Goal: Task Accomplishment & Management: Manage account settings

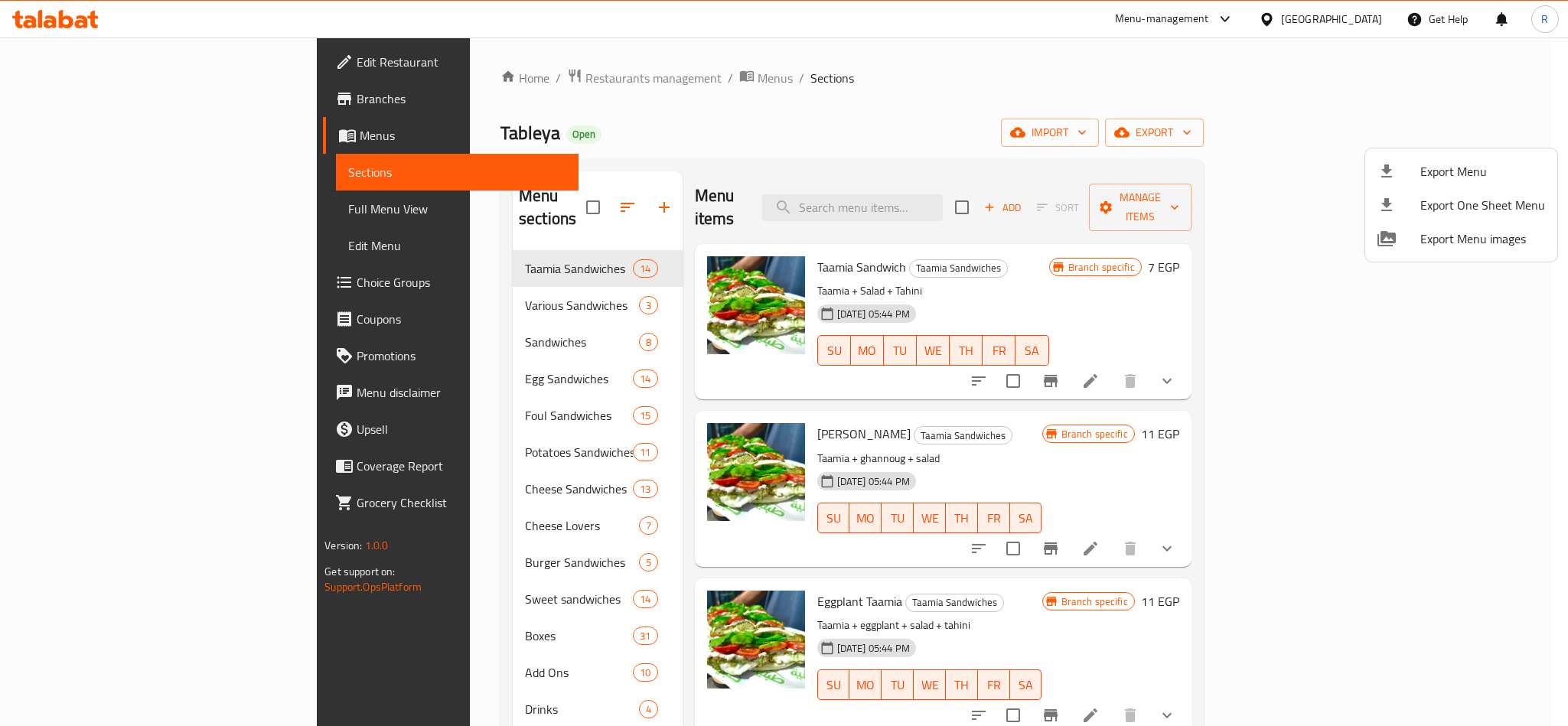
click at [973, 71] on div at bounding box center [784, 363] width 1568 height 726
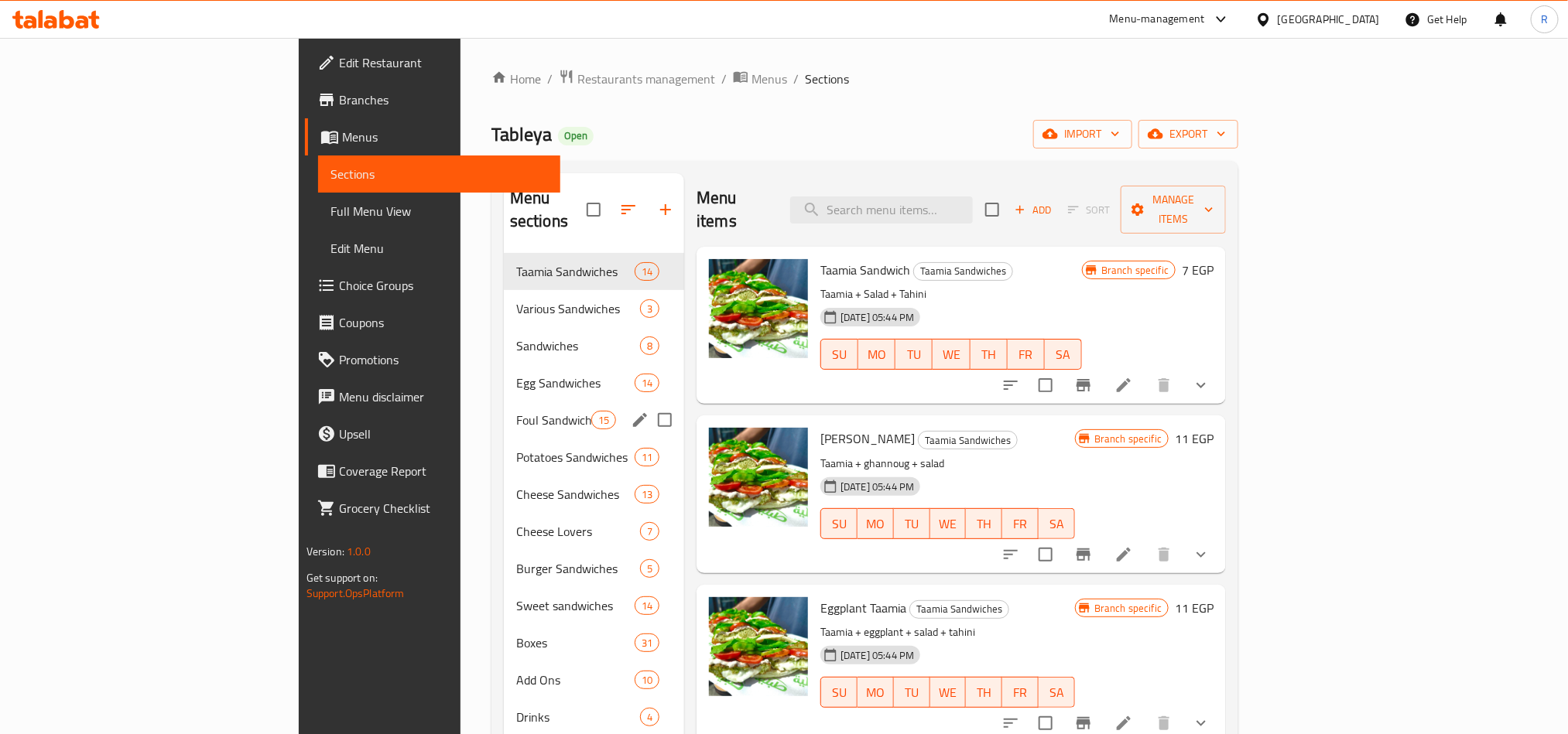
click at [504, 407] on div "Foul Sandwiches 15" at bounding box center [594, 420] width 180 height 37
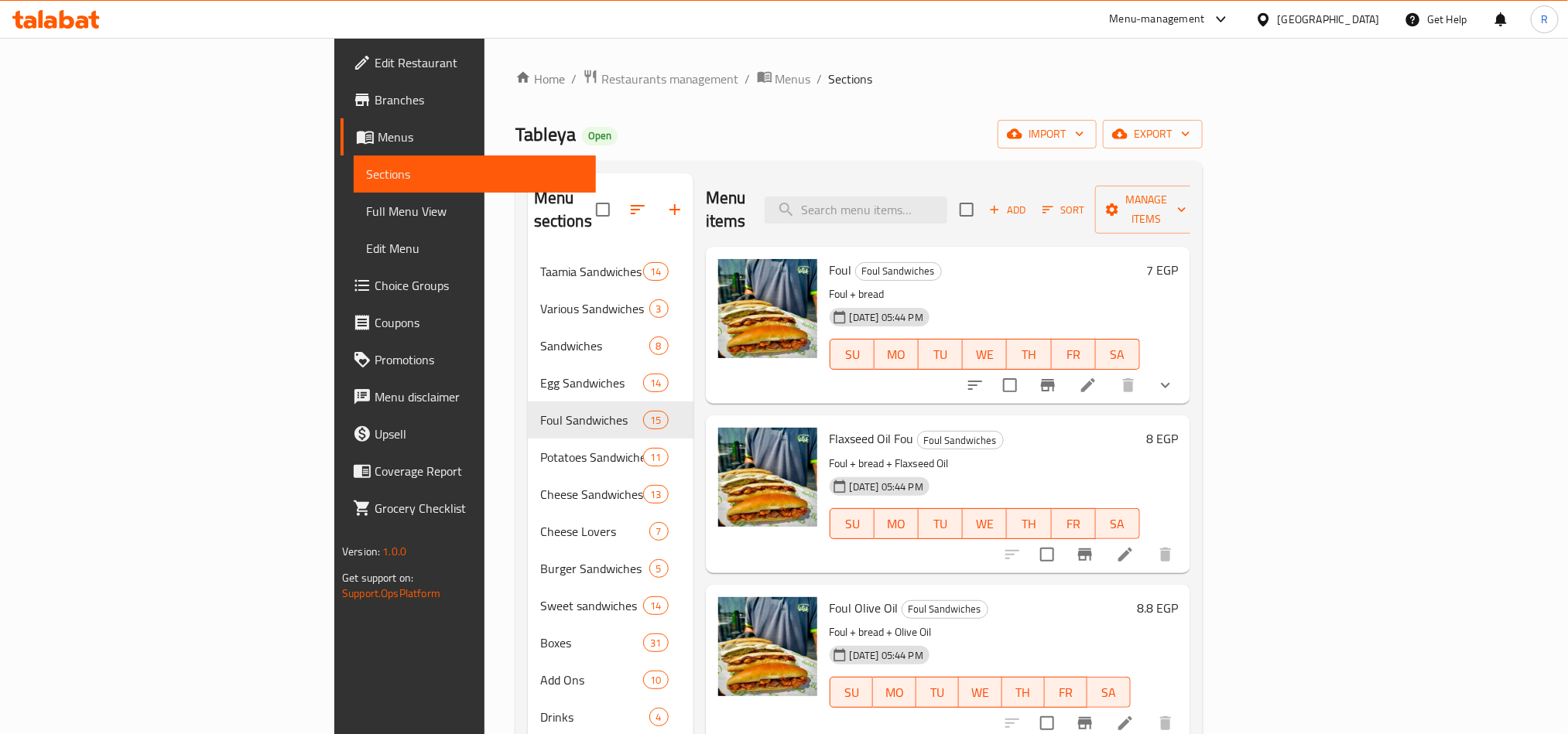
click at [1184, 367] on button "show more" at bounding box center [1165, 385] width 37 height 37
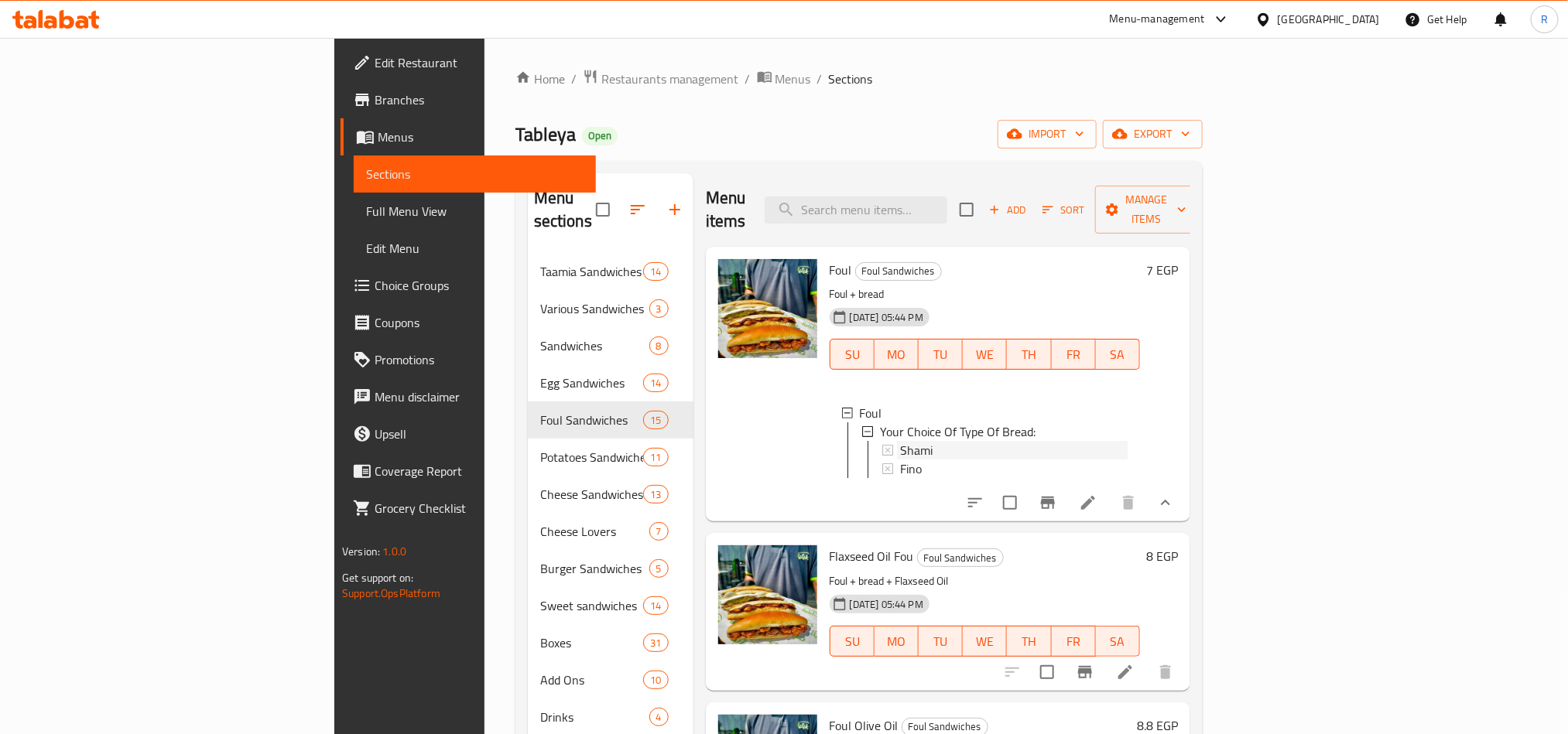
click at [900, 441] on div "Shami" at bounding box center [1014, 450] width 228 height 18
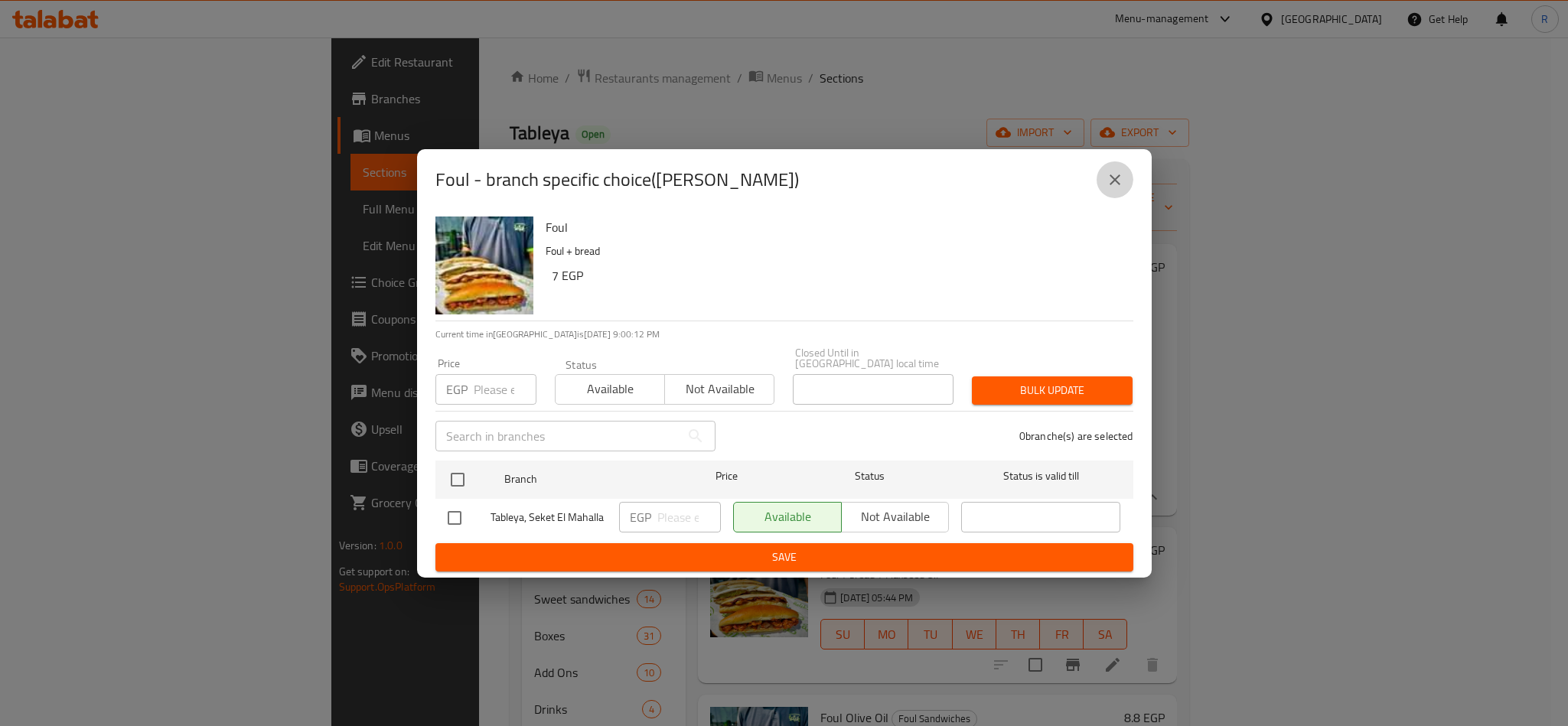
click at [1107, 189] on icon "close" at bounding box center [1114, 179] width 18 height 18
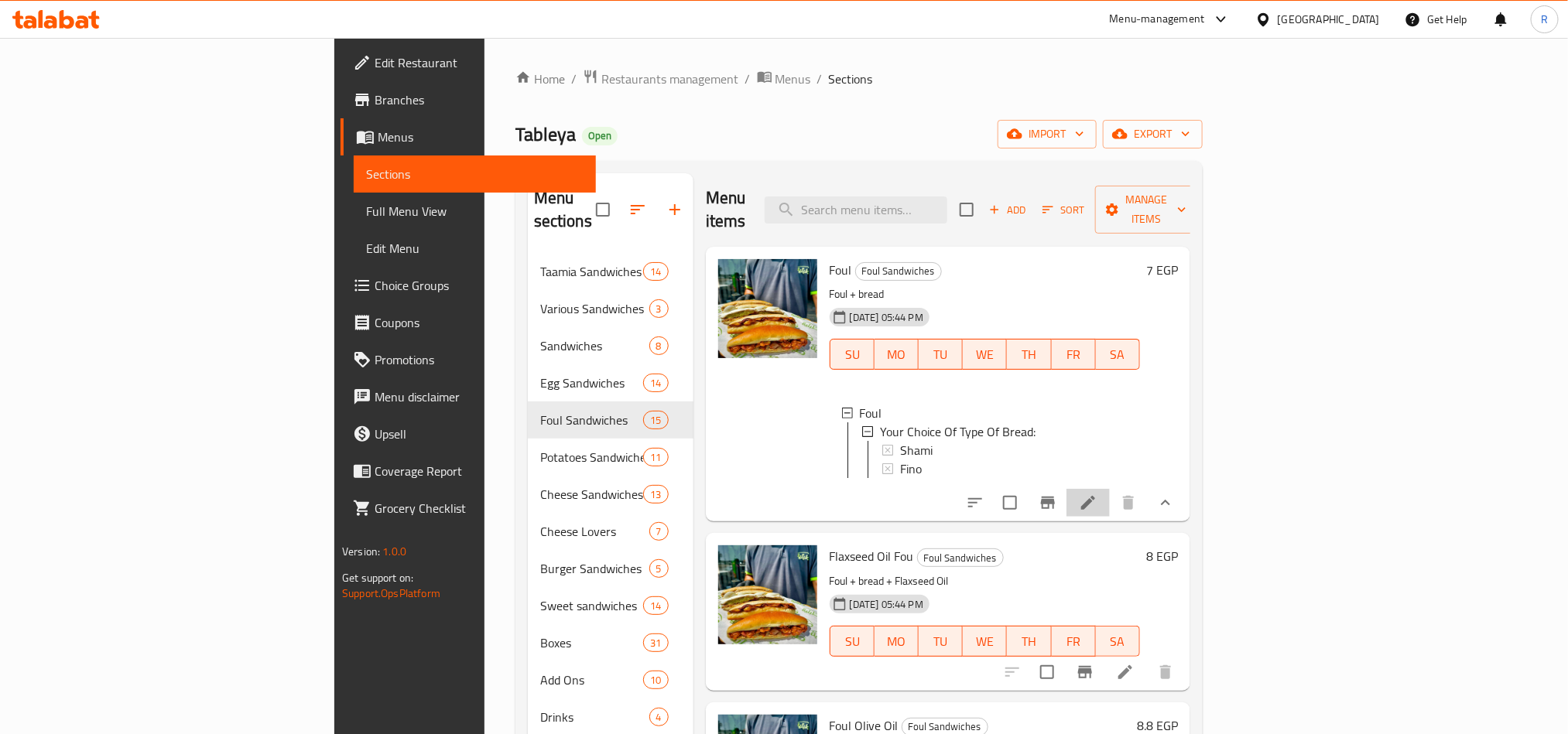
click at [1110, 502] on li at bounding box center [1088, 502] width 44 height 28
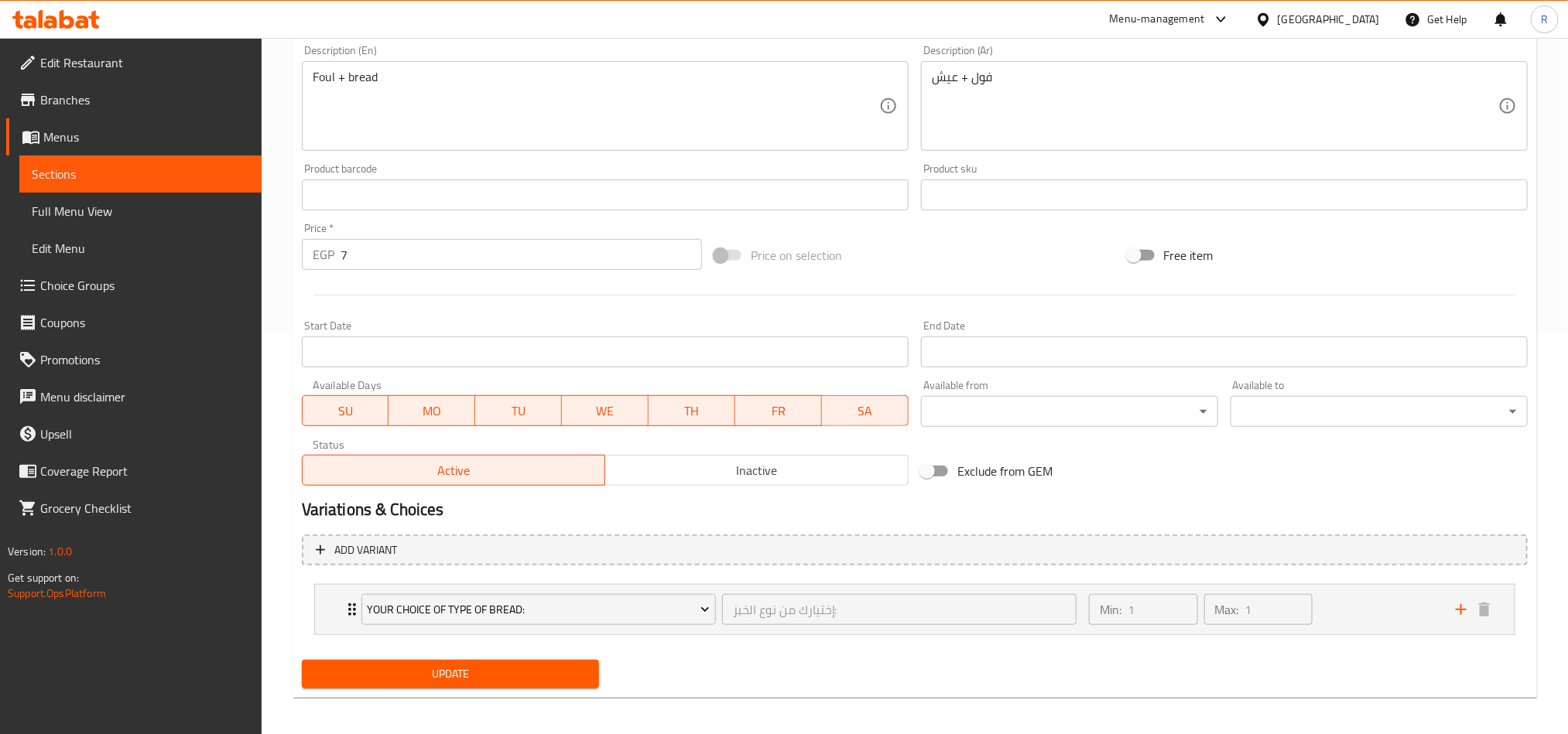
scroll to position [407, 0]
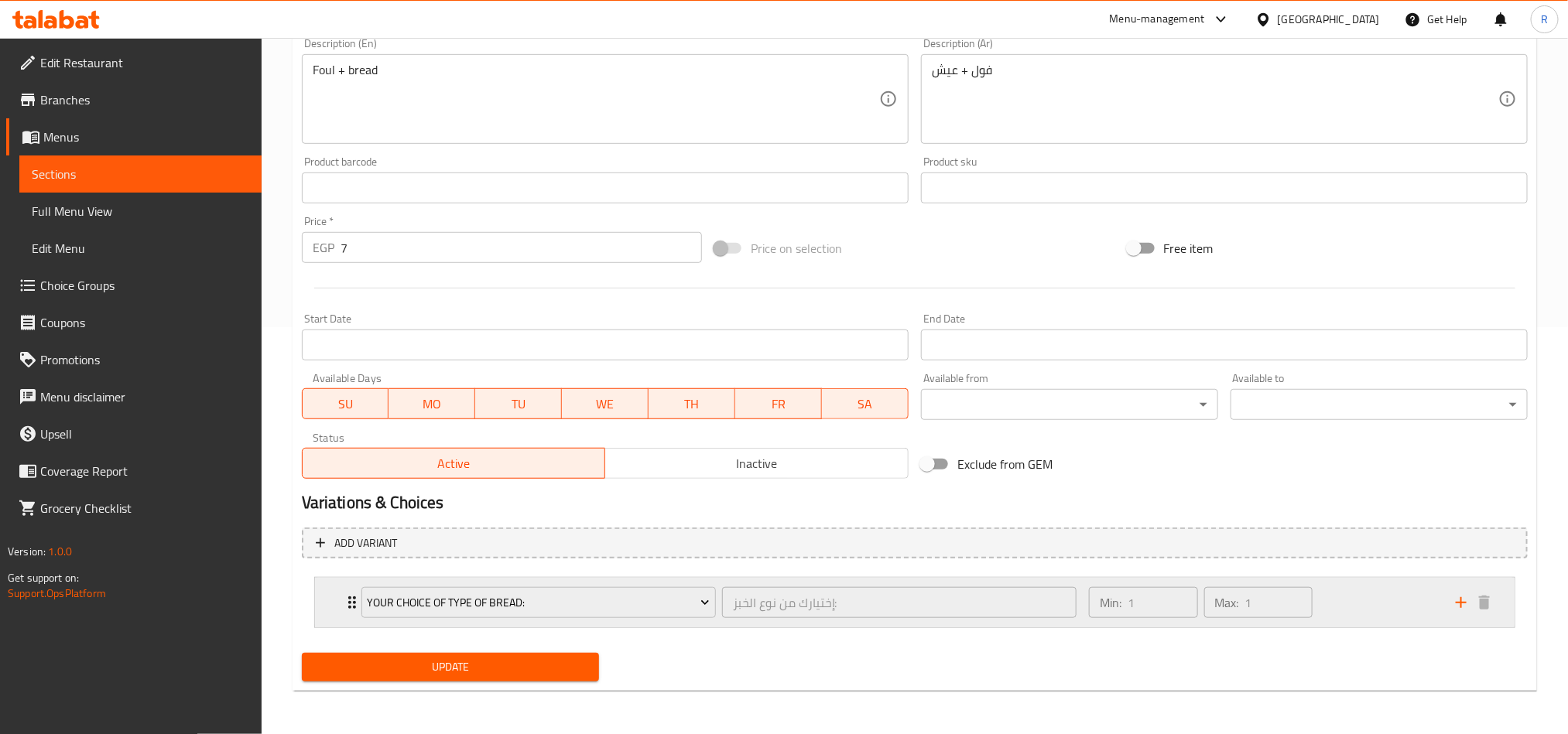
click at [1346, 601] on div "Min: 1 ​ Max: 1 ​" at bounding box center [1263, 603] width 367 height 50
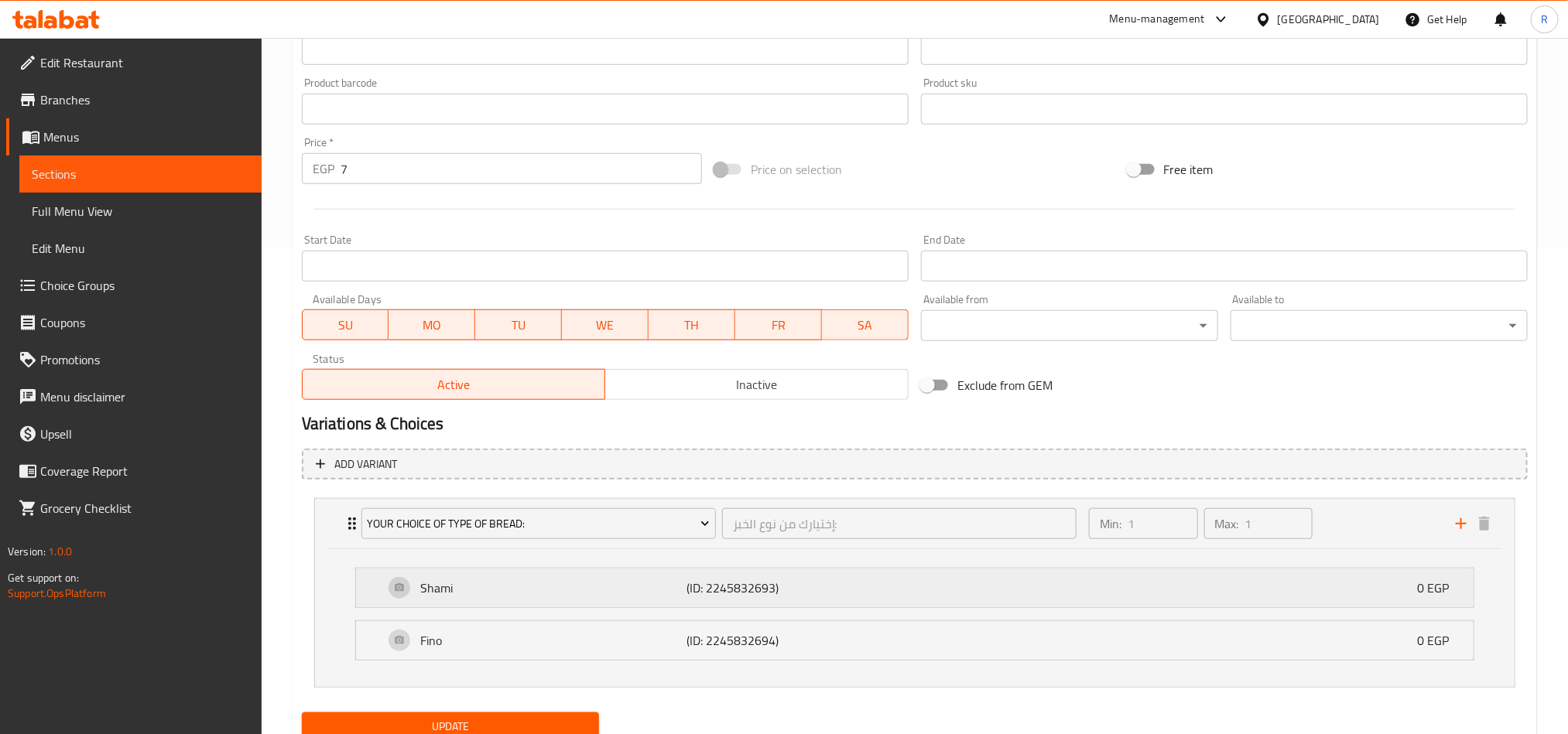
scroll to position [547, 0]
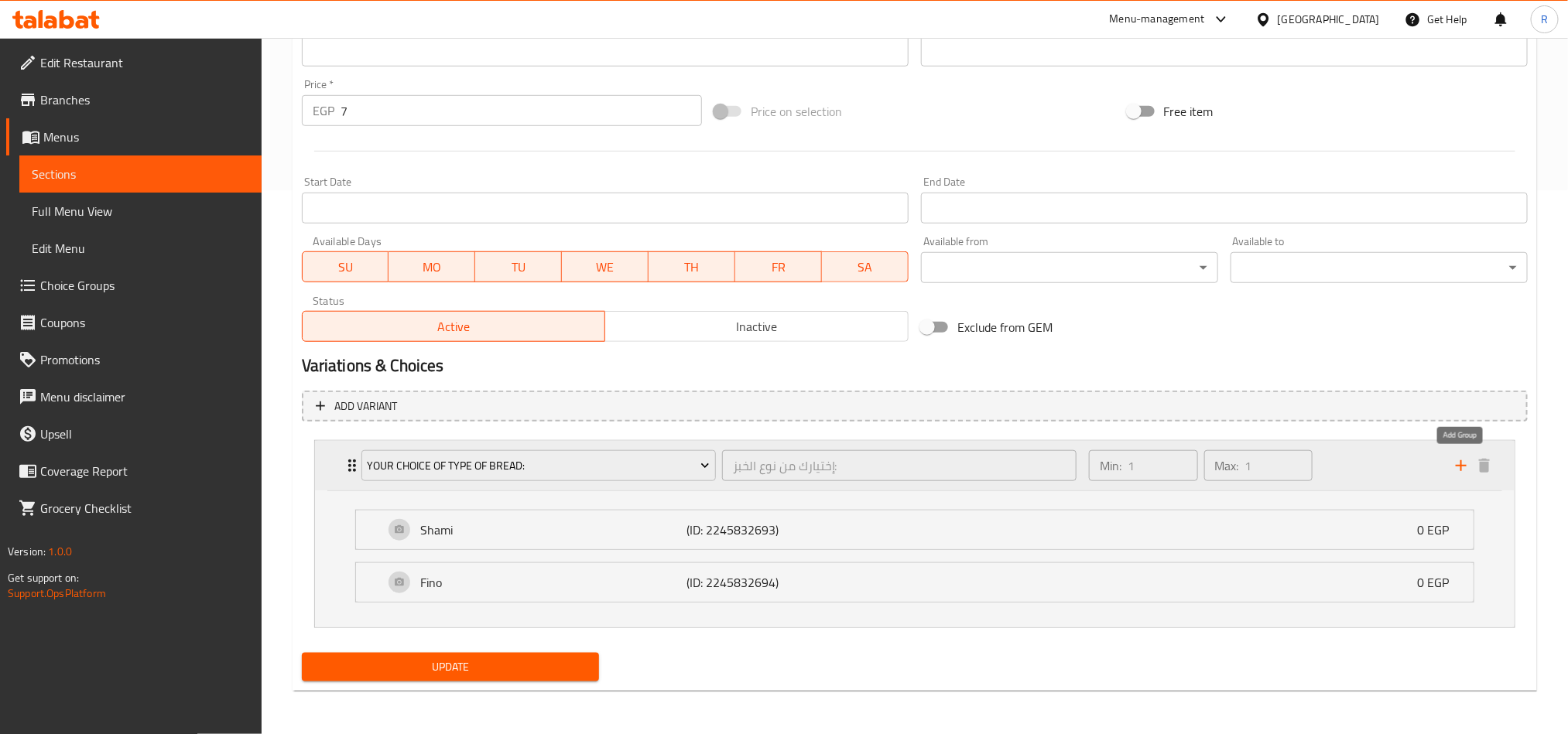
click at [1459, 471] on icon "add" at bounding box center [1460, 465] width 18 height 18
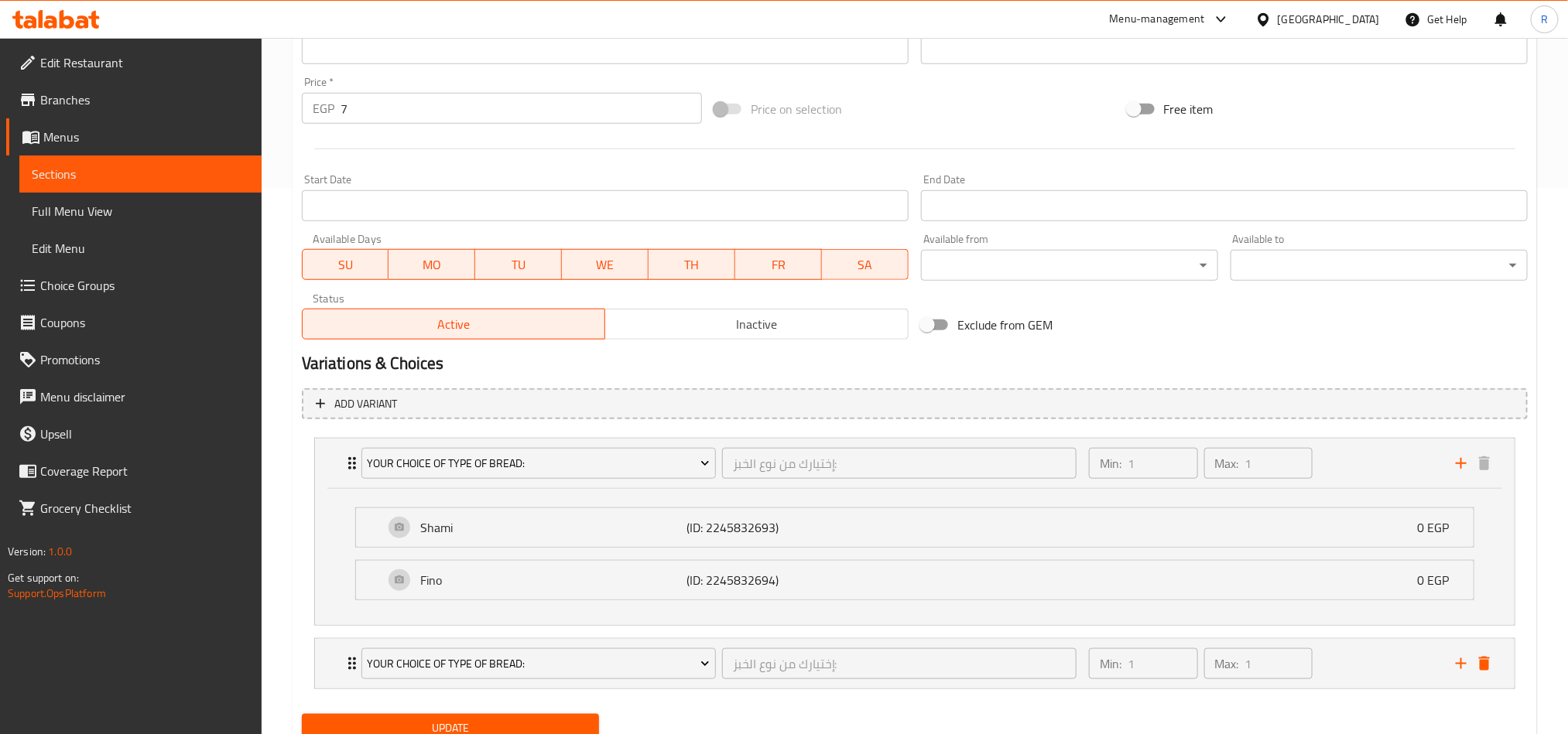
scroll to position [611, 0]
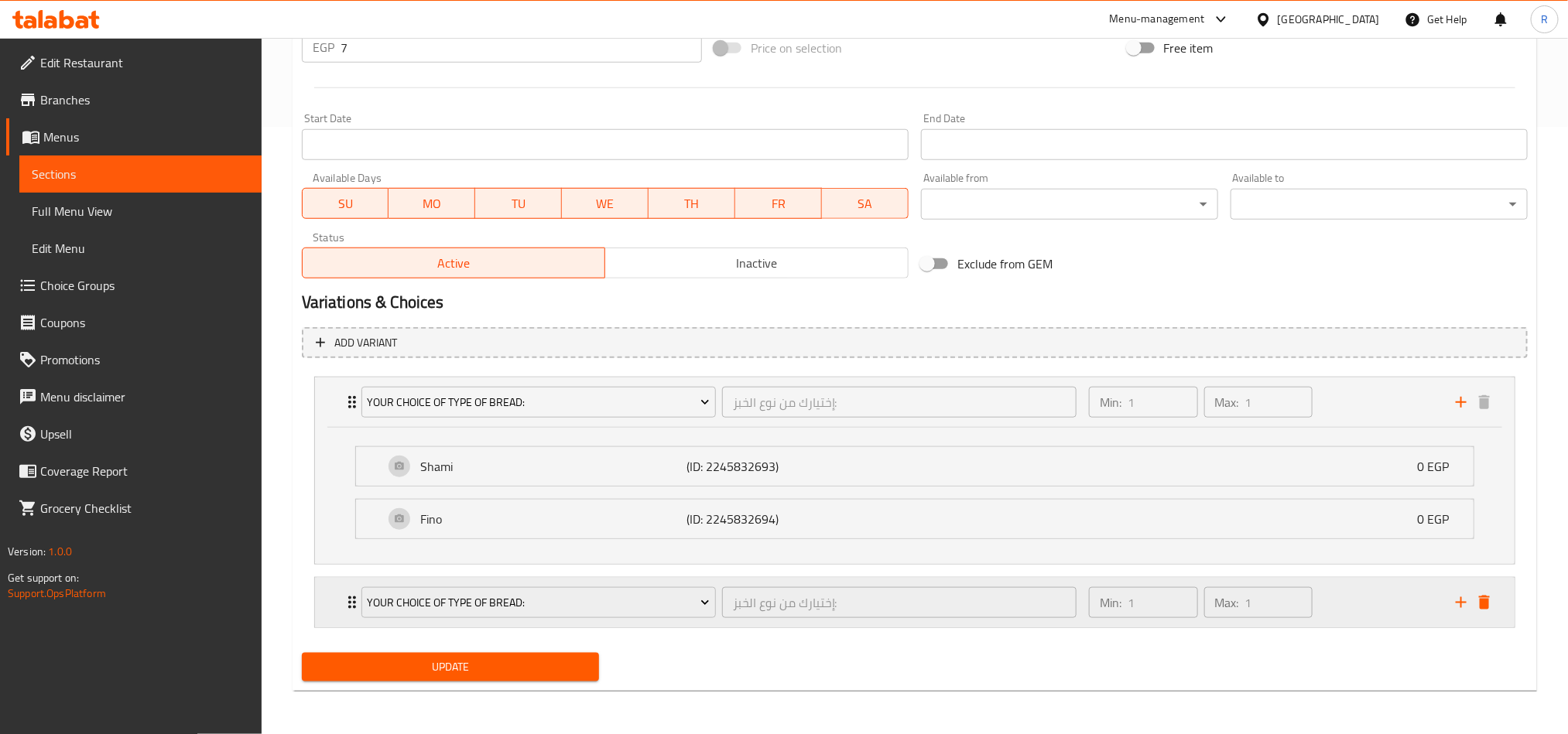
click at [1484, 591] on button "delete" at bounding box center [1484, 602] width 23 height 23
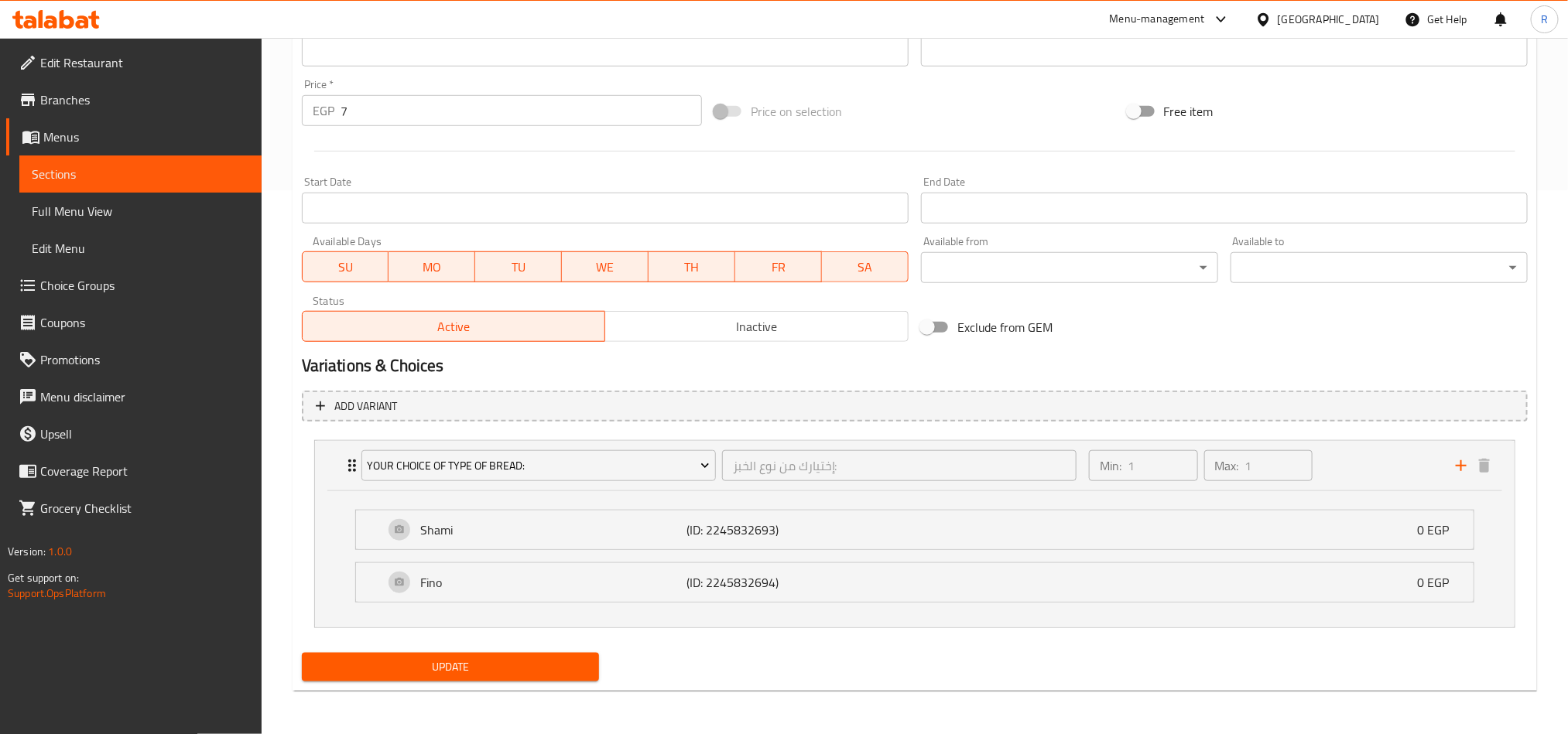
scroll to position [547, 0]
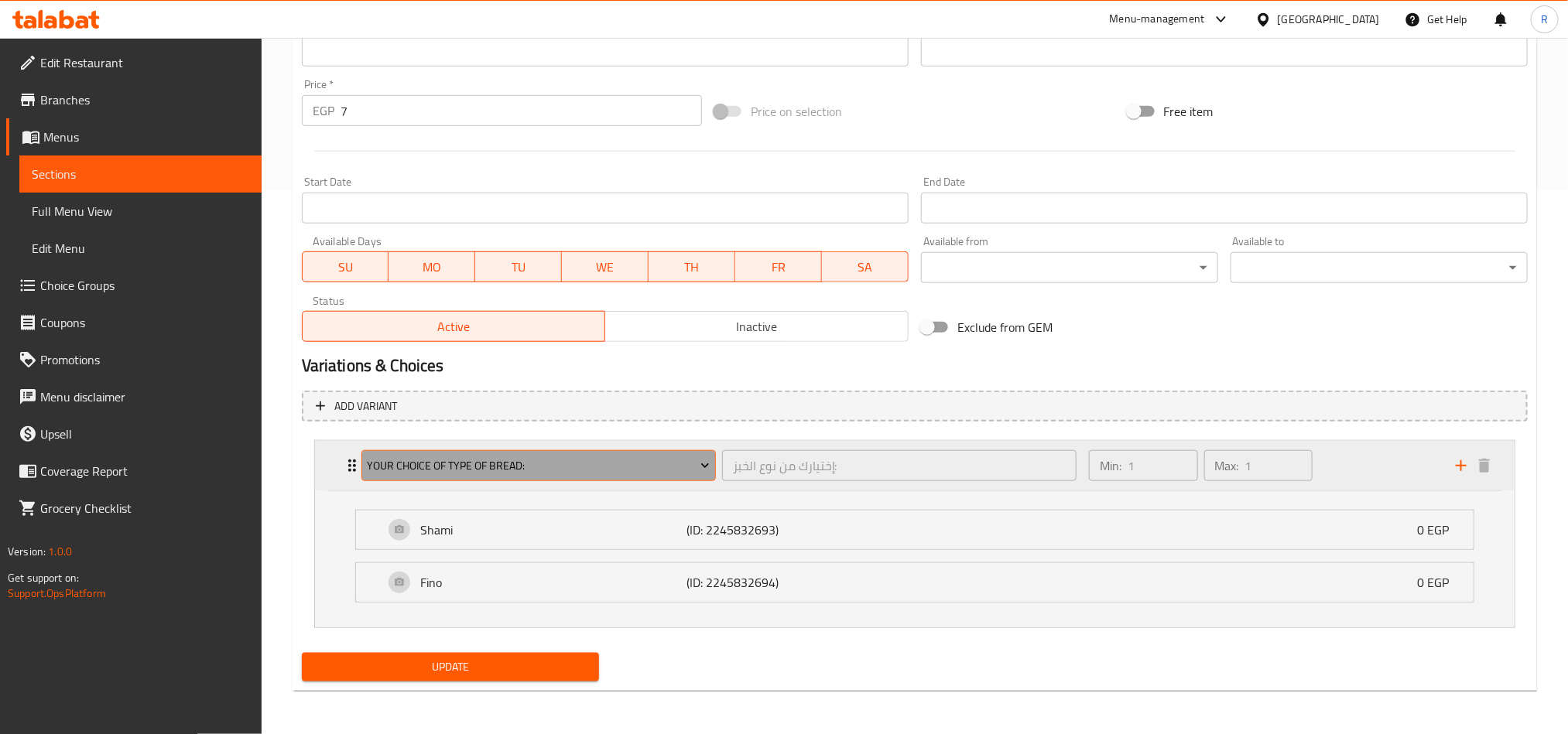
click at [706, 460] on icon "Expand" at bounding box center [705, 466] width 16 height 16
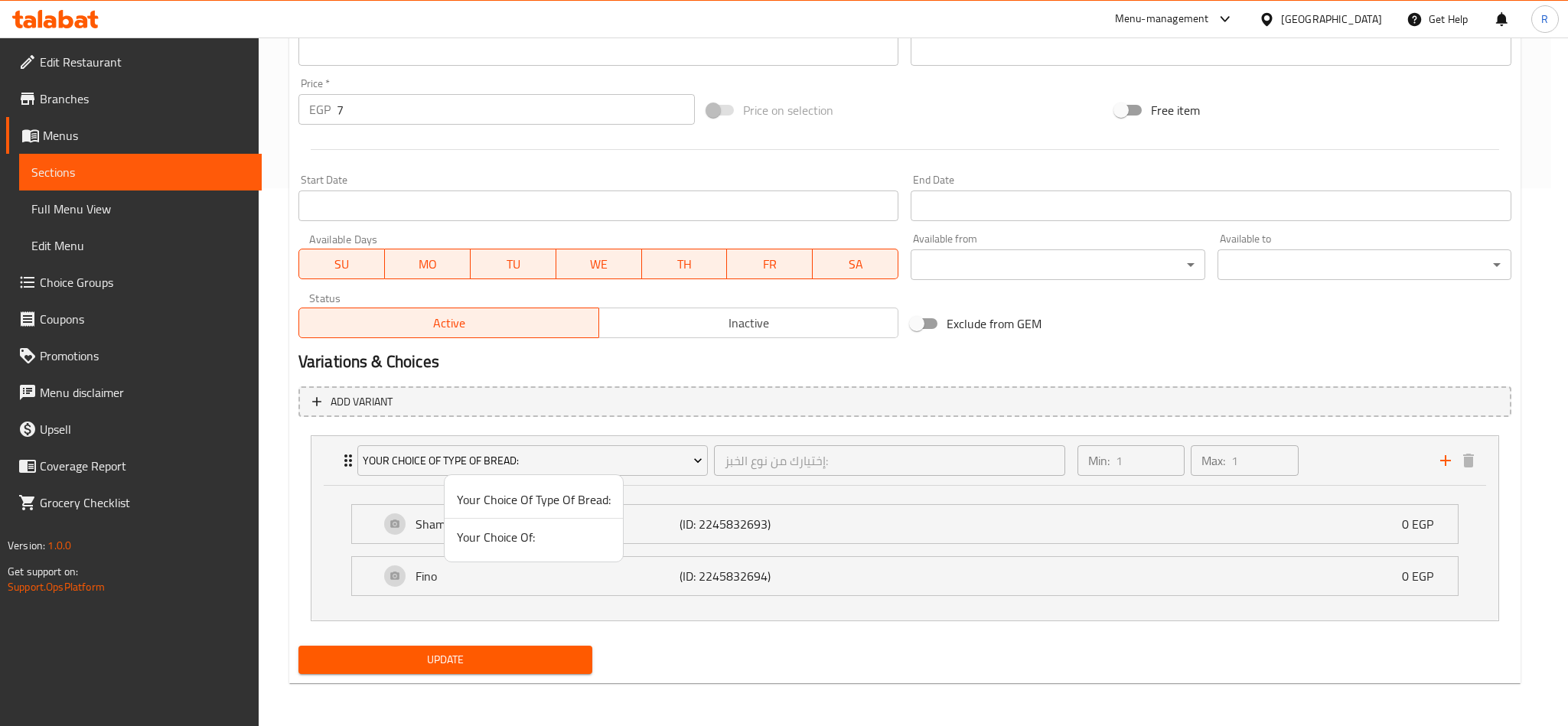
click at [1129, 570] on div at bounding box center [784, 363] width 1568 height 726
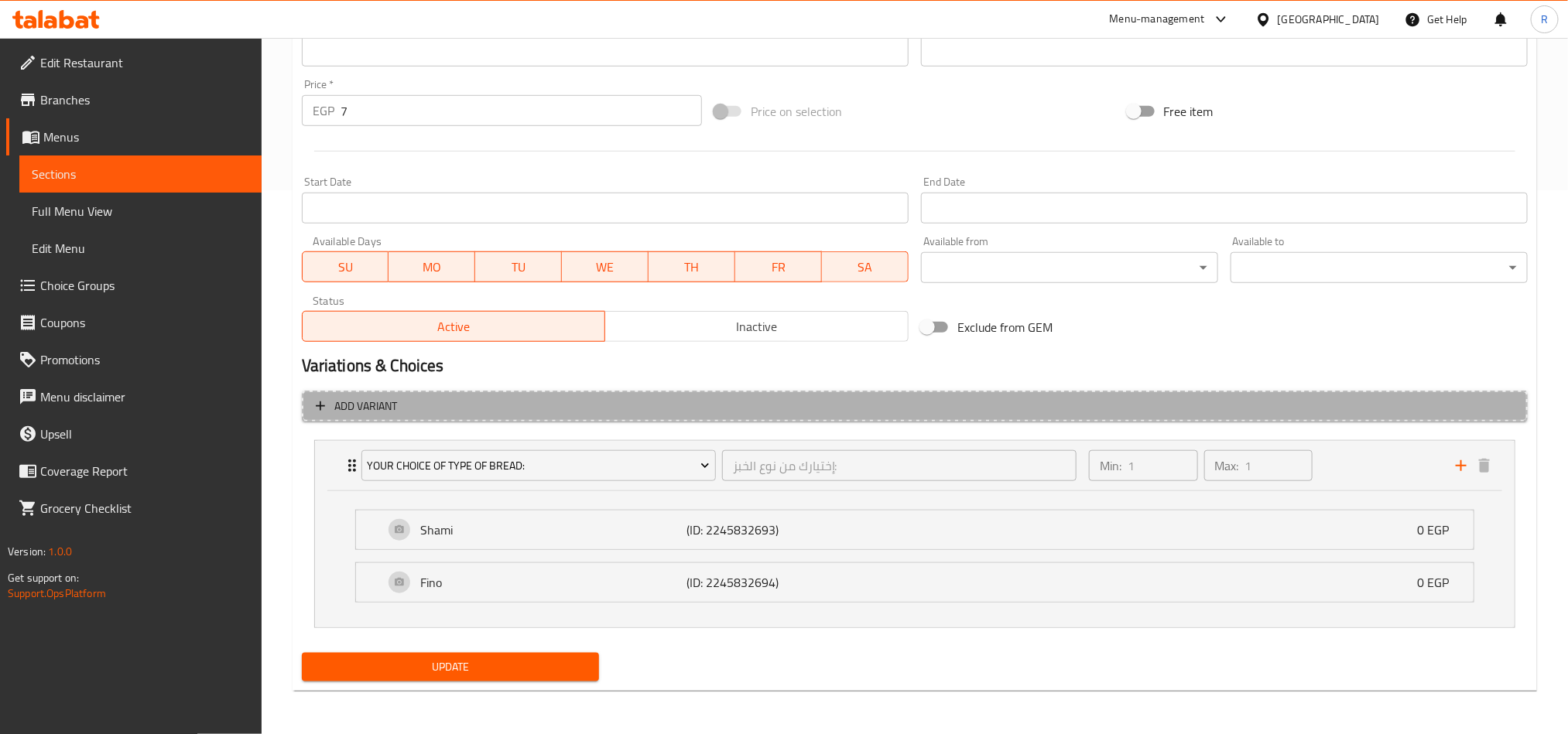
click at [528, 411] on span "Add variant" at bounding box center [915, 407] width 1198 height 19
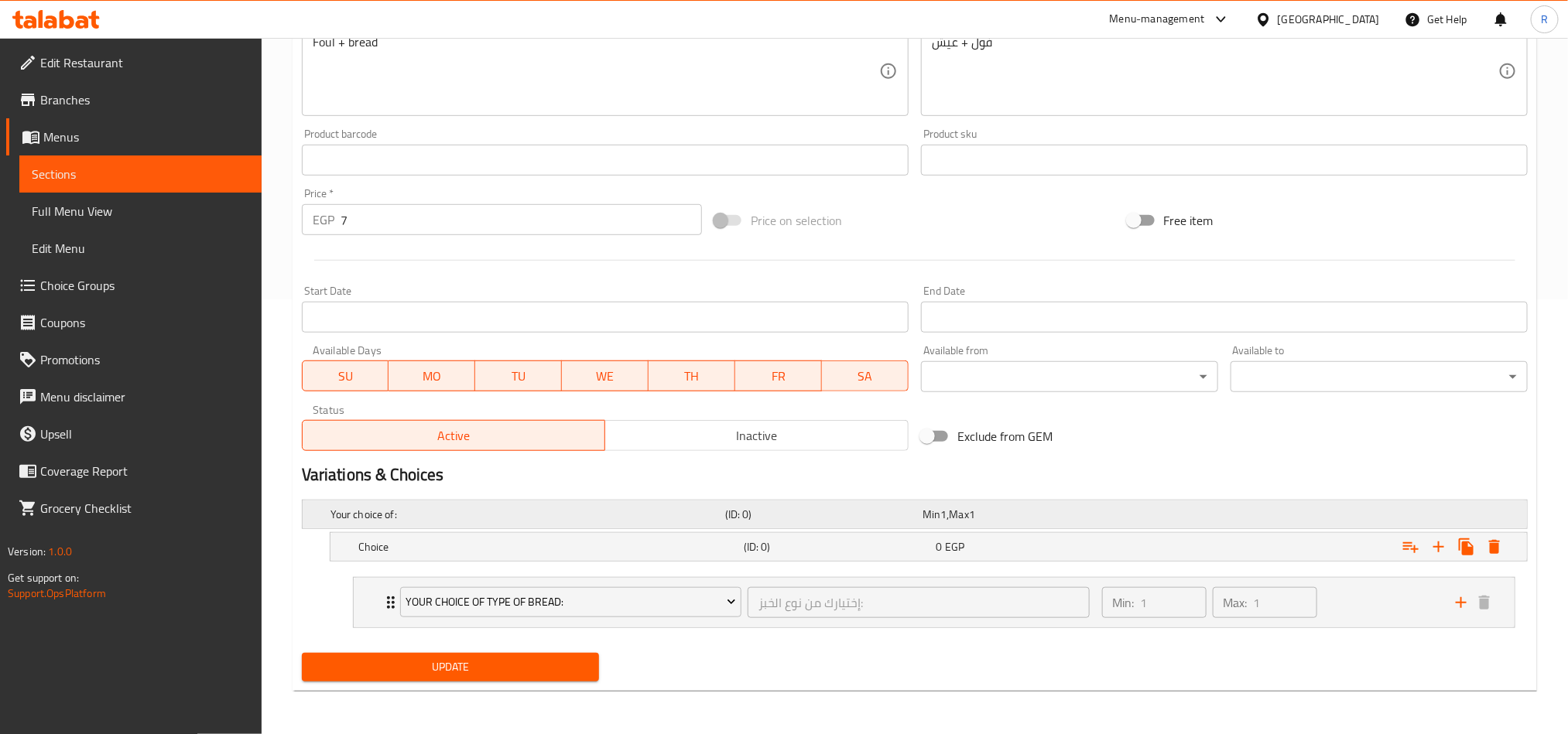
click at [614, 513] on h5 "Your choice of:" at bounding box center [525, 515] width 388 height 16
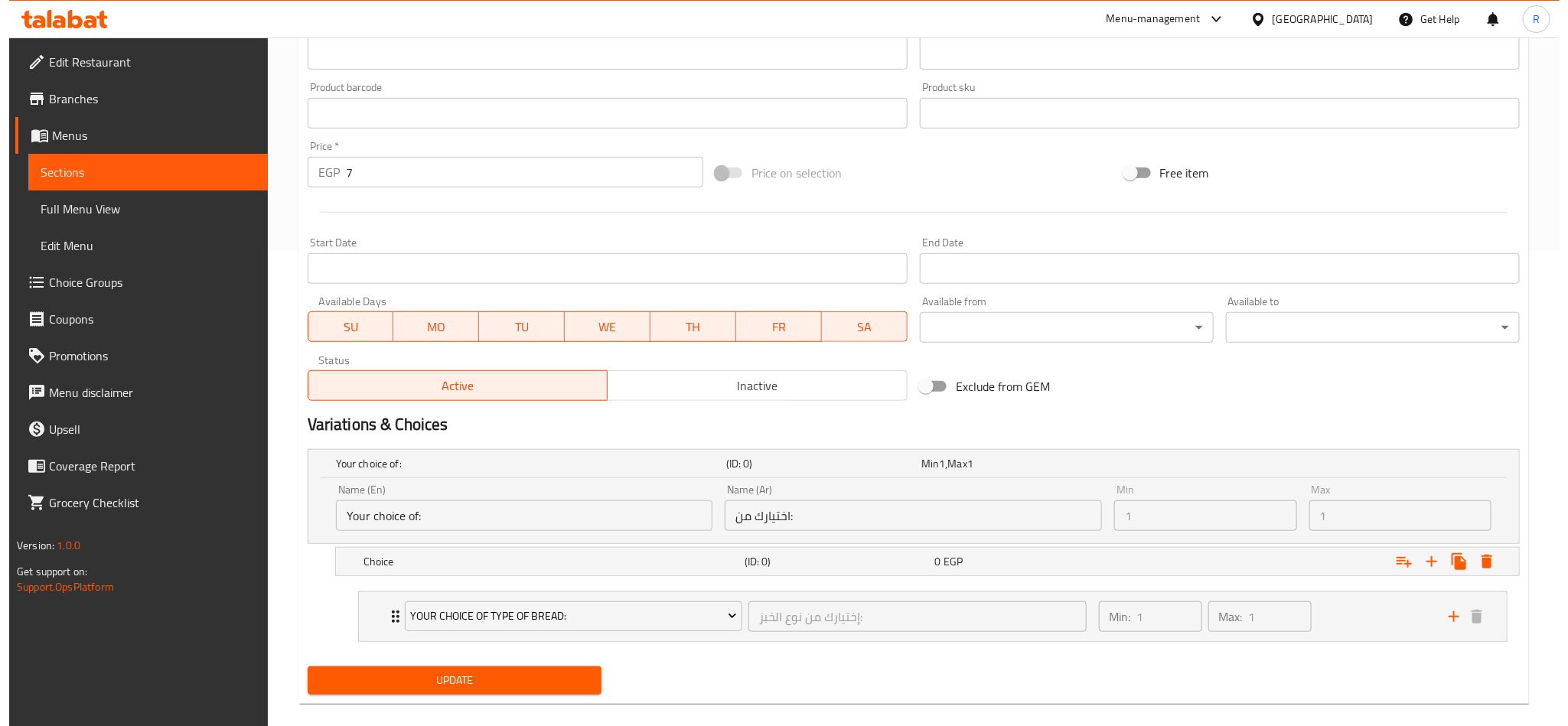
scroll to position [498, 0]
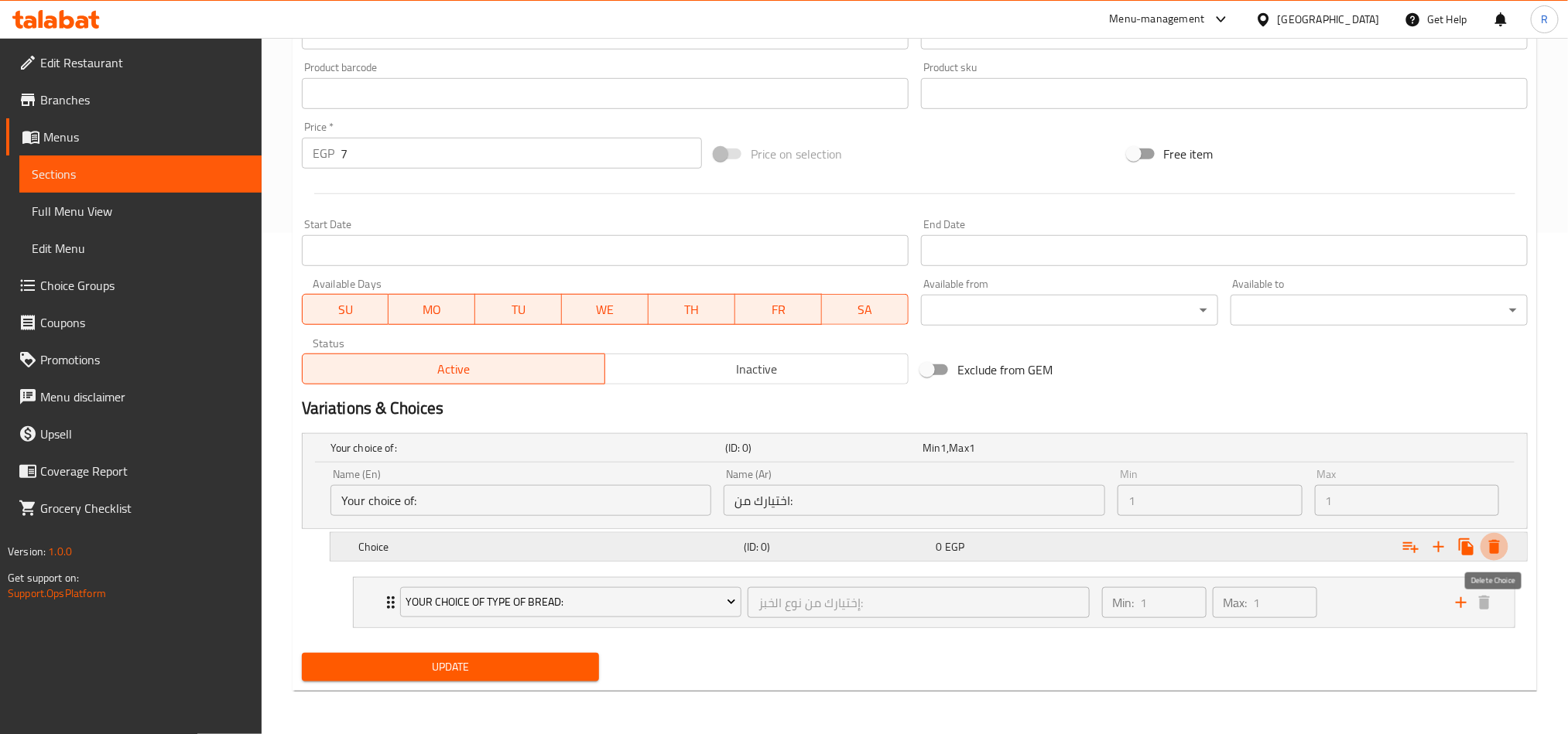
click at [1498, 540] on icon "Expand" at bounding box center [1494, 547] width 11 height 14
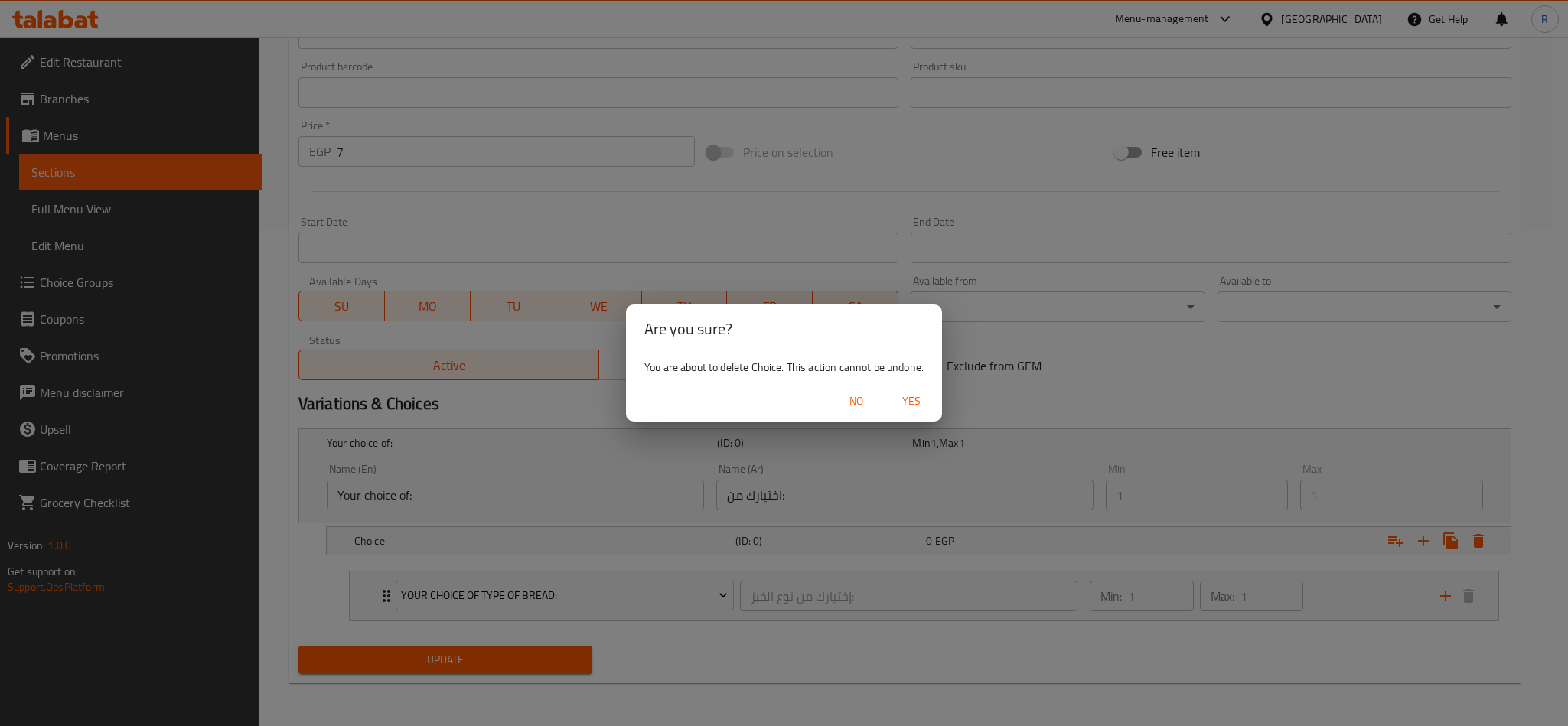
click at [921, 401] on span "Yes" at bounding box center [911, 401] width 37 height 19
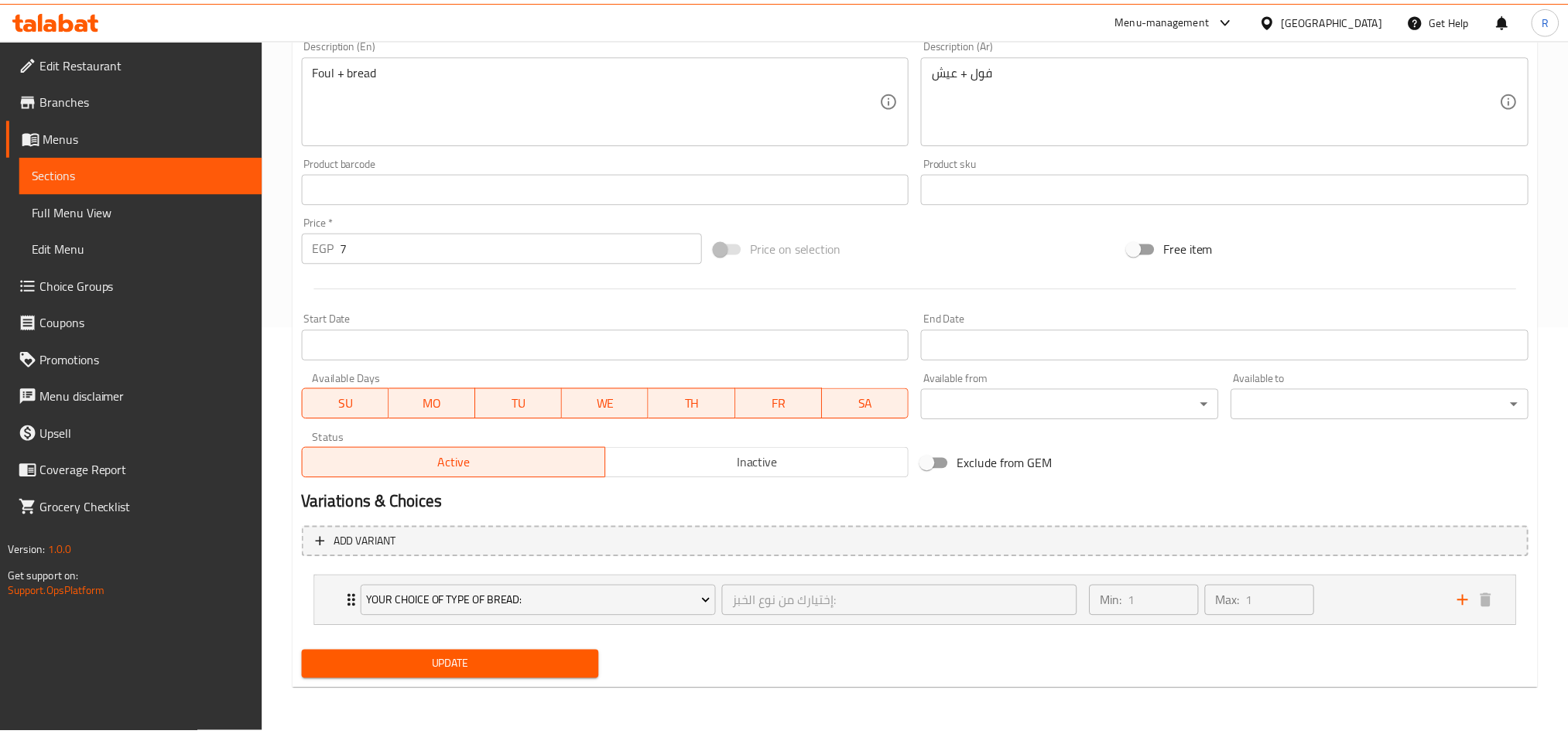
scroll to position [404, 0]
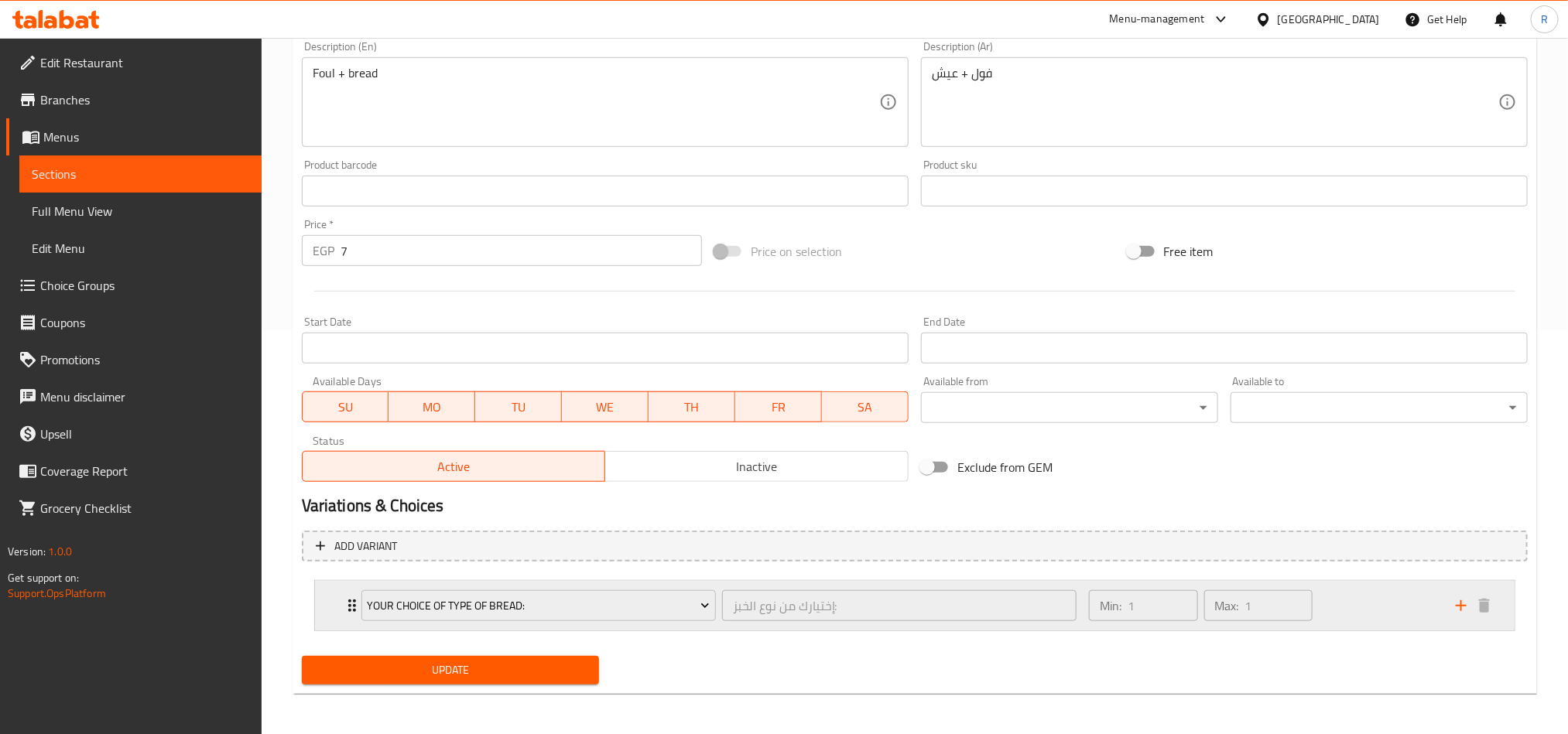
click at [1347, 601] on div "Min: 1 ​ Max: 1 ​" at bounding box center [1263, 606] width 367 height 50
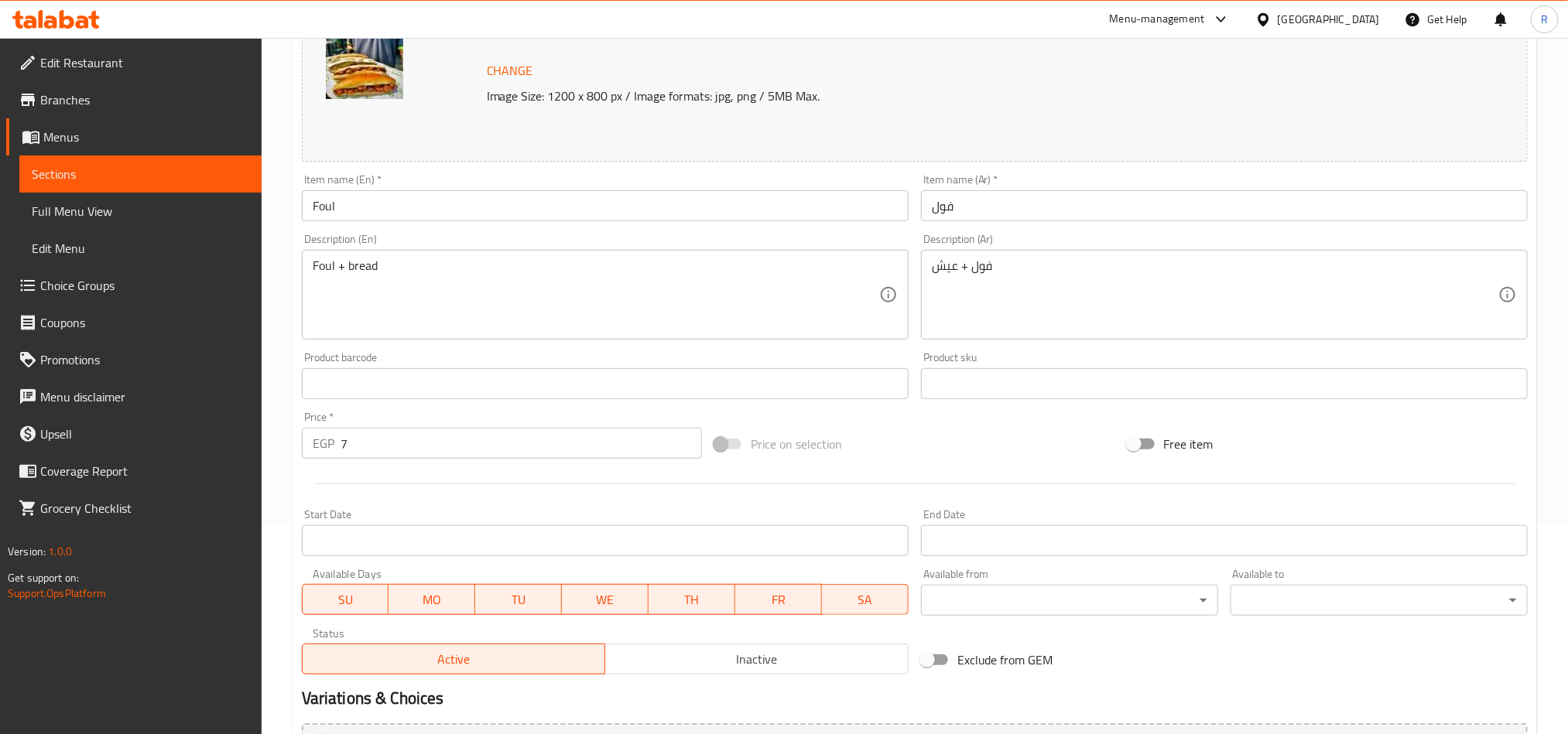
scroll to position [198, 0]
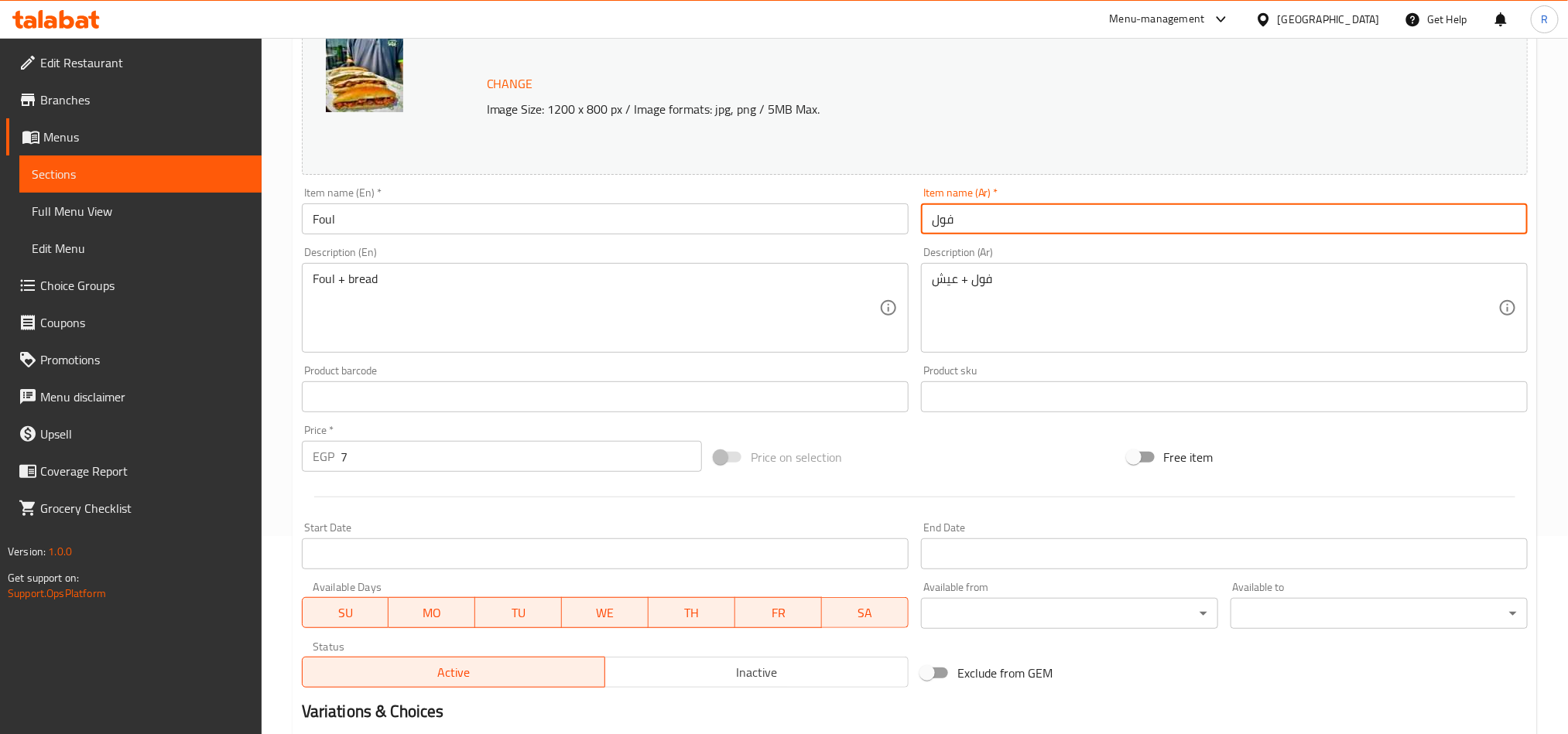
click at [980, 221] on input "فول" at bounding box center [1224, 218] width 607 height 31
click at [1003, 217] on input "فول" at bounding box center [1224, 218] width 607 height 31
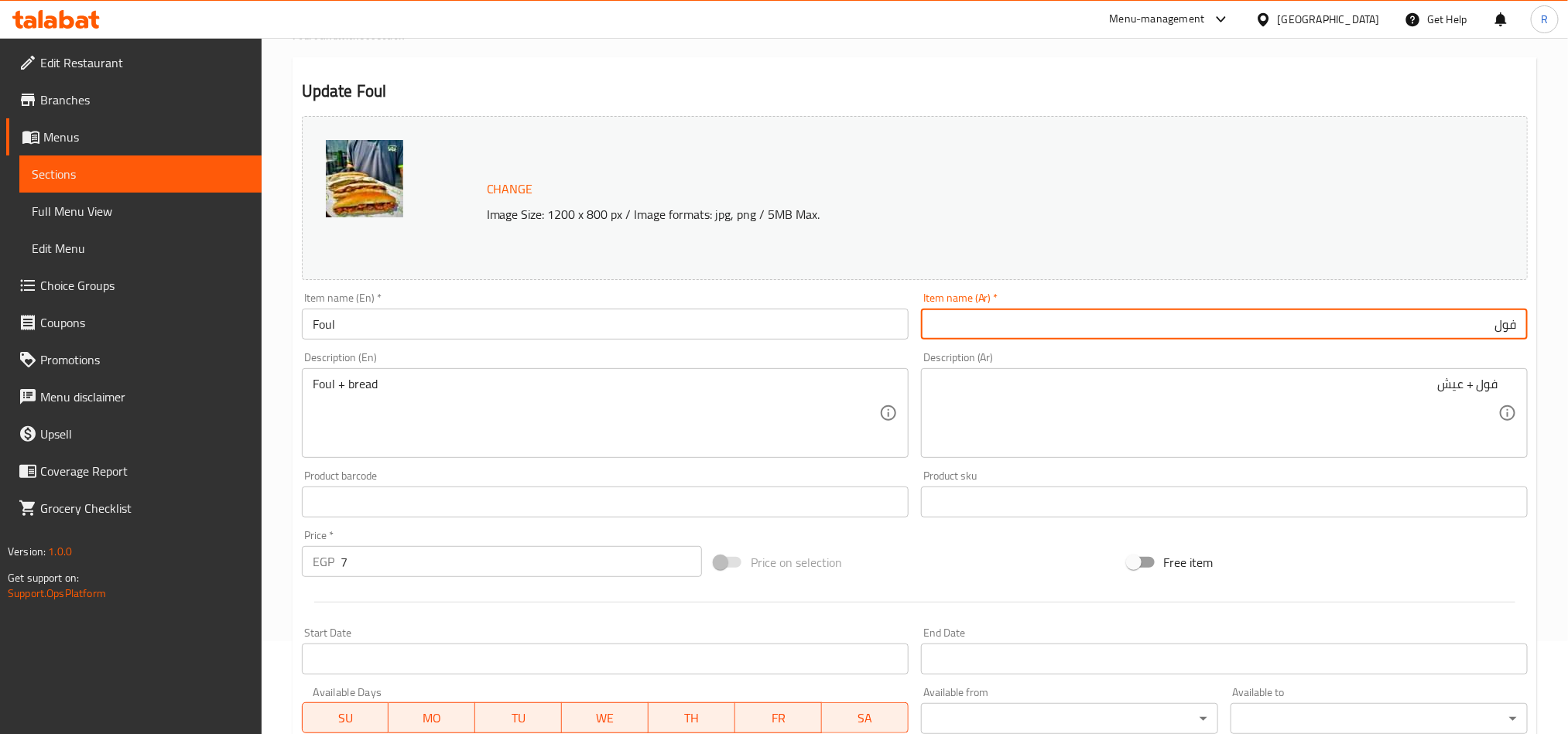
scroll to position [0, 0]
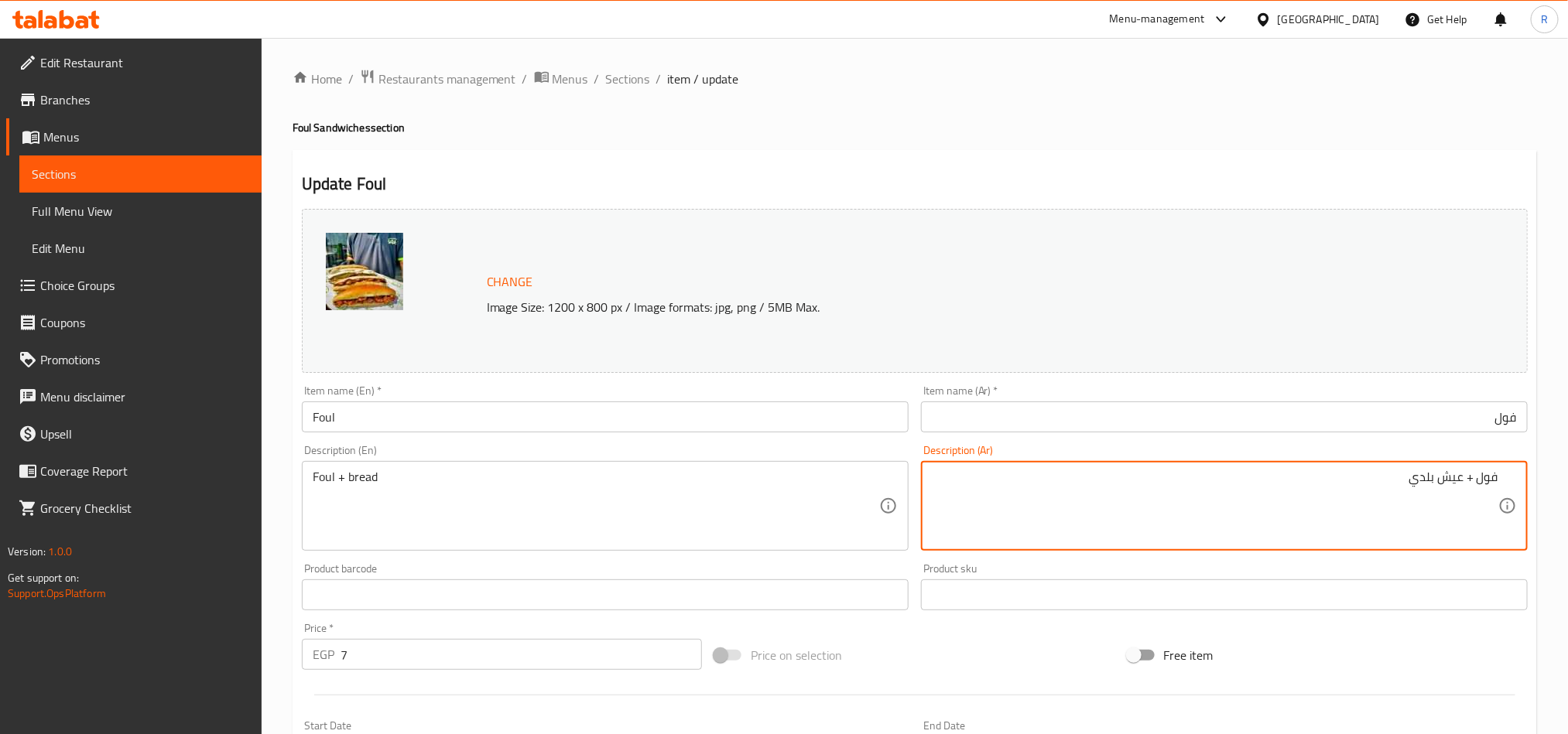
type textarea "فول + عيش بلدي"
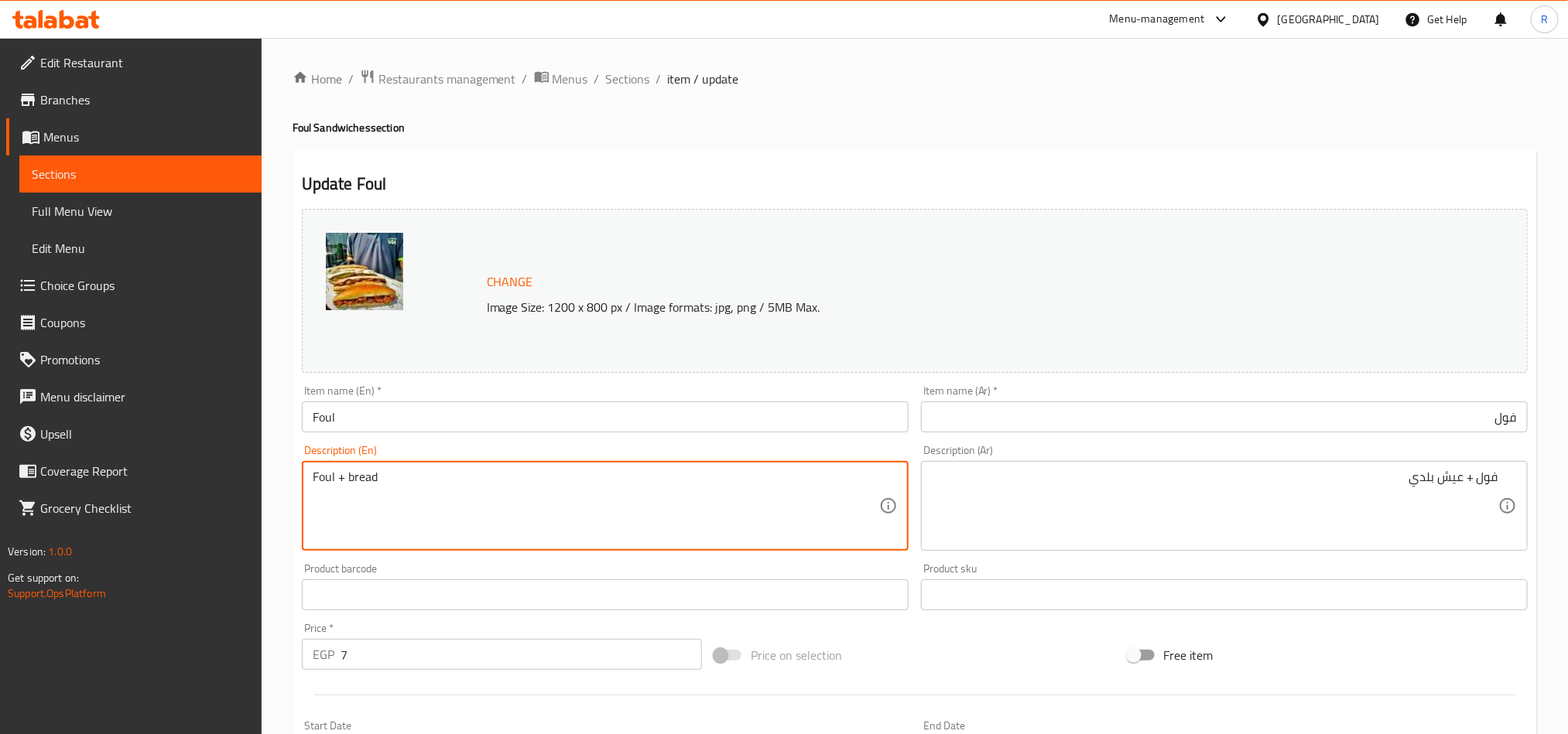
click at [339, 470] on textarea "Foul + bread" at bounding box center [596, 506] width 566 height 74
click at [349, 472] on textarea "Foul + bread" at bounding box center [596, 506] width 566 height 74
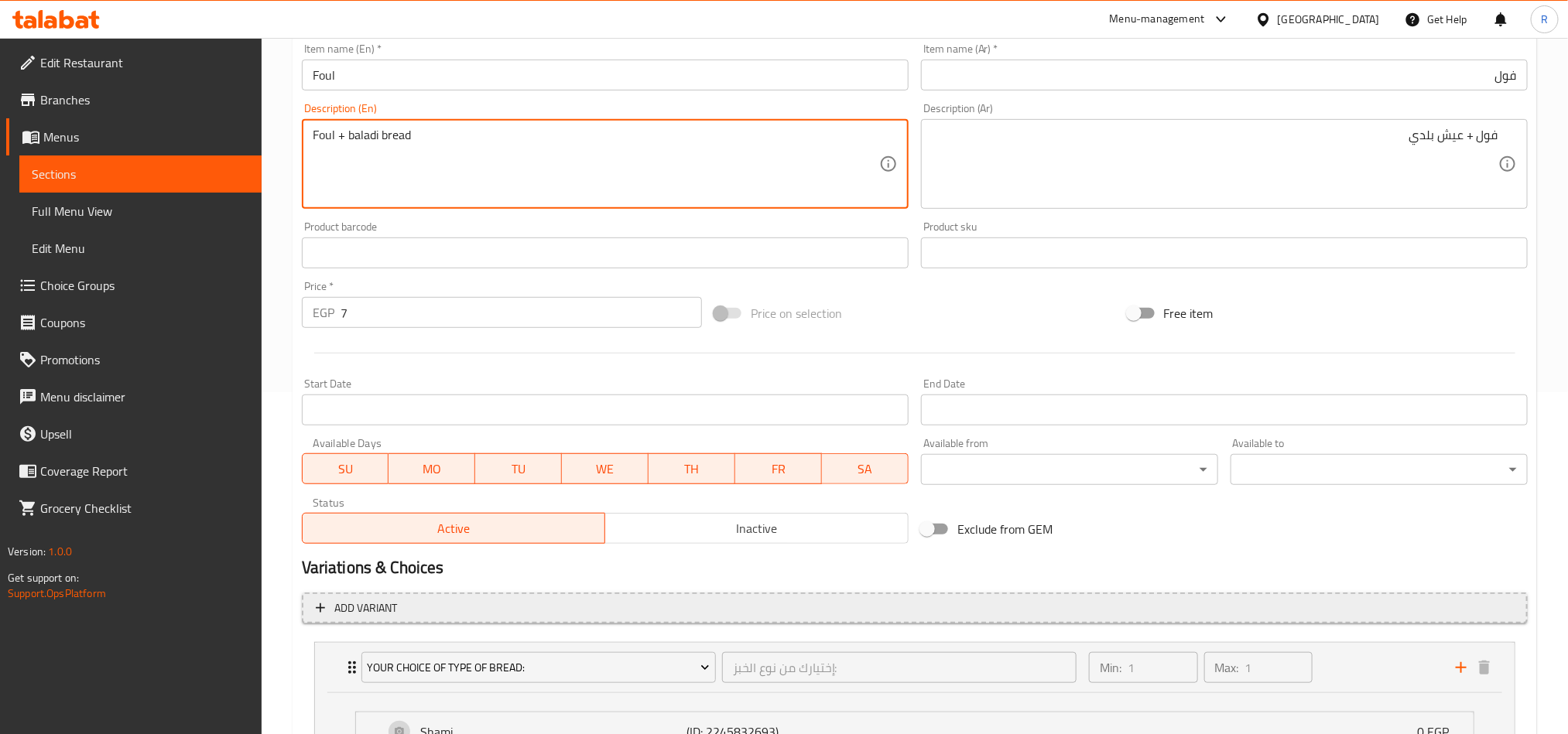
scroll to position [348, 0]
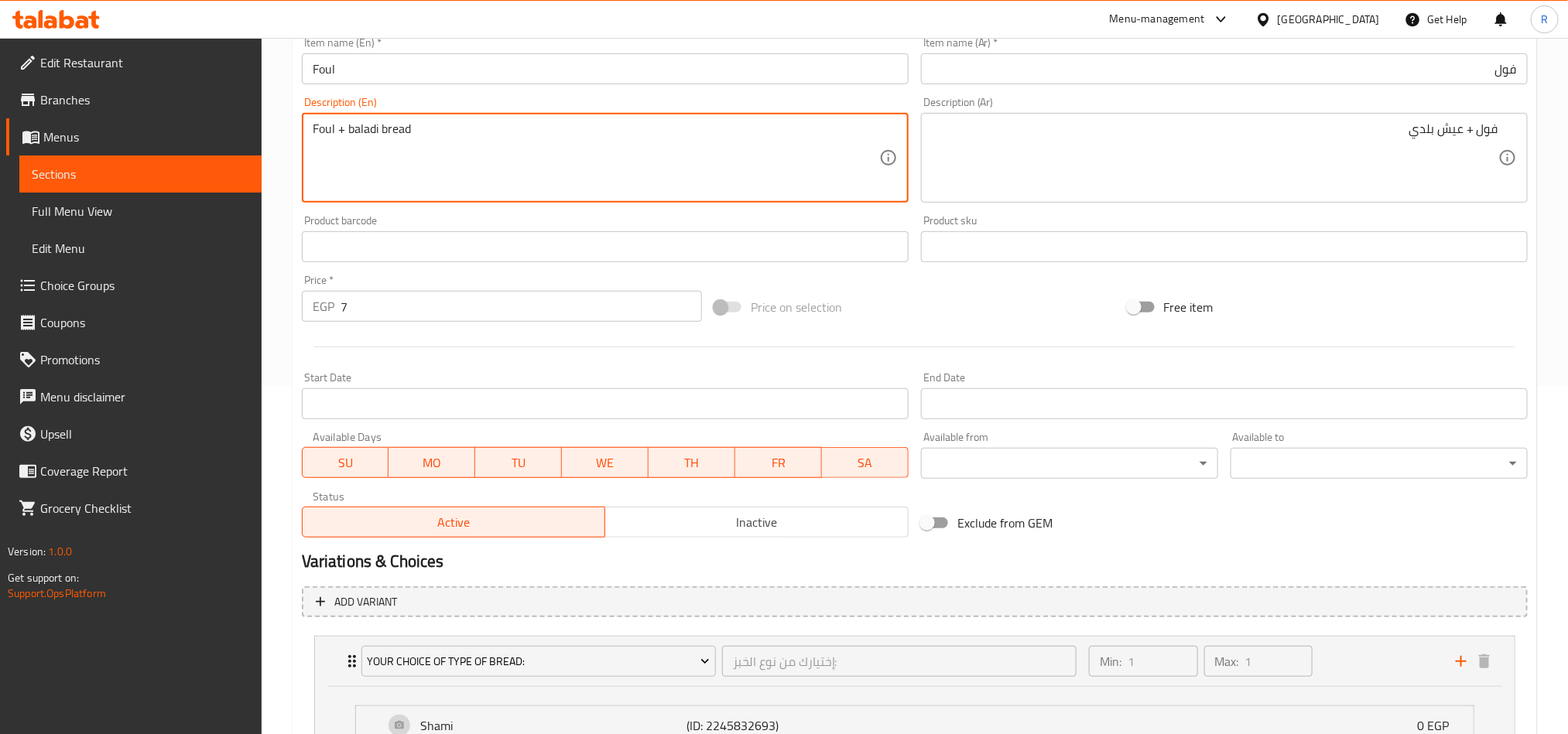
type textarea "Foul + baladi bread"
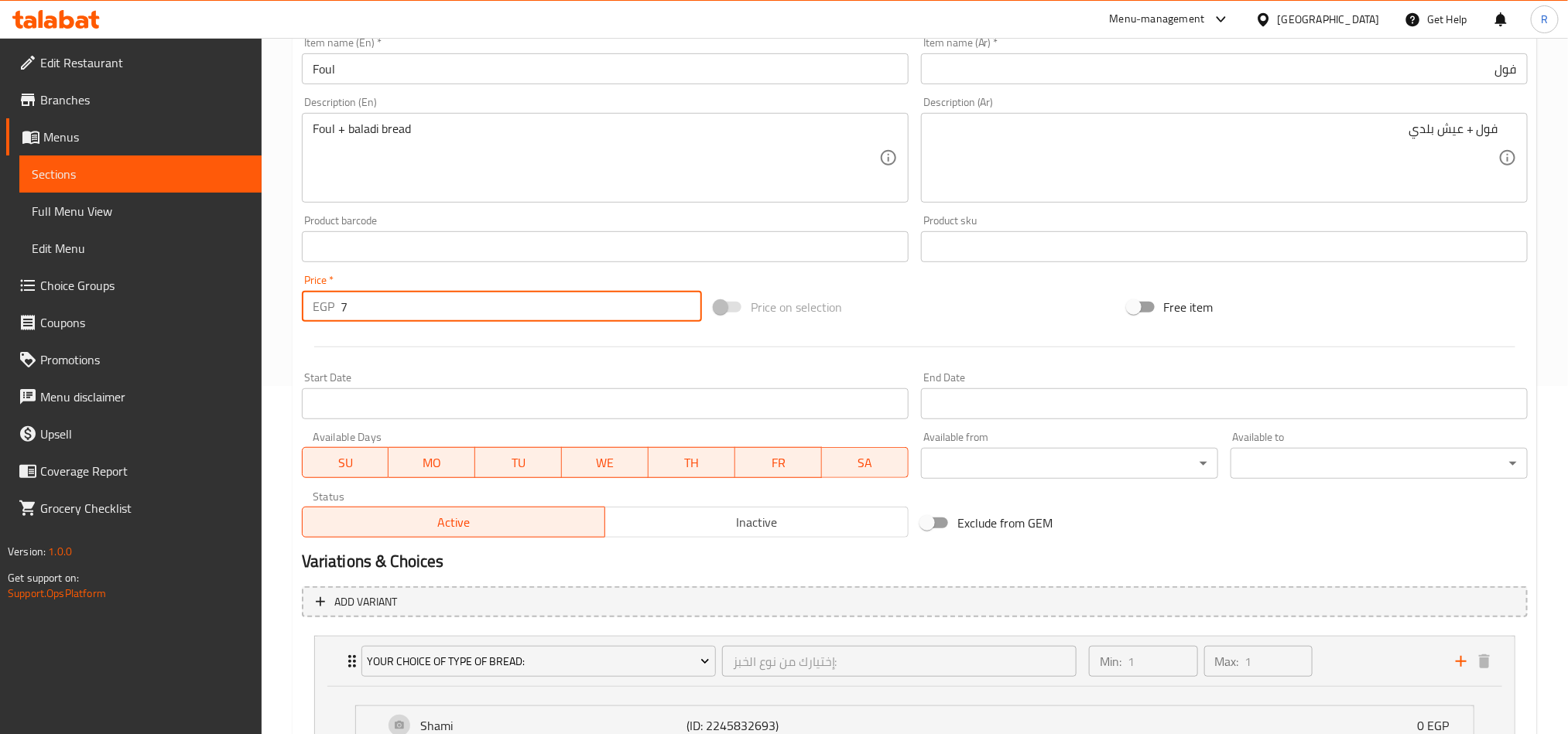
drag, startPoint x: 344, startPoint y: 308, endPoint x: 333, endPoint y: 305, distance: 11.4
click at [333, 305] on div "EGP 7 Price *" at bounding box center [502, 306] width 400 height 31
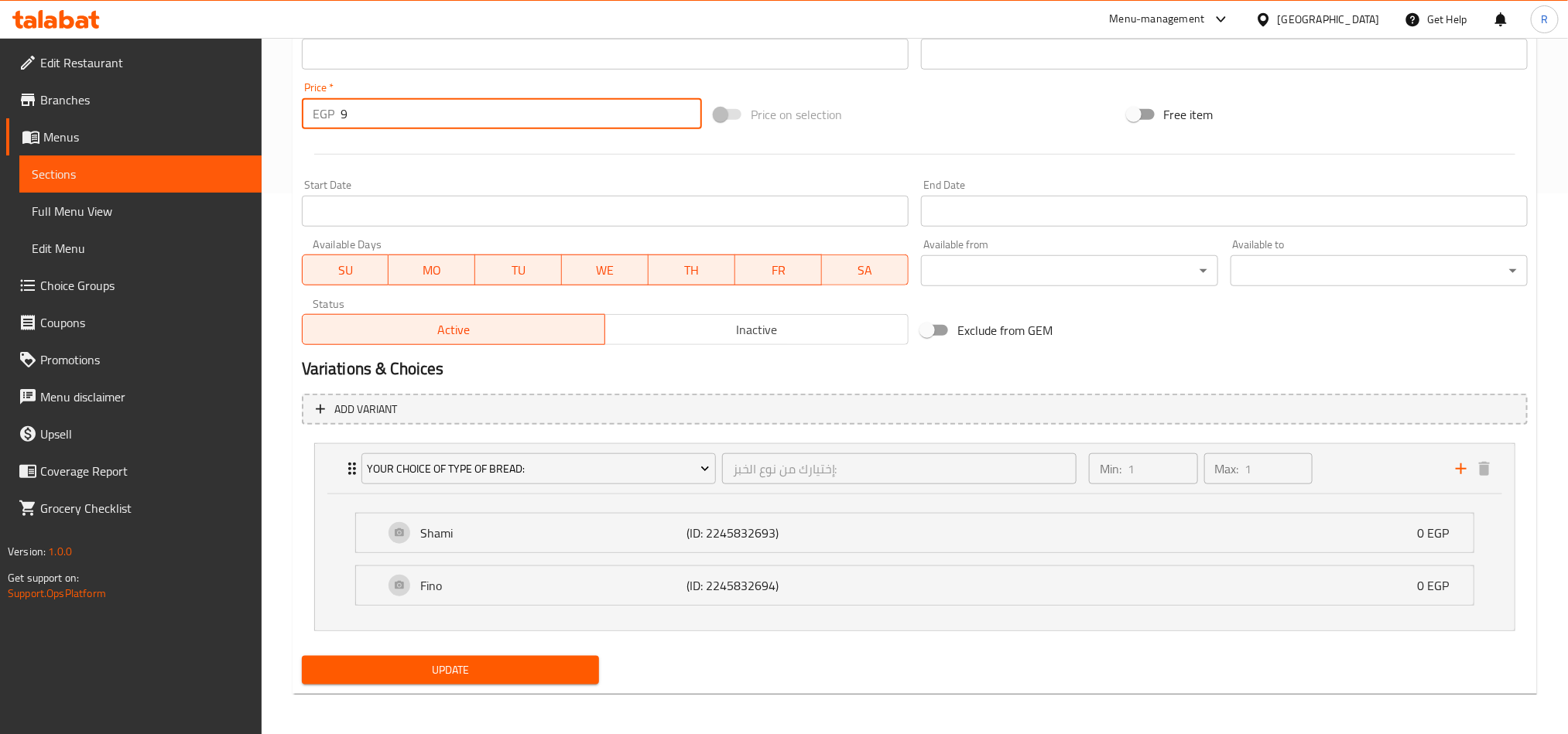
scroll to position [547, 0]
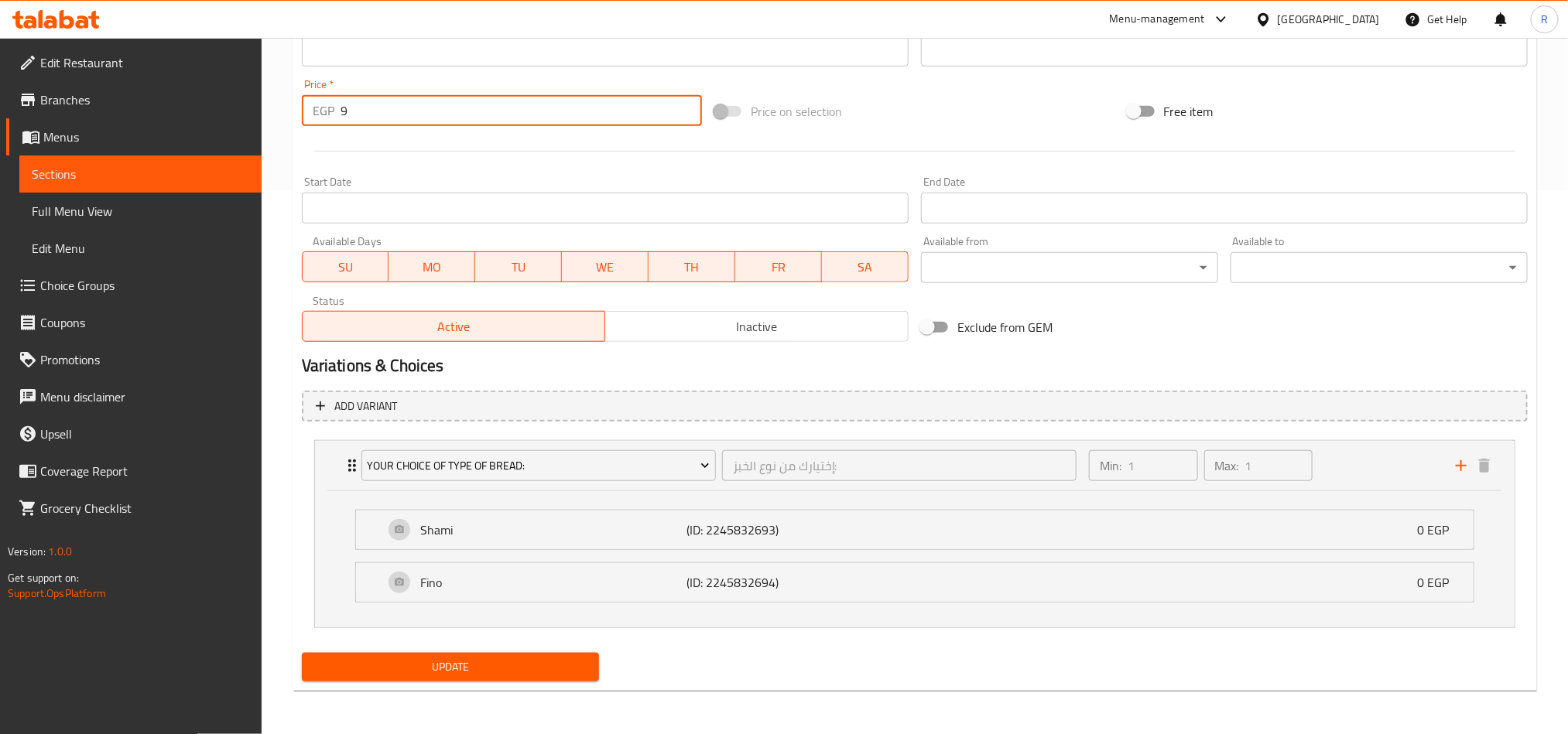
type input "9"
click at [525, 660] on span "Update" at bounding box center [450, 668] width 272 height 19
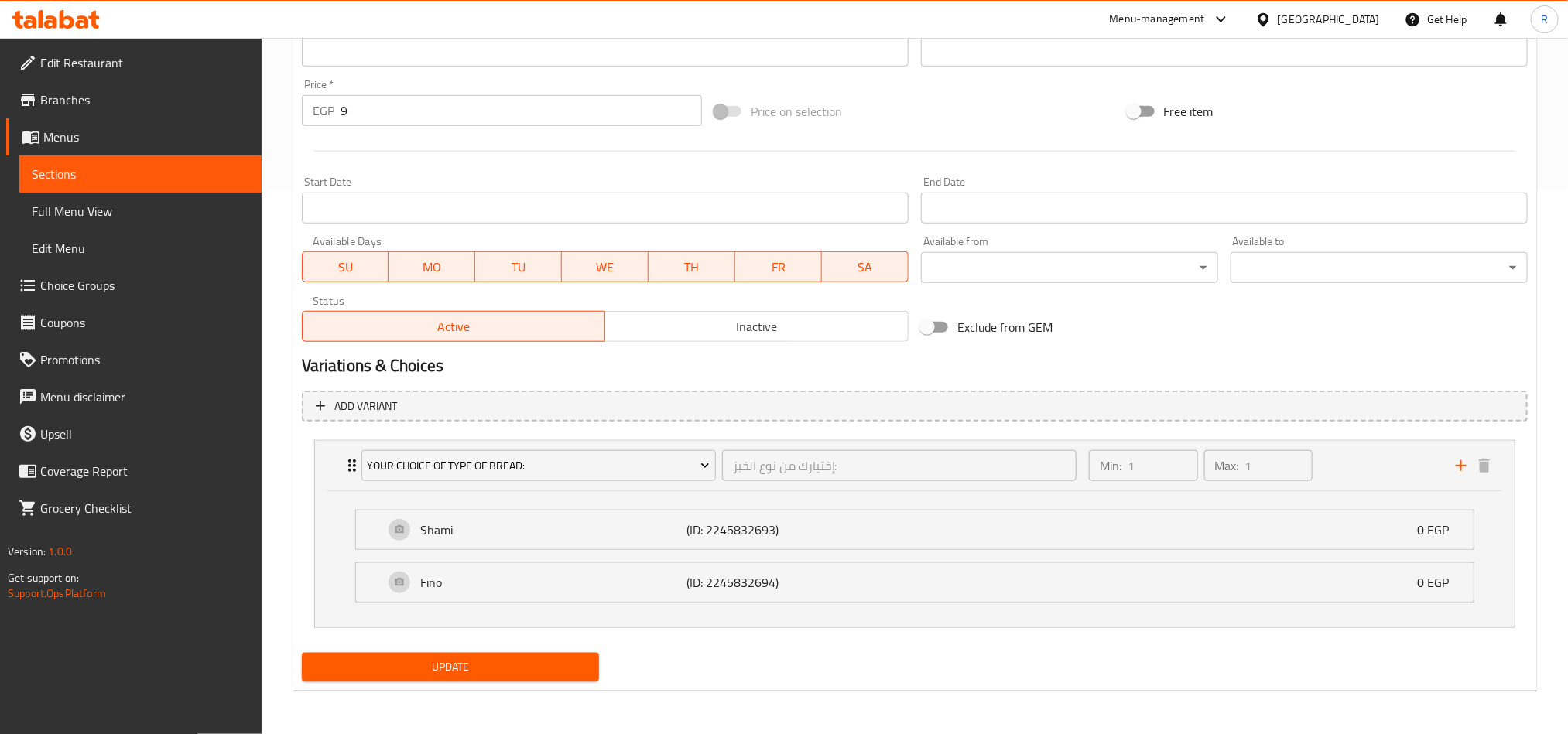
click at [465, 666] on span "Update" at bounding box center [450, 668] width 272 height 19
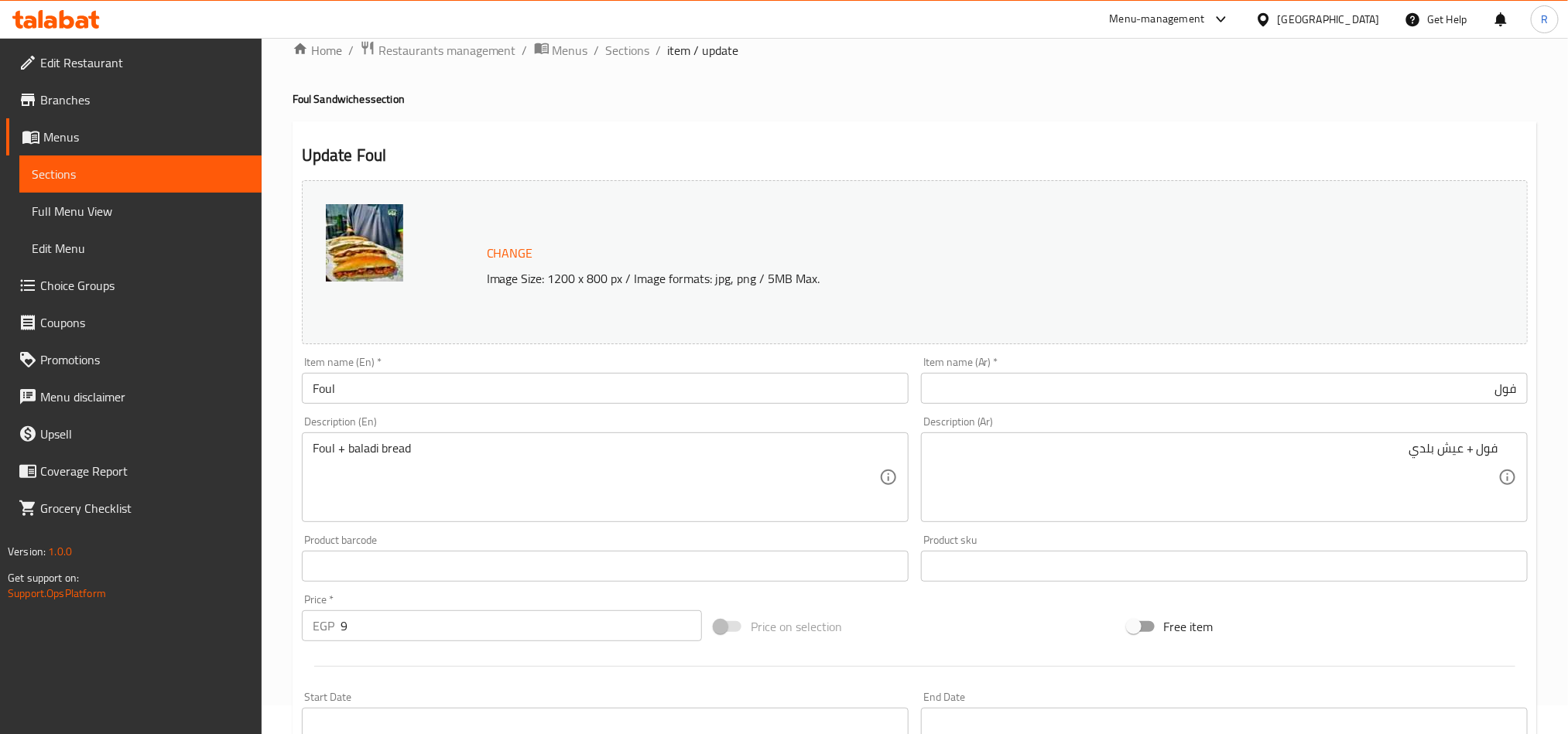
scroll to position [0, 0]
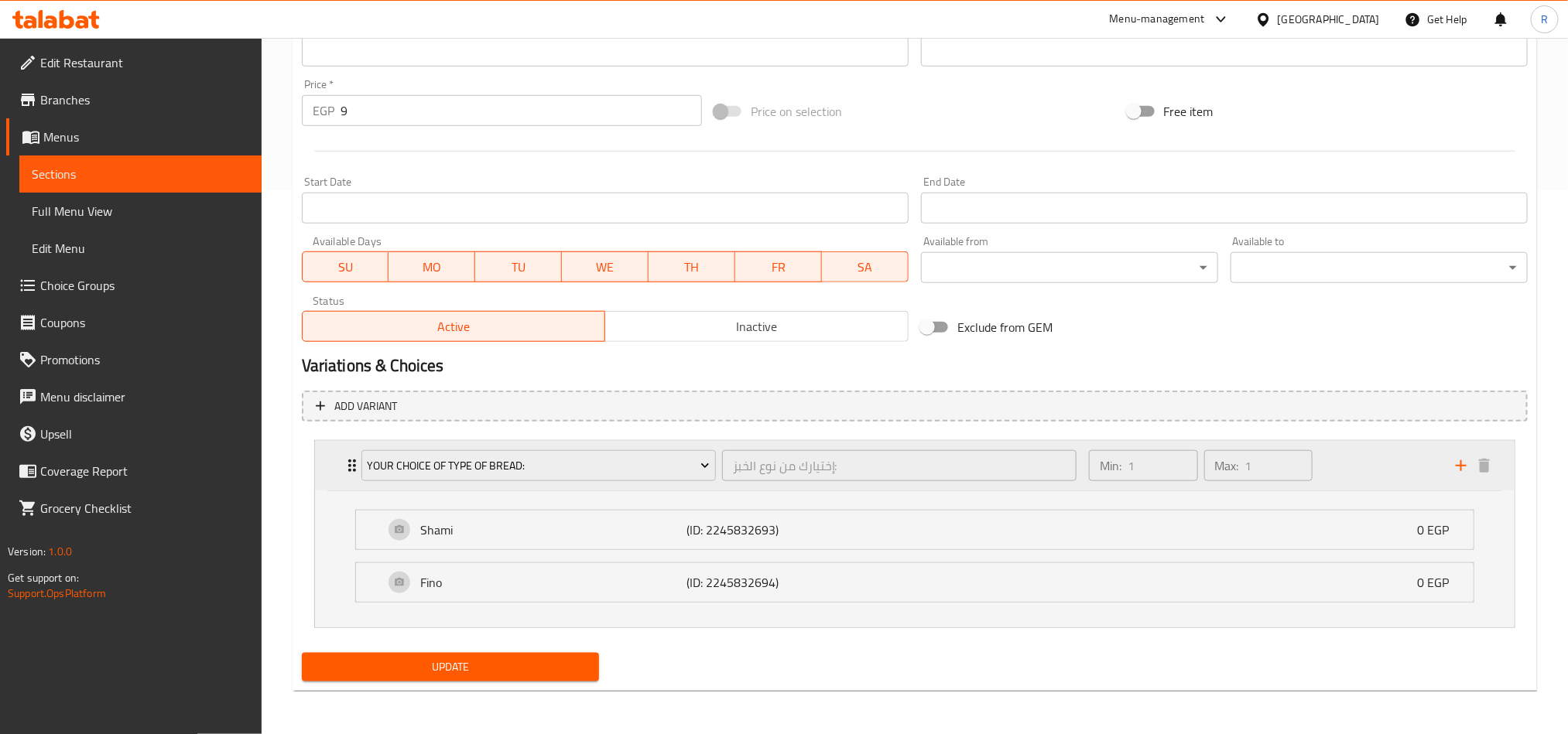
click at [1328, 479] on div "Min: 1 ​ Max: 1 ​" at bounding box center [1263, 466] width 367 height 50
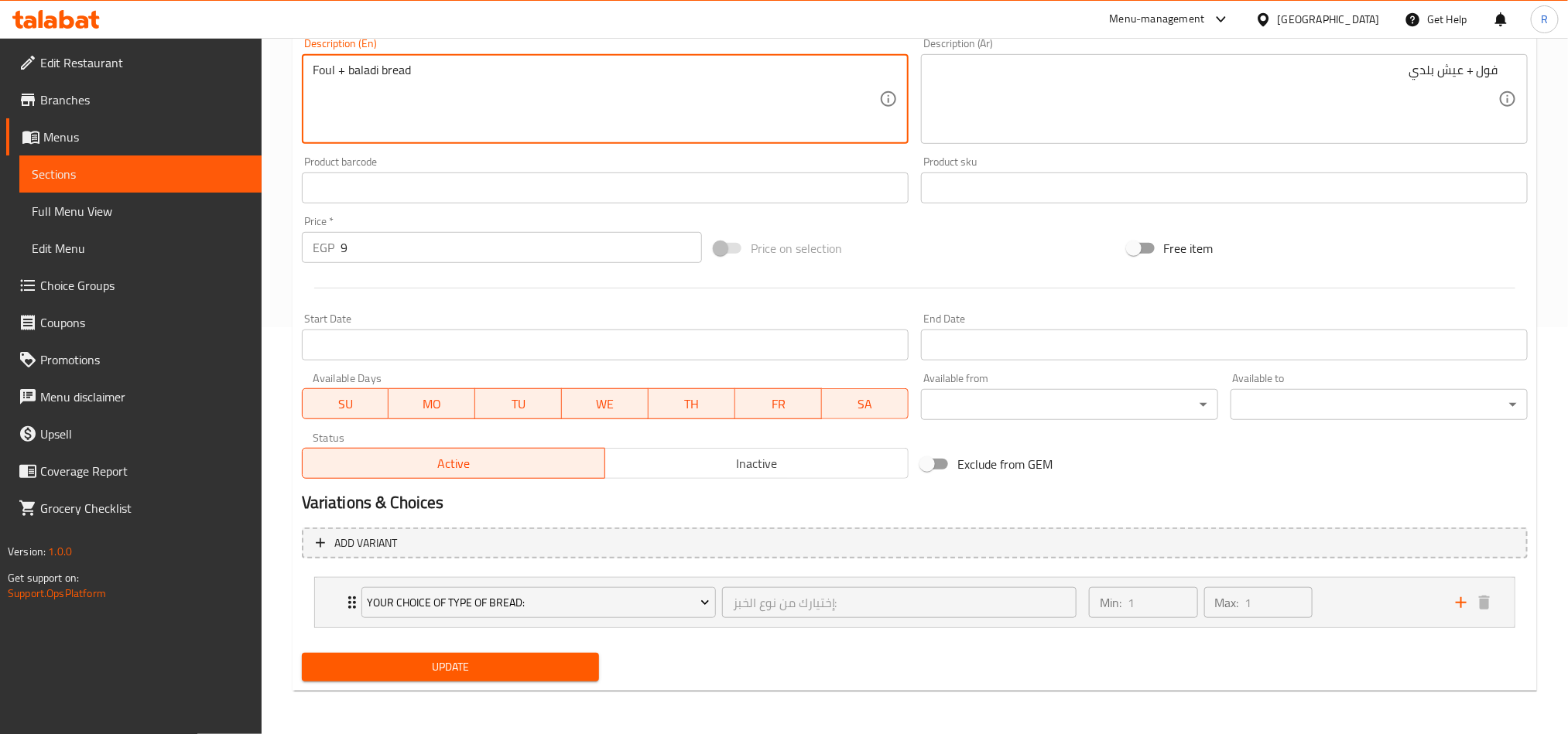
scroll to position [407, 0]
click at [509, 664] on span "Update" at bounding box center [450, 668] width 272 height 19
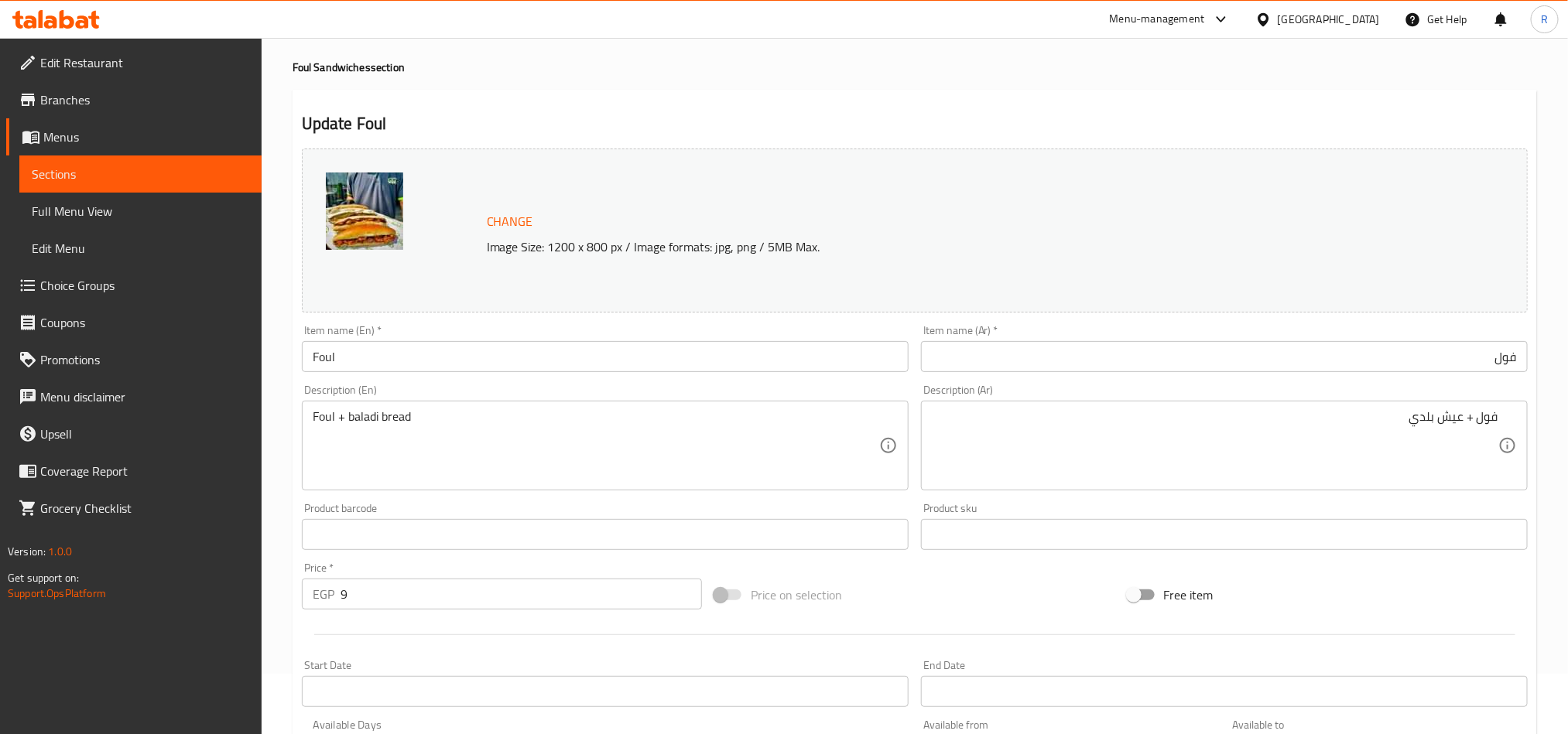
scroll to position [59, 0]
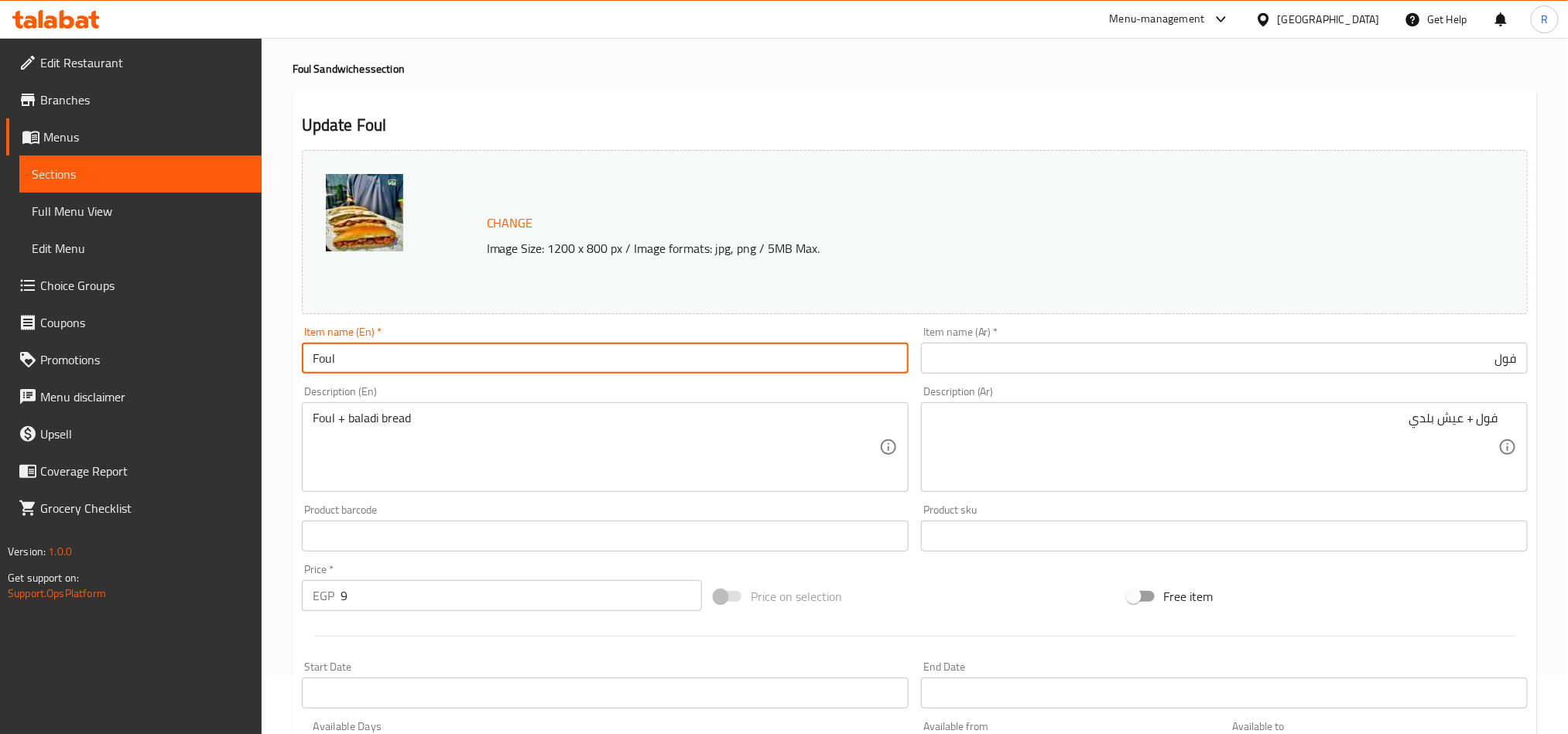
click at [377, 365] on input "Foul" at bounding box center [605, 358] width 607 height 31
type input "Plain Foul"
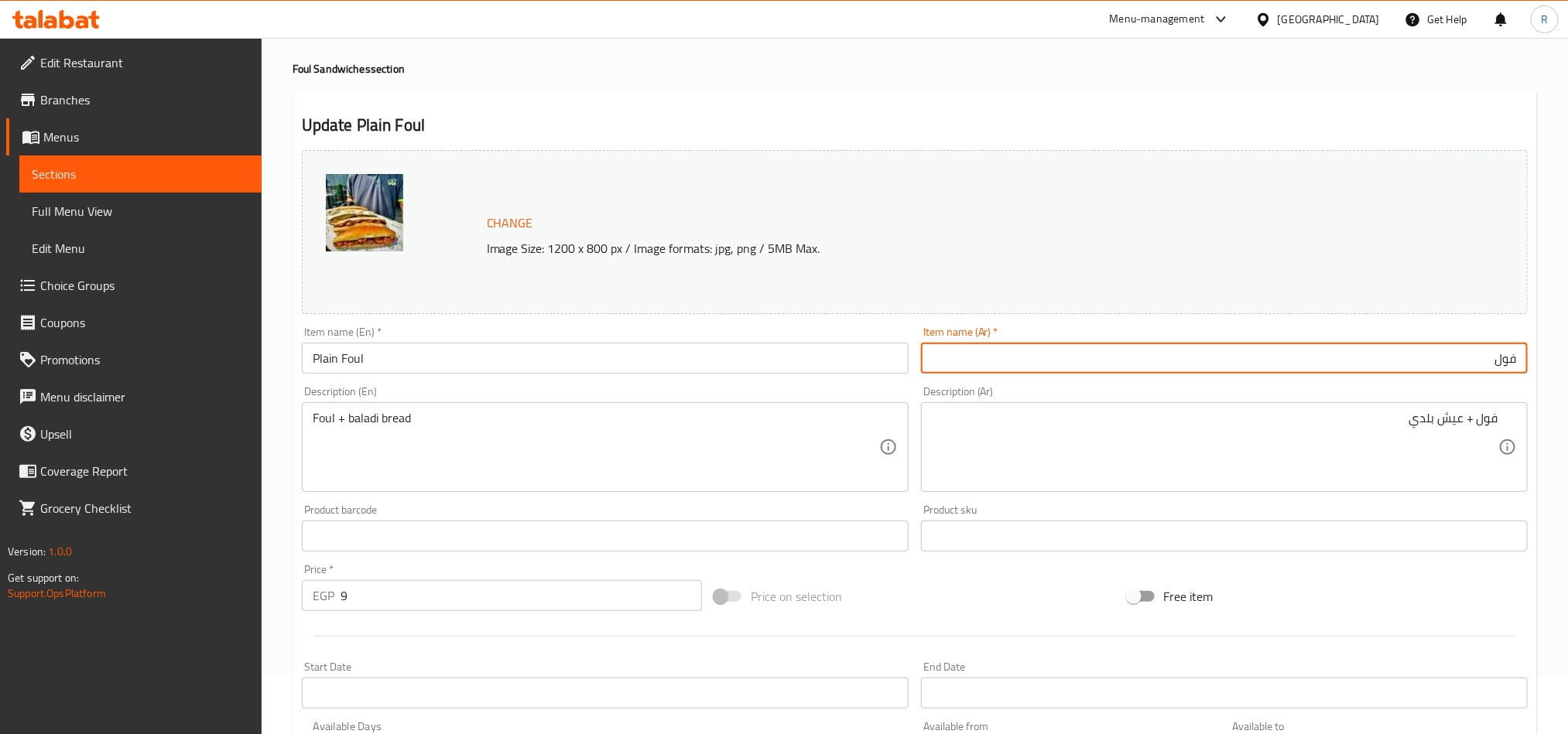
click at [1482, 346] on input "فول" at bounding box center [1224, 358] width 607 height 31
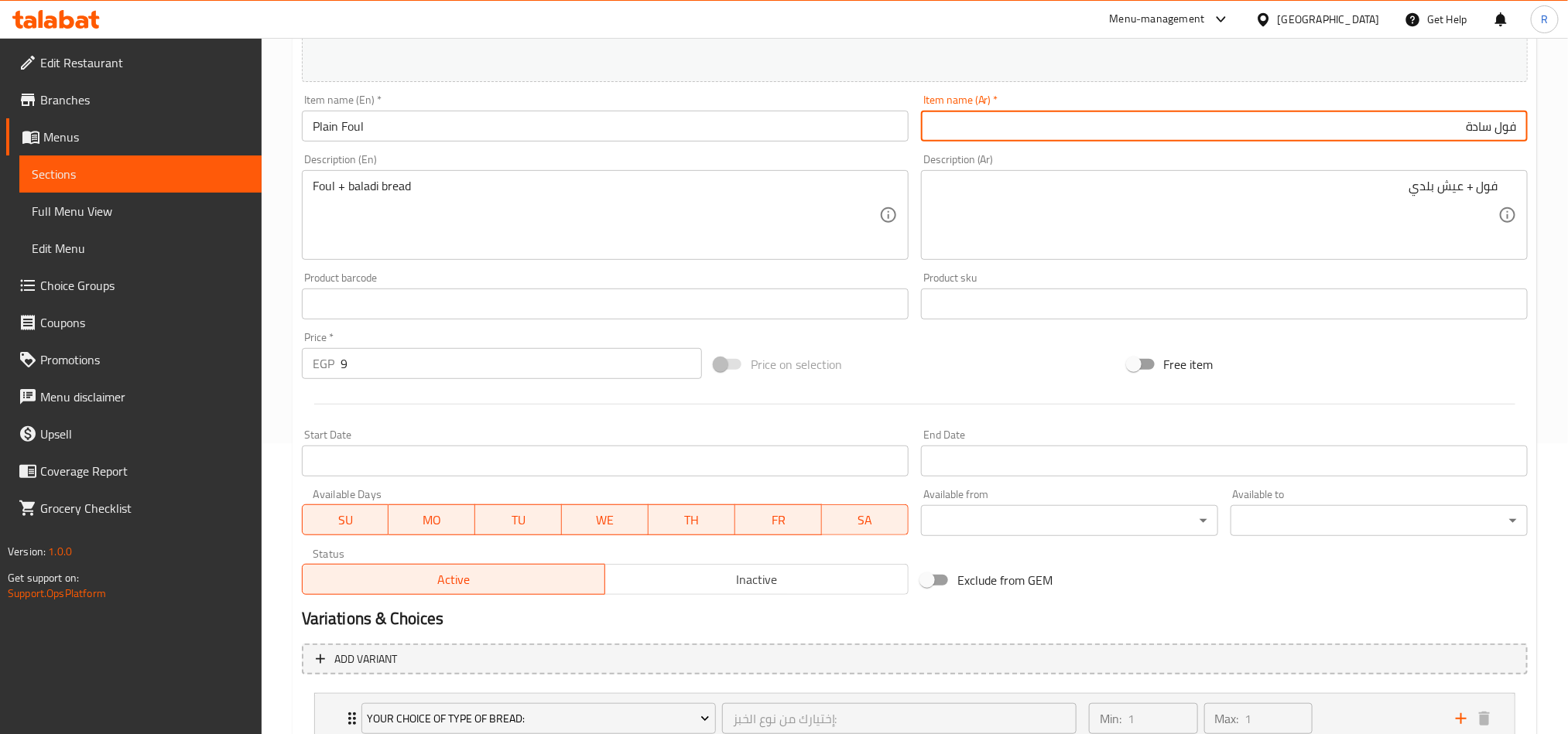
scroll to position [407, 0]
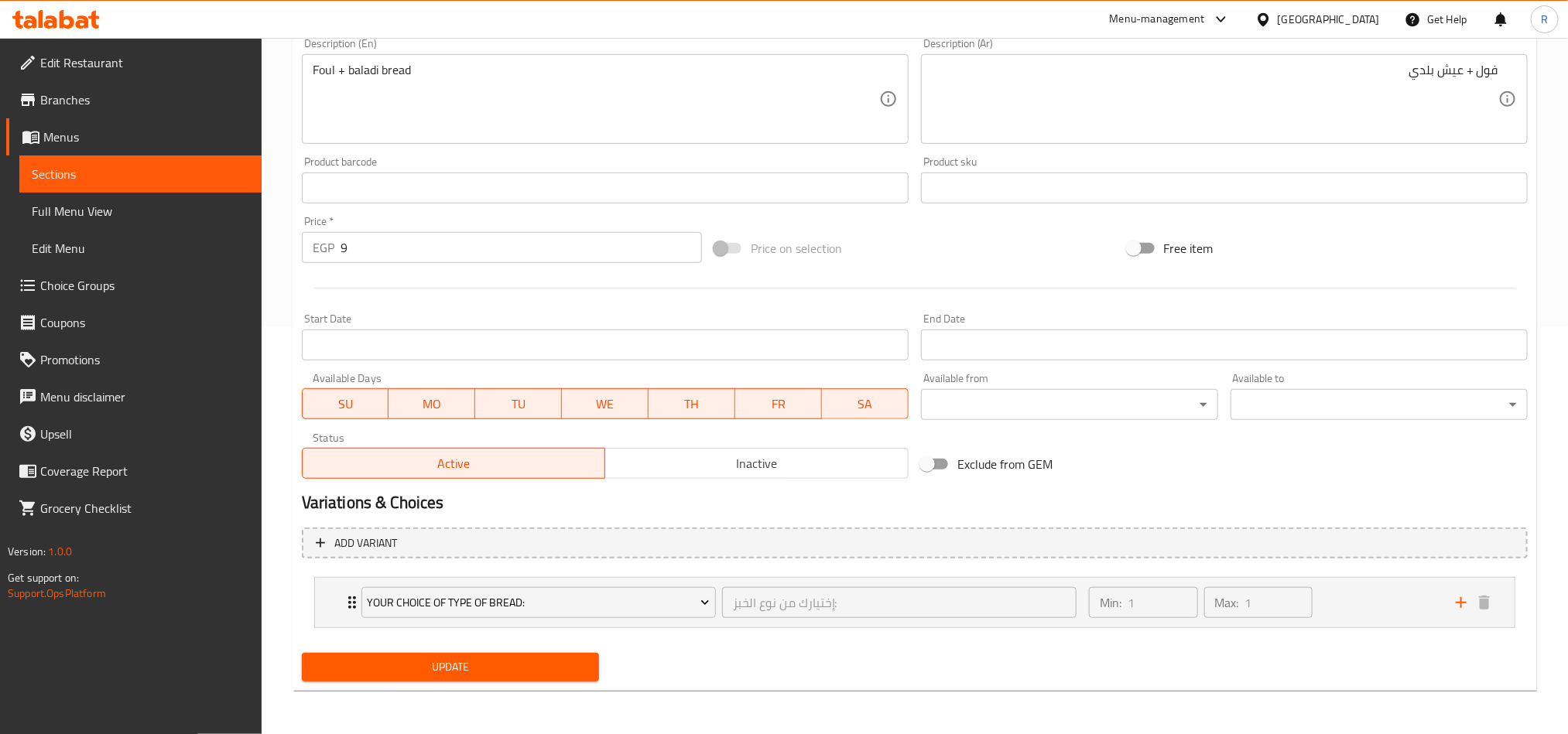
type input "فول سادة"
click at [492, 672] on span "Update" at bounding box center [450, 668] width 272 height 19
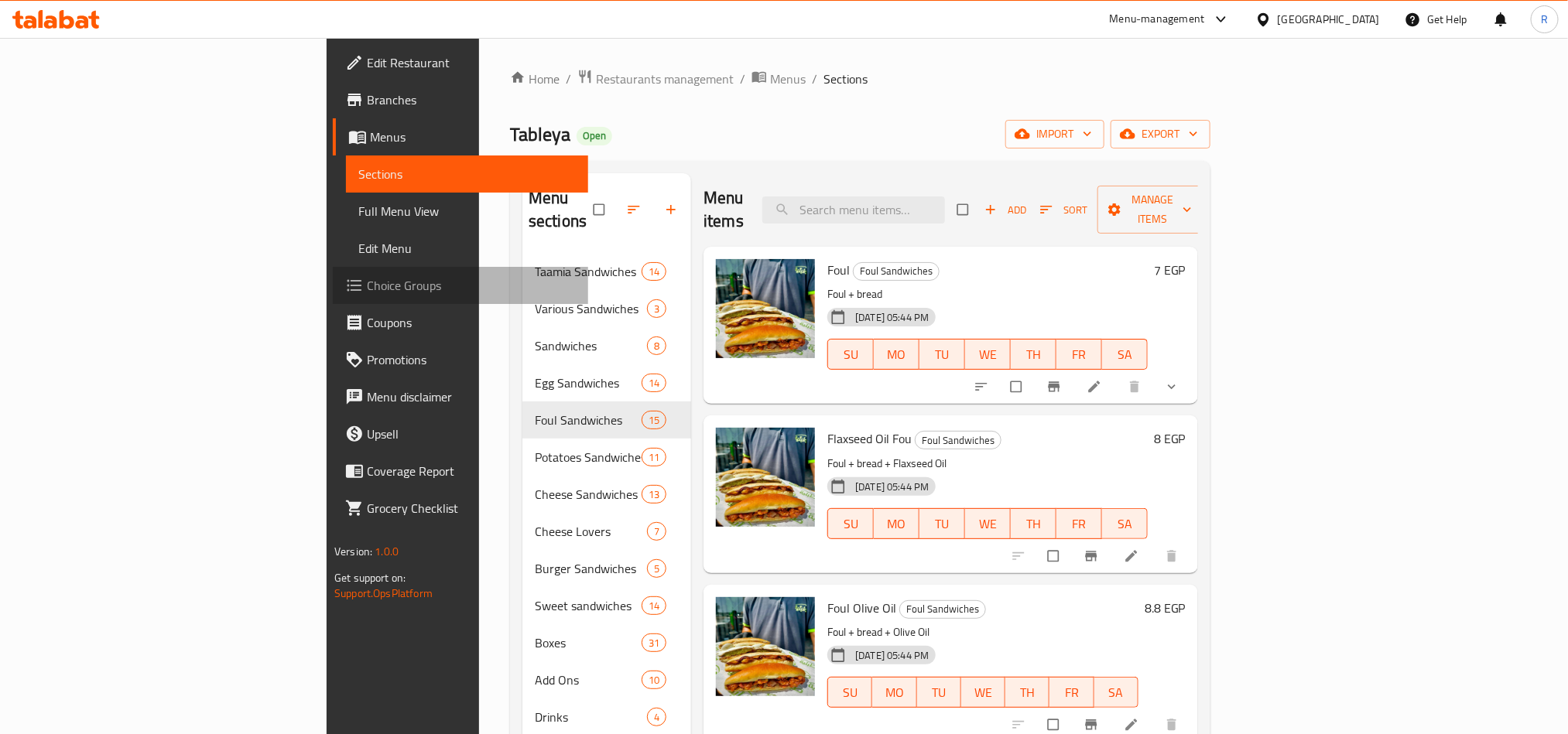
click at [367, 283] on span "Choice Groups" at bounding box center [472, 285] width 209 height 18
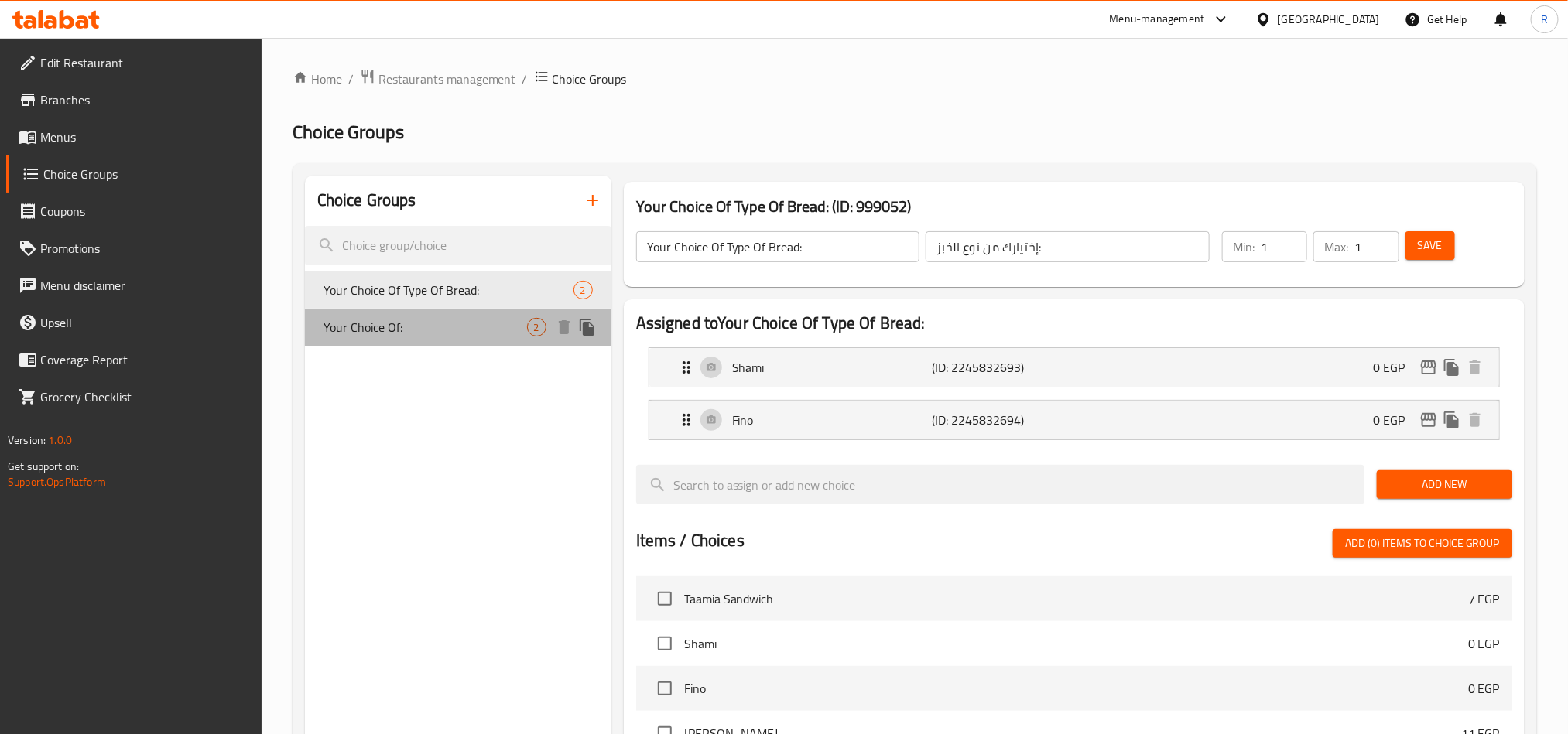
click at [451, 335] on span "Your Choice Of:" at bounding box center [425, 327] width 203 height 18
type input "Your Choice Of:"
type input "إختيارك من:"
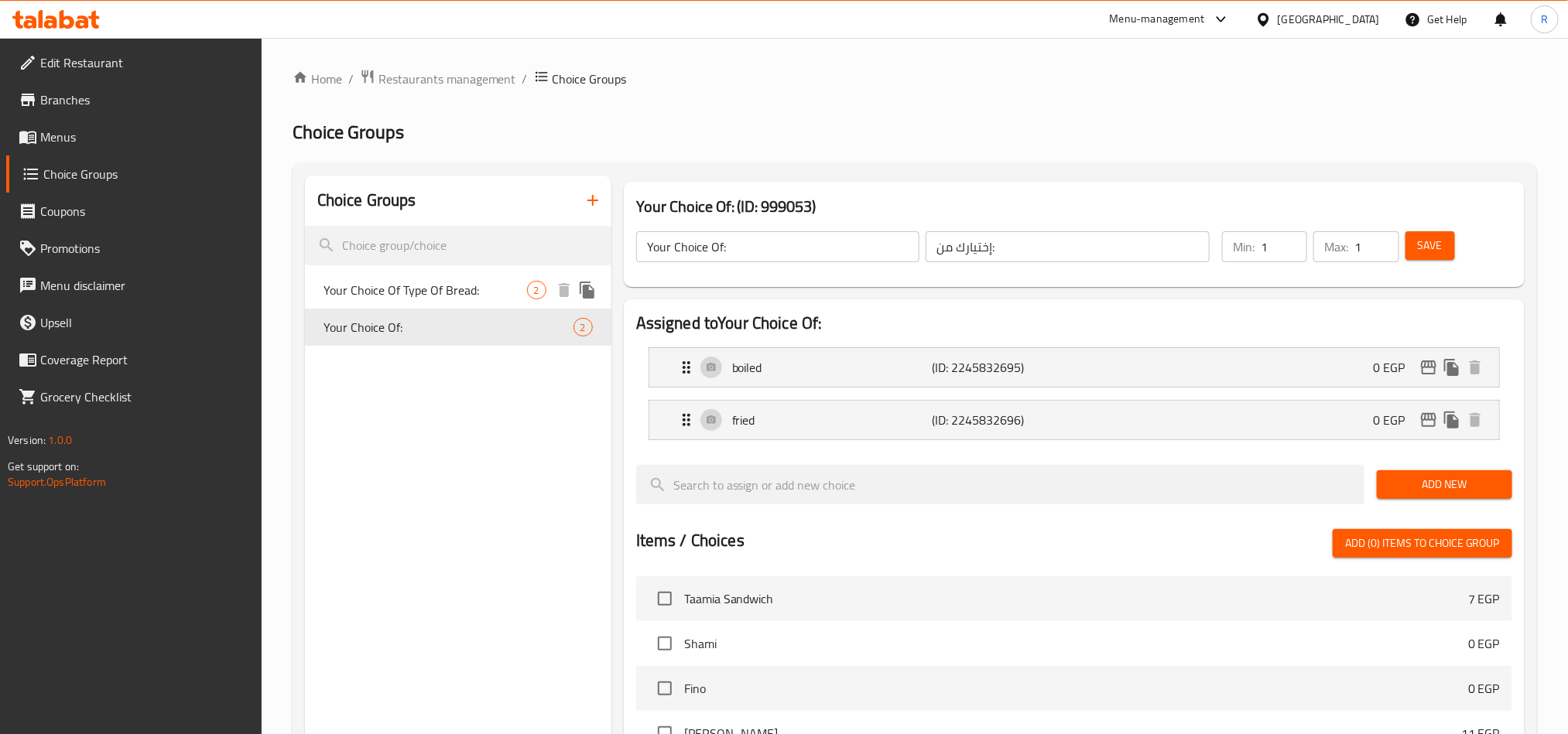
click at [474, 289] on span "Your Choice Of Type Of Bread:" at bounding box center [425, 289] width 203 height 18
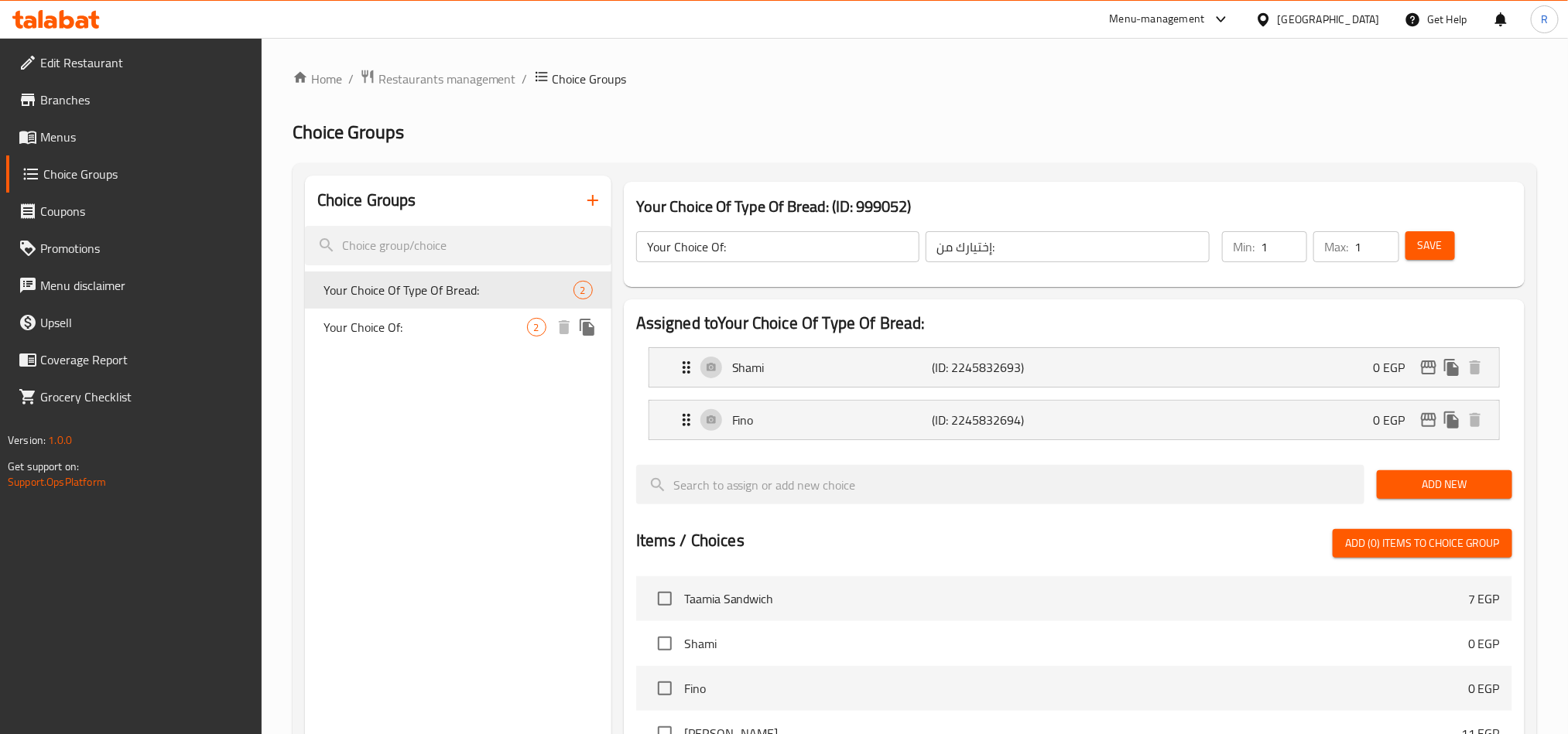
type input "Your Choice Of Type Of Bread:"
type input "إختيارك من نوع الخبز:"
click at [1157, 370] on div "Shami (ID: 2245832693) 0 EGP" at bounding box center [1079, 367] width 804 height 39
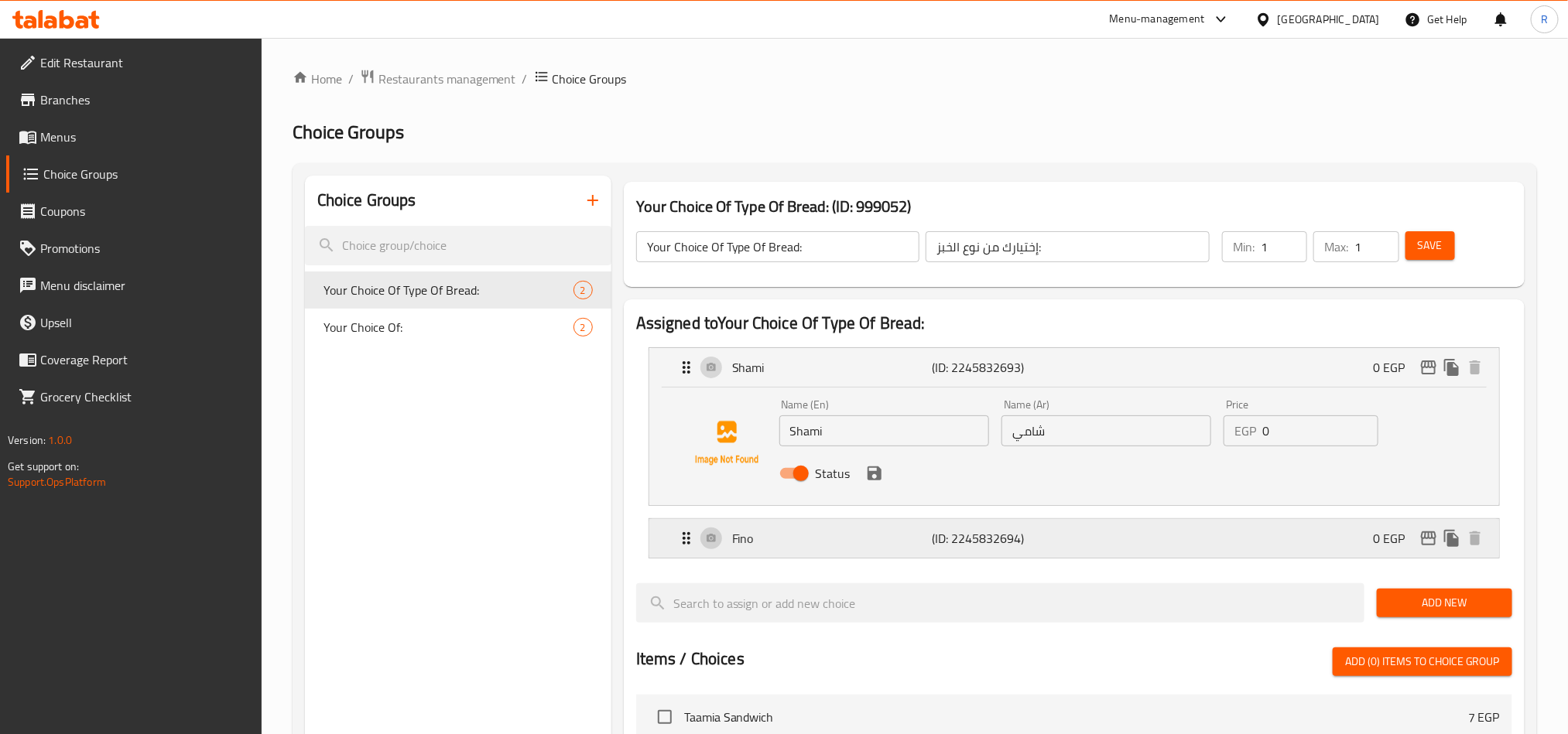
click at [1096, 532] on div "Fino (ID: 2245832694) 0 EGP" at bounding box center [1079, 538] width 804 height 39
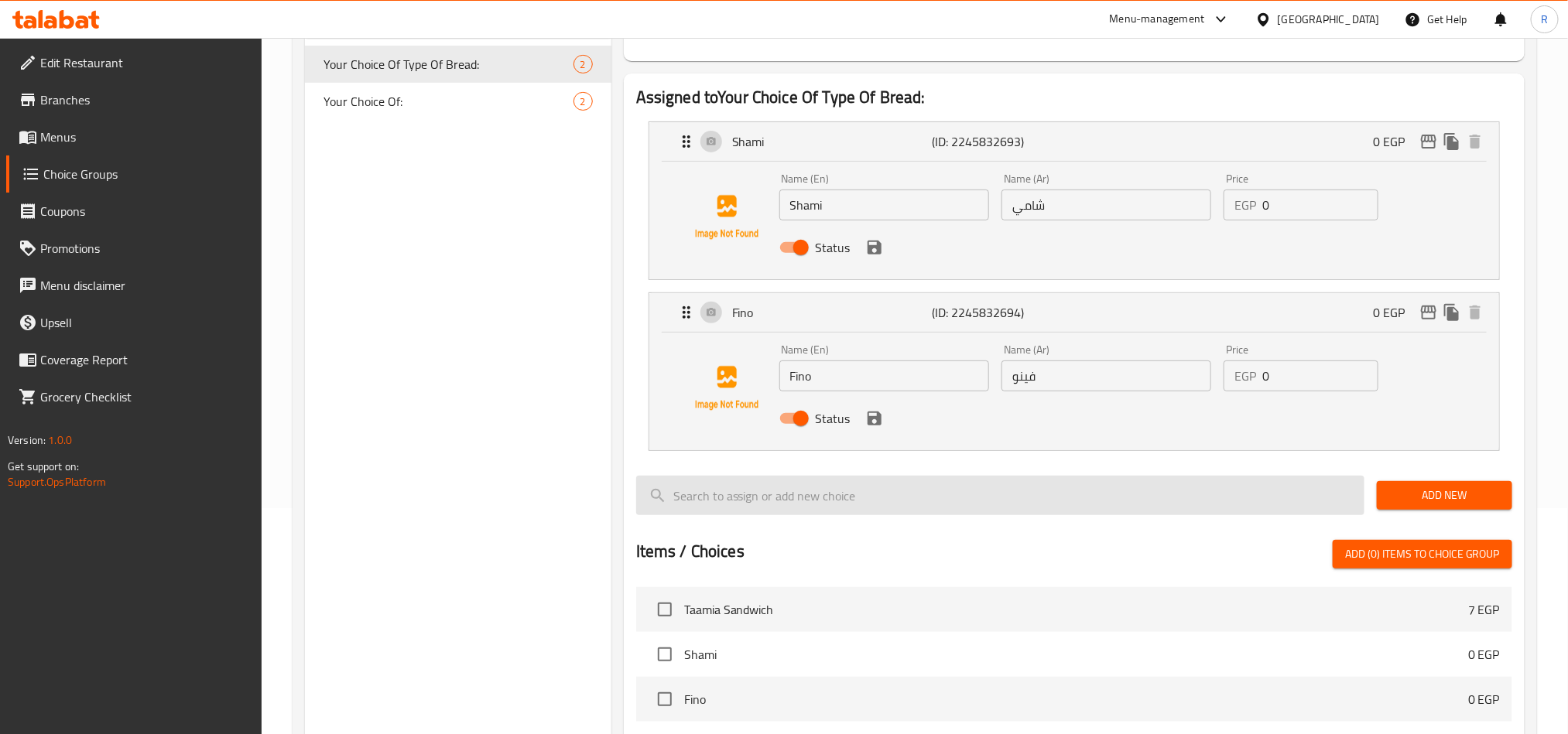
scroll to position [233, 0]
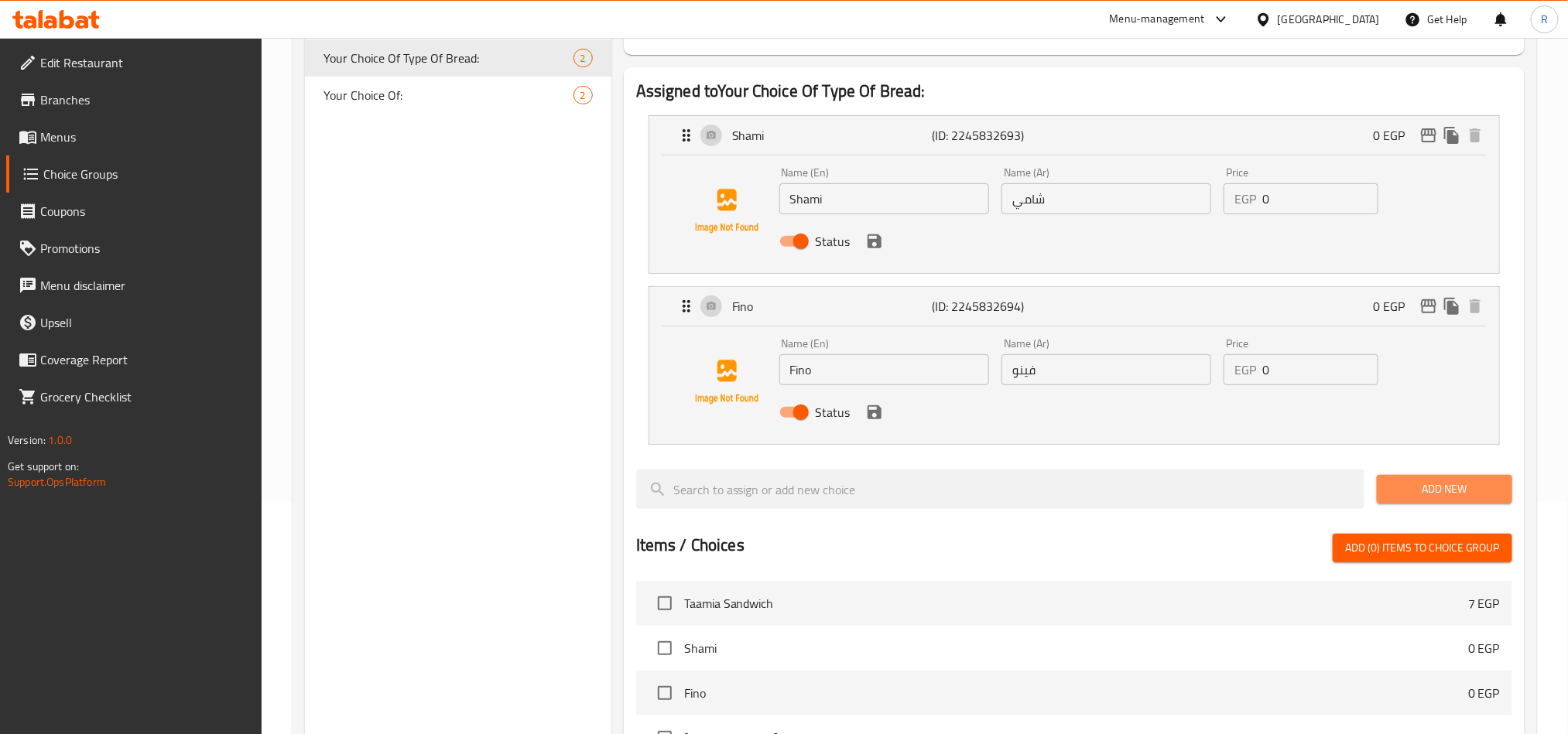
click at [1459, 480] on span "Add New" at bounding box center [1445, 490] width 111 height 19
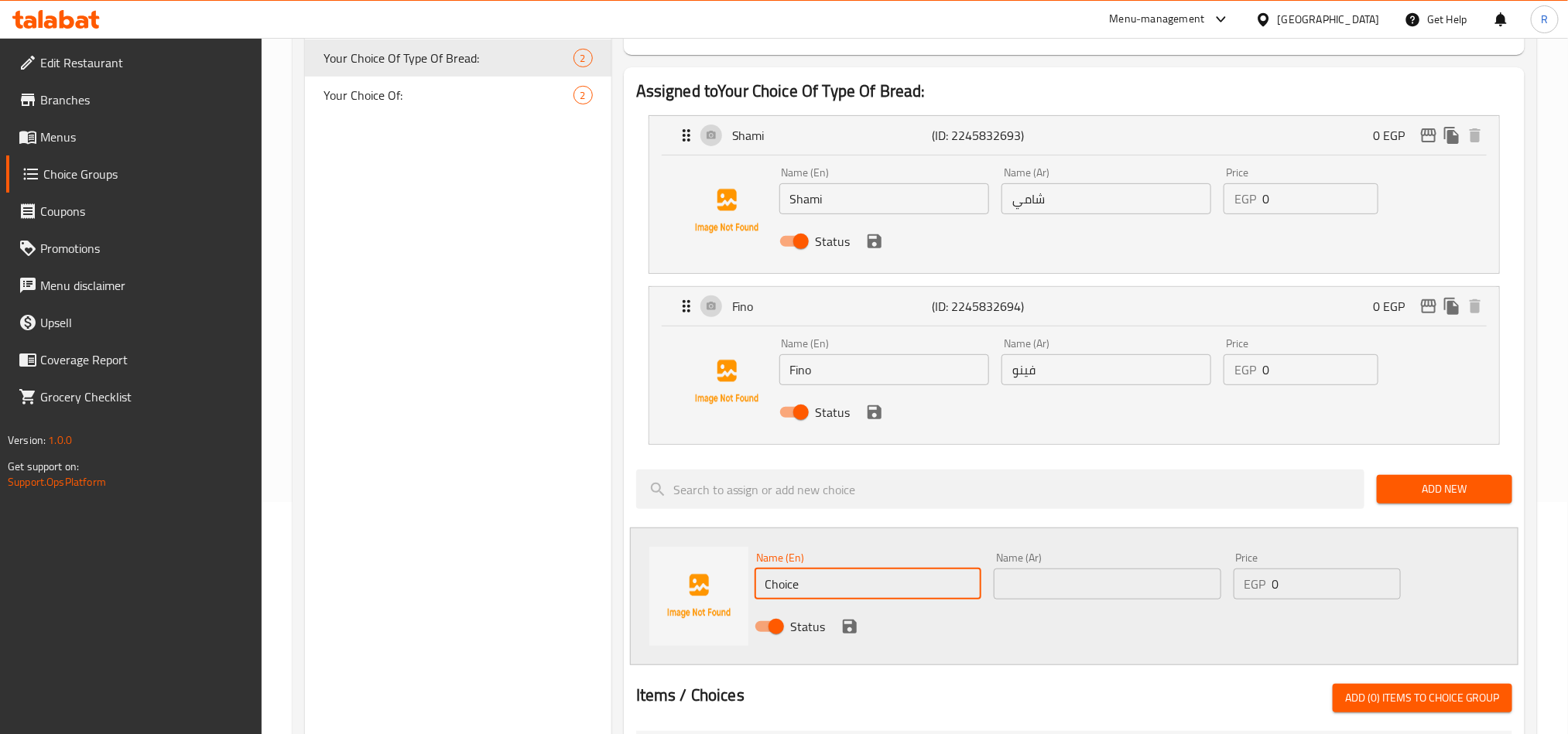
click at [855, 572] on input "Choice" at bounding box center [869, 584] width 228 height 31
type input "Baladi"
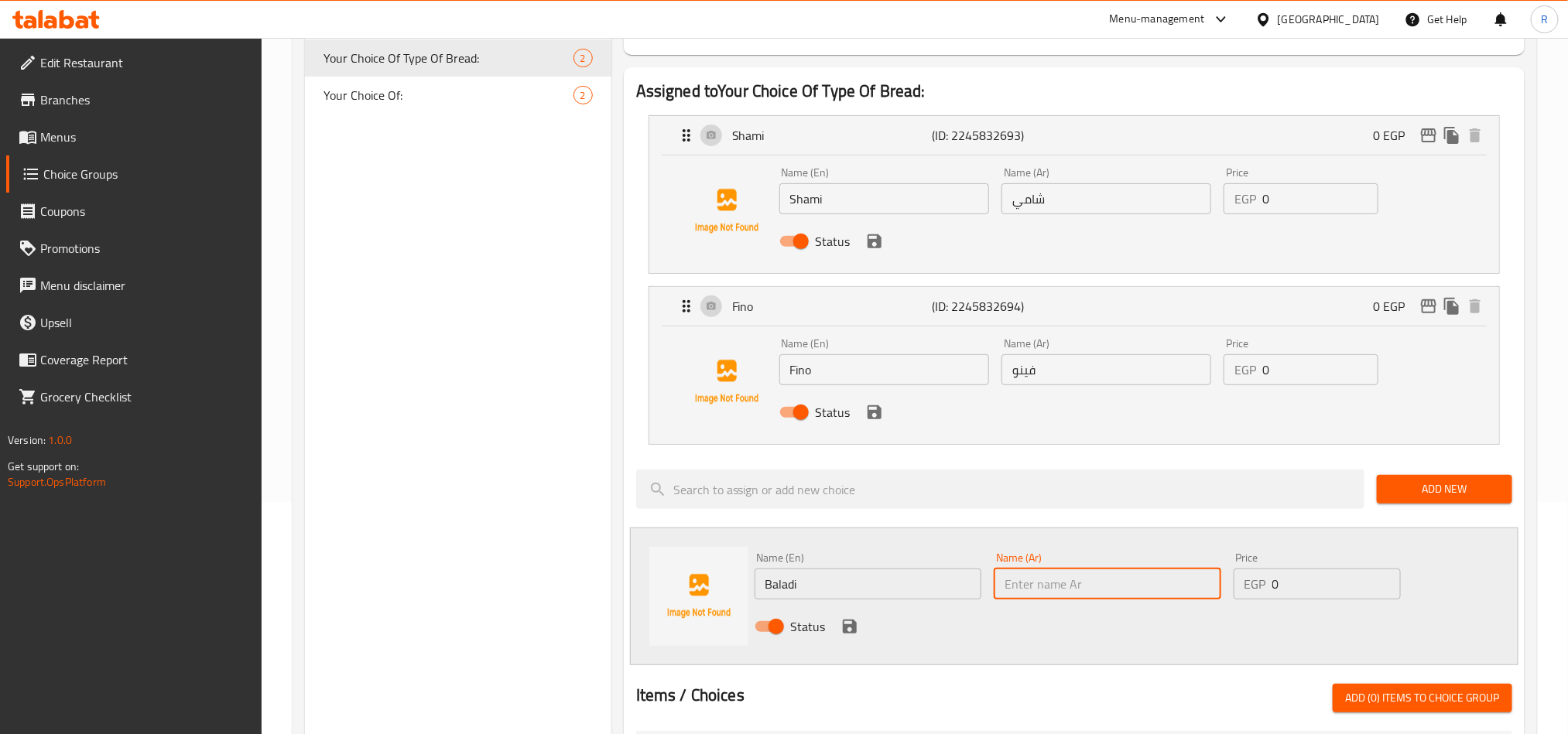
click at [1043, 578] on input "text" at bounding box center [1108, 584] width 228 height 31
type input "بلدي"
drag, startPoint x: 1268, startPoint y: 581, endPoint x: 1252, endPoint y: 581, distance: 16.0
click at [1252, 581] on div "EGP 0 Price" at bounding box center [1316, 584] width 167 height 31
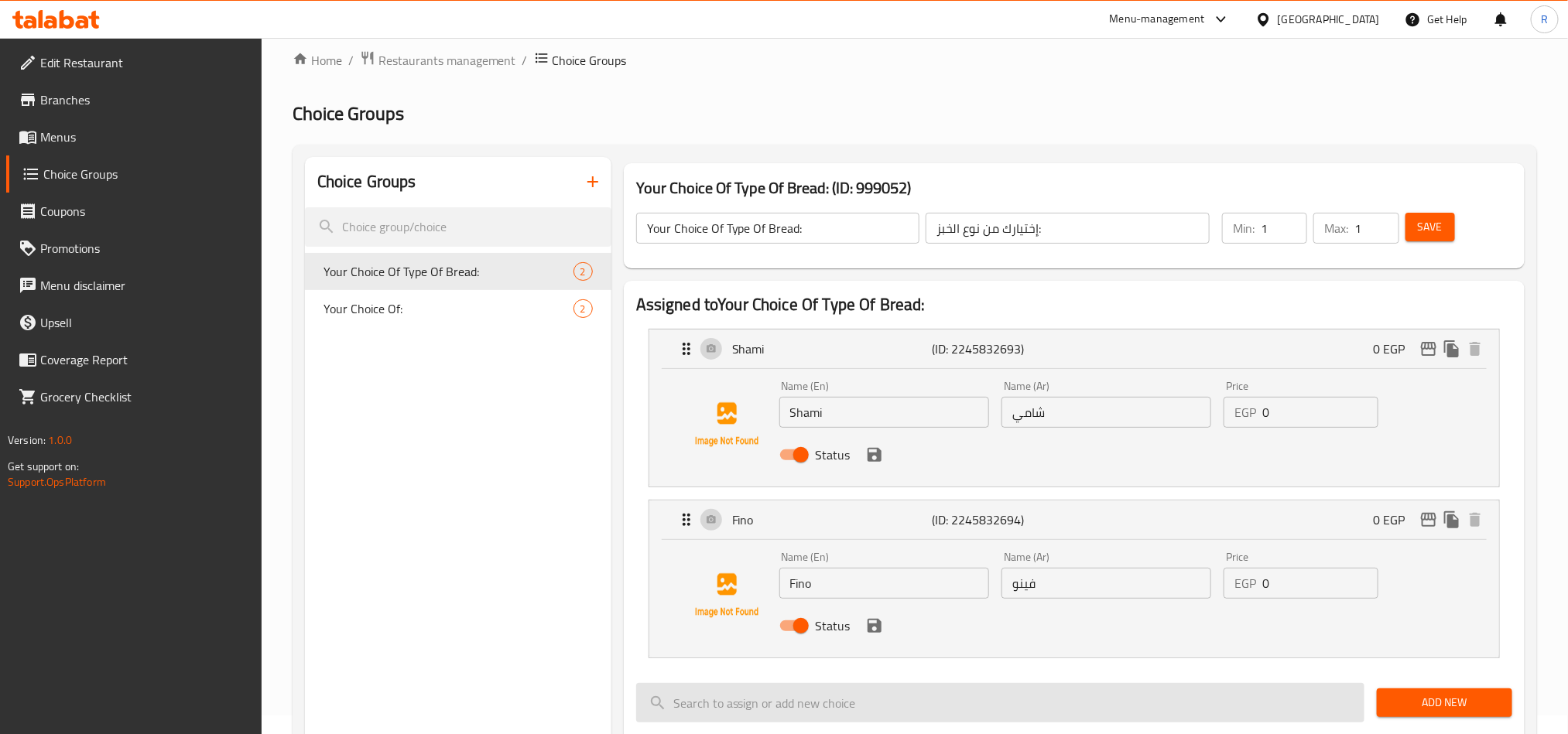
scroll to position [0, 0]
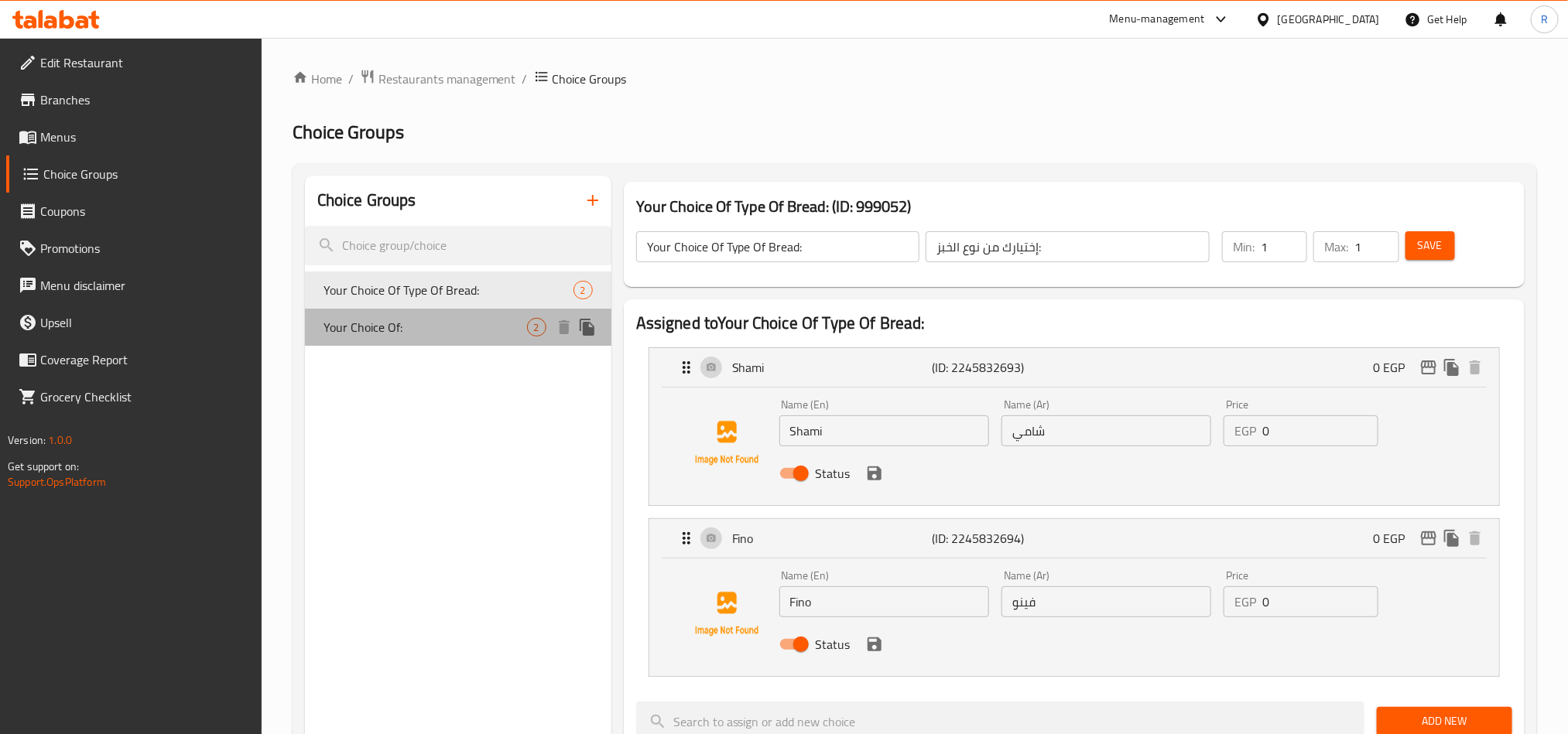
click at [470, 327] on span "Your Choice Of:" at bounding box center [425, 327] width 203 height 18
type input "Your Choice Of:"
type input "إختيارك من:"
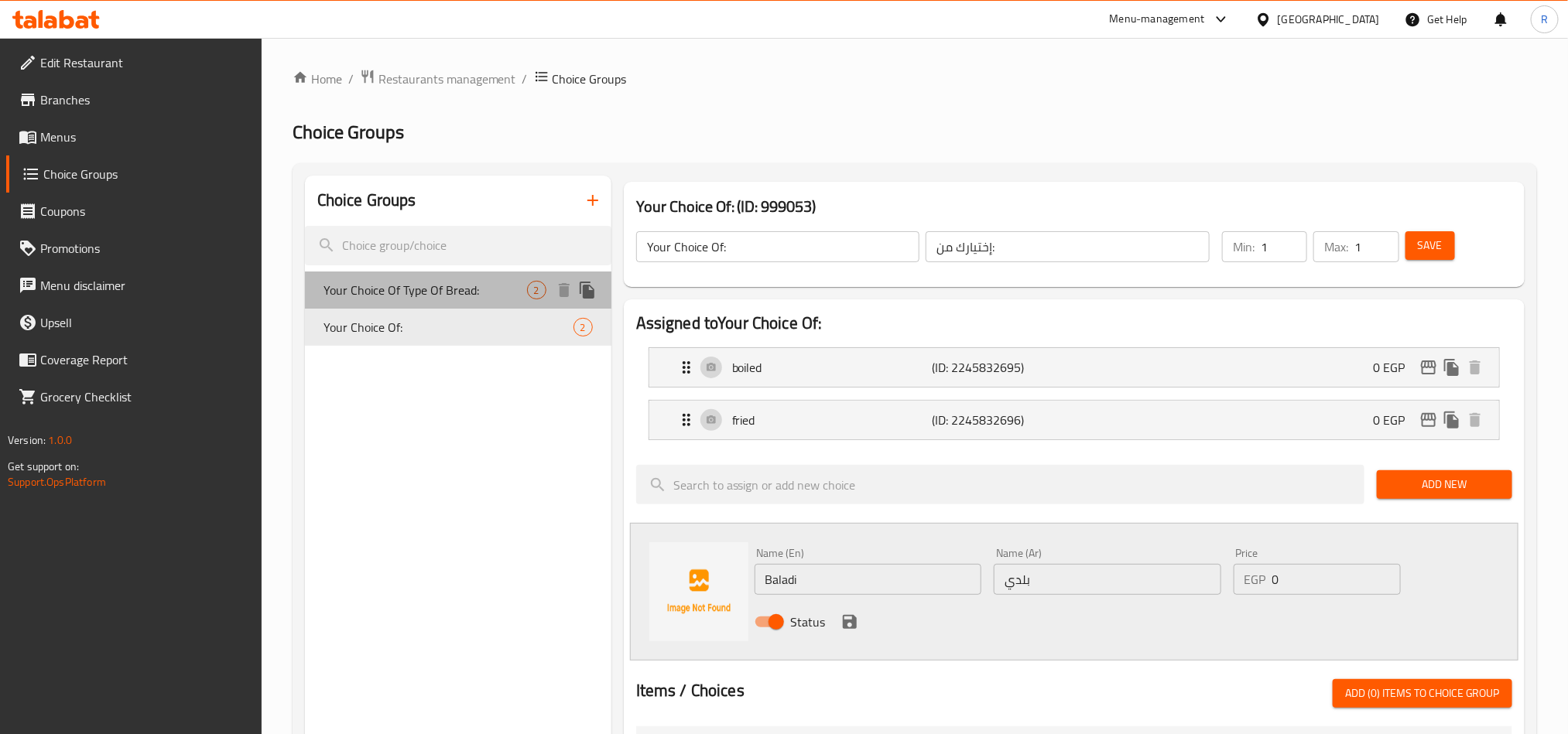
click at [419, 290] on span "Your Choice Of Type Of Bread:" at bounding box center [425, 289] width 203 height 18
type input "Your Choice Of Type Of Bread:"
type input "إختيارك من نوع الخبز:"
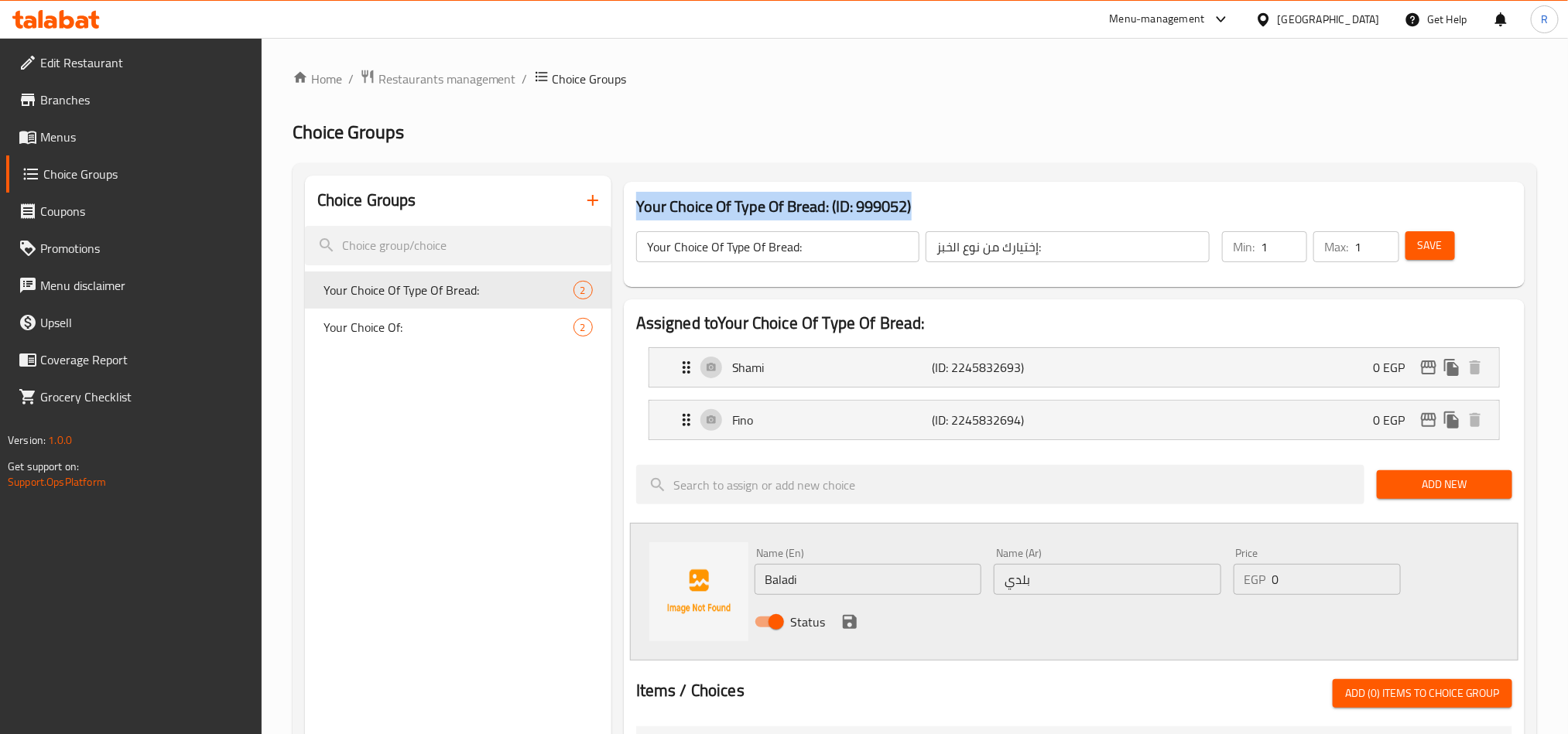
drag, startPoint x: 638, startPoint y: 200, endPoint x: 971, endPoint y: 202, distance: 333.0
click at [971, 202] on h3 "Your Choice Of Type Of Bread: (ID: 999052)" at bounding box center [1074, 206] width 876 height 25
copy h3 "Your Choice Of Type Of Bread: (ID: 999052)"
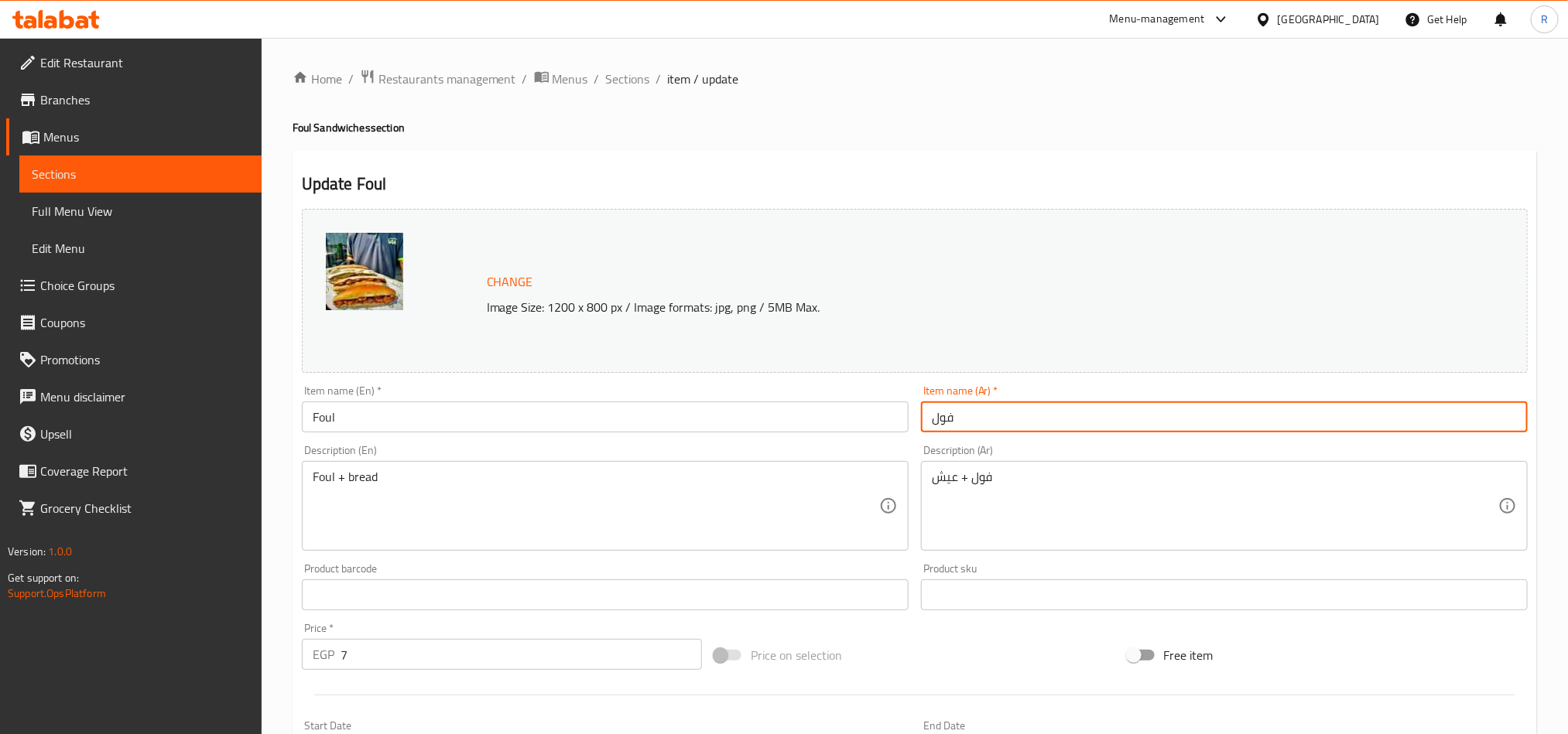
click at [987, 411] on input "فول" at bounding box center [1224, 417] width 607 height 31
type input "فول سادة"
click at [307, 423] on input "Foul" at bounding box center [605, 417] width 607 height 31
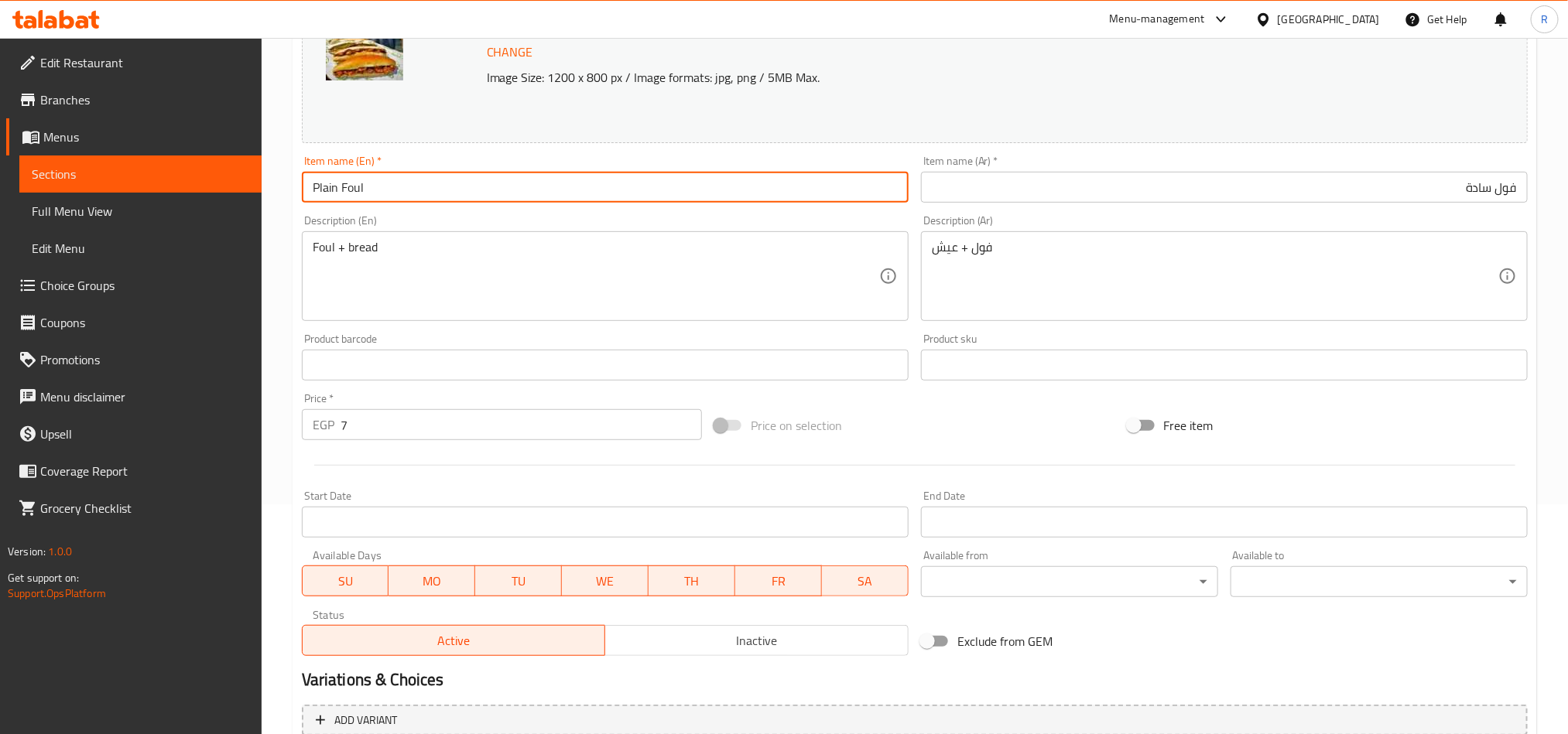
scroll to position [233, 0]
type input "Plain Foul"
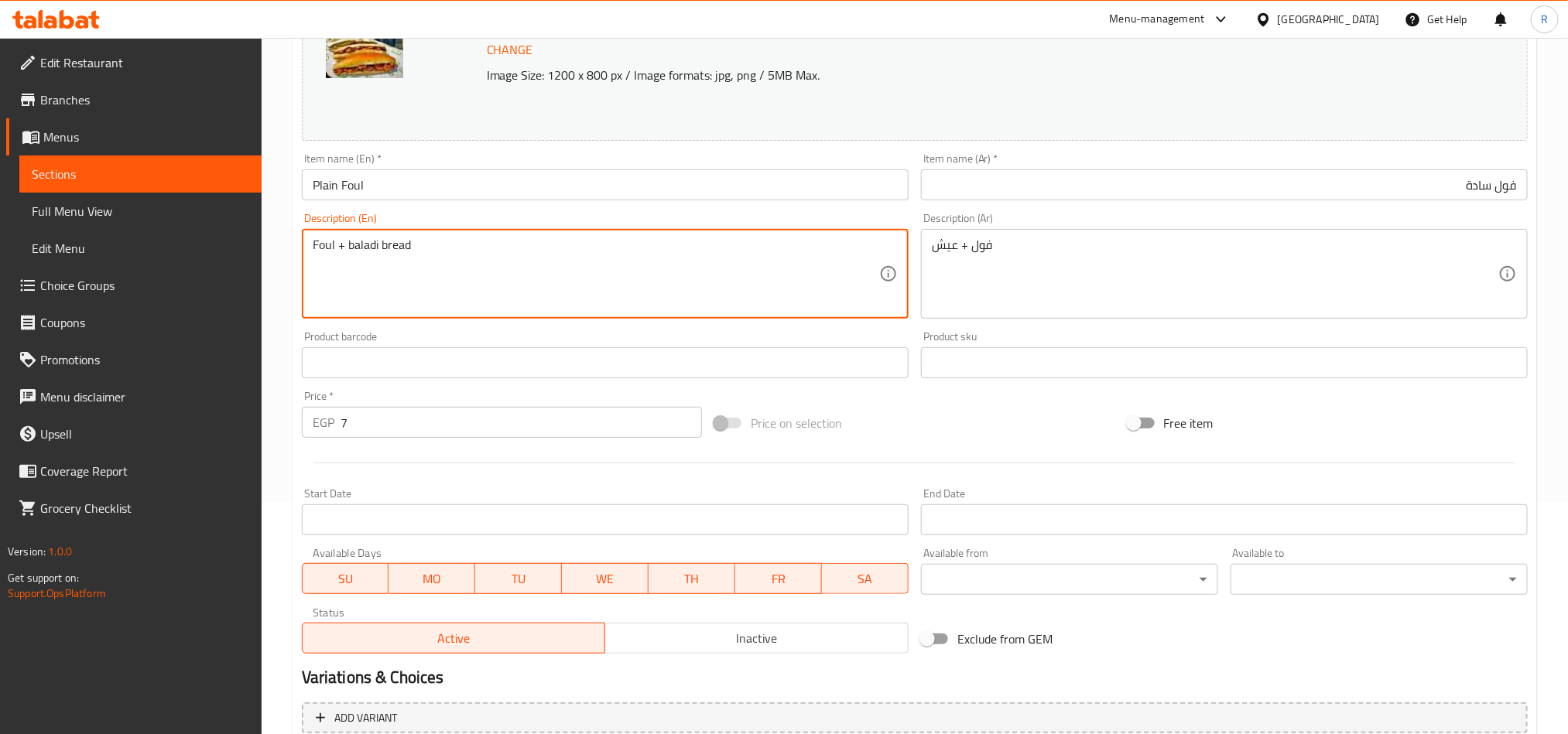
type textarea "Foul + baladi bread"
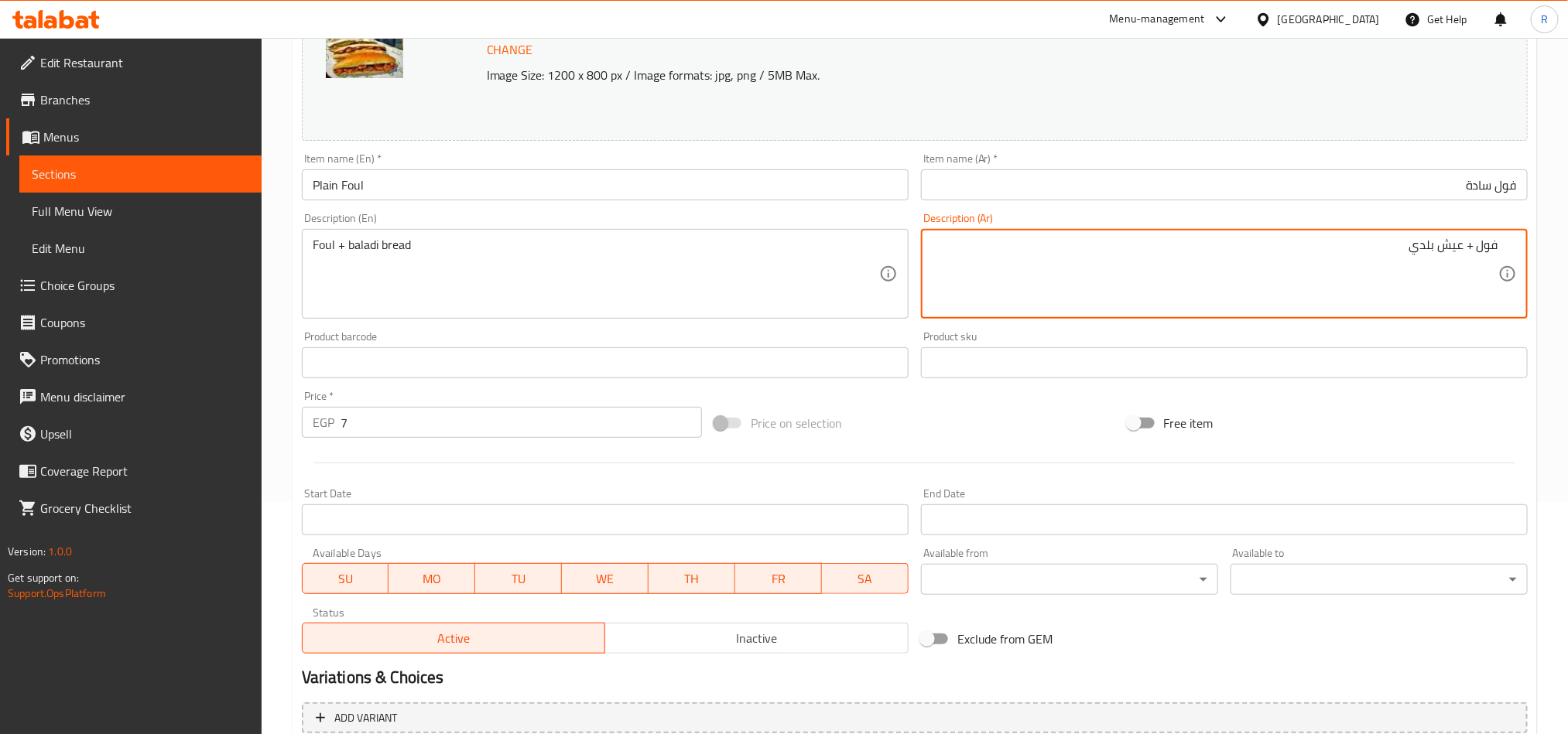
type textarea "فول + عيش بلدي"
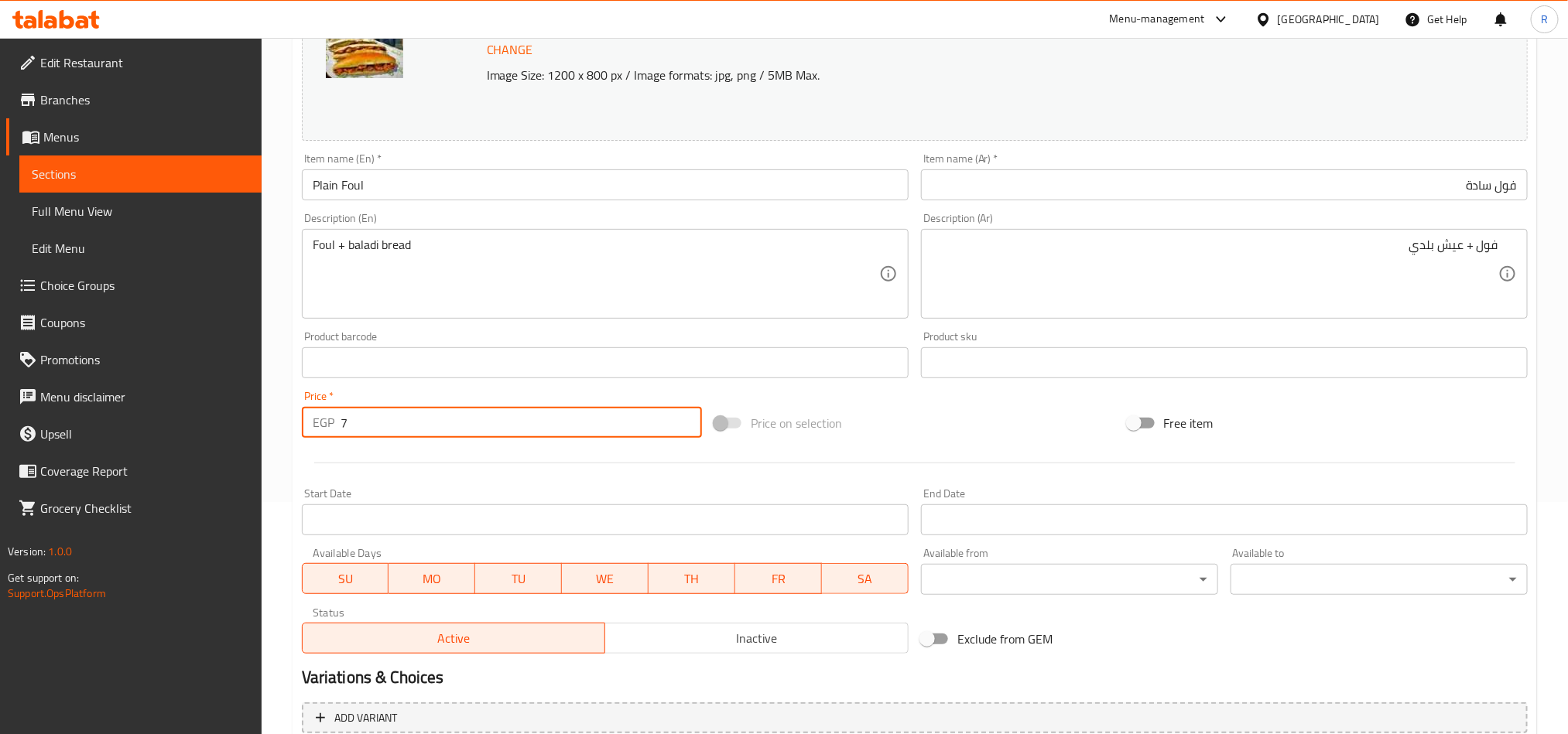
drag, startPoint x: 349, startPoint y: 421, endPoint x: 341, endPoint y: 425, distance: 8.9
click at [341, 425] on input "7" at bounding box center [521, 422] width 362 height 31
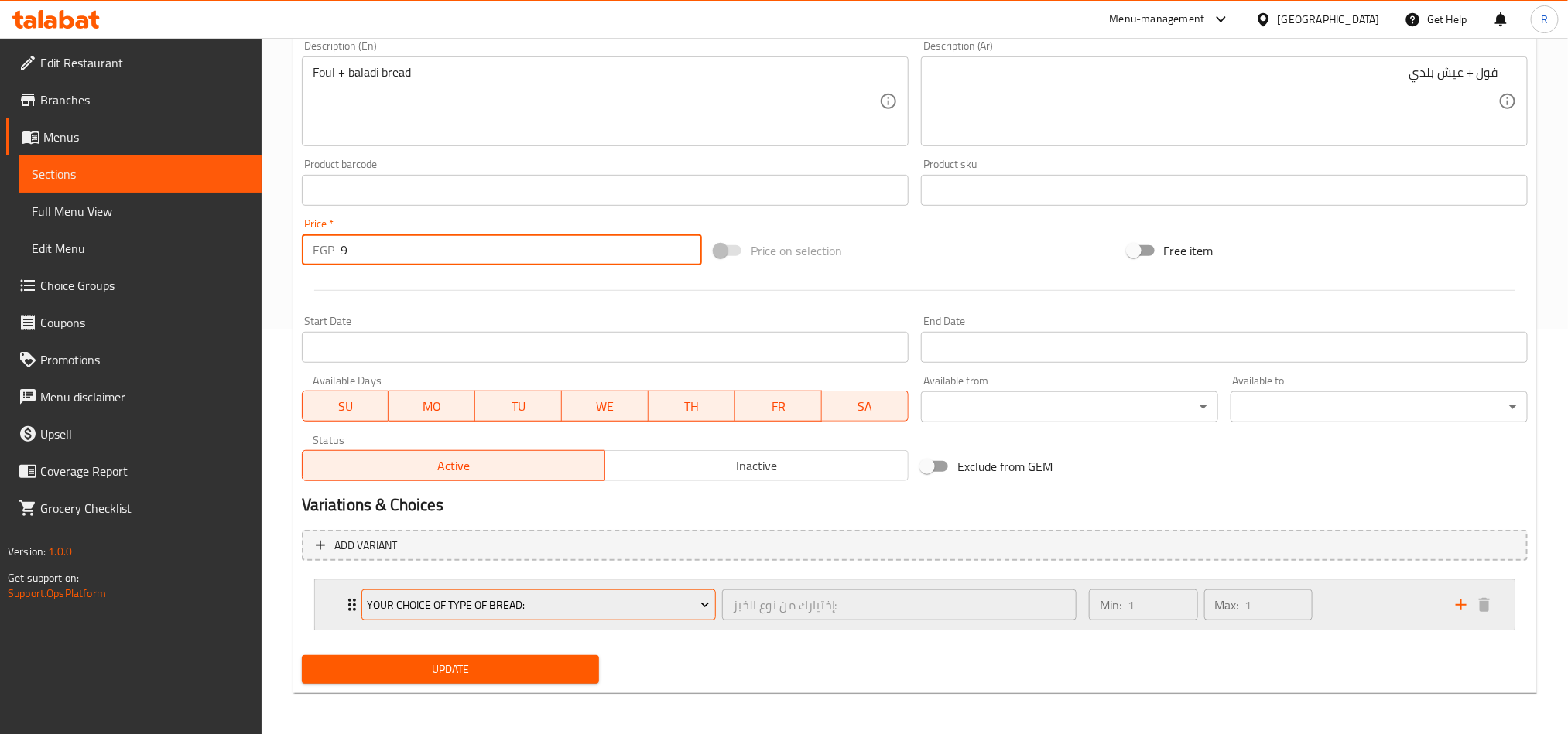
scroll to position [407, 0]
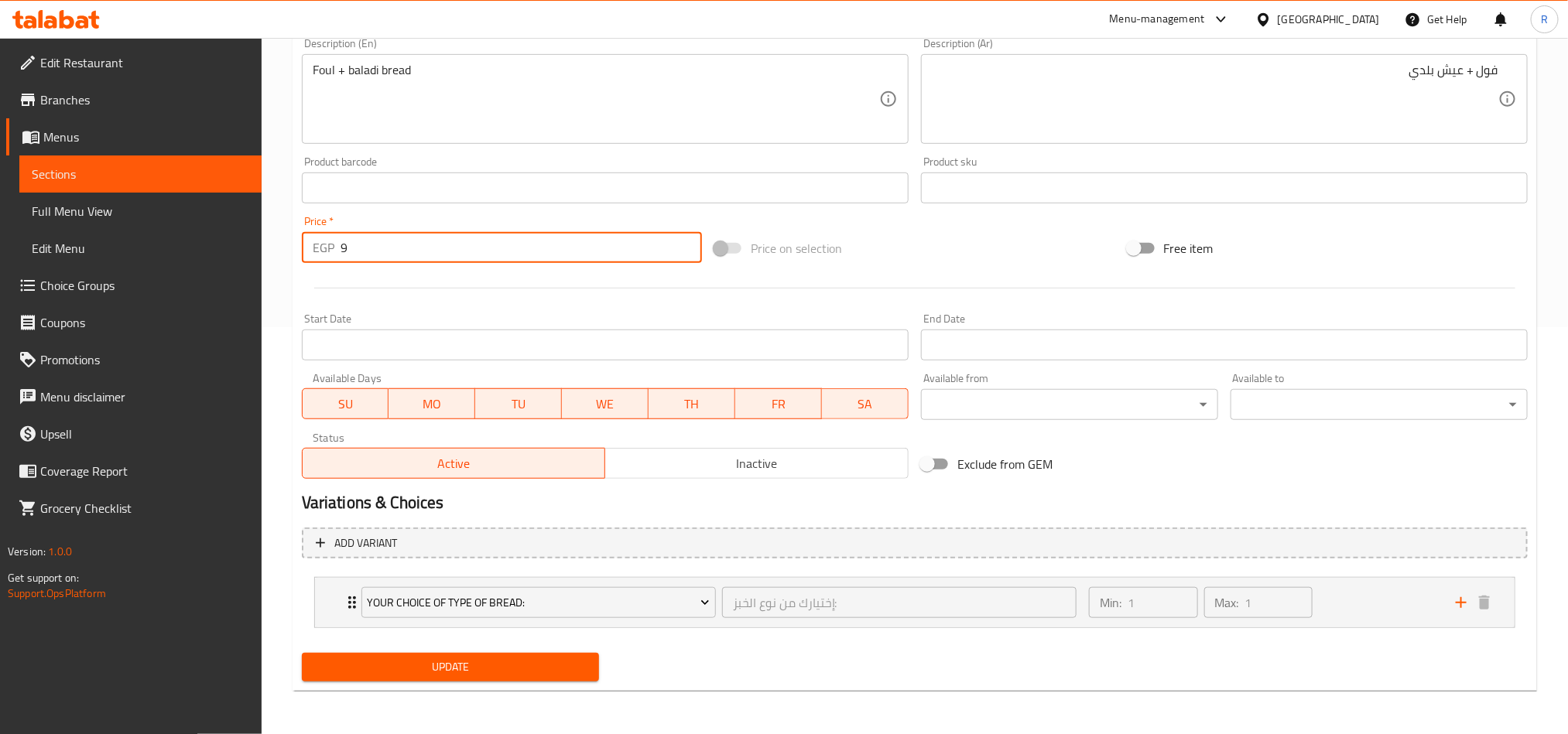
type input "9"
click at [486, 658] on span "Update" at bounding box center [450, 668] width 272 height 19
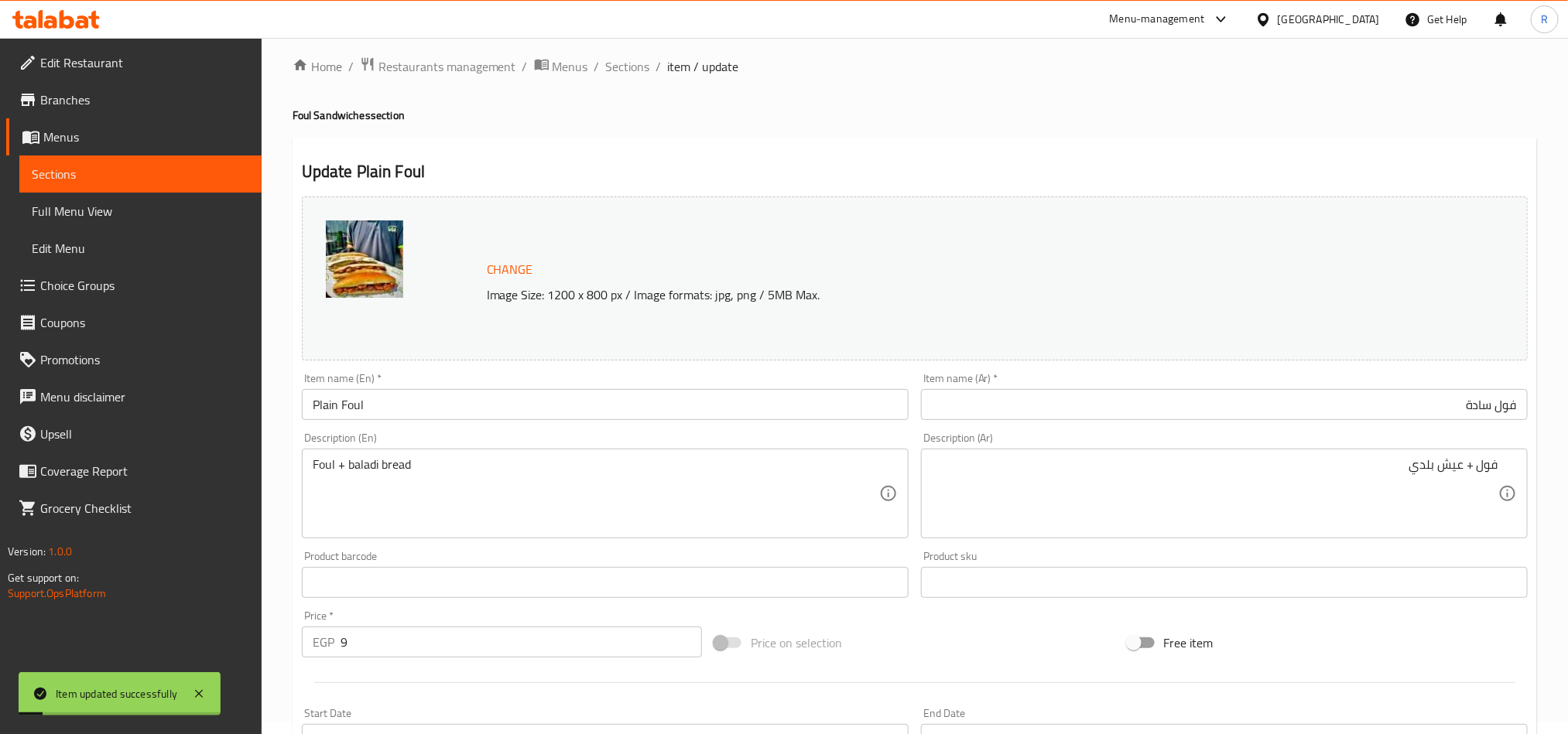
scroll to position [0, 0]
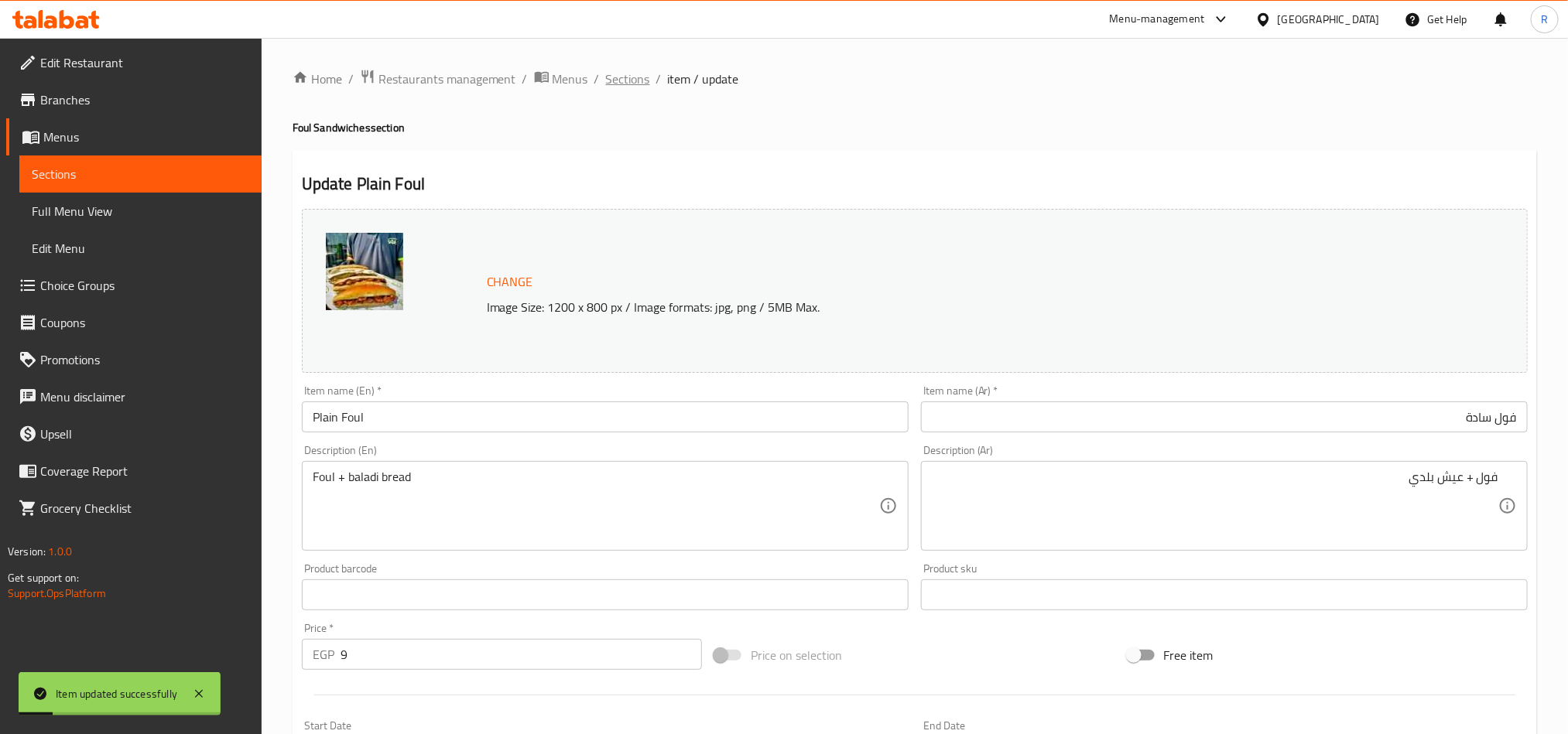
click at [637, 80] on span "Sections" at bounding box center [628, 78] width 44 height 18
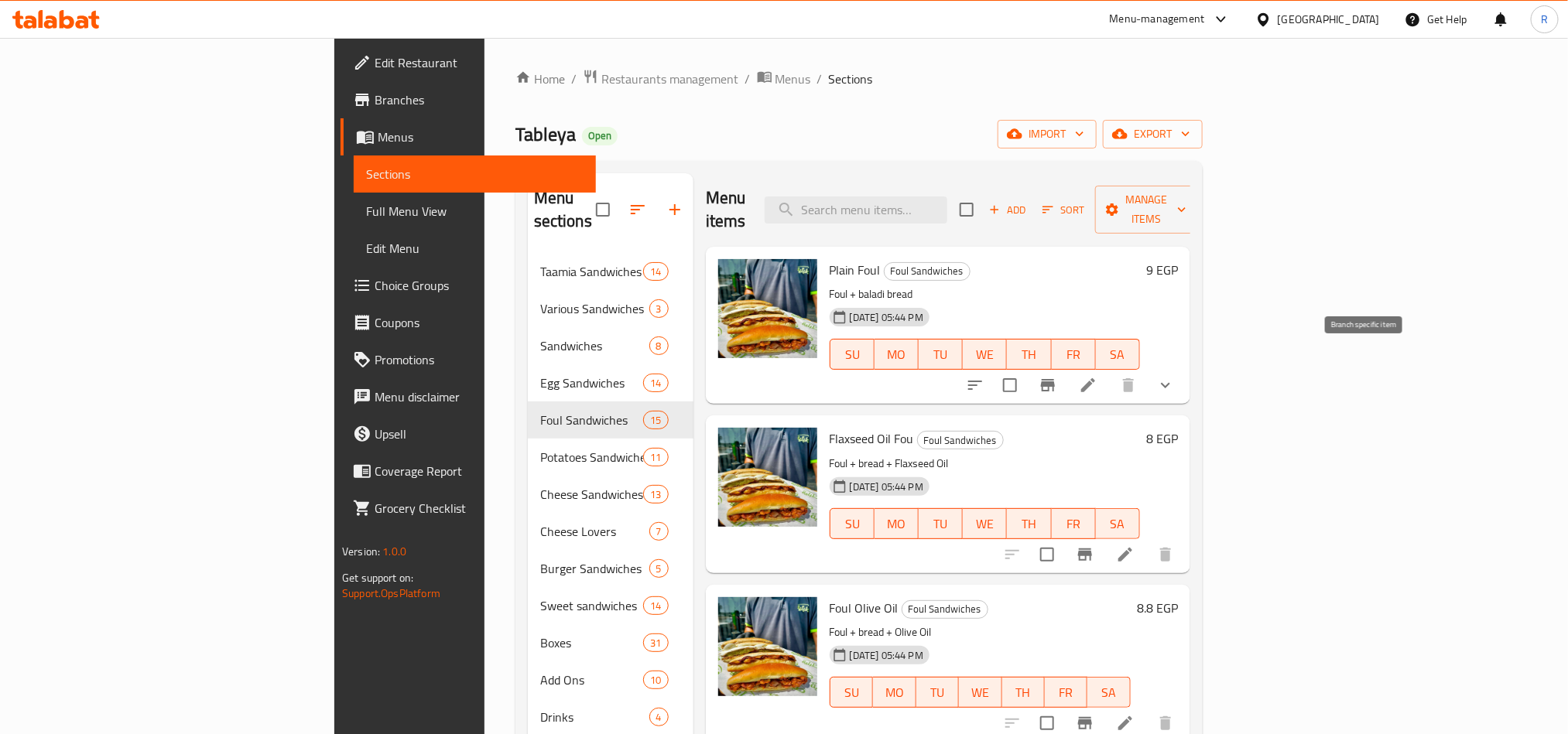
click at [1057, 376] on icon "Branch-specific-item" at bounding box center [1047, 384] width 18 height 18
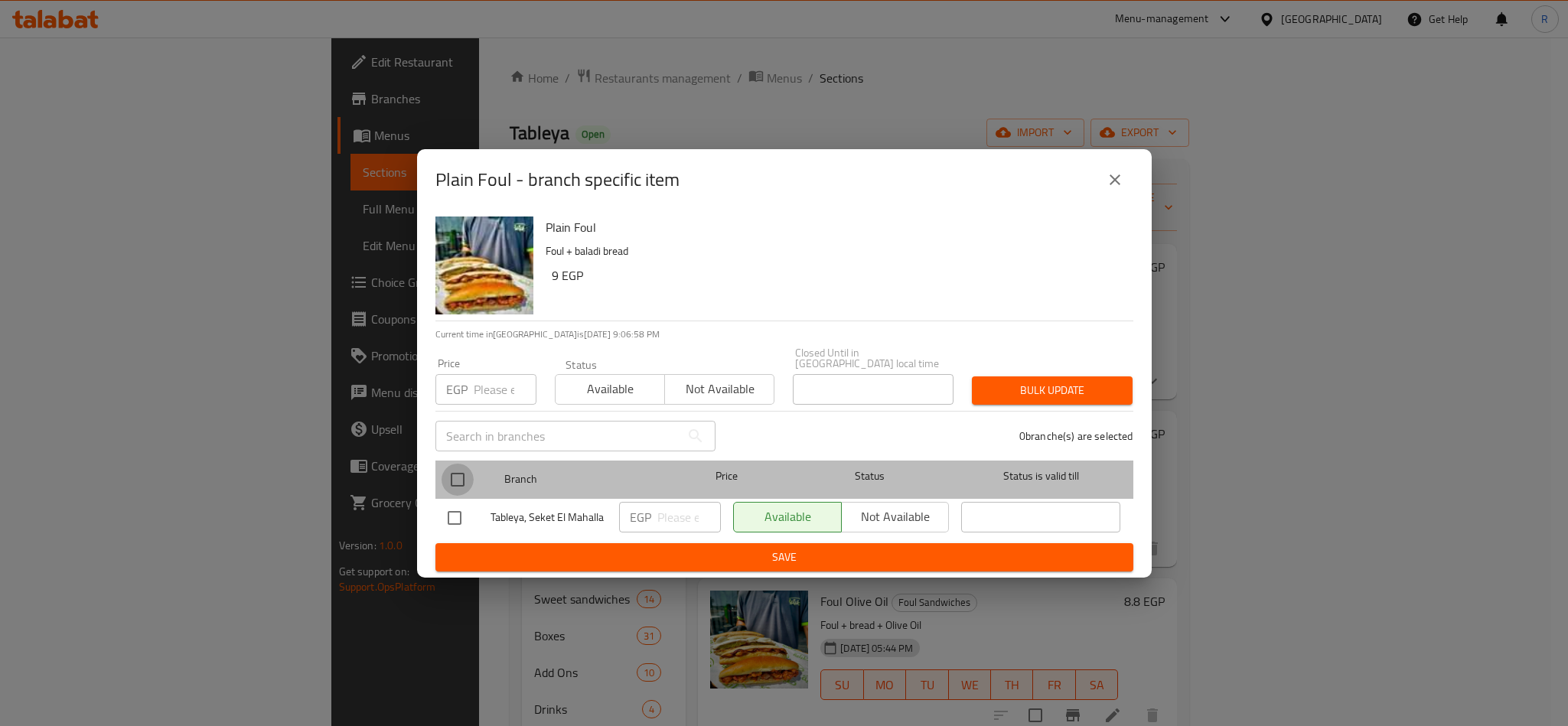
click at [454, 469] on input "checkbox" at bounding box center [457, 480] width 32 height 32
checkbox input "true"
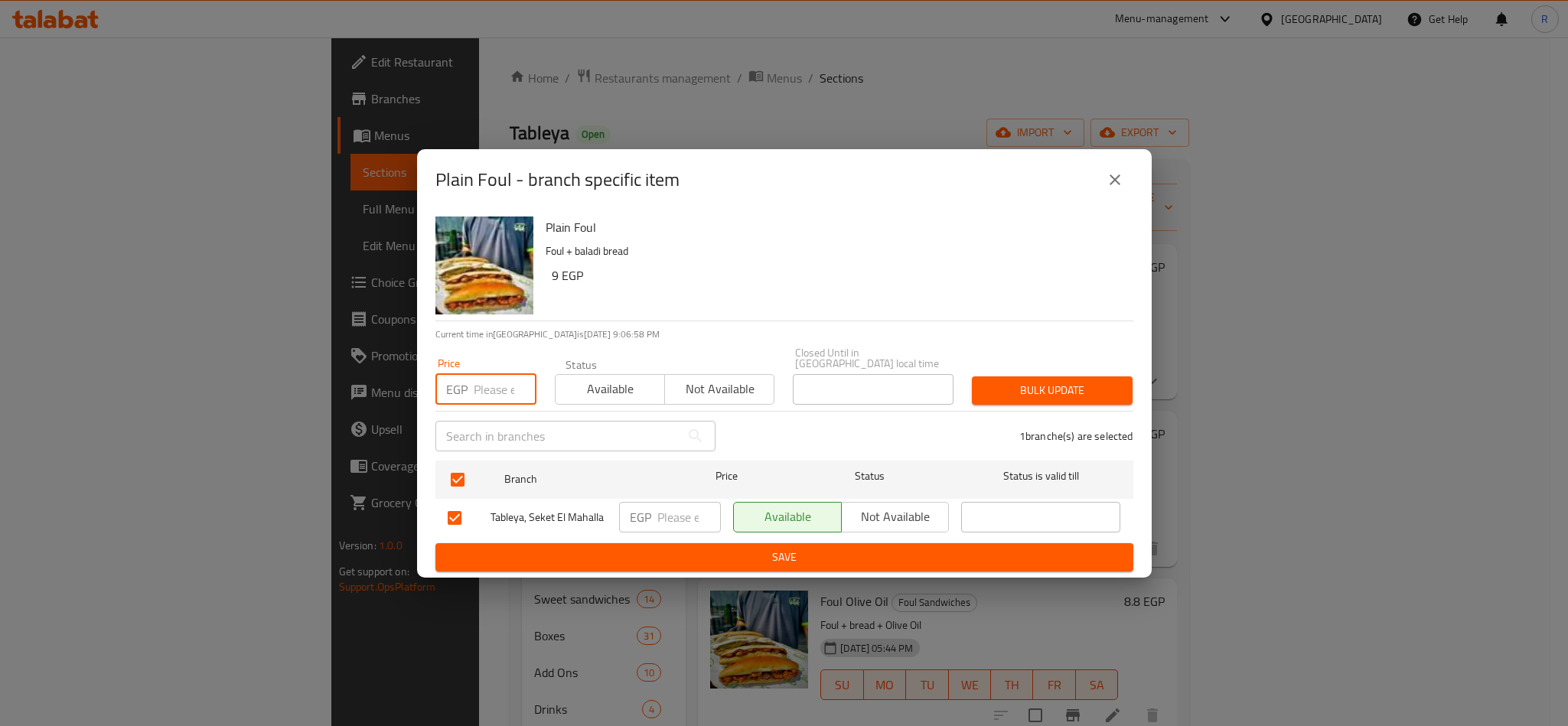
click at [491, 396] on input "number" at bounding box center [505, 389] width 63 height 31
type input "9"
click at [1002, 389] on span "Bulk update" at bounding box center [1052, 390] width 136 height 19
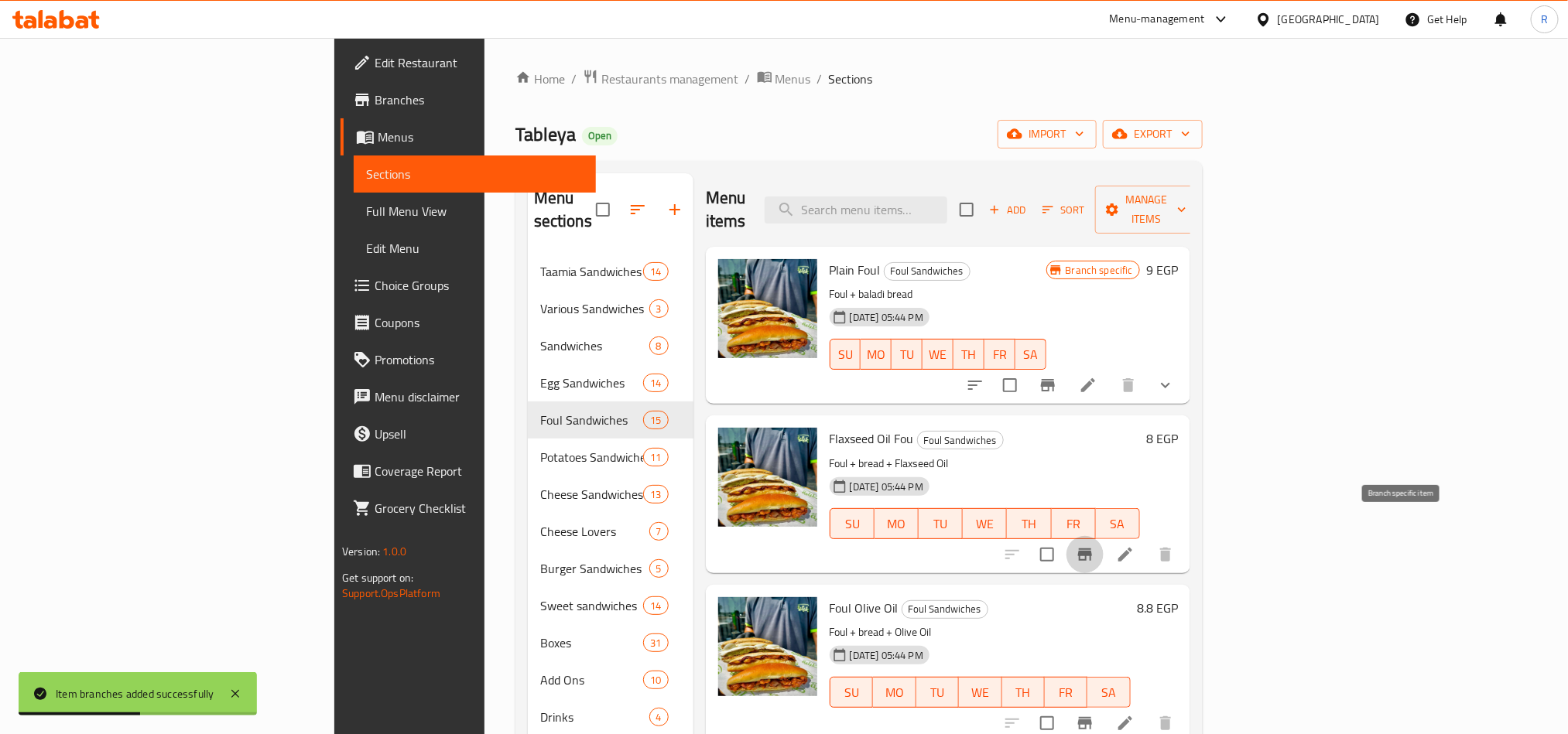
click at [1092, 549] on icon "Branch-specific-item" at bounding box center [1085, 555] width 14 height 13
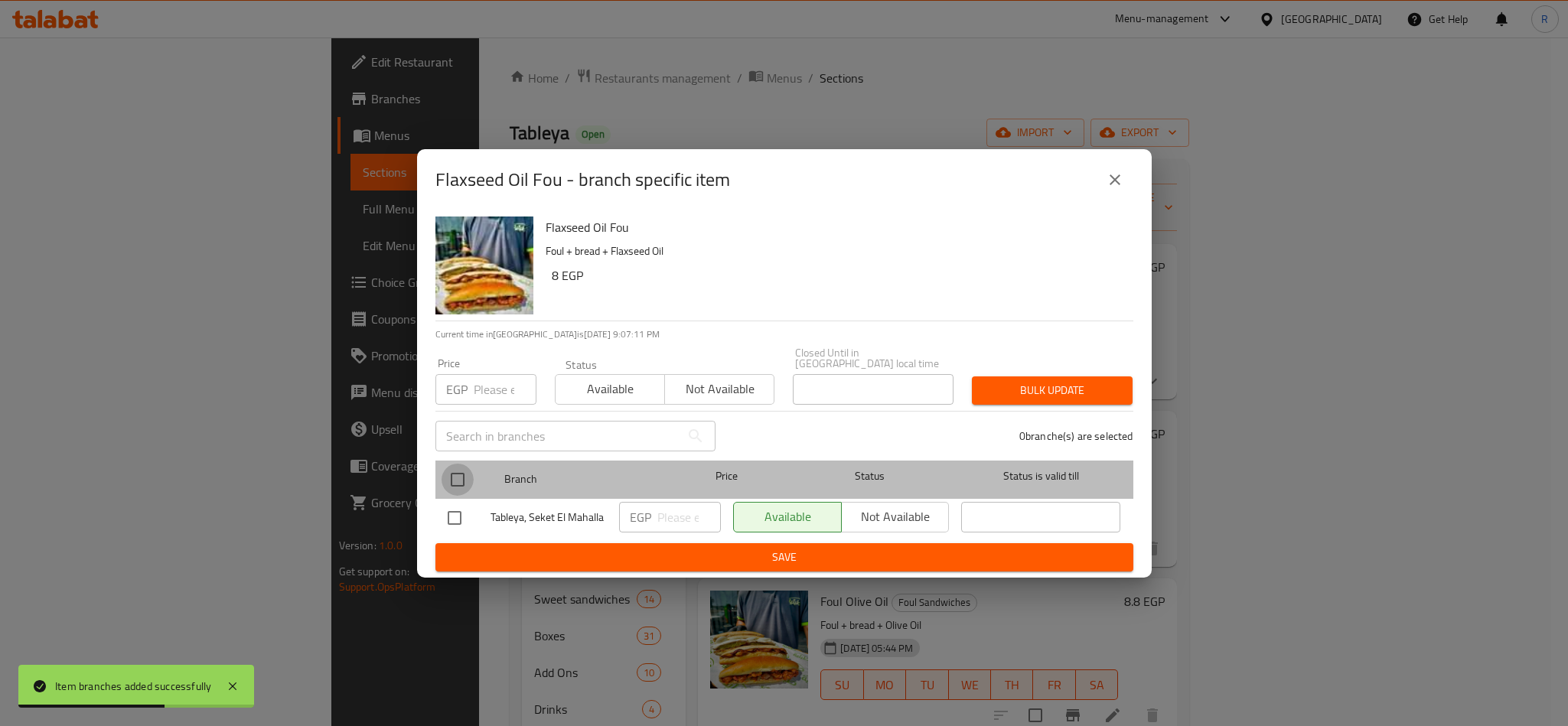
click at [454, 466] on input "checkbox" at bounding box center [457, 480] width 32 height 32
checkbox input "true"
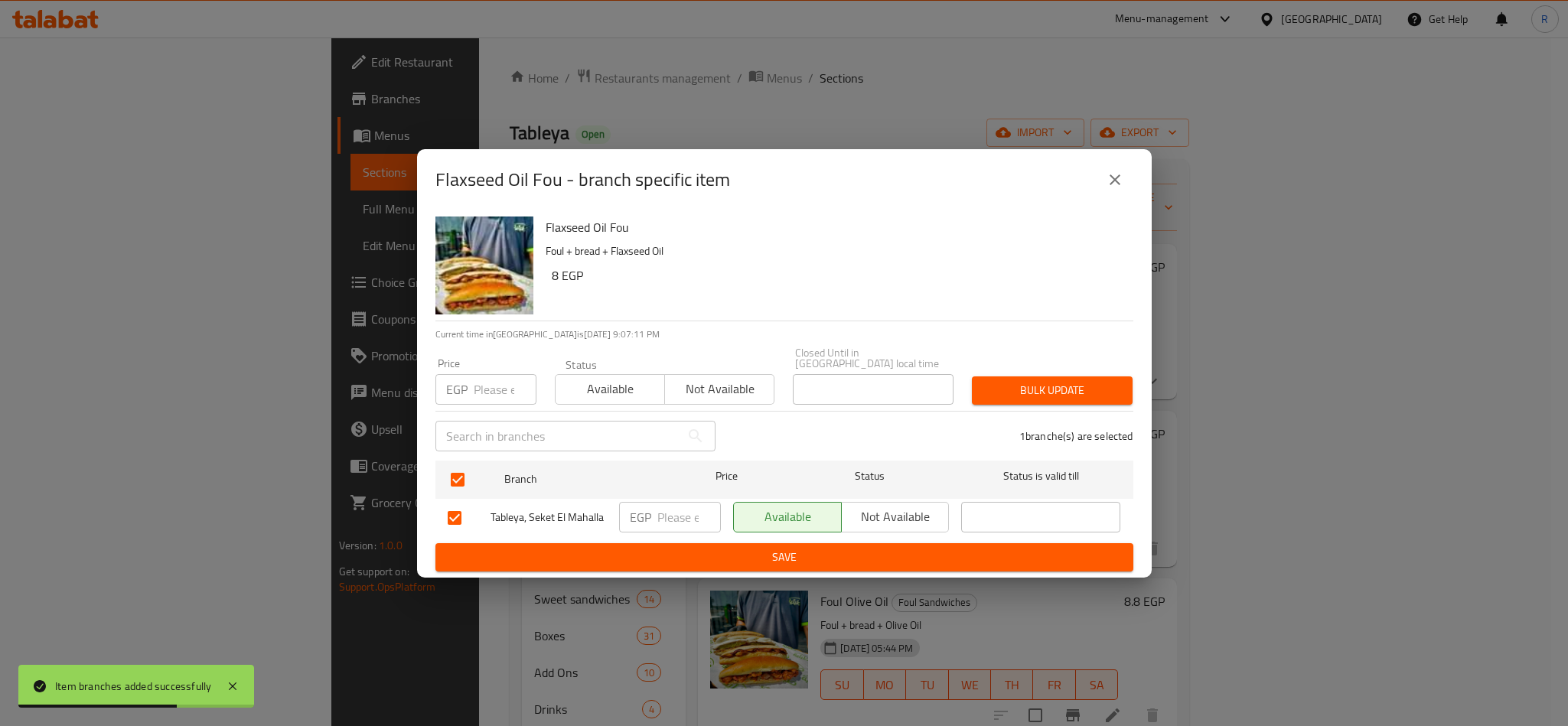
click at [494, 386] on input "number" at bounding box center [505, 389] width 63 height 31
type input "10"
click at [1026, 388] on span "Bulk update" at bounding box center [1052, 390] width 136 height 19
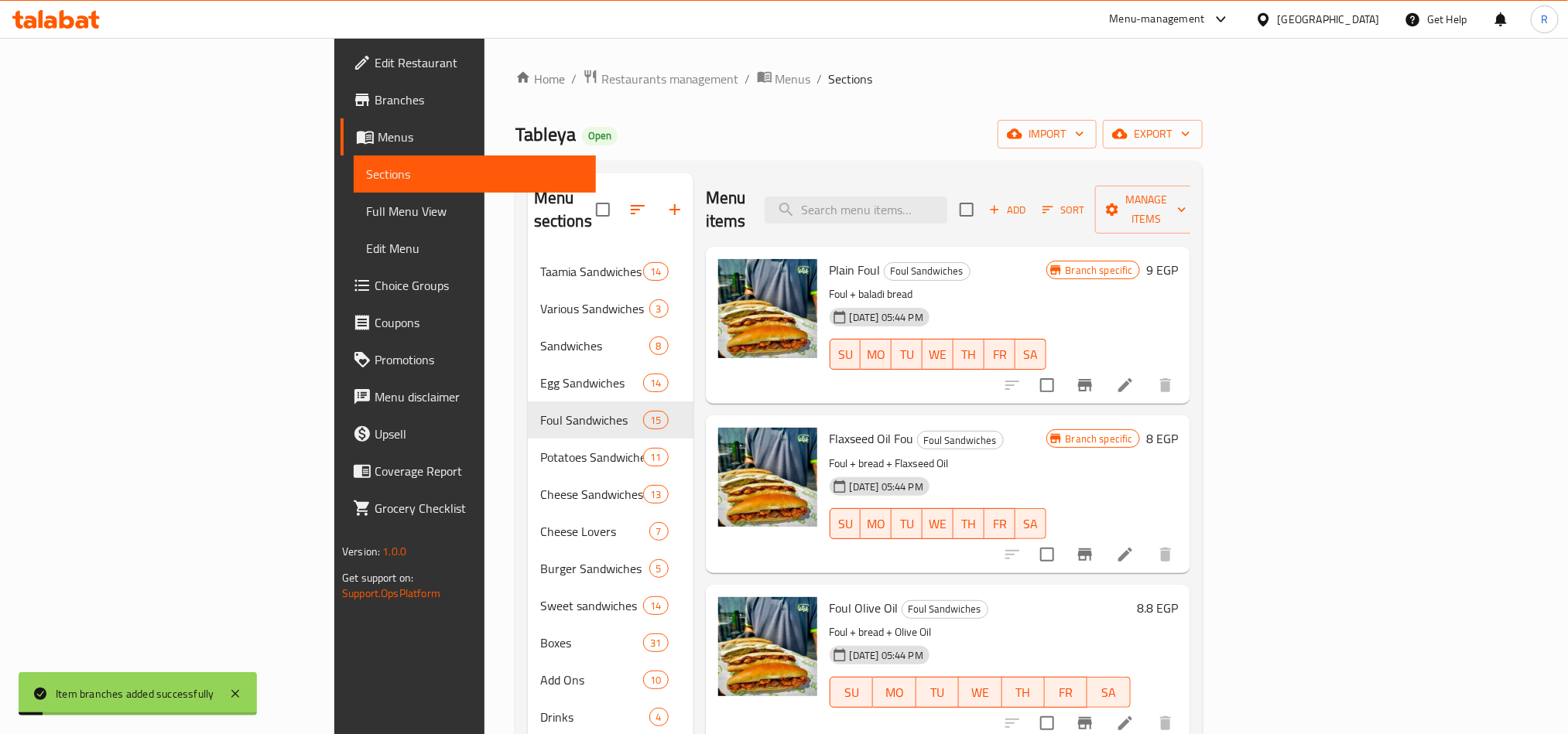
click at [1147, 541] on li at bounding box center [1125, 554] width 44 height 28
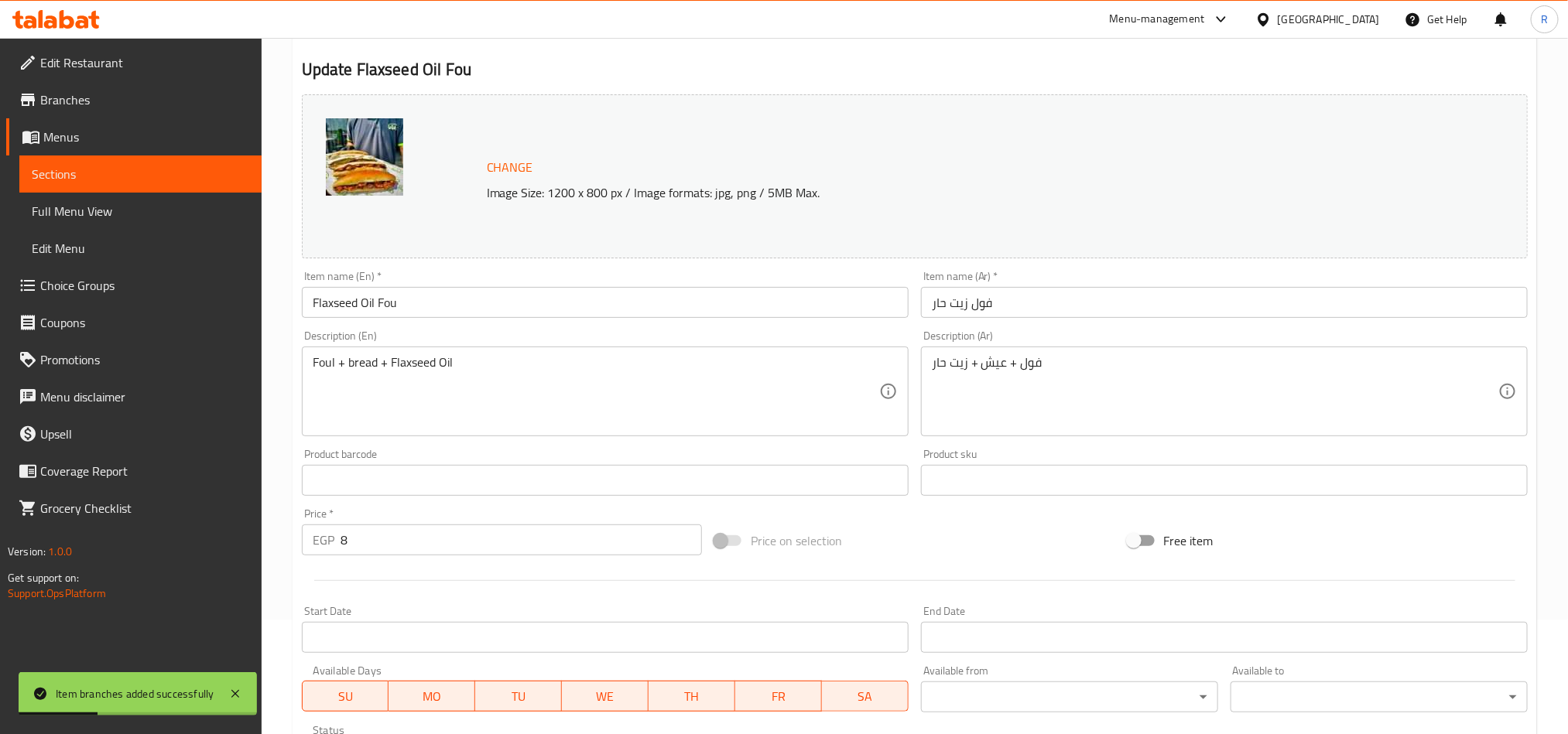
scroll to position [116, 0]
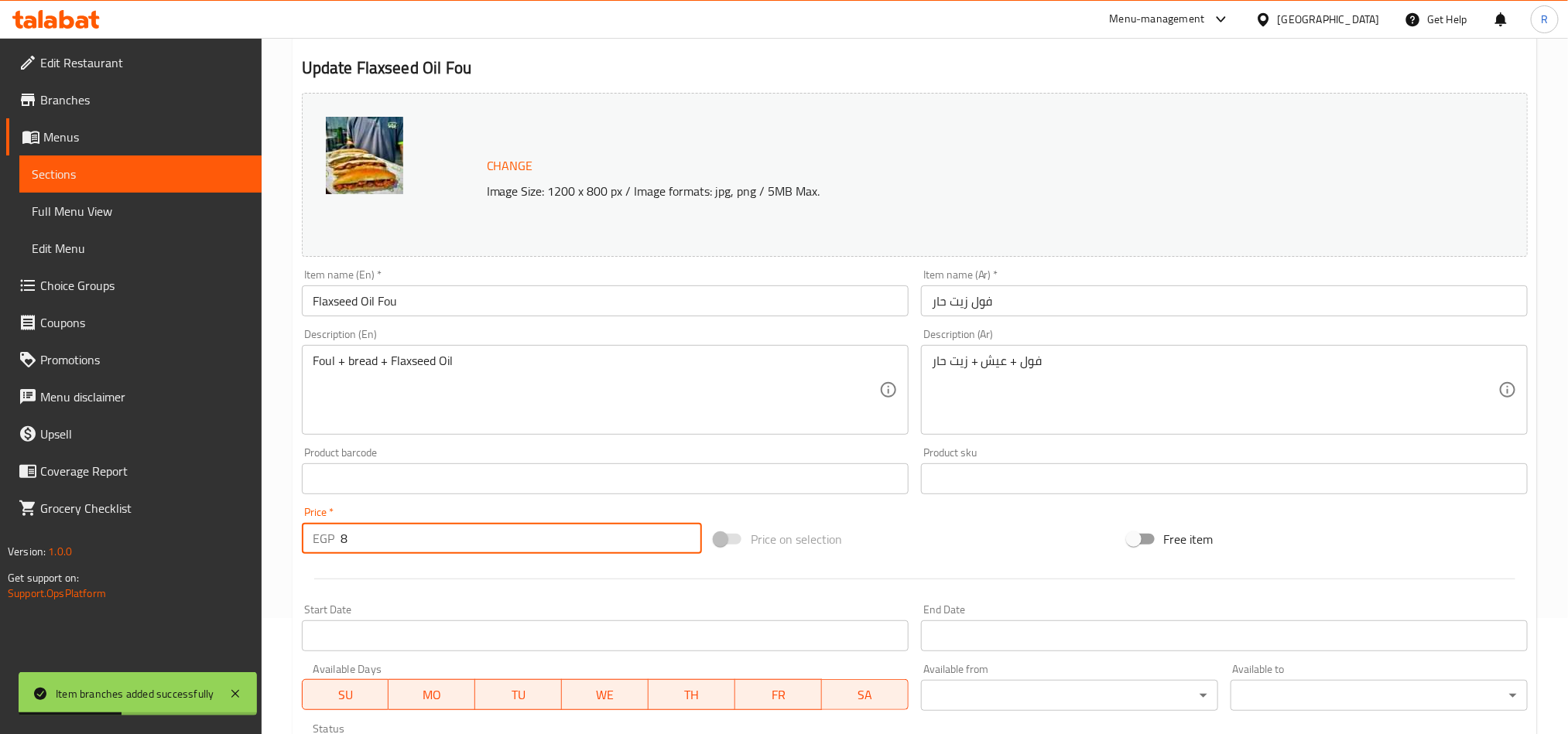
drag, startPoint x: 358, startPoint y: 539, endPoint x: 337, endPoint y: 539, distance: 21.0
click at [337, 539] on div "EGP 8 Price *" at bounding box center [502, 538] width 400 height 31
type input "10"
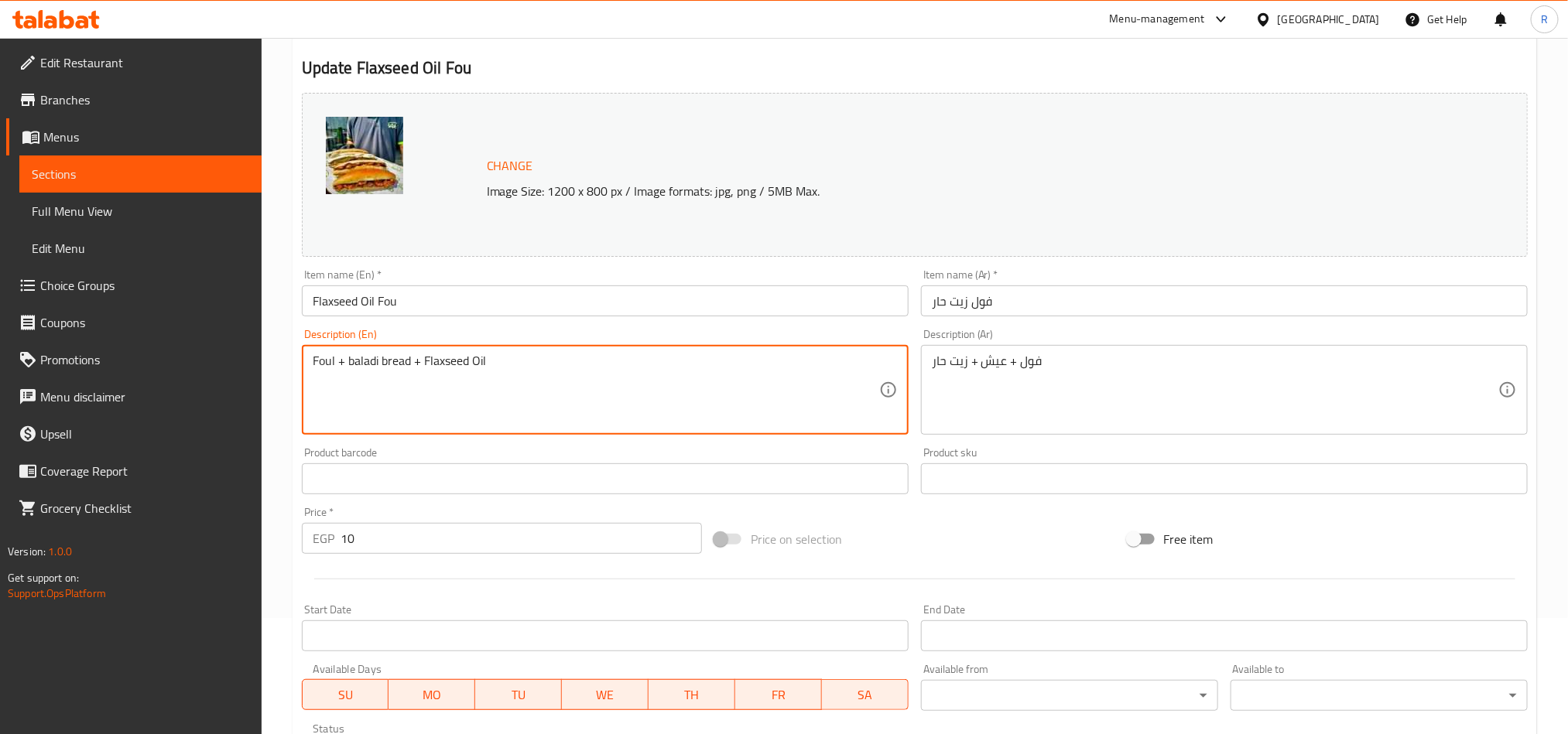
type textarea "Foul + baladi bread + Flaxseed Oil"
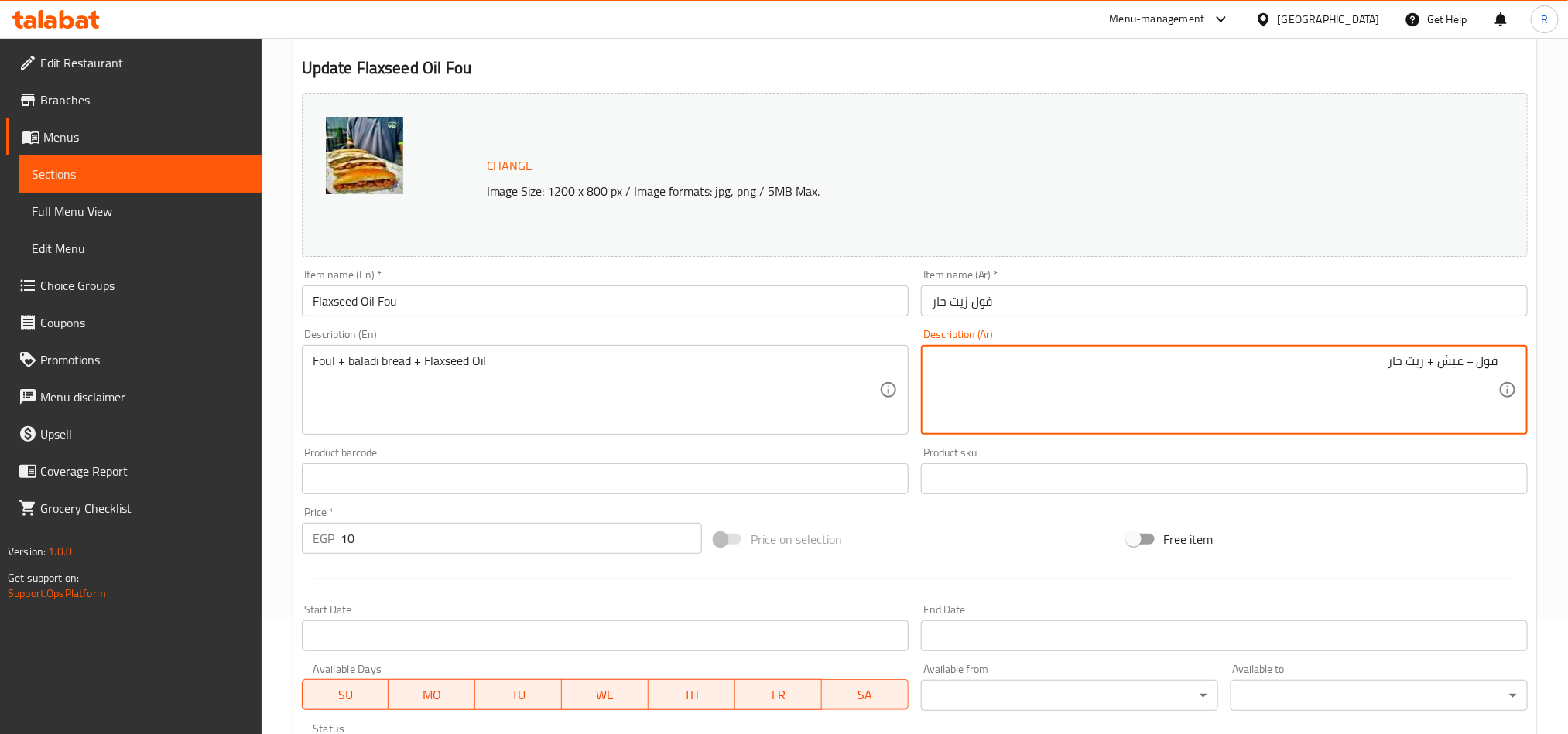
drag, startPoint x: 1433, startPoint y: 367, endPoint x: 1454, endPoint y: 411, distance: 48.8
click at [1434, 367] on textarea "فول + عيش + زيت حار" at bounding box center [1215, 390] width 566 height 74
type textarea "فول + عيش بلدي+ زيت حار"
click at [1008, 295] on input "فول زيت حار" at bounding box center [1224, 301] width 607 height 31
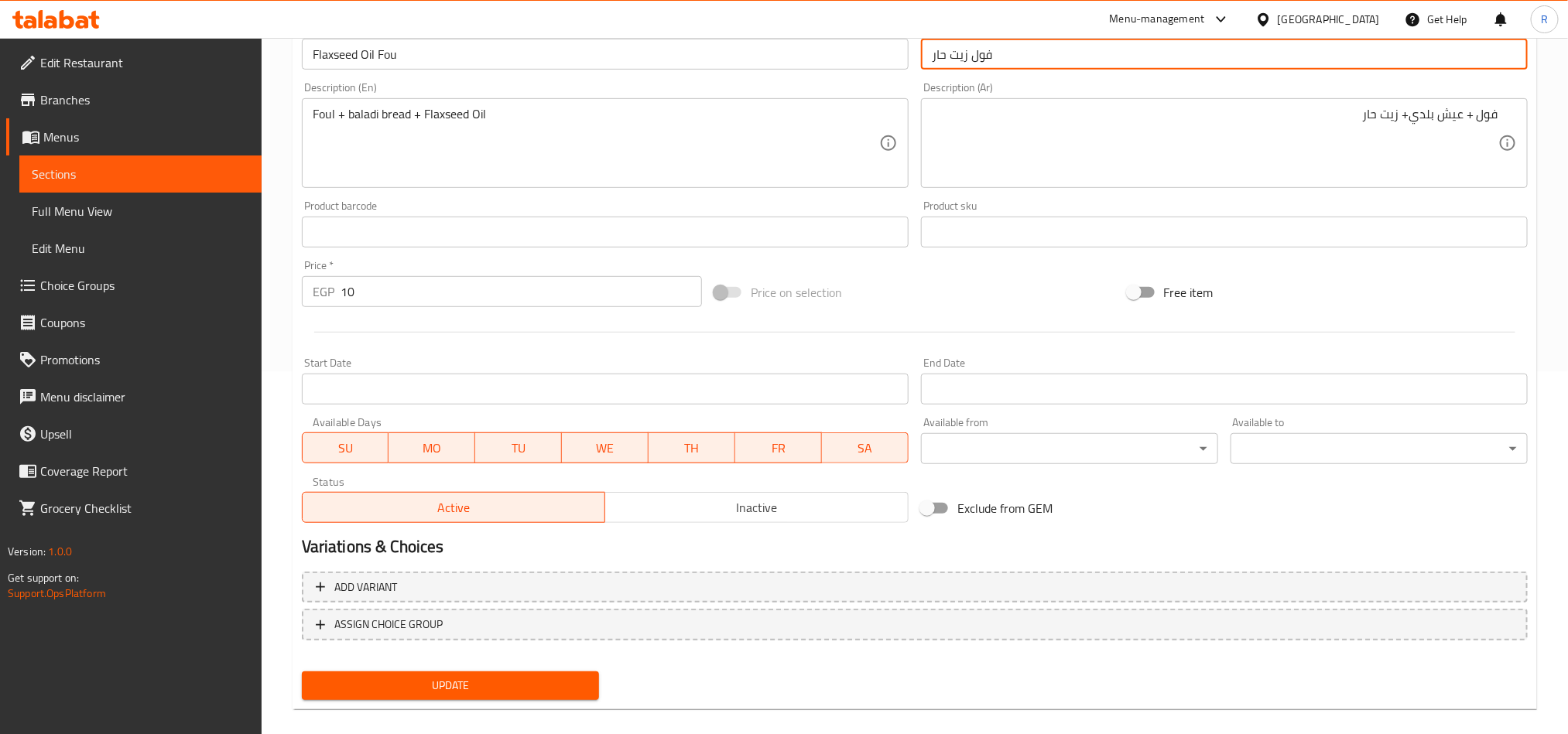
scroll to position [379, 0]
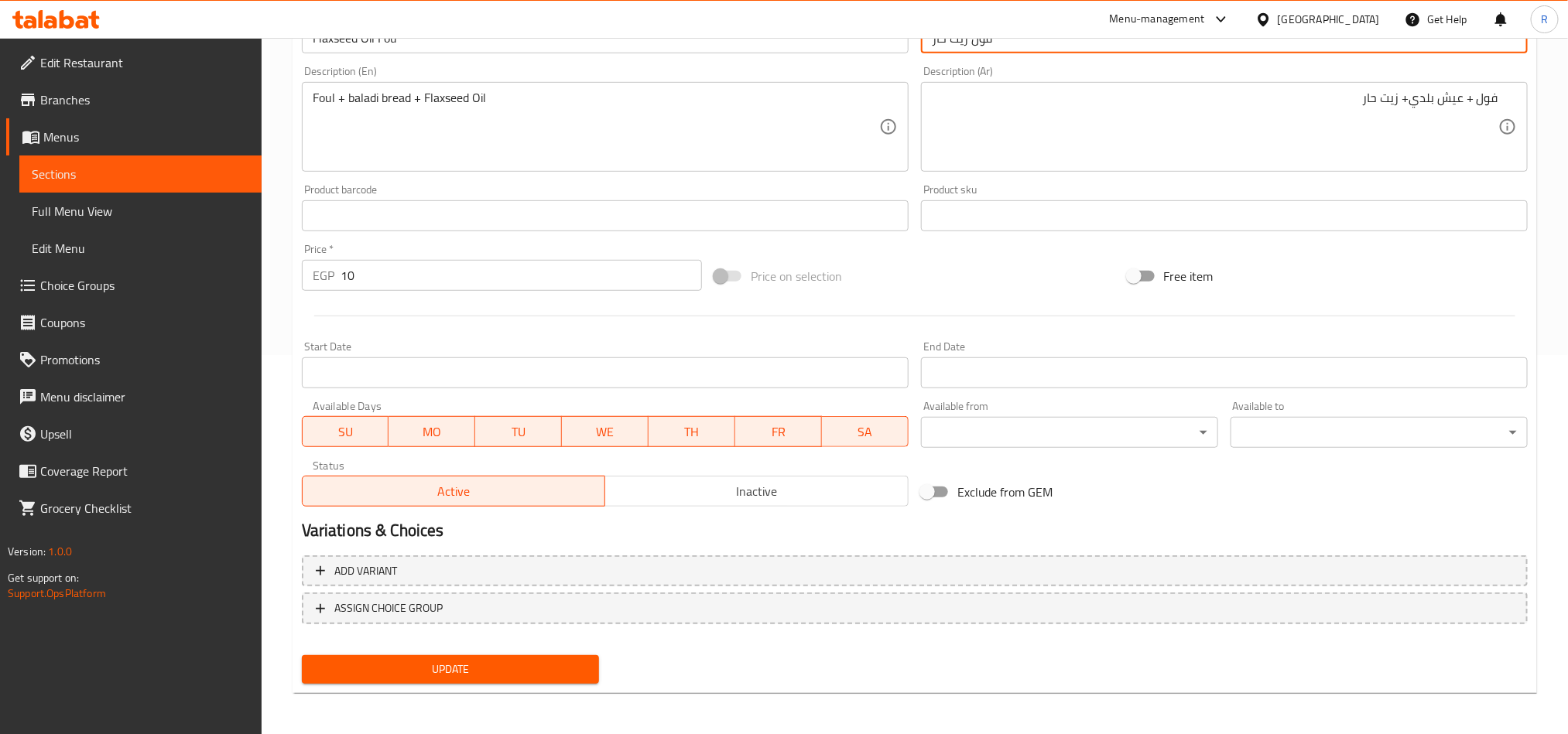
click at [493, 661] on span "Update" at bounding box center [450, 670] width 272 height 19
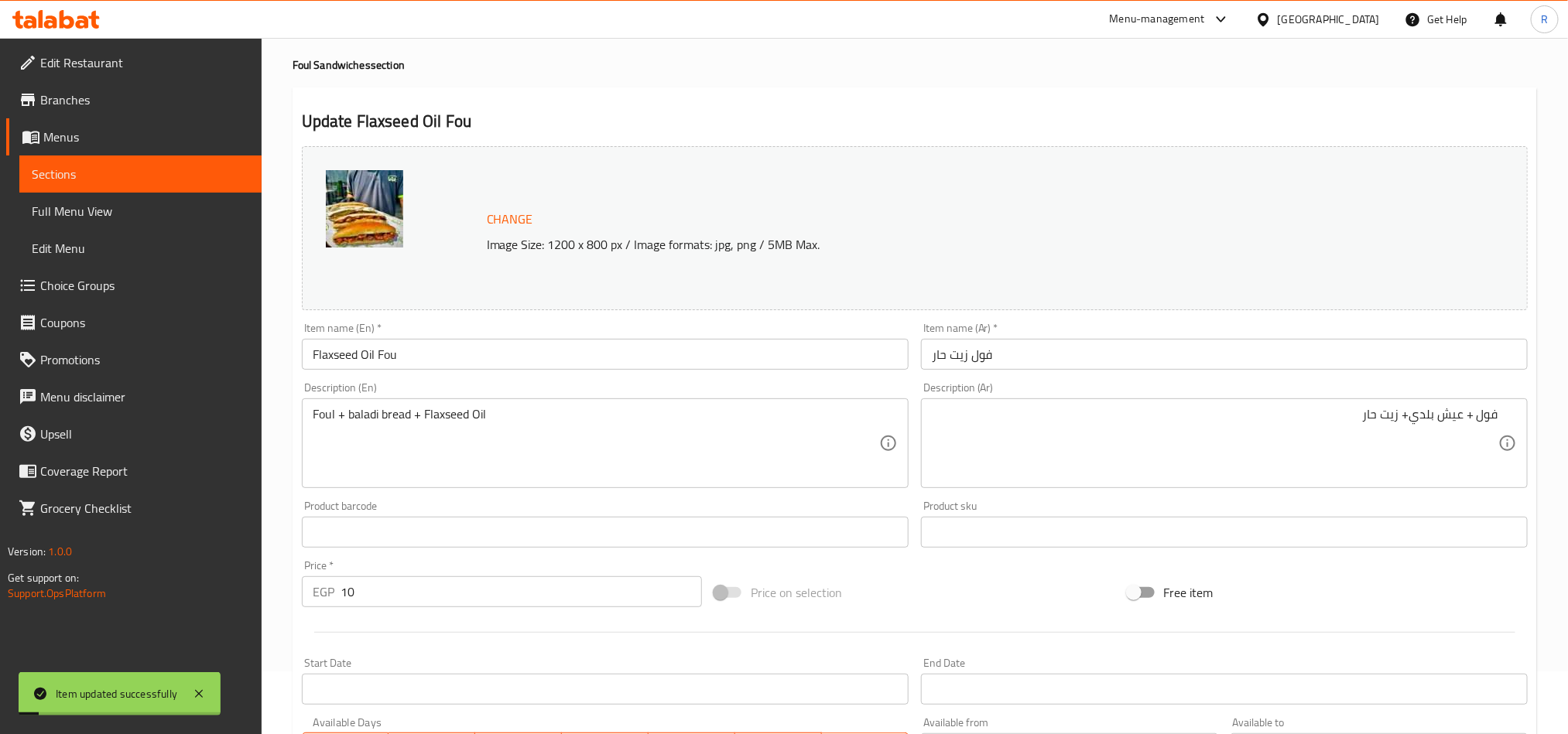
scroll to position [0, 0]
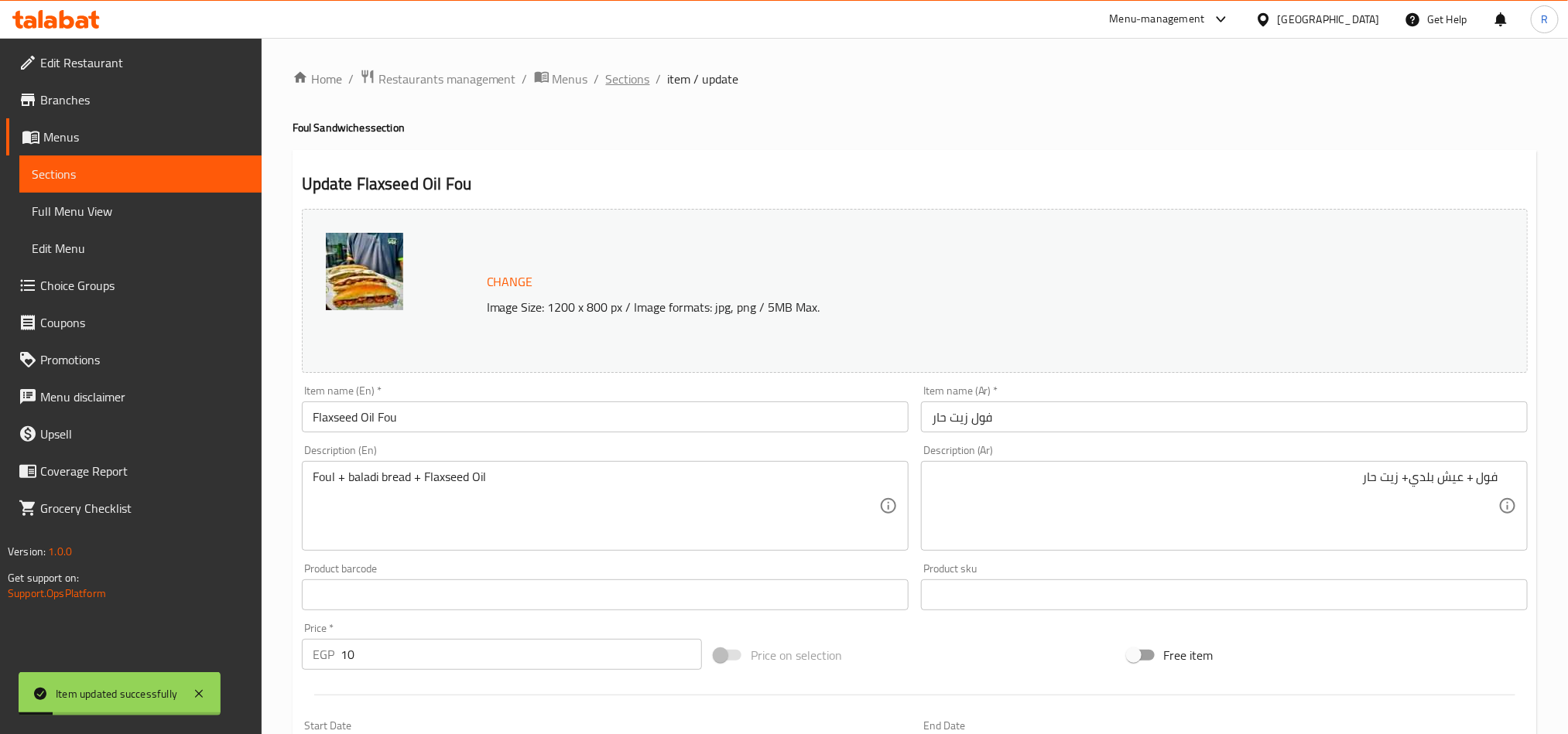
click at [638, 81] on span "Sections" at bounding box center [628, 78] width 44 height 18
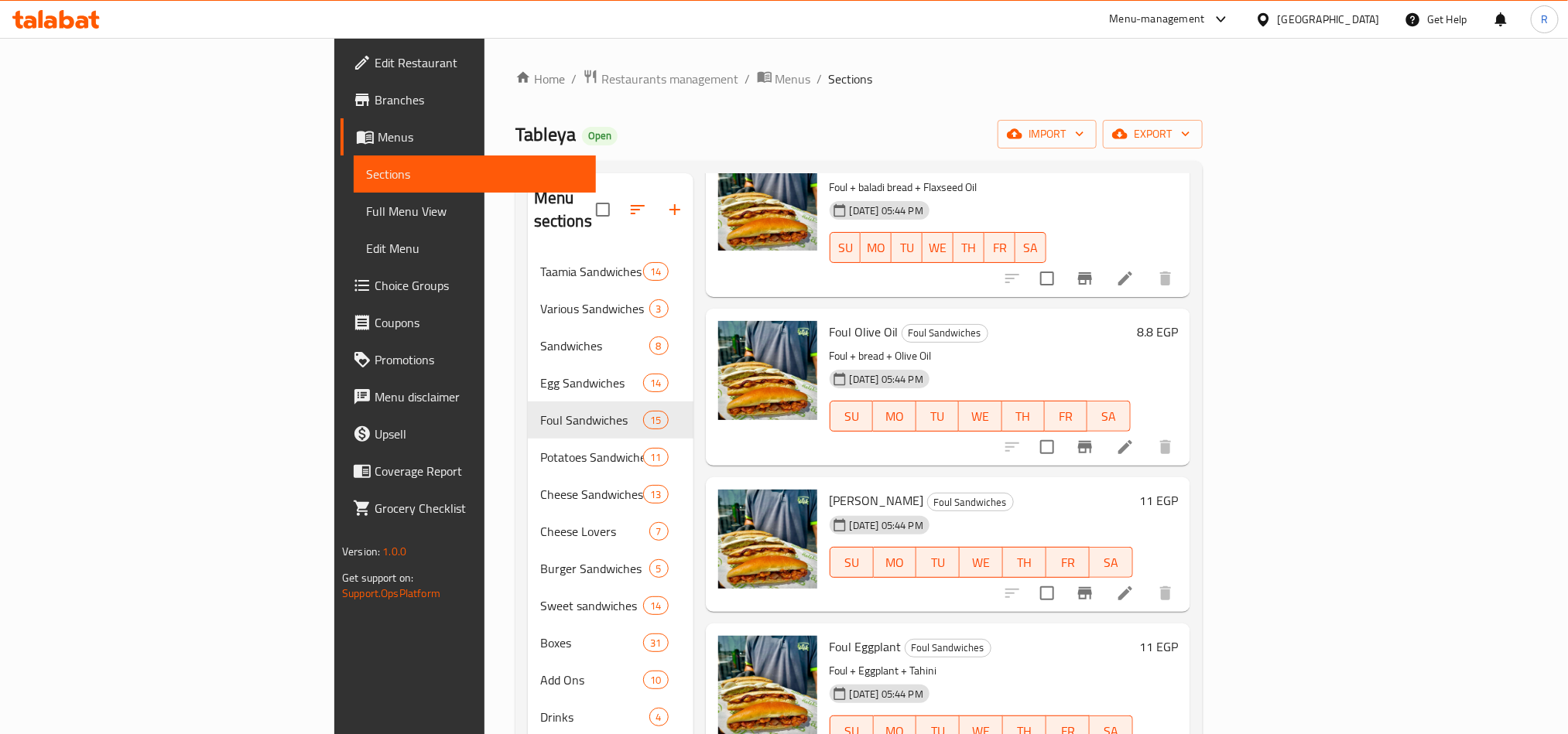
scroll to position [348, 0]
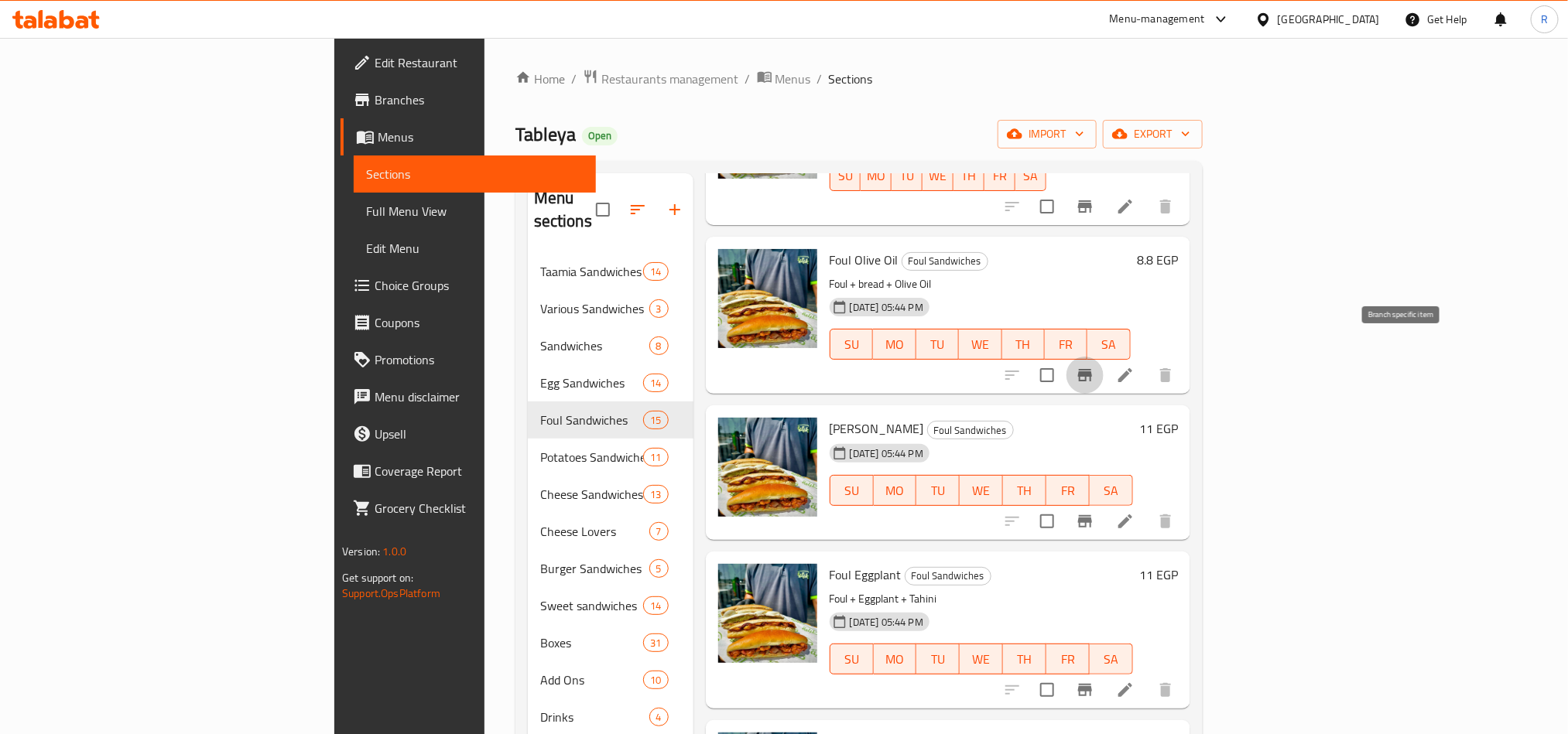
click at [1092, 369] on icon "Branch-specific-item" at bounding box center [1085, 376] width 14 height 13
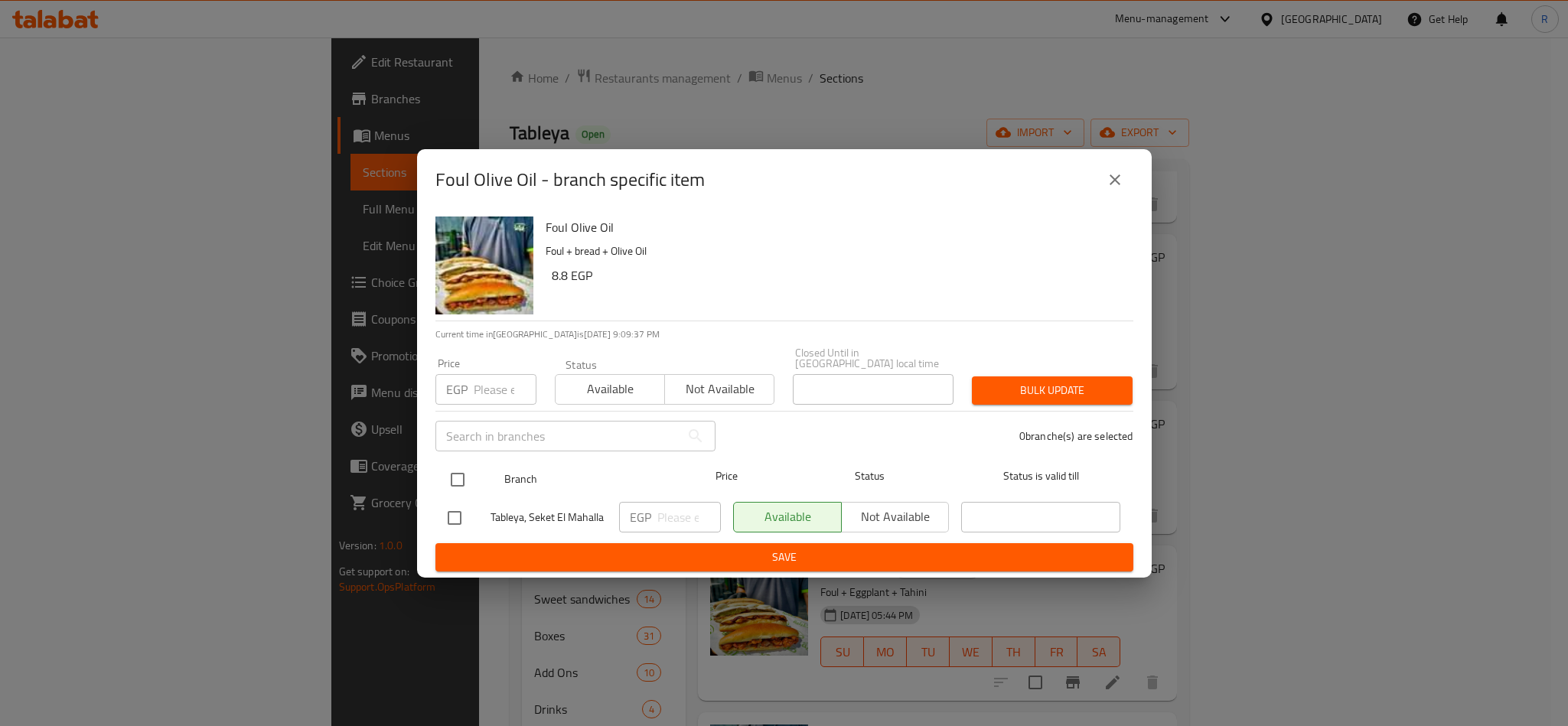
click at [455, 469] on input "checkbox" at bounding box center [457, 480] width 32 height 32
checkbox input "true"
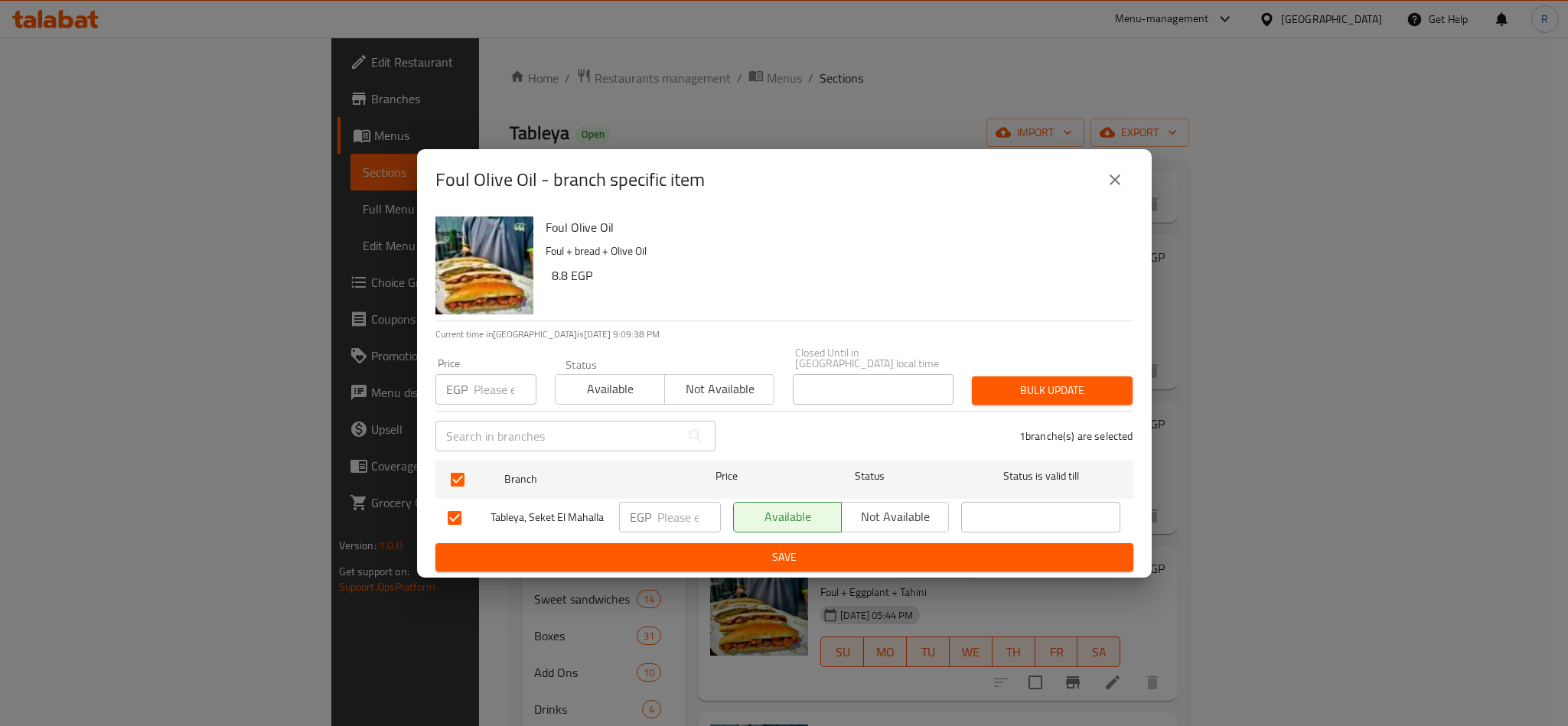
click at [486, 386] on input "number" at bounding box center [505, 389] width 63 height 31
type input "11"
click at [1004, 370] on div "Bulk update" at bounding box center [1052, 391] width 179 height 47
click at [1006, 370] on div "Bulk update" at bounding box center [1052, 391] width 179 height 47
click at [1007, 381] on span "Bulk update" at bounding box center [1052, 390] width 136 height 19
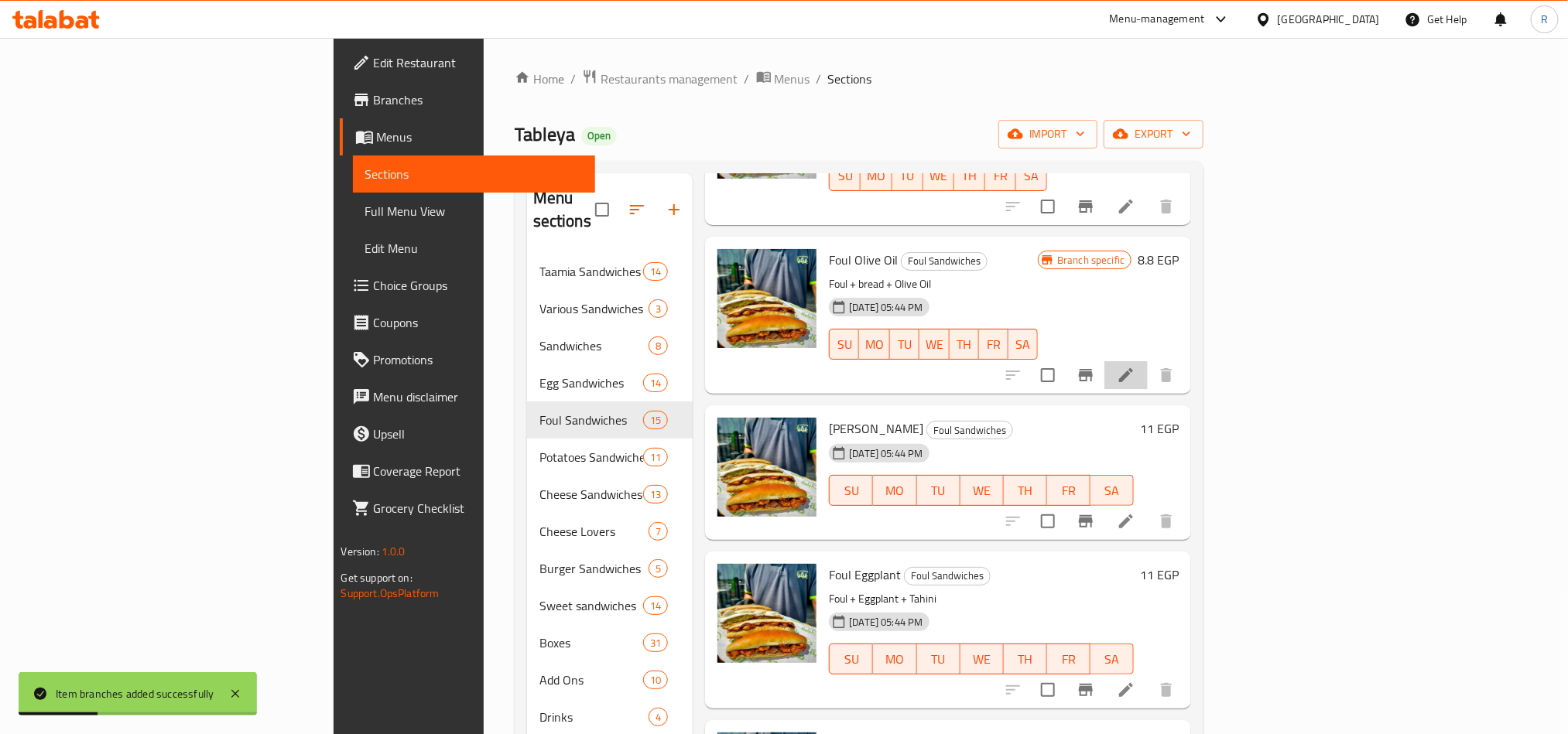
click at [1148, 361] on li at bounding box center [1126, 375] width 44 height 28
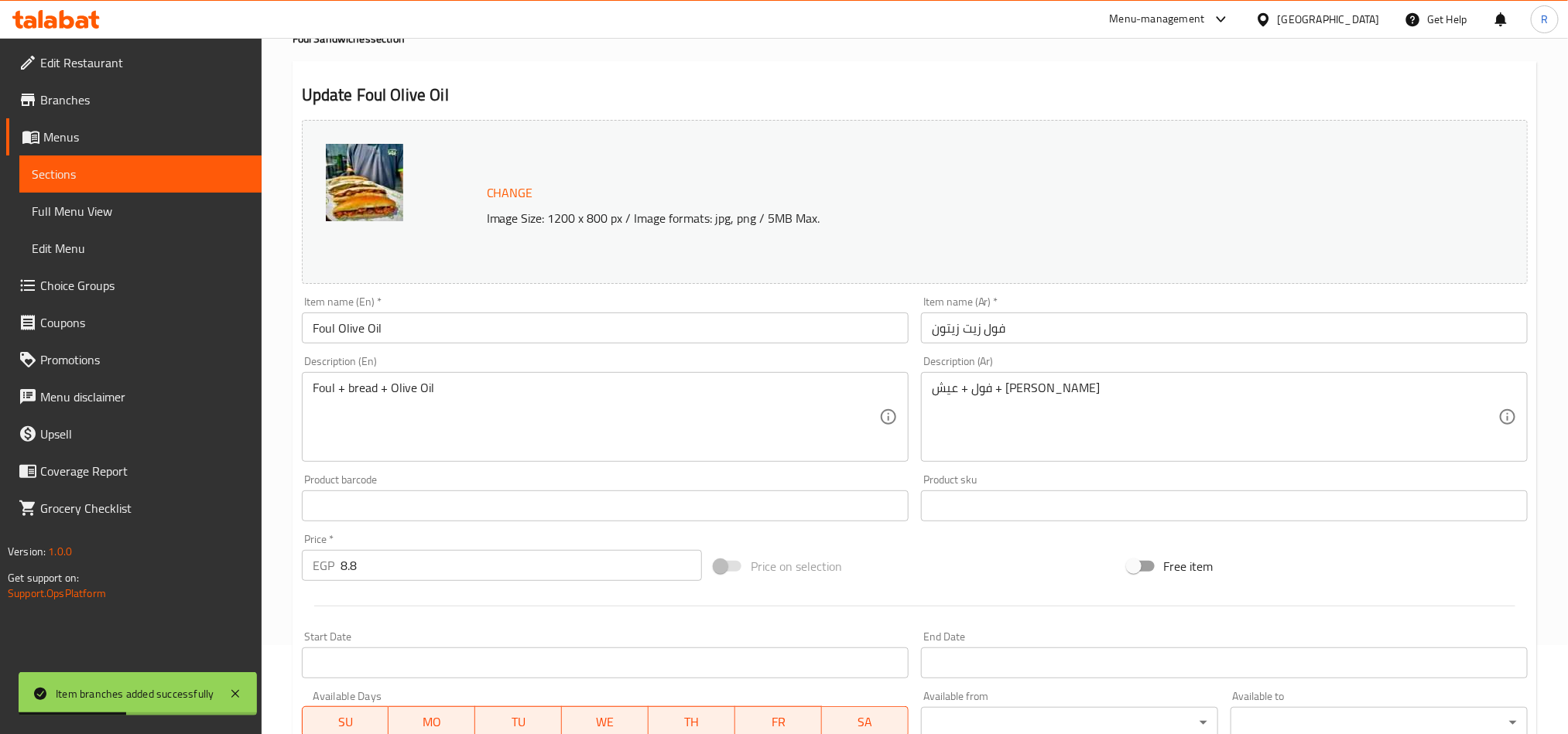
scroll to position [116, 0]
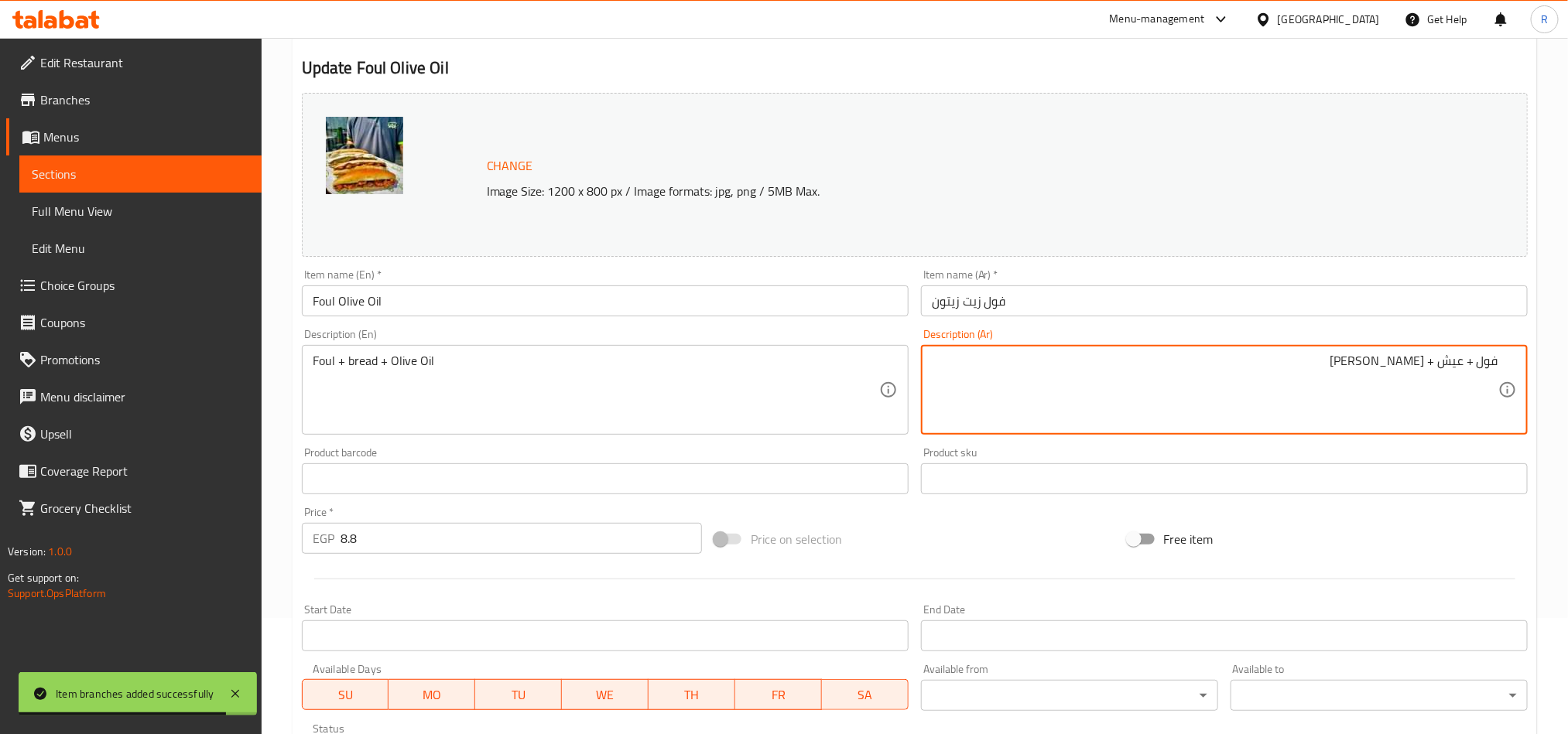
click at [1438, 360] on textarea "فول + عيش + [PERSON_NAME]" at bounding box center [1215, 390] width 566 height 74
type textarea "فول + عيش بلدي + زيت زيتون"
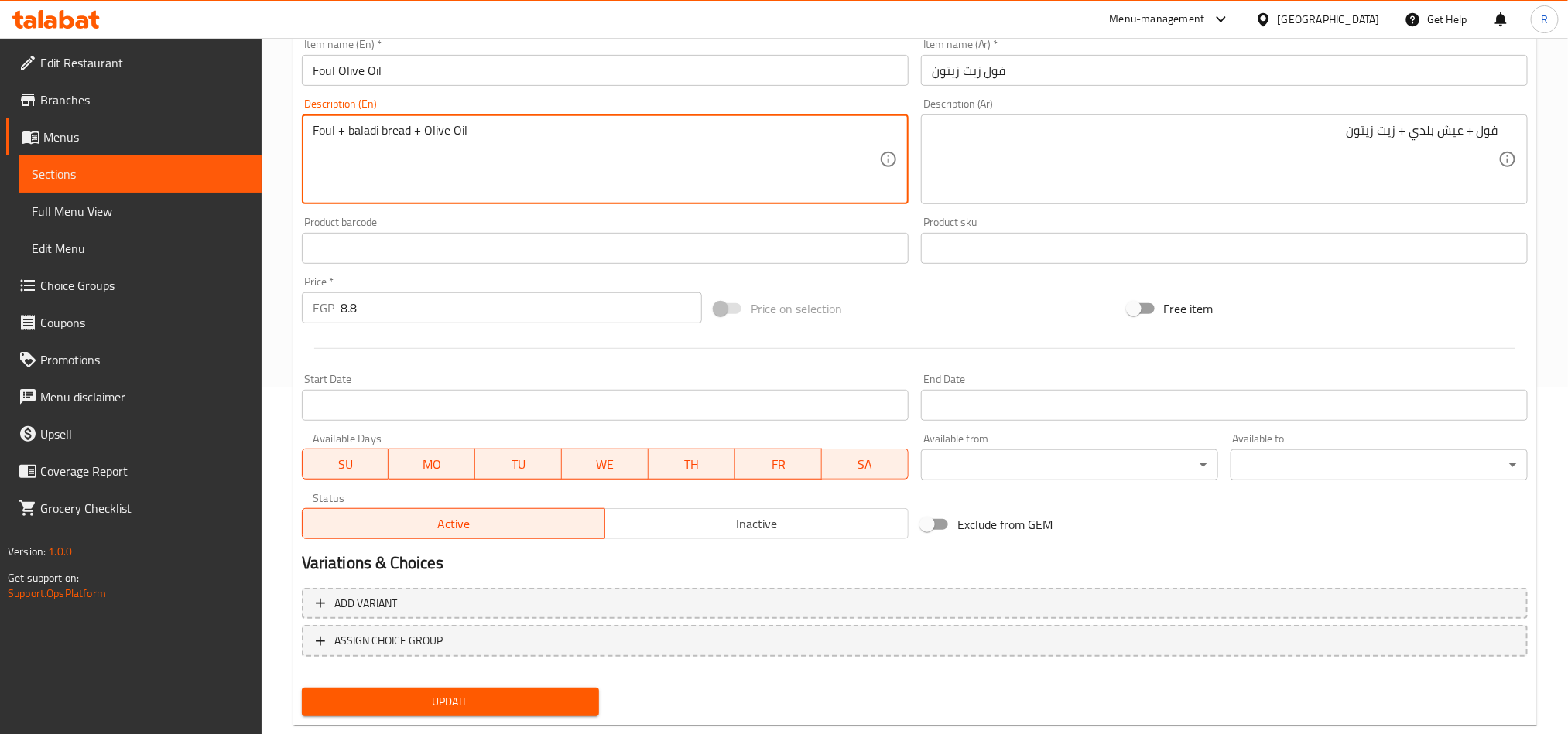
scroll to position [348, 0]
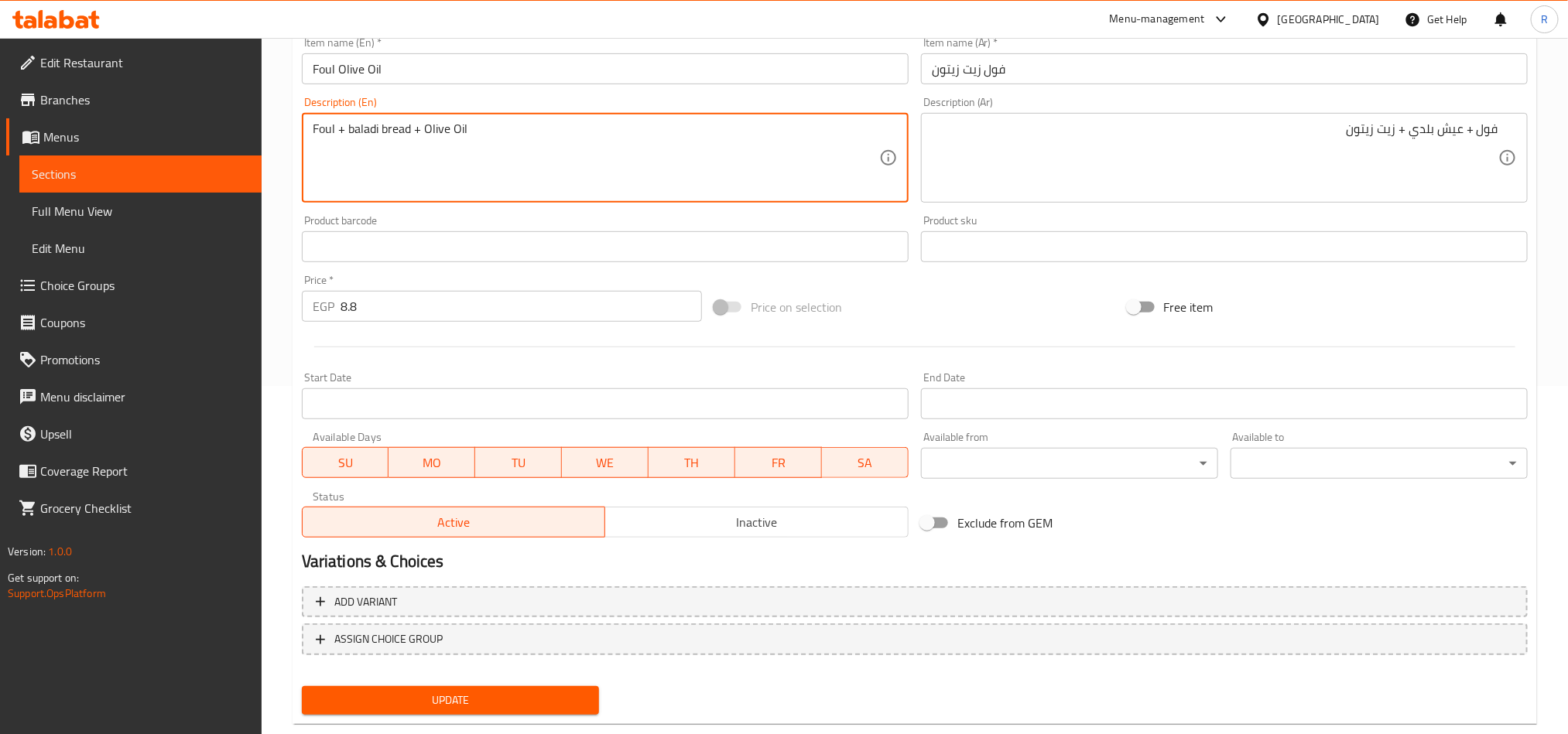
type textarea "Foul + baladi bread + Olive Oil"
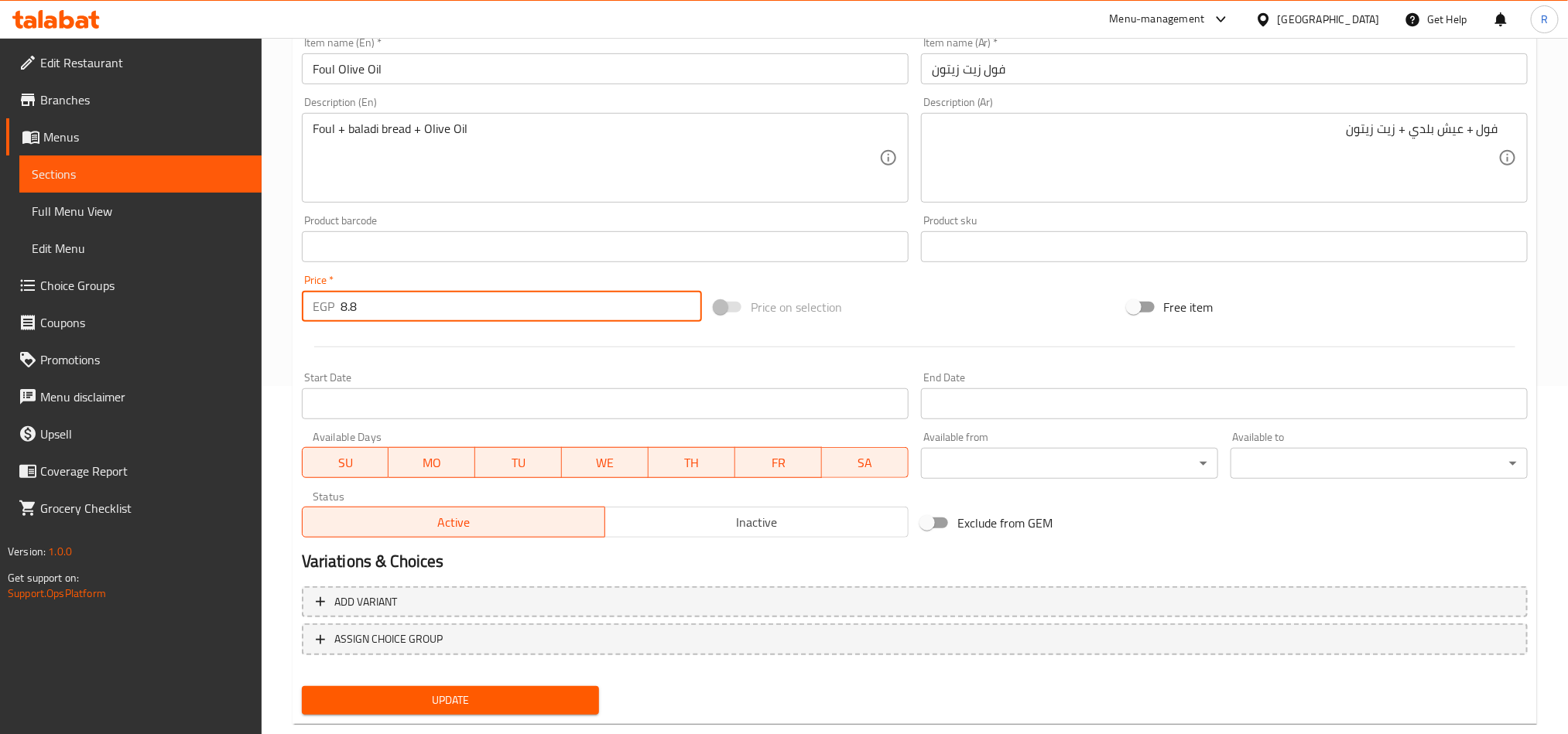
drag, startPoint x: 360, startPoint y: 314, endPoint x: 331, endPoint y: 312, distance: 29.1
click at [331, 312] on div "EGP 8.8 Price *" at bounding box center [502, 306] width 400 height 31
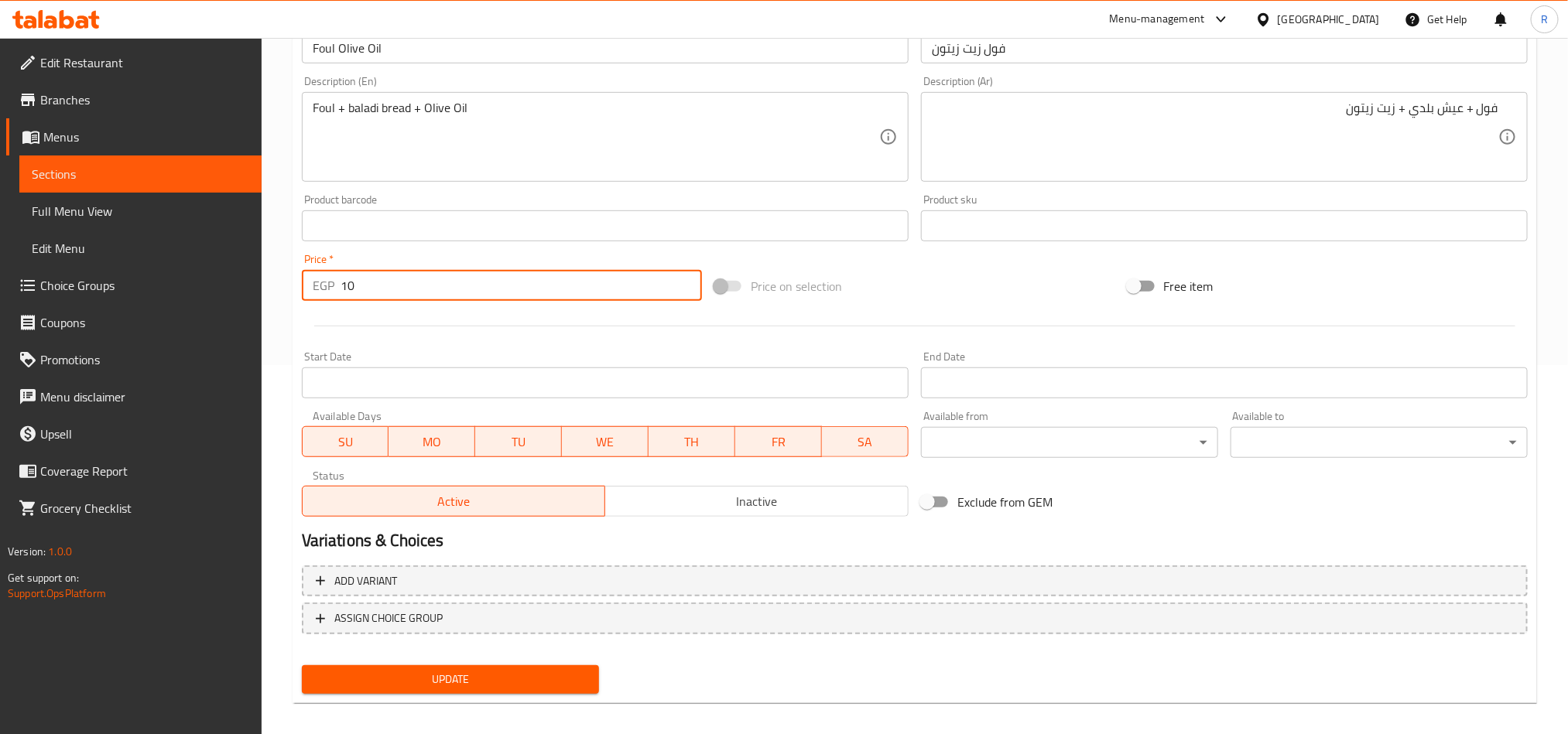
scroll to position [379, 0]
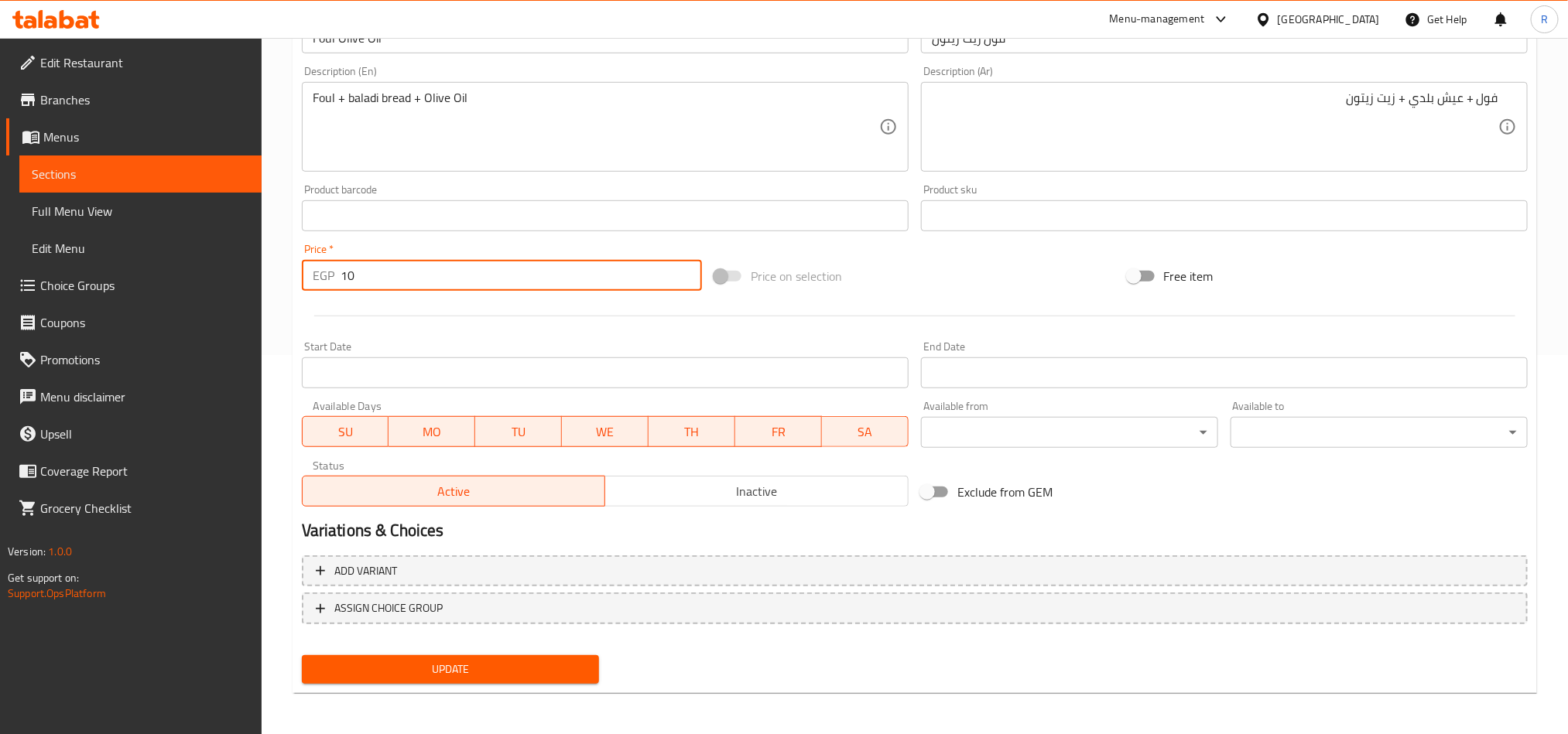
type input "10"
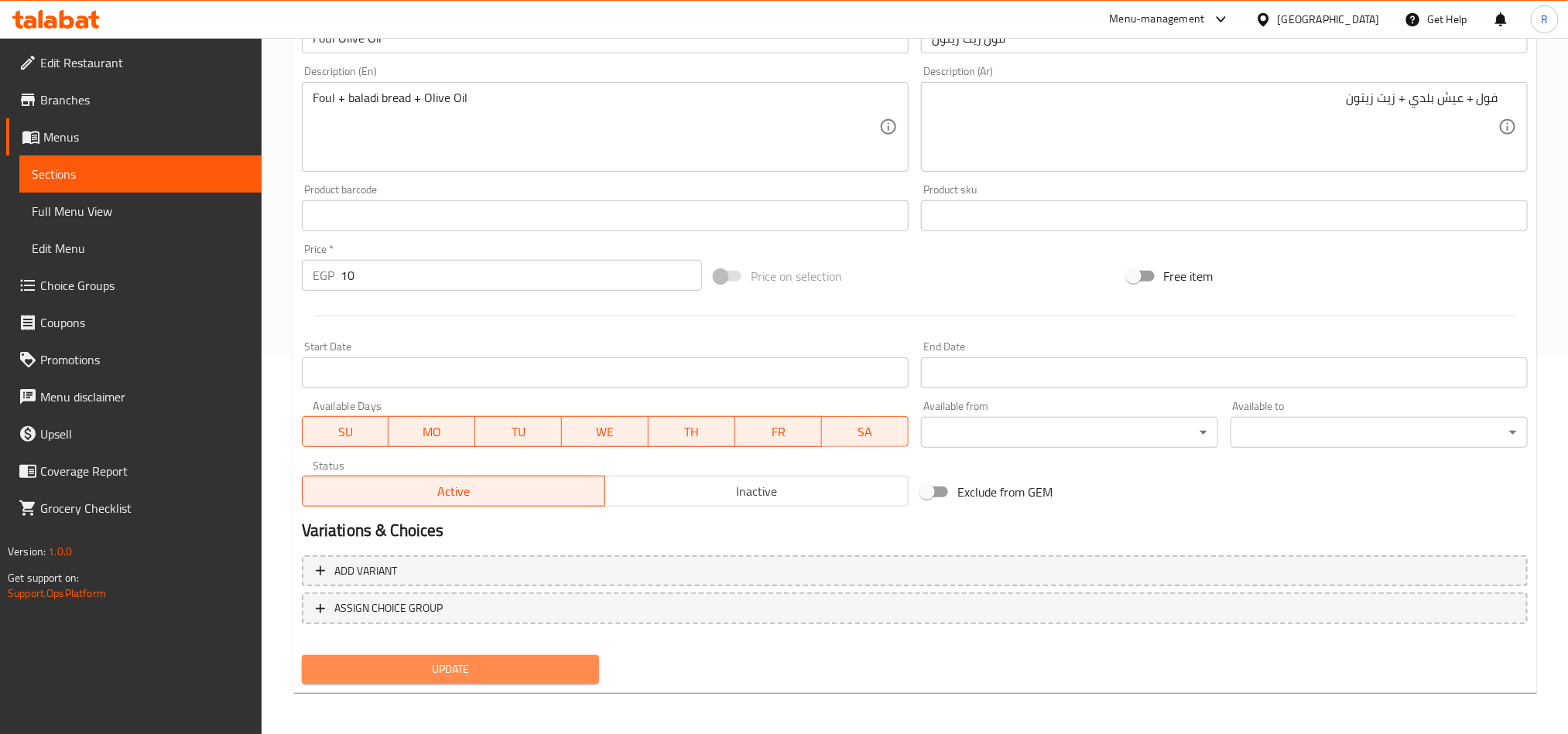
click at [535, 668] on span "Update" at bounding box center [450, 670] width 272 height 19
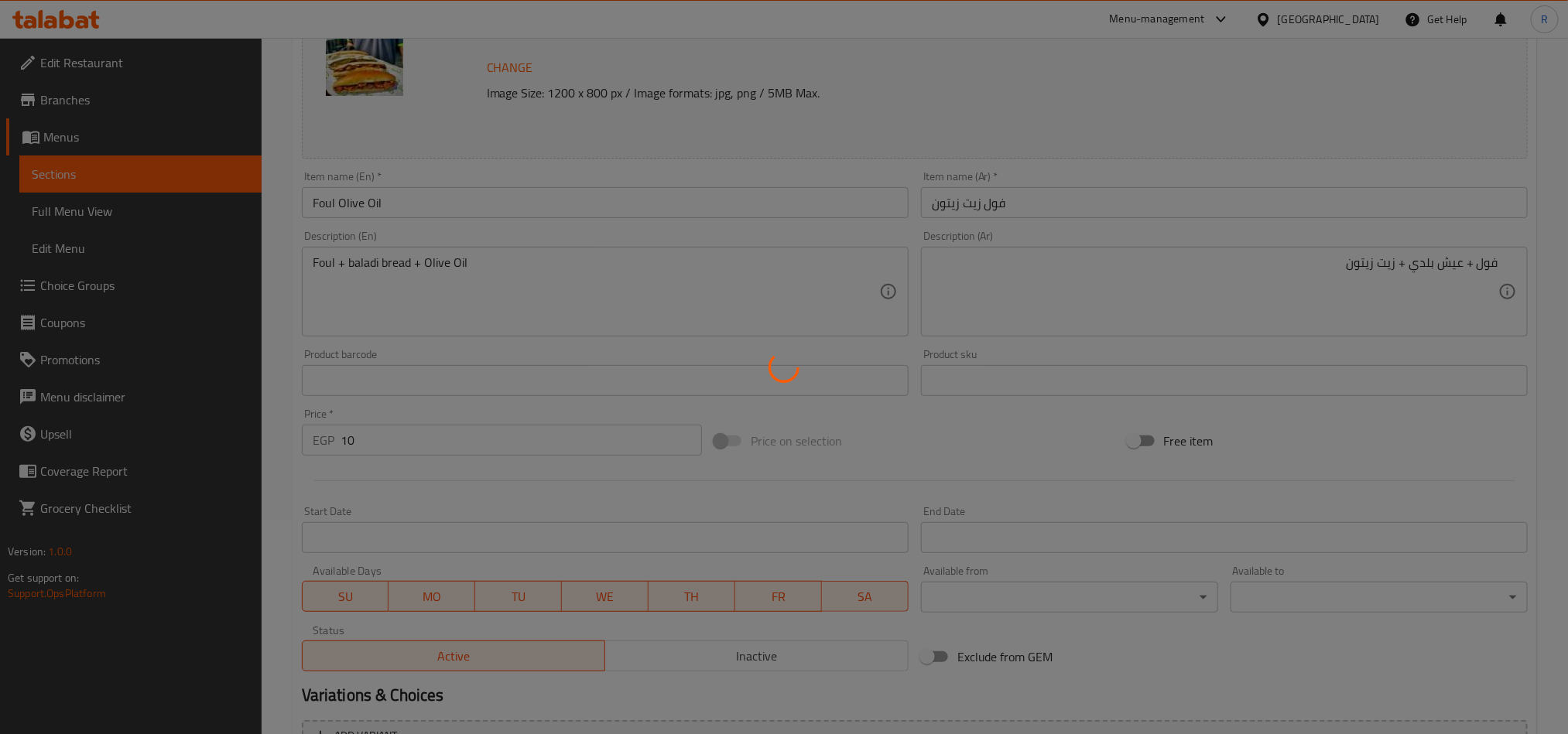
scroll to position [0, 0]
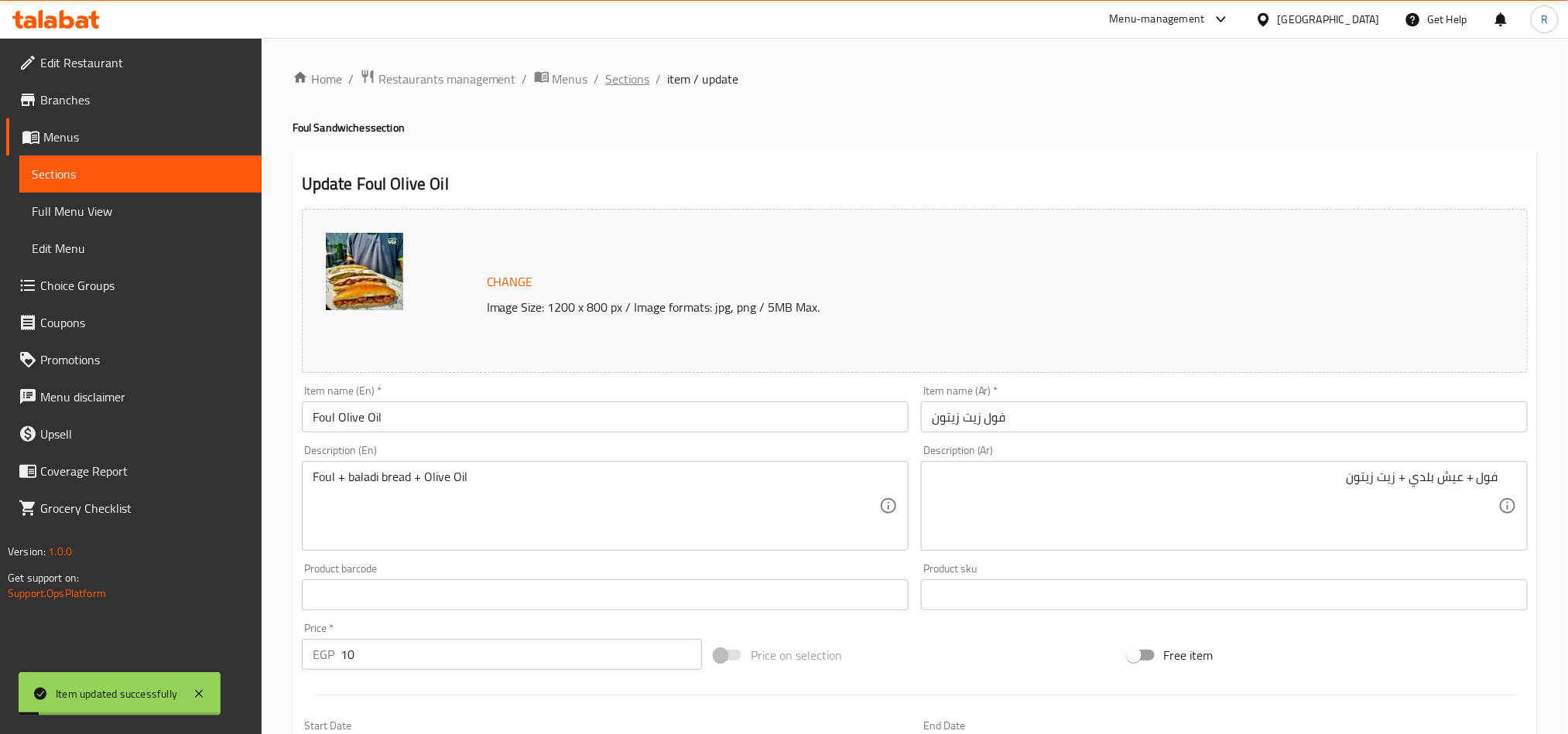
click at [627, 81] on span "Sections" at bounding box center [628, 78] width 44 height 18
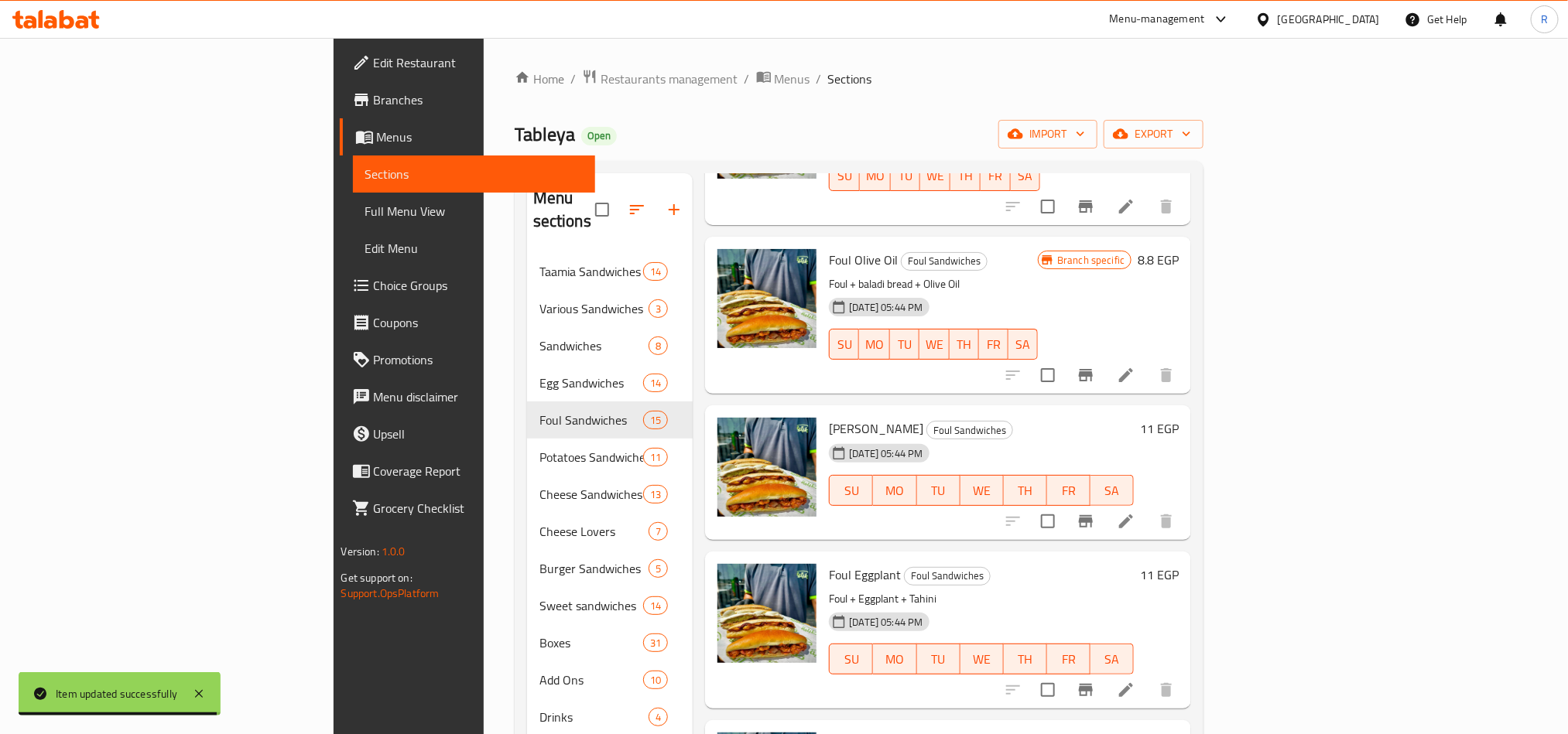
scroll to position [464, 0]
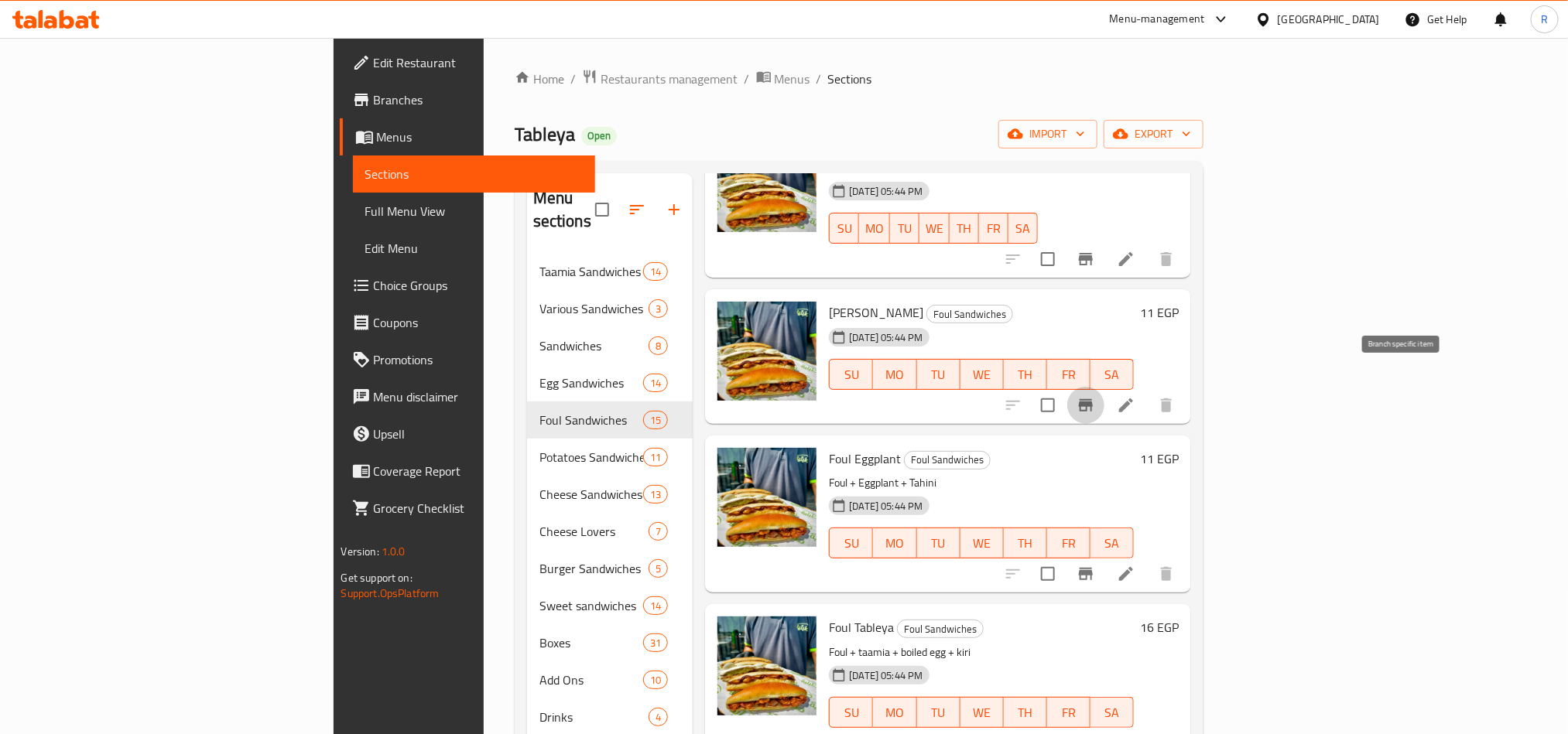
click at [1093, 399] on icon "Branch-specific-item" at bounding box center [1086, 406] width 14 height 13
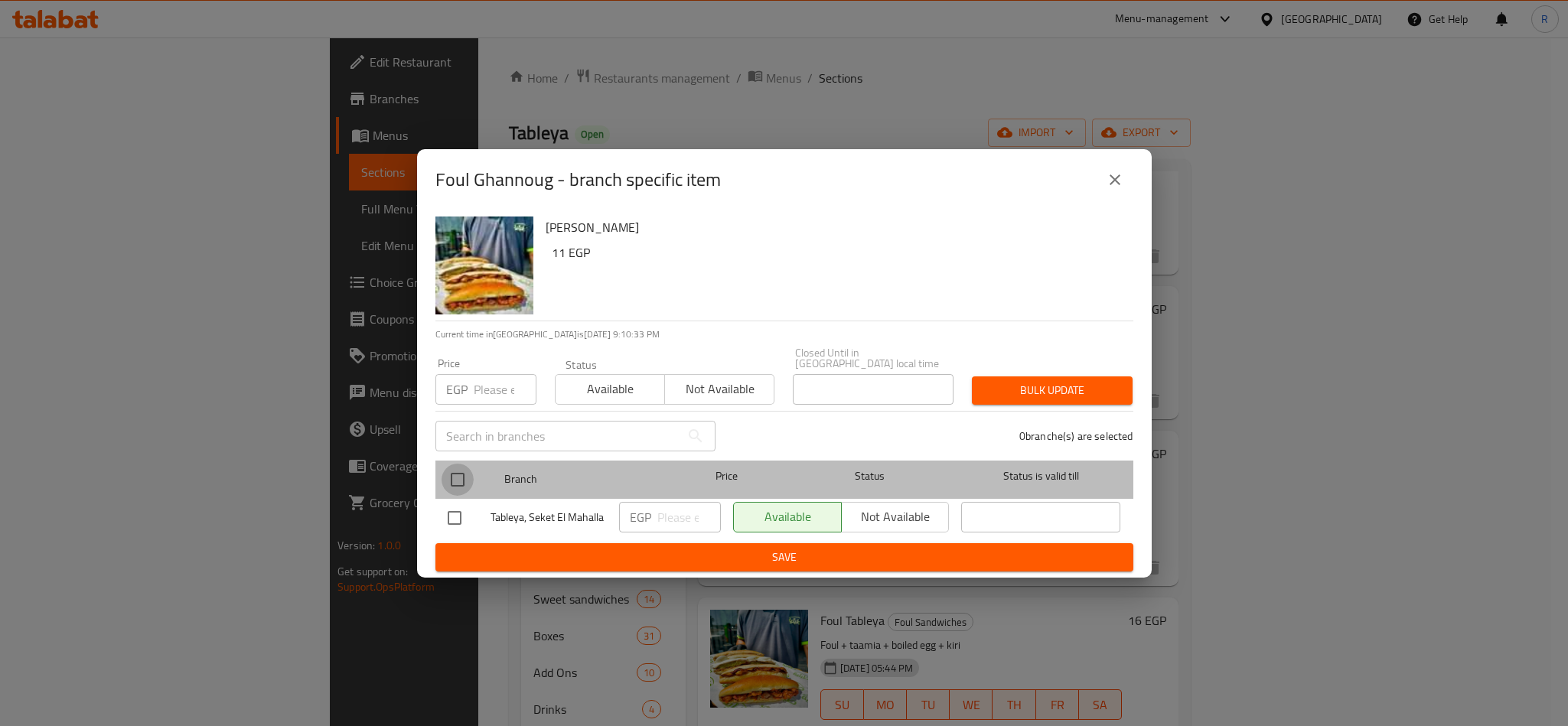
click at [453, 464] on input "checkbox" at bounding box center [457, 480] width 32 height 32
checkbox input "true"
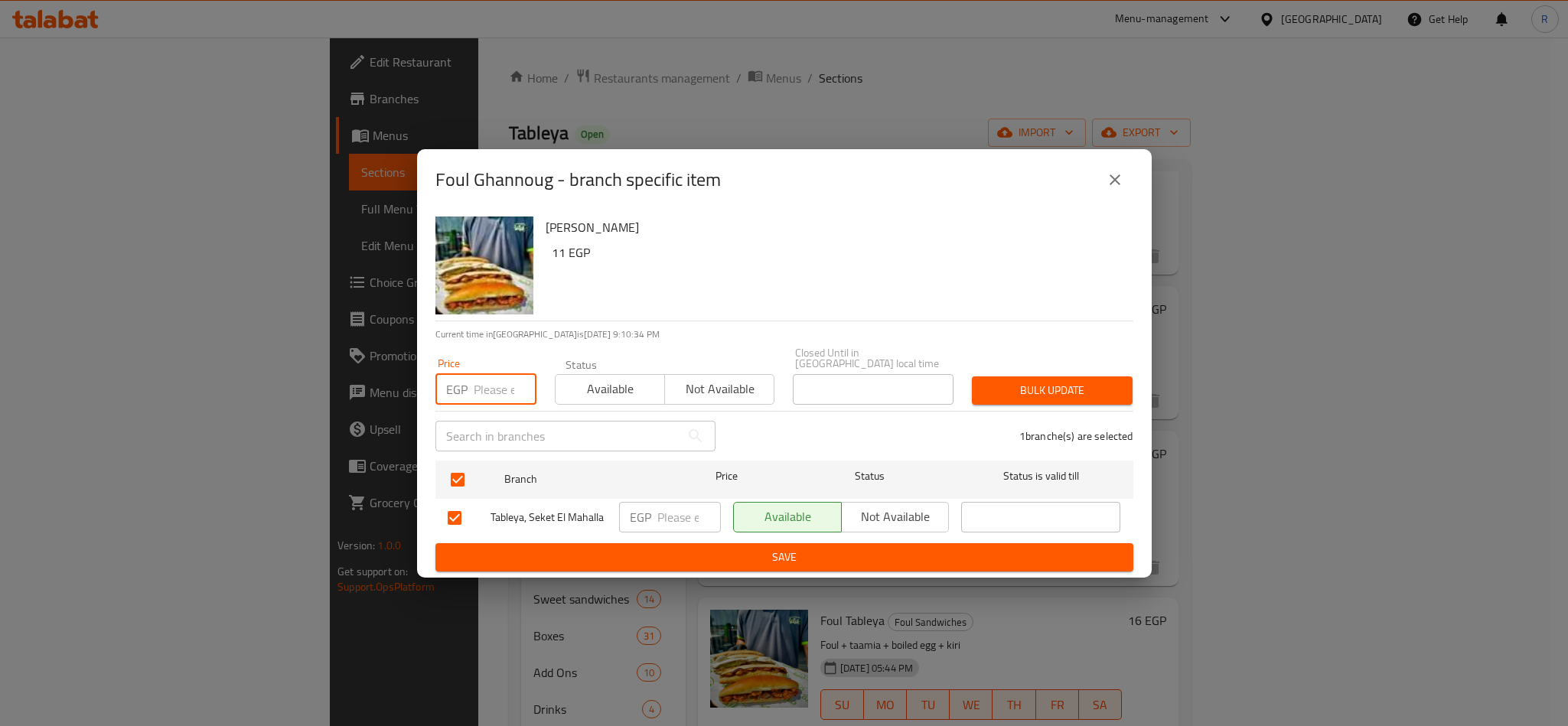
click at [484, 374] on input "number" at bounding box center [505, 389] width 63 height 31
click at [1103, 180] on button "close" at bounding box center [1114, 179] width 37 height 37
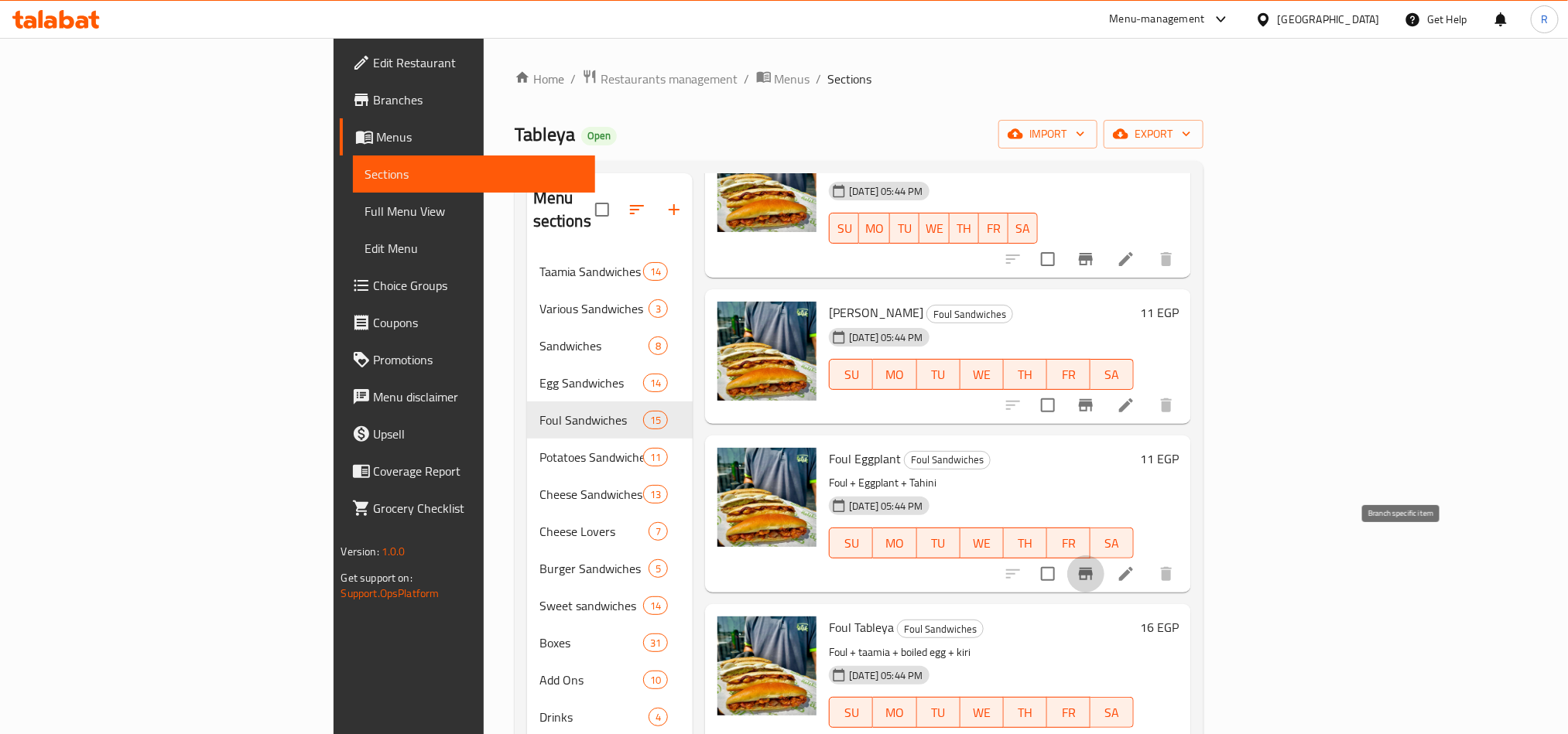
click at [1095, 565] on icon "Branch-specific-item" at bounding box center [1085, 573] width 18 height 18
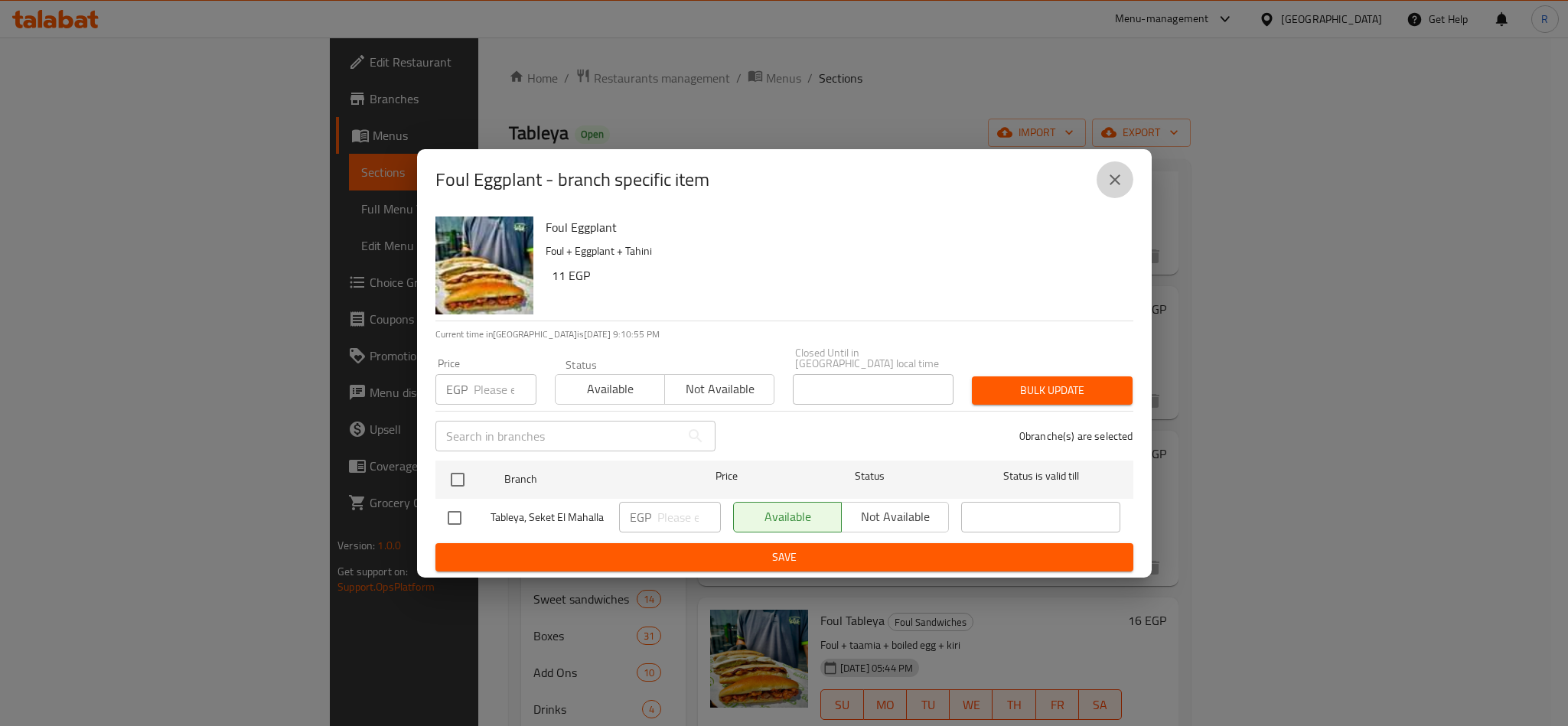
click at [1120, 185] on icon "close" at bounding box center [1114, 179] width 18 height 18
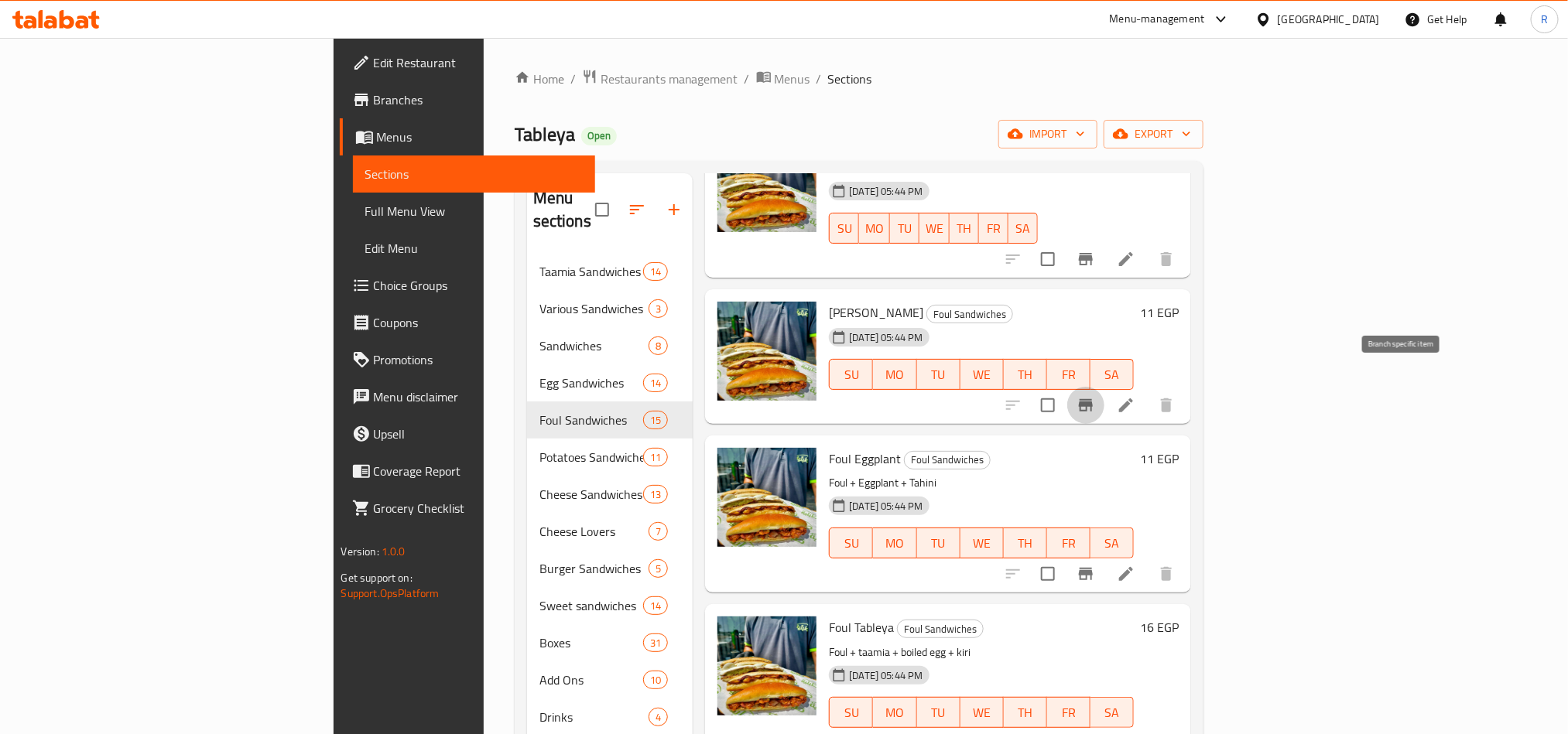
click at [1093, 399] on icon "Branch-specific-item" at bounding box center [1086, 406] width 14 height 13
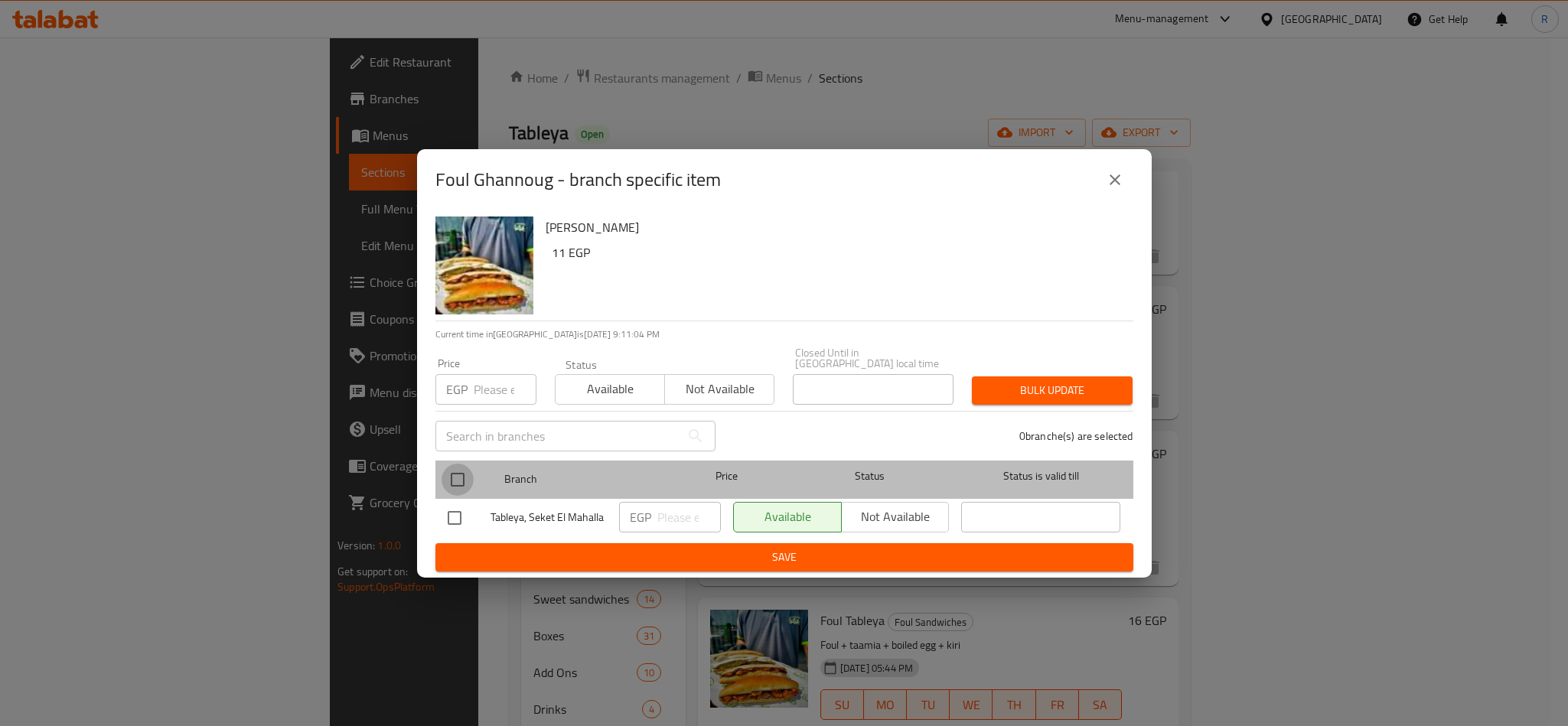
click at [462, 473] on input "checkbox" at bounding box center [457, 480] width 32 height 32
checkbox input "true"
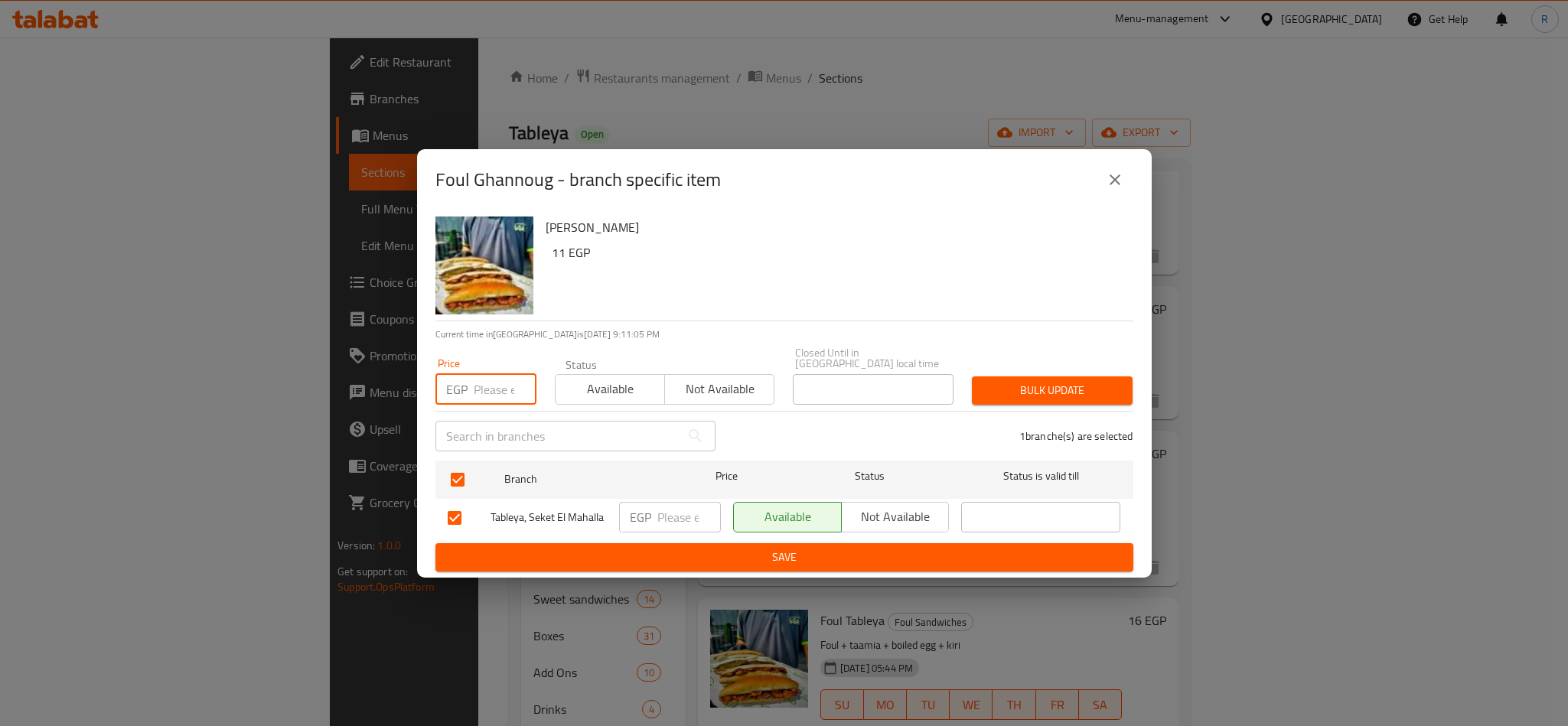
click at [497, 377] on input "number" at bounding box center [505, 389] width 63 height 31
click at [1118, 178] on icon "close" at bounding box center [1114, 179] width 18 height 18
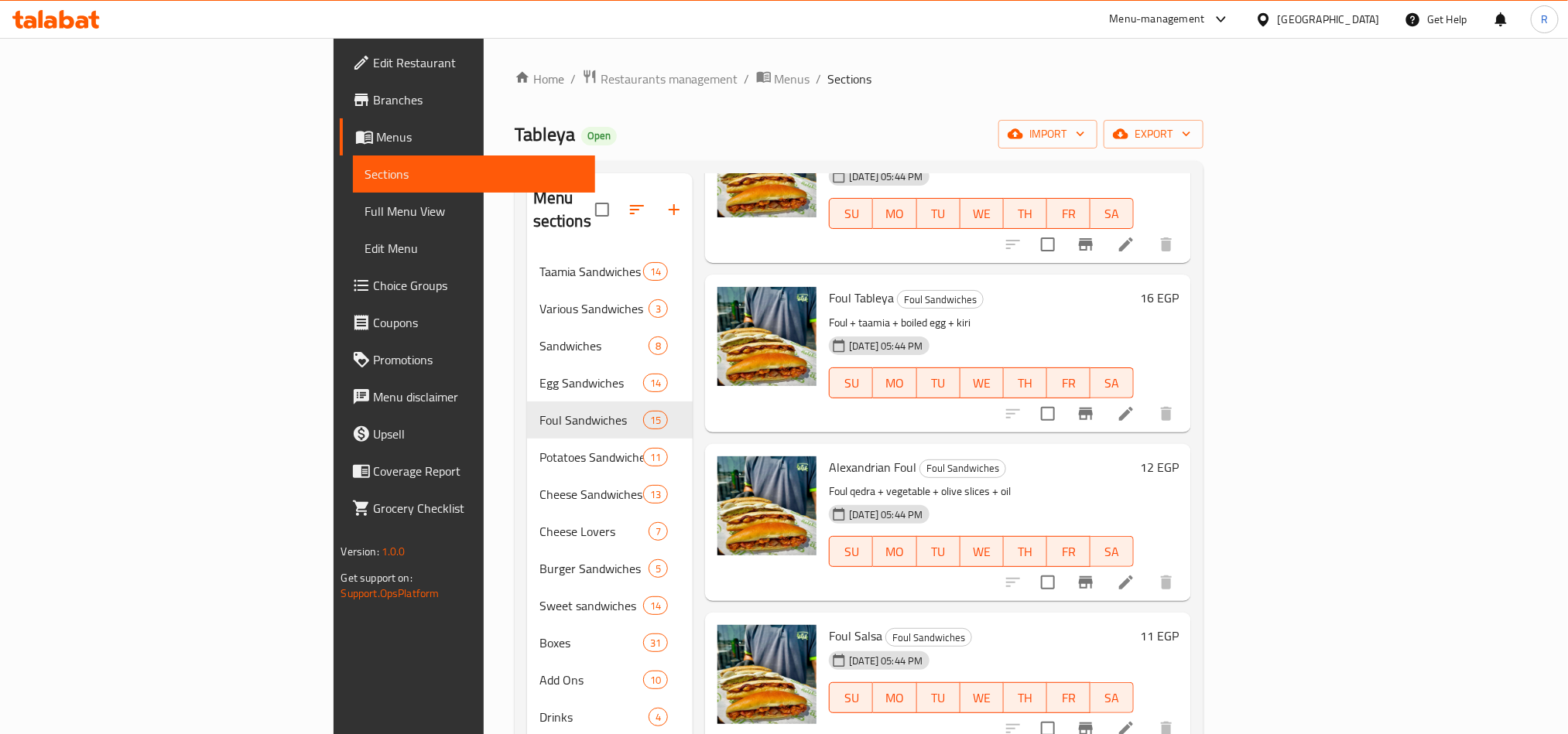
scroll to position [812, 0]
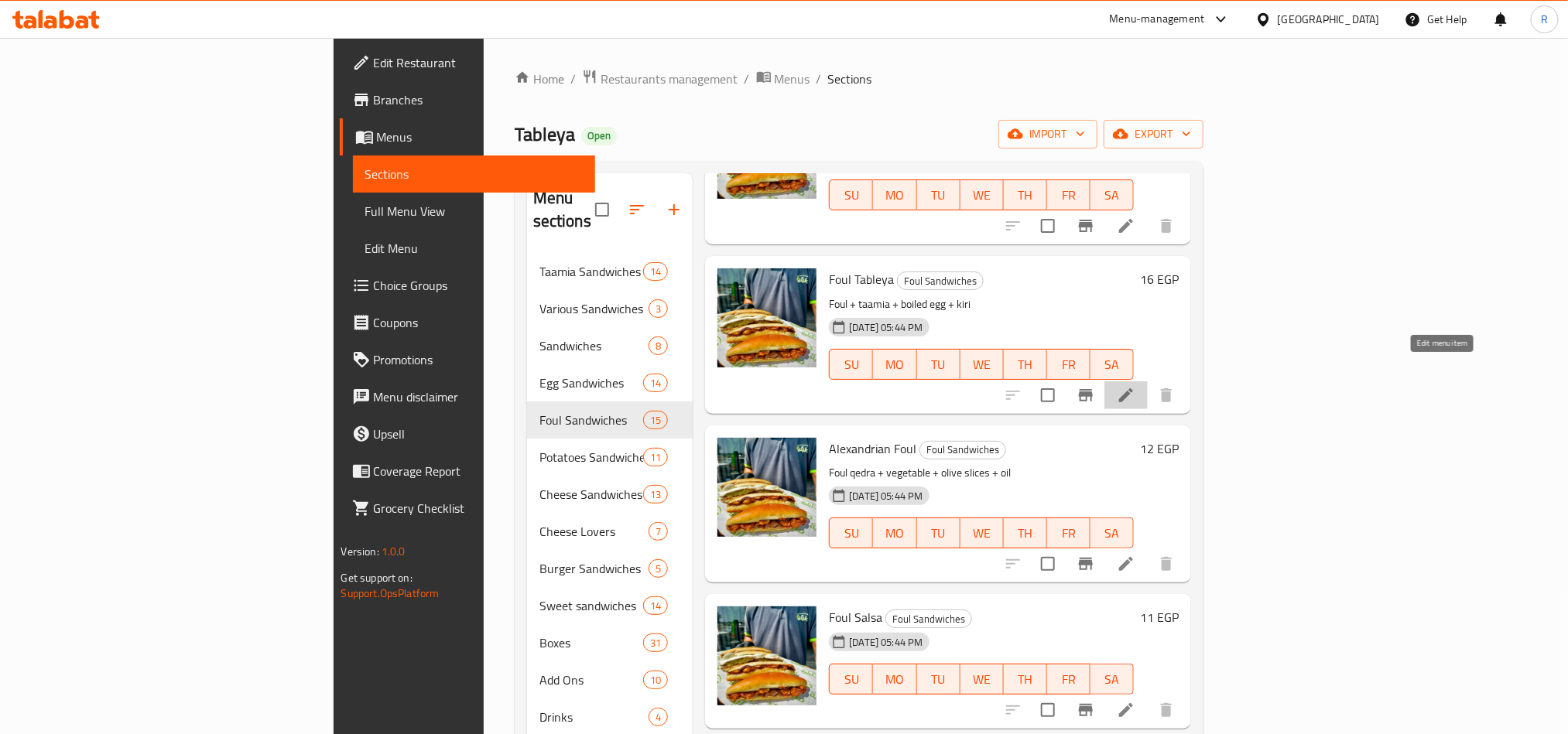
click at [1135, 386] on icon at bounding box center [1126, 395] width 18 height 18
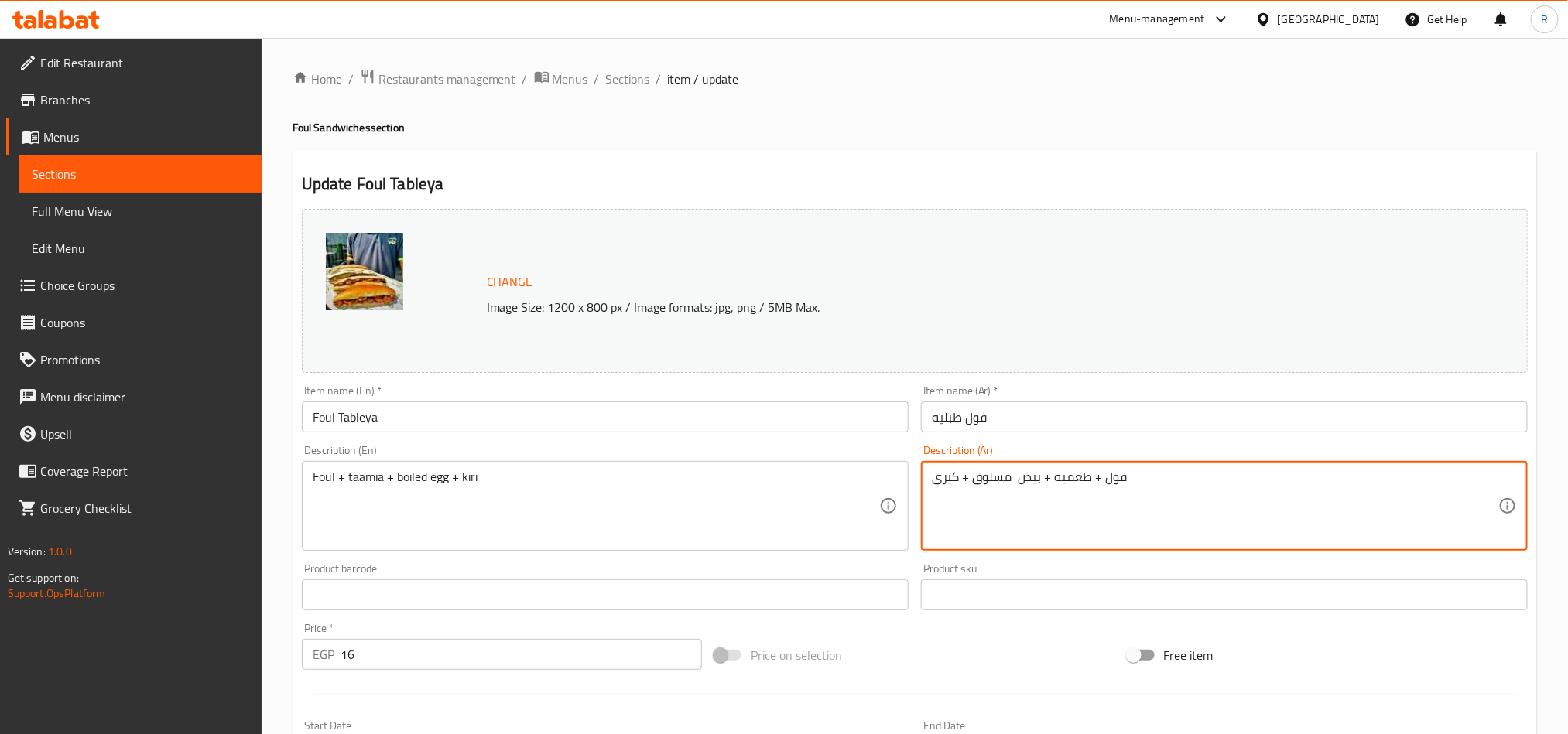
click at [1026, 481] on textarea "فول + طعميه + بيض مسلوق + كيري" at bounding box center [1215, 506] width 566 height 74
click at [1466, 486] on textarea "فول + طعميه + بيض مسلوق + كيري" at bounding box center [1215, 506] width 566 height 74
click at [1408, 511] on textarea "فول + طعميه + بيض مسلوق + كيري" at bounding box center [1215, 506] width 566 height 74
drag, startPoint x: 1317, startPoint y: 483, endPoint x: 1396, endPoint y: 479, distance: 79.1
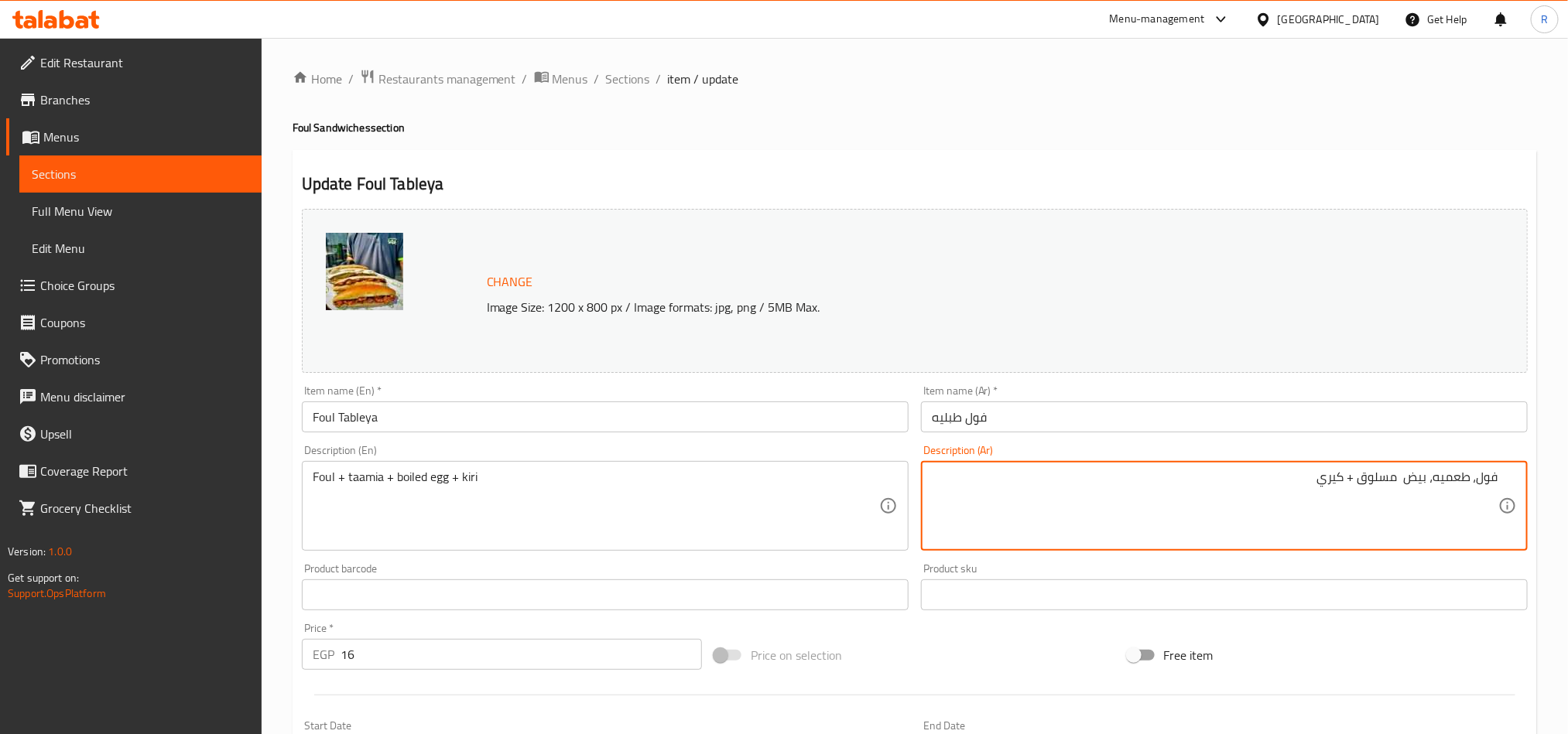
click at [1396, 479] on textarea "فول، طعميه، بيض مسلوق + كيري" at bounding box center [1215, 506] width 566 height 74
type textarea "فول، طعميه، بيض"
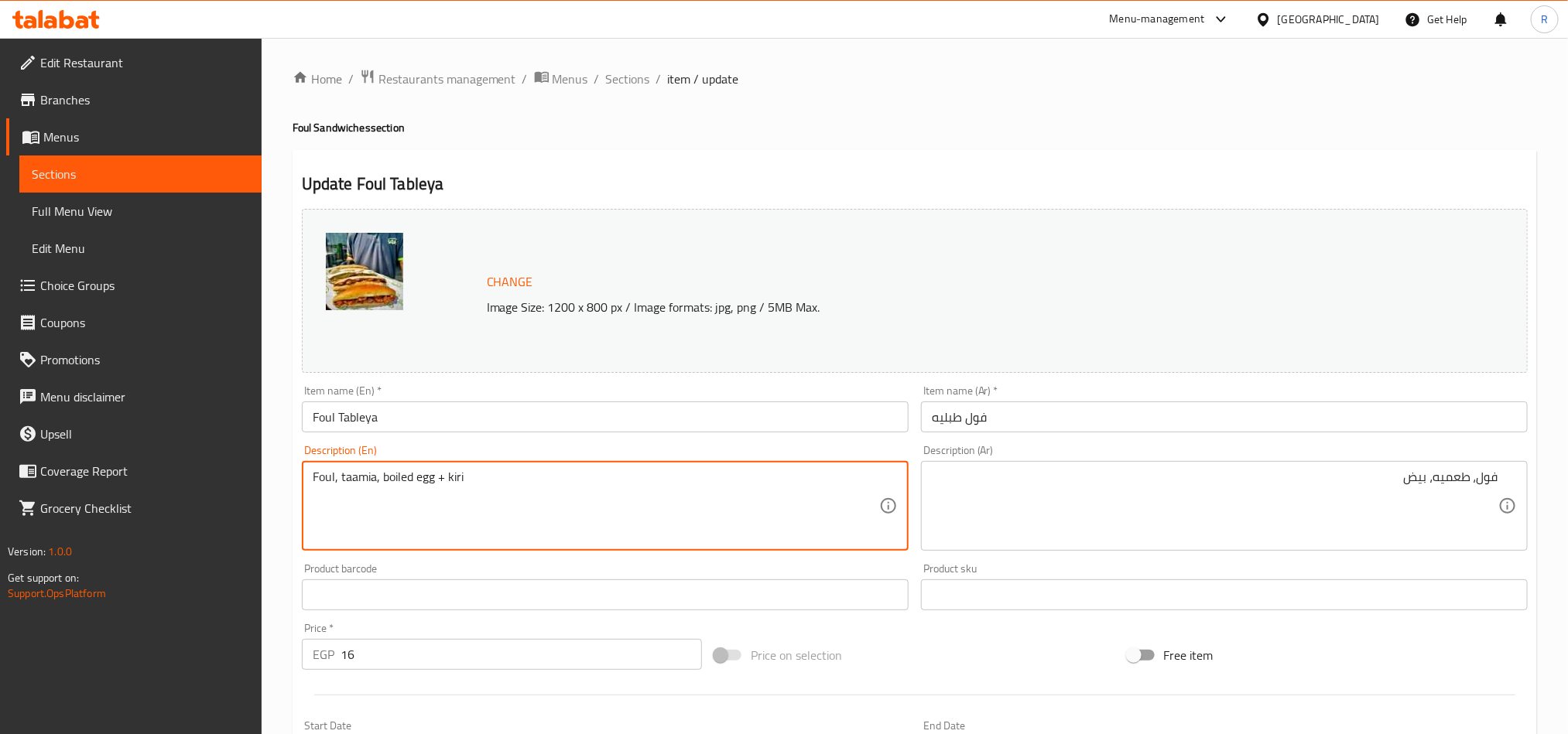
click at [403, 485] on textarea "Foul, taamia, boiled egg + kiri" at bounding box center [596, 506] width 566 height 74
drag, startPoint x: 407, startPoint y: 474, endPoint x: 456, endPoint y: 482, distance: 49.6
click at [456, 482] on textarea "Foul, taamia, egg + kiri" at bounding box center [596, 506] width 566 height 74
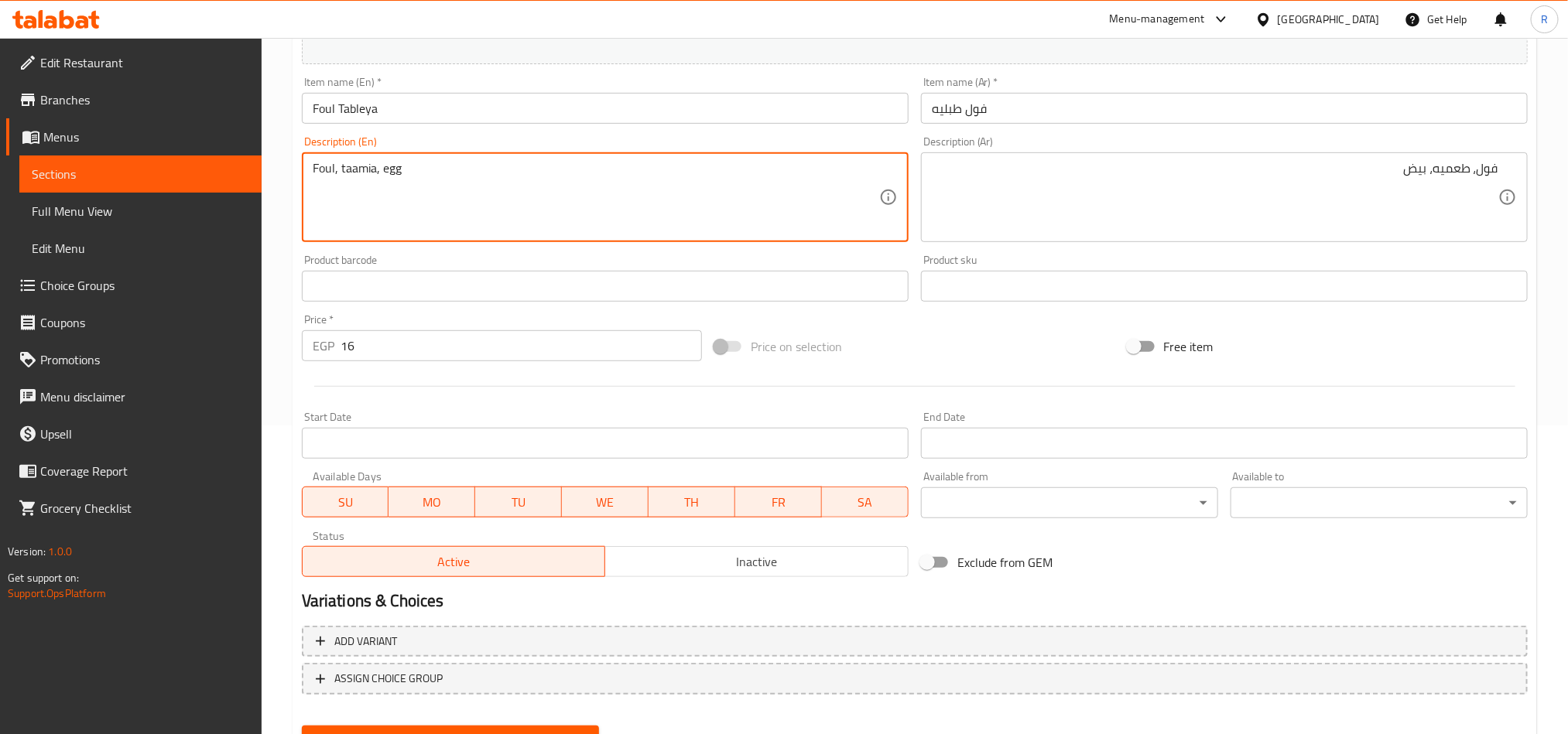
scroll to position [348, 0]
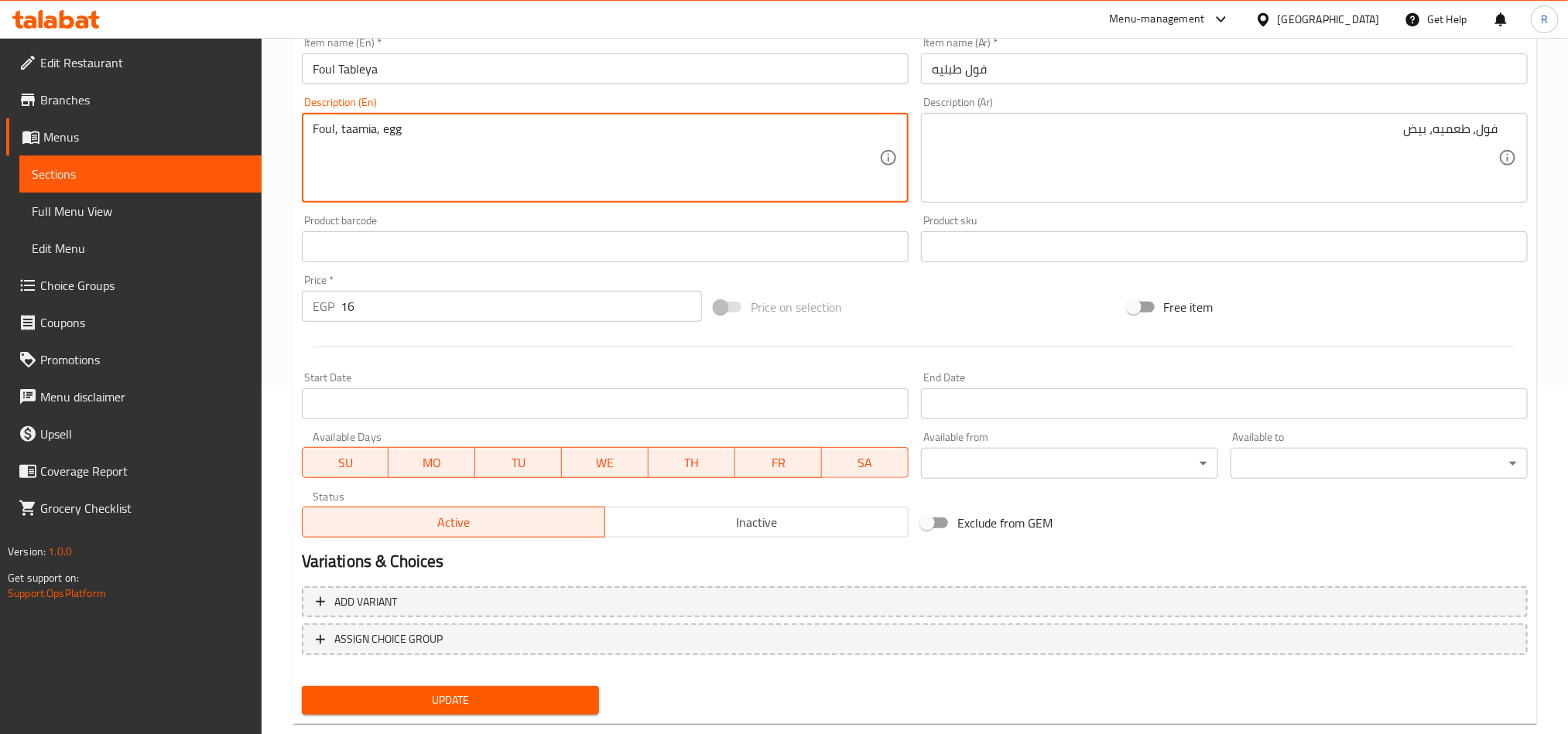
type textarea "Foul, taamia, egg"
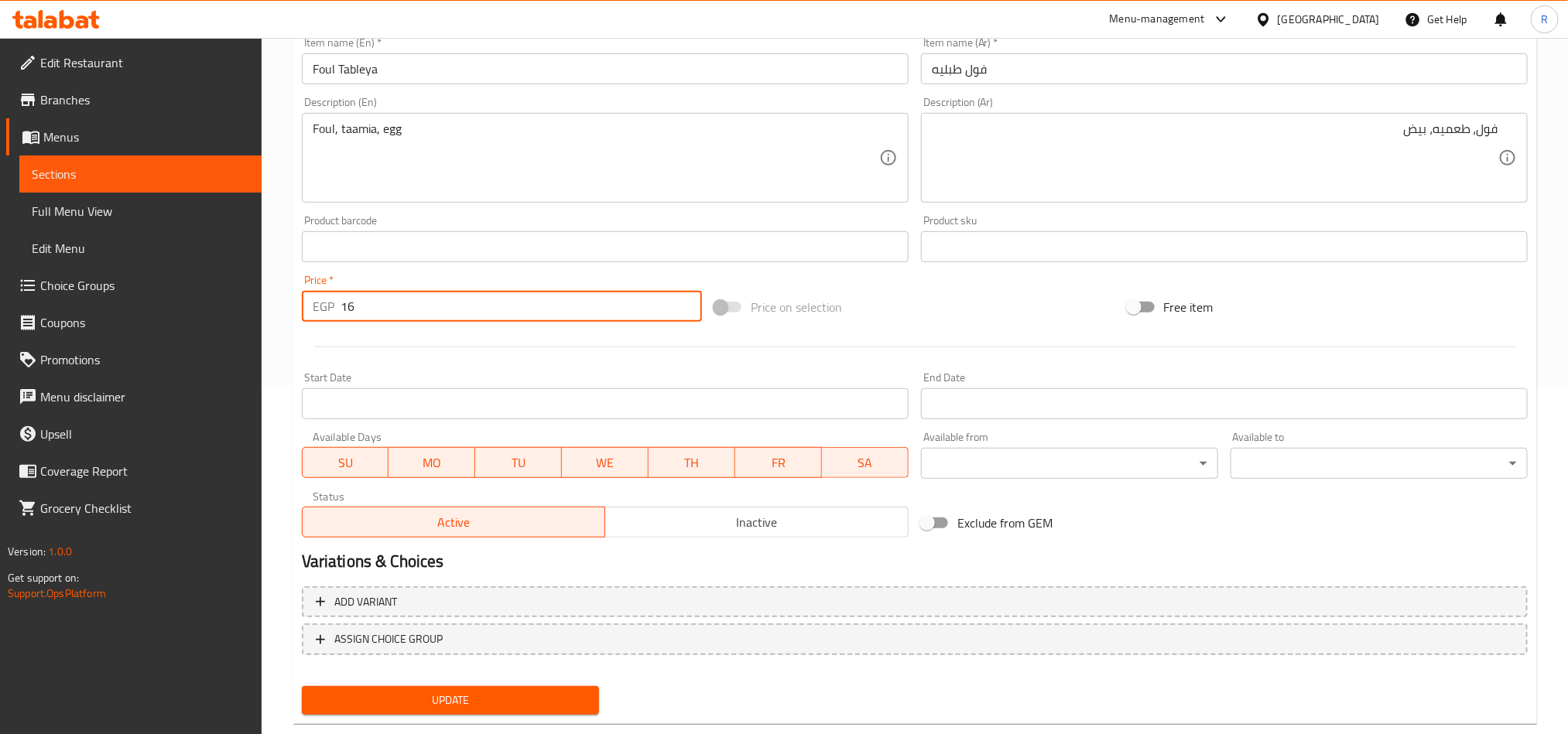
drag, startPoint x: 355, startPoint y: 303, endPoint x: 337, endPoint y: 301, distance: 18.1
click at [337, 301] on div "EGP 16 Price *" at bounding box center [502, 306] width 400 height 31
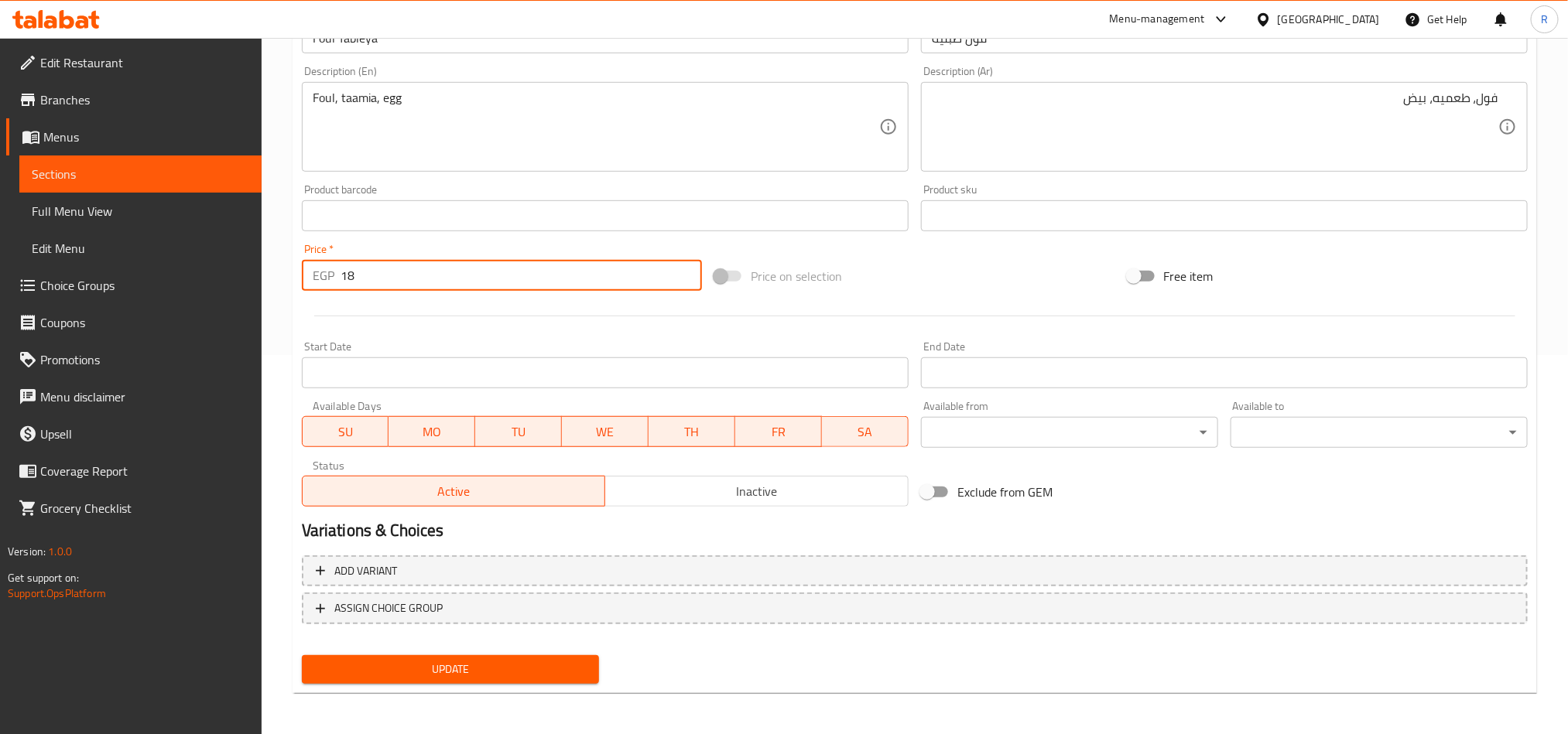
type input "18"
click at [557, 660] on span "Update" at bounding box center [450, 670] width 272 height 19
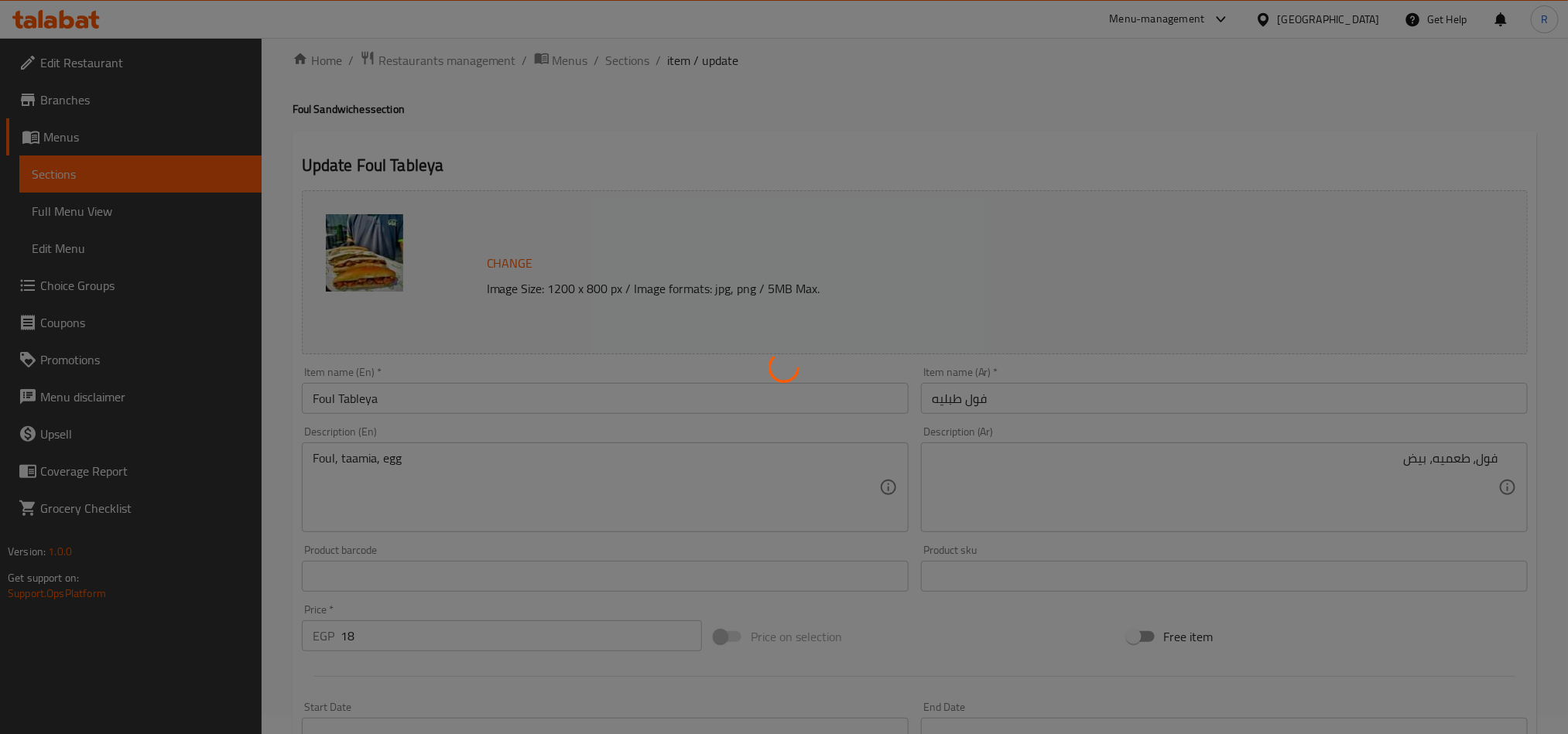
scroll to position [0, 0]
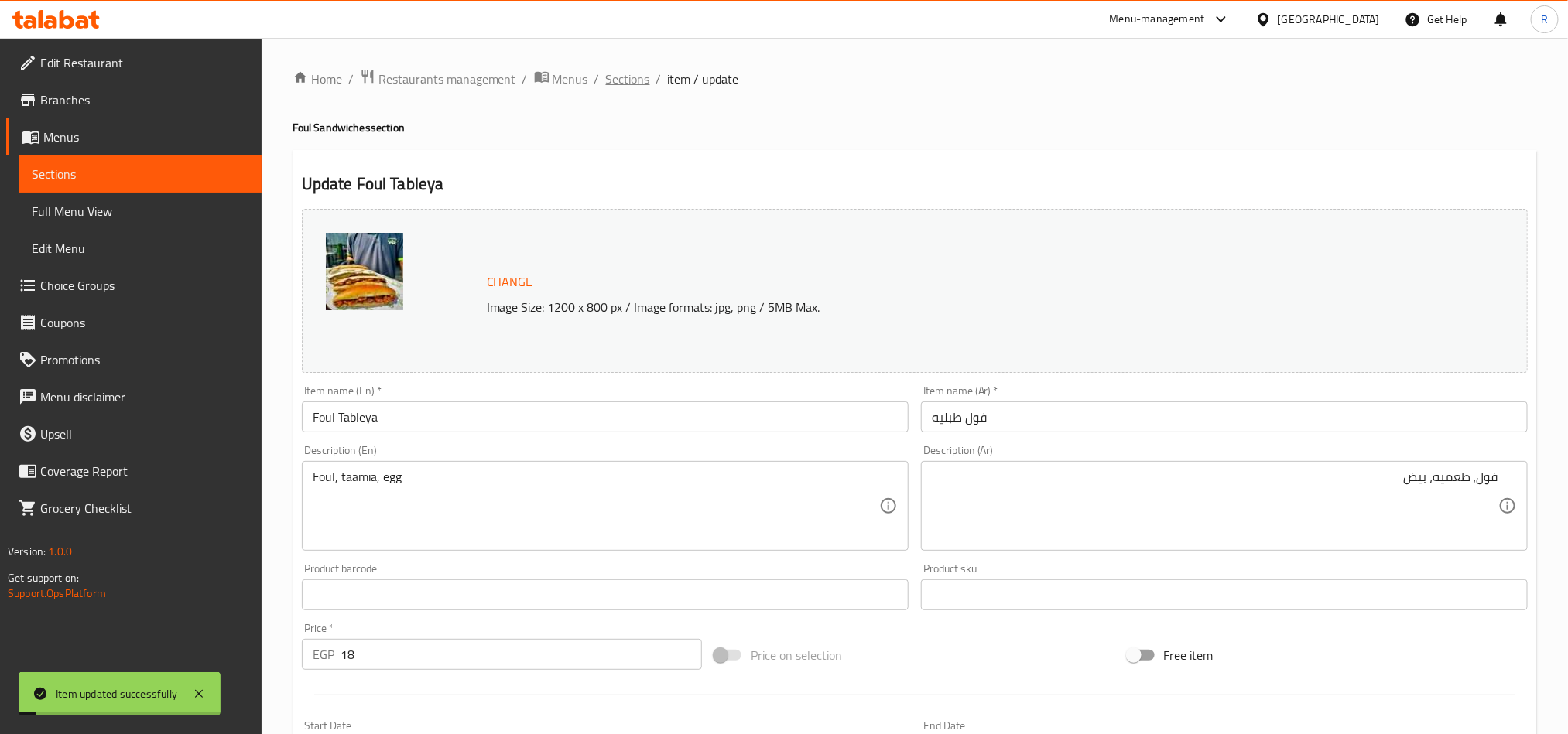
click at [638, 80] on span "Sections" at bounding box center [628, 78] width 44 height 18
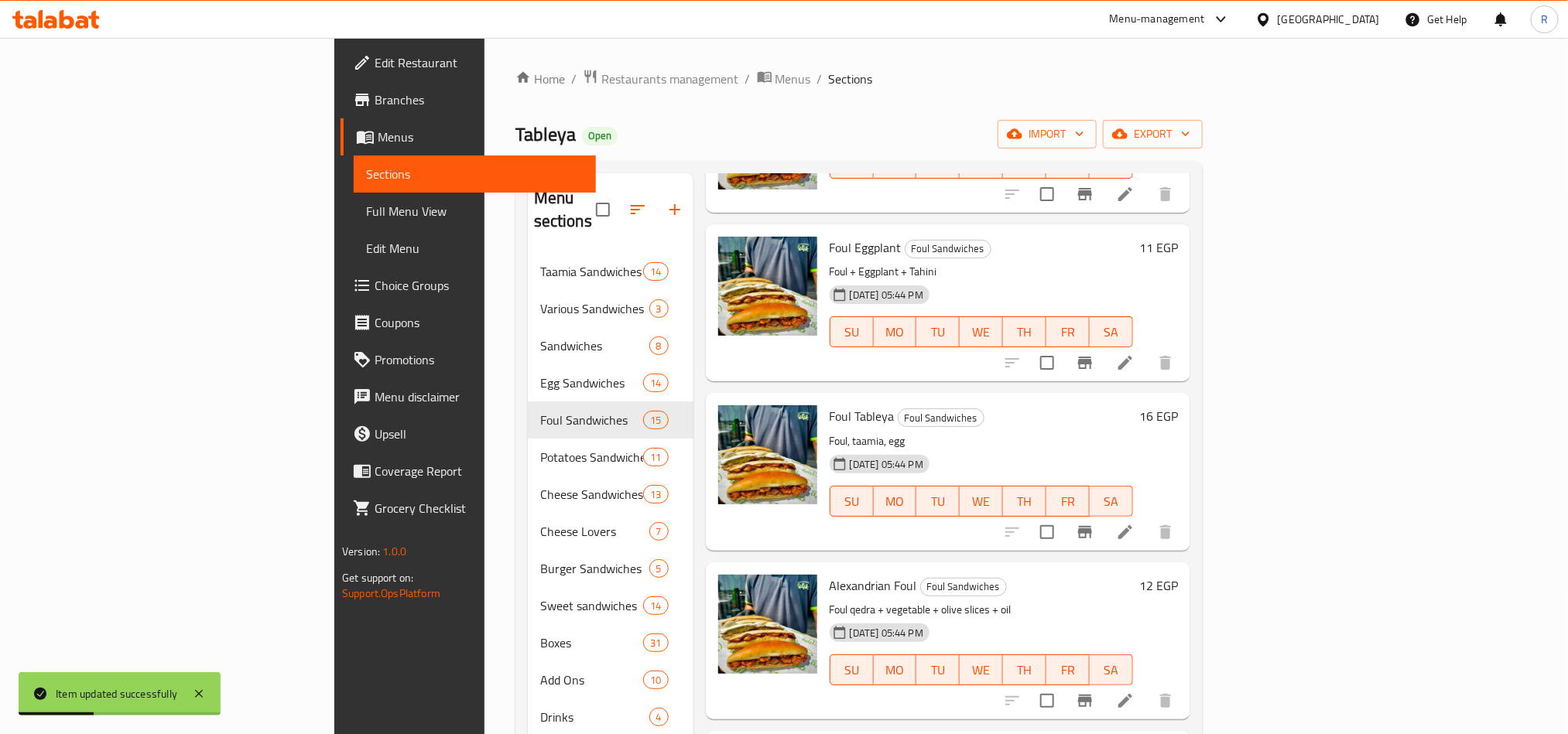
scroll to position [697, 0]
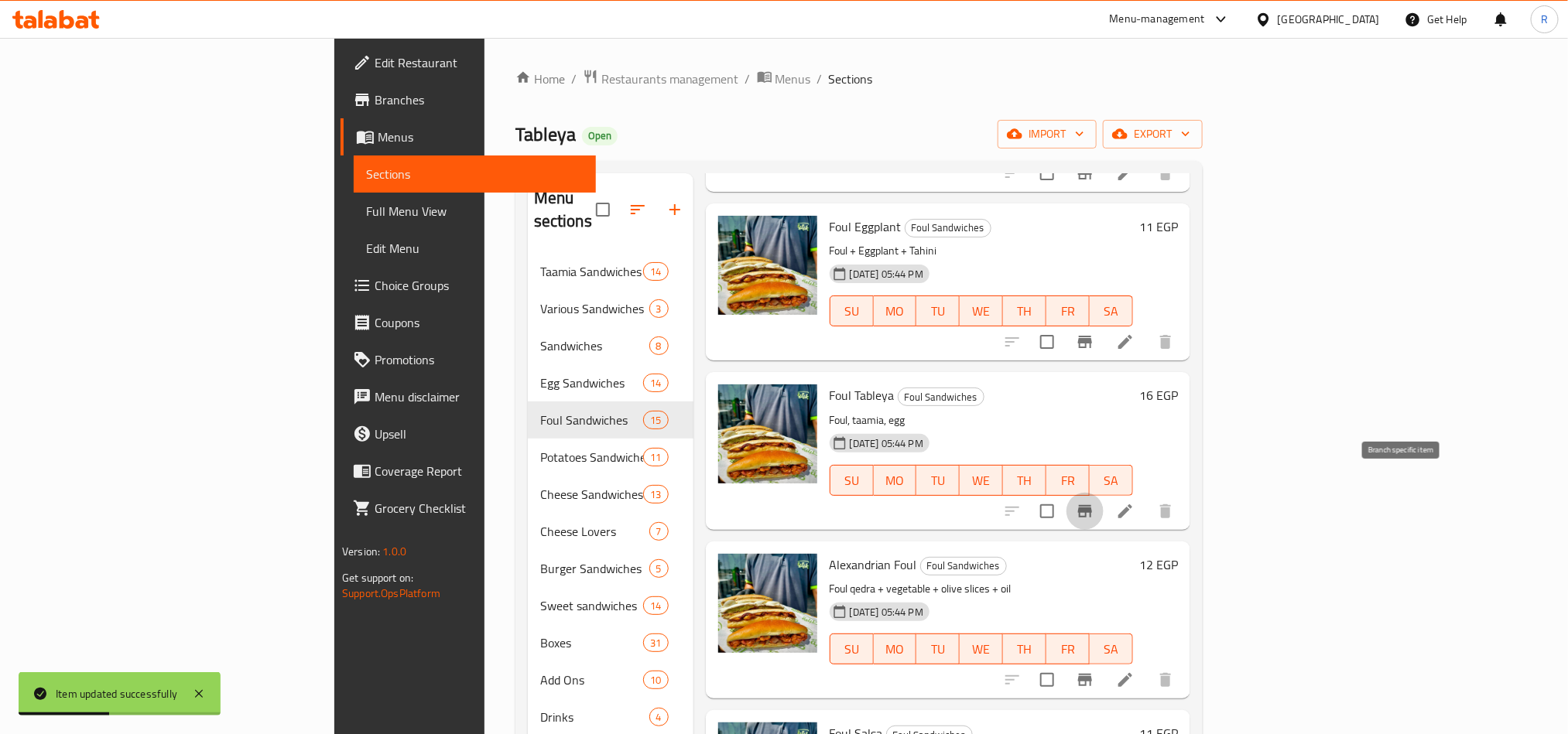
click at [1094, 502] on icon "Branch-specific-item" at bounding box center [1085, 511] width 18 height 18
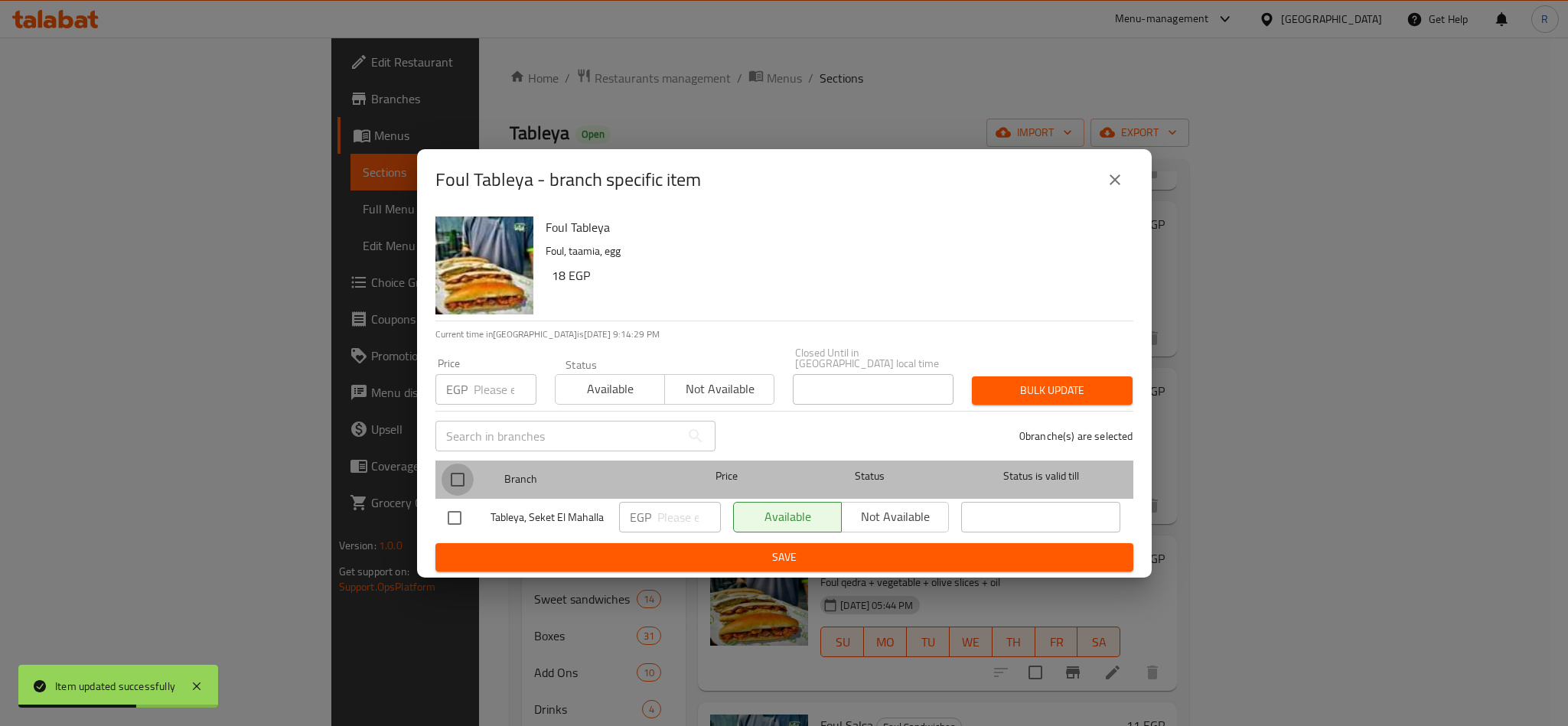
click at [464, 469] on input "checkbox" at bounding box center [457, 480] width 32 height 32
checkbox input "true"
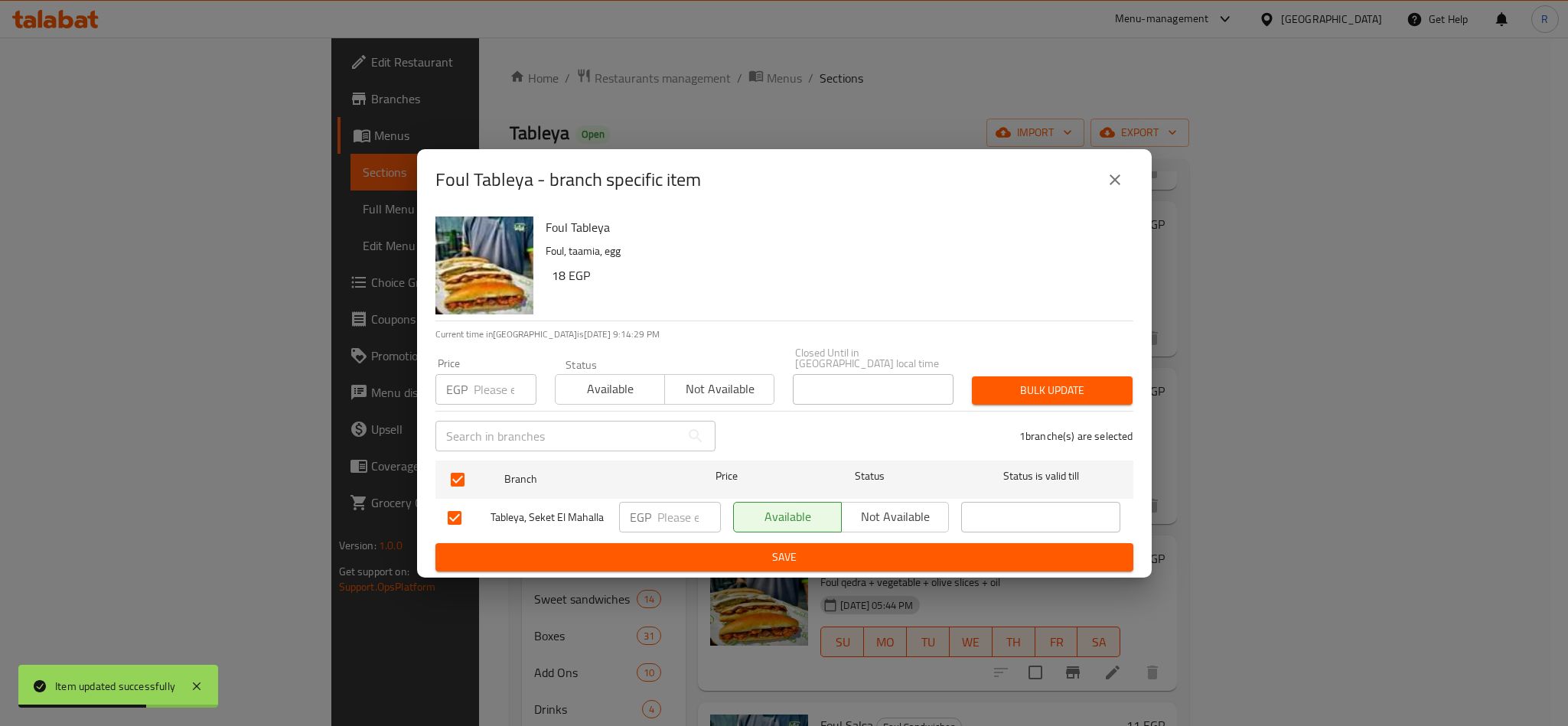
click at [476, 386] on input "number" at bounding box center [505, 389] width 63 height 31
type input "18"
click at [1047, 347] on div "Price EGP 18 Price Status Available Not available Closed Until in [GEOGRAPHIC_D…" at bounding box center [784, 376] width 716 height 76
click at [1035, 370] on div "Bulk update" at bounding box center [1052, 391] width 179 height 47
click at [1024, 393] on span "Bulk update" at bounding box center [1052, 390] width 136 height 19
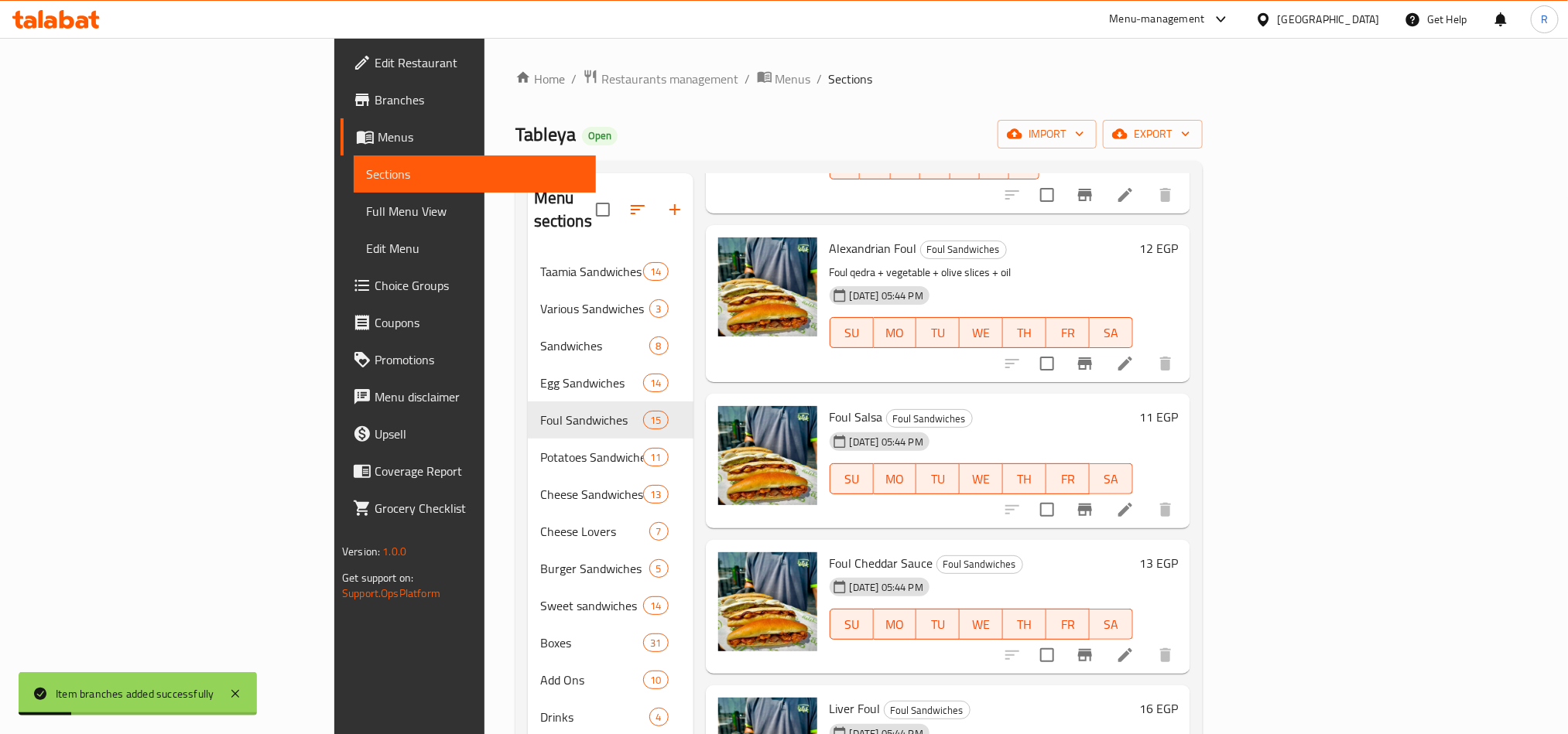
scroll to position [1045, 0]
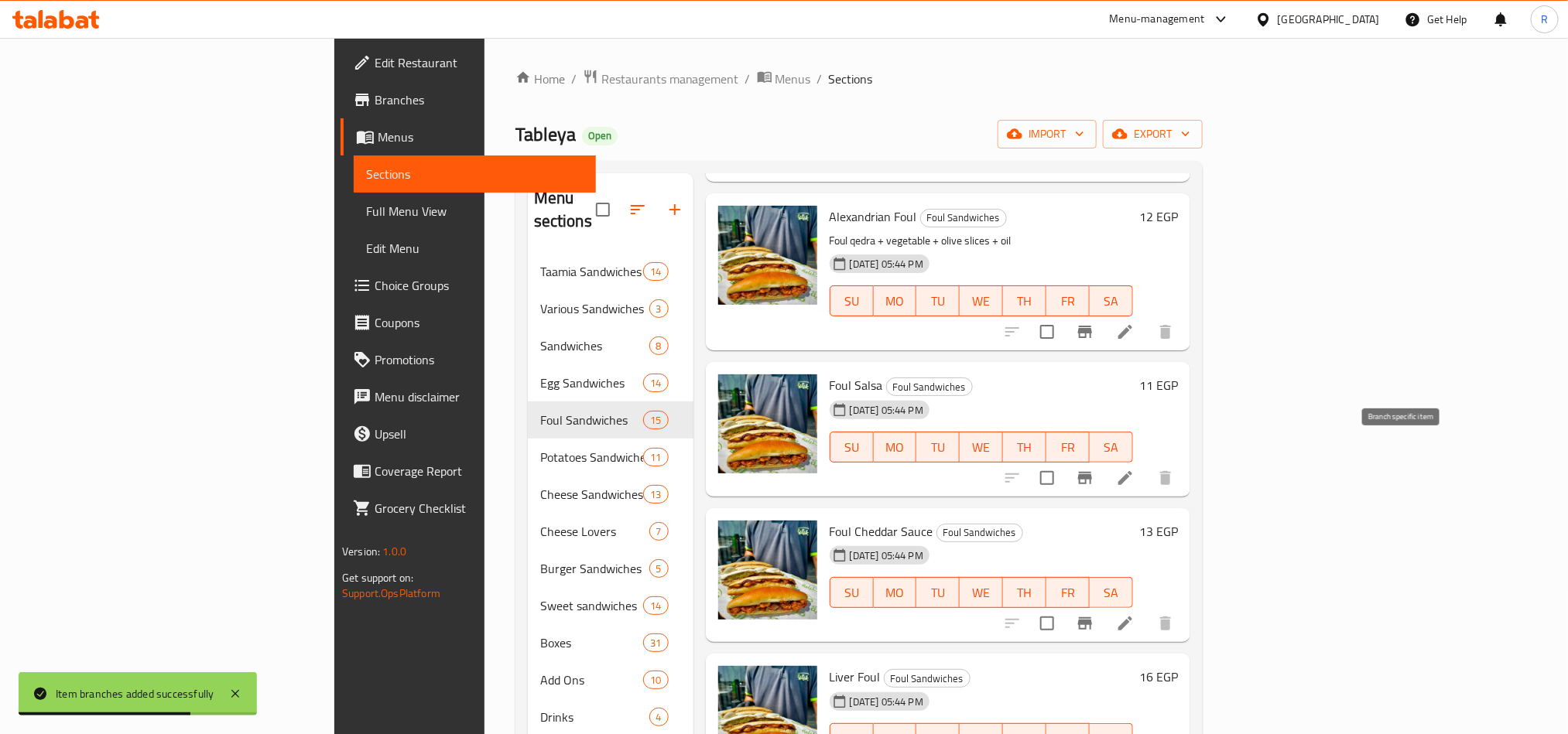
click at [1092, 472] on icon "Branch-specific-item" at bounding box center [1085, 479] width 14 height 13
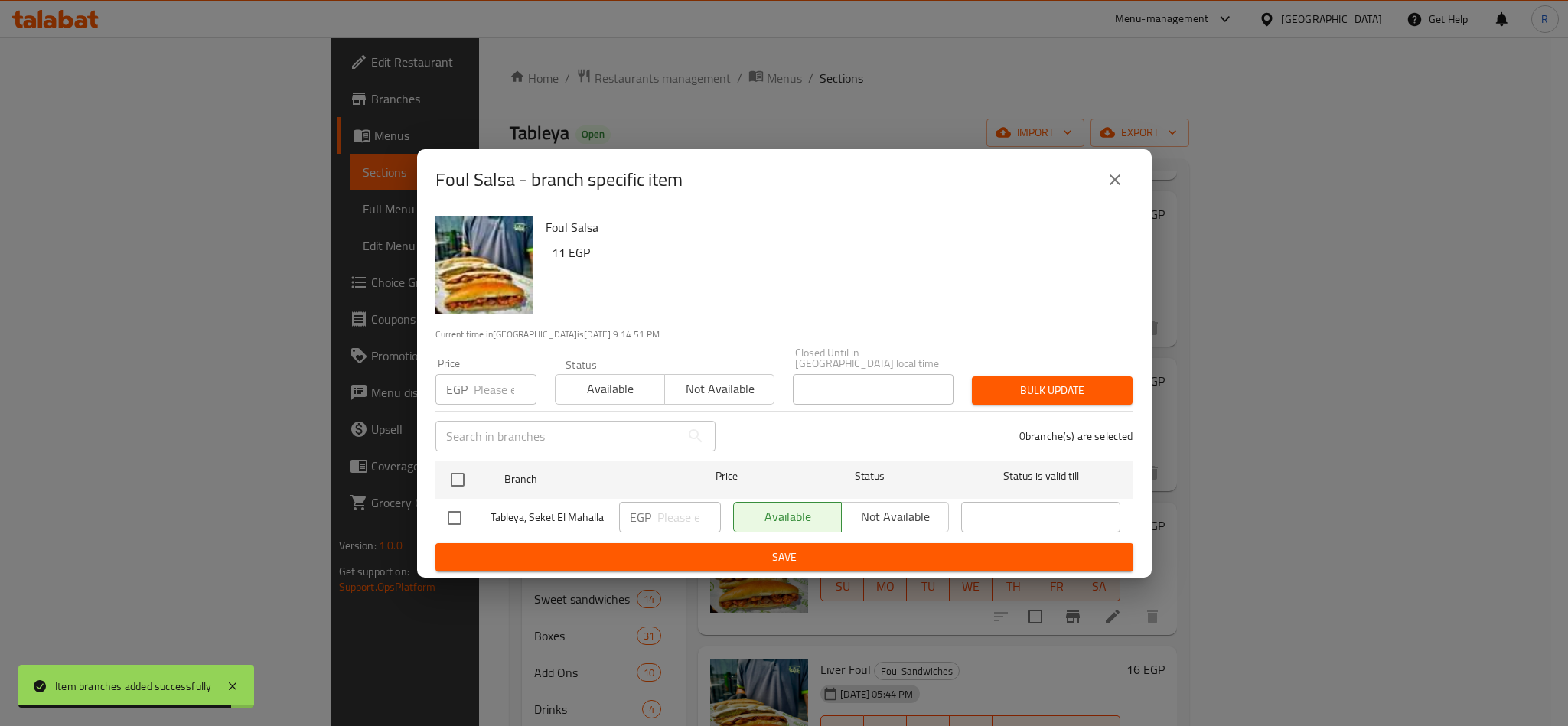
click at [1118, 196] on button "close" at bounding box center [1114, 179] width 37 height 37
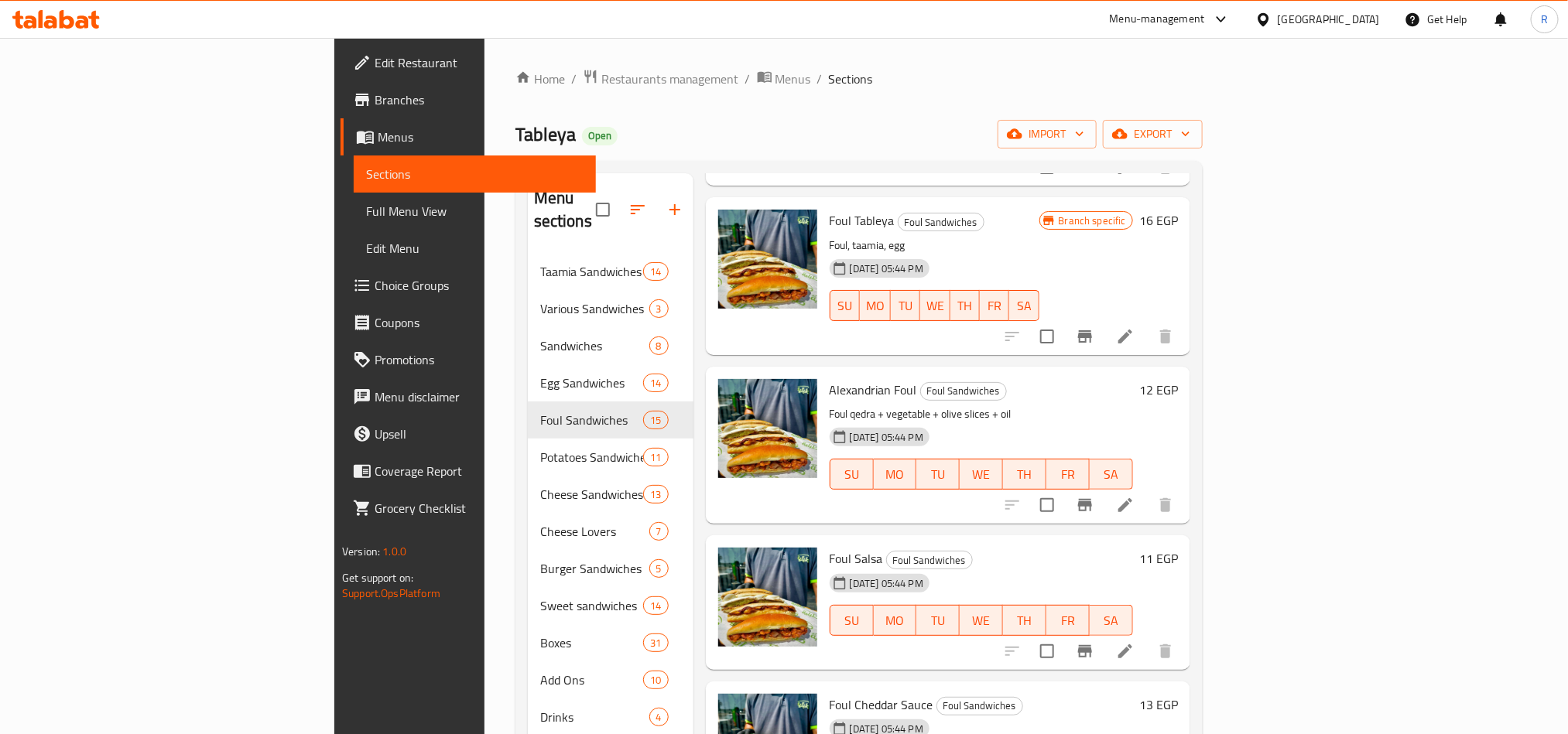
scroll to position [817, 0]
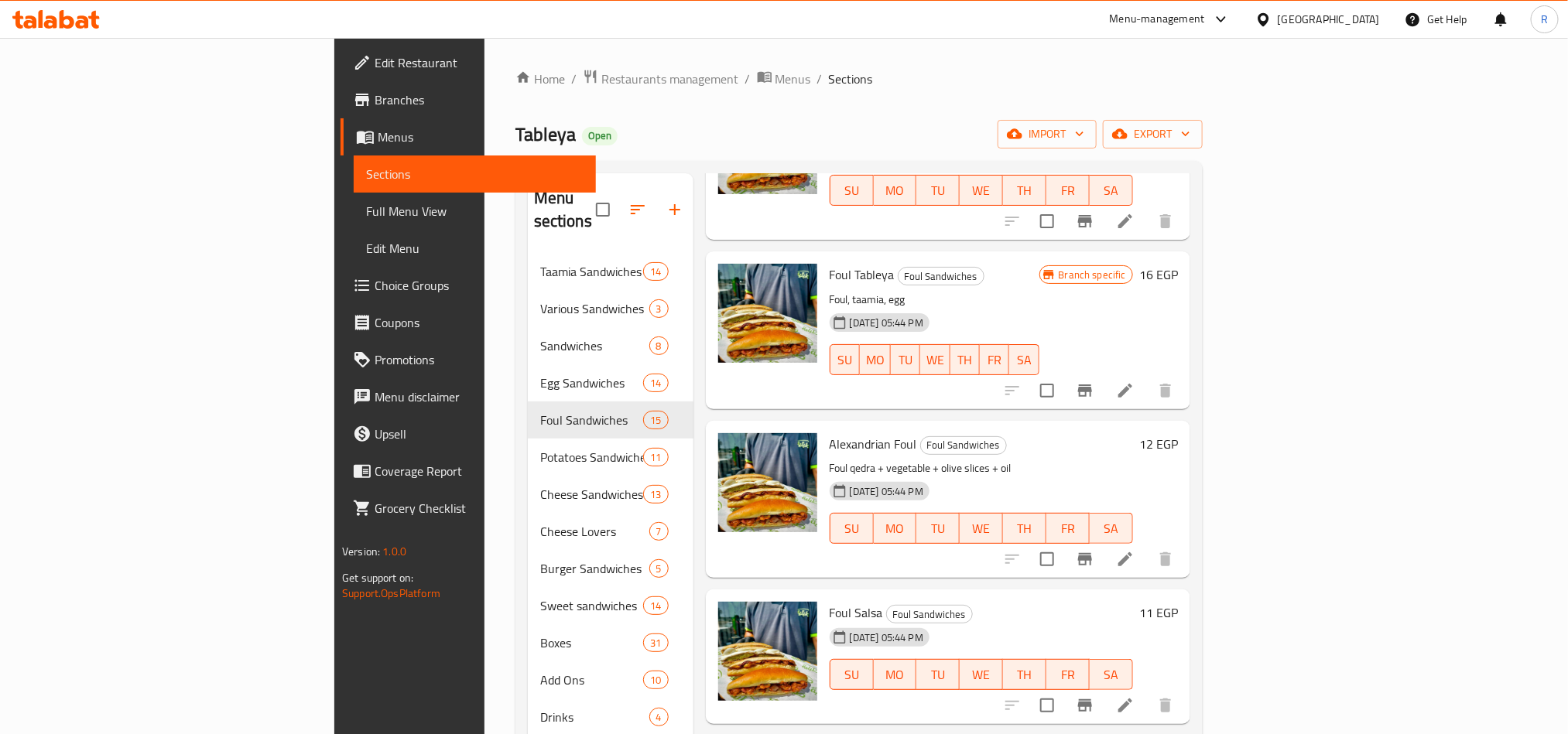
click at [1094, 550] on icon "Branch-specific-item" at bounding box center [1085, 559] width 18 height 18
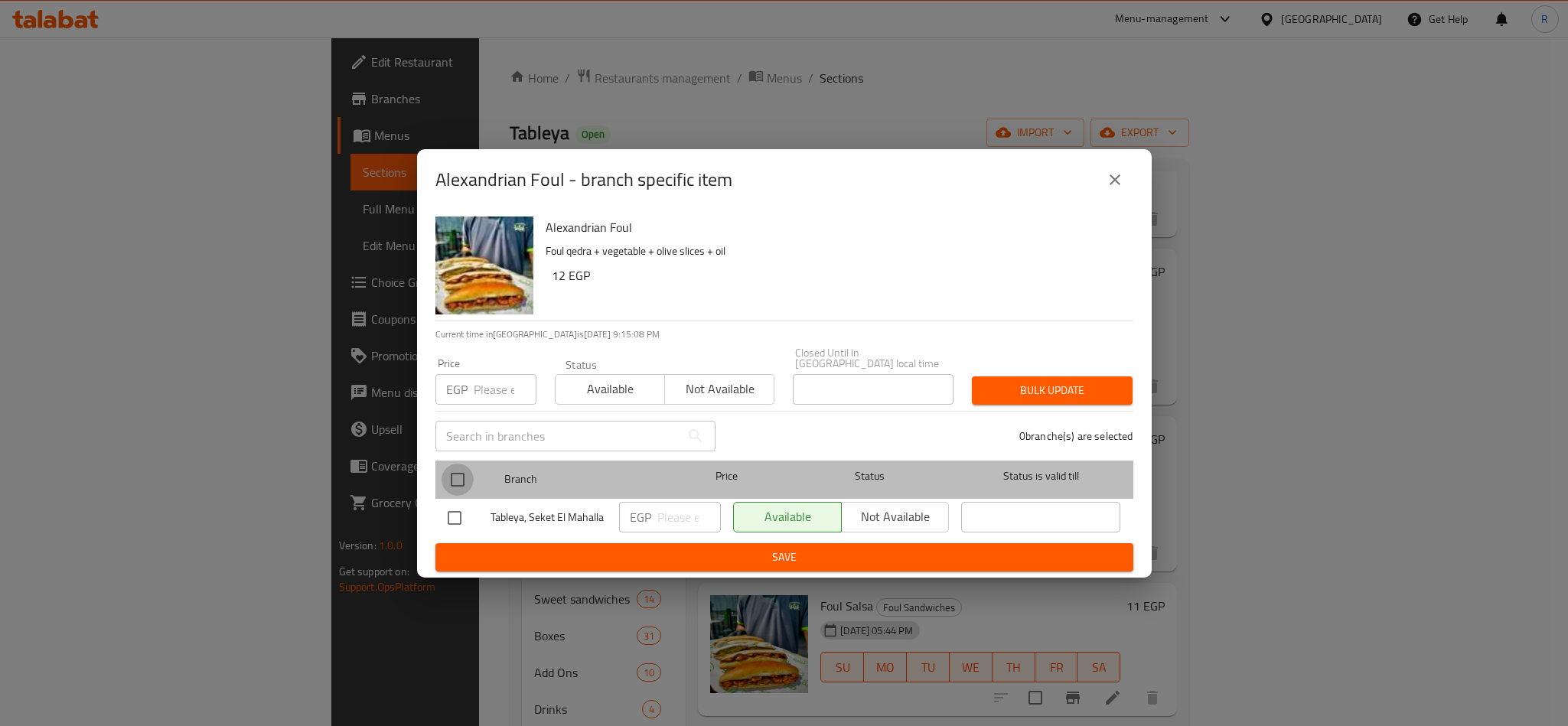
click at [457, 472] on input "checkbox" at bounding box center [457, 480] width 32 height 32
checkbox input "true"
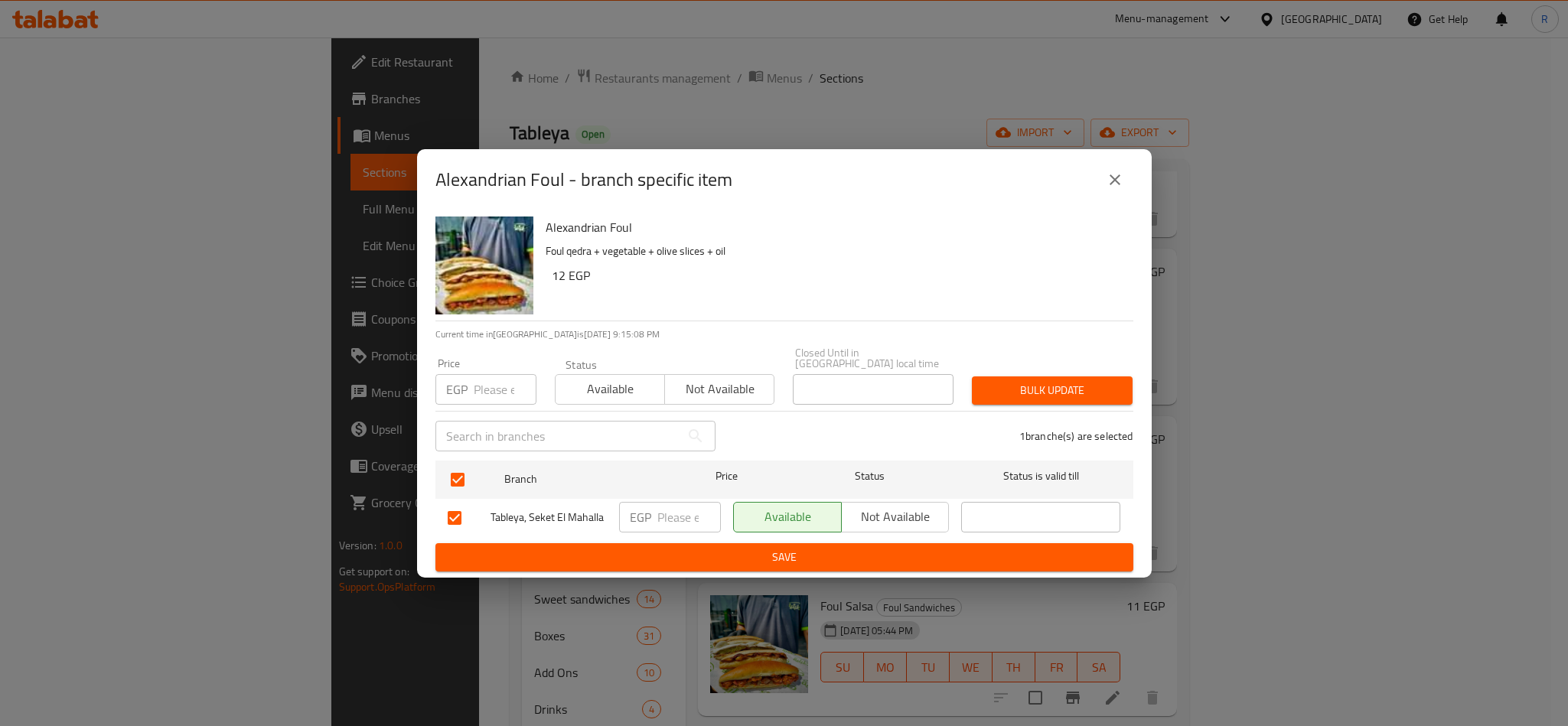
click at [486, 374] on input "number" at bounding box center [505, 389] width 63 height 31
type input "13"
click at [1047, 391] on span "Bulk update" at bounding box center [1052, 390] width 136 height 19
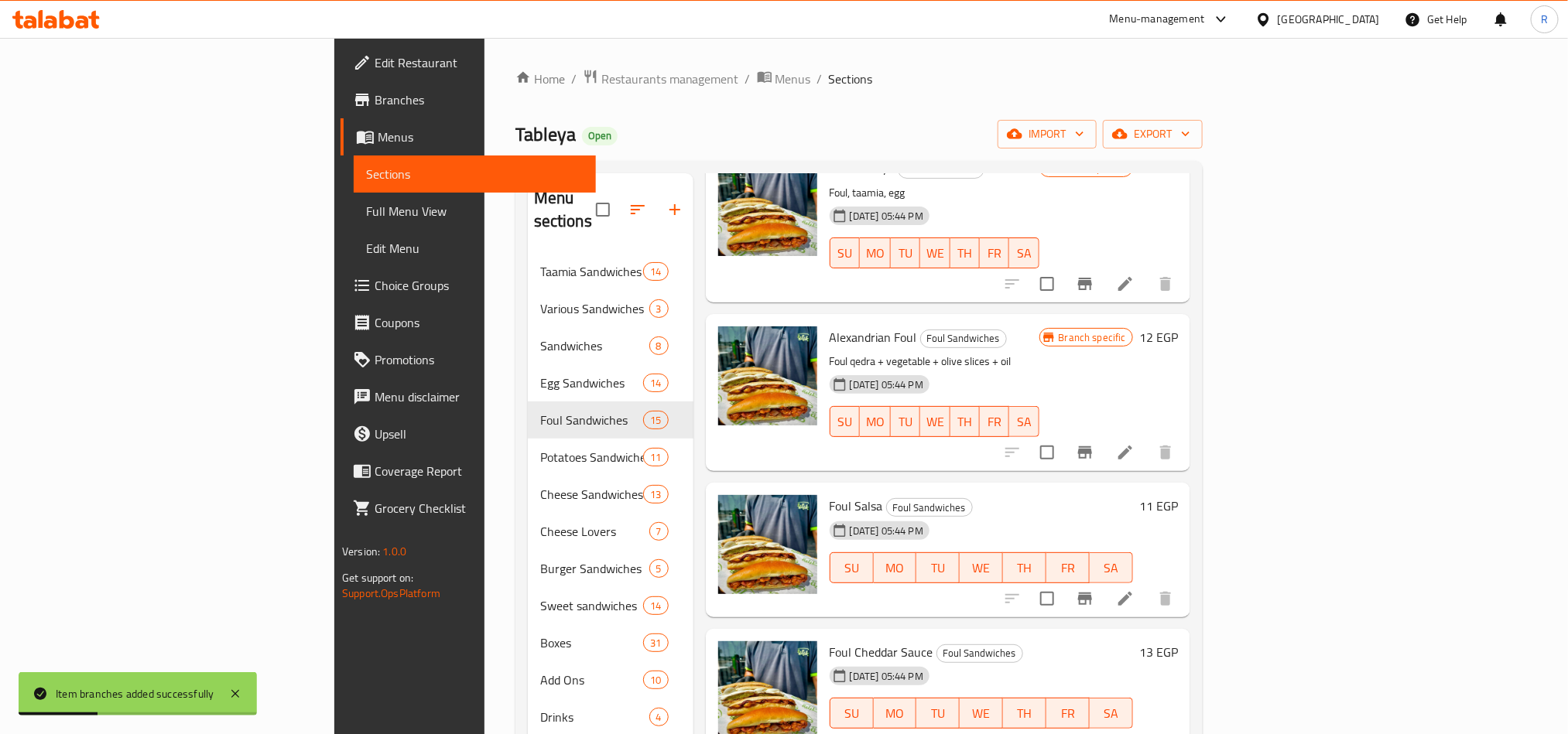
scroll to position [1050, 0]
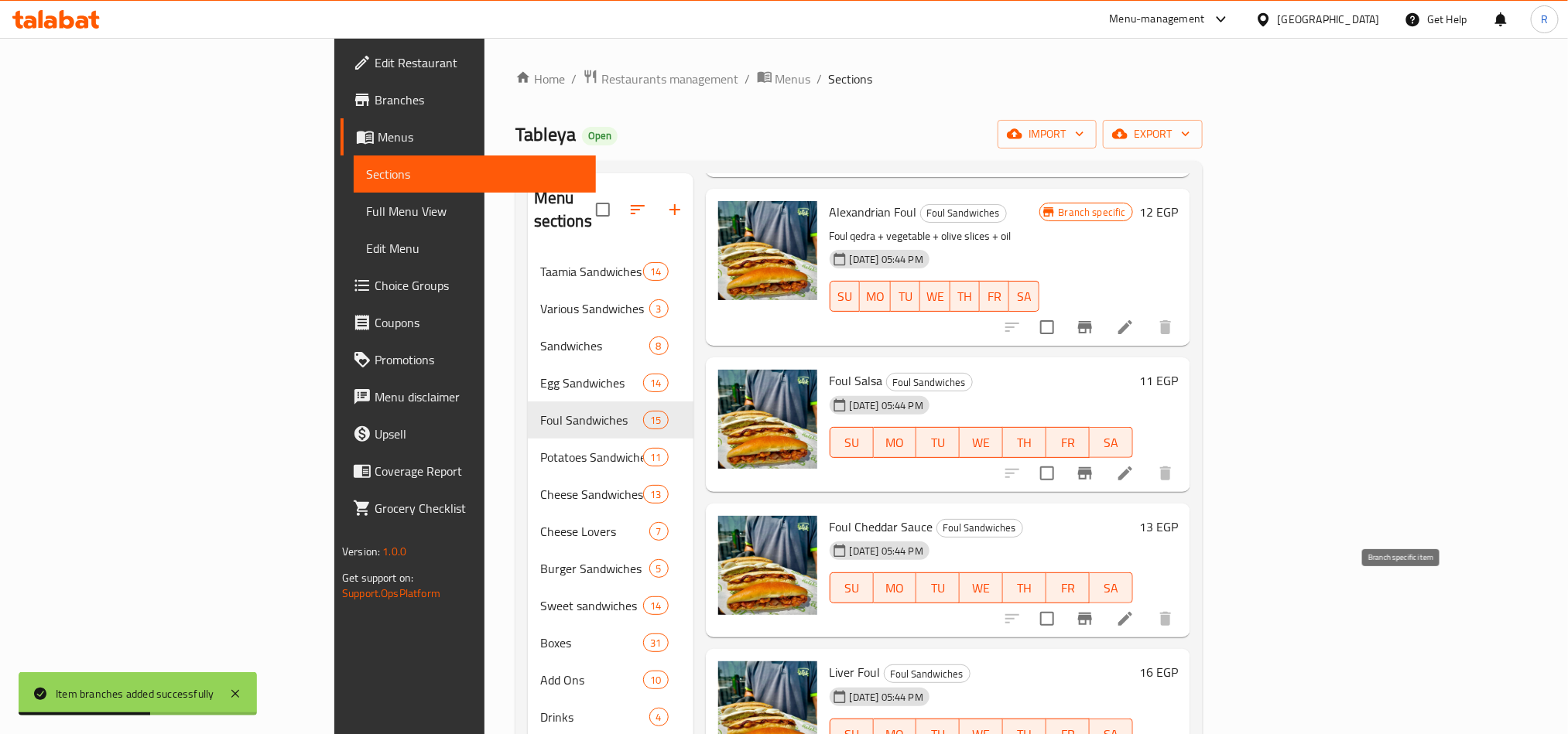
click at [1094, 610] on icon "Branch-specific-item" at bounding box center [1085, 619] width 18 height 18
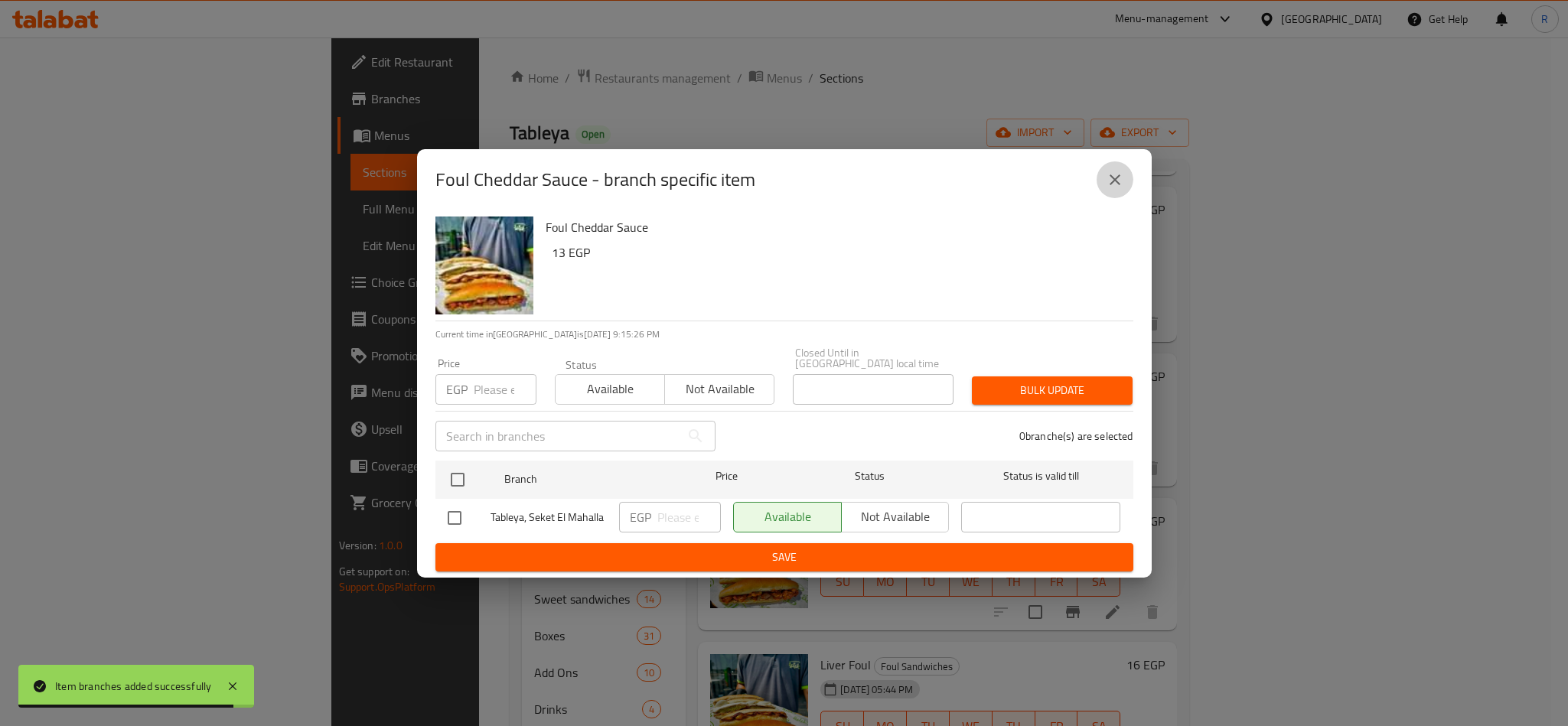
click at [1125, 195] on button "close" at bounding box center [1114, 179] width 37 height 37
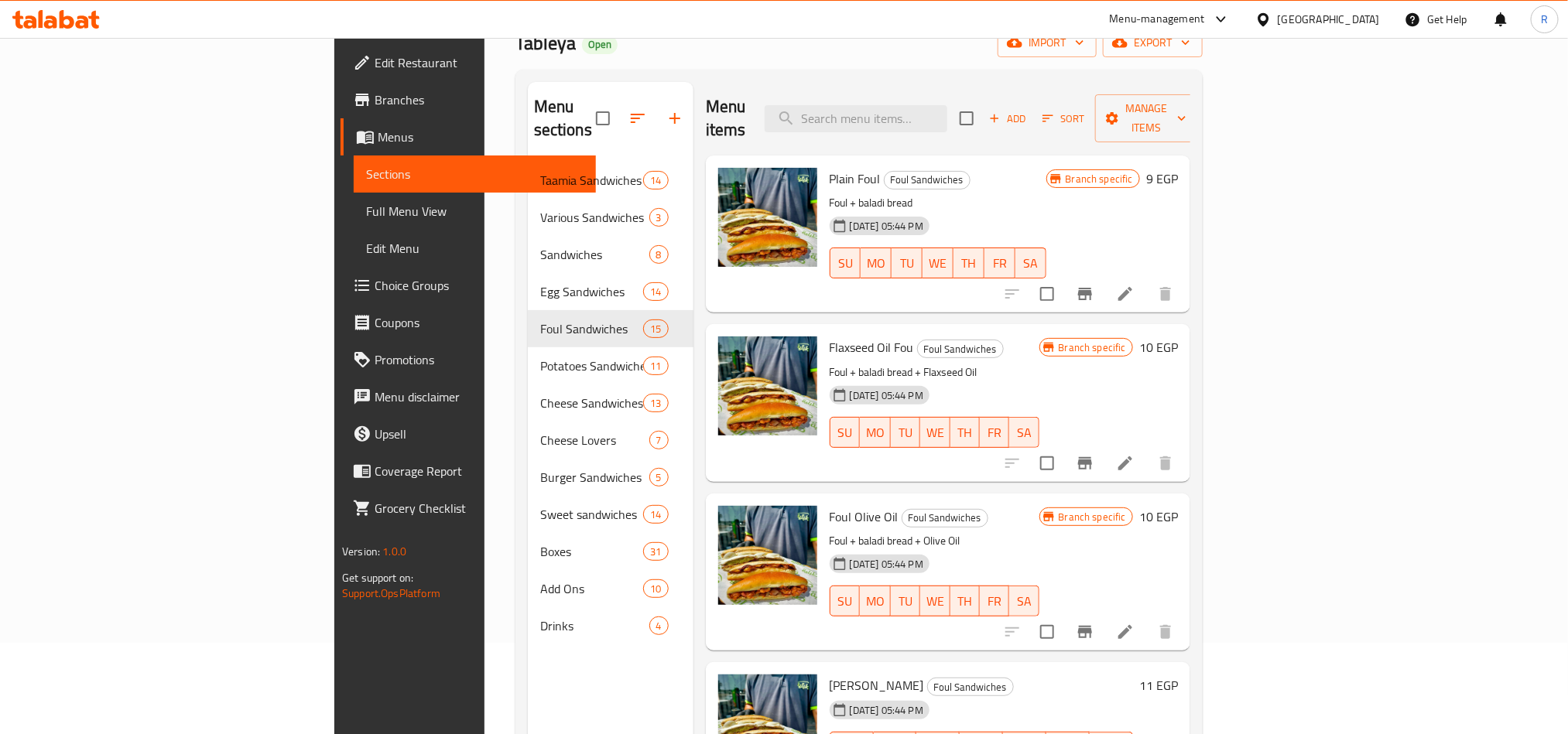
scroll to position [0, 0]
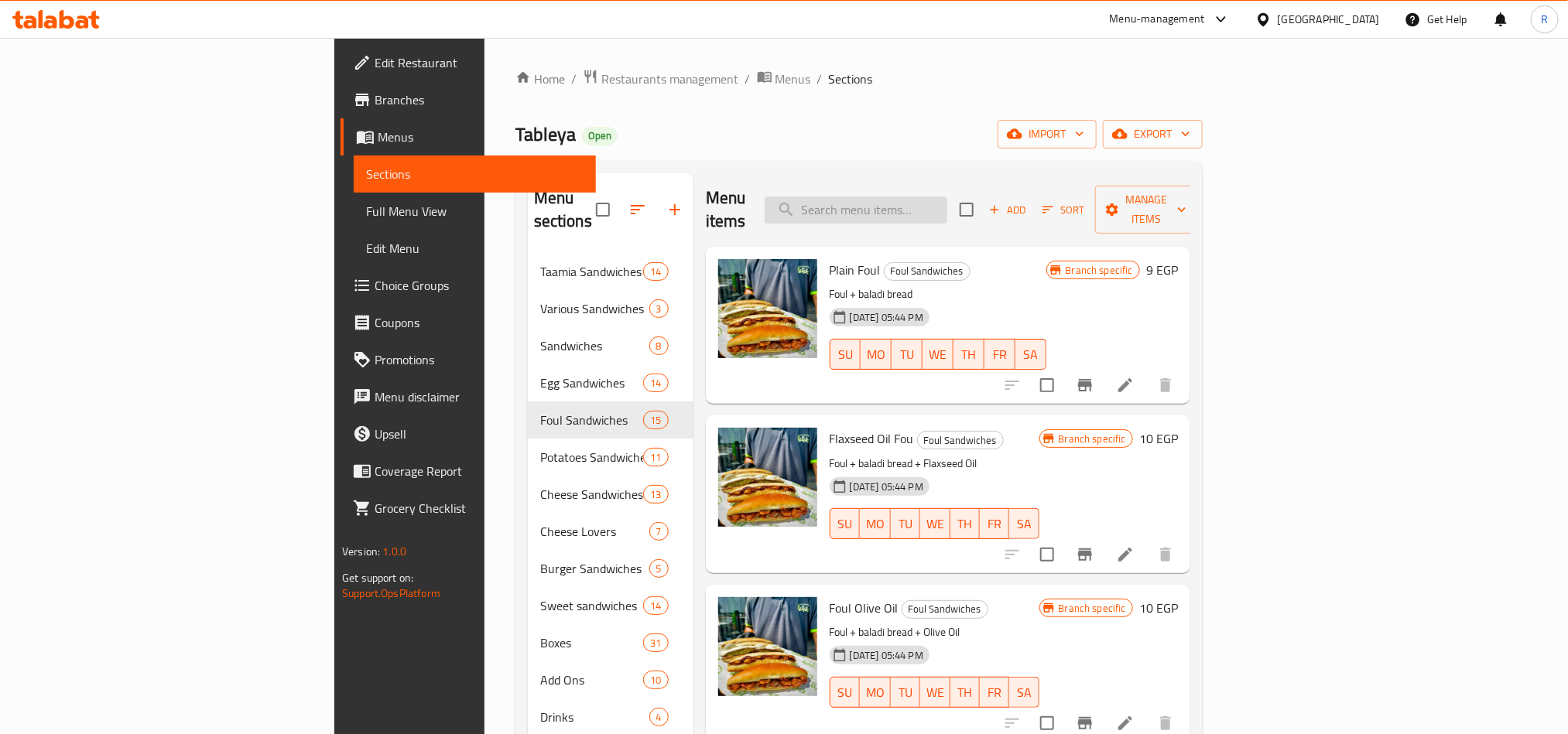
click at [947, 197] on input "search" at bounding box center [856, 210] width 183 height 27
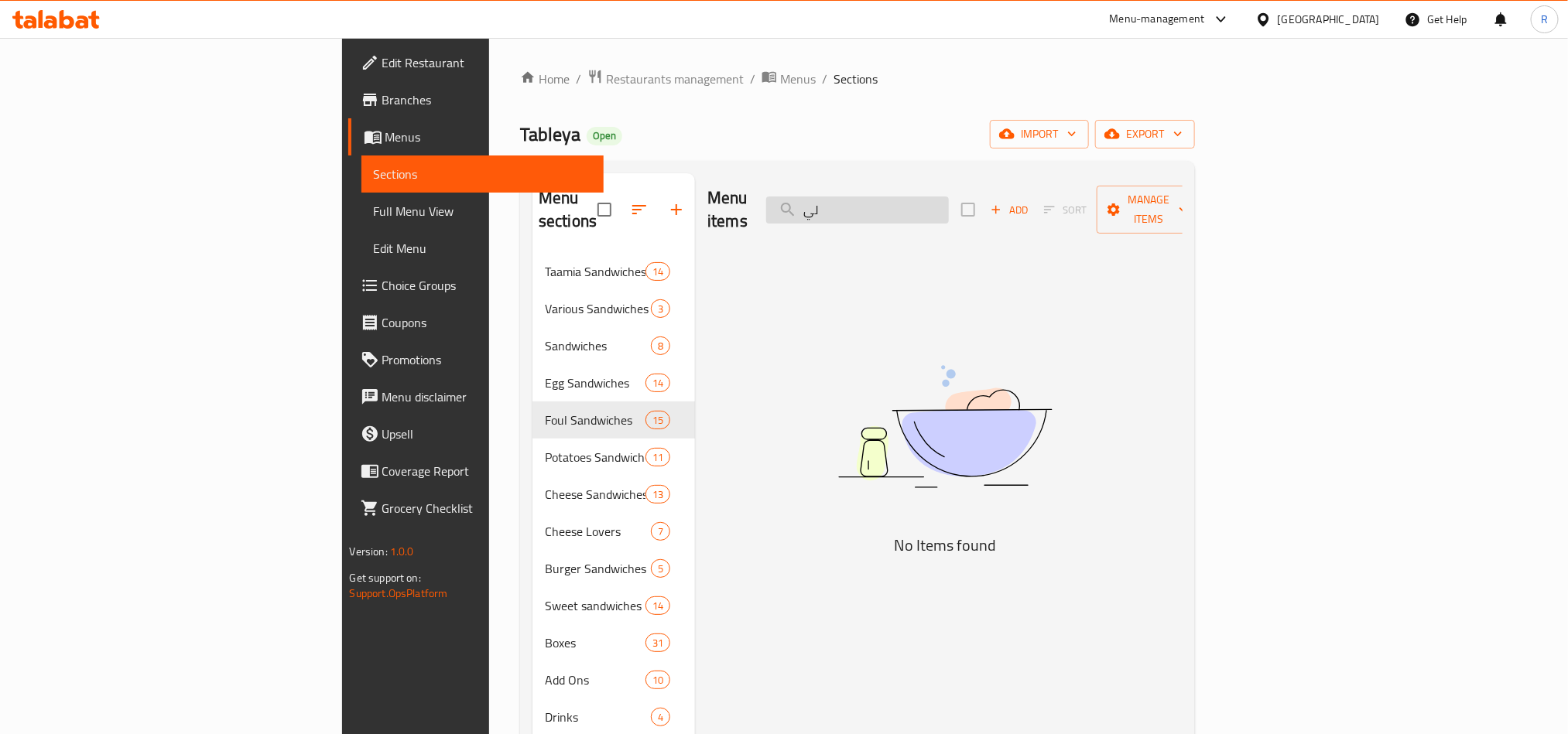
type input "ل"
type input "م"
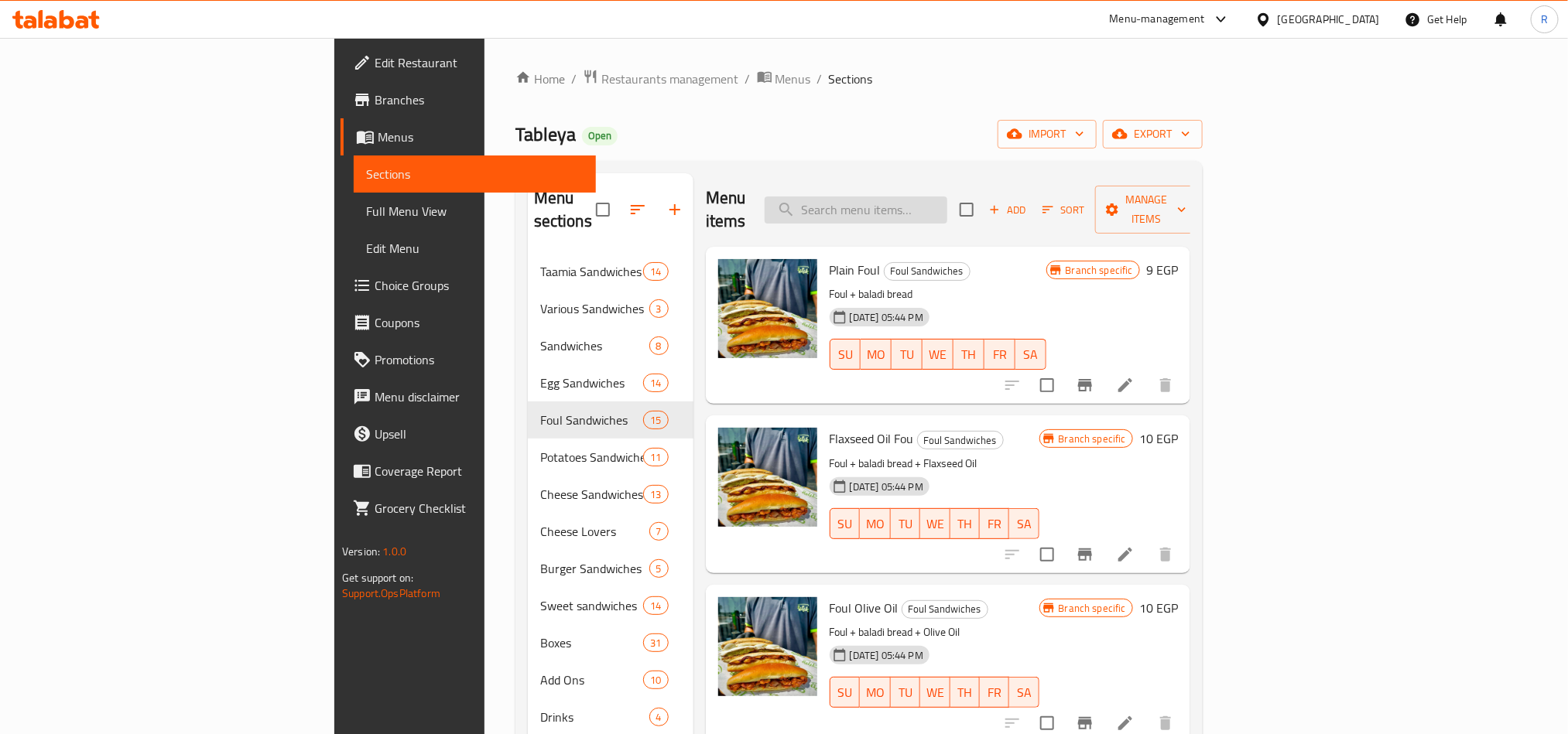
click at [915, 207] on input "search" at bounding box center [856, 210] width 183 height 27
click at [941, 202] on input "search" at bounding box center [856, 210] width 183 height 27
paste input "Pickled Lemons with Safflower"
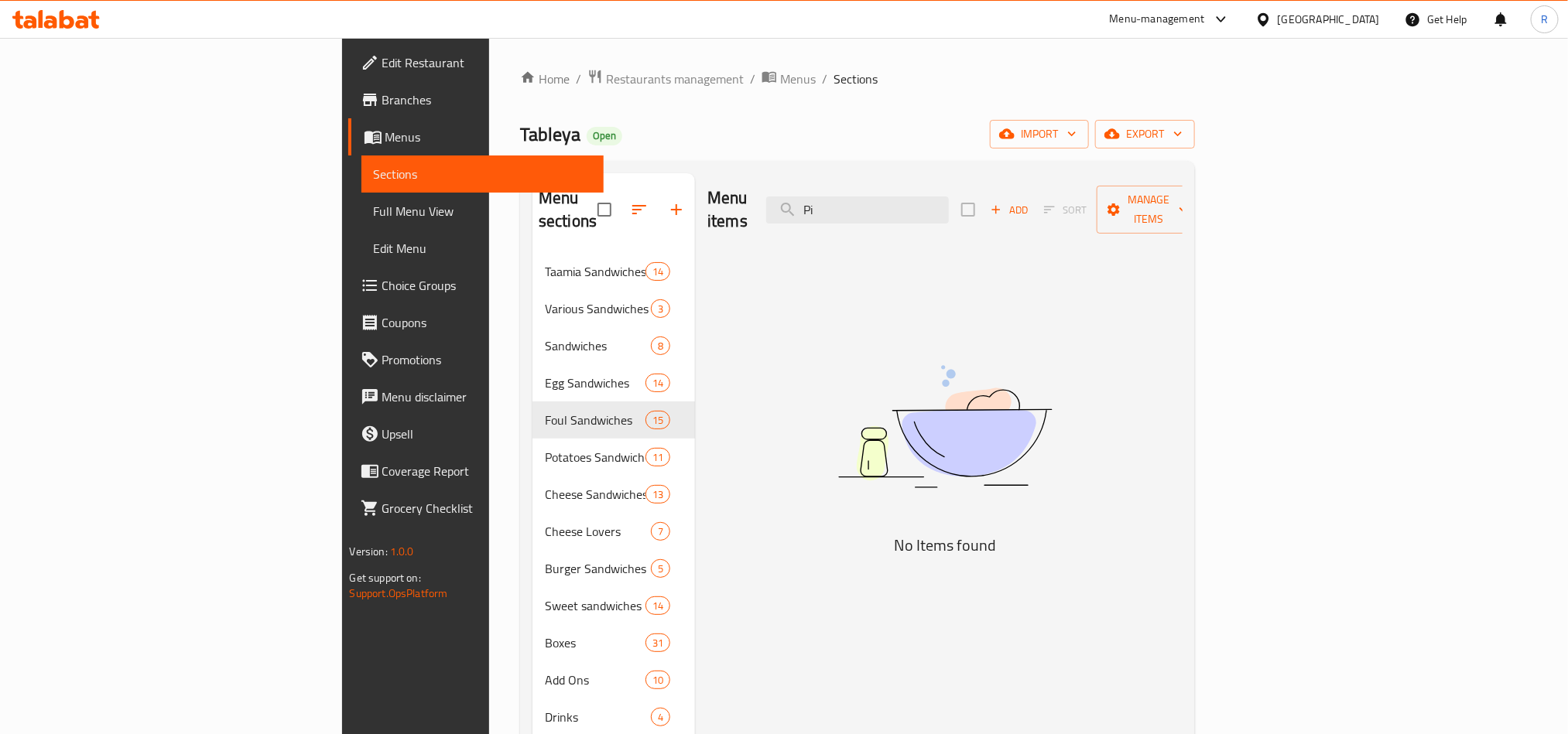
type input "P"
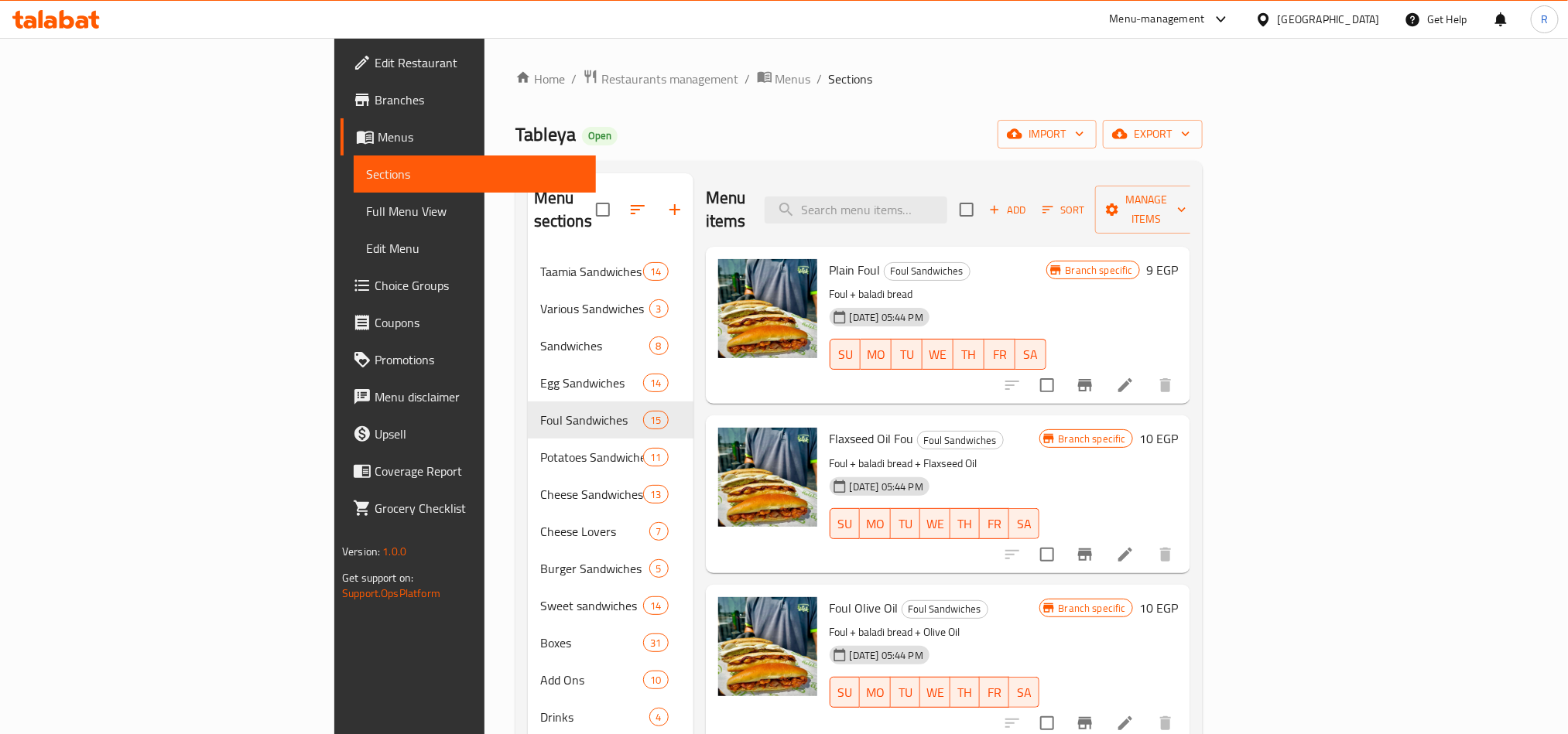
click at [1028, 206] on span "Add" at bounding box center [1007, 210] width 42 height 18
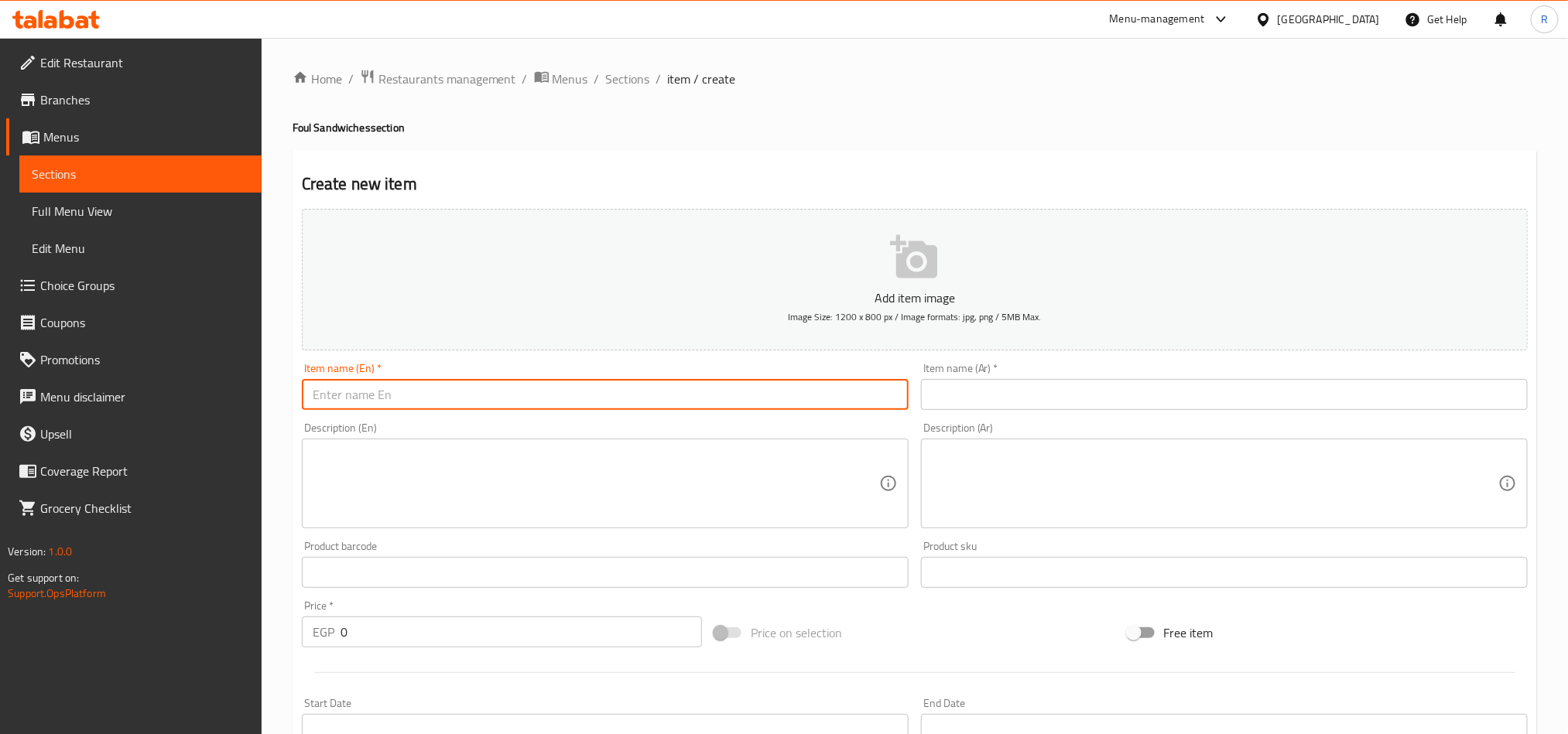
click at [522, 383] on input "text" at bounding box center [605, 394] width 607 height 31
click at [1175, 404] on input "text" at bounding box center [1224, 394] width 607 height 31
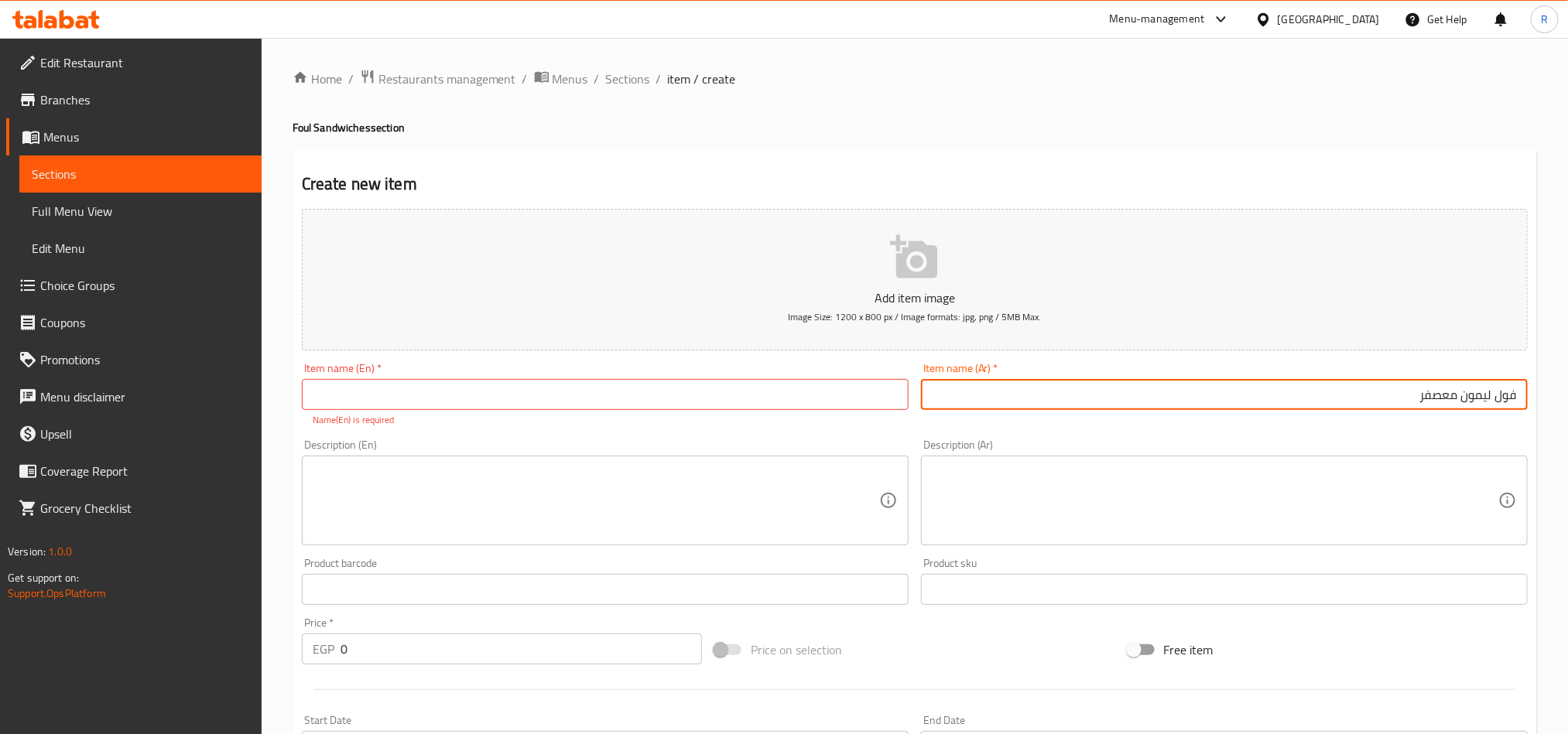
type input "فول ليمون معصفر"
click at [616, 391] on input "text" at bounding box center [605, 394] width 607 height 31
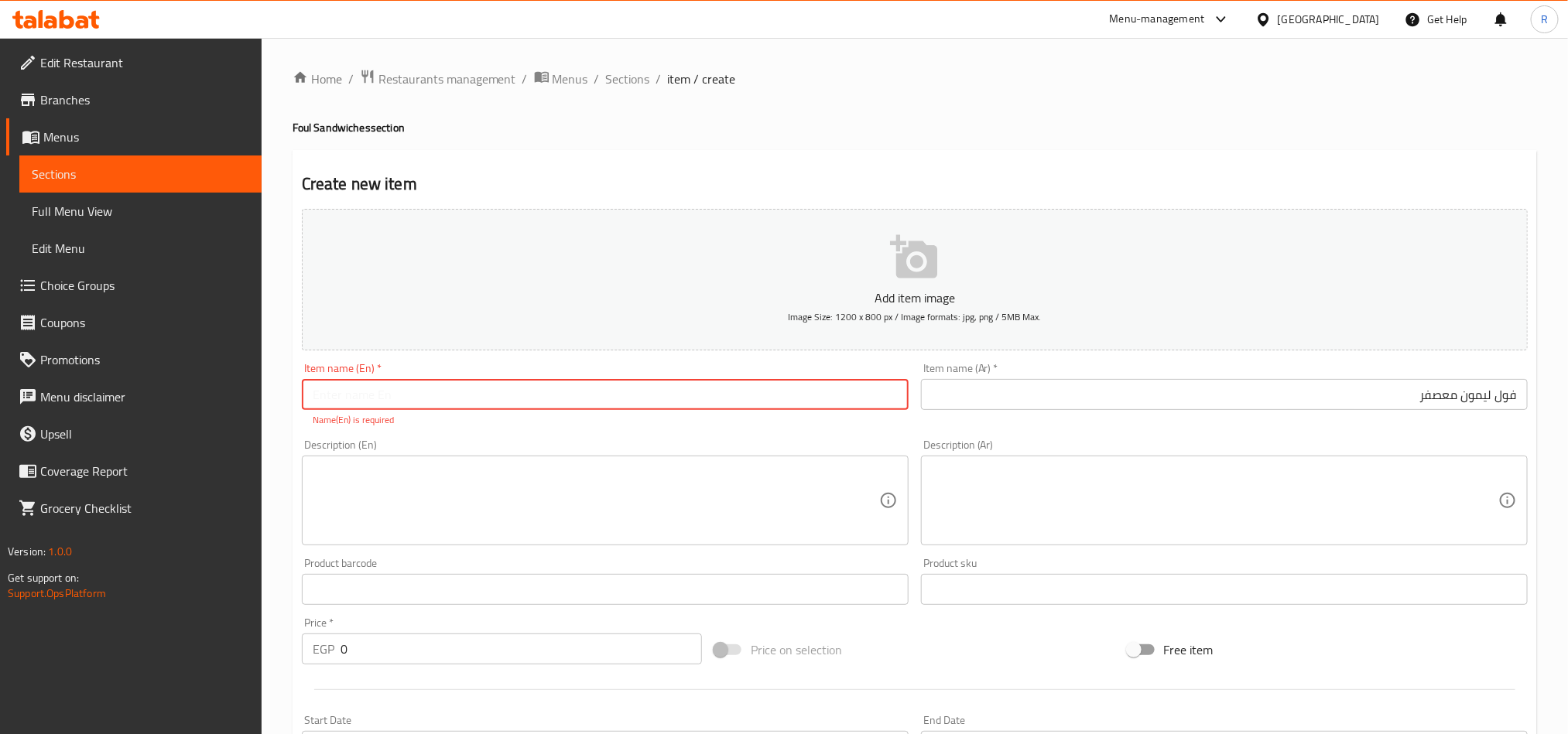
paste input "Pickled Lemons with Safflower"
click at [309, 391] on input "Pickled Lemons with Safflower" at bounding box center [605, 394] width 607 height 31
type input "Foul Pickled Lemons with Safflower"
click at [558, 448] on div "Description (En) Description (En)" at bounding box center [605, 493] width 607 height 106
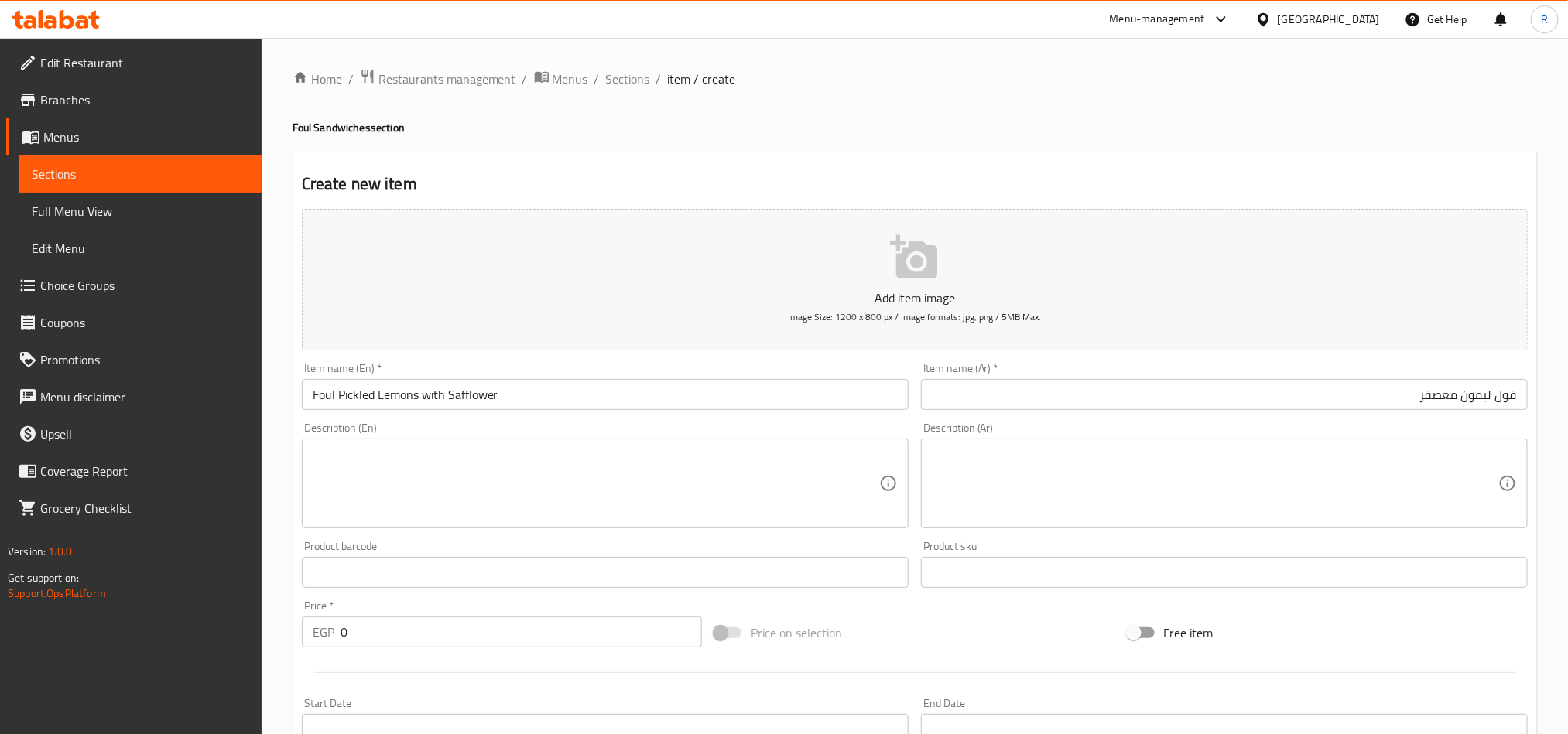
scroll to position [116, 0]
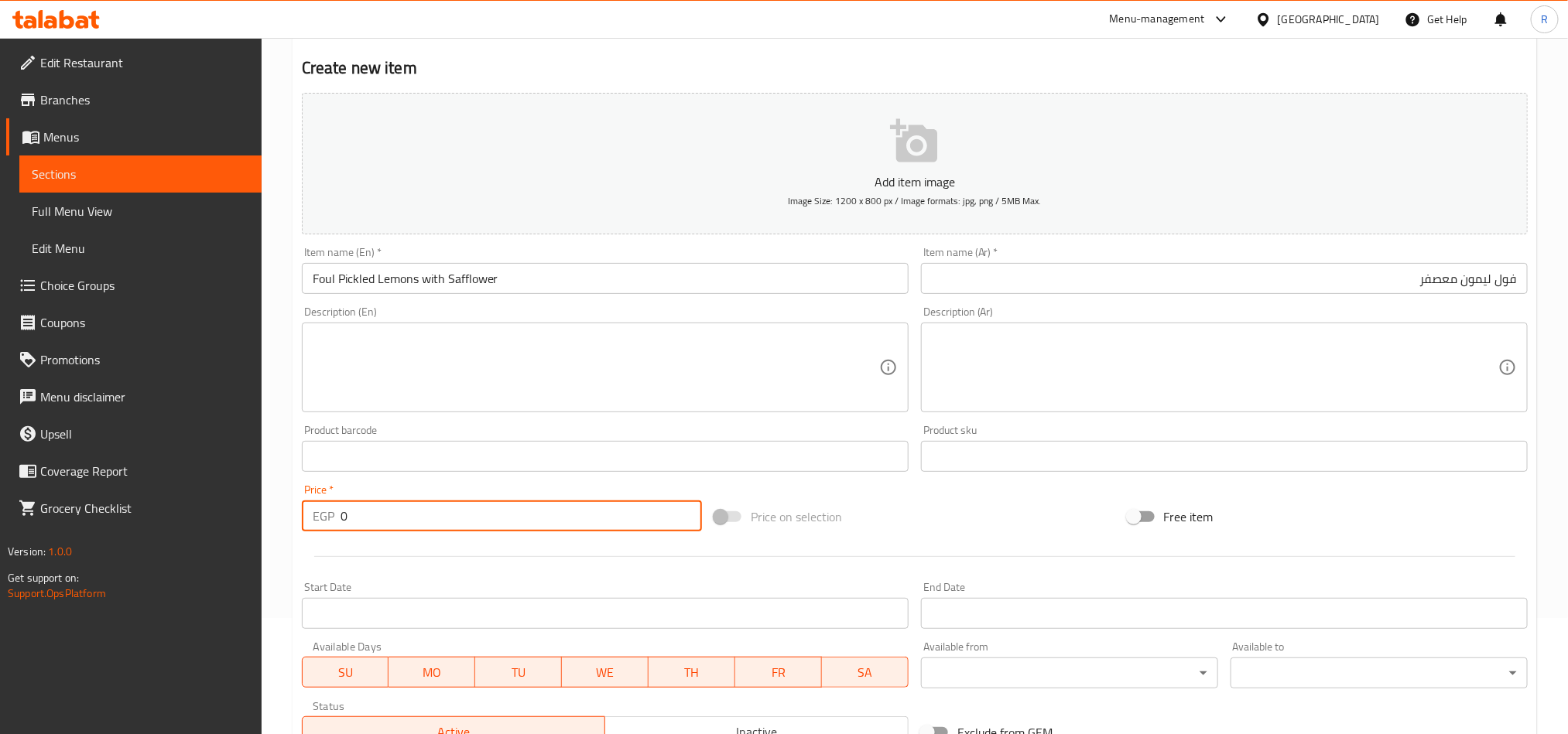
click at [331, 509] on div "EGP 0 Price *" at bounding box center [502, 516] width 400 height 31
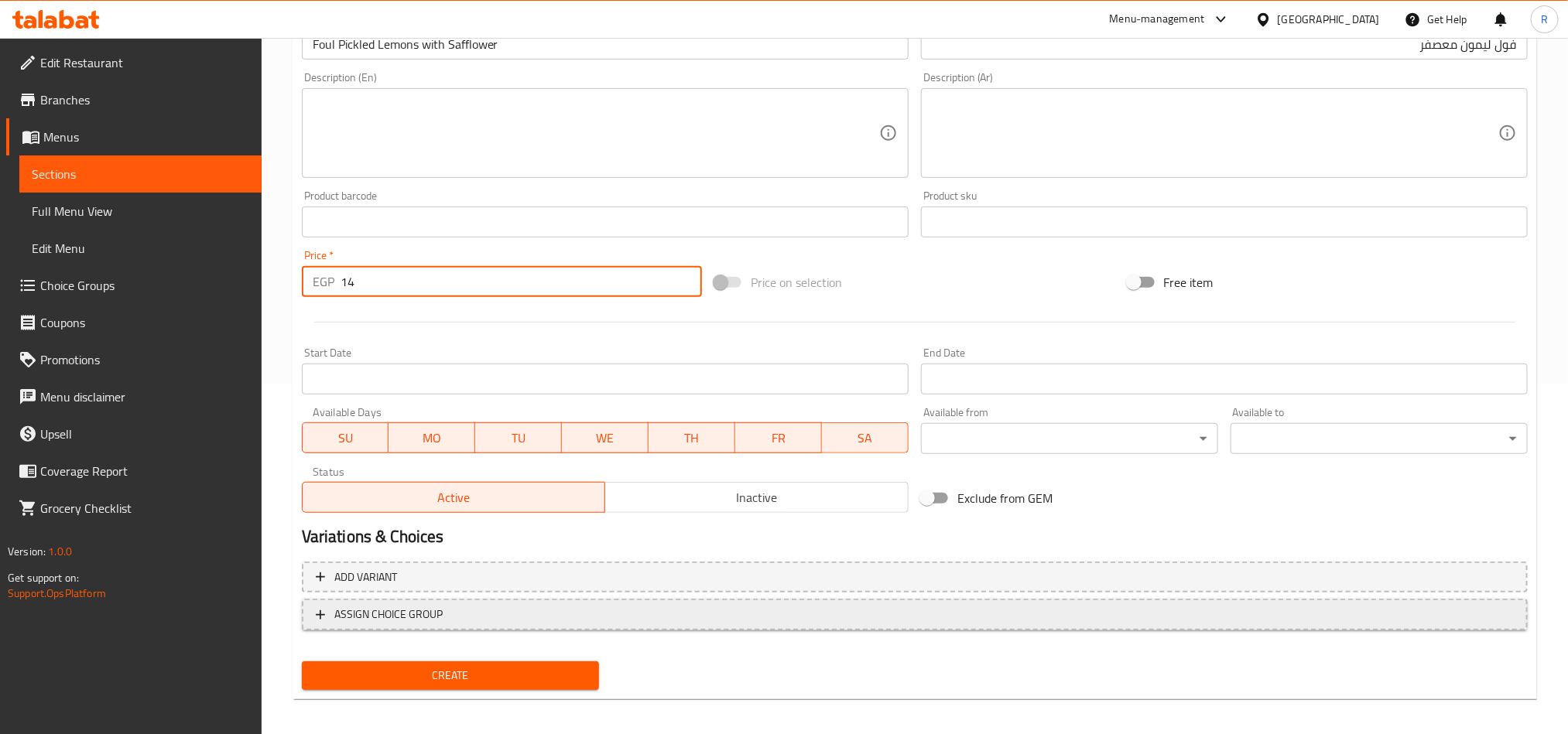
scroll to position [358, 0]
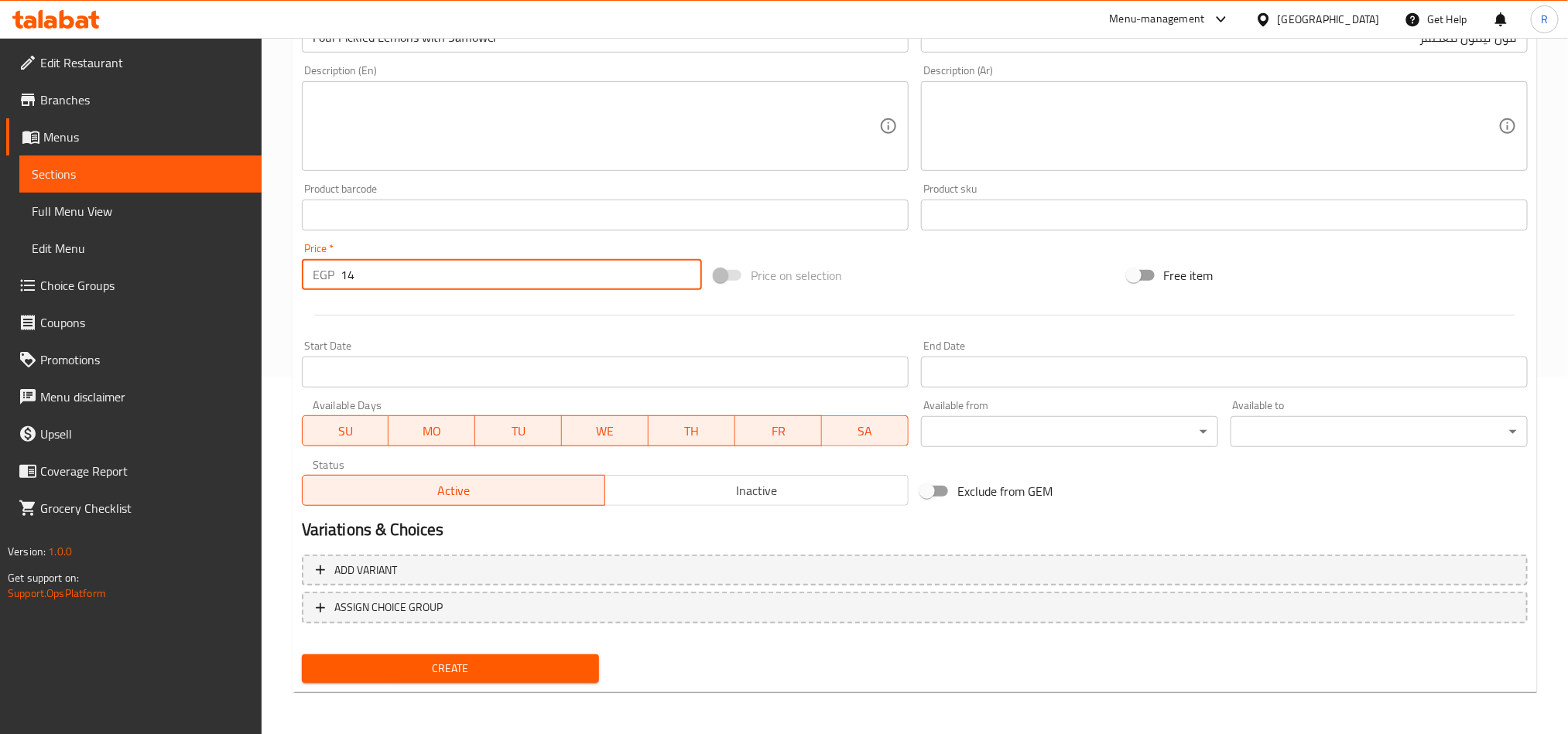
type input "14"
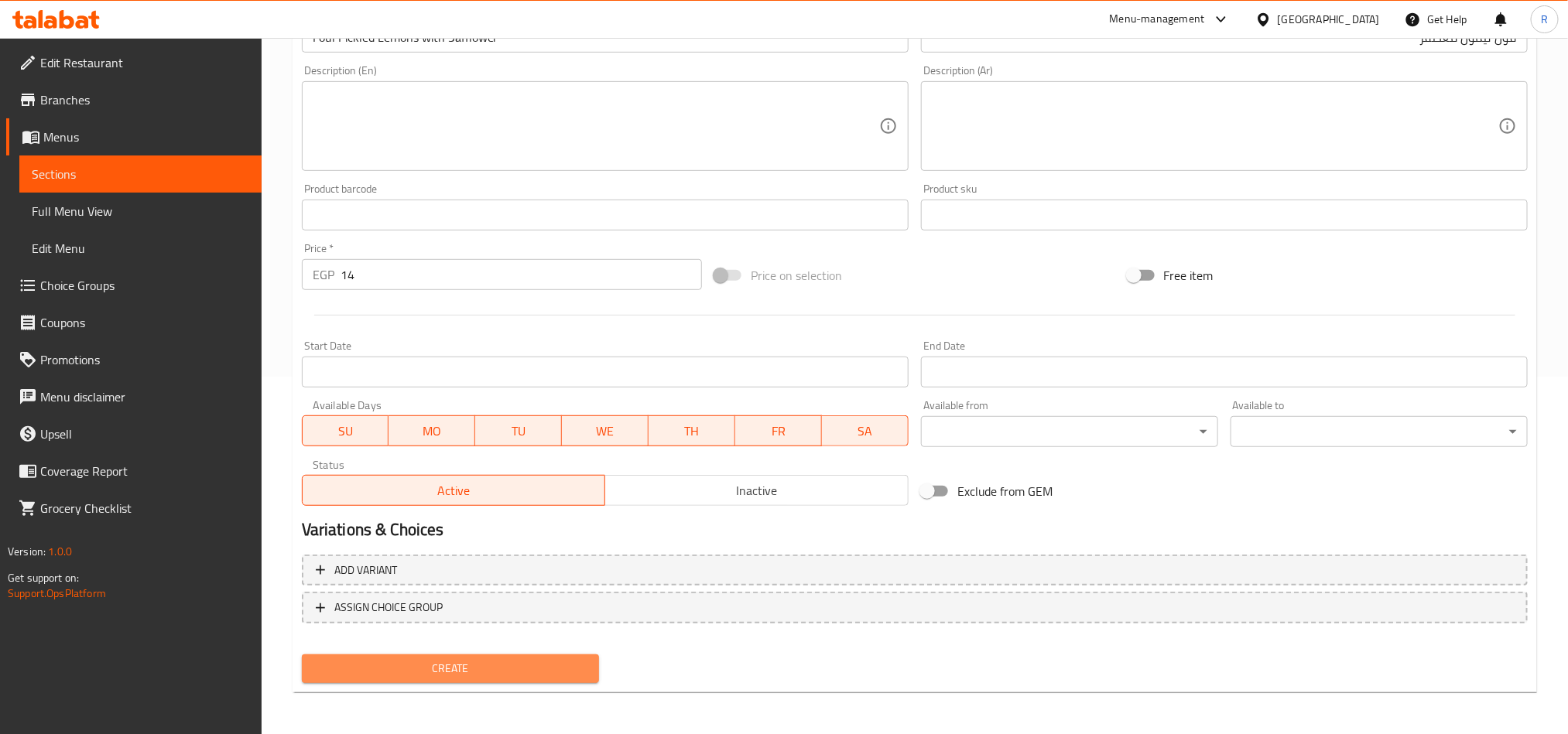
click at [513, 657] on button "Create" at bounding box center [451, 669] width 297 height 28
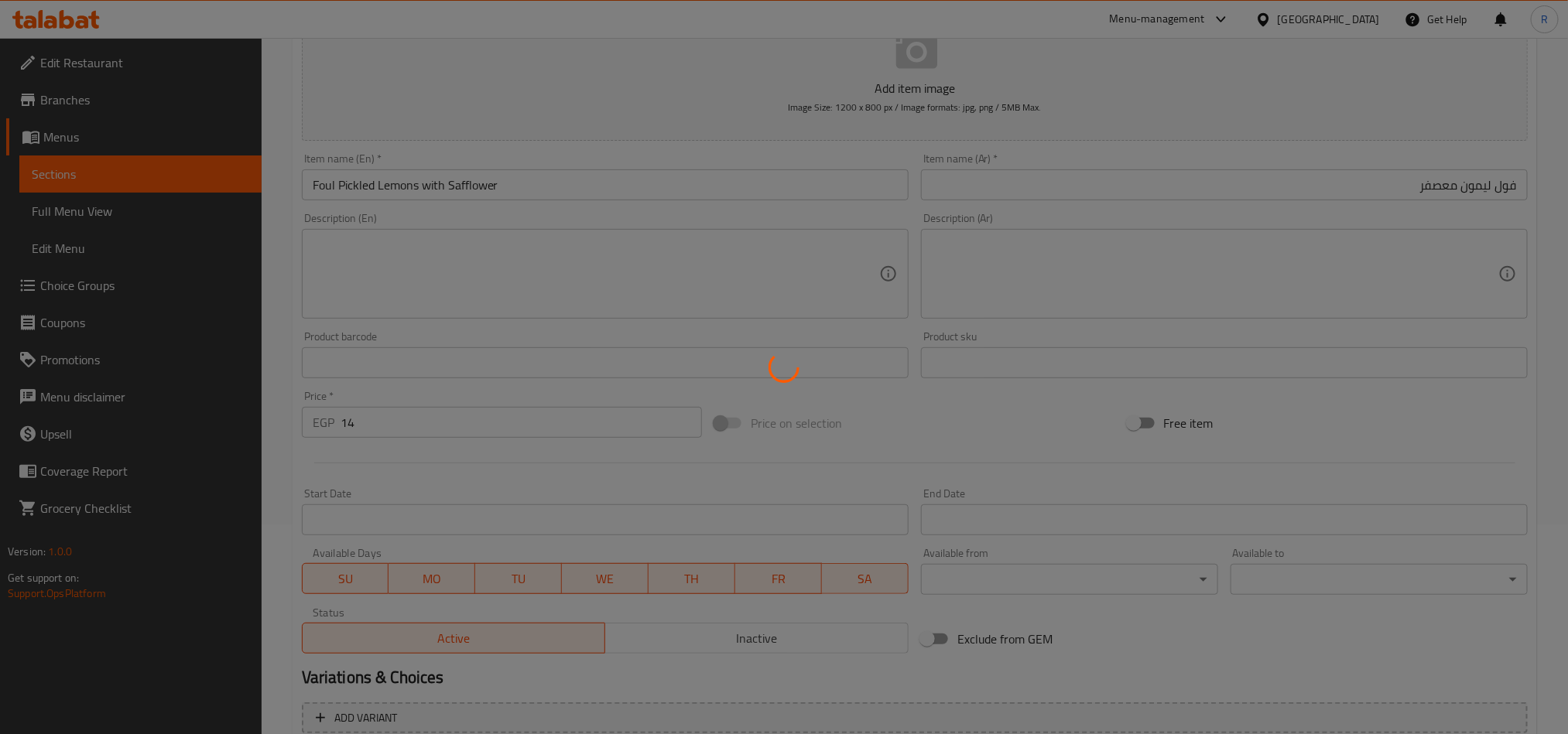
scroll to position [0, 0]
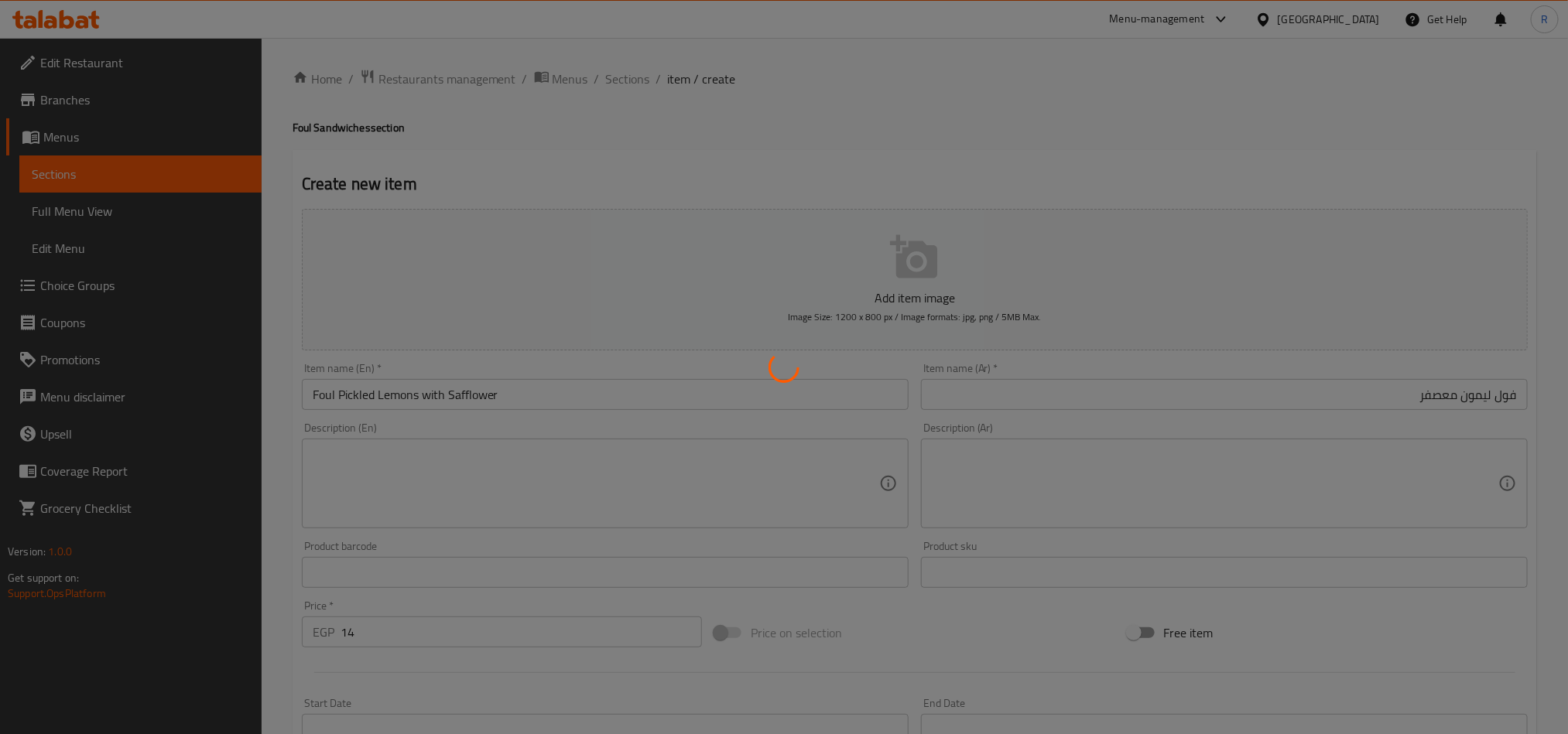
type input "0"
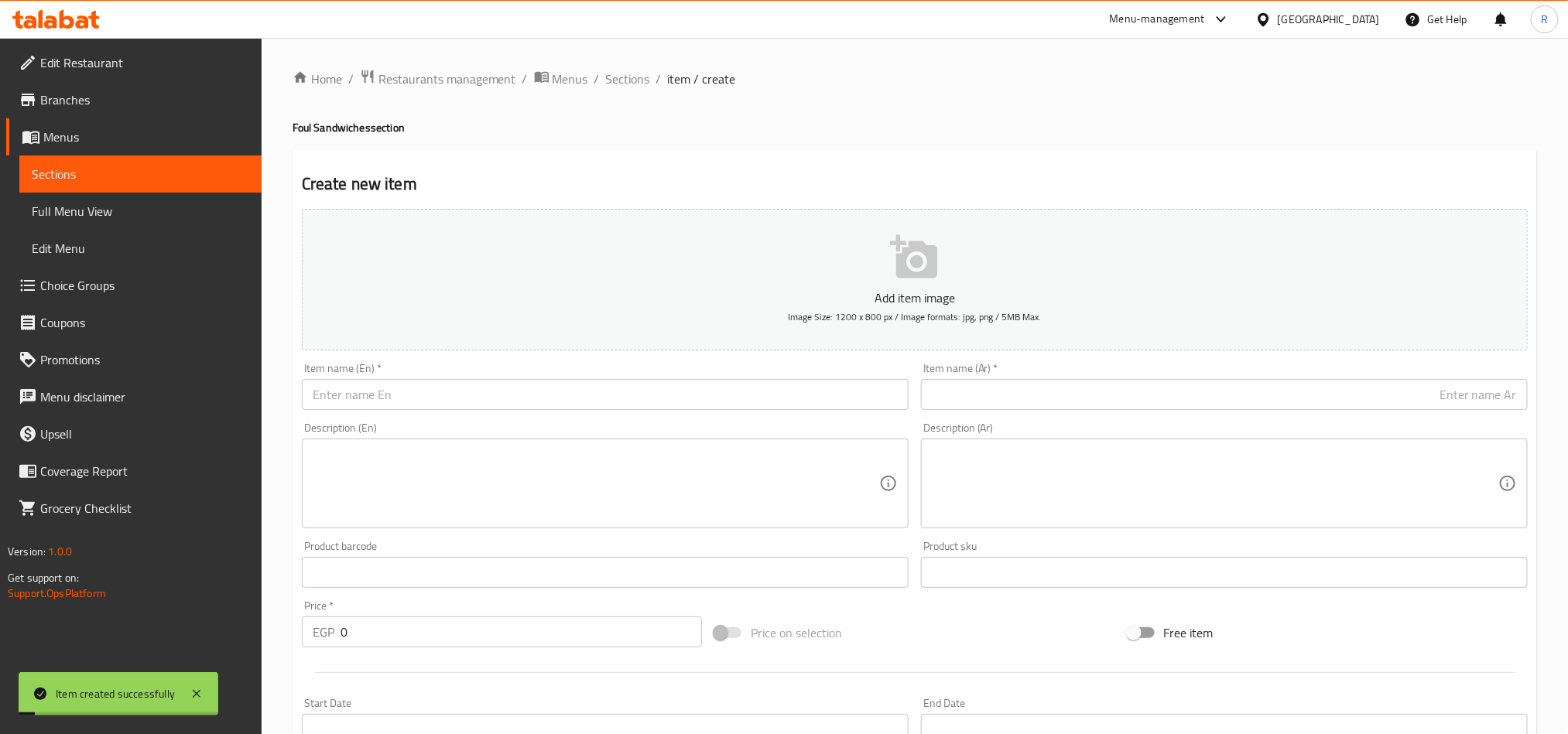
drag, startPoint x: 602, startPoint y: 77, endPoint x: 723, endPoint y: 1, distance: 142.9
click at [606, 77] on span "Sections" at bounding box center [628, 78] width 44 height 18
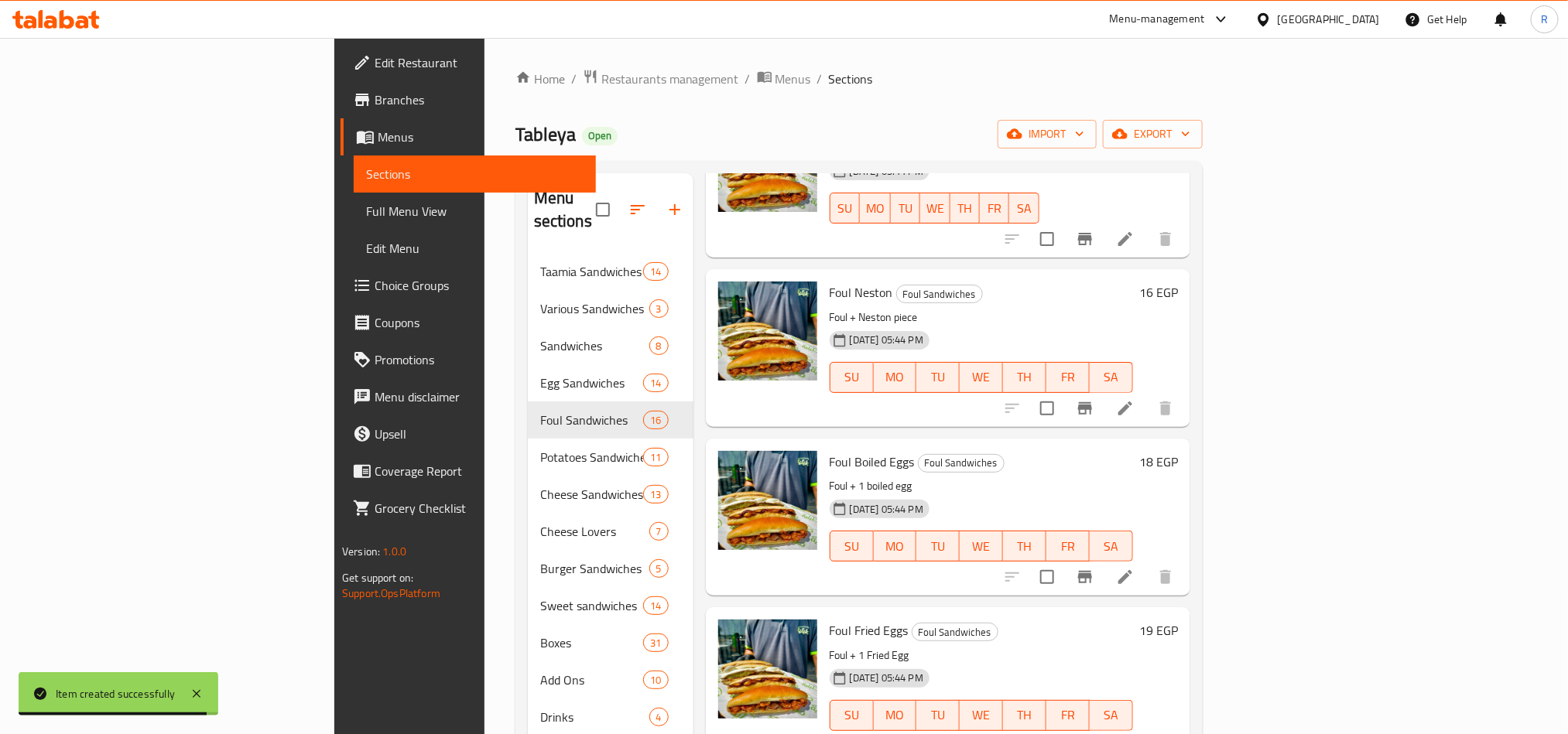
scroll to position [1892, 0]
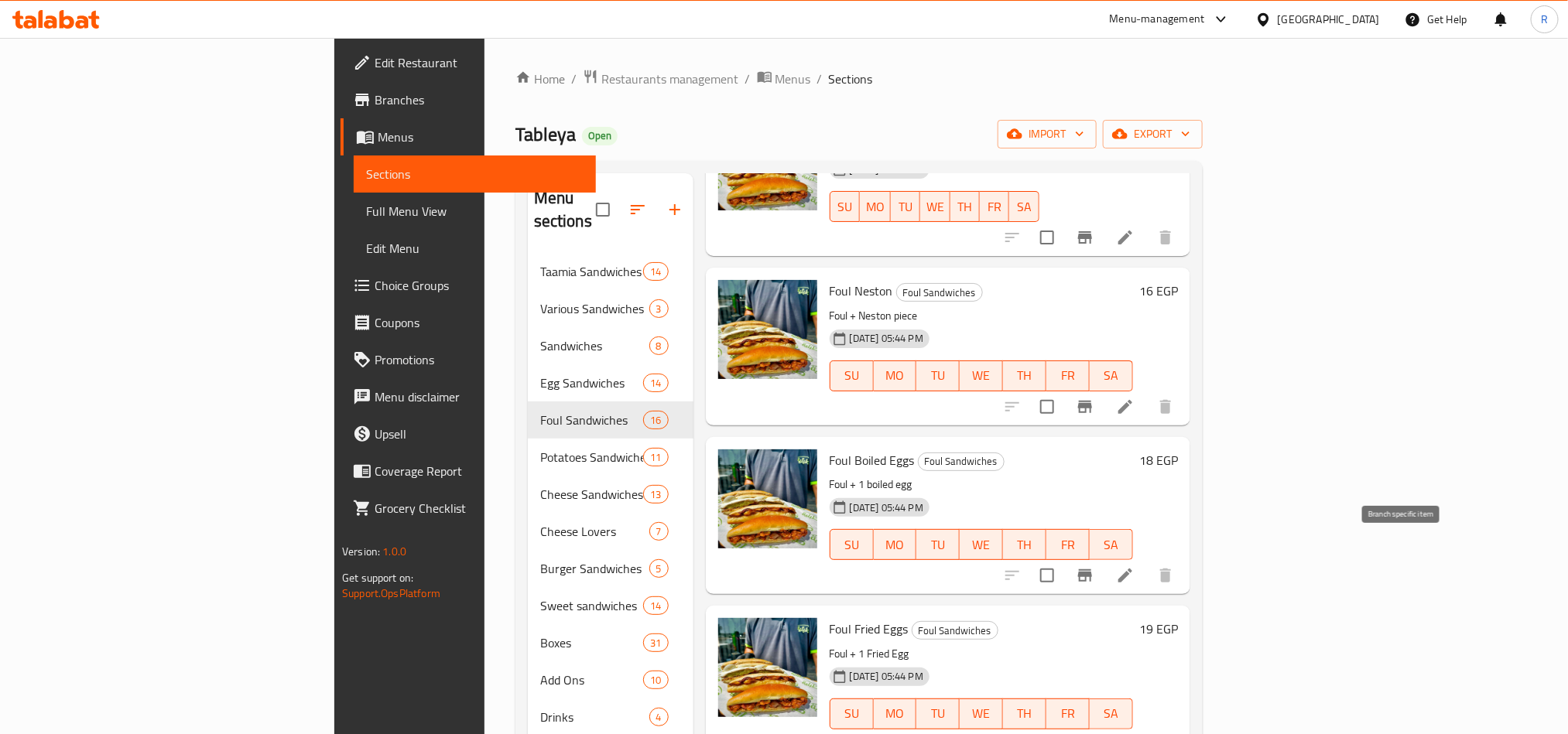
click at [1092, 569] on icon "Branch-specific-item" at bounding box center [1085, 576] width 14 height 13
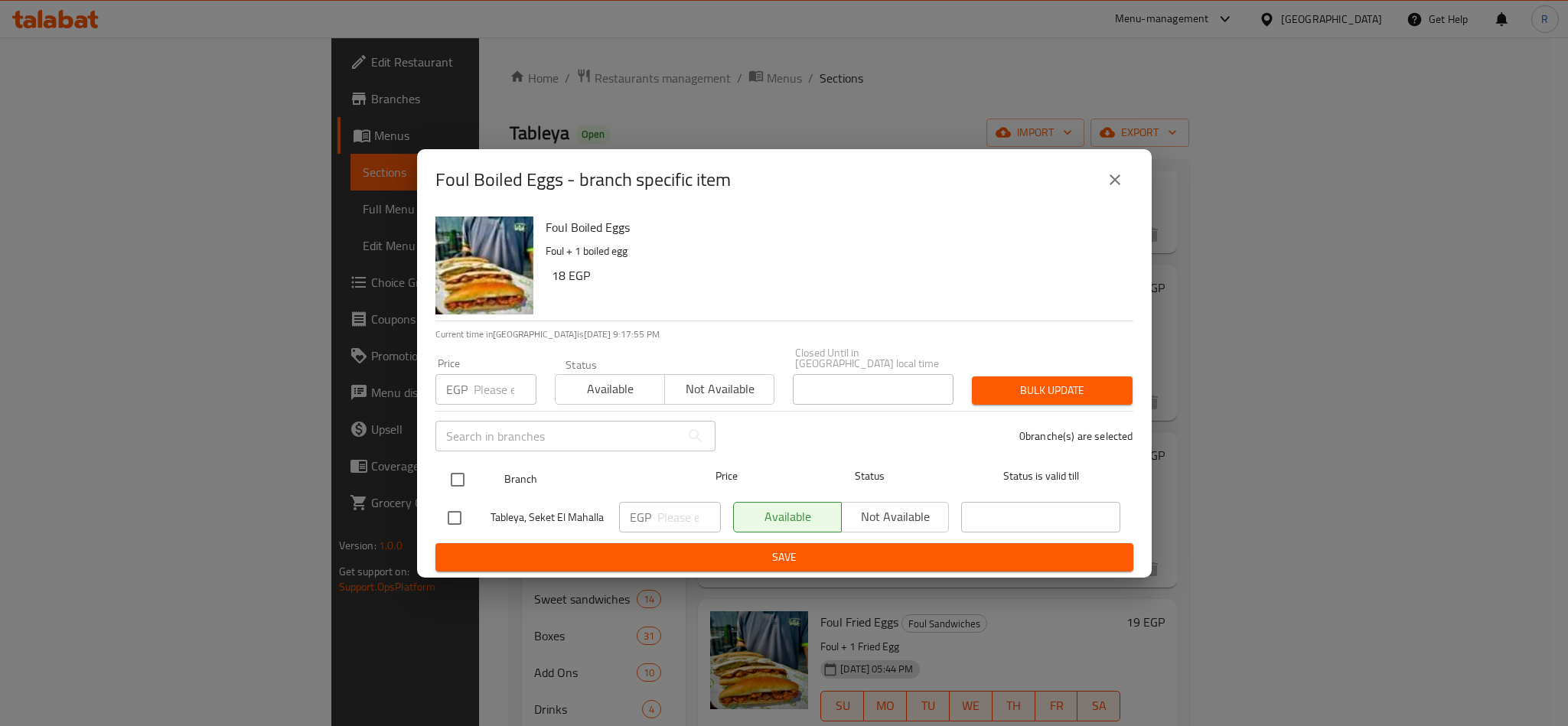
drag, startPoint x: 459, startPoint y: 471, endPoint x: 459, endPoint y: 462, distance: 9.0
click at [459, 469] on input "checkbox" at bounding box center [457, 480] width 32 height 32
checkbox input "true"
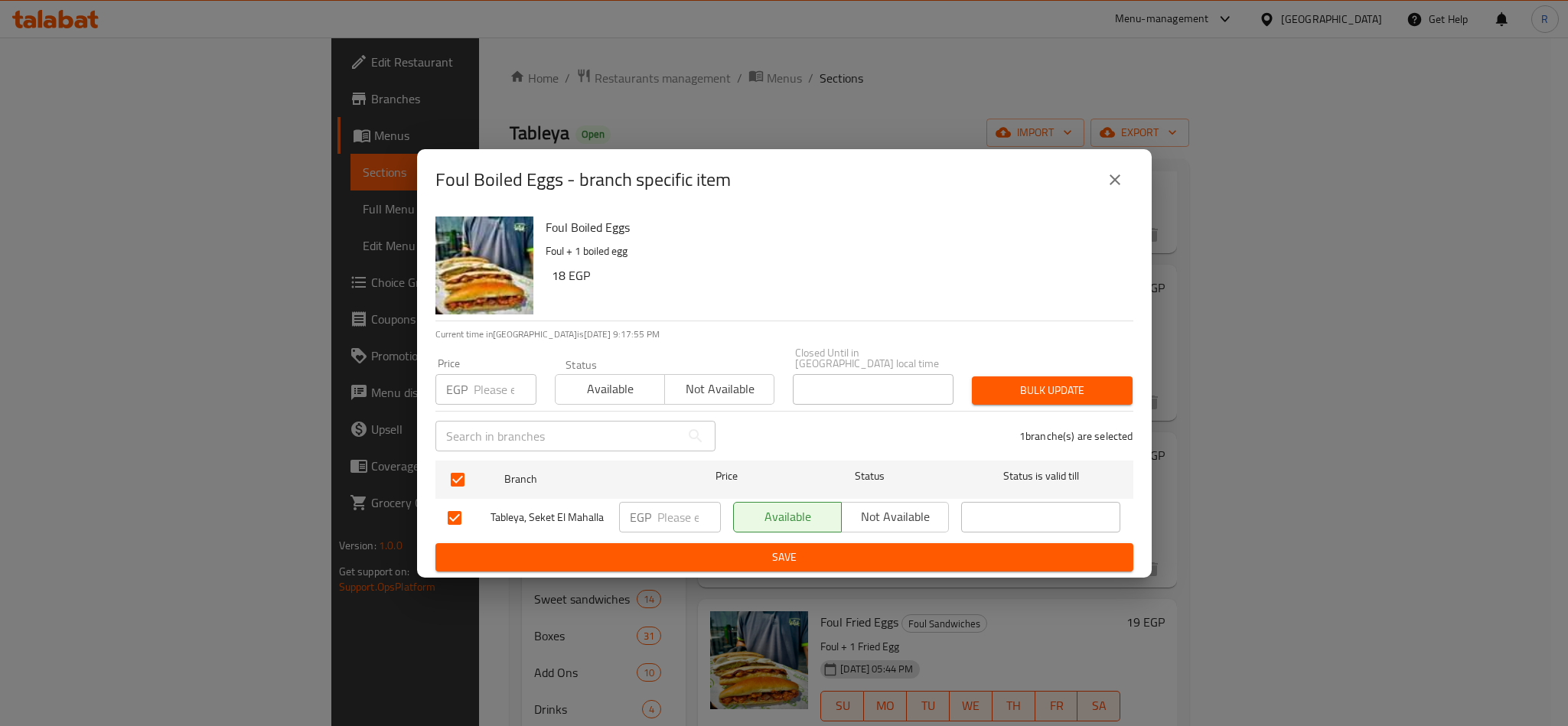
click at [487, 379] on input "number" at bounding box center [505, 389] width 63 height 31
type input "15"
click at [1029, 389] on span "Bulk update" at bounding box center [1052, 390] width 136 height 19
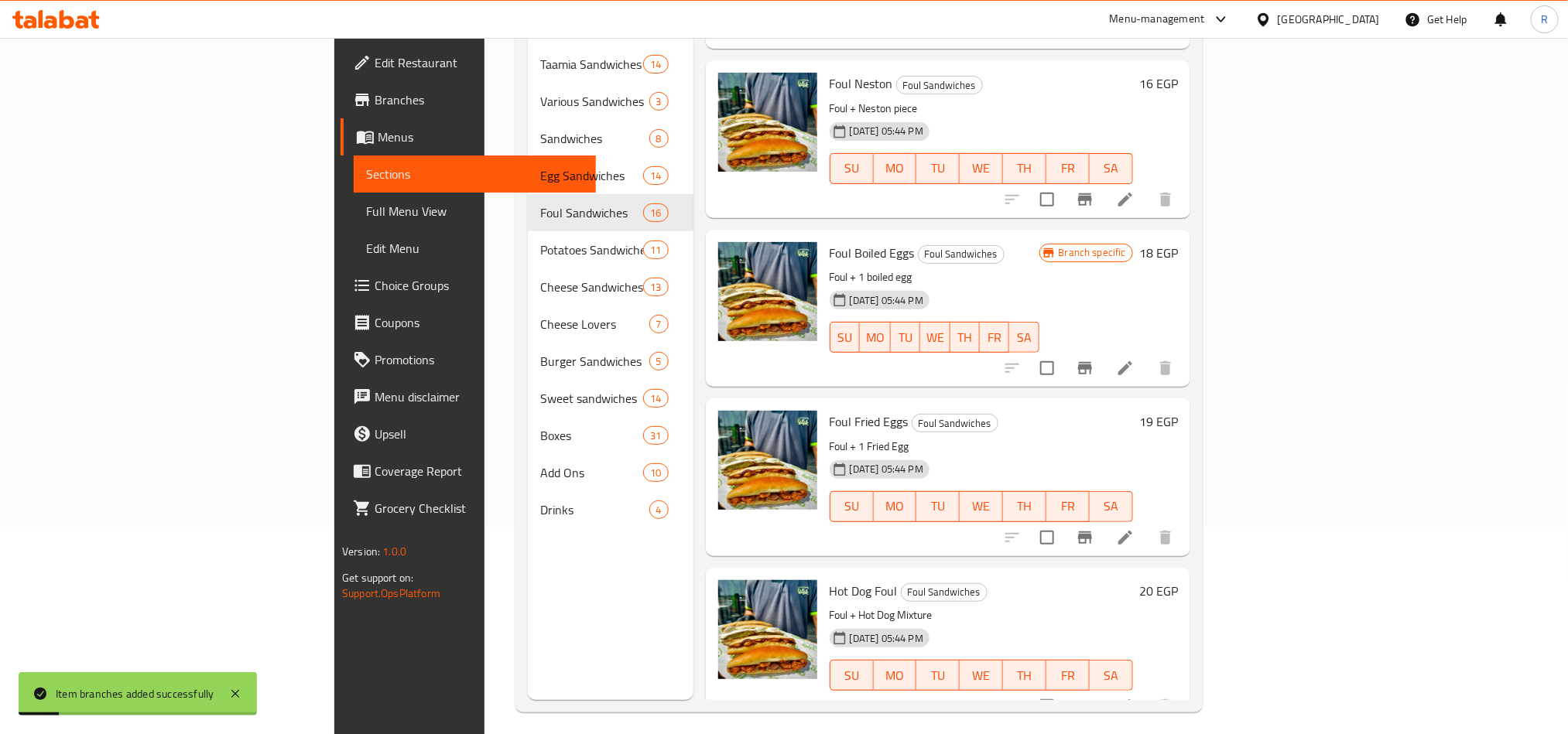
scroll to position [217, 0]
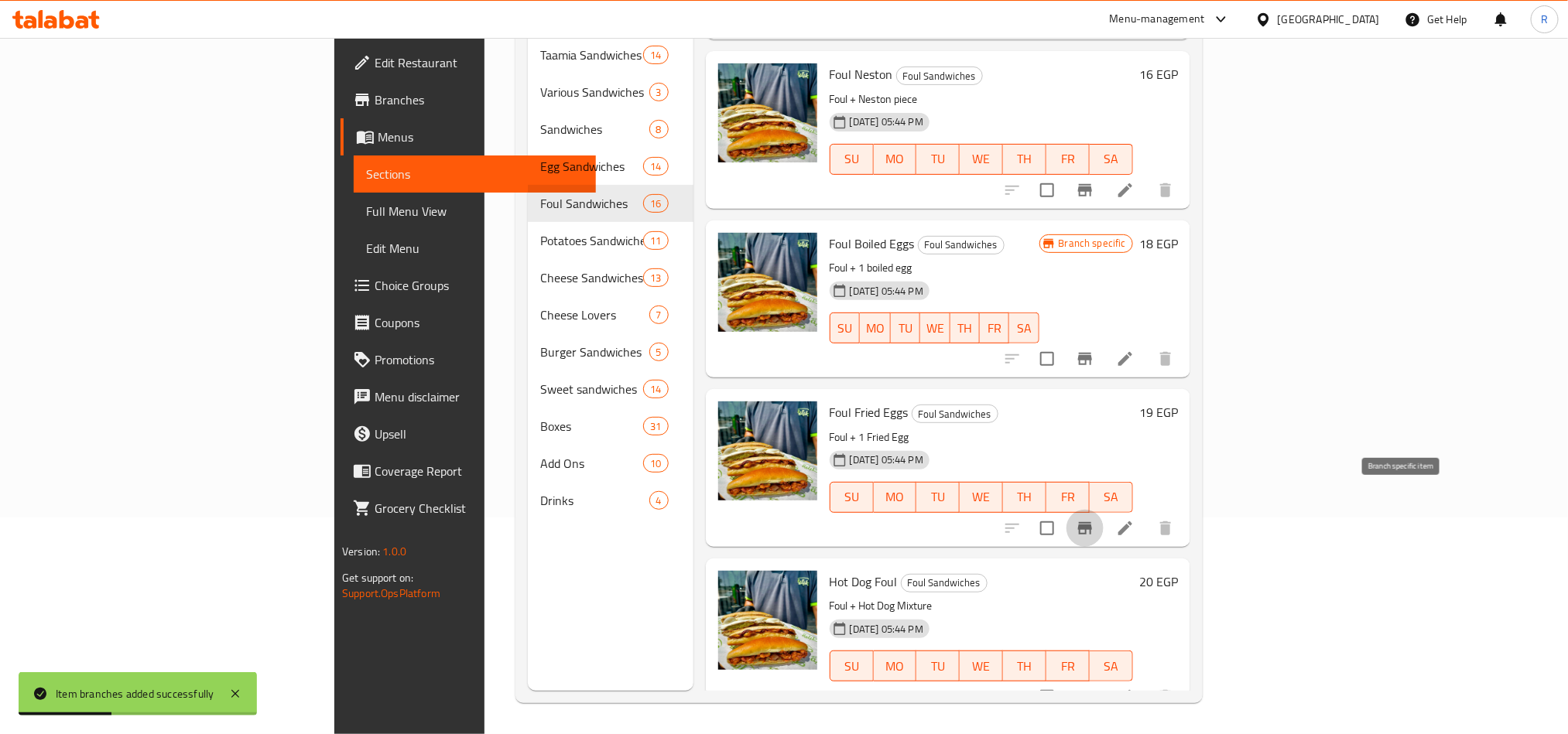
click at [1094, 519] on icon "Branch-specific-item" at bounding box center [1085, 528] width 18 height 18
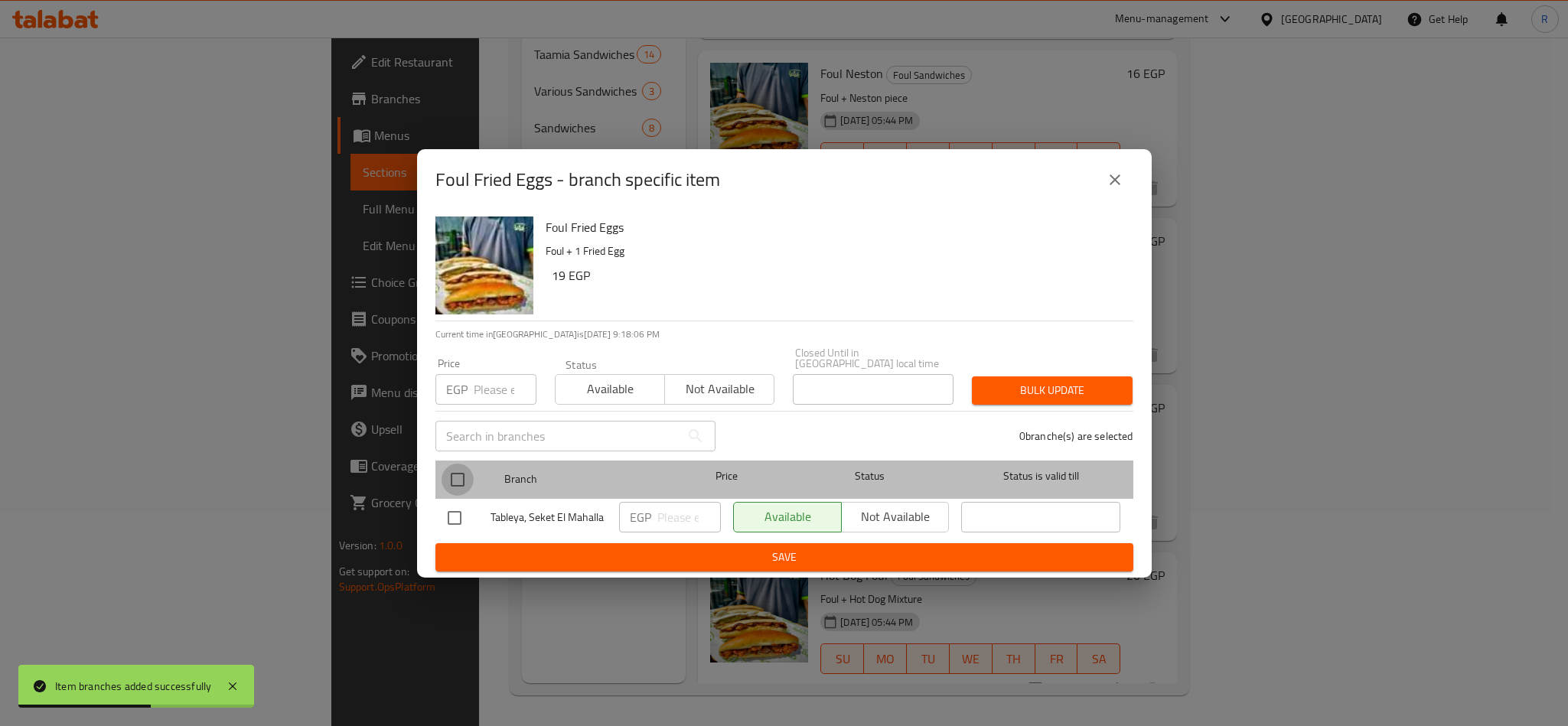
click at [457, 477] on input "checkbox" at bounding box center [457, 480] width 32 height 32
checkbox input "true"
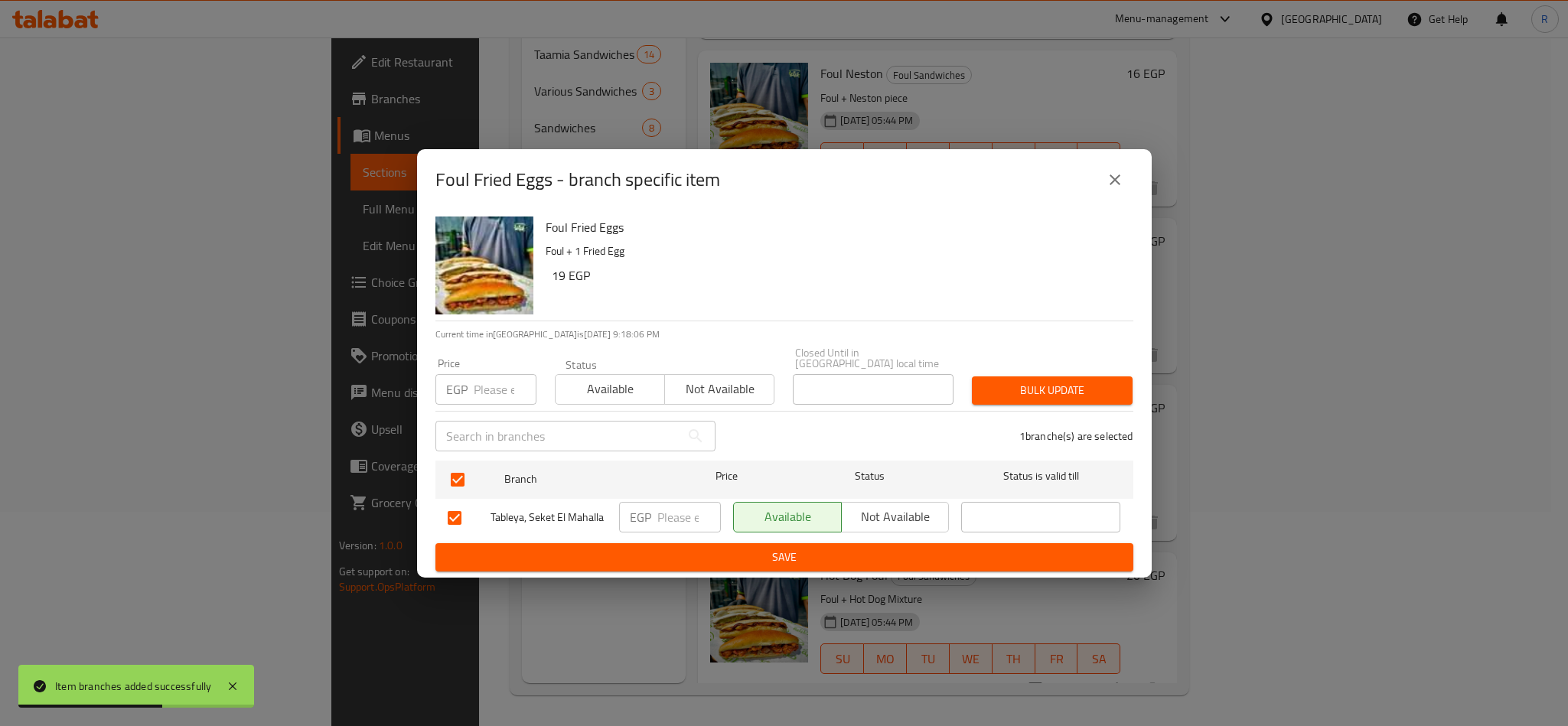
click at [475, 386] on input "number" at bounding box center [505, 389] width 63 height 31
type input "15"
click at [1096, 376] on button "Bulk update" at bounding box center [1052, 390] width 160 height 28
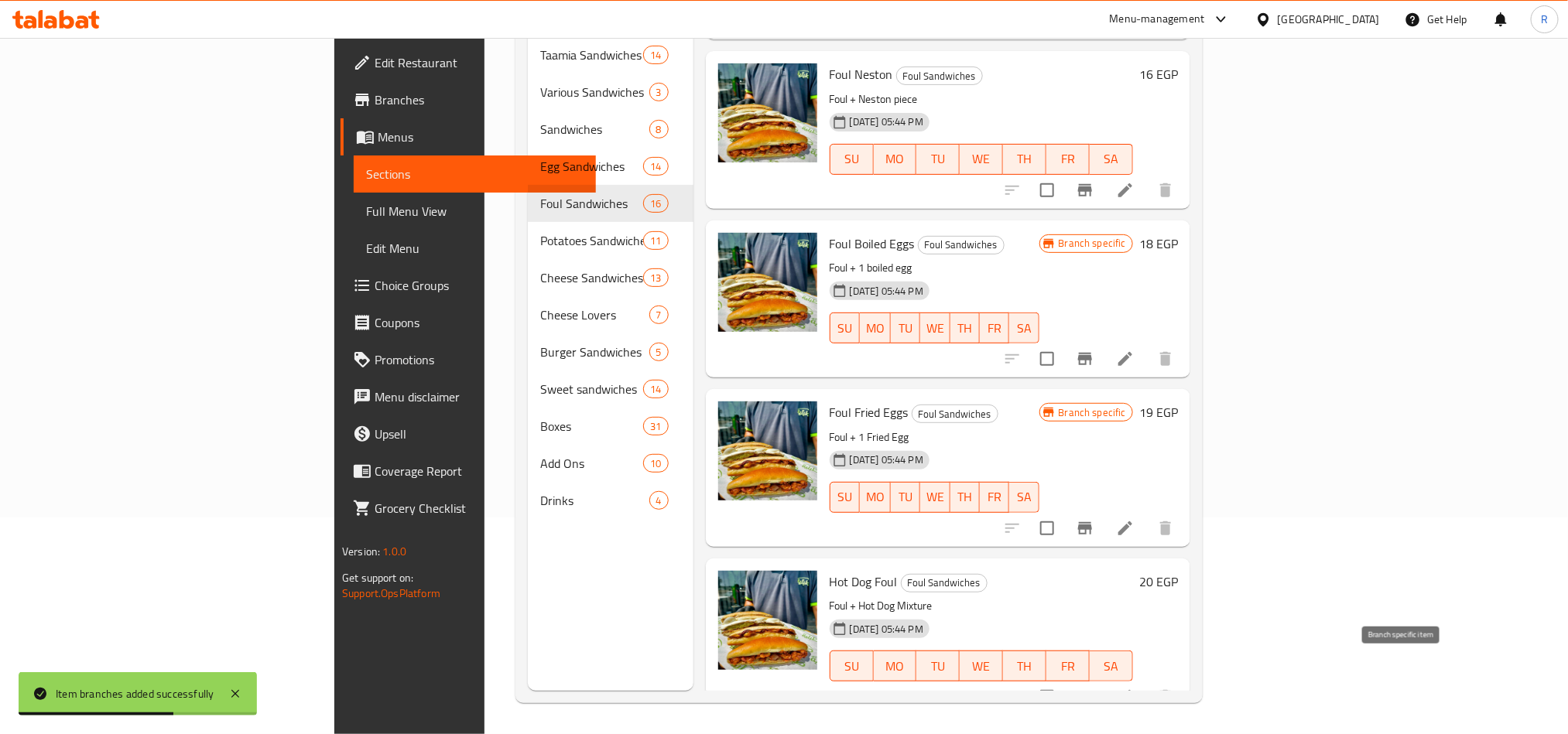
click at [1094, 688] on icon "Branch-specific-item" at bounding box center [1085, 697] width 18 height 18
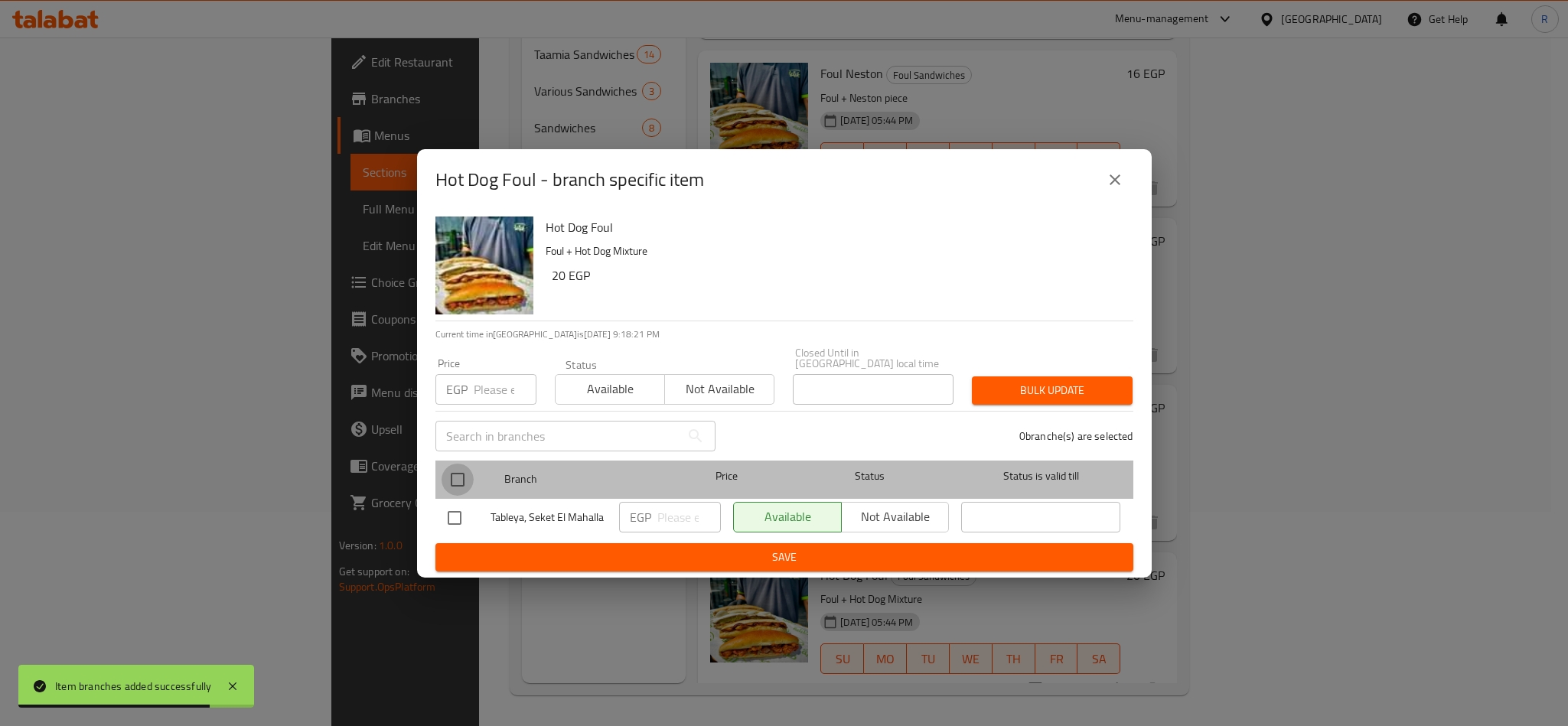
click at [457, 473] on input "checkbox" at bounding box center [457, 480] width 32 height 32
checkbox input "true"
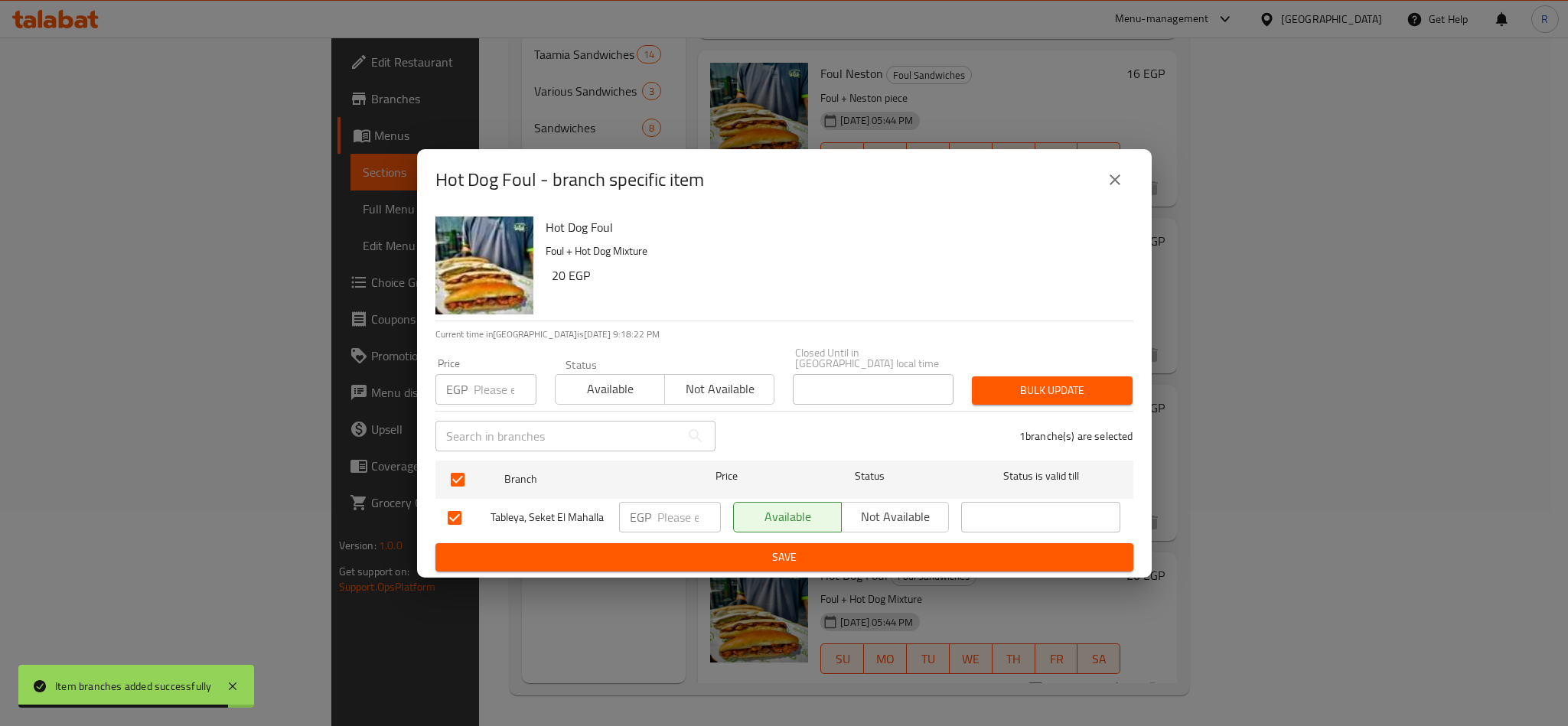
click at [482, 382] on input "number" at bounding box center [505, 389] width 63 height 31
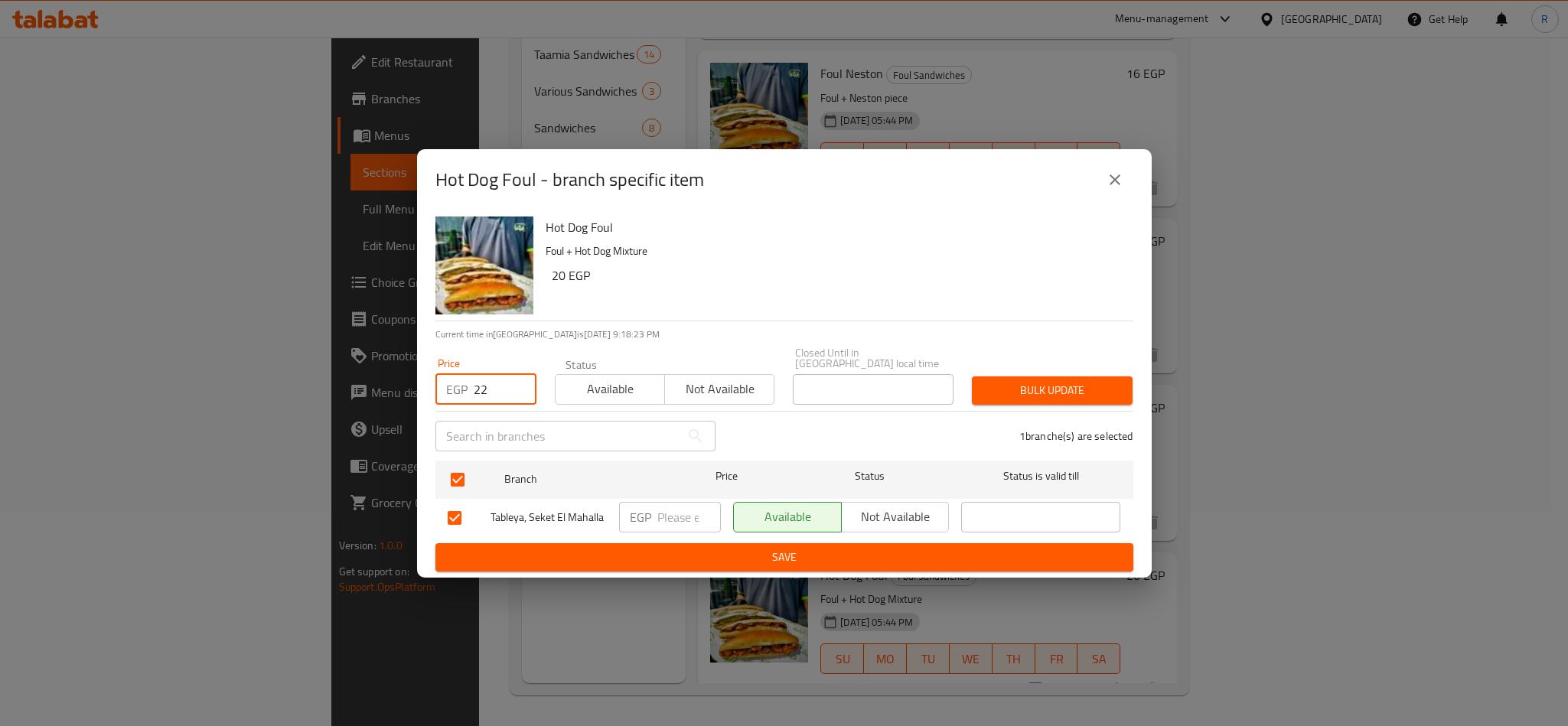
type input "22"
click at [1047, 408] on div "1 branche(s) are selected" at bounding box center [933, 436] width 418 height 55
click at [1051, 397] on button "Bulk update" at bounding box center [1052, 390] width 160 height 28
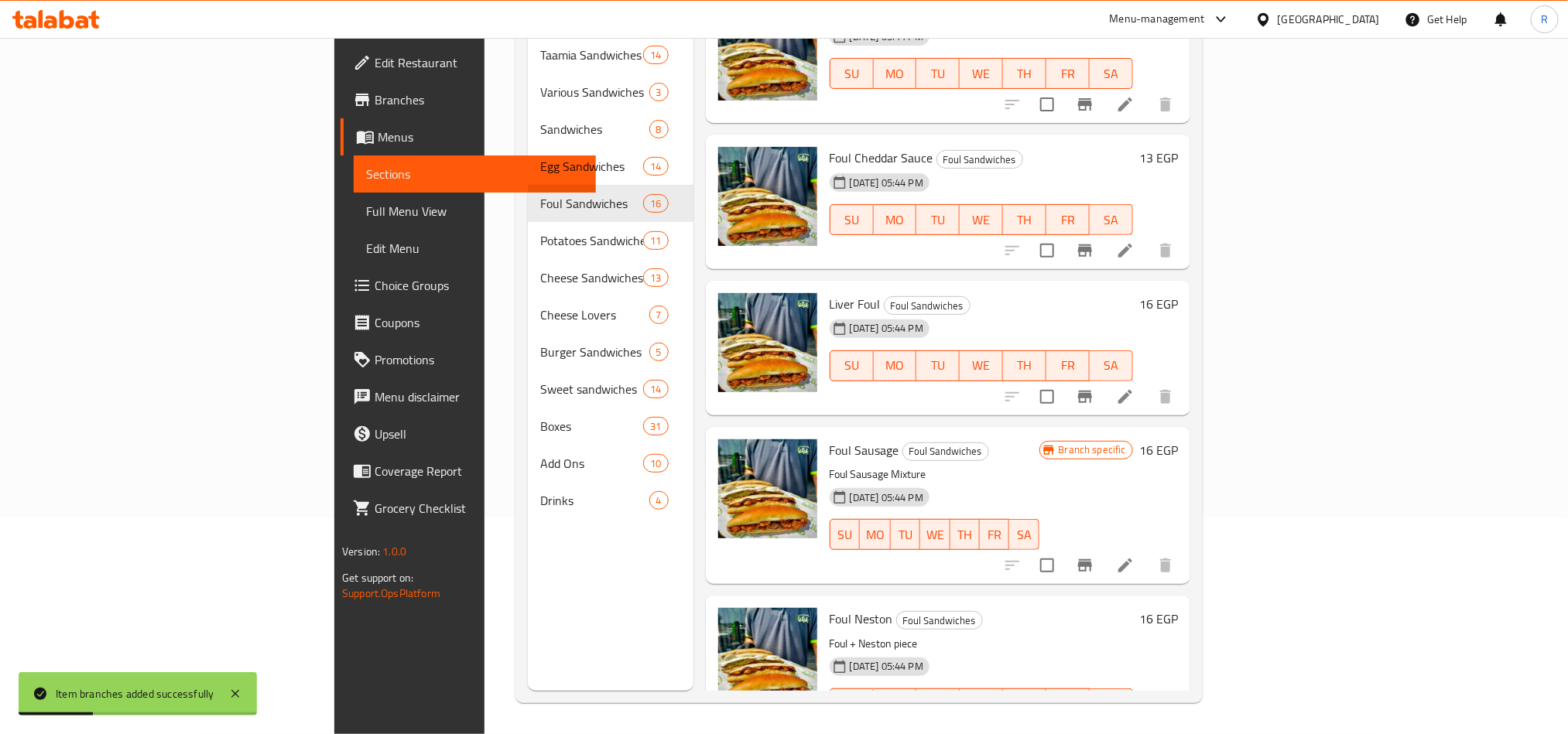
scroll to position [1311, 0]
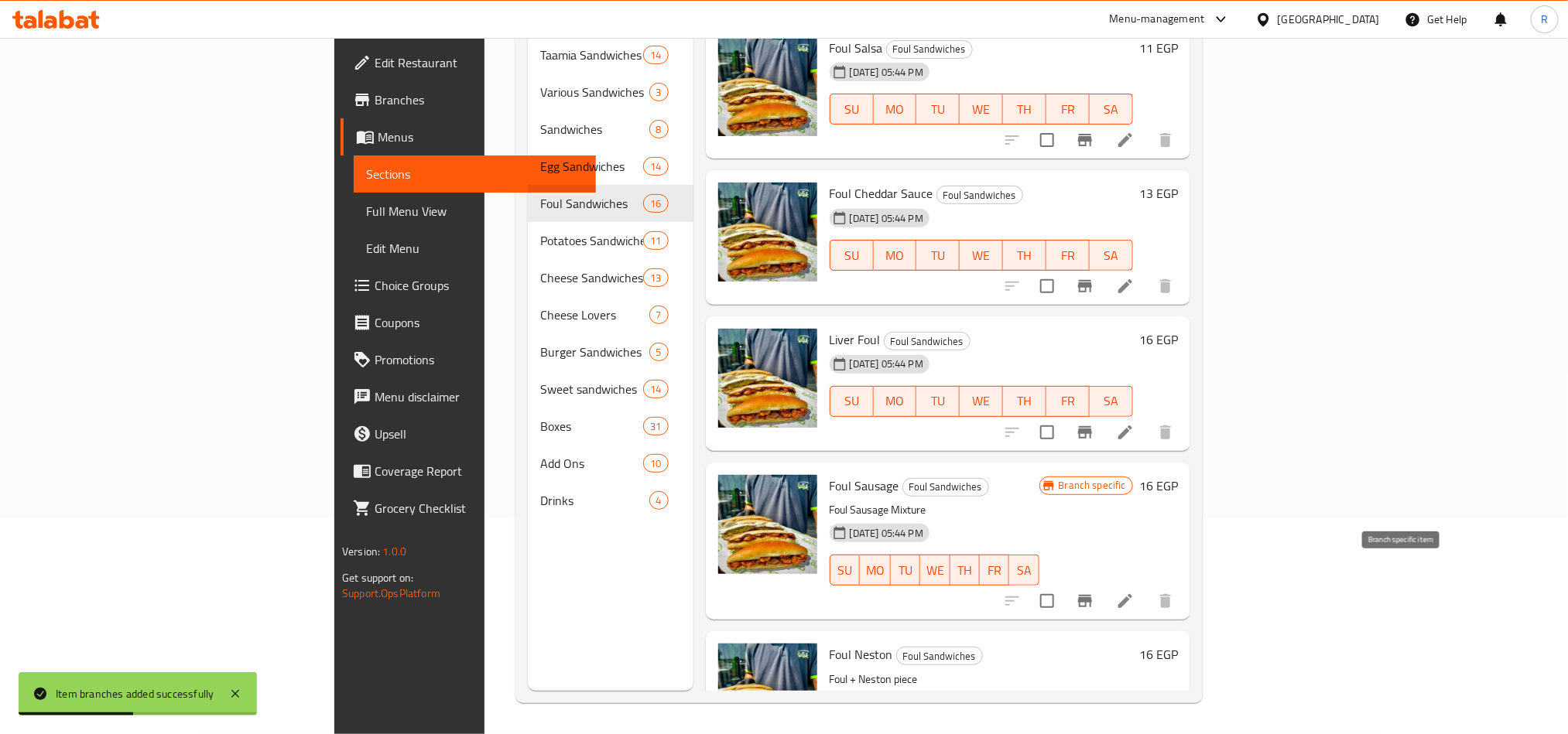
click at [1104, 583] on button "Branch-specific-item" at bounding box center [1085, 601] width 37 height 37
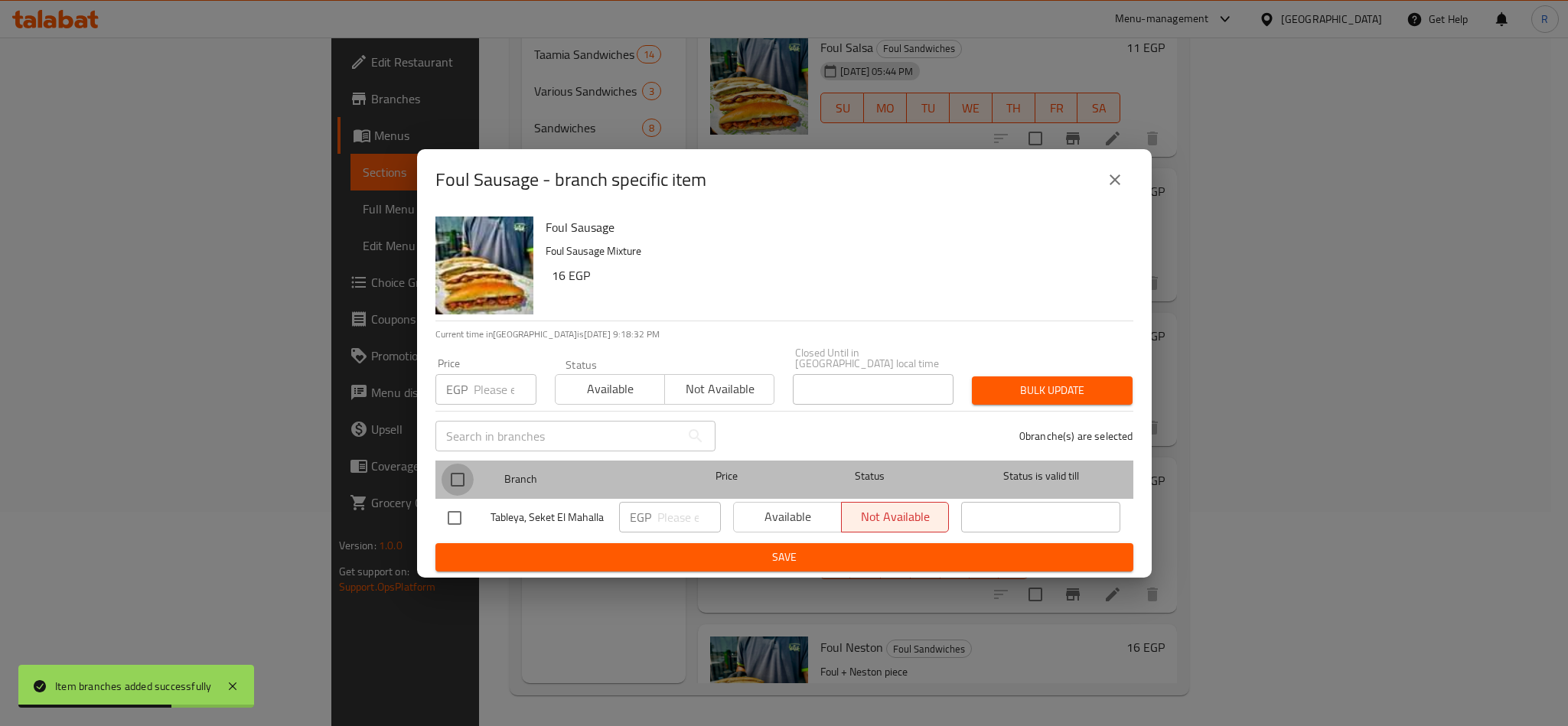
click at [453, 469] on input "checkbox" at bounding box center [457, 480] width 32 height 32
checkbox input "true"
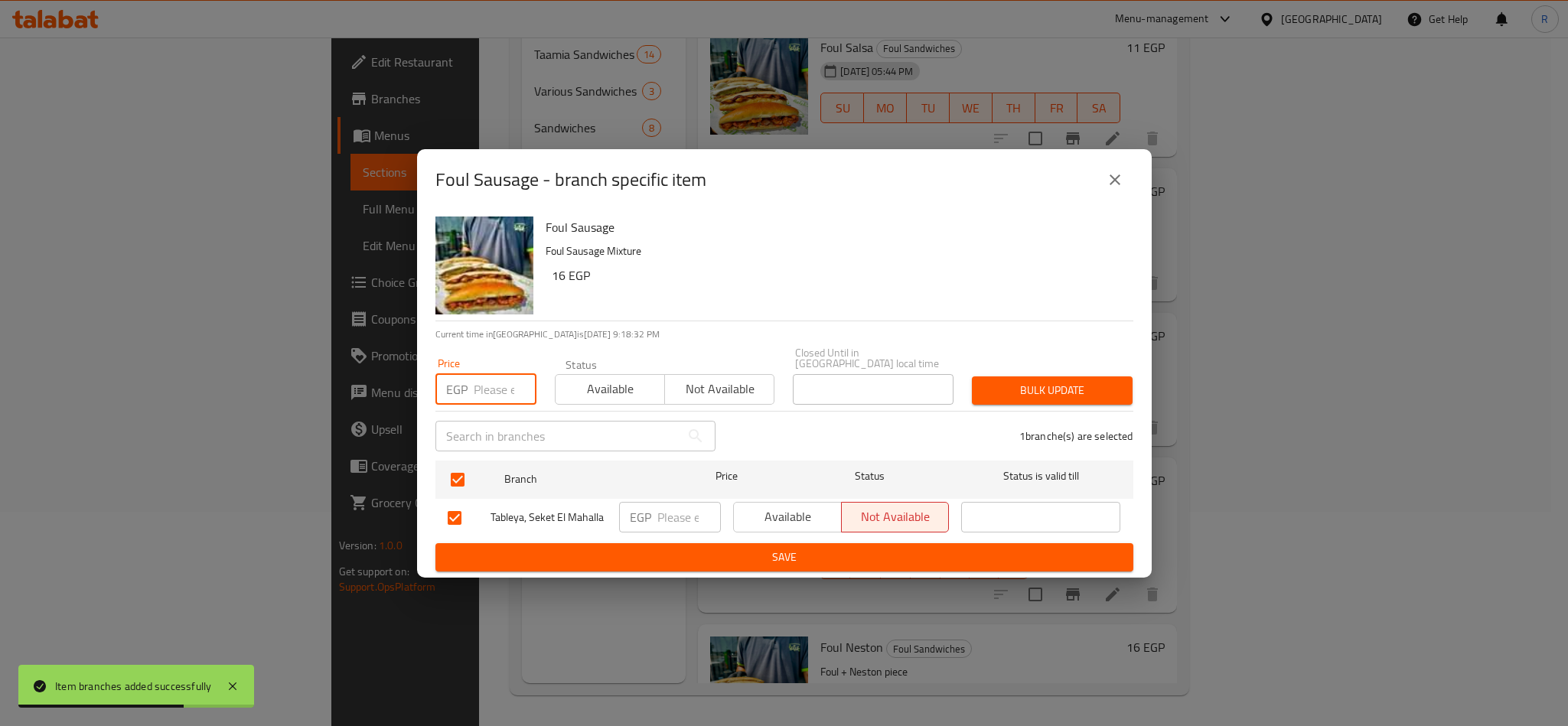
click at [480, 386] on input "number" at bounding box center [505, 389] width 63 height 31
type input "22"
click at [987, 376] on button "Bulk update" at bounding box center [1052, 390] width 160 height 28
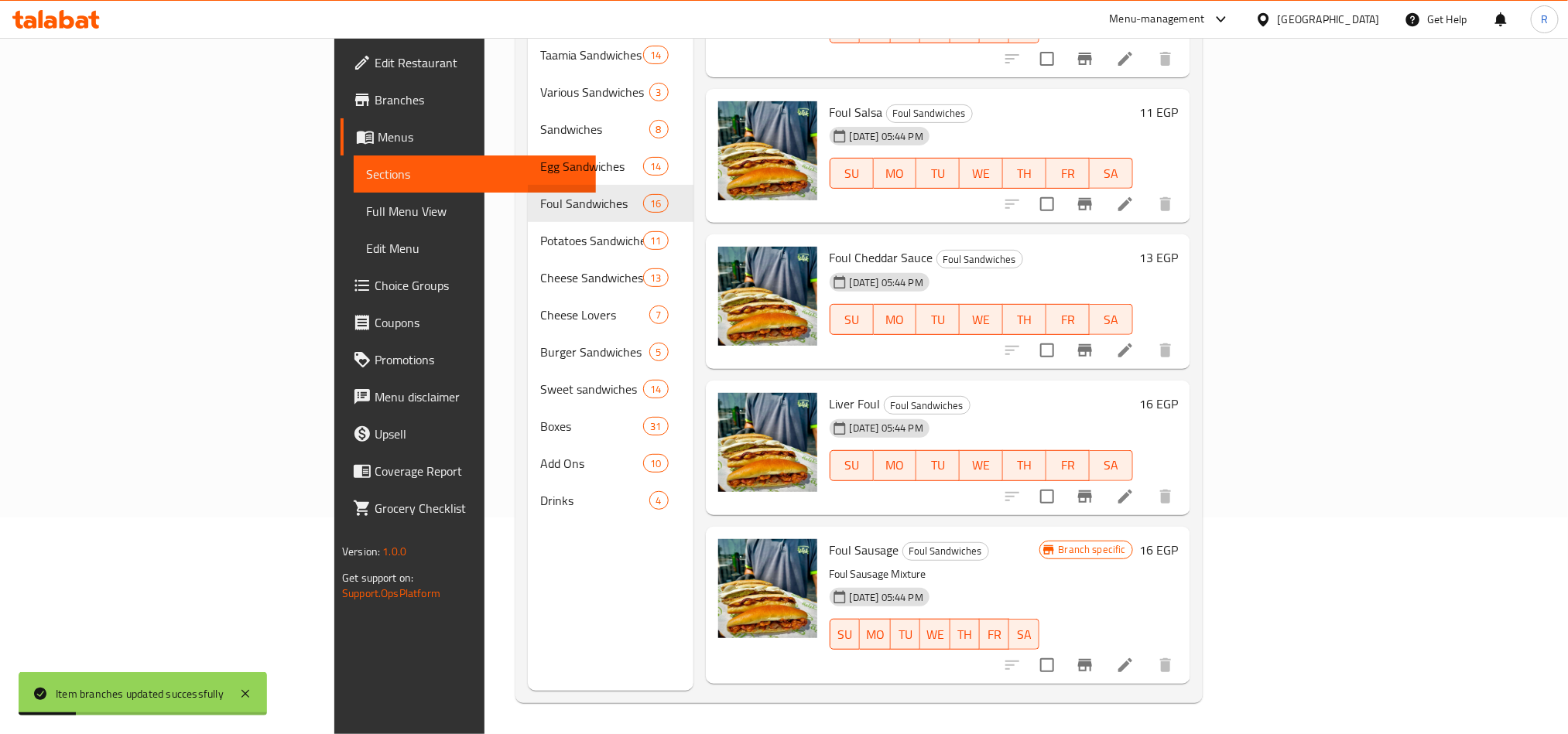
scroll to position [1196, 0]
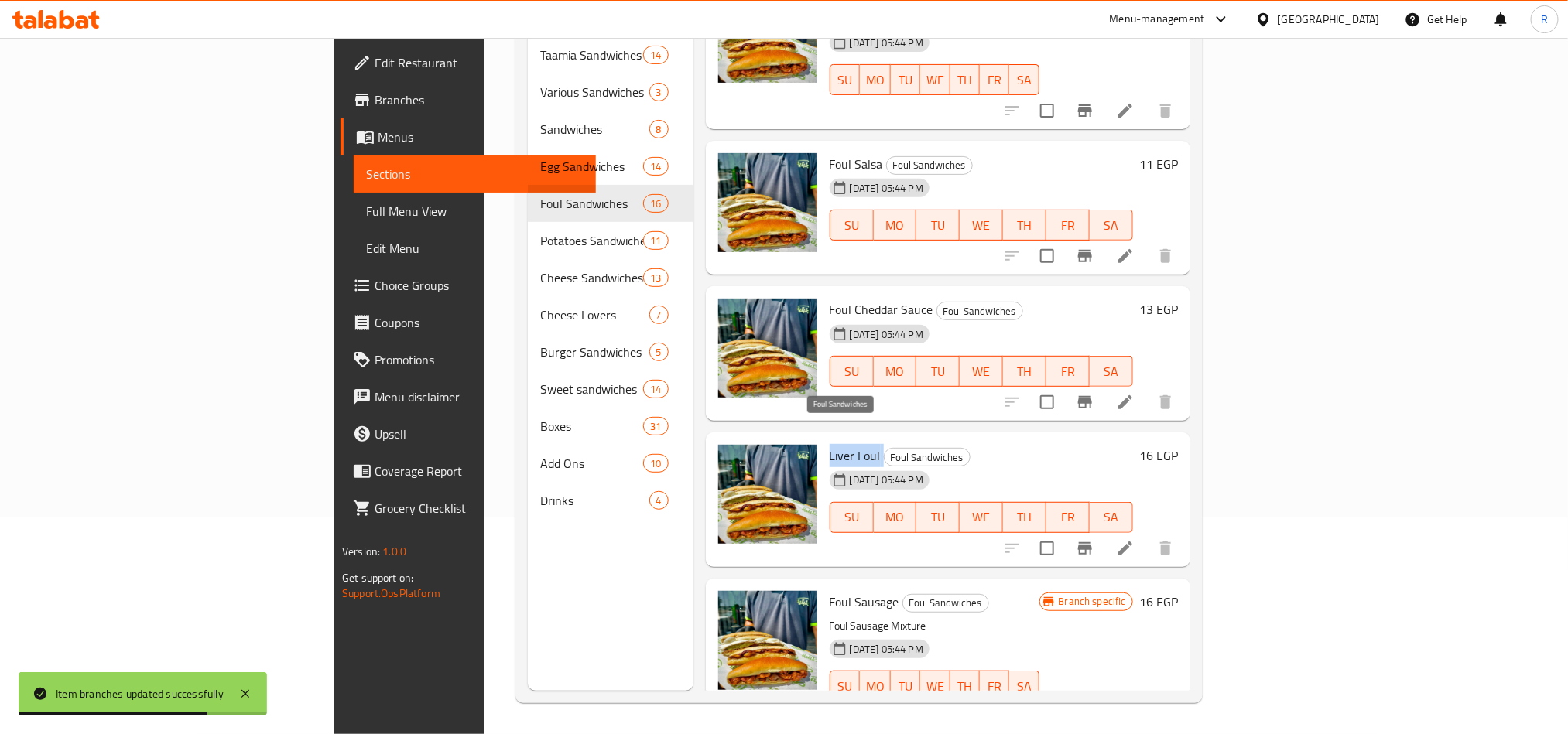
drag, startPoint x: 746, startPoint y: 437, endPoint x: 799, endPoint y: 434, distance: 53.1
click at [830, 445] on h6 "Liver Foul Foul Sandwiches" at bounding box center [982, 456] width 304 height 21
copy h6 "Liver Foul"
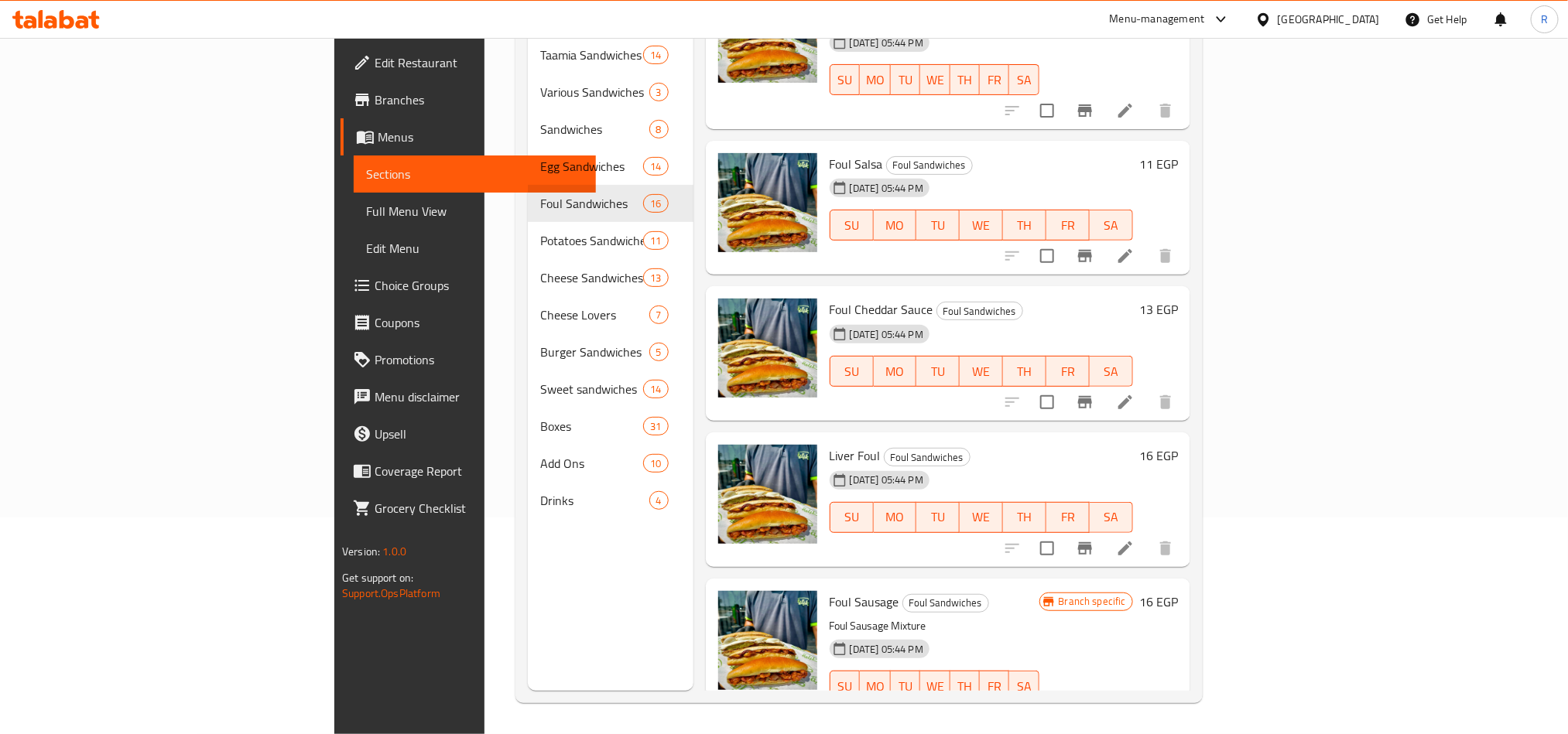
click at [1139, 319] on div "[DATE] 05:44 PM SU MO TU WE TH FR SA" at bounding box center [981, 361] width 316 height 84
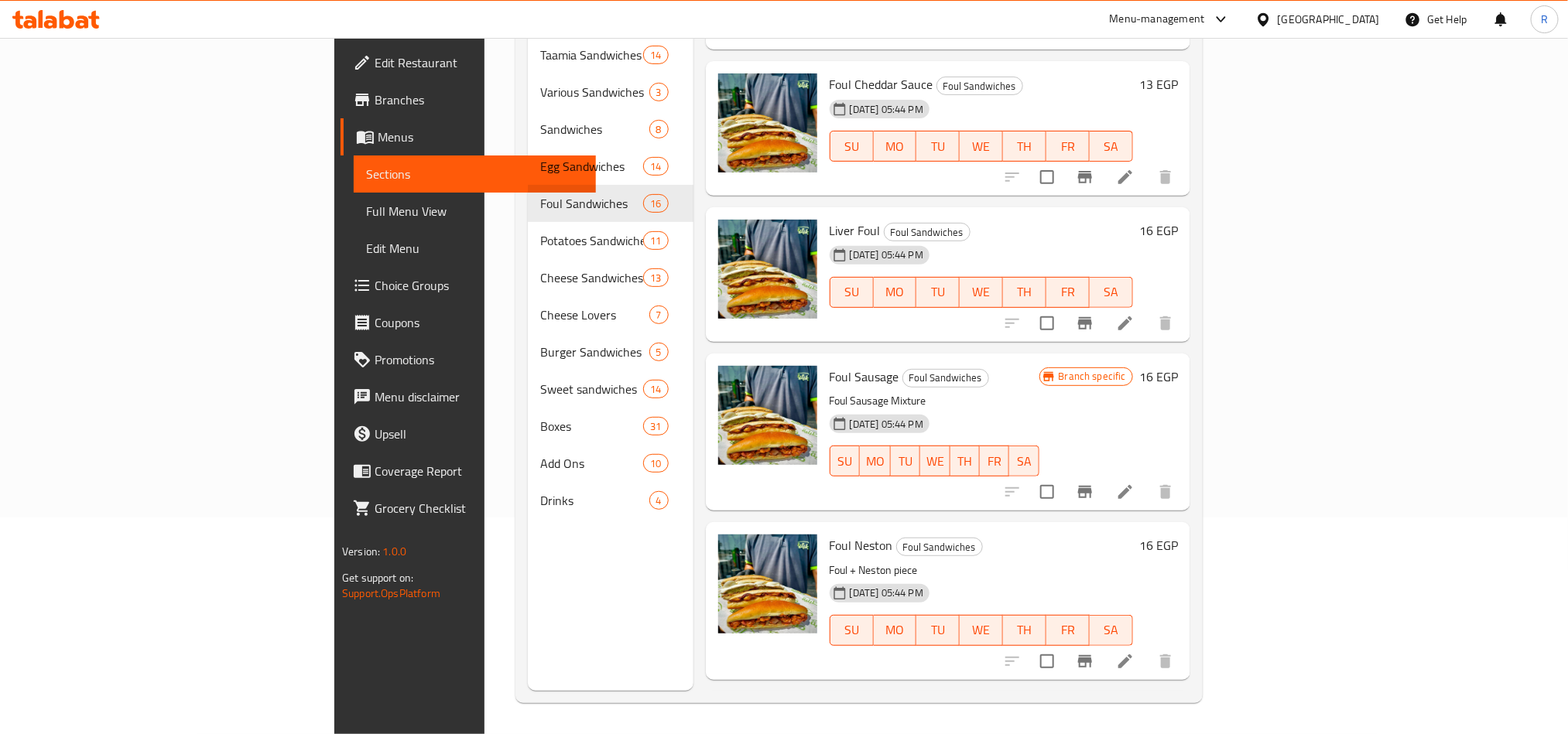
scroll to position [1428, 0]
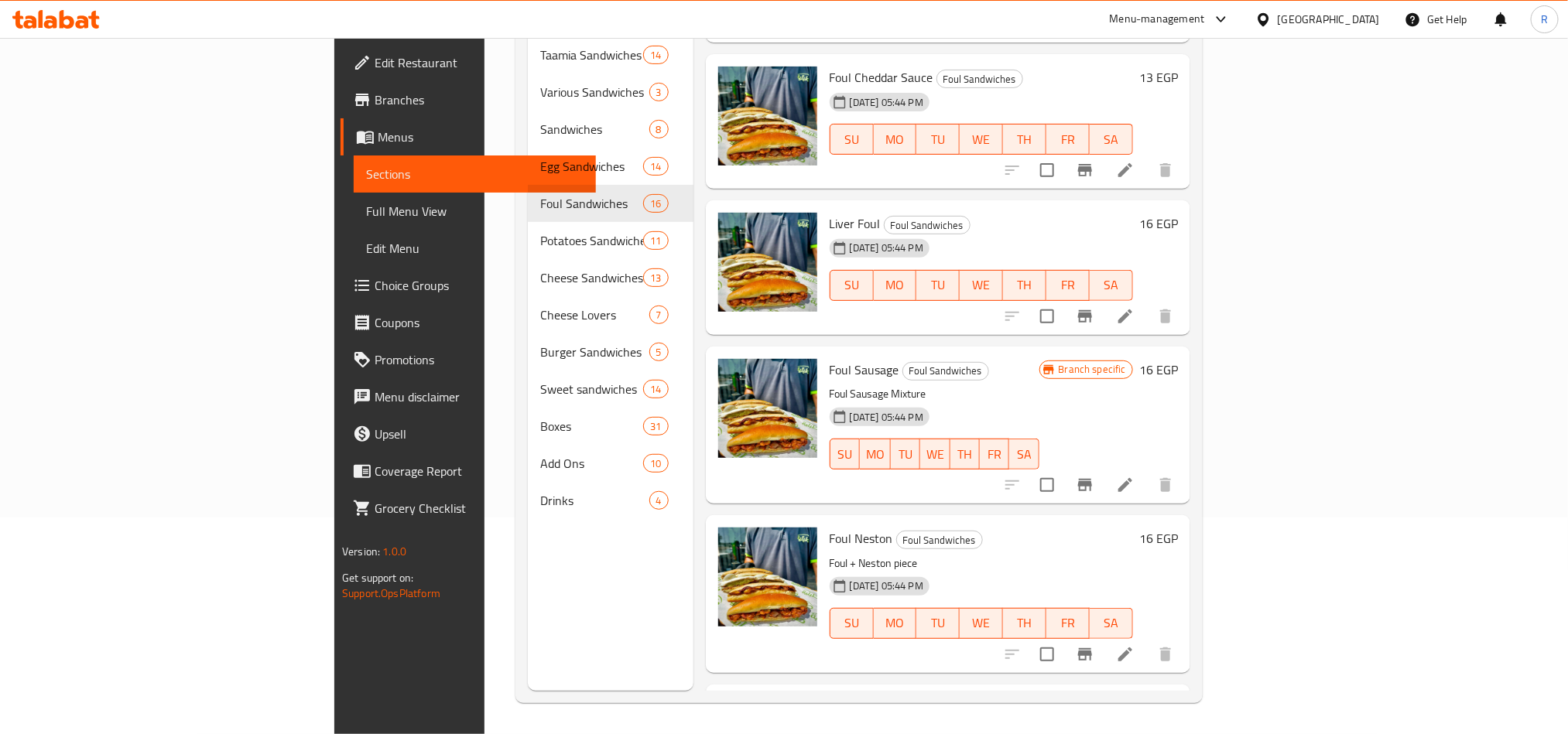
click at [830, 527] on span "Foul Neston" at bounding box center [862, 538] width 63 height 23
copy h6 "Foul Neston"
click at [1191, 346] on div "Foul Sausage Foul Sandwiches Foul Sausage Mixture [DATE] 05:44 PM SU MO TU WE T…" at bounding box center [948, 425] width 484 height 157
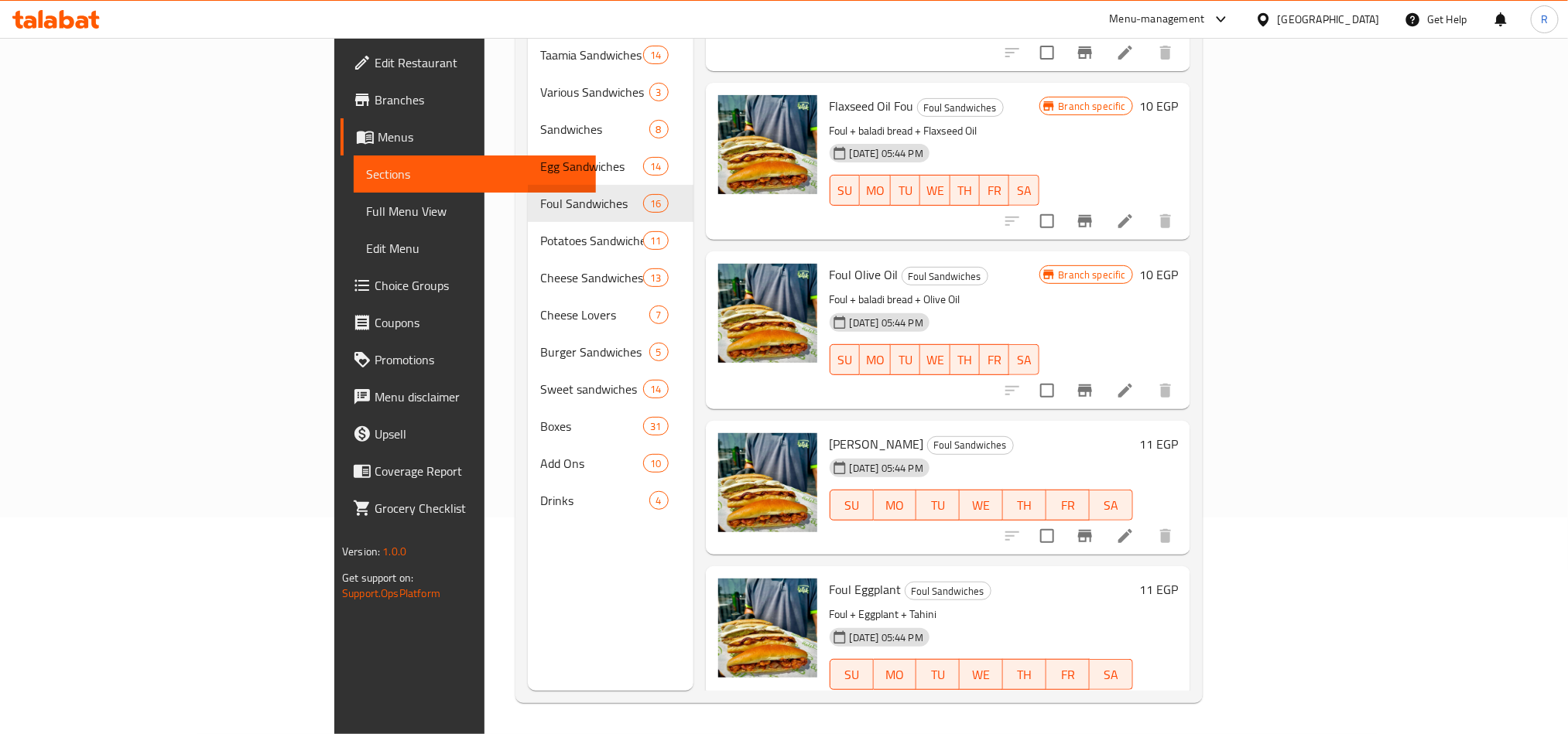
scroll to position [267, 0]
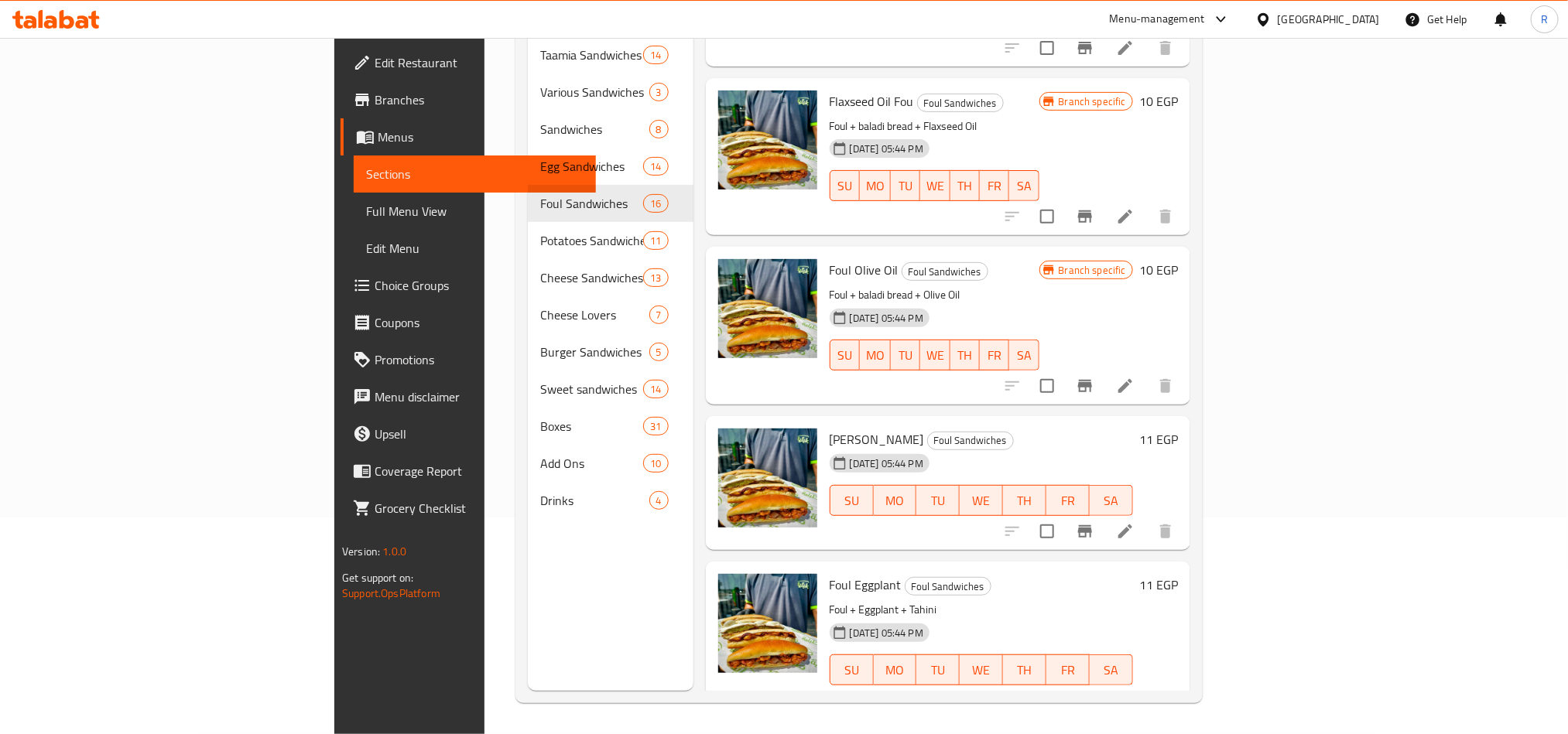
click at [830, 428] on span "[PERSON_NAME]" at bounding box center [877, 439] width 94 height 23
copy h6 "[PERSON_NAME]"
click at [1133, 429] on h6 "Foul [PERSON_NAME]" at bounding box center [982, 439] width 304 height 21
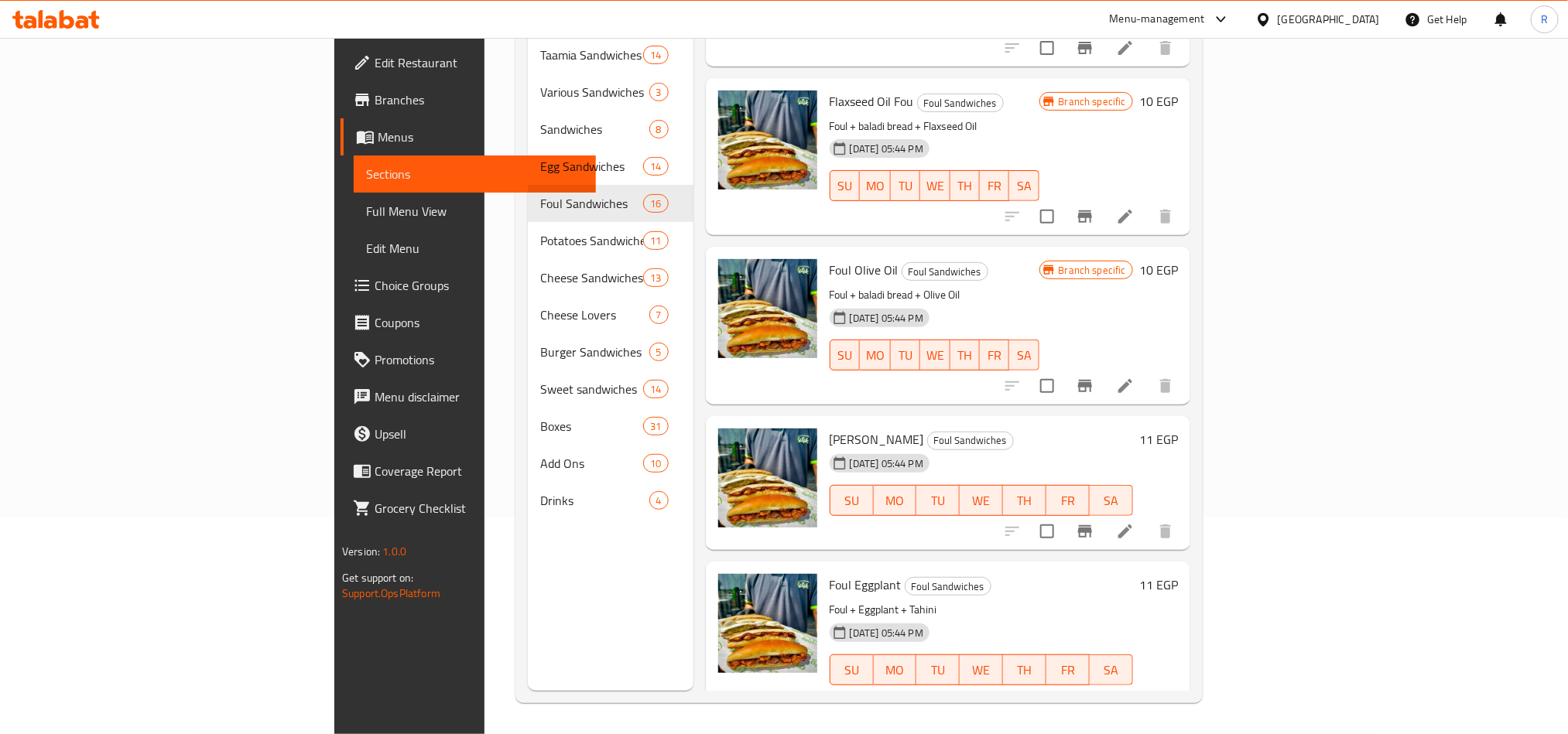
click at [830, 573] on span "Foul Eggplant" at bounding box center [865, 585] width 72 height 23
copy h6 "Foul Eggplant"
click at [1139, 448] on div "[DATE] 05:44 PM SU MO TU WE TH FR SA" at bounding box center [981, 490] width 316 height 84
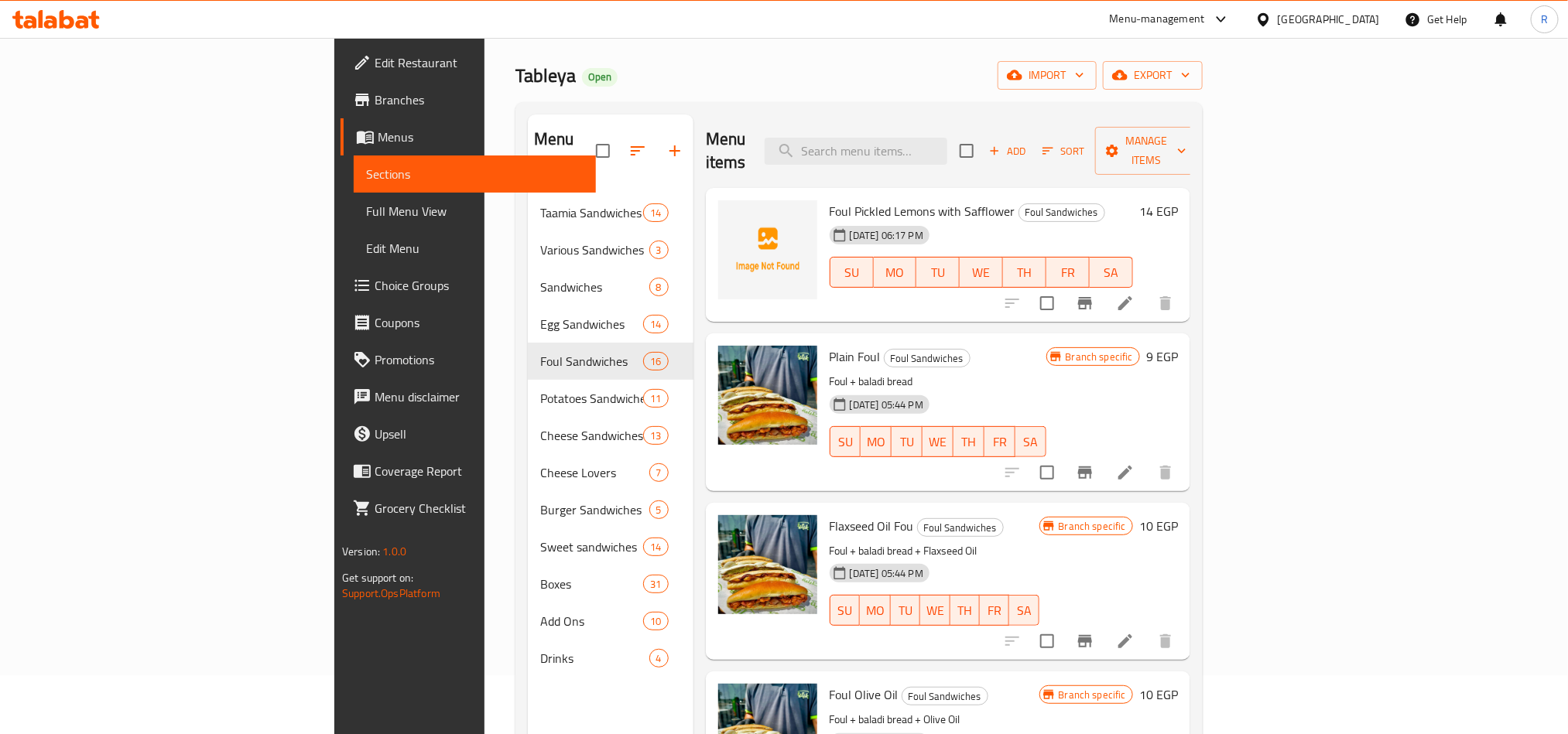
scroll to position [116, 0]
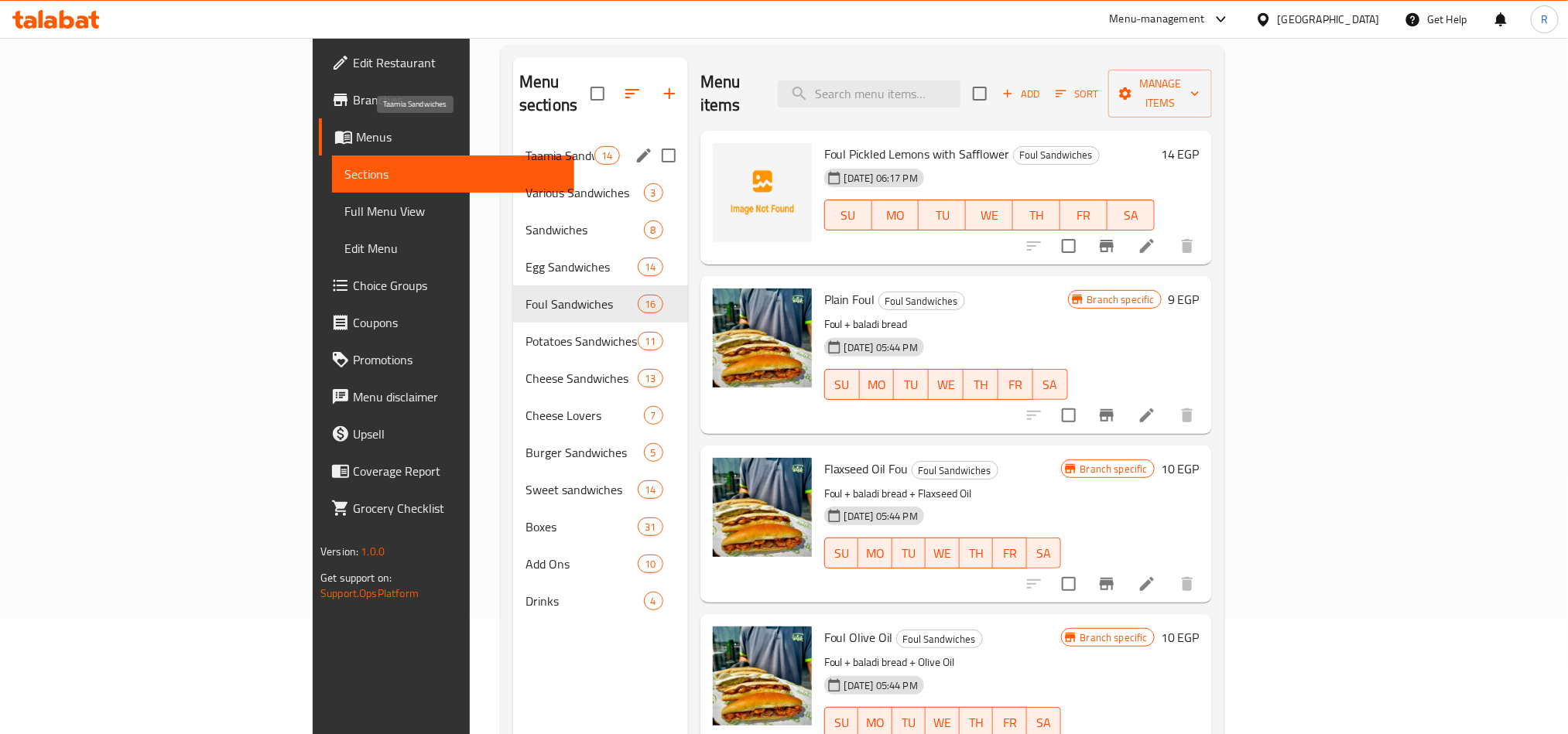
click at [525, 146] on span "Taamia Sandwiches" at bounding box center [559, 155] width 69 height 18
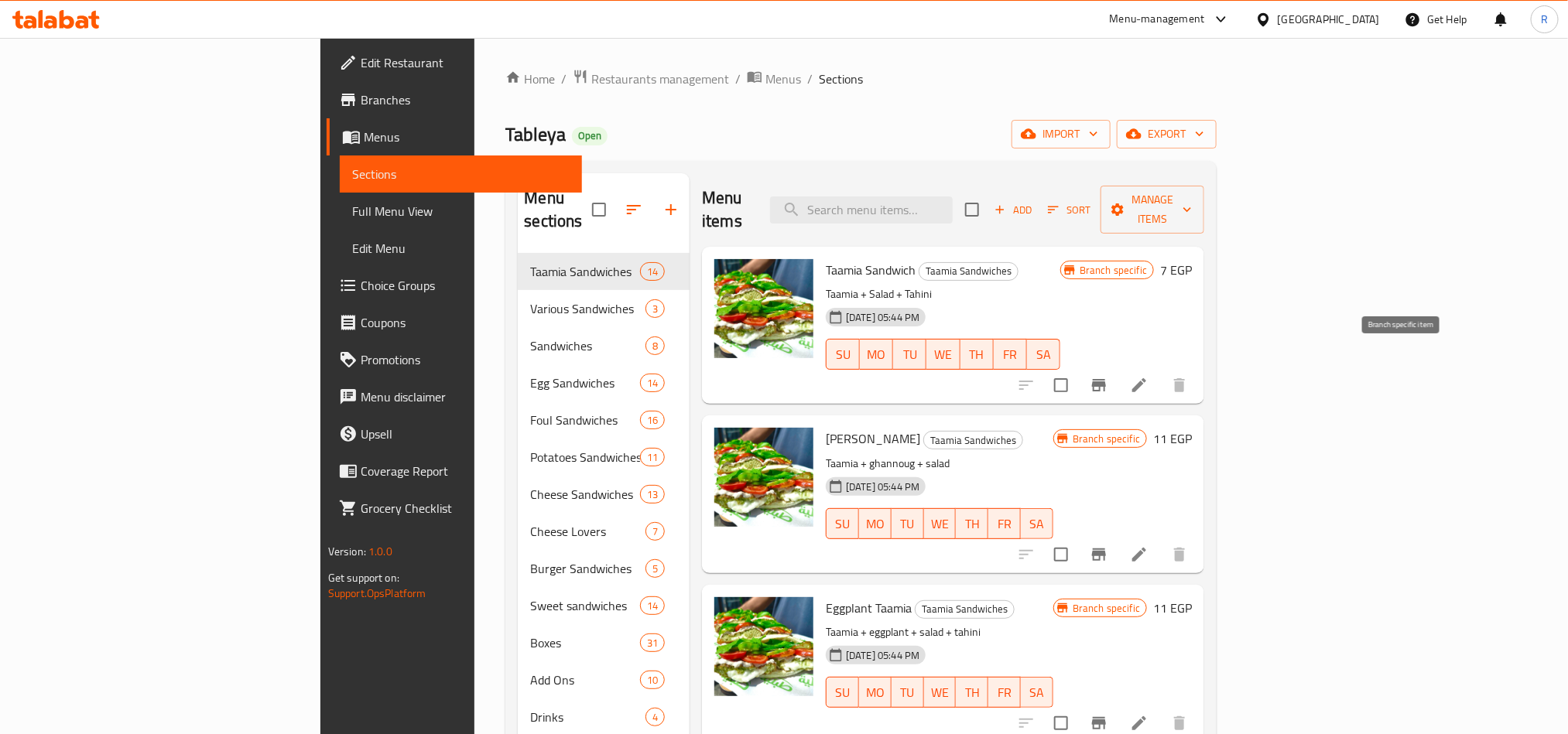
click at [1118, 367] on button "Branch-specific-item" at bounding box center [1099, 385] width 37 height 37
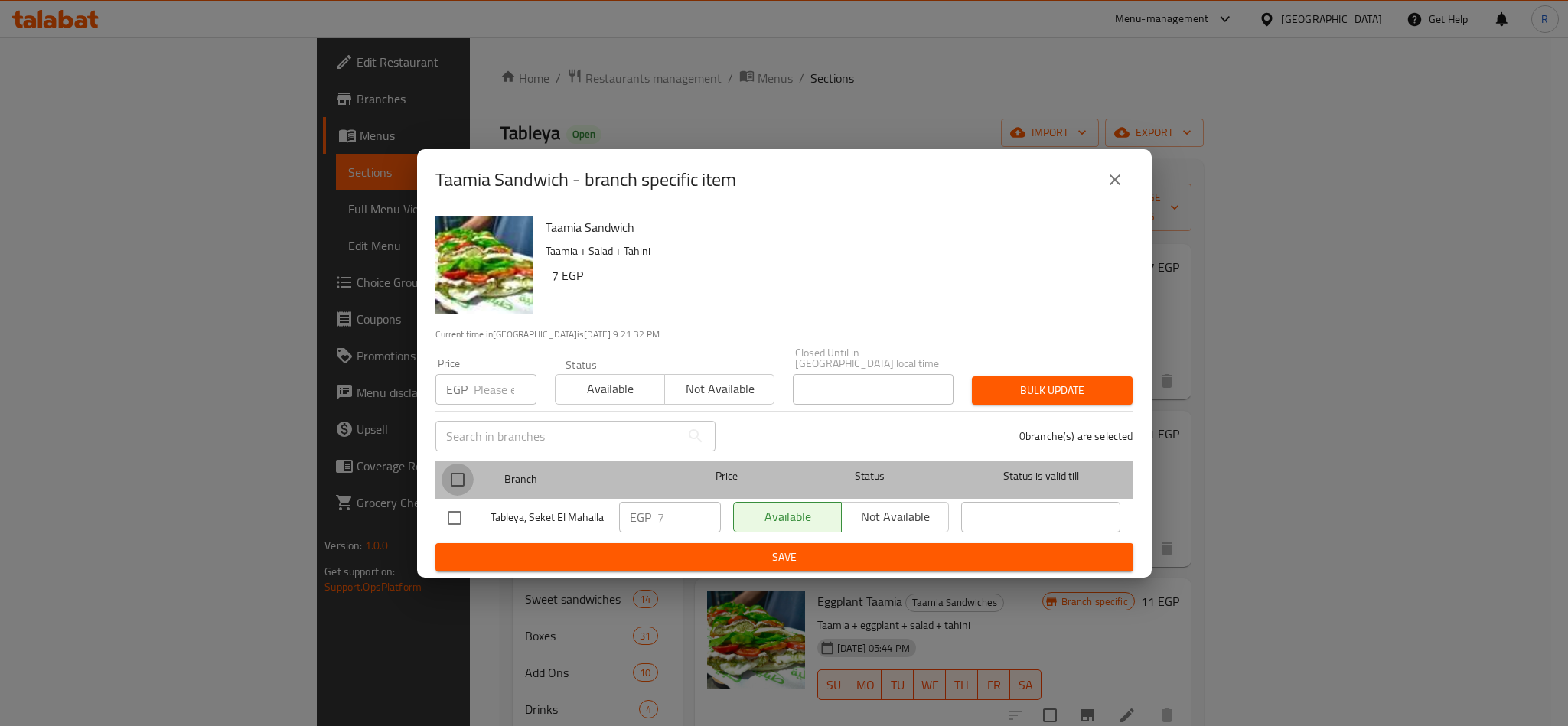
click at [457, 482] on input "checkbox" at bounding box center [457, 480] width 32 height 32
checkbox input "true"
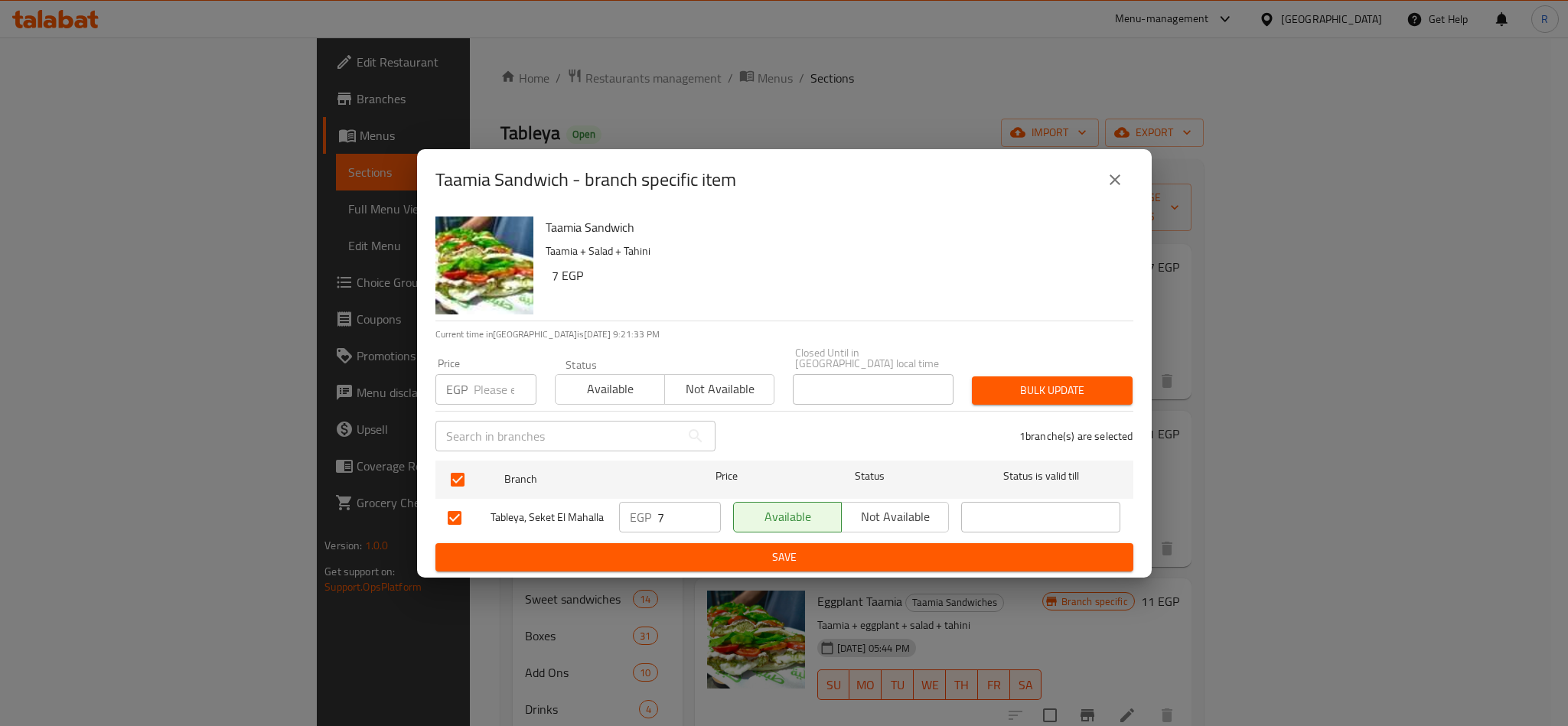
click at [483, 393] on input "number" at bounding box center [505, 389] width 63 height 31
type input "9"
click at [1034, 381] on span "Bulk update" at bounding box center [1052, 390] width 136 height 19
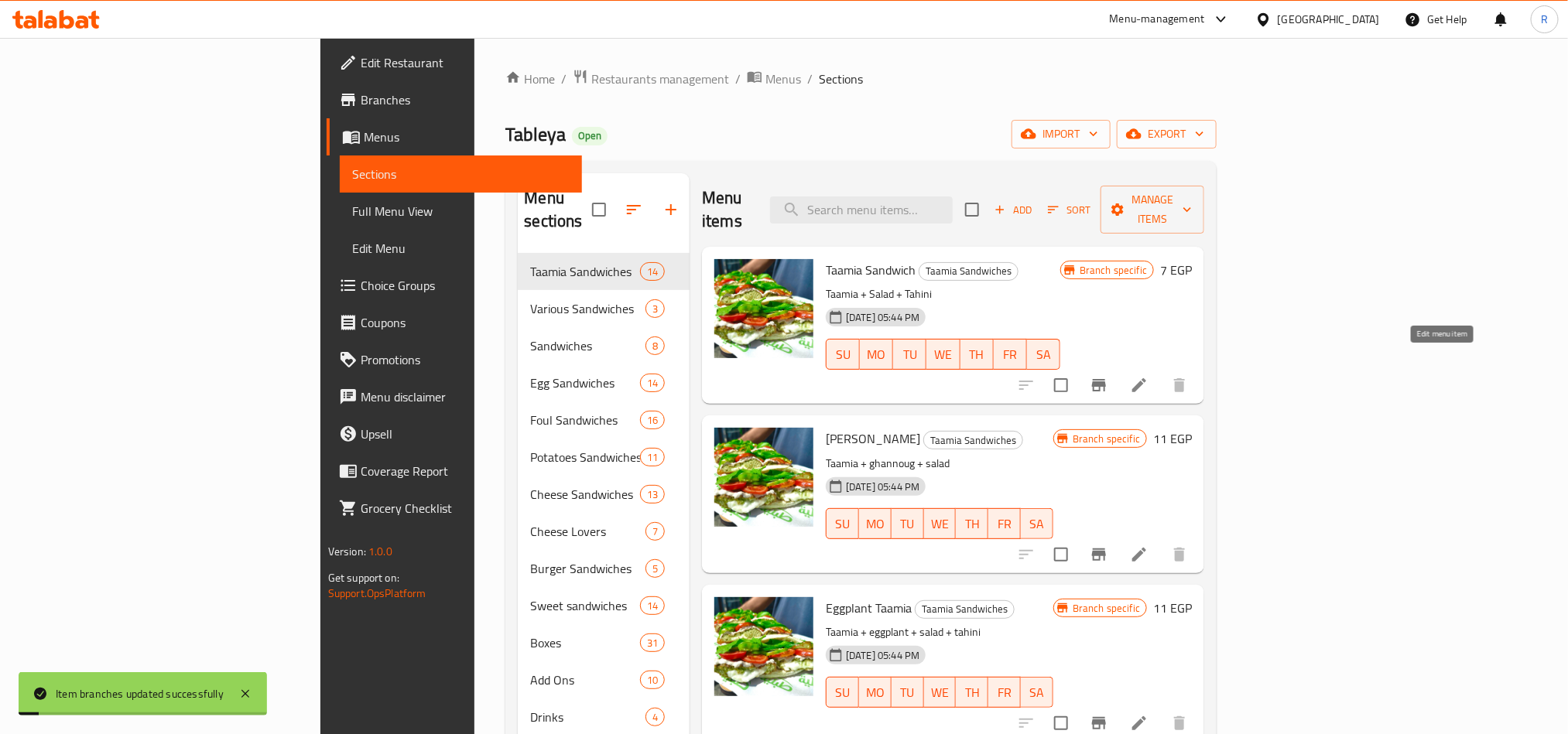
click at [1149, 376] on icon at bounding box center [1138, 384] width 18 height 18
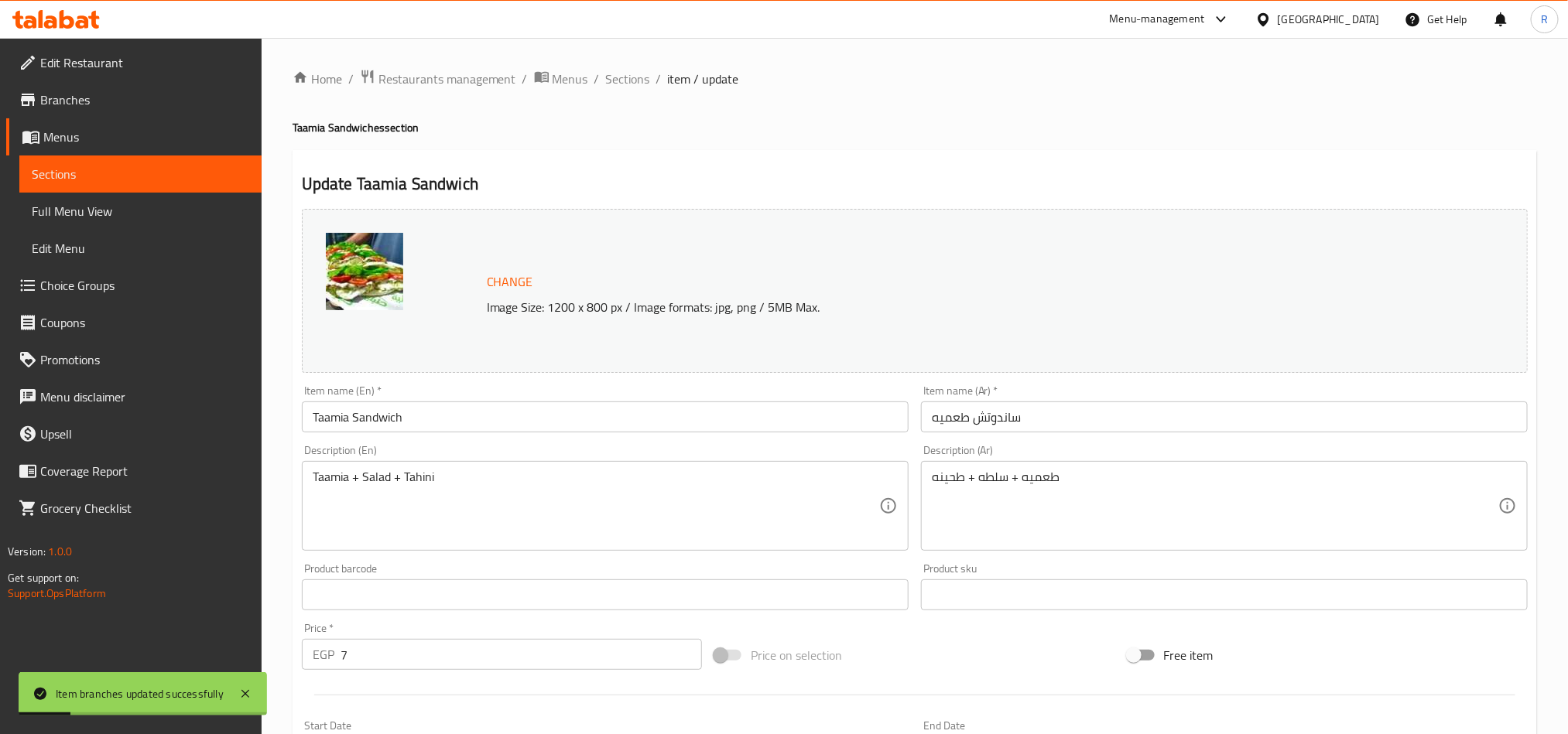
click at [309, 411] on input "Taamia Sandwich" at bounding box center [605, 417] width 607 height 31
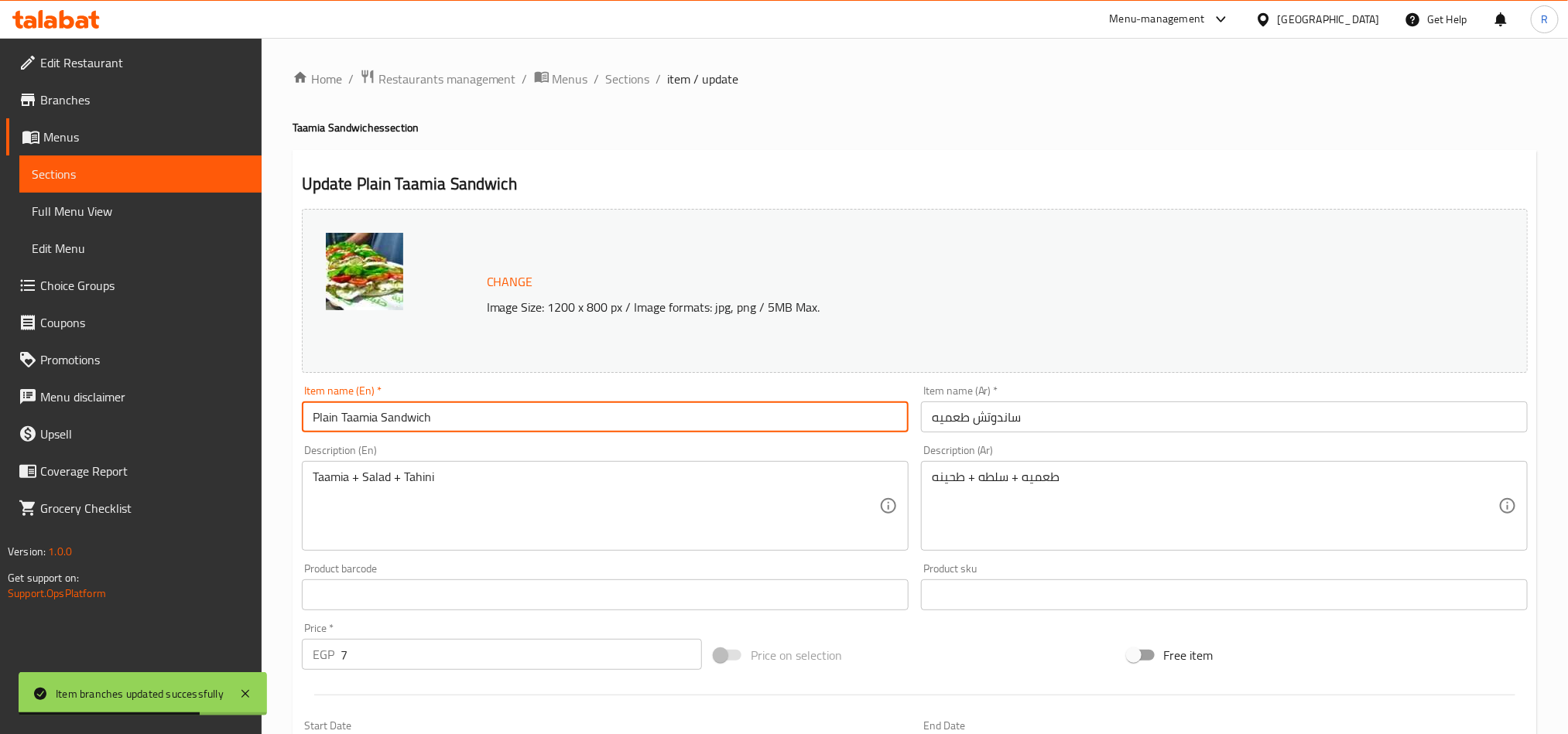
type input "Plain Taamia Sandwich"
click at [1068, 428] on input "ساندوتش طعميه" at bounding box center [1224, 417] width 607 height 31
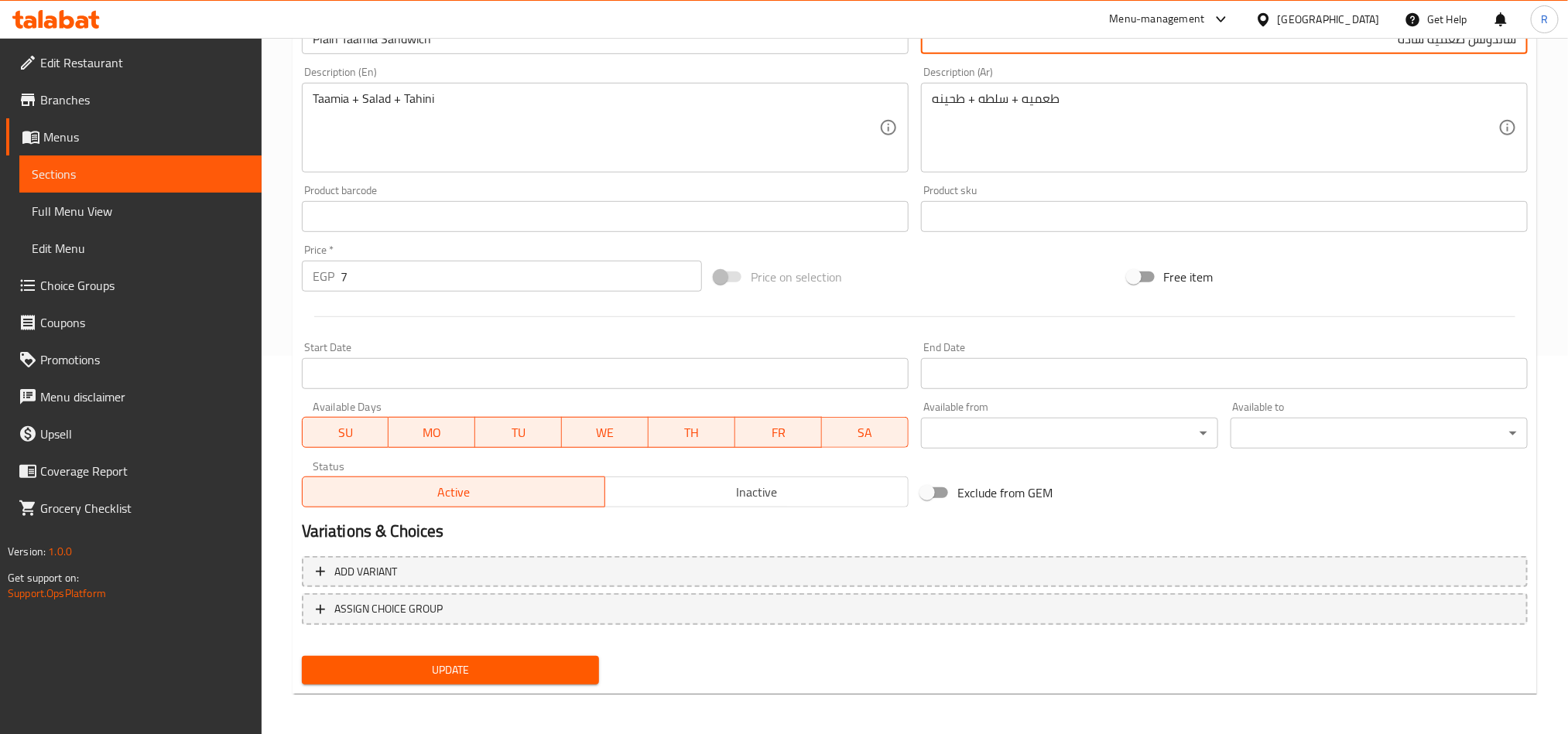
scroll to position [379, 0]
type input "ساندوتش طعميه سادة"
click at [458, 673] on span "Update" at bounding box center [450, 670] width 272 height 19
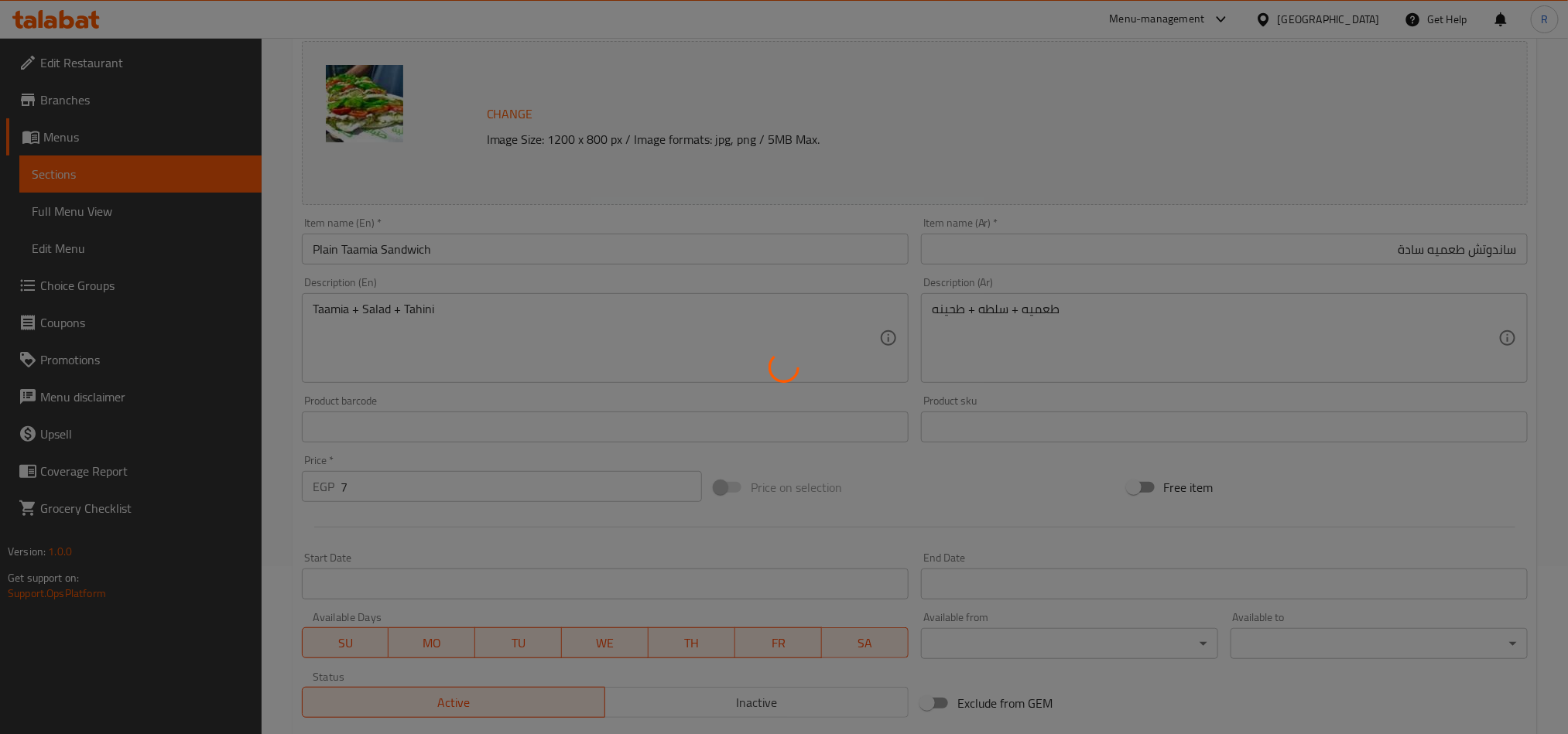
scroll to position [0, 0]
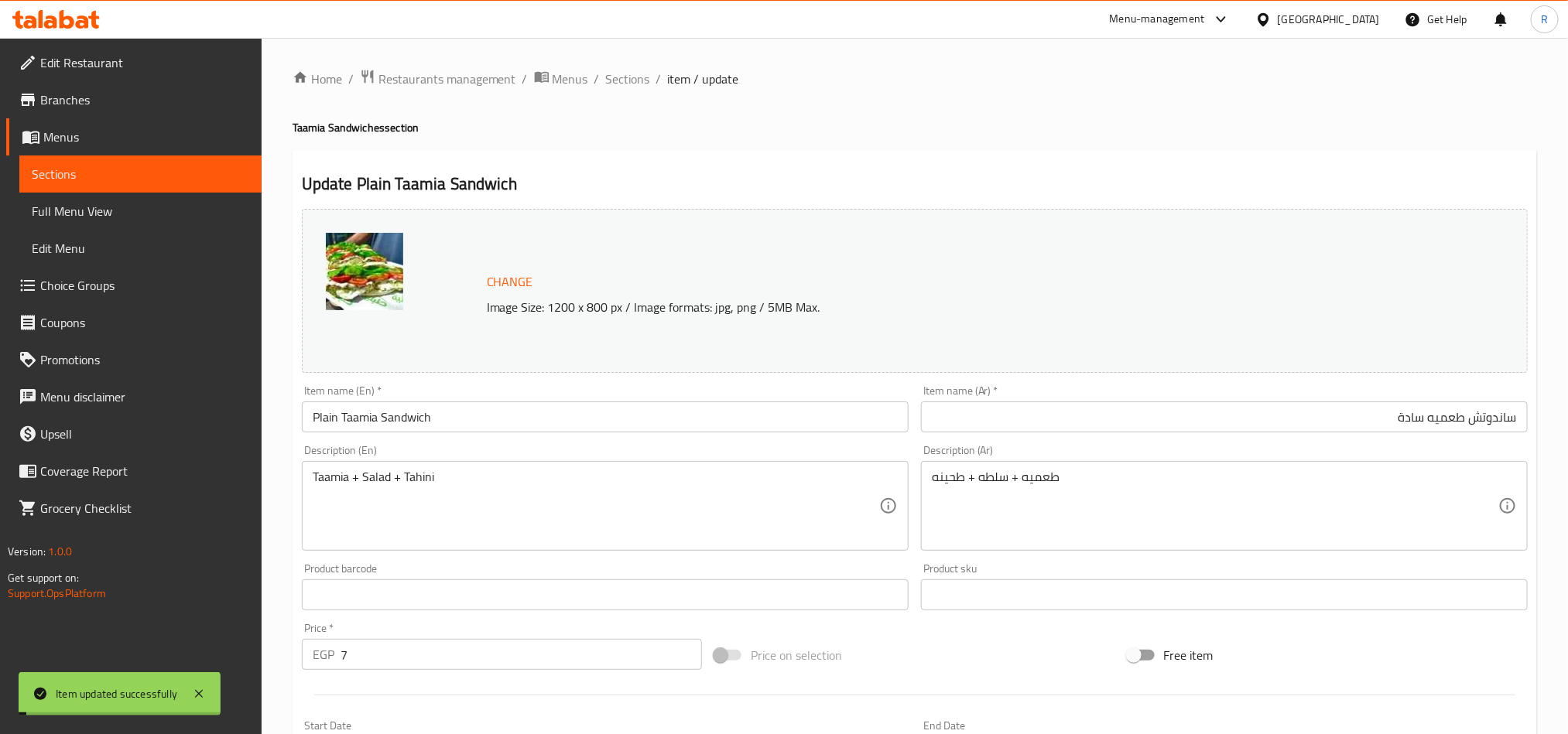
drag, startPoint x: 613, startPoint y: 84, endPoint x: 685, endPoint y: 5, distance: 106.9
click at [613, 84] on span "Sections" at bounding box center [628, 78] width 44 height 18
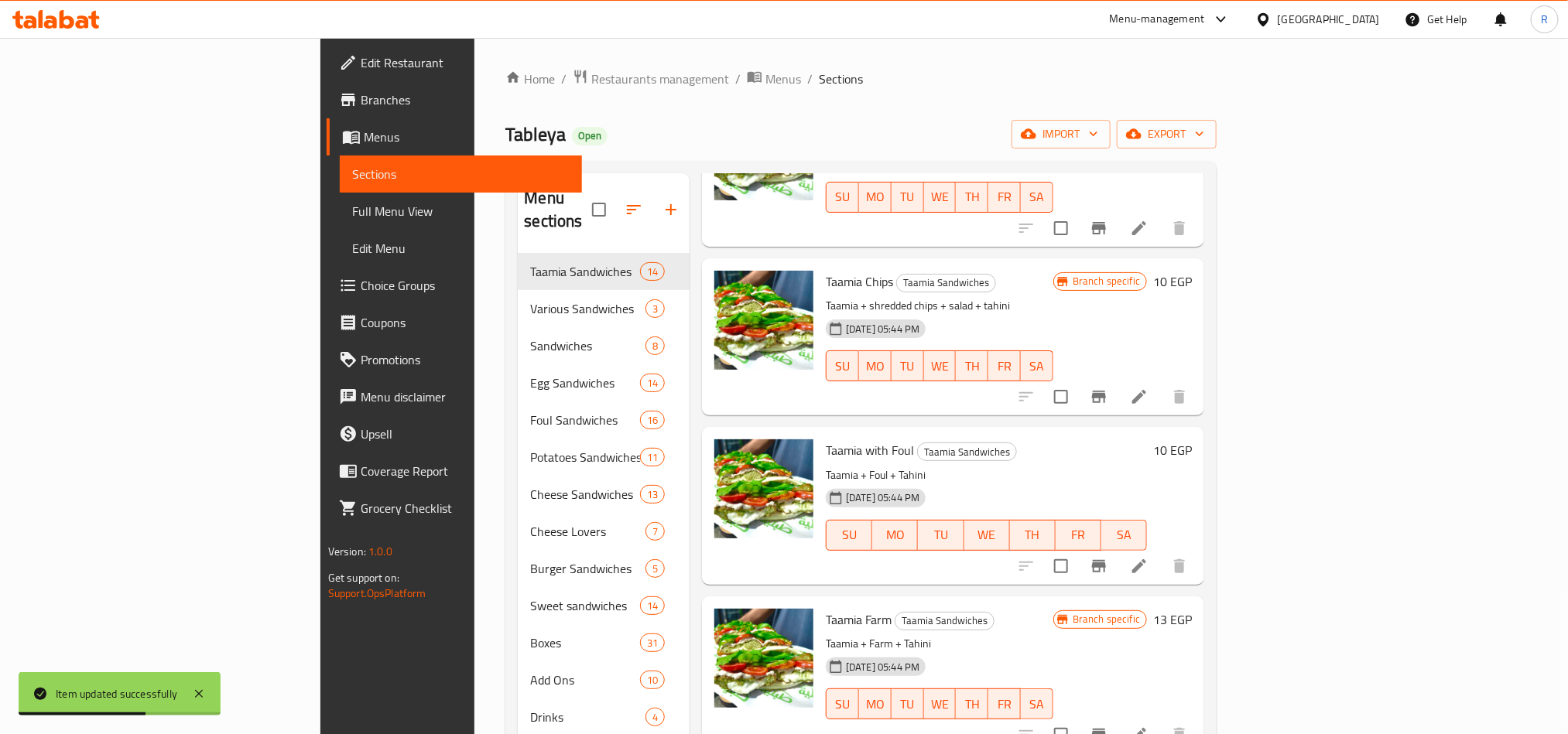
scroll to position [1045, 0]
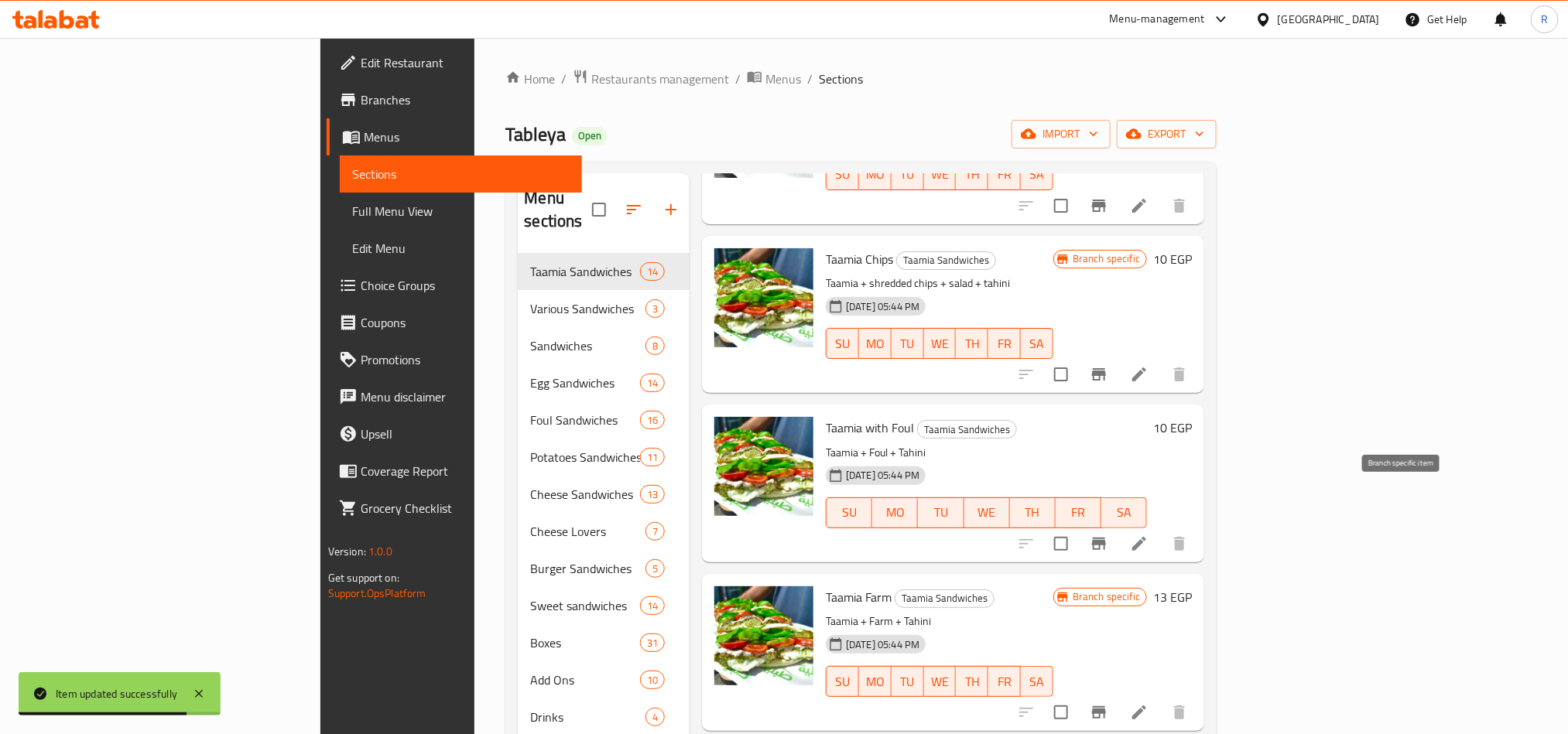
click at [1118, 525] on button "Branch-specific-item" at bounding box center [1099, 543] width 37 height 37
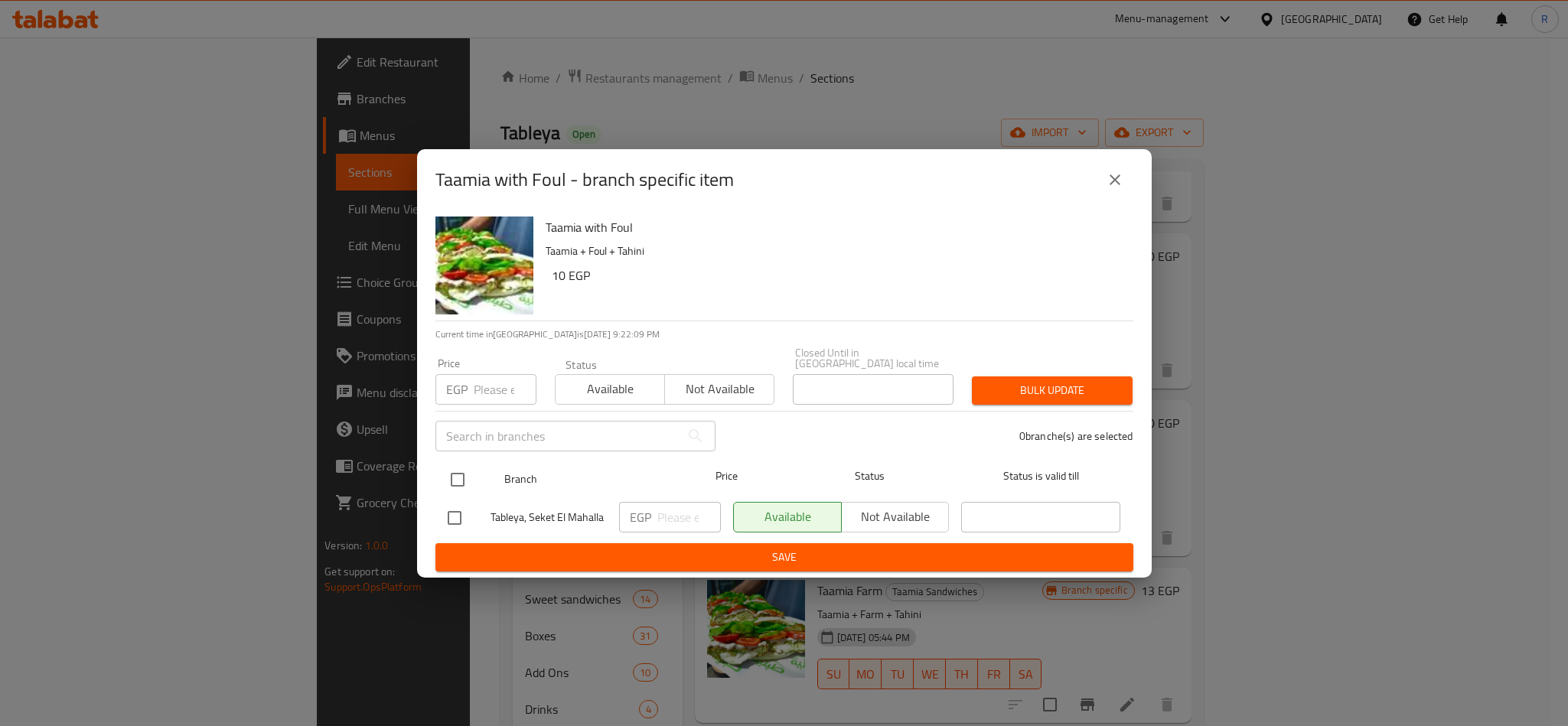
click at [457, 464] on input "checkbox" at bounding box center [457, 480] width 32 height 32
checkbox input "true"
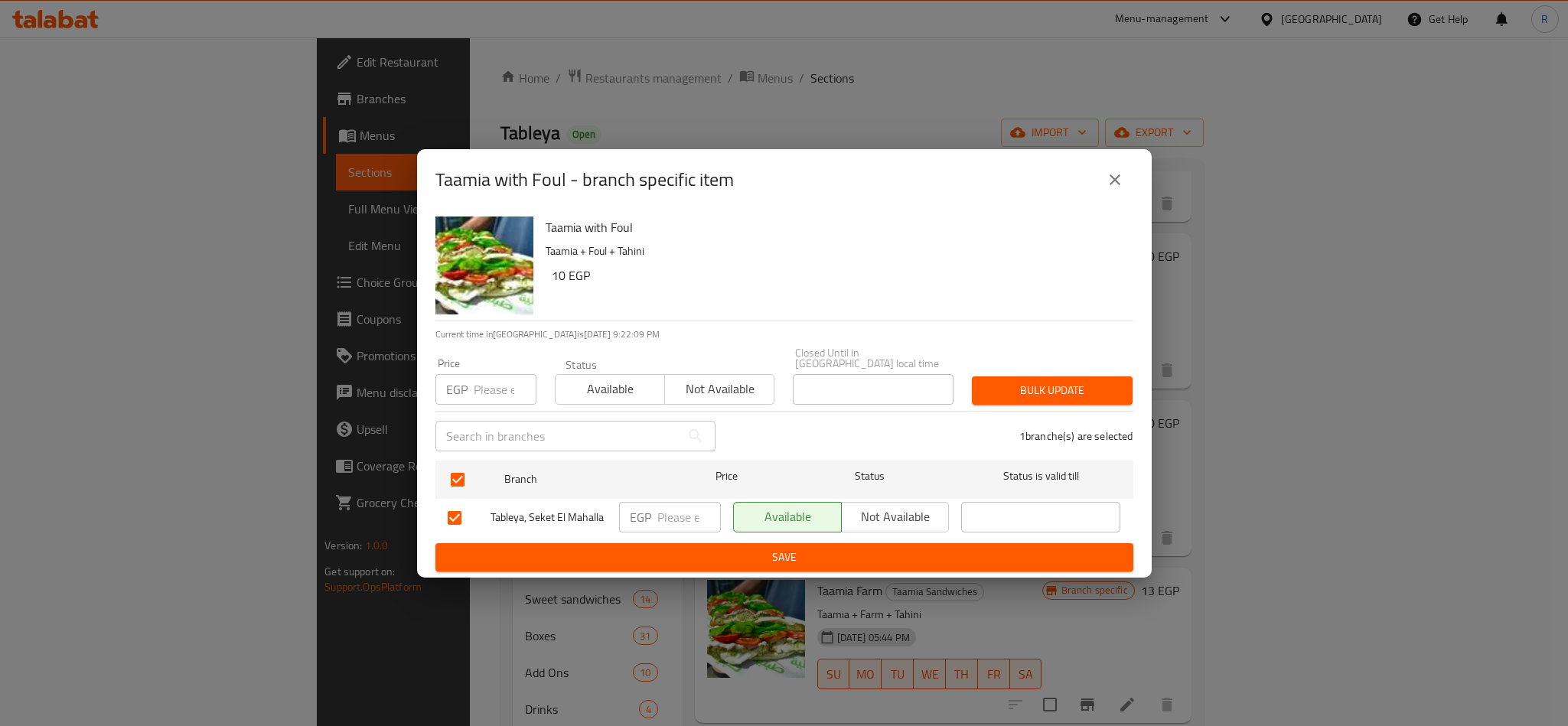
click at [491, 374] on input "number" at bounding box center [505, 389] width 63 height 31
type input "11"
click at [1072, 376] on button "Bulk update" at bounding box center [1052, 390] width 160 height 28
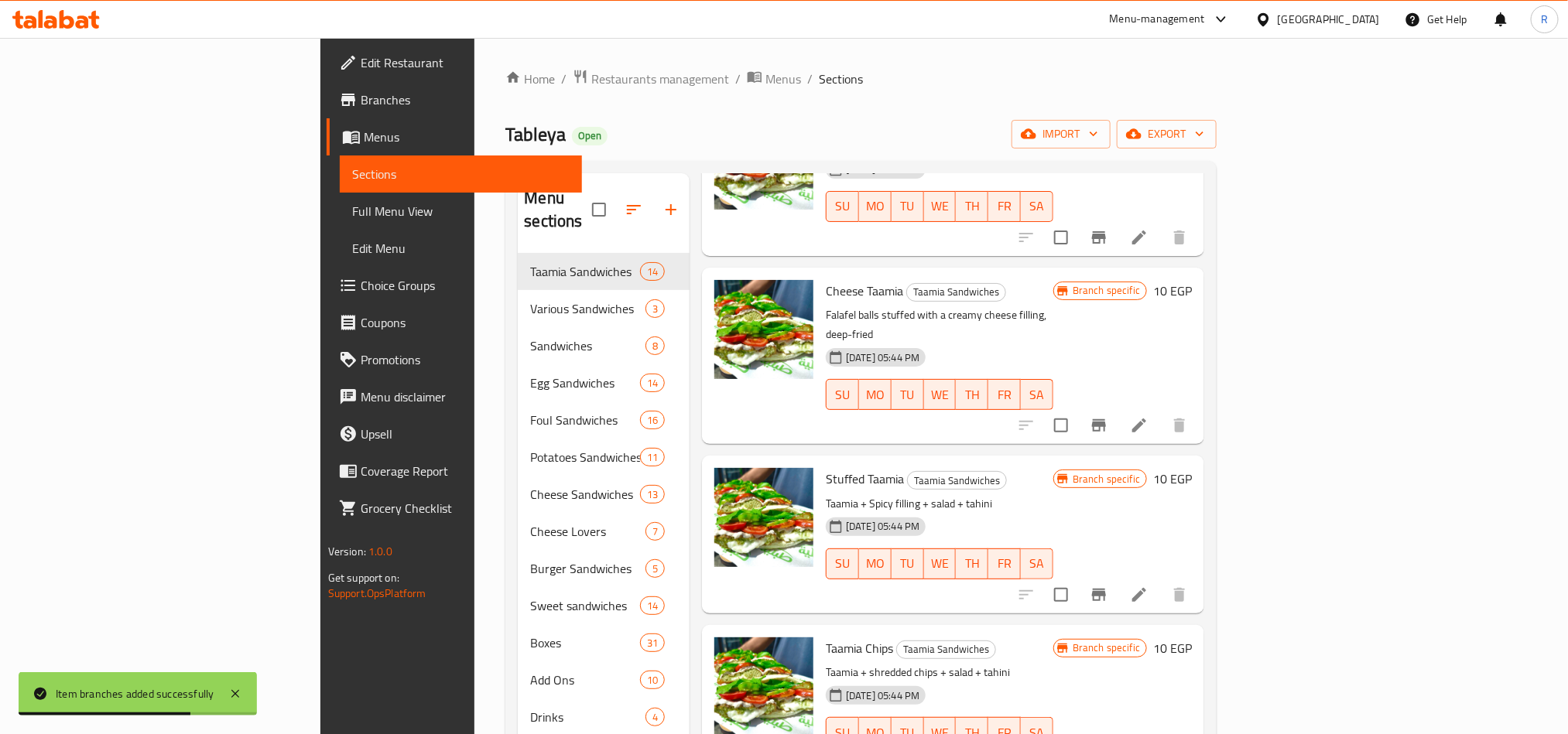
scroll to position [697, 0]
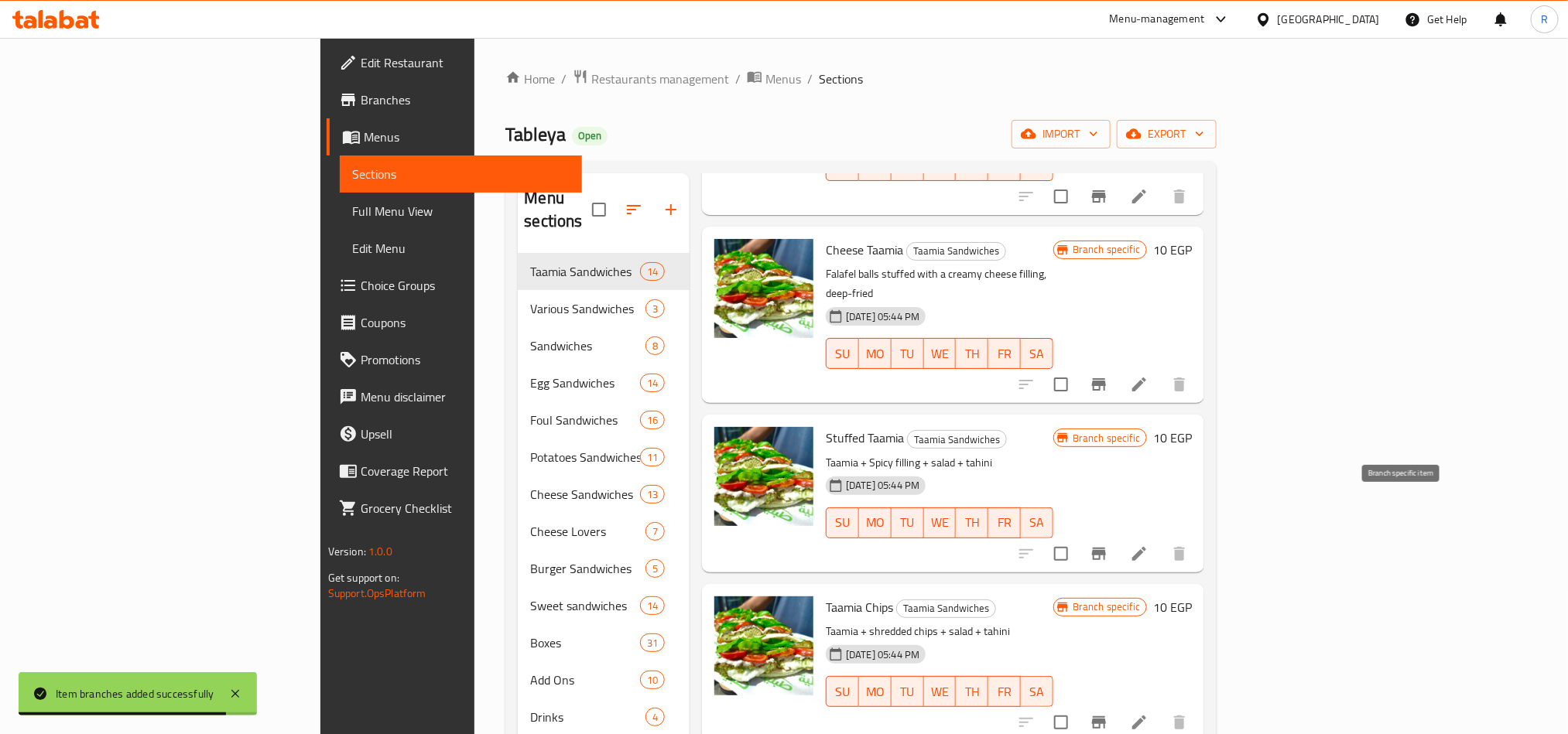
click at [1118, 535] on button "Branch-specific-item" at bounding box center [1099, 554] width 37 height 37
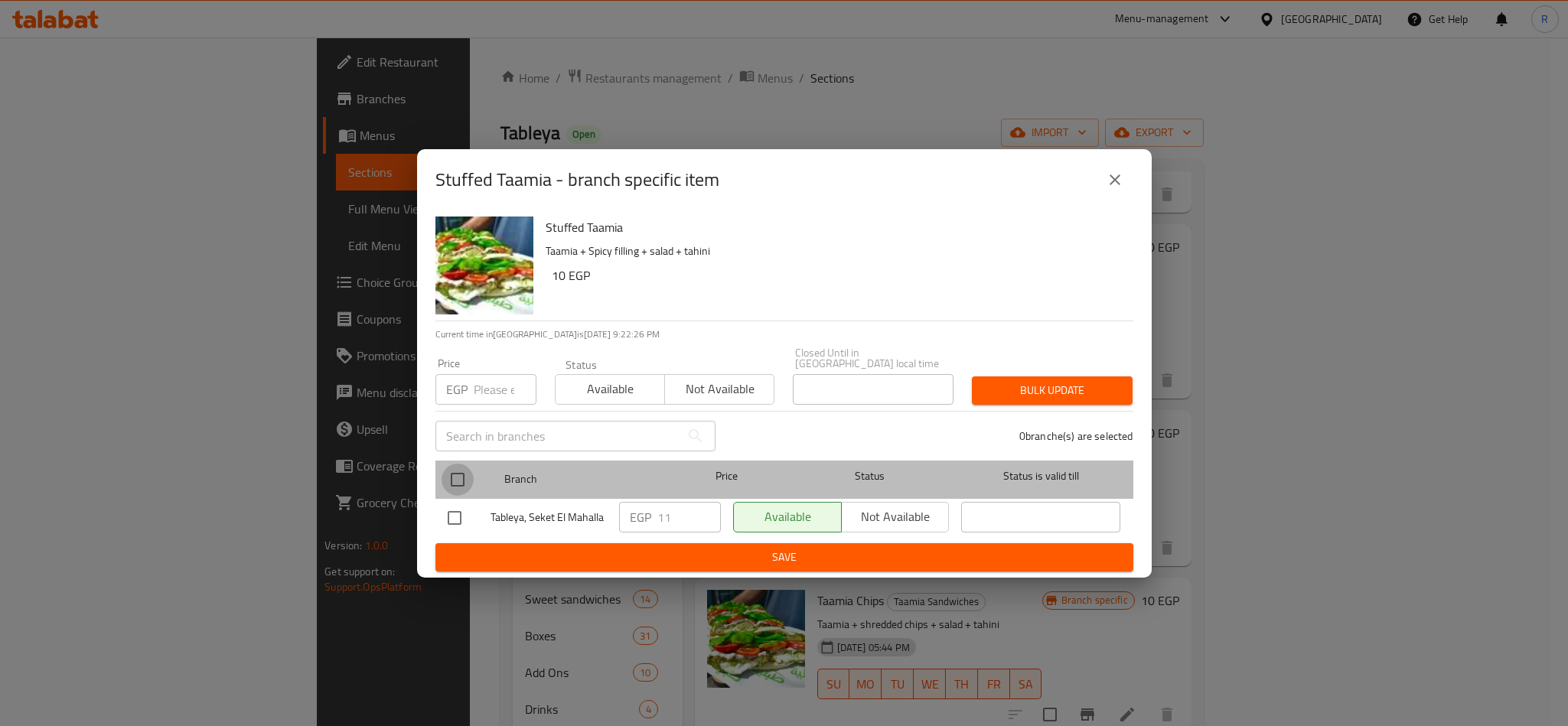
click at [455, 477] on input "checkbox" at bounding box center [457, 480] width 32 height 32
checkbox input "true"
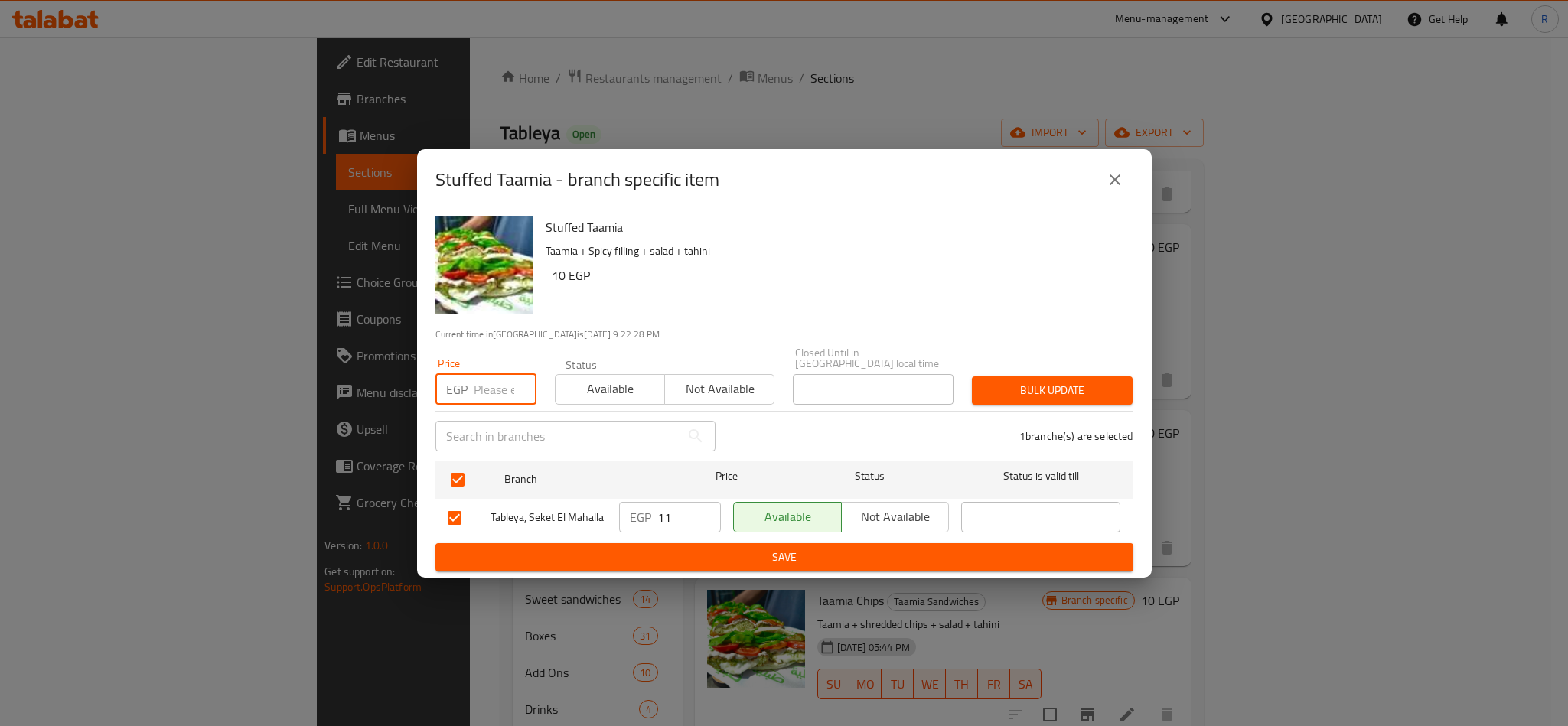
click at [479, 386] on input "number" at bounding box center [505, 389] width 63 height 31
type input "12"
click at [1105, 395] on button "Bulk update" at bounding box center [1052, 390] width 160 height 28
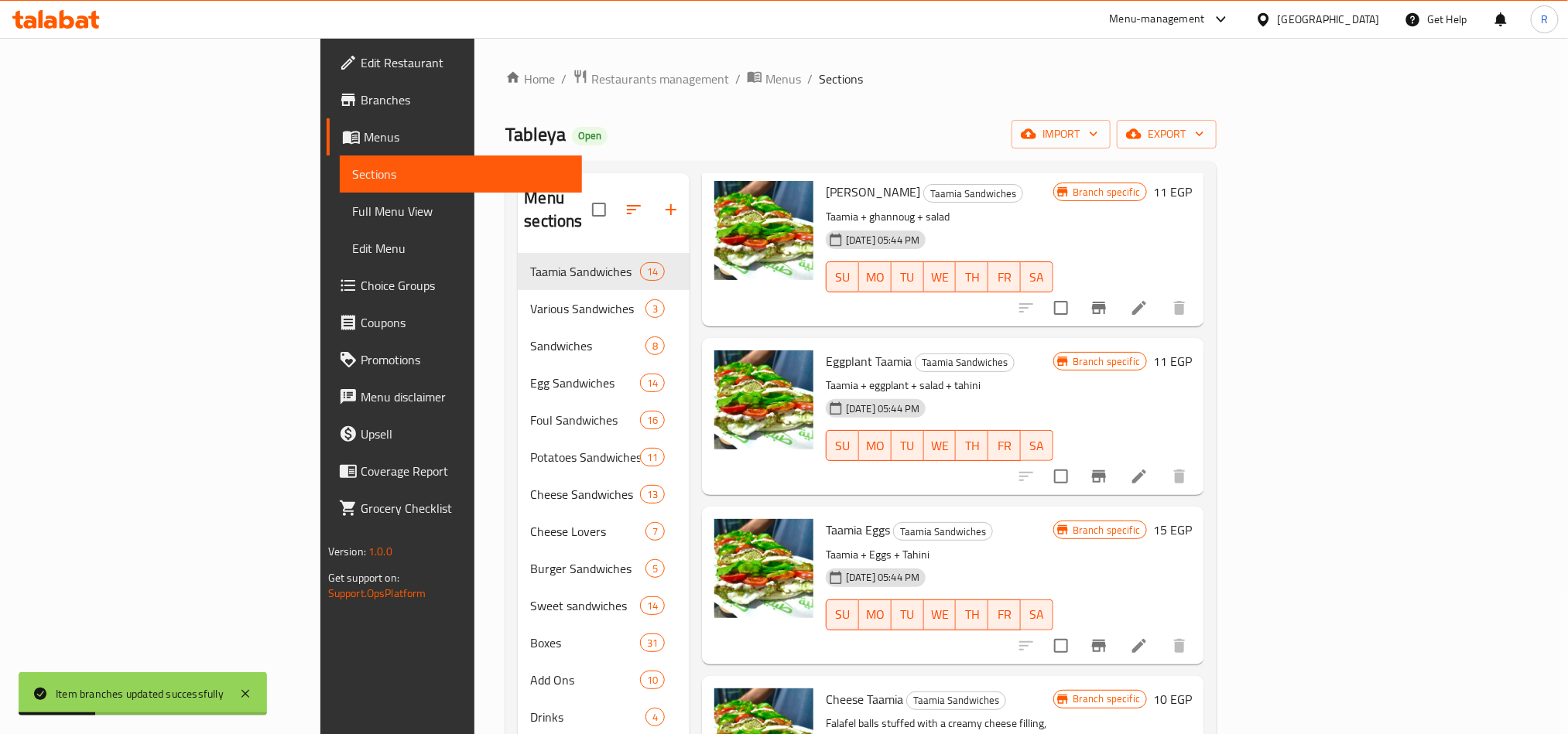
scroll to position [116, 0]
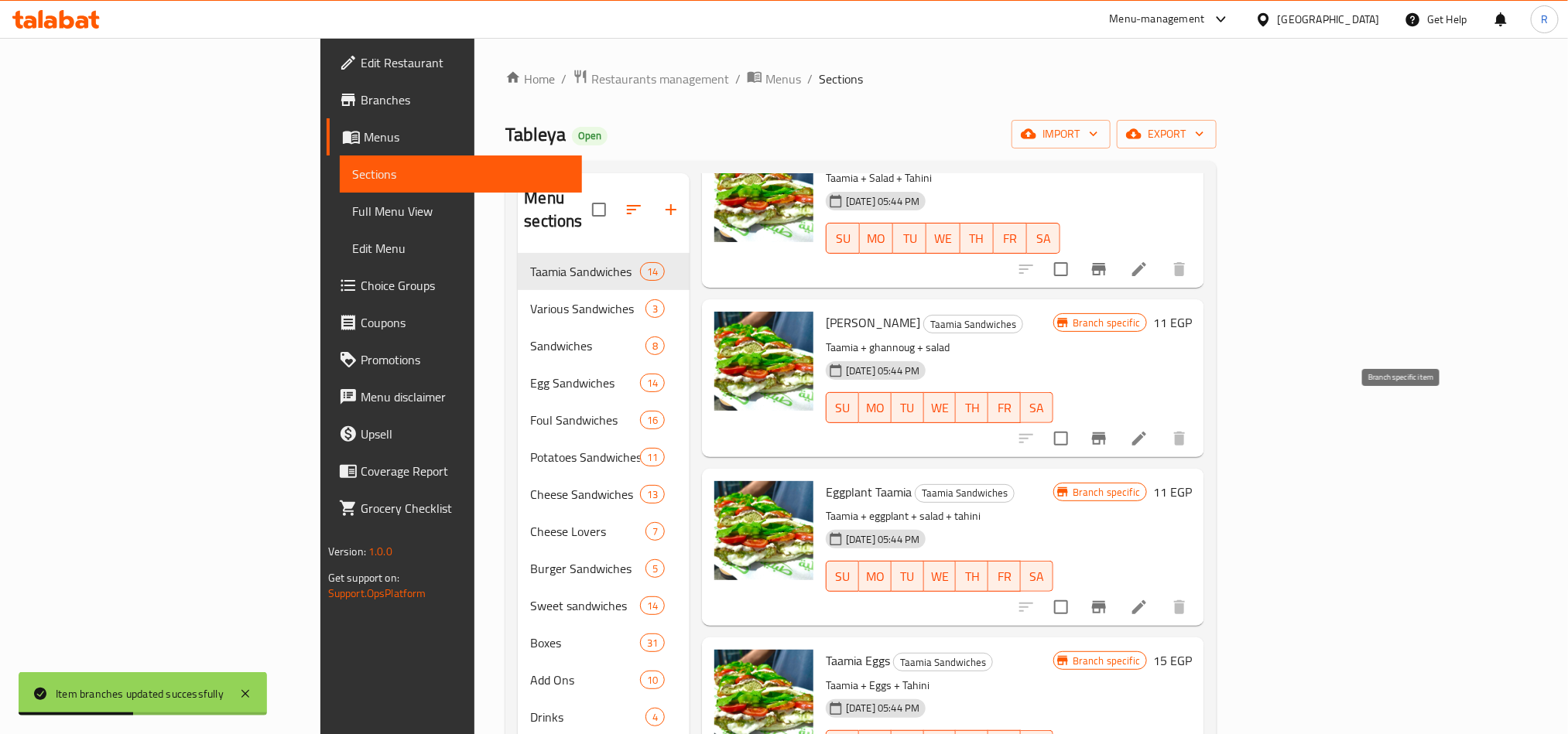
click at [1106, 433] on icon "Branch-specific-item" at bounding box center [1099, 439] width 14 height 13
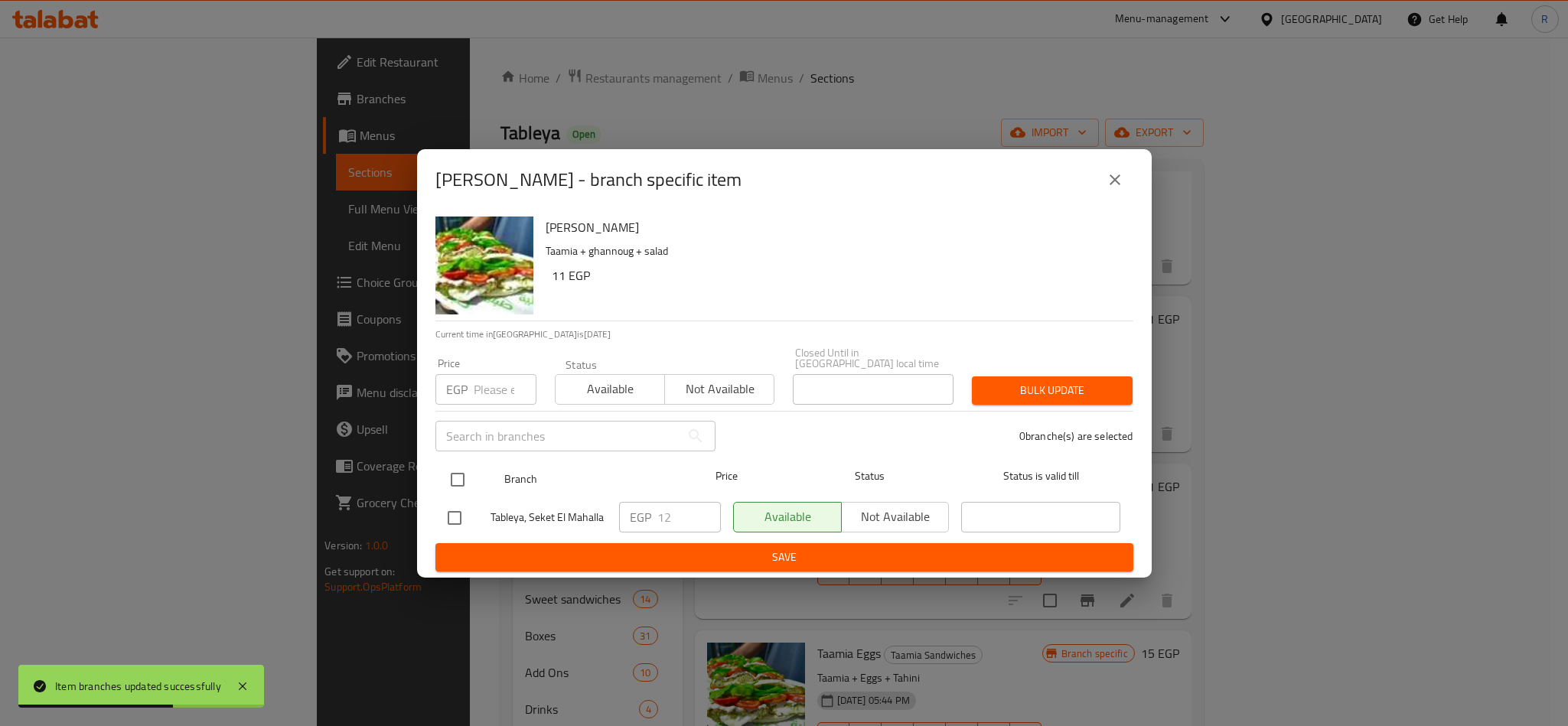
click at [454, 469] on input "checkbox" at bounding box center [457, 480] width 32 height 32
checkbox input "true"
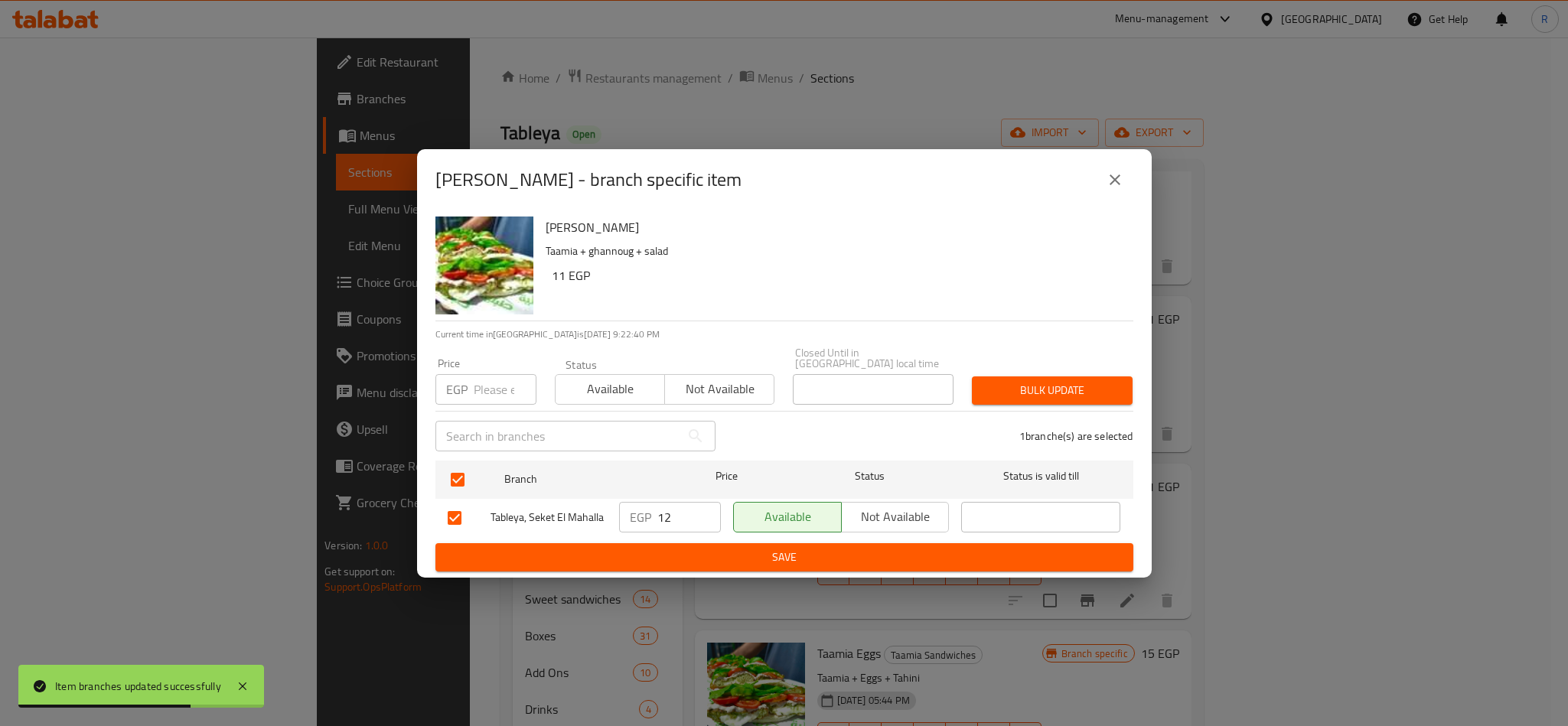
click at [501, 383] on input "number" at bounding box center [505, 389] width 63 height 31
type input "12"
click at [1077, 386] on span "Bulk update" at bounding box center [1052, 390] width 136 height 19
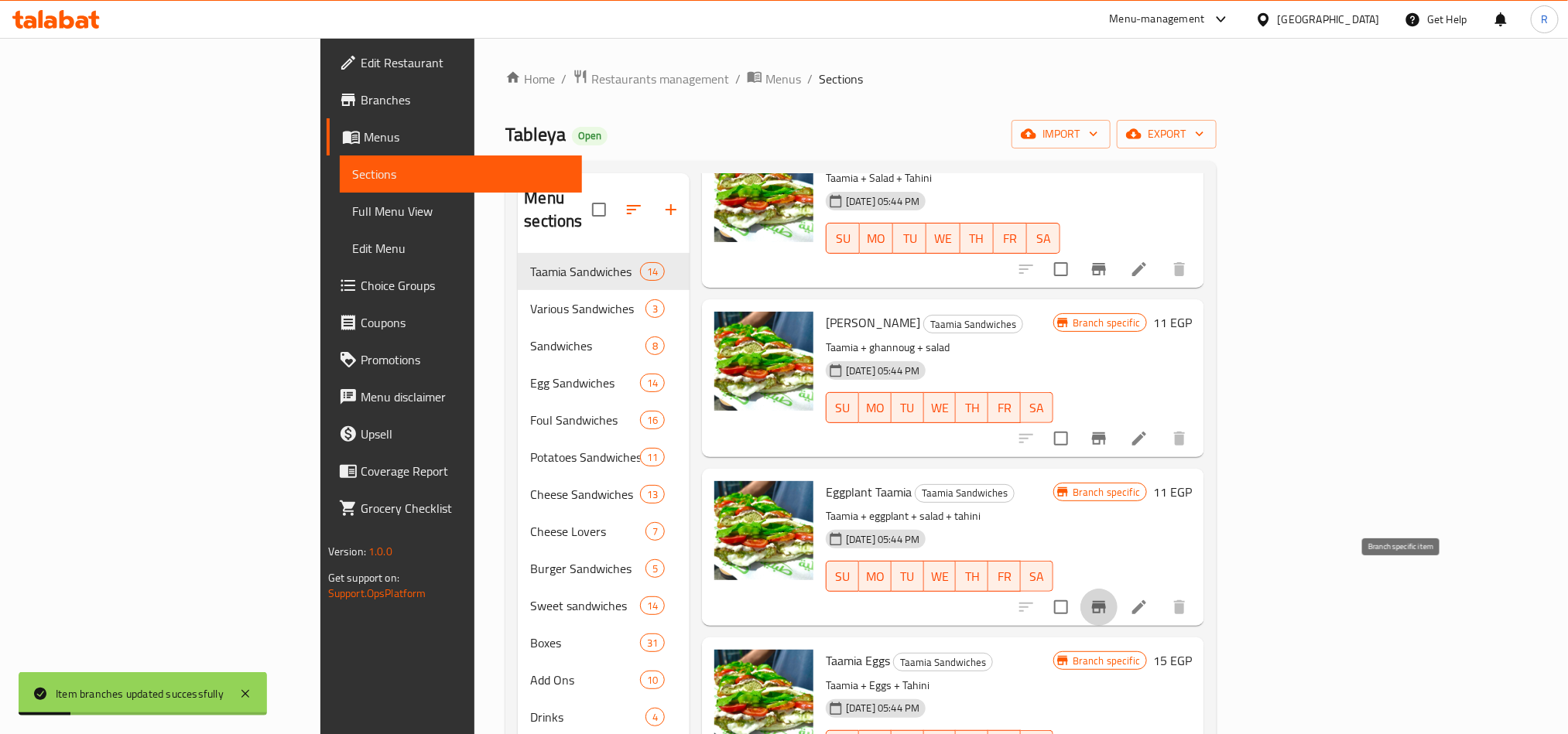
click at [1118, 596] on button "Branch-specific-item" at bounding box center [1099, 607] width 37 height 37
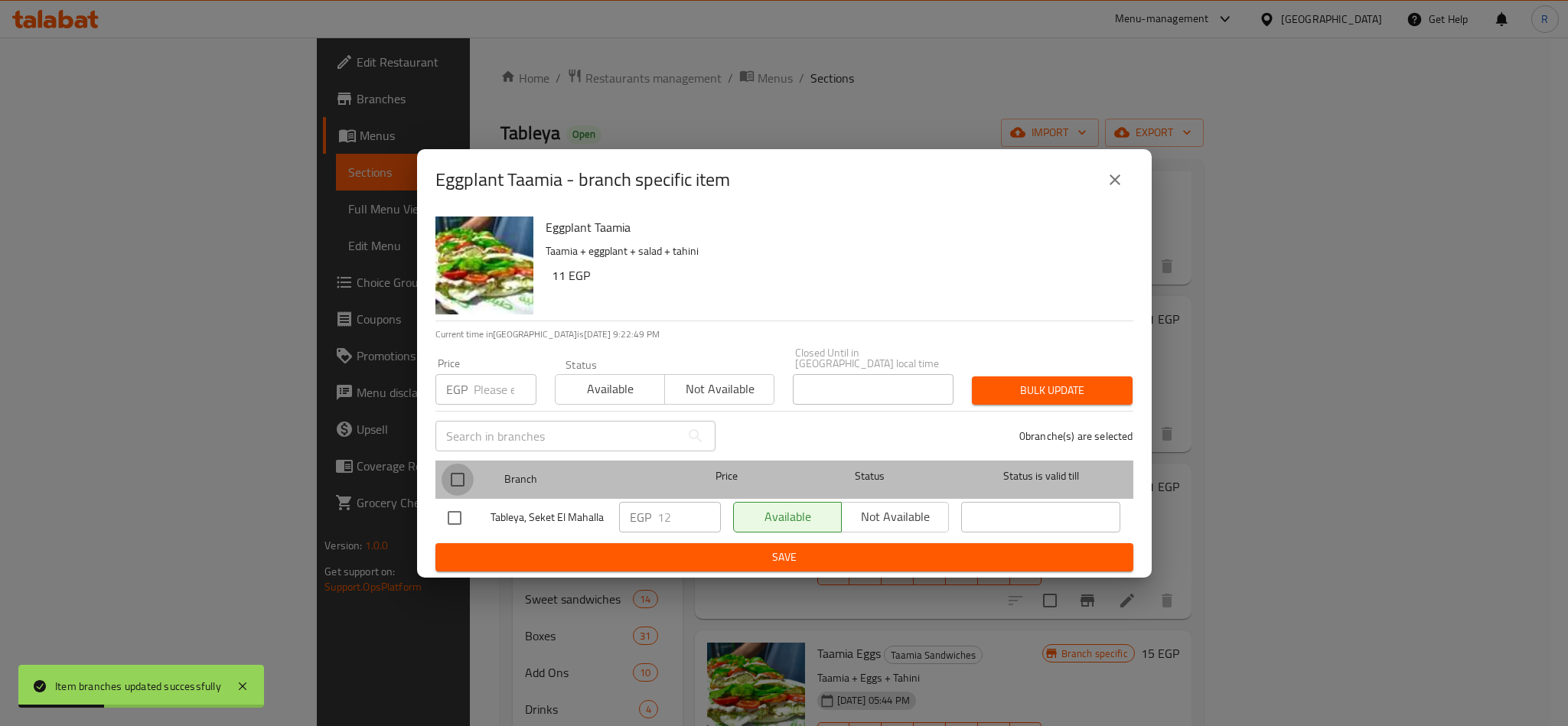
click at [457, 469] on input "checkbox" at bounding box center [457, 480] width 32 height 32
checkbox input "true"
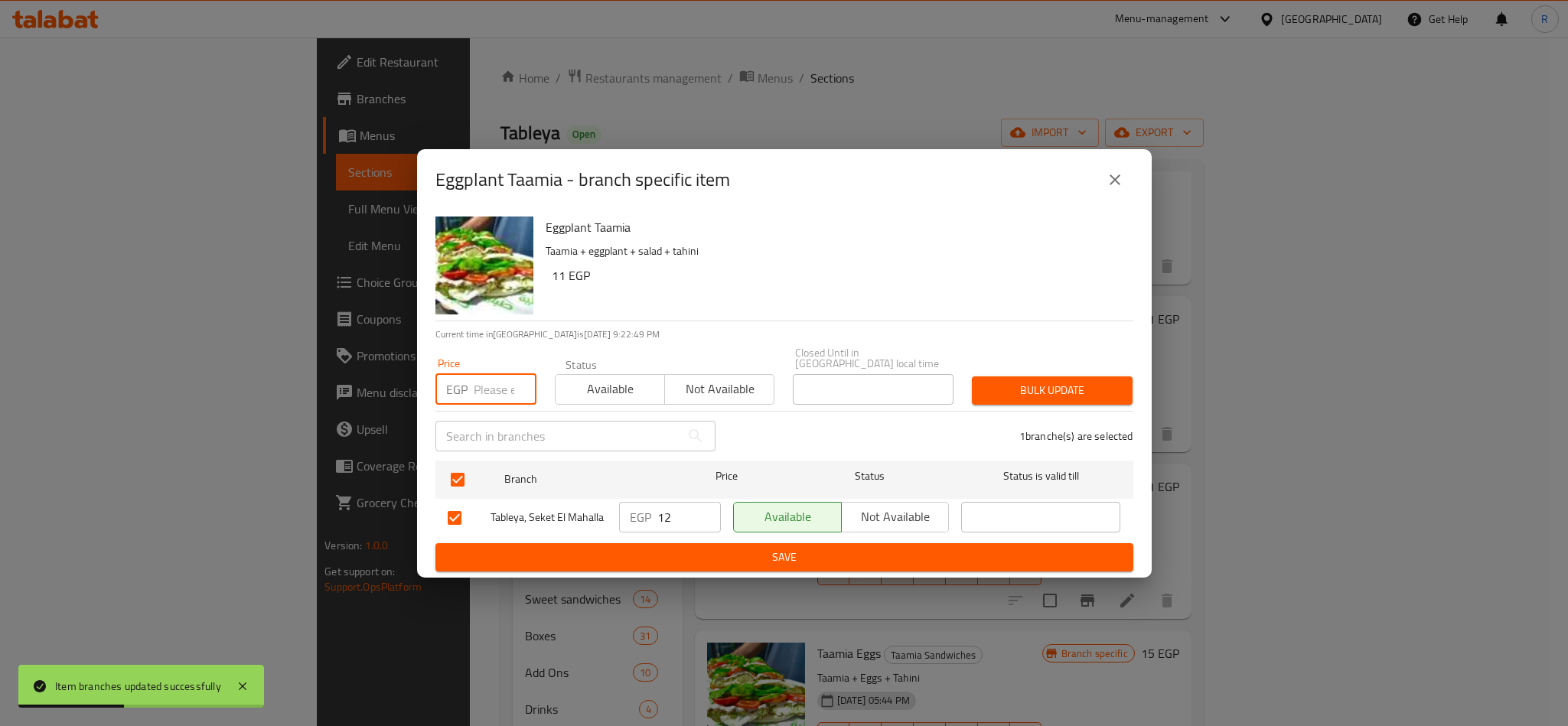
click at [483, 383] on input "number" at bounding box center [505, 389] width 63 height 31
type input "15"
click at [1056, 384] on span "Bulk update" at bounding box center [1052, 390] width 136 height 19
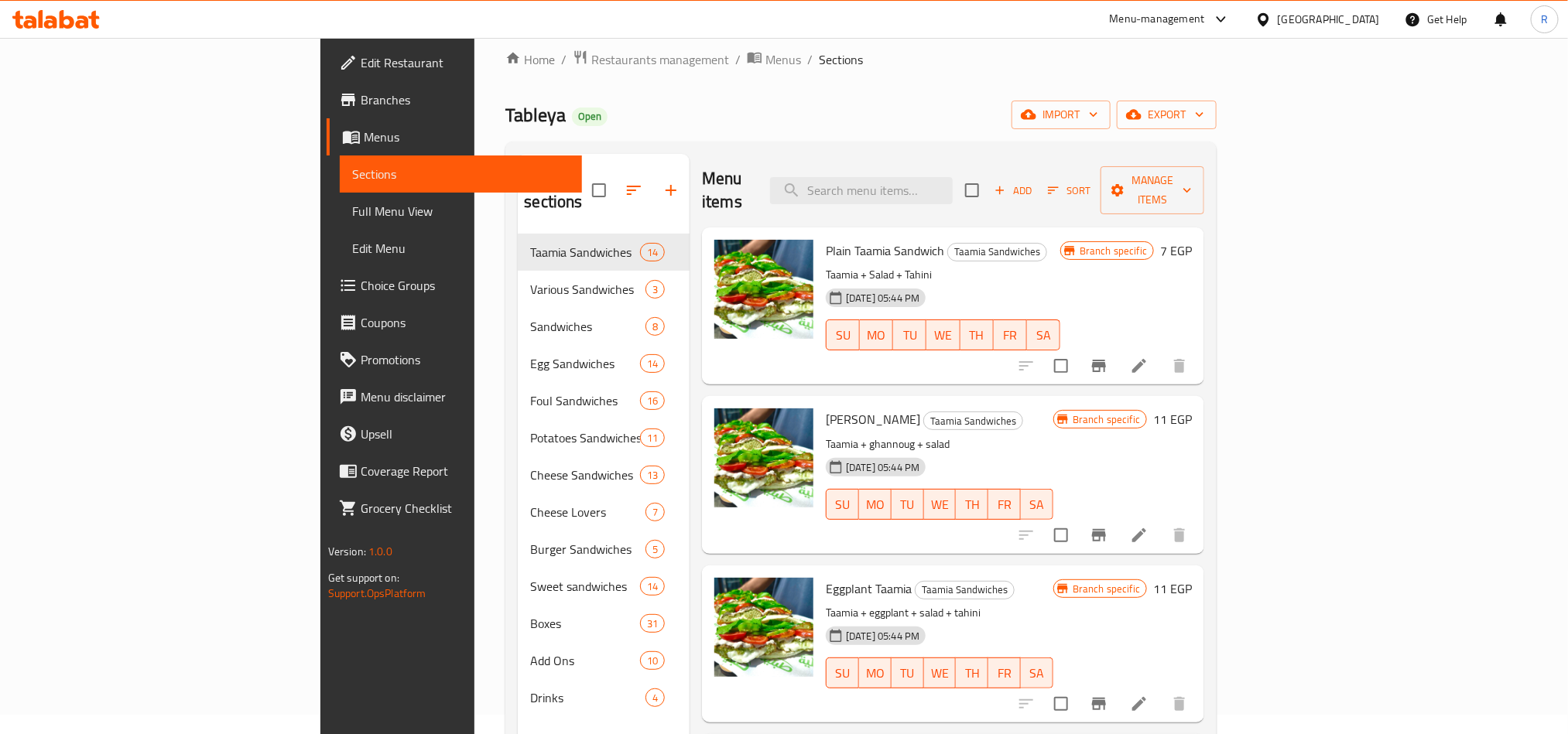
scroll to position [0, 0]
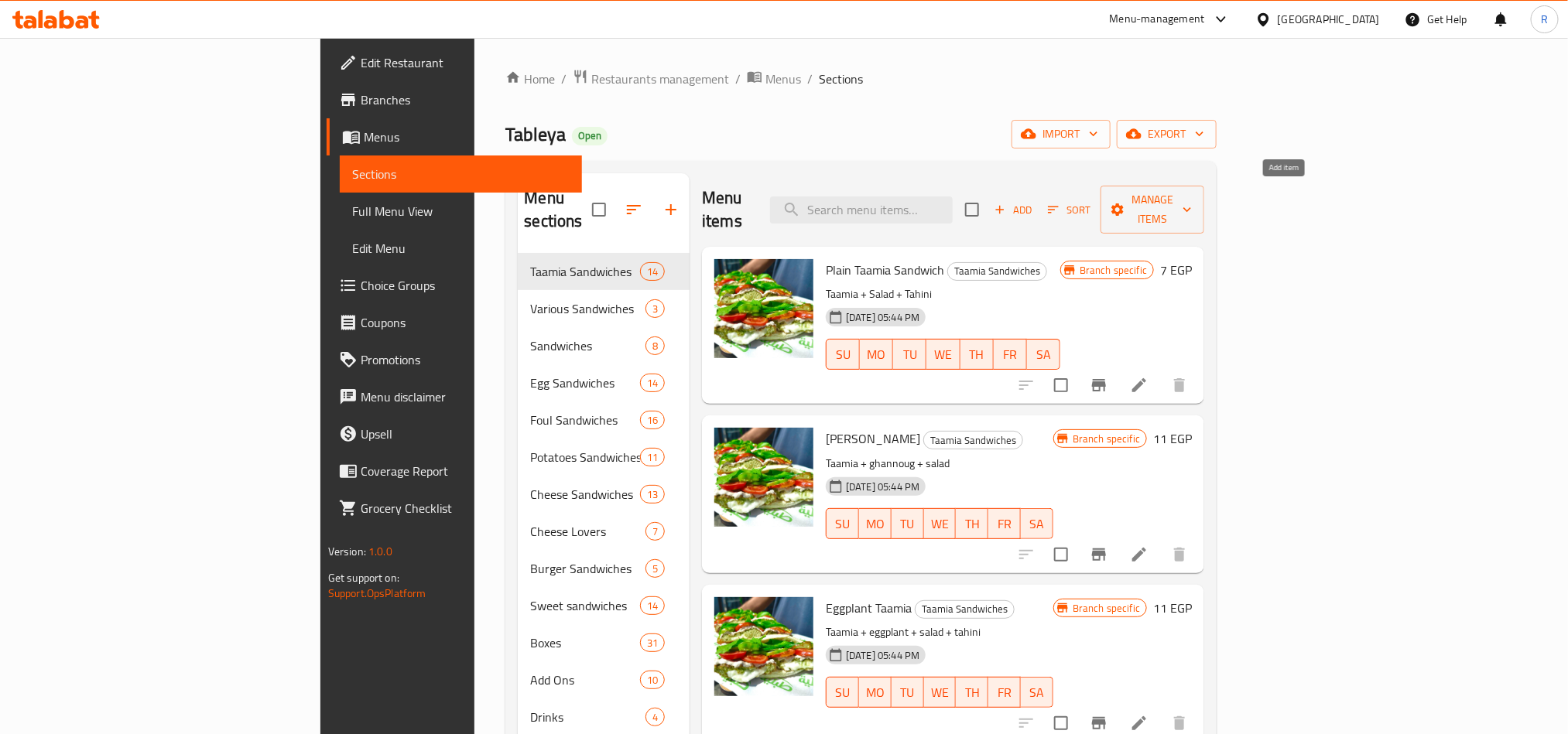
click at [1034, 201] on span "Add" at bounding box center [1013, 210] width 42 height 18
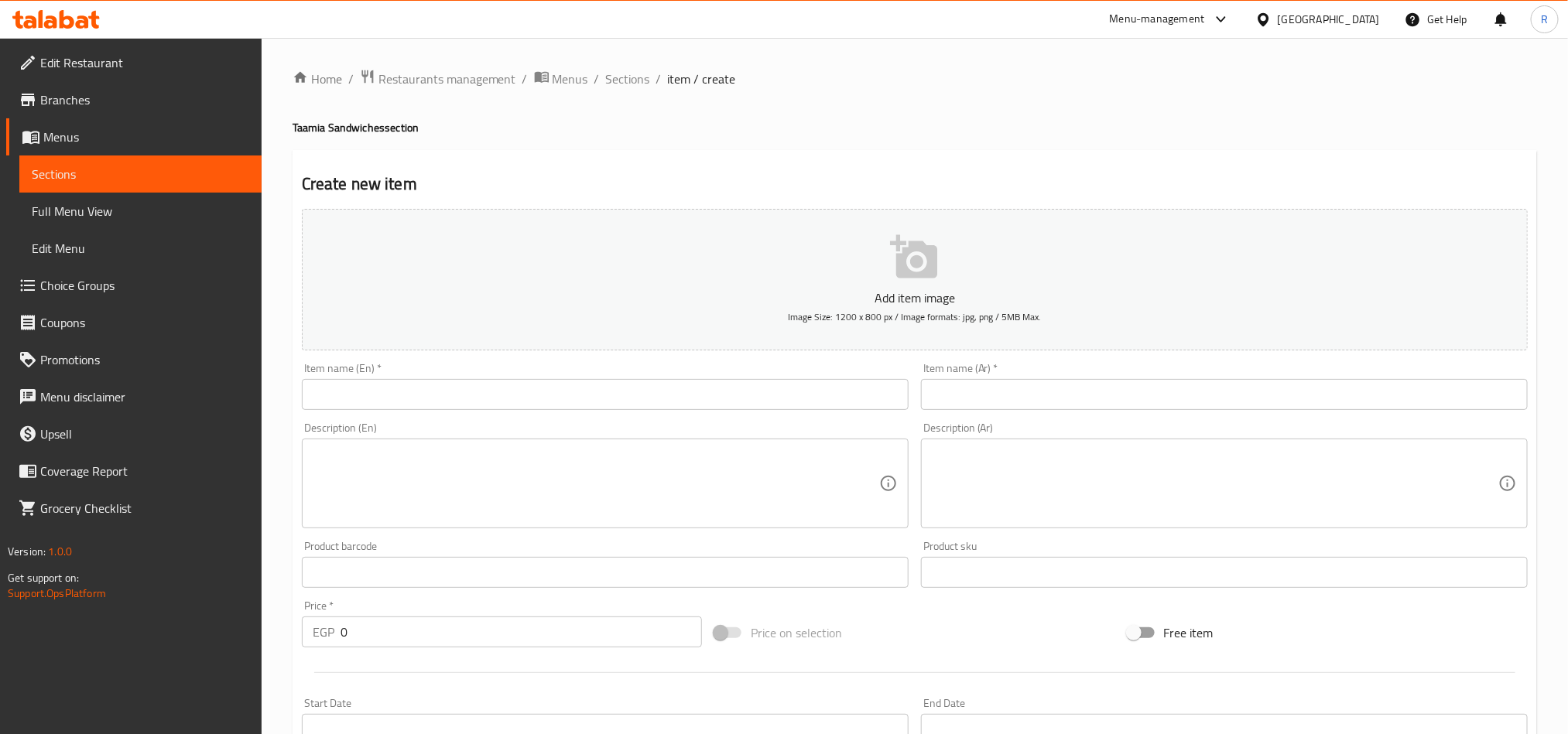
click at [1267, 381] on input "text" at bounding box center [1224, 394] width 607 height 31
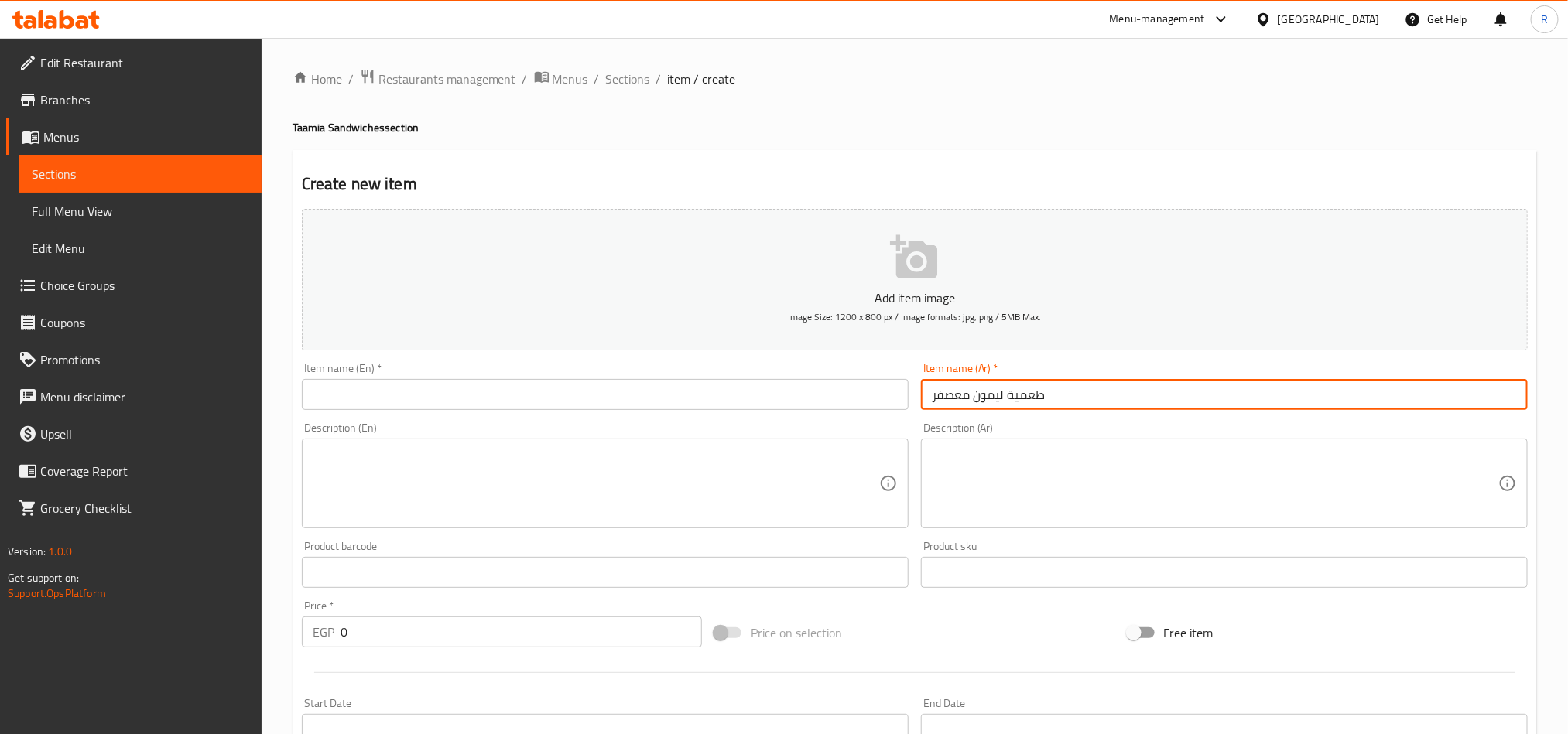
type input "طعمية ليمون معصفر"
click at [449, 398] on input "text" at bounding box center [605, 394] width 607 height 31
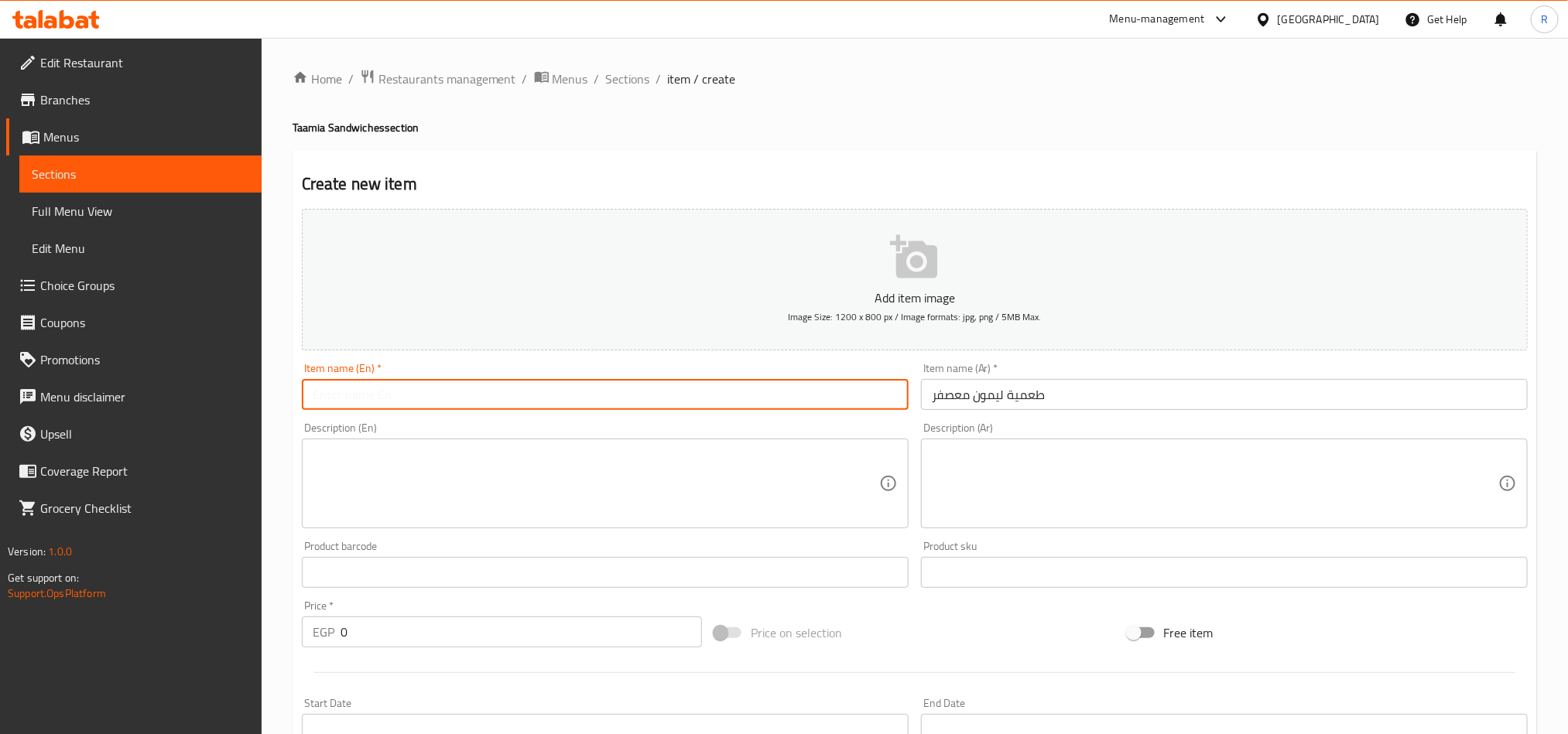
paste input "Pickled Lemons with Safflower"
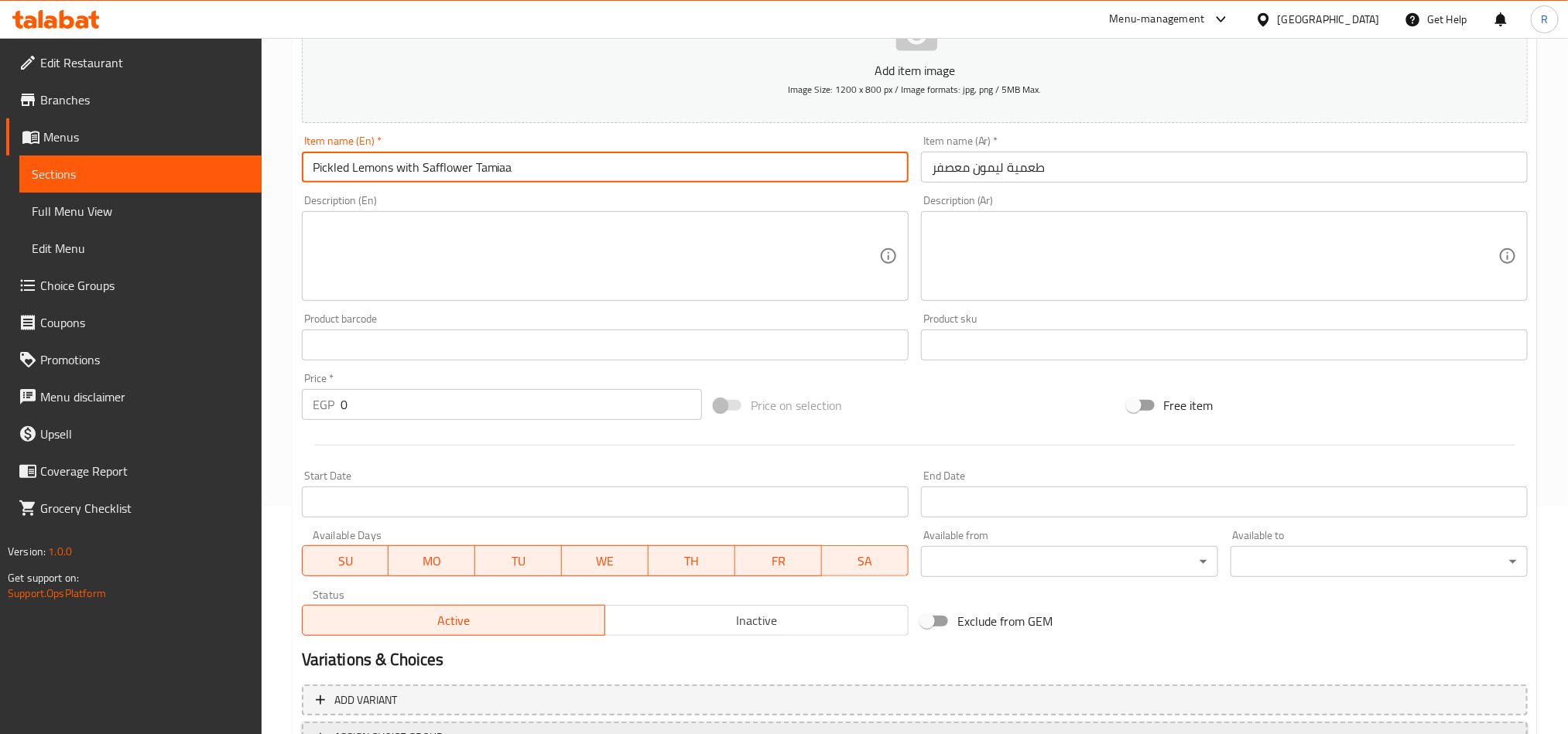
scroll to position [233, 0]
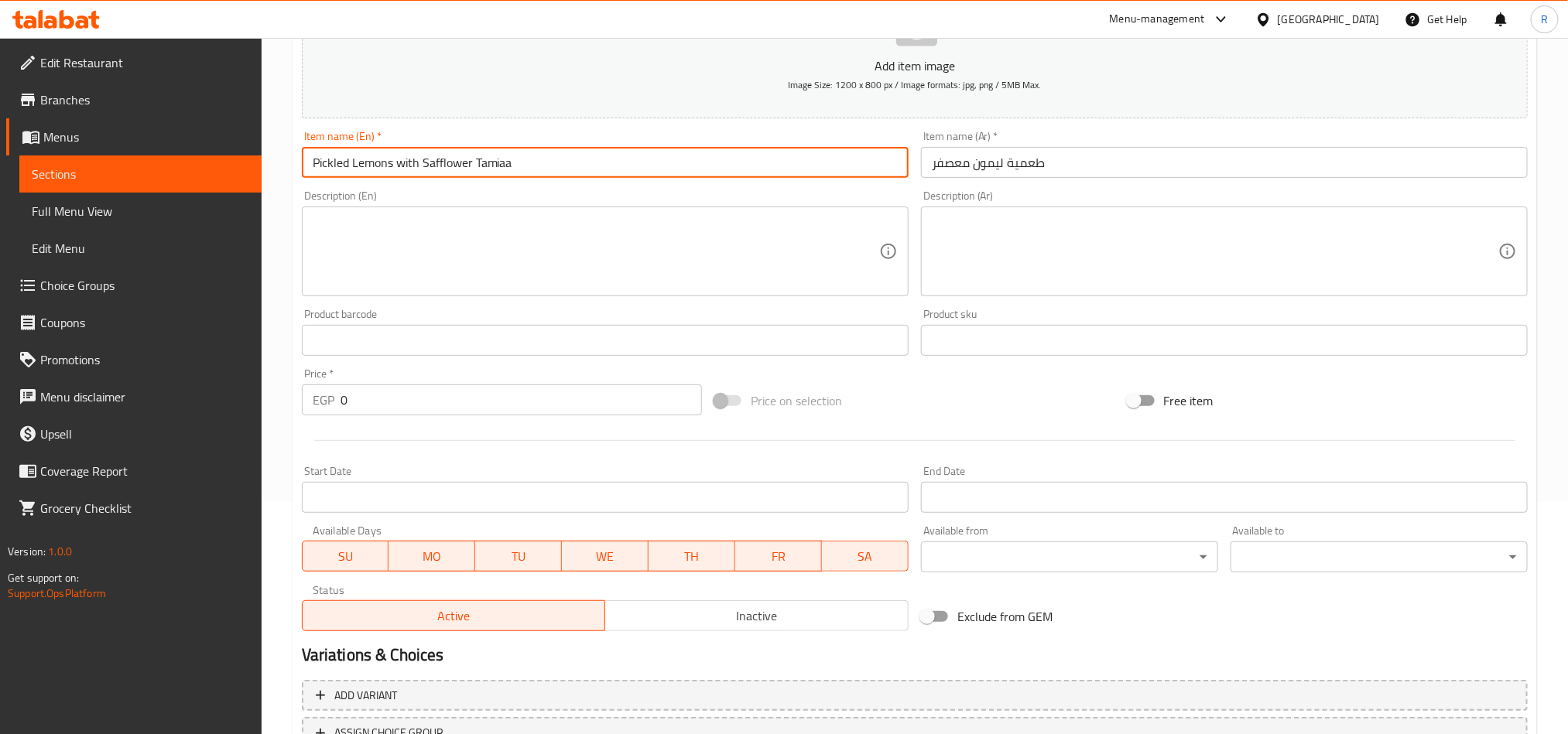
type input "Pickled Lemons with Safflower Tamiaa"
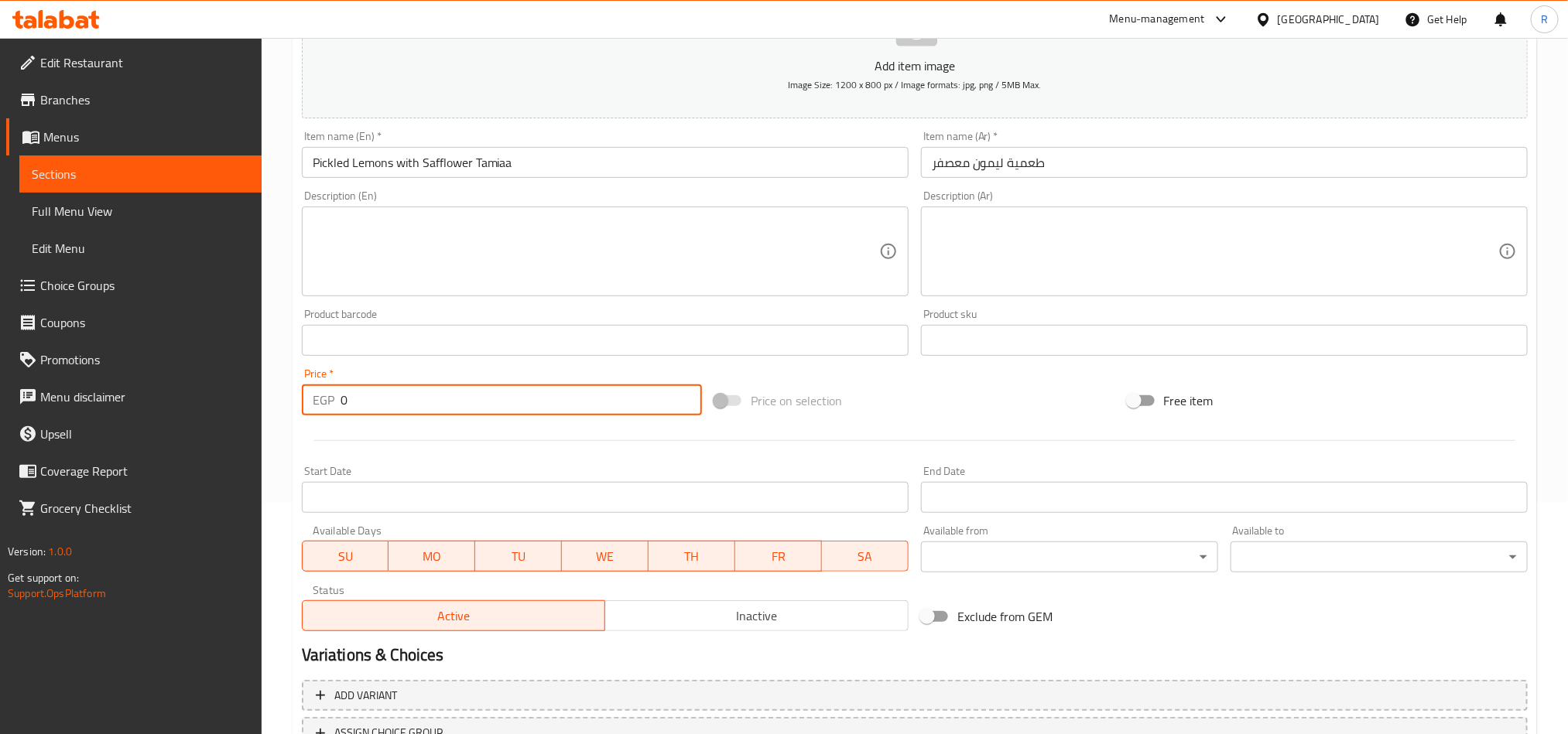
drag, startPoint x: 354, startPoint y: 397, endPoint x: 332, endPoint y: 400, distance: 22.2
click at [332, 400] on div "EGP 0 Price *" at bounding box center [502, 399] width 400 height 31
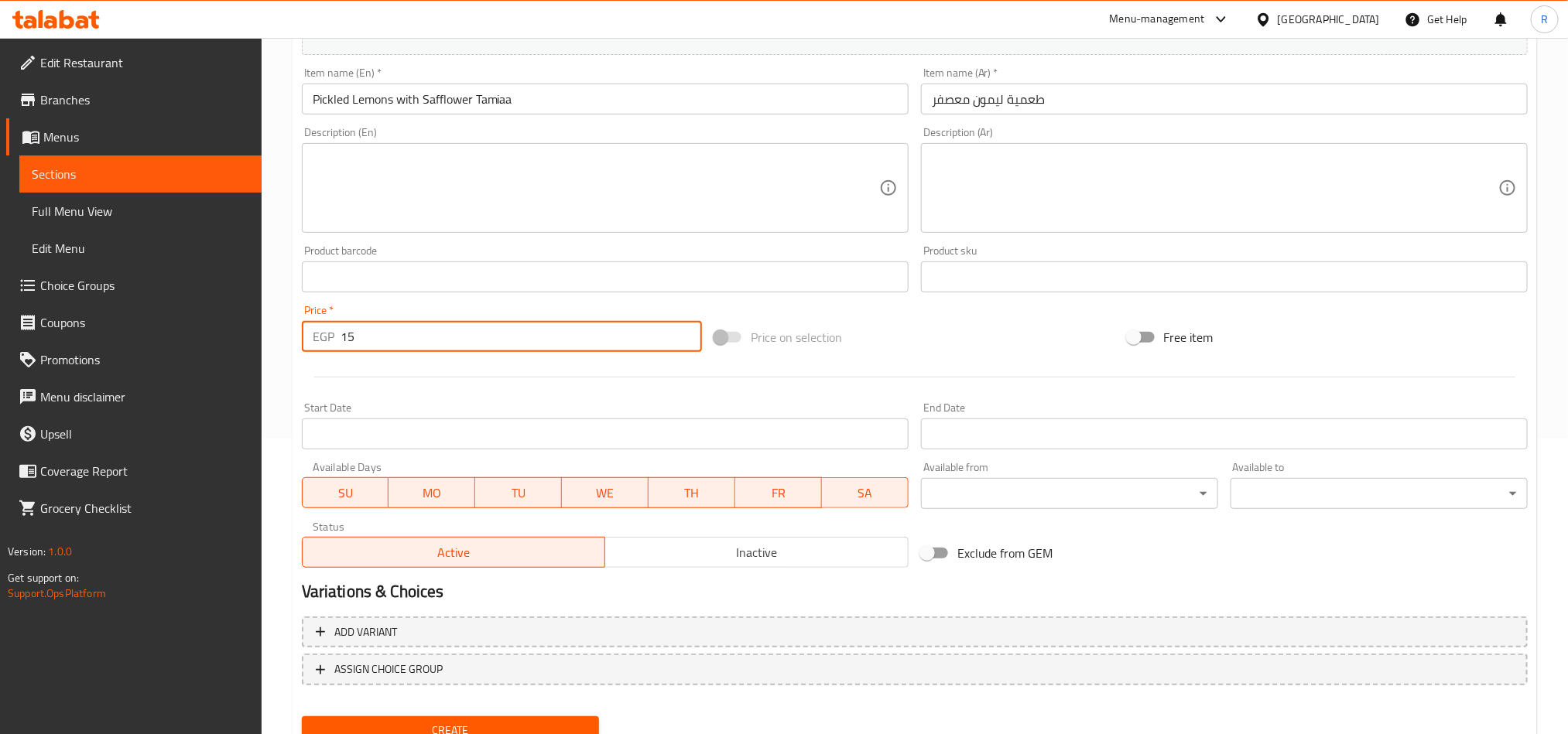
scroll to position [358, 0]
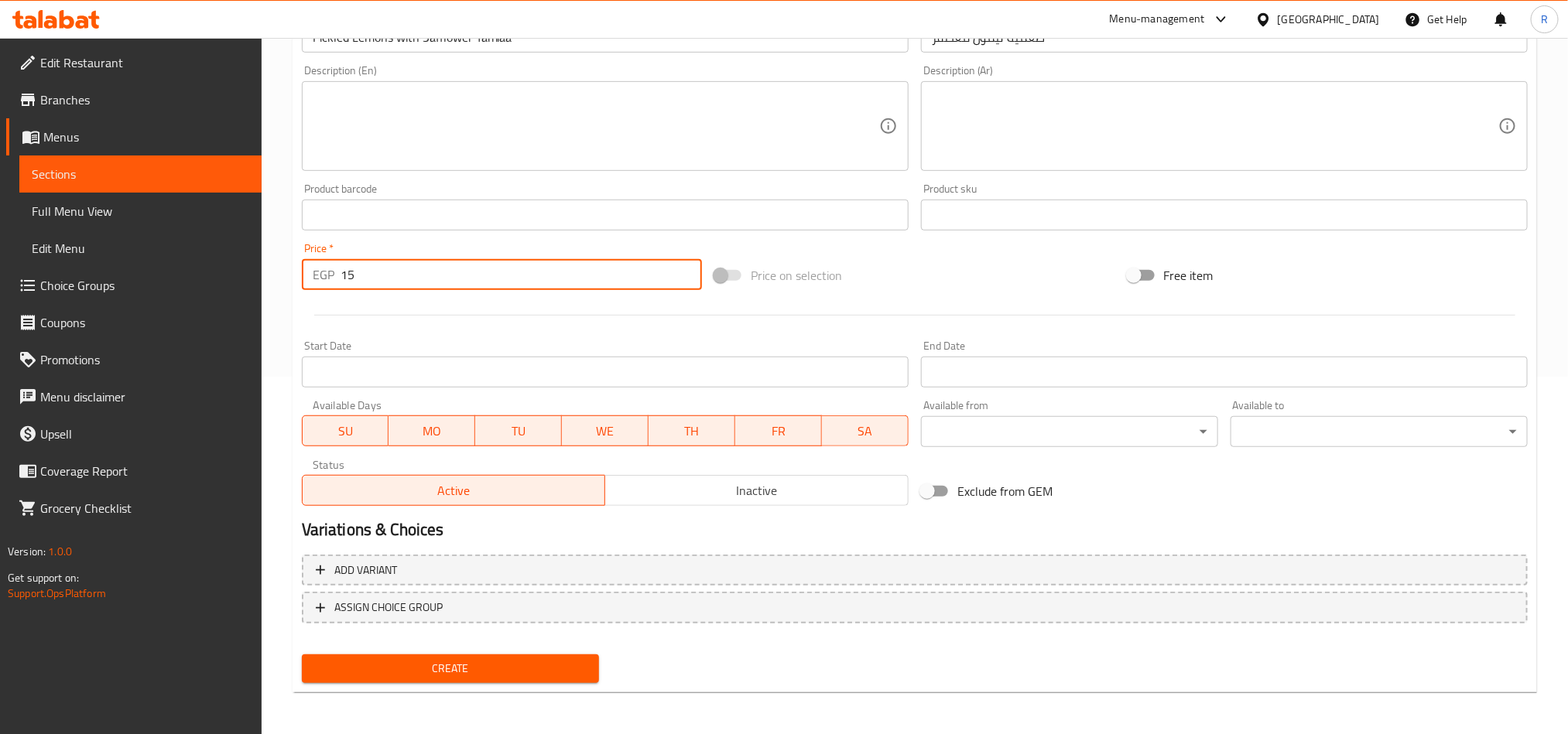
type input "15"
click at [542, 657] on button "Create" at bounding box center [451, 669] width 297 height 28
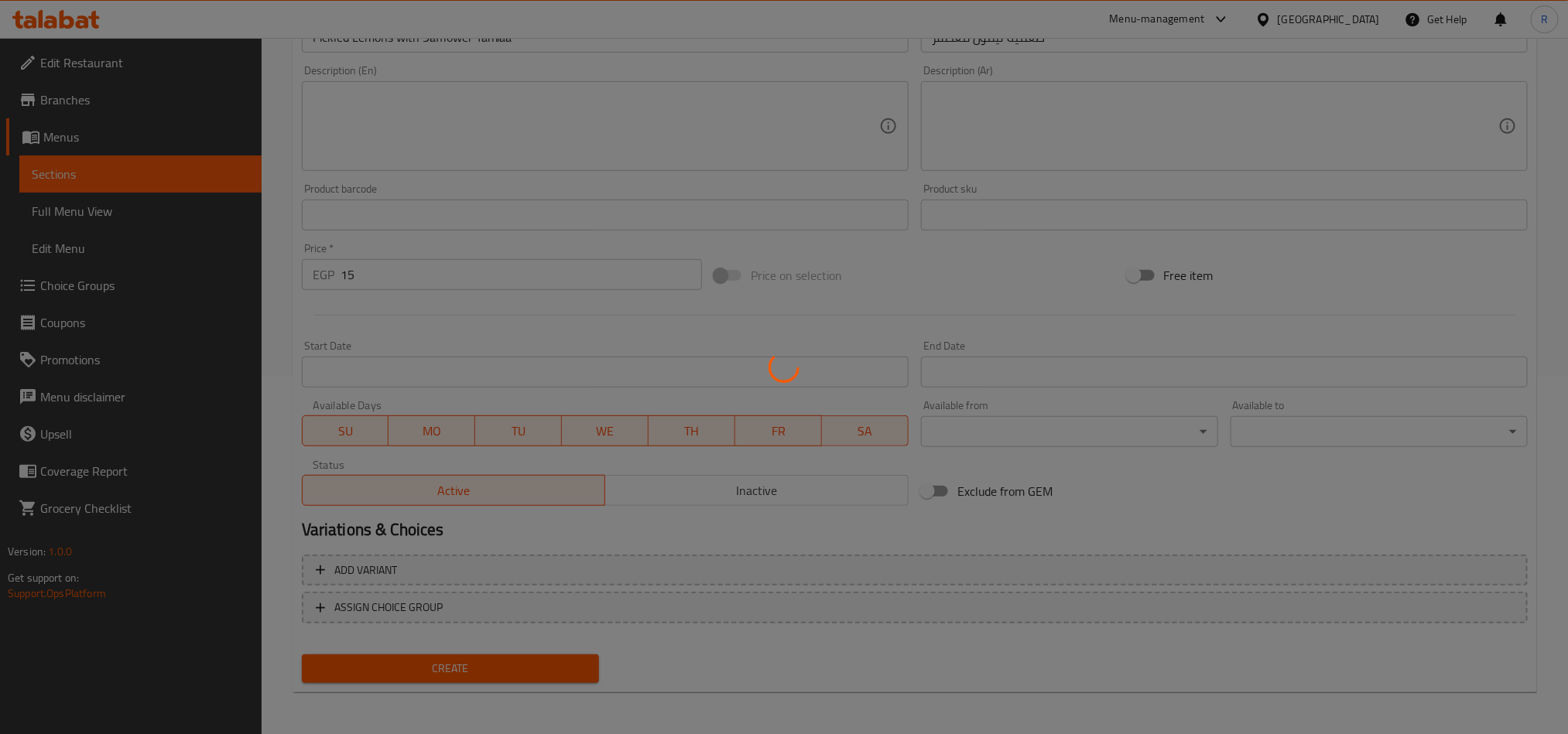
scroll to position [205, 0]
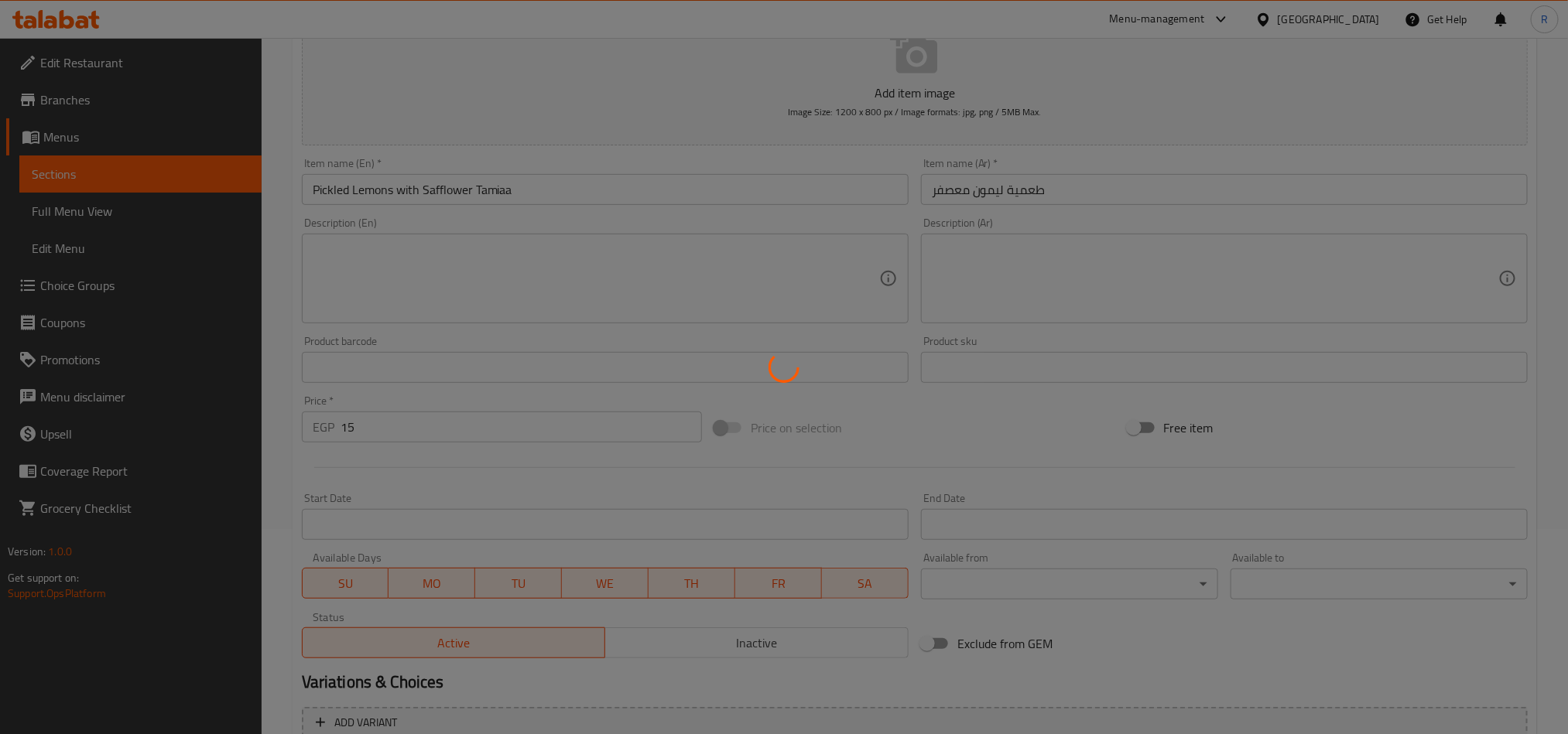
type input "0"
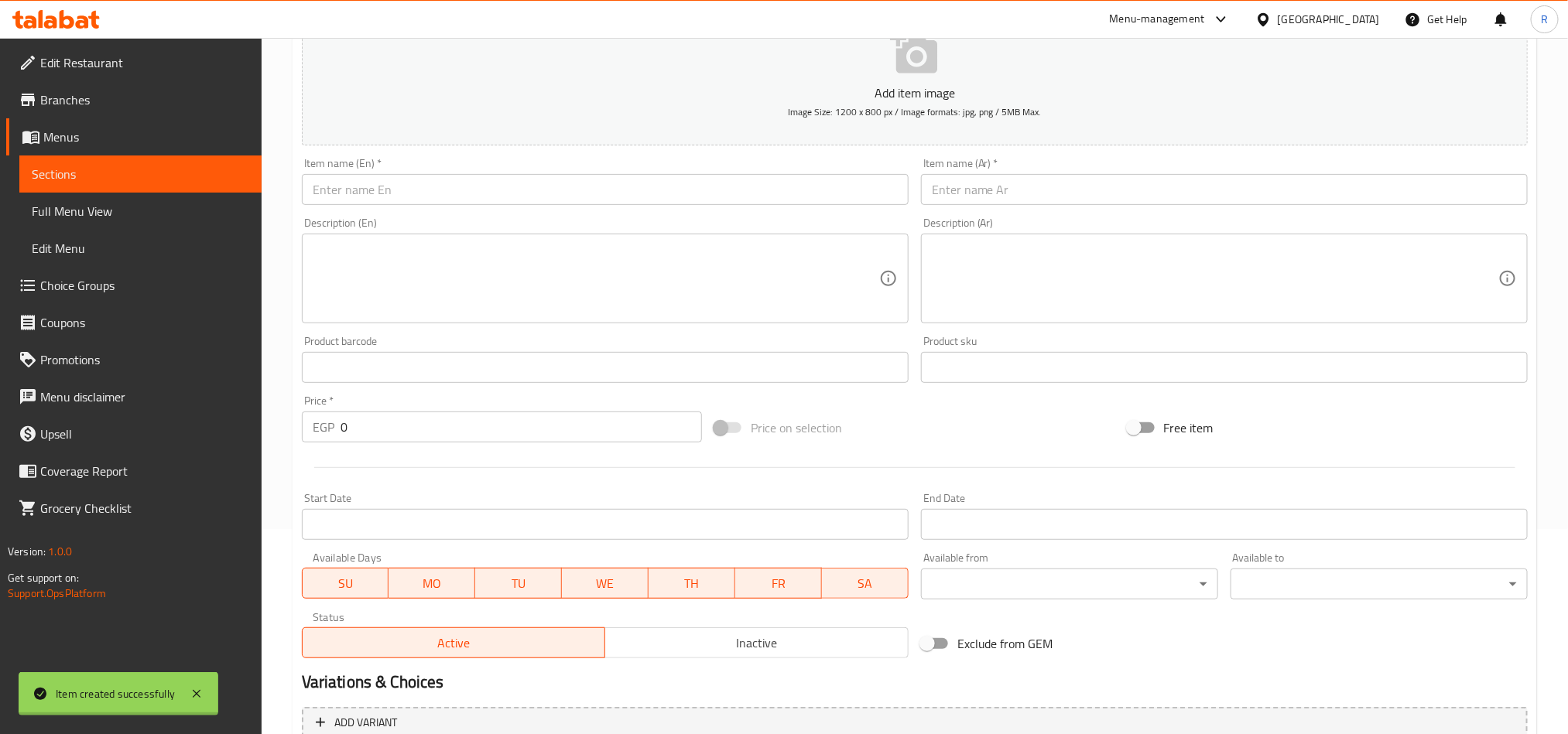
scroll to position [0, 0]
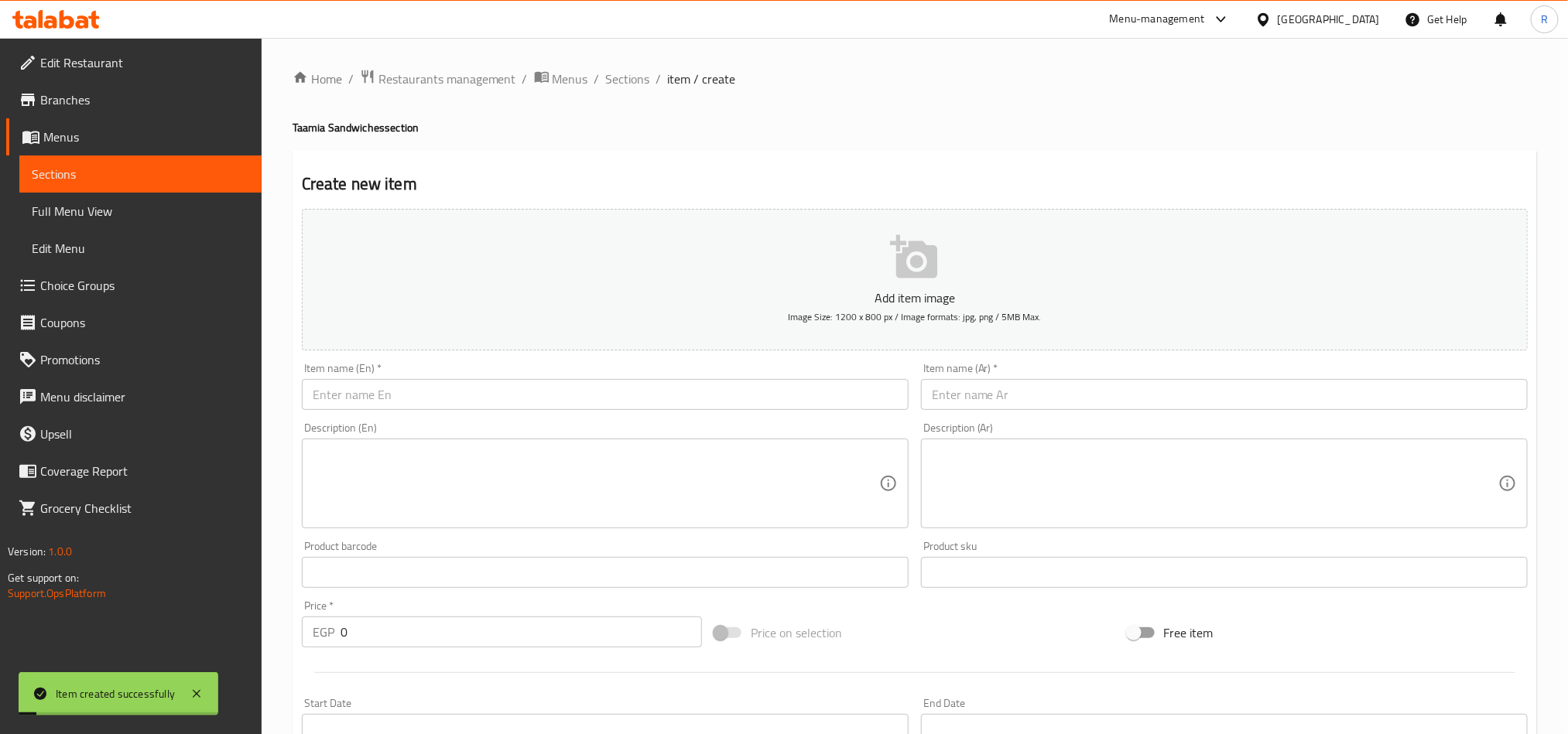
click at [621, 65] on div "Home / Restaurants management / Menus / Sections / item / create Taamia Sandwic…" at bounding box center [915, 566] width 1306 height 1055
click at [626, 82] on span "Sections" at bounding box center [628, 78] width 44 height 18
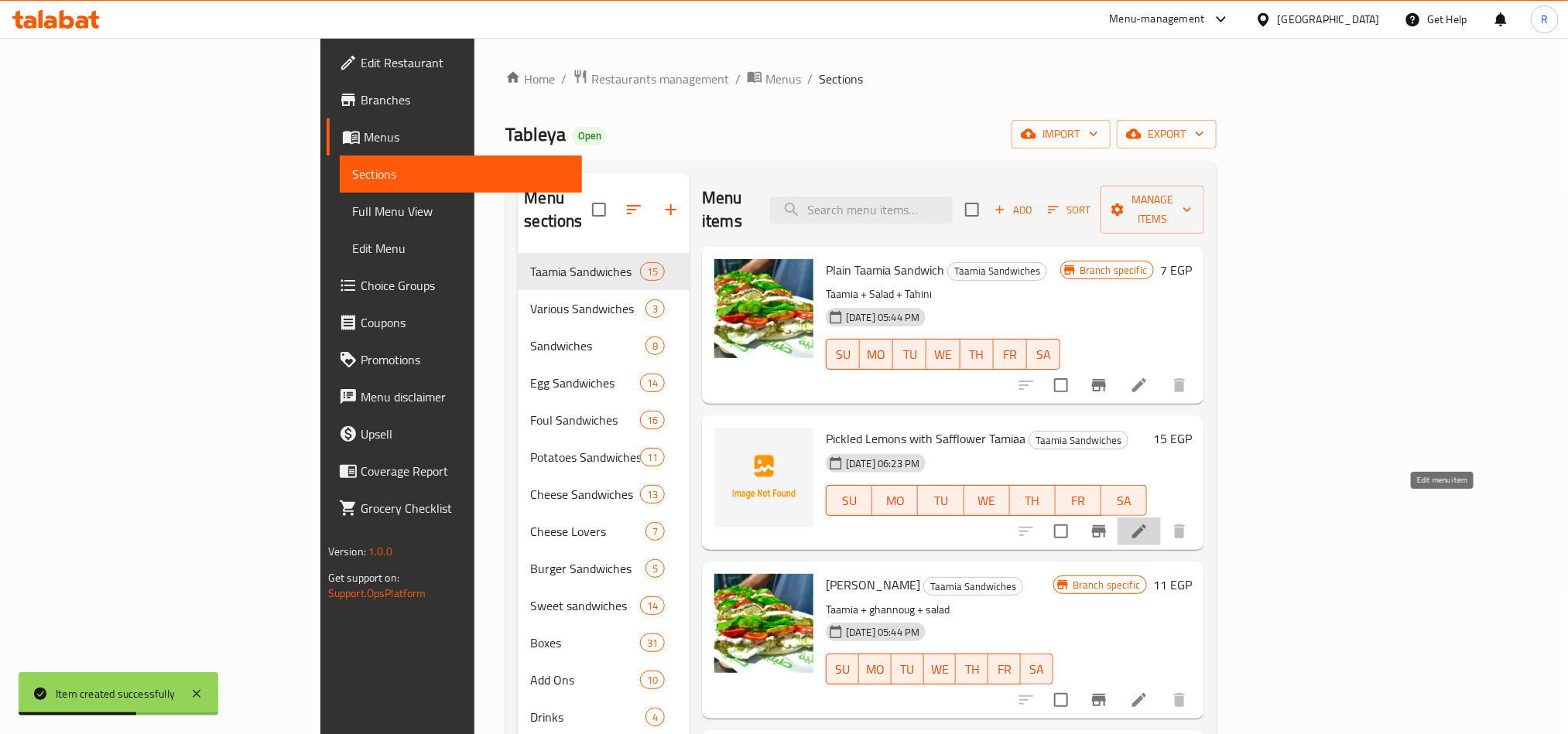
click at [1149, 522] on icon at bounding box center [1138, 531] width 18 height 18
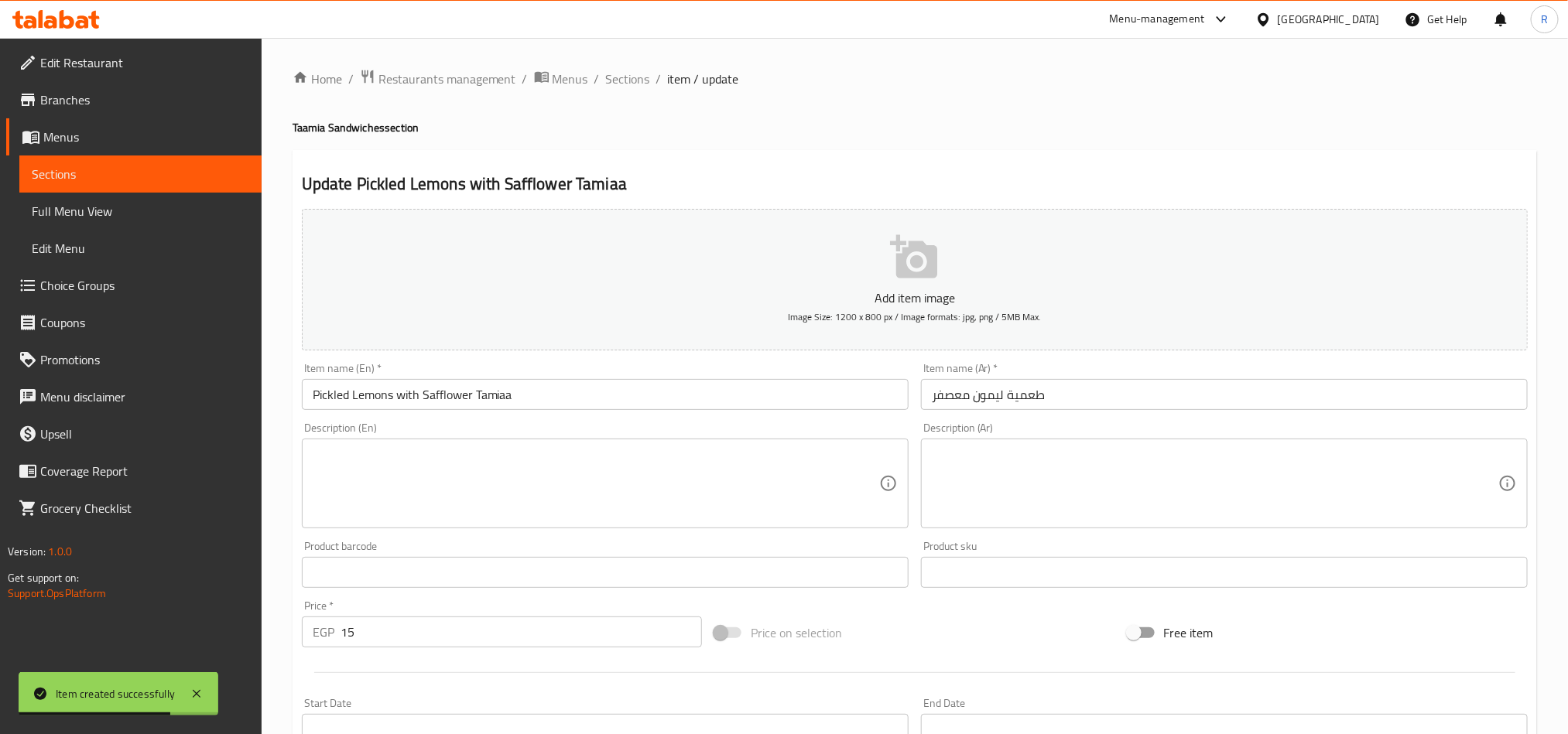
click at [483, 392] on input "Pickled Lemons with Safflower Tamiaa" at bounding box center [605, 394] width 607 height 31
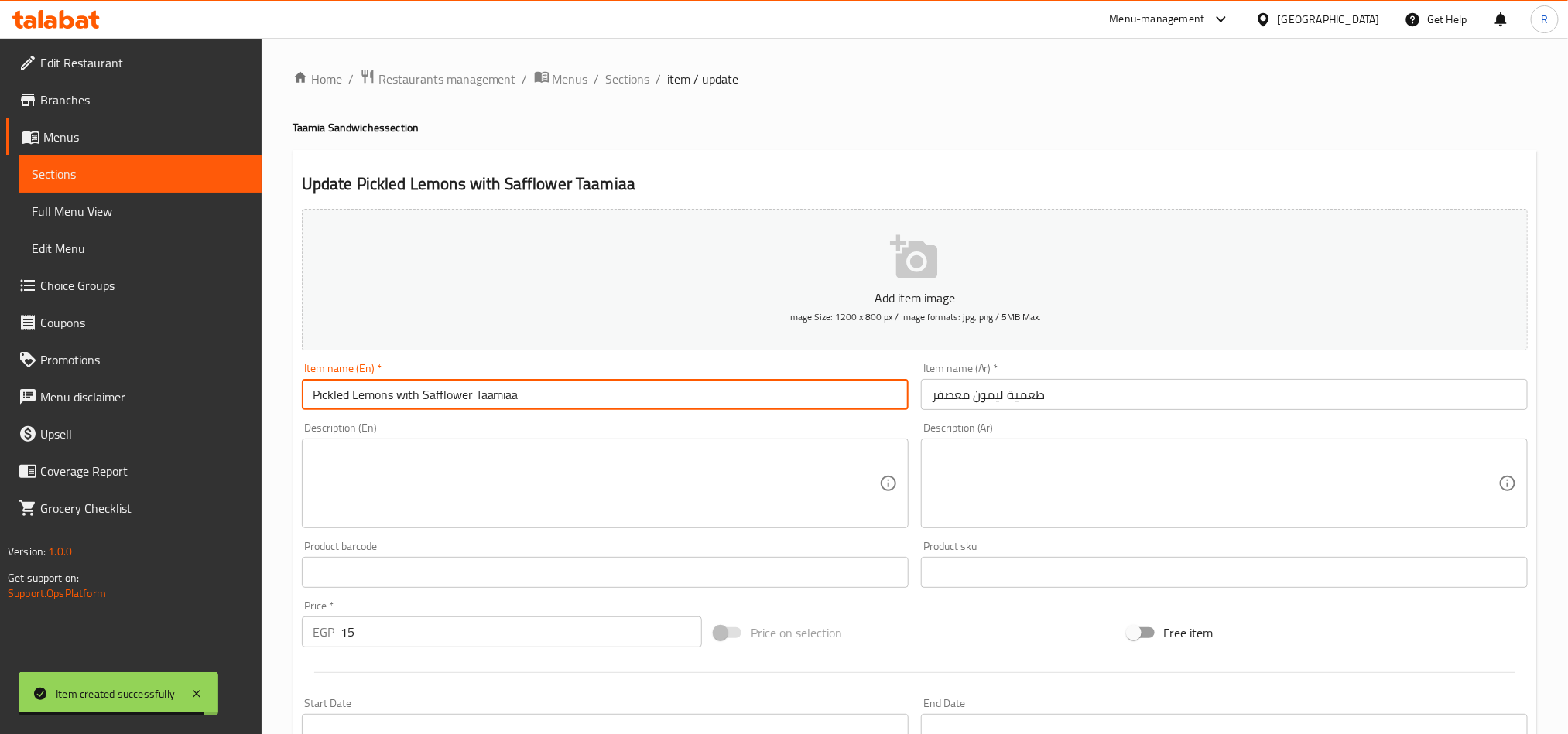
click at [546, 392] on input "Pickled Lemons with Safflower Taamiaa" at bounding box center [605, 394] width 607 height 31
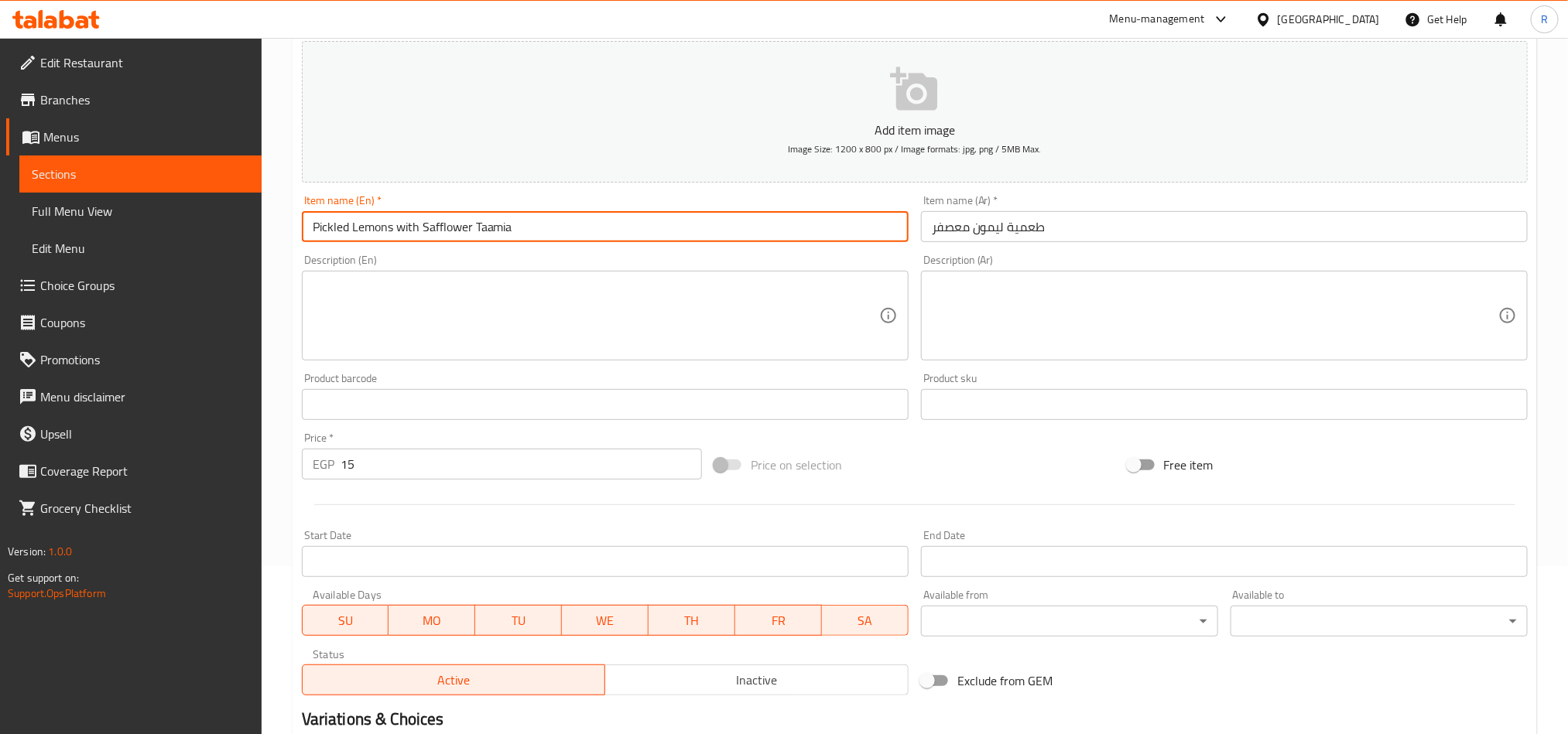
scroll to position [358, 0]
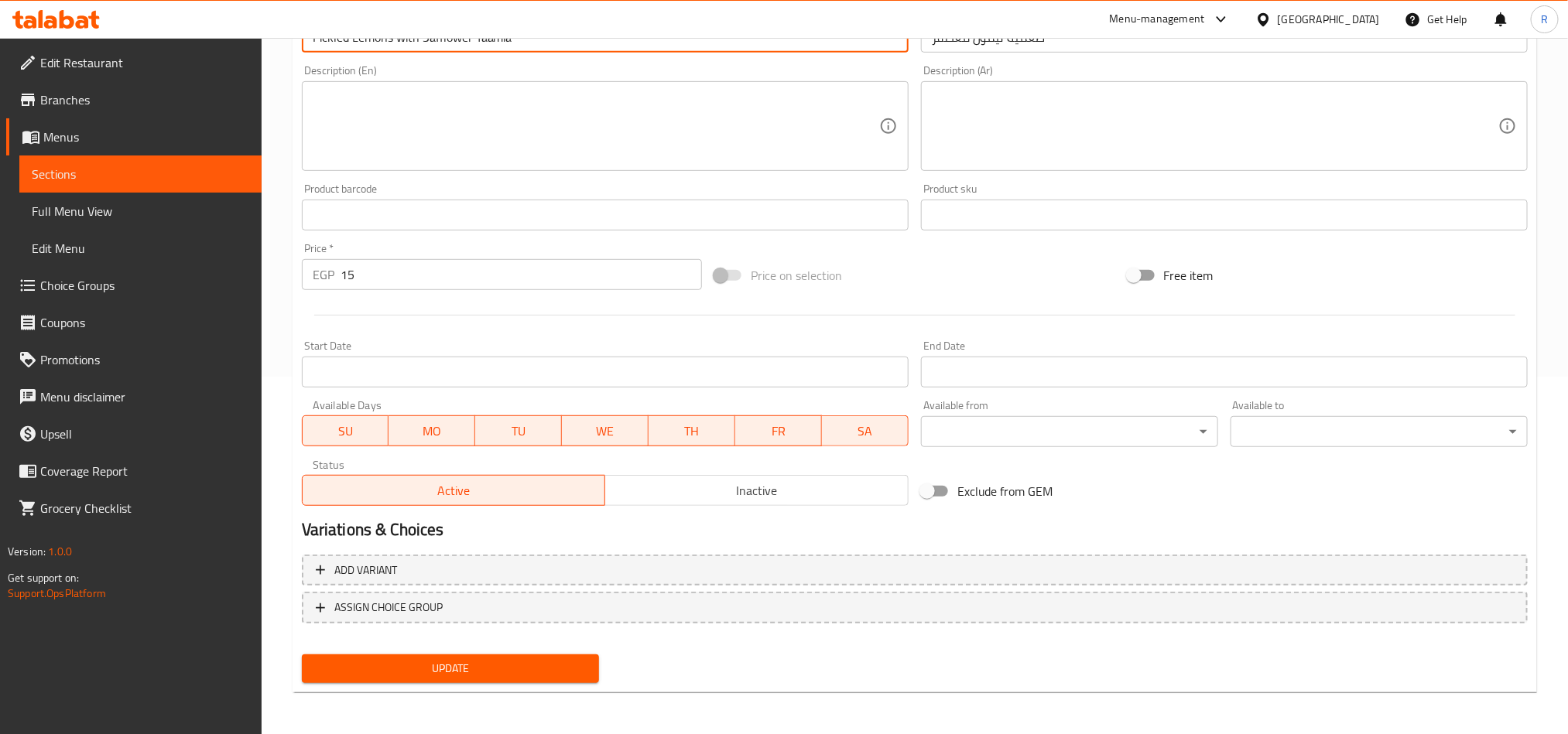
type input "Pickled Lemons with Safflower Taamia"
click at [522, 662] on span "Update" at bounding box center [450, 669] width 272 height 19
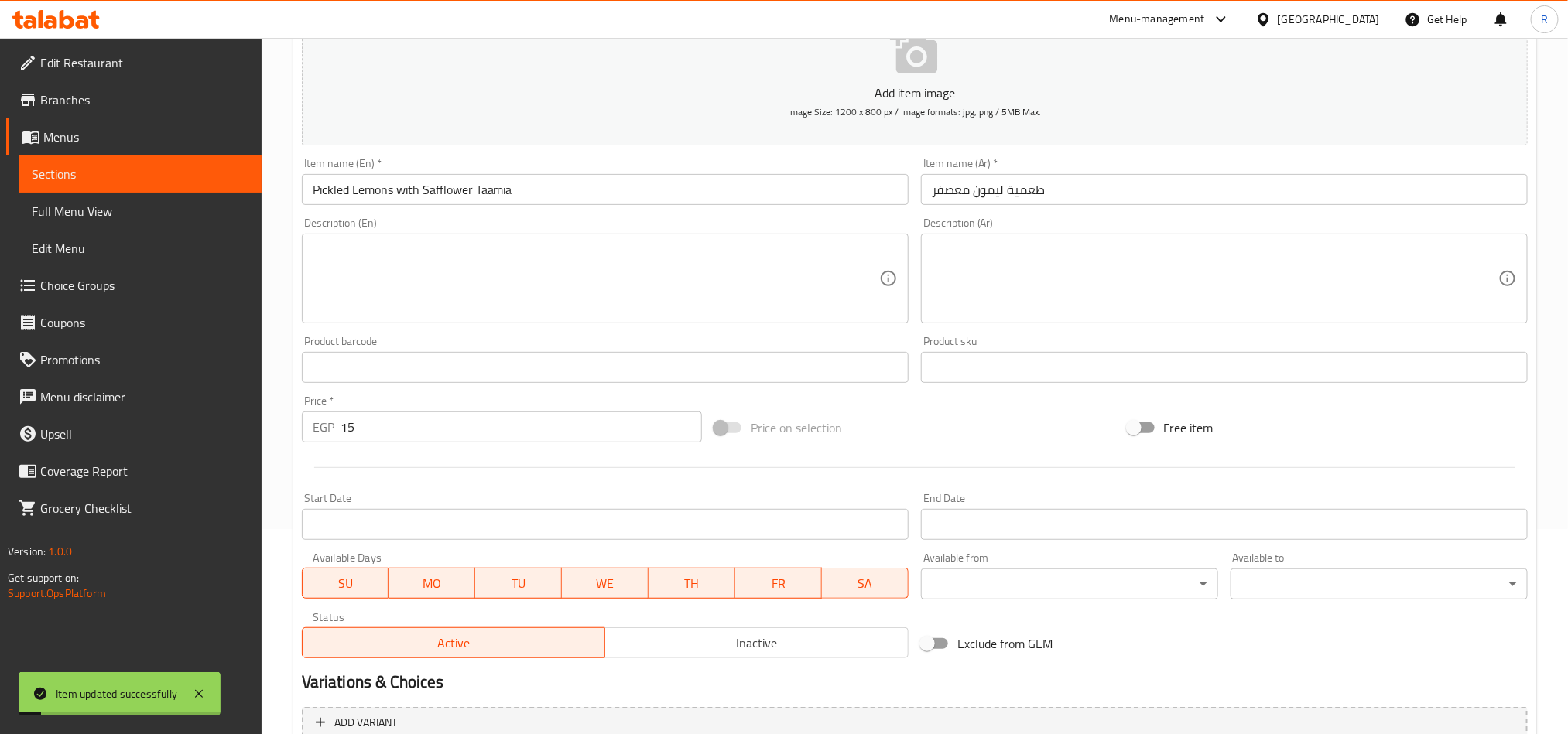
scroll to position [0, 0]
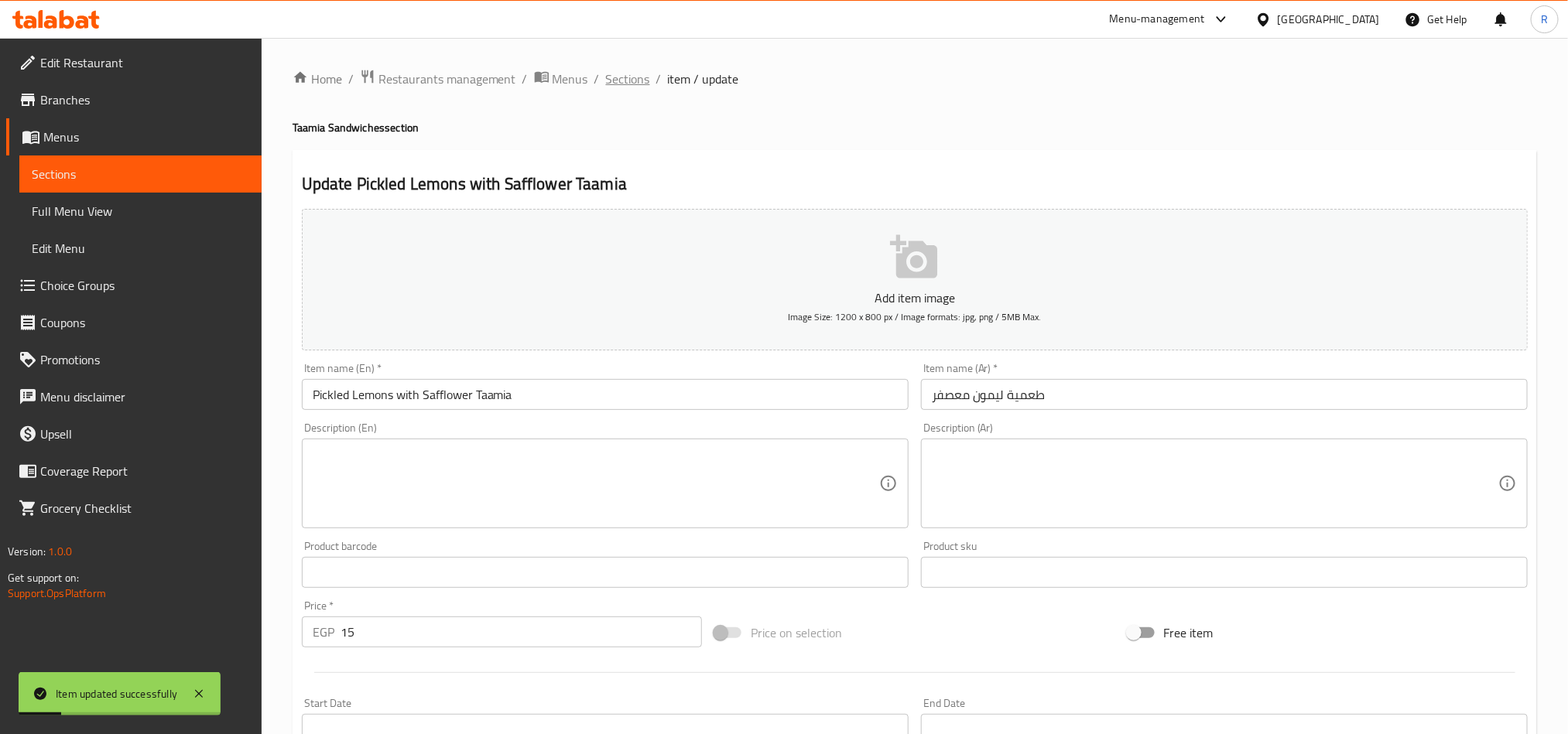
click at [636, 89] on span "Sections" at bounding box center [628, 78] width 44 height 18
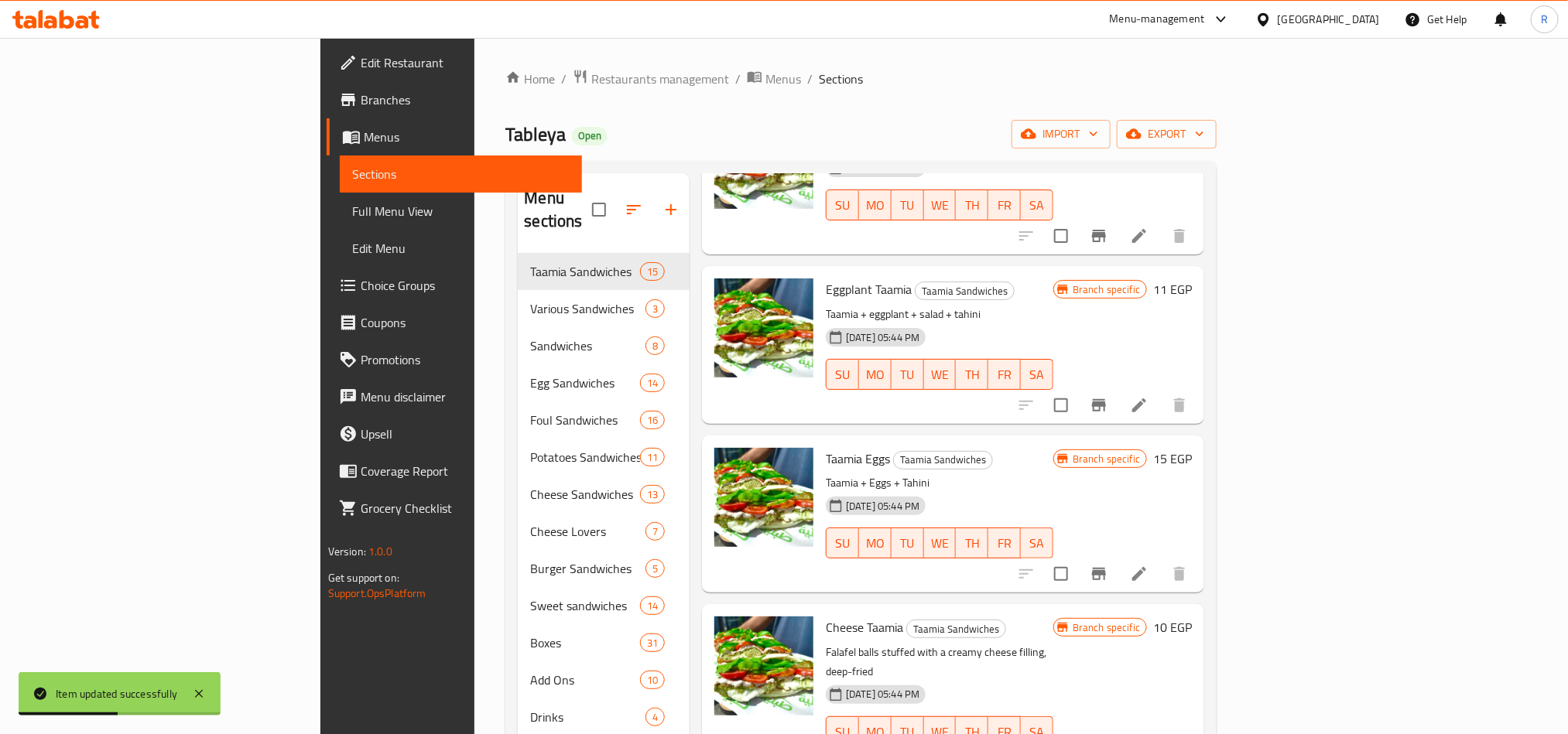
scroll to position [581, 0]
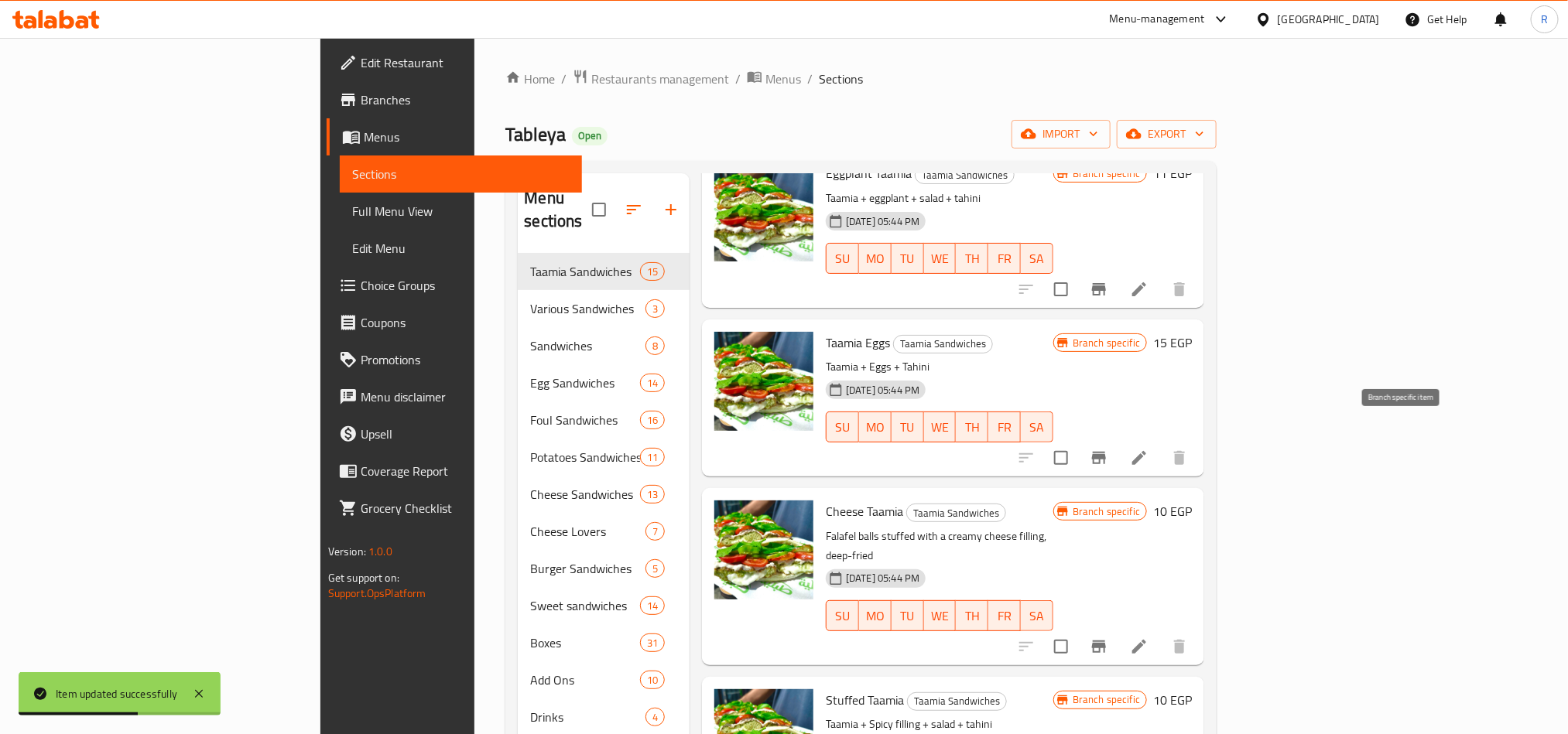
click at [1108, 448] on icon "Branch-specific-item" at bounding box center [1099, 457] width 18 height 18
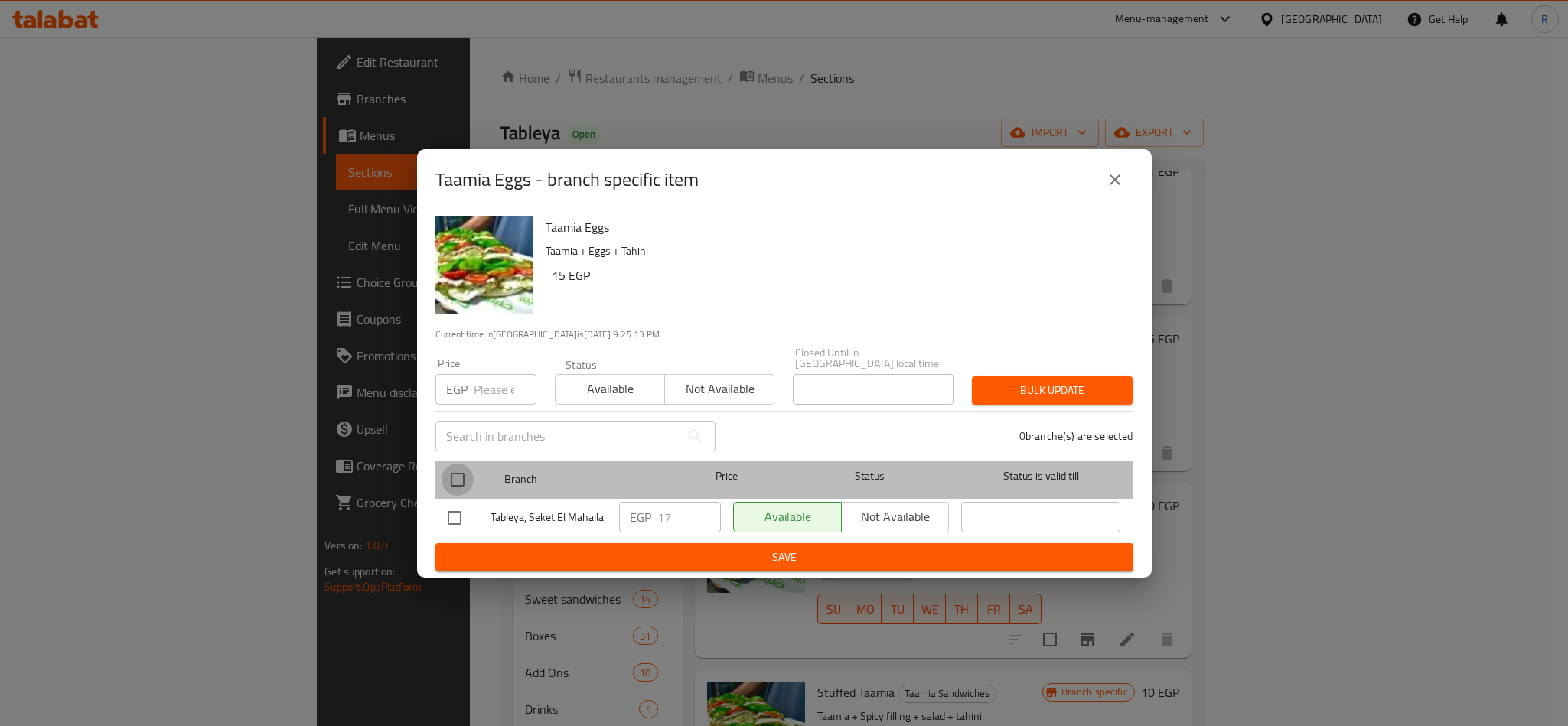
click at [457, 469] on input "checkbox" at bounding box center [457, 480] width 32 height 32
checkbox input "true"
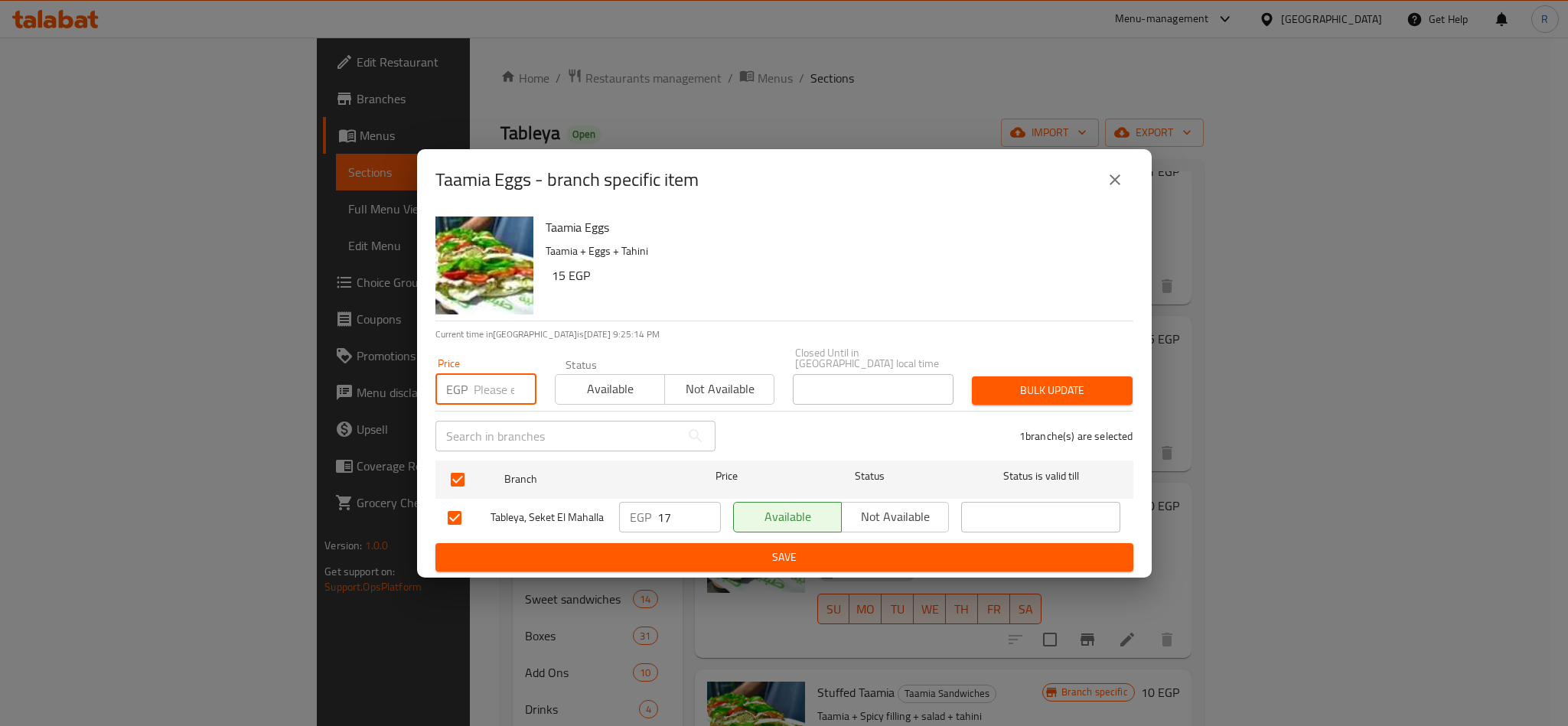
click at [498, 379] on input "number" at bounding box center [505, 389] width 63 height 31
type input "15"
click at [1028, 368] on div "Bulk update" at bounding box center [1052, 391] width 179 height 47
click at [1028, 376] on button "Bulk update" at bounding box center [1052, 390] width 160 height 28
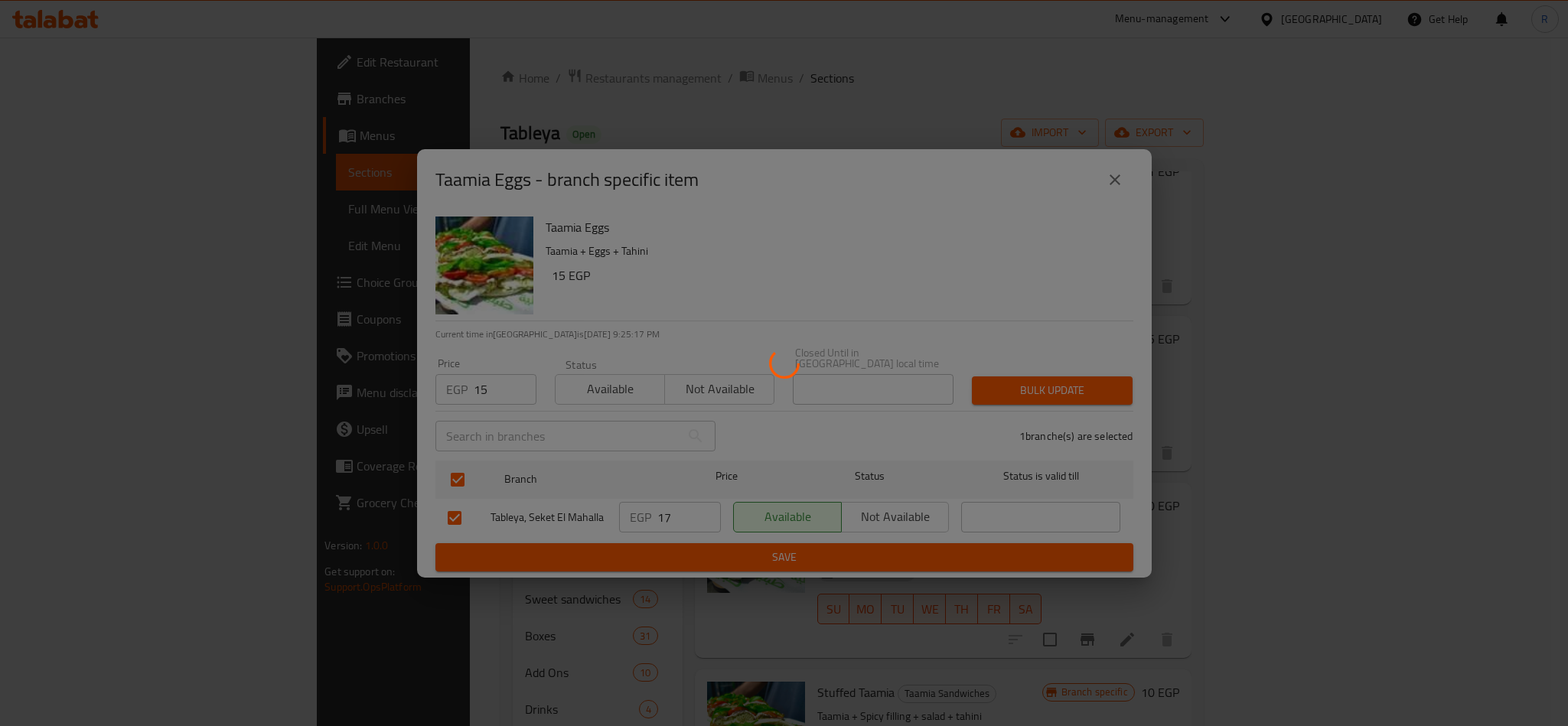
click at [1028, 381] on div at bounding box center [784, 363] width 1568 height 726
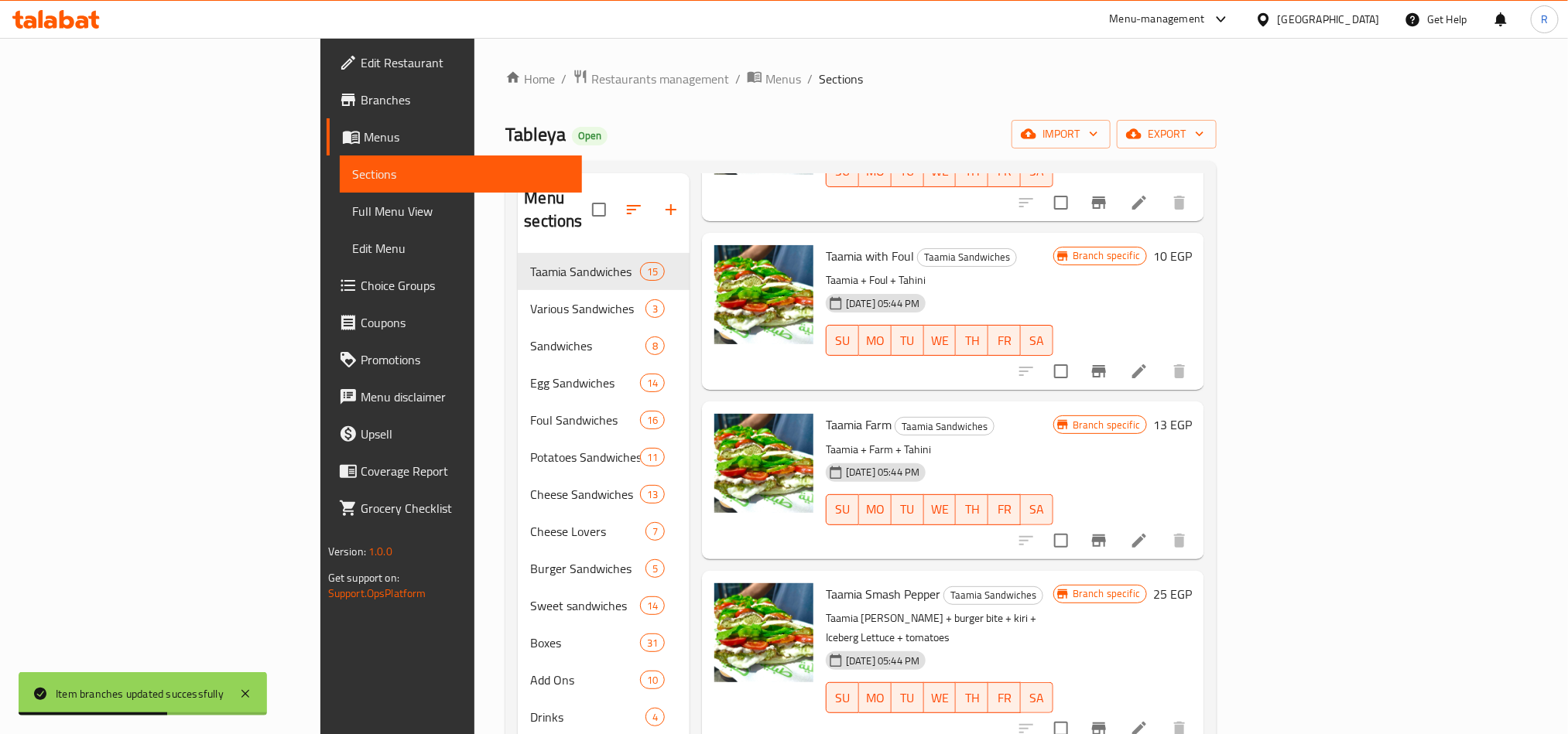
scroll to position [1393, 0]
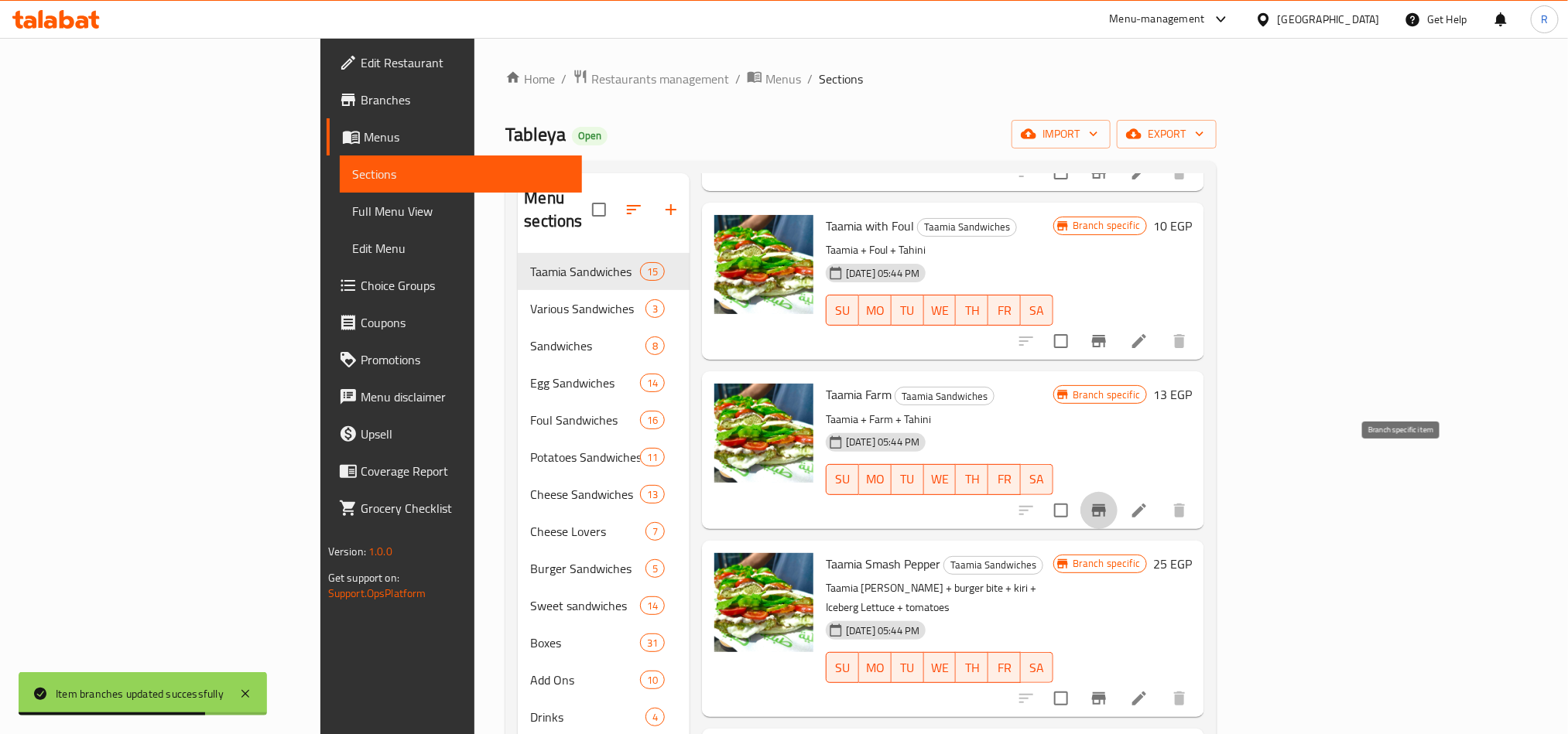
click at [1106, 505] on icon "Branch-specific-item" at bounding box center [1099, 511] width 14 height 13
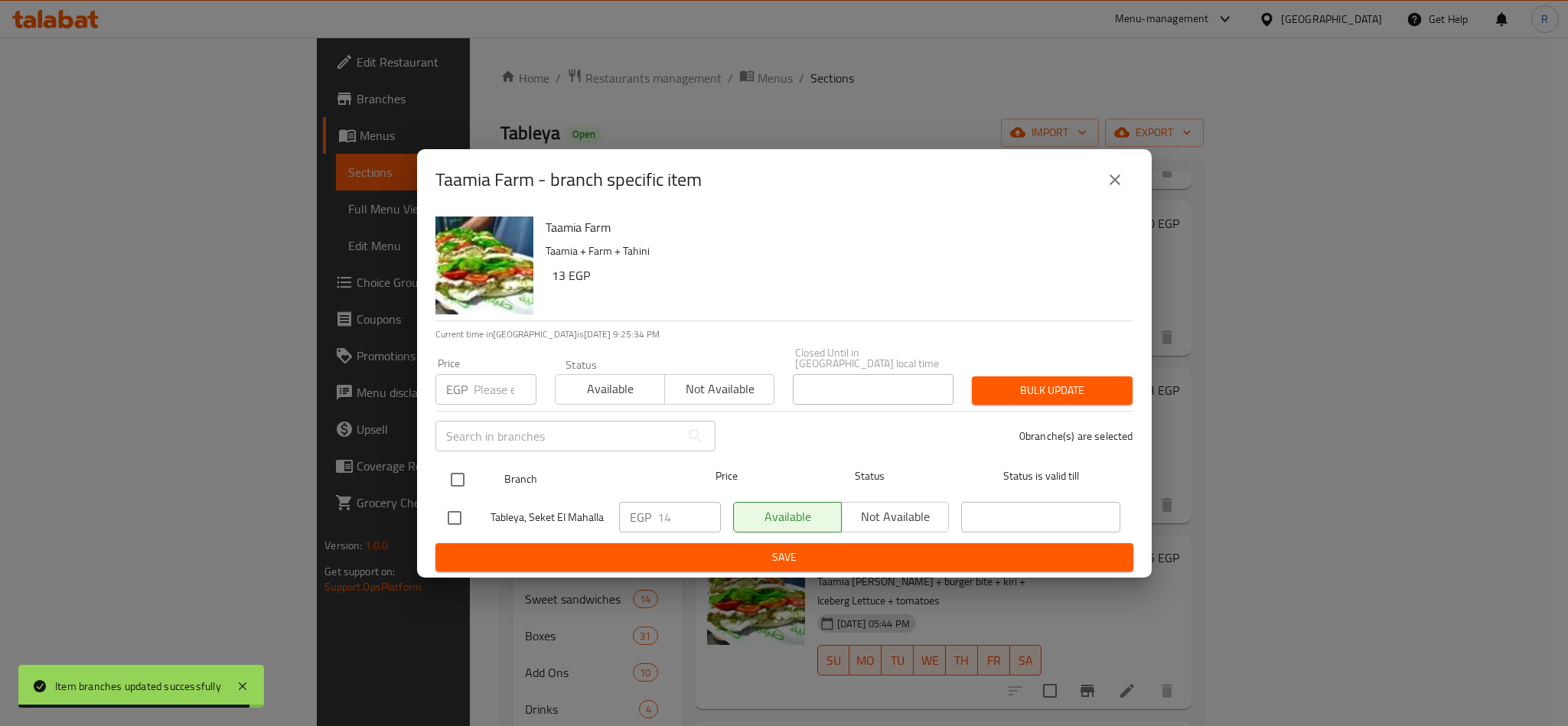
click at [455, 477] on input "checkbox" at bounding box center [457, 480] width 32 height 32
checkbox input "true"
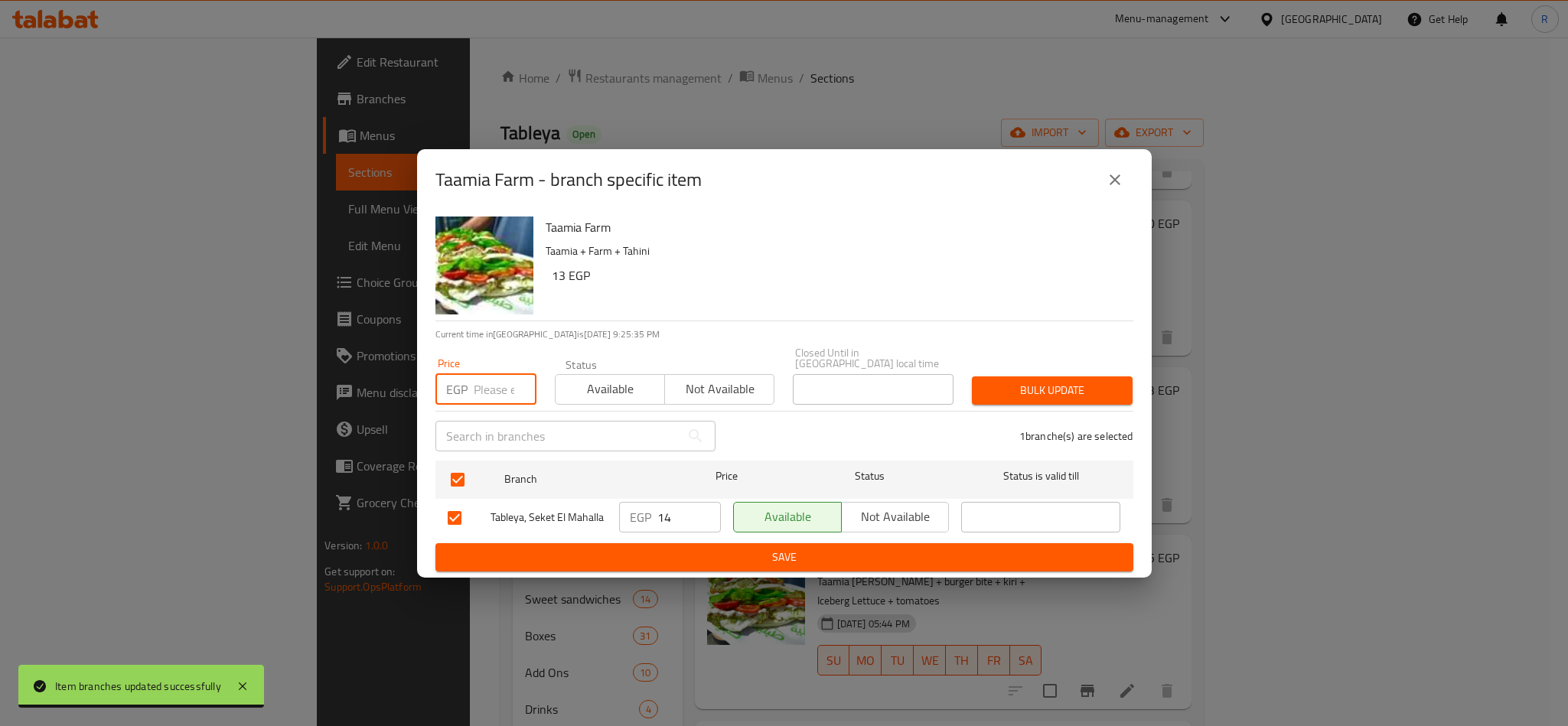
click at [484, 382] on input "number" at bounding box center [505, 389] width 63 height 31
type input "16"
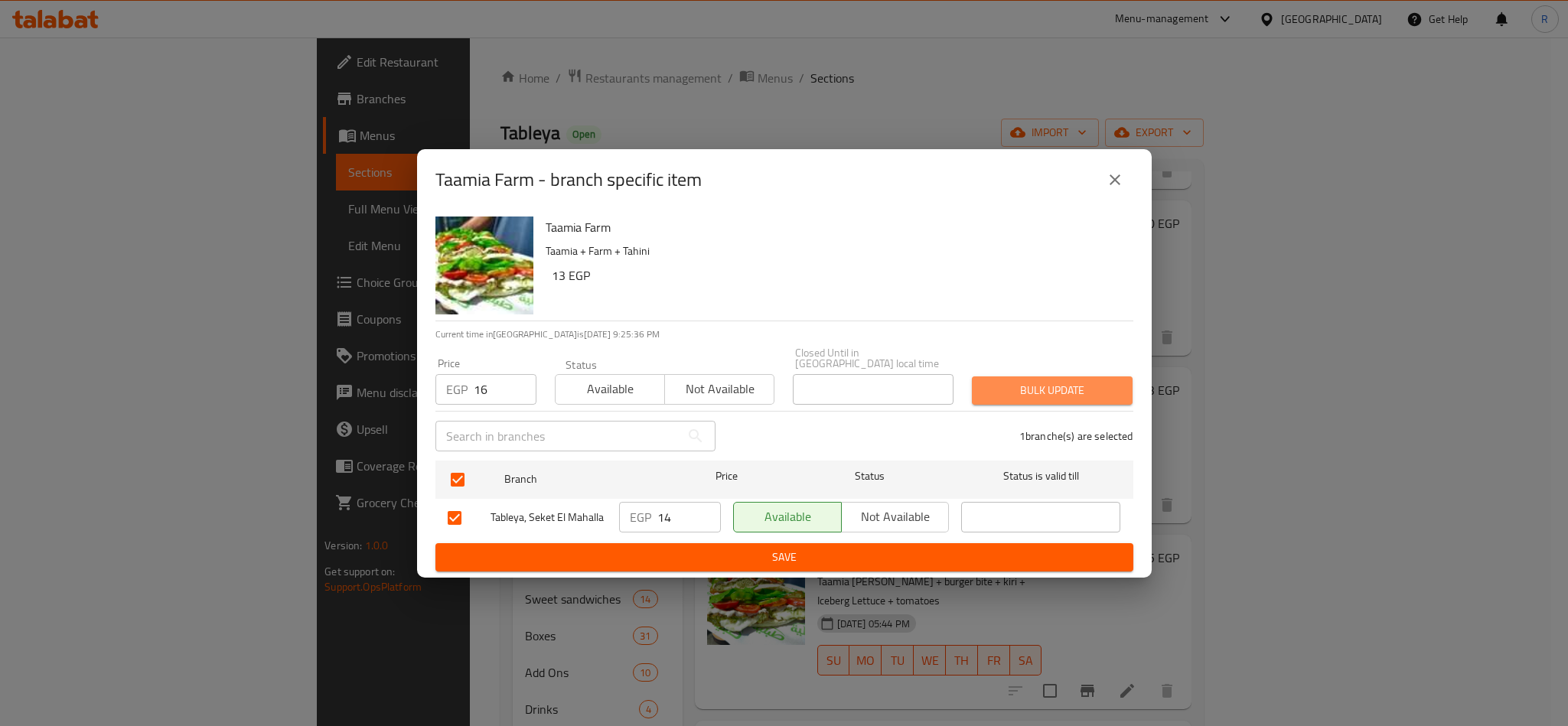
click at [1027, 381] on span "Bulk update" at bounding box center [1052, 390] width 136 height 19
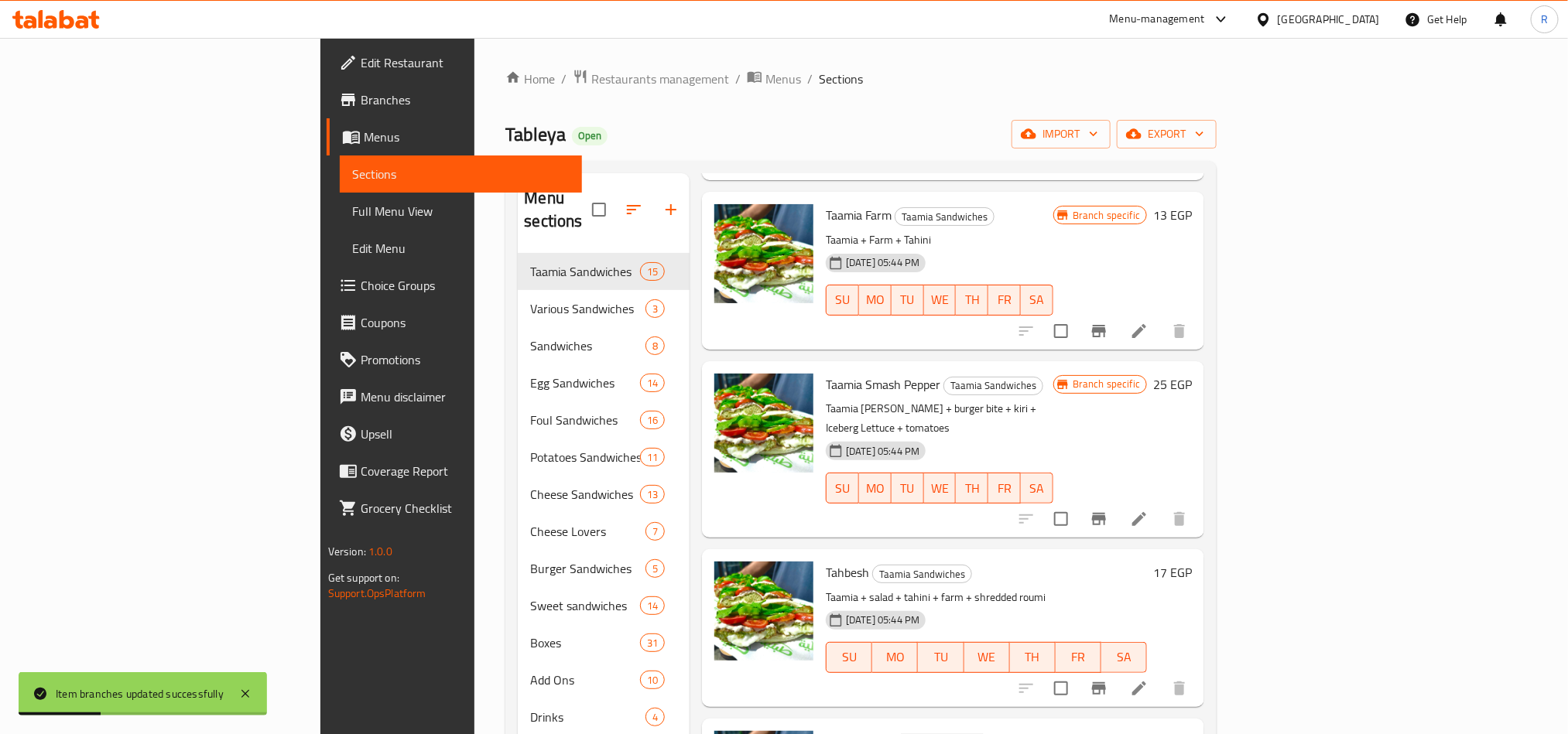
scroll to position [1625, 0]
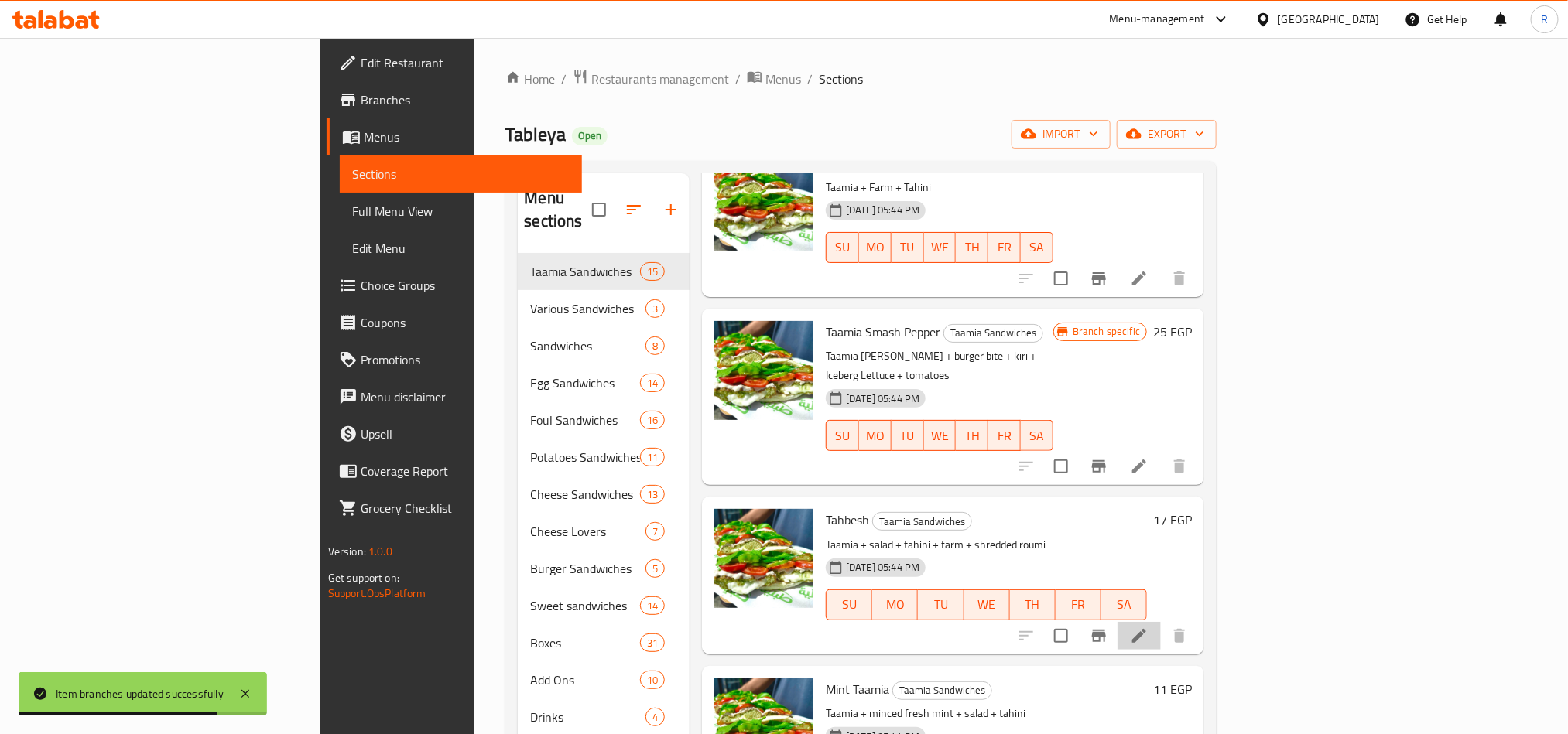
click at [1161, 622] on li at bounding box center [1139, 636] width 44 height 28
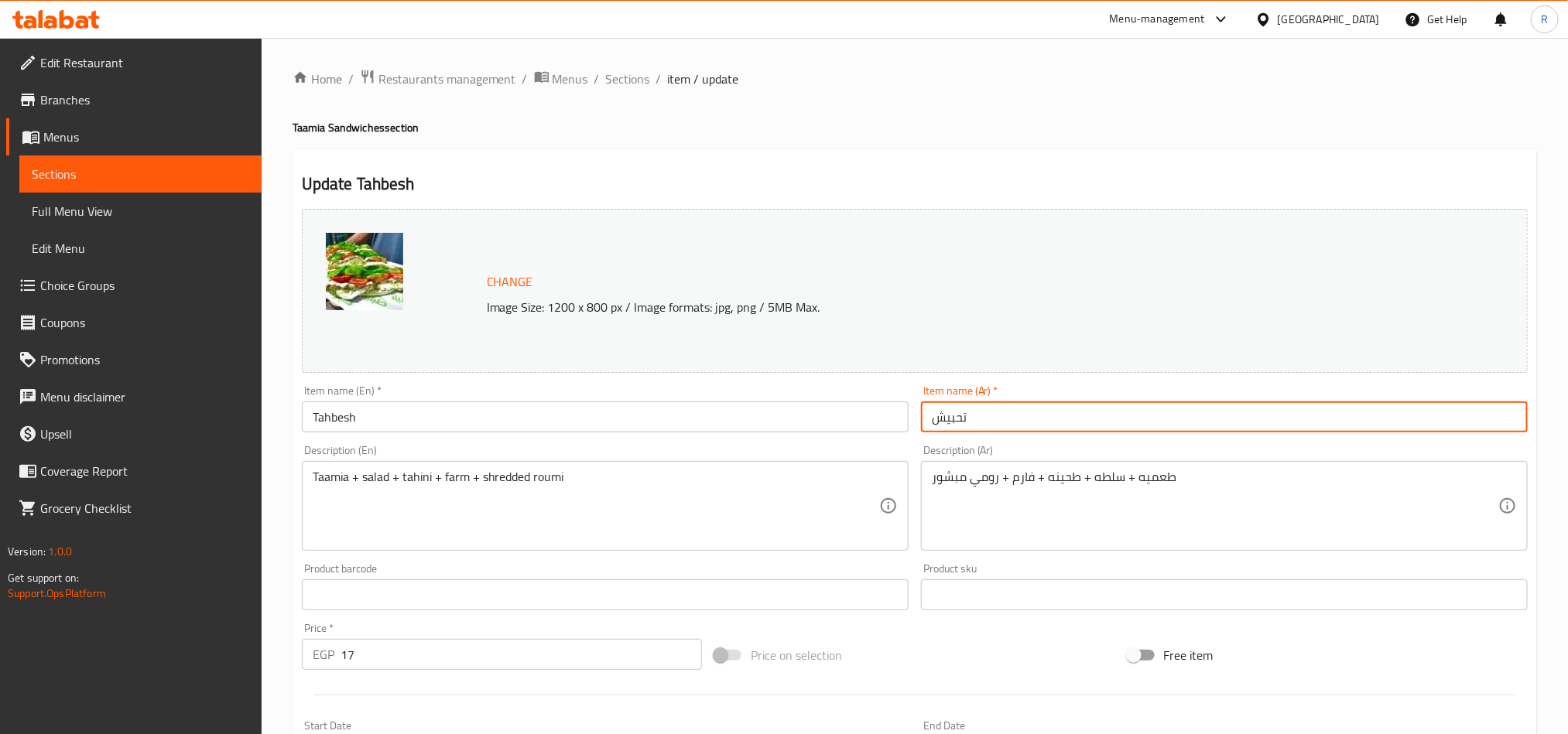
click at [1051, 411] on input "تحبيش" at bounding box center [1224, 417] width 607 height 31
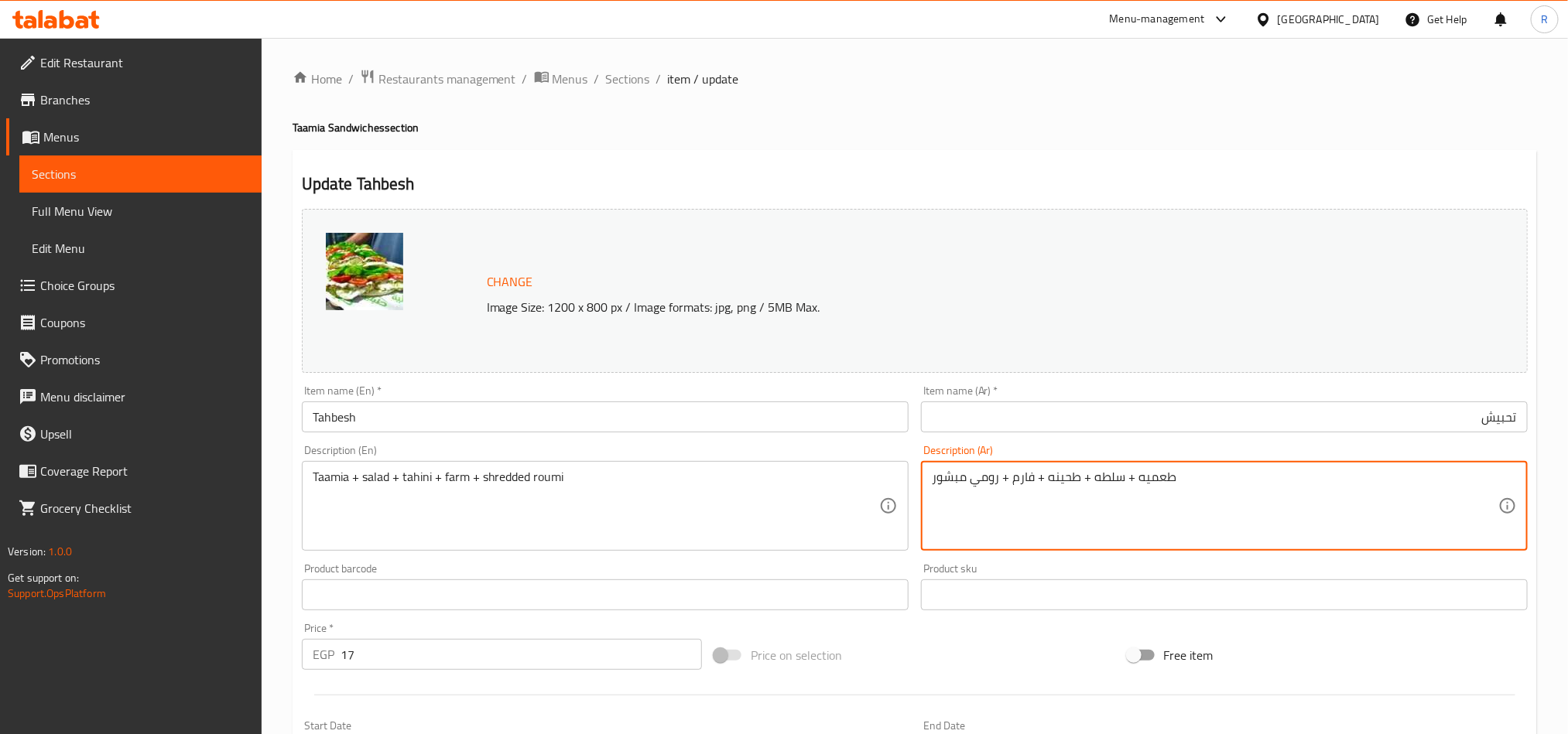
click at [1168, 479] on textarea "طعميه + سلطه + طحينه + فارم + رومي مبشور" at bounding box center [1215, 506] width 566 height 74
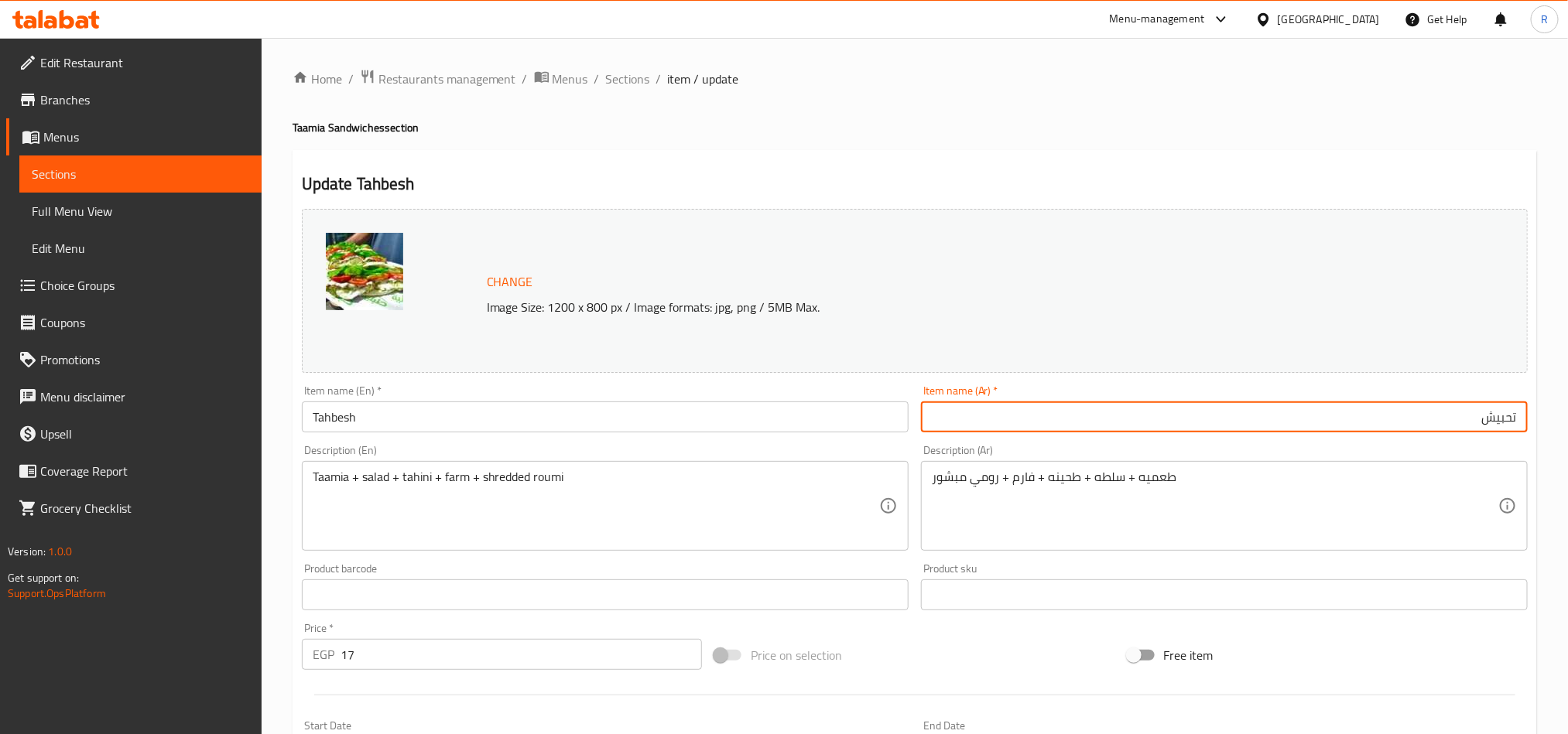
click at [1513, 422] on input "تحبيش" at bounding box center [1224, 417] width 607 height 31
paste input "طعميه"
type input "طعميه تحبيش"
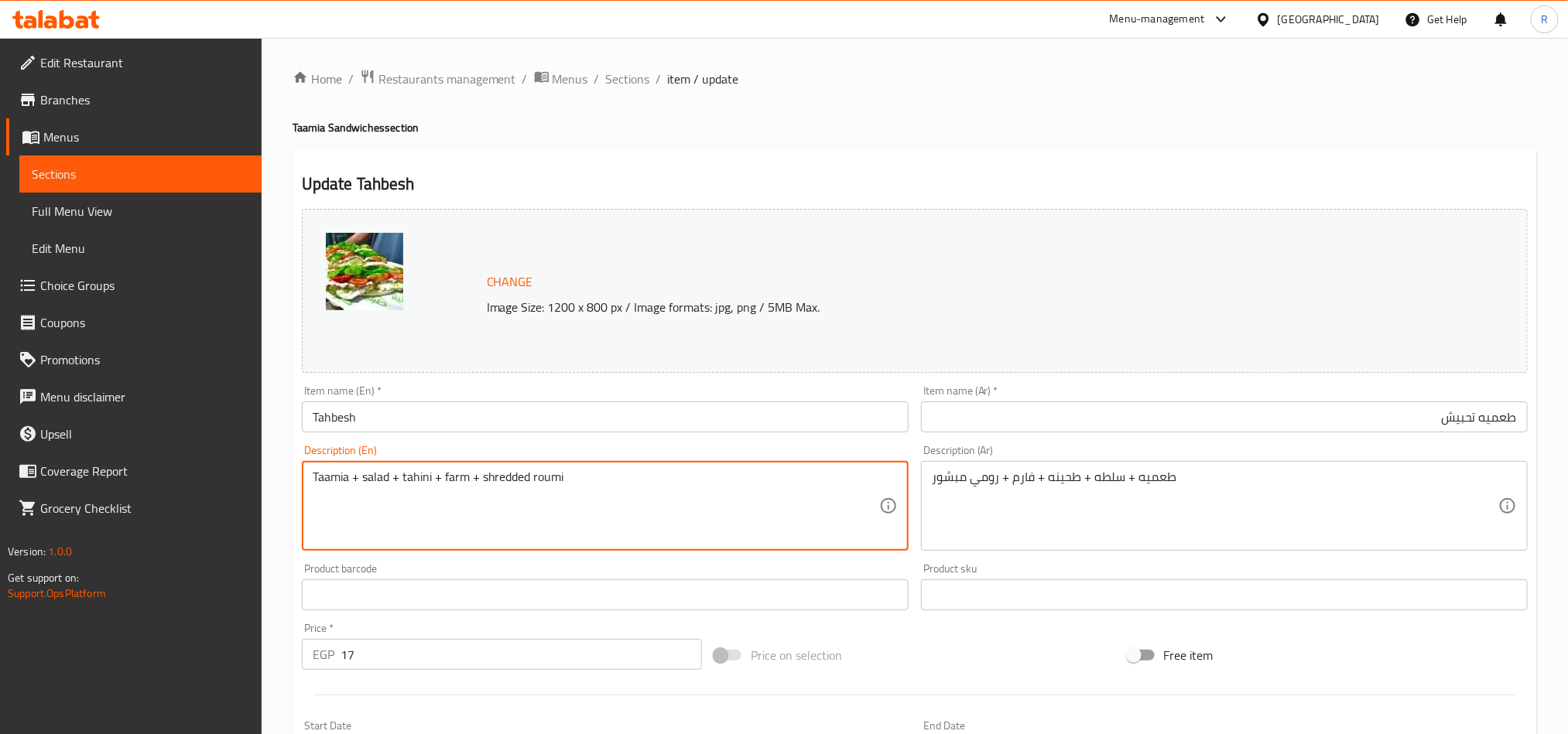
click at [332, 476] on textarea "Taamia + salad + tahini + farm + shredded roumi" at bounding box center [596, 506] width 566 height 74
click at [311, 427] on input "Tahbesh" at bounding box center [605, 417] width 607 height 31
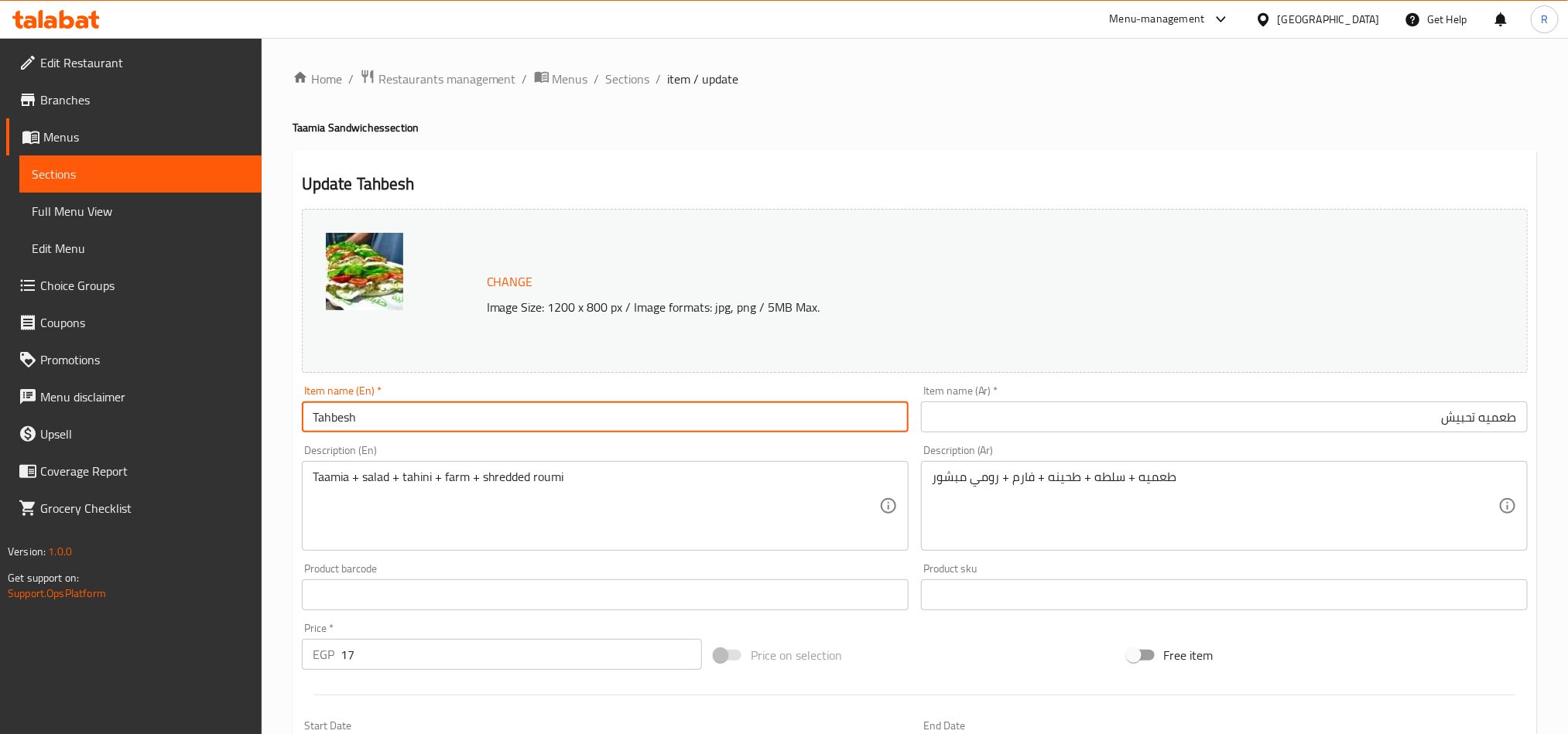
paste input "Taamia"
type input "[PERSON_NAME]"
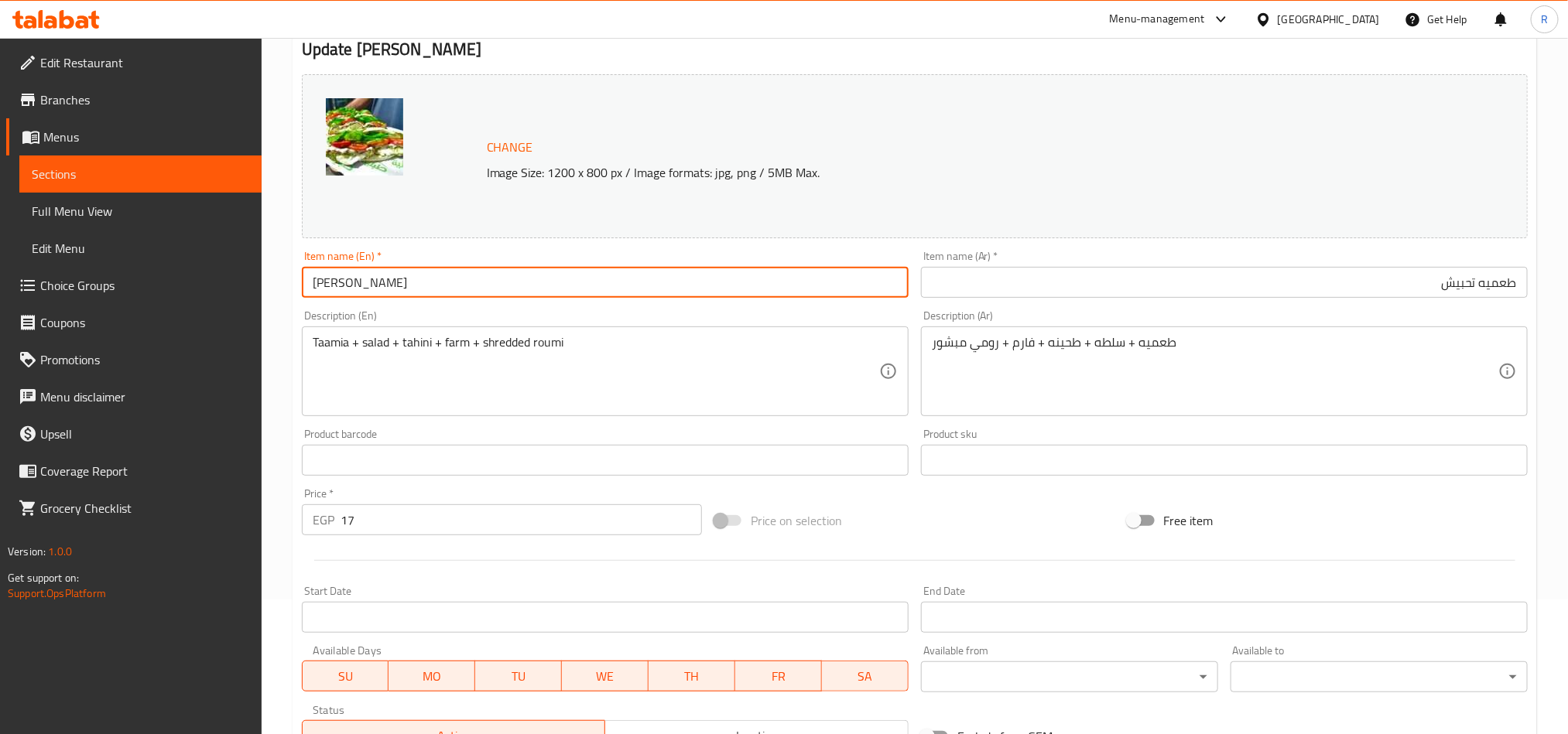
scroll to position [348, 0]
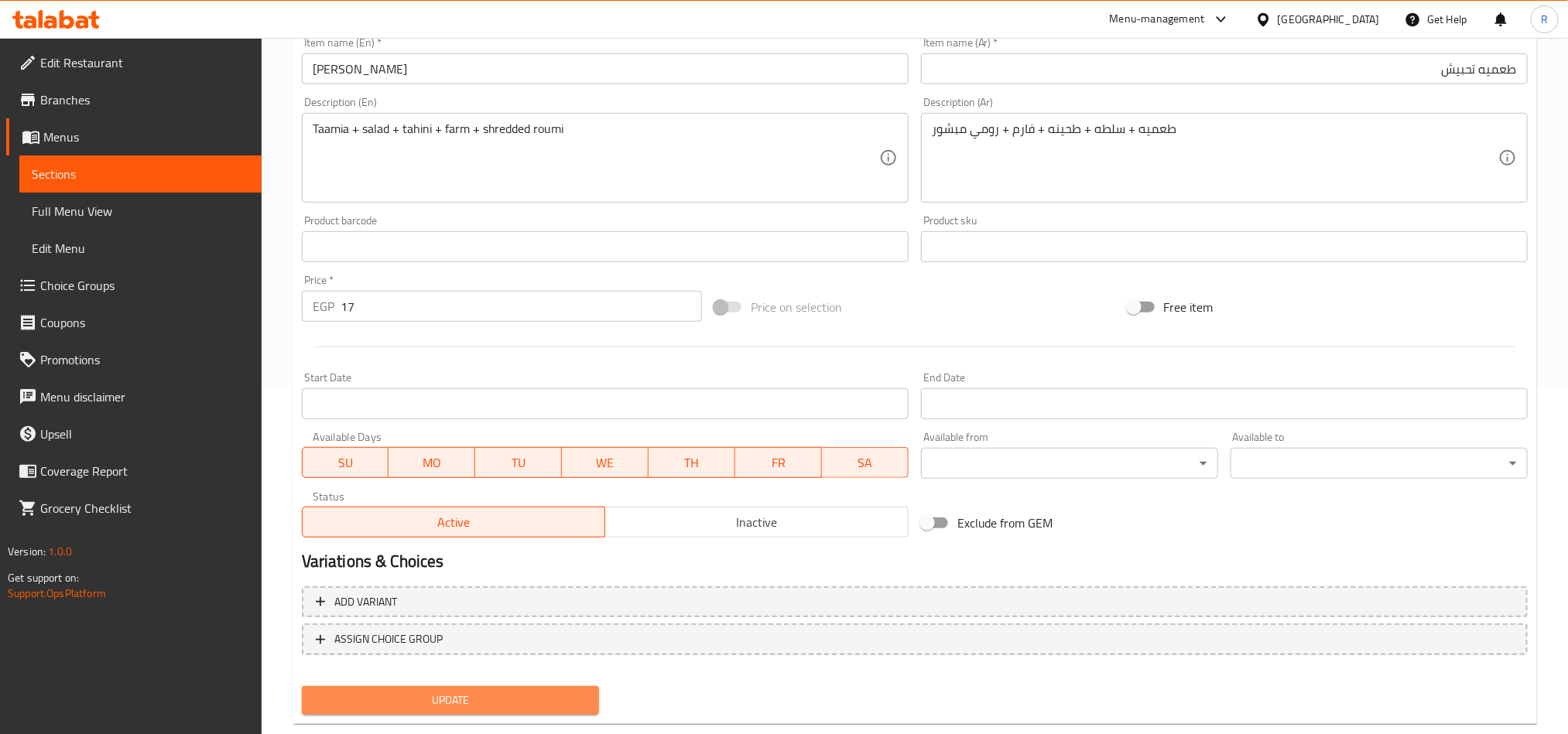
click at [460, 693] on span "Update" at bounding box center [450, 701] width 272 height 19
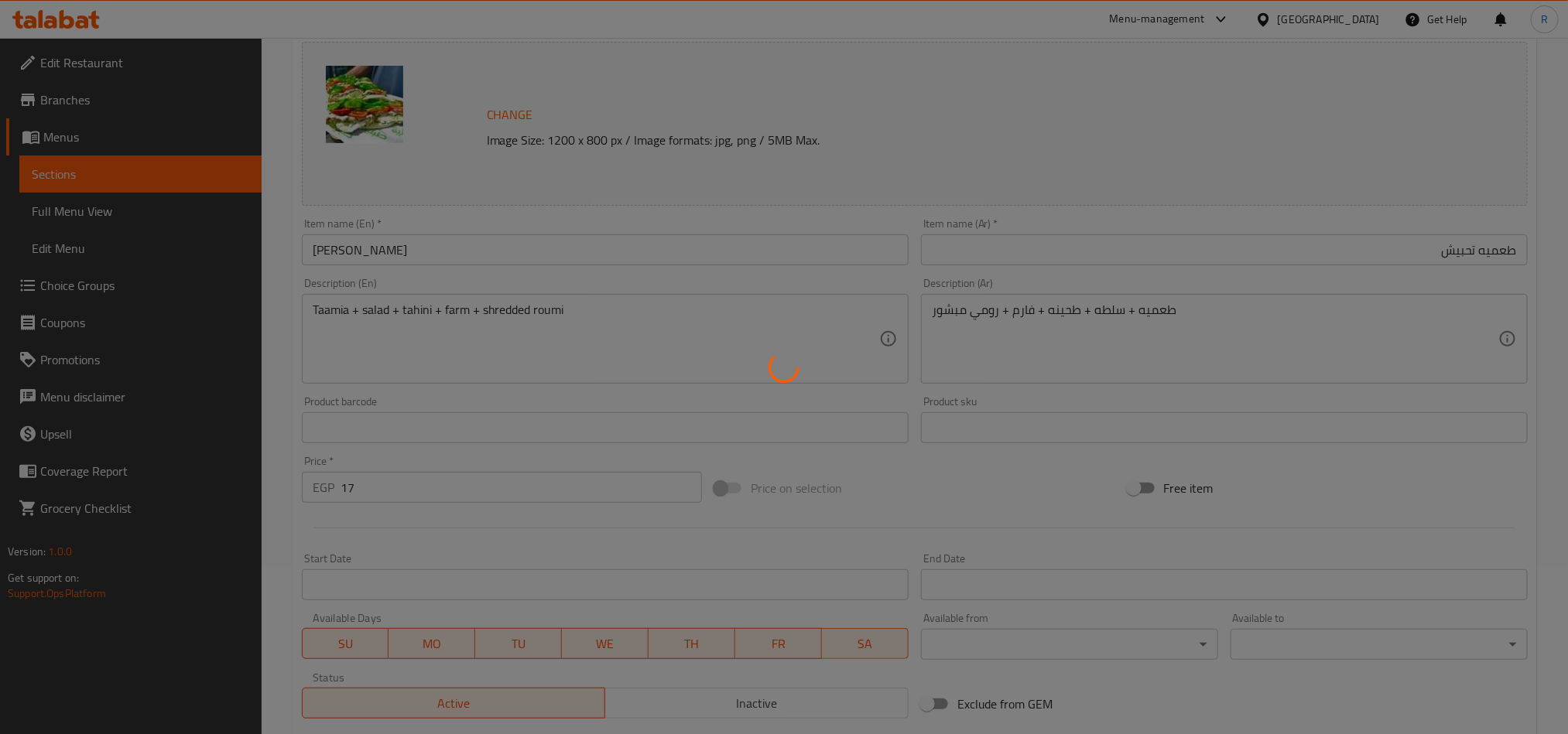
scroll to position [0, 0]
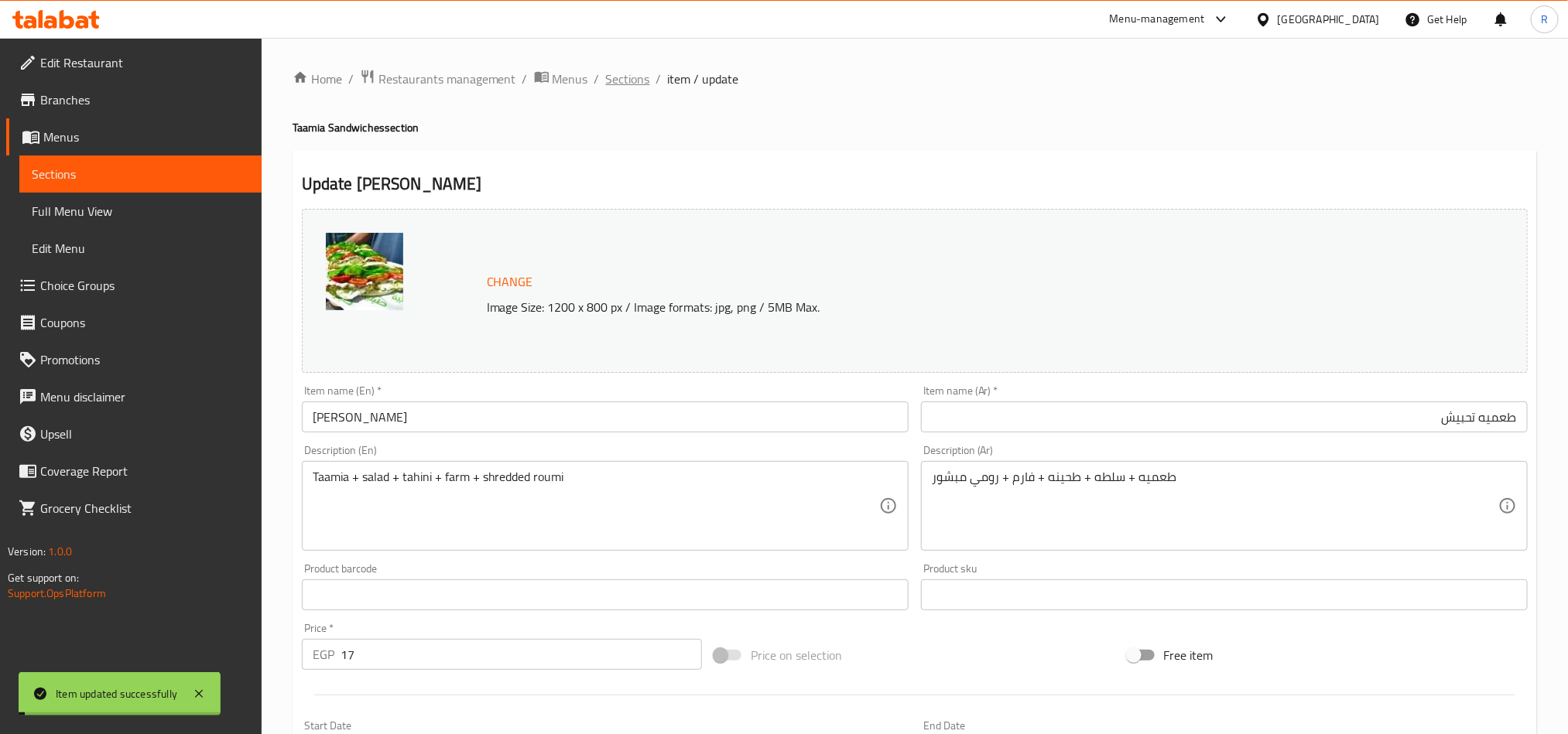
click at [638, 84] on span "Sections" at bounding box center [628, 78] width 44 height 18
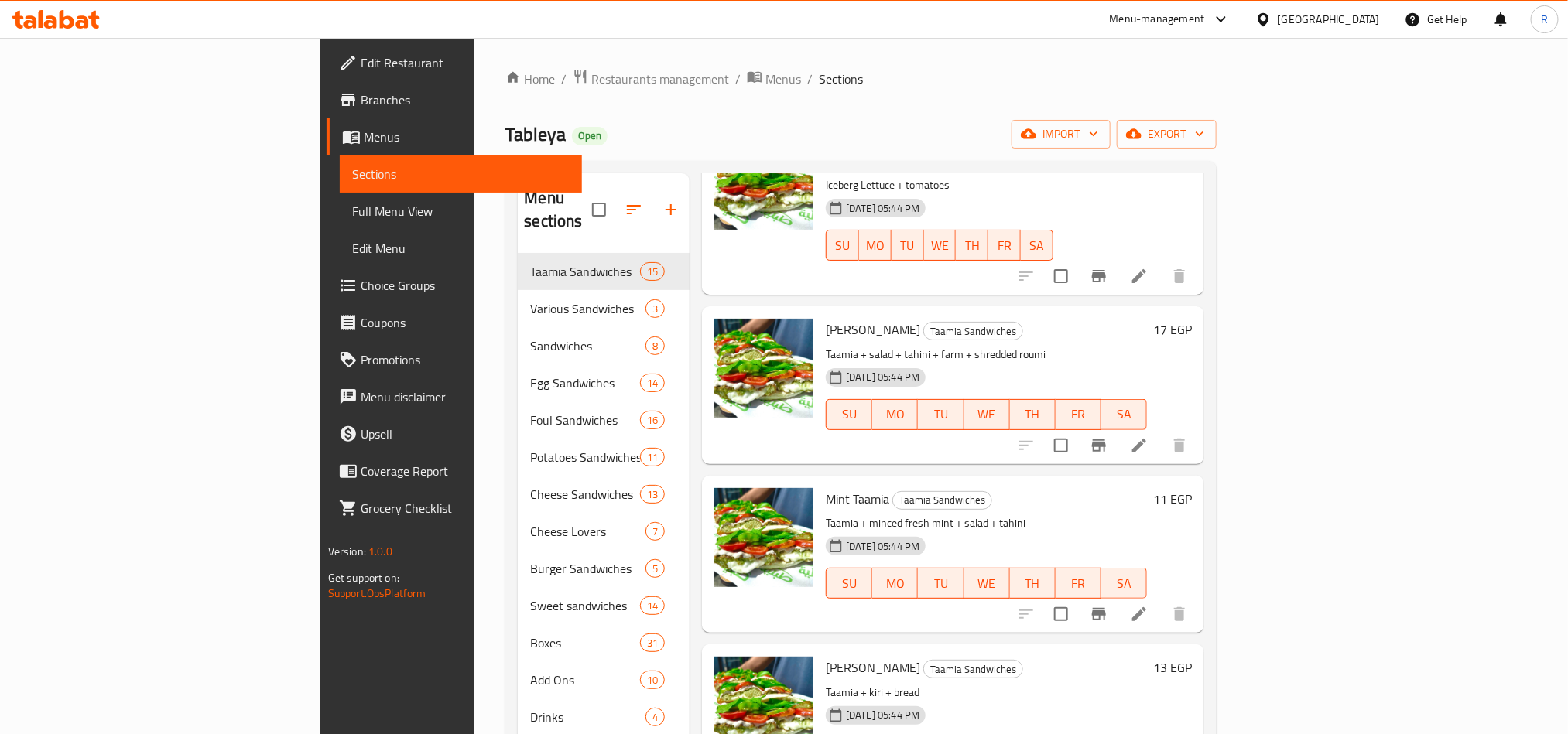
scroll to position [116, 0]
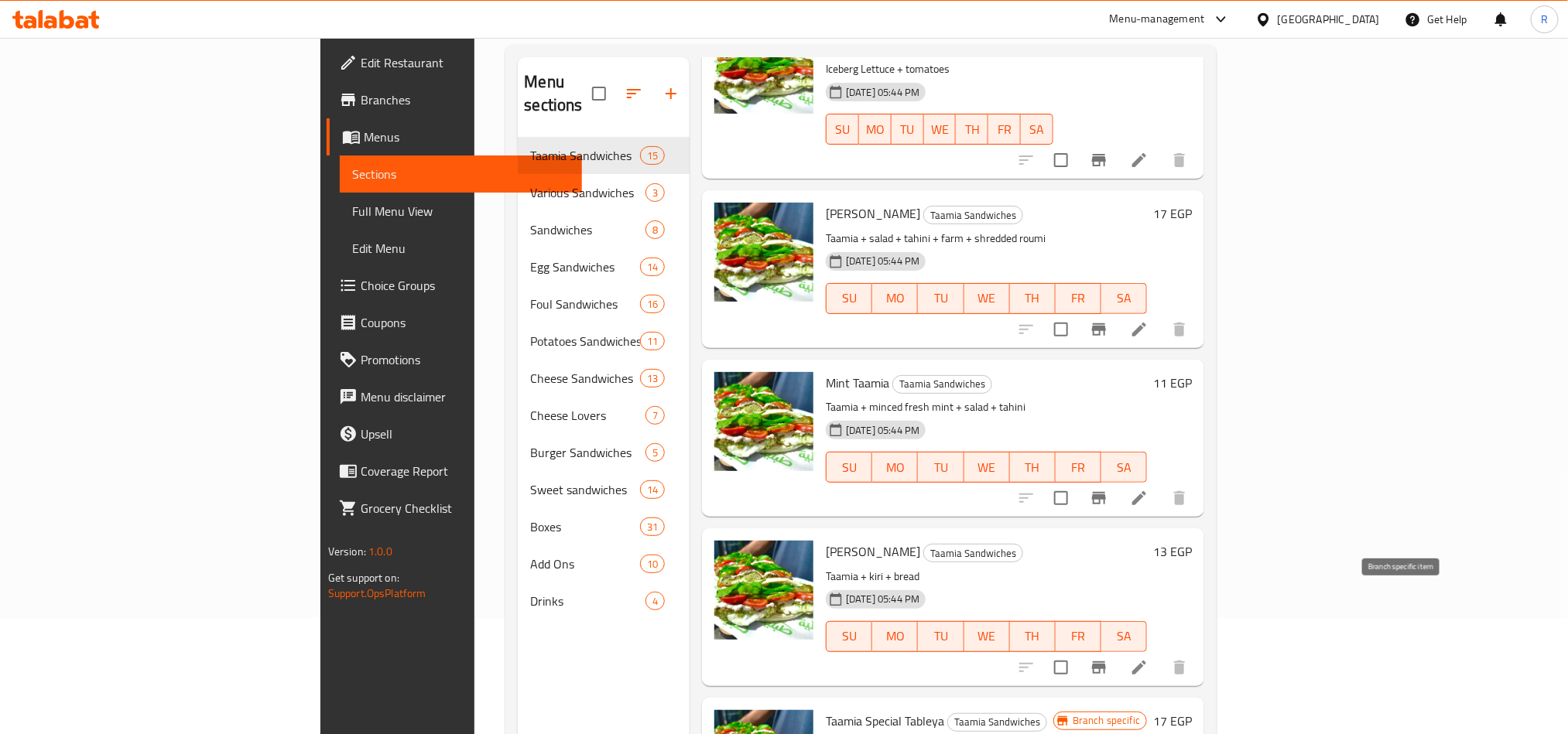
click at [1108, 659] on icon "Branch-specific-item" at bounding box center [1099, 668] width 18 height 18
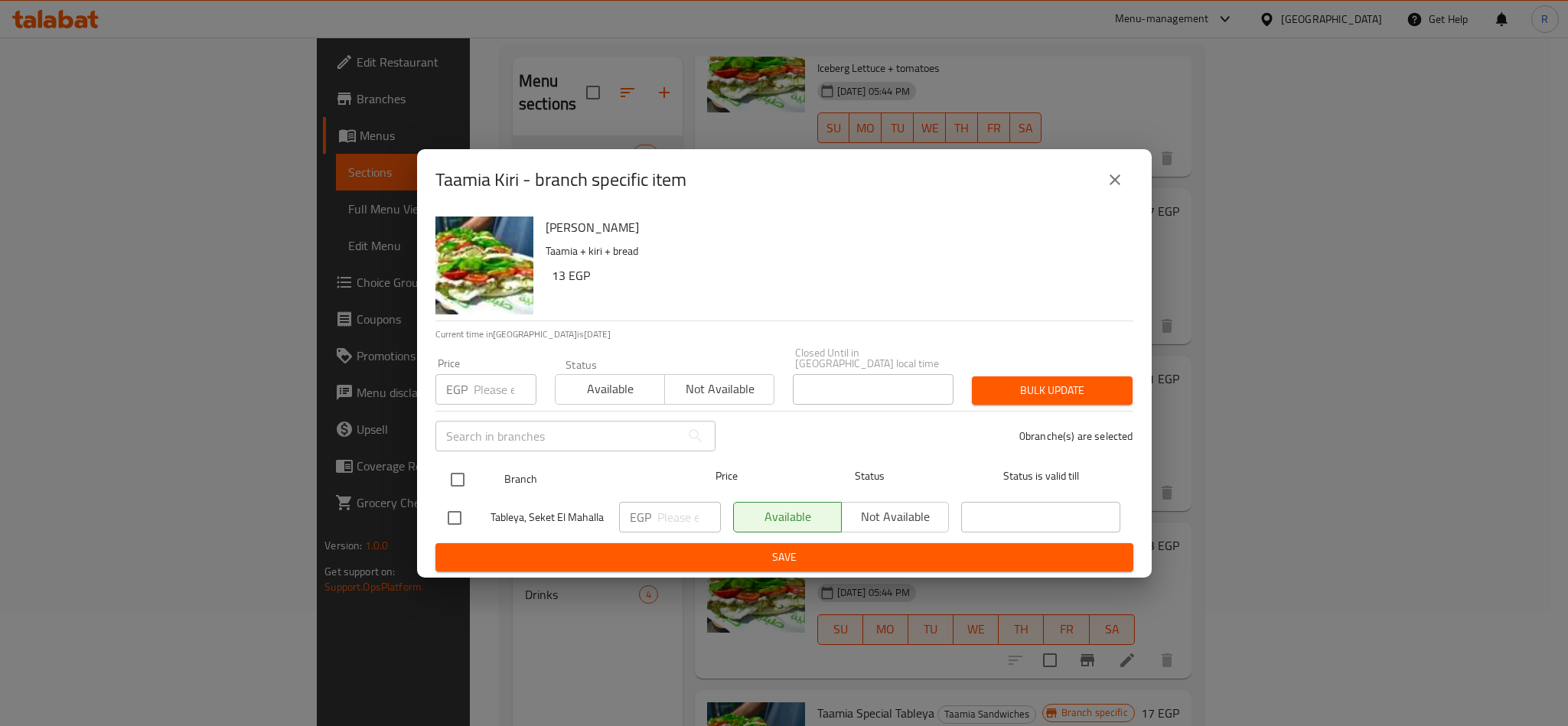
click at [454, 464] on input "checkbox" at bounding box center [457, 480] width 32 height 32
checkbox input "true"
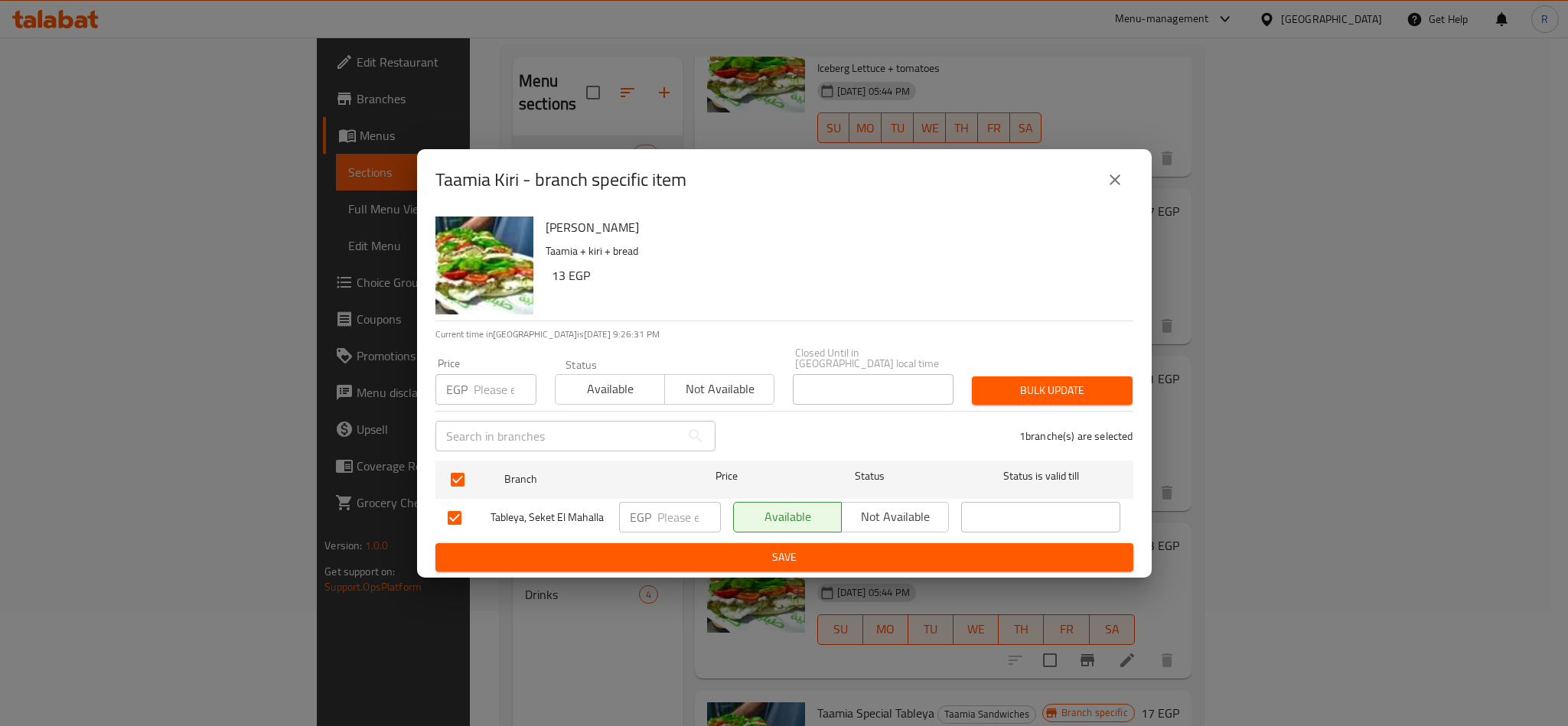
click at [497, 382] on input "number" at bounding box center [505, 389] width 63 height 31
type input "18"
click at [1039, 384] on span "Bulk update" at bounding box center [1052, 390] width 136 height 19
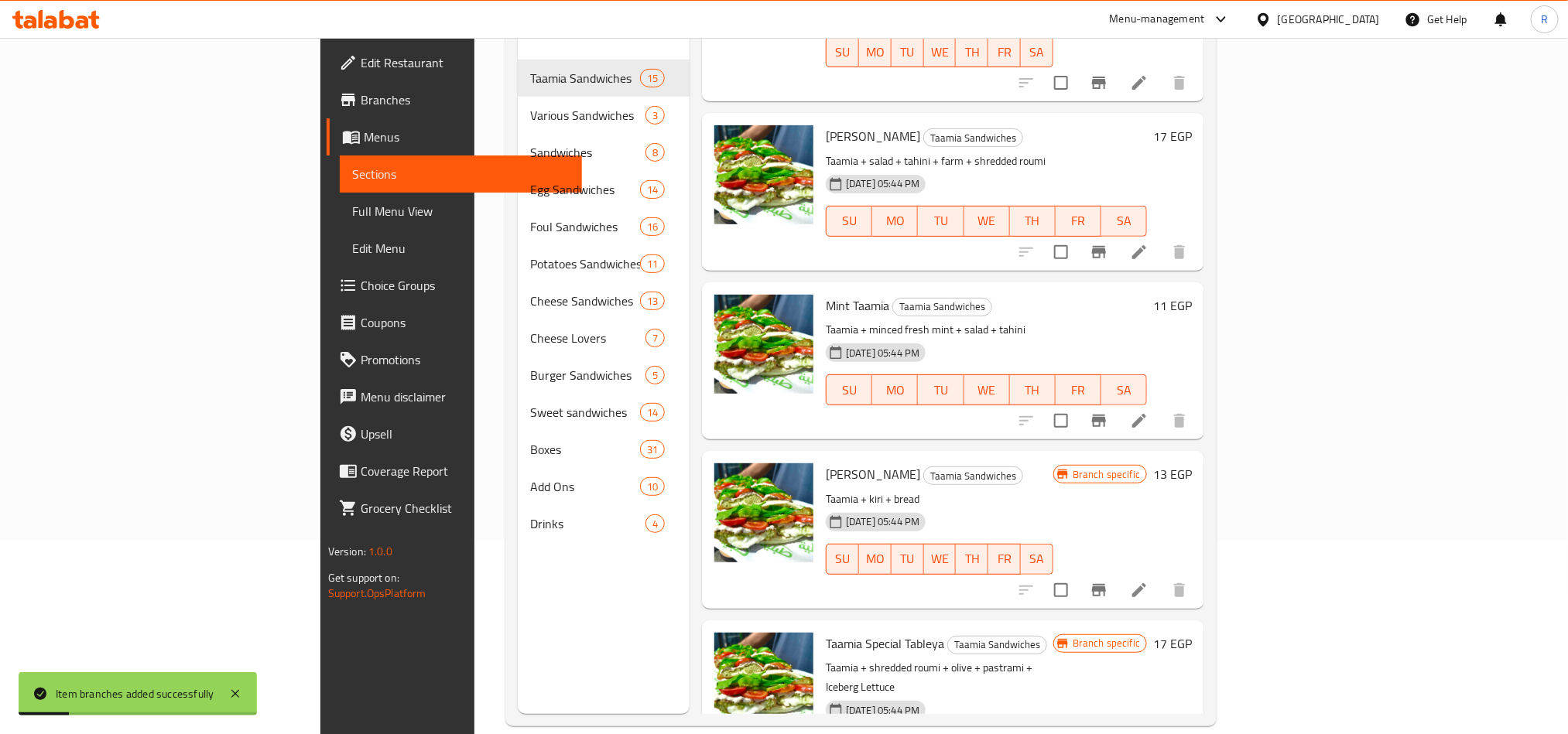
scroll to position [217, 0]
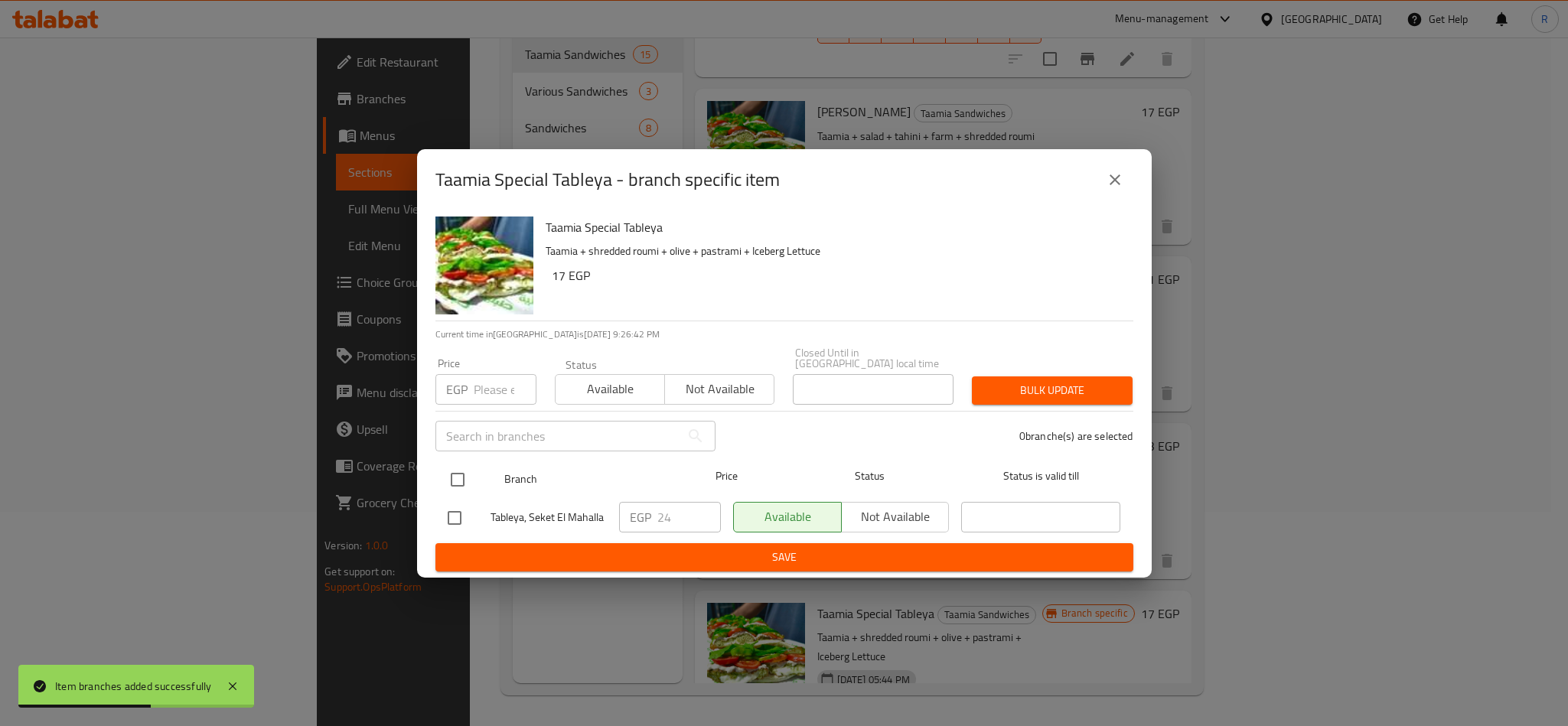
click at [453, 476] on input "checkbox" at bounding box center [457, 480] width 32 height 32
checkbox input "true"
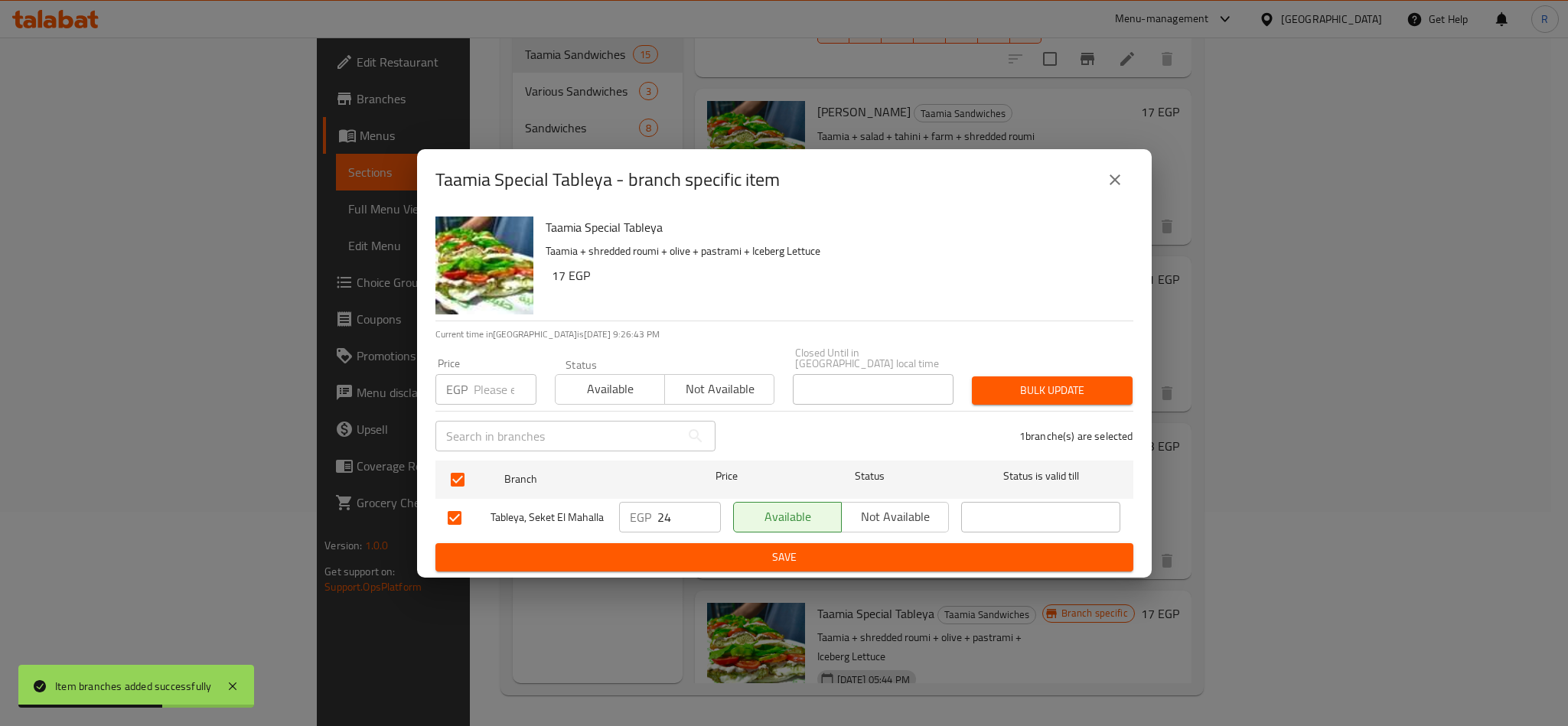
click at [494, 386] on input "number" at bounding box center [505, 389] width 63 height 31
type input "20"
click at [1067, 391] on span "Bulk update" at bounding box center [1052, 390] width 136 height 19
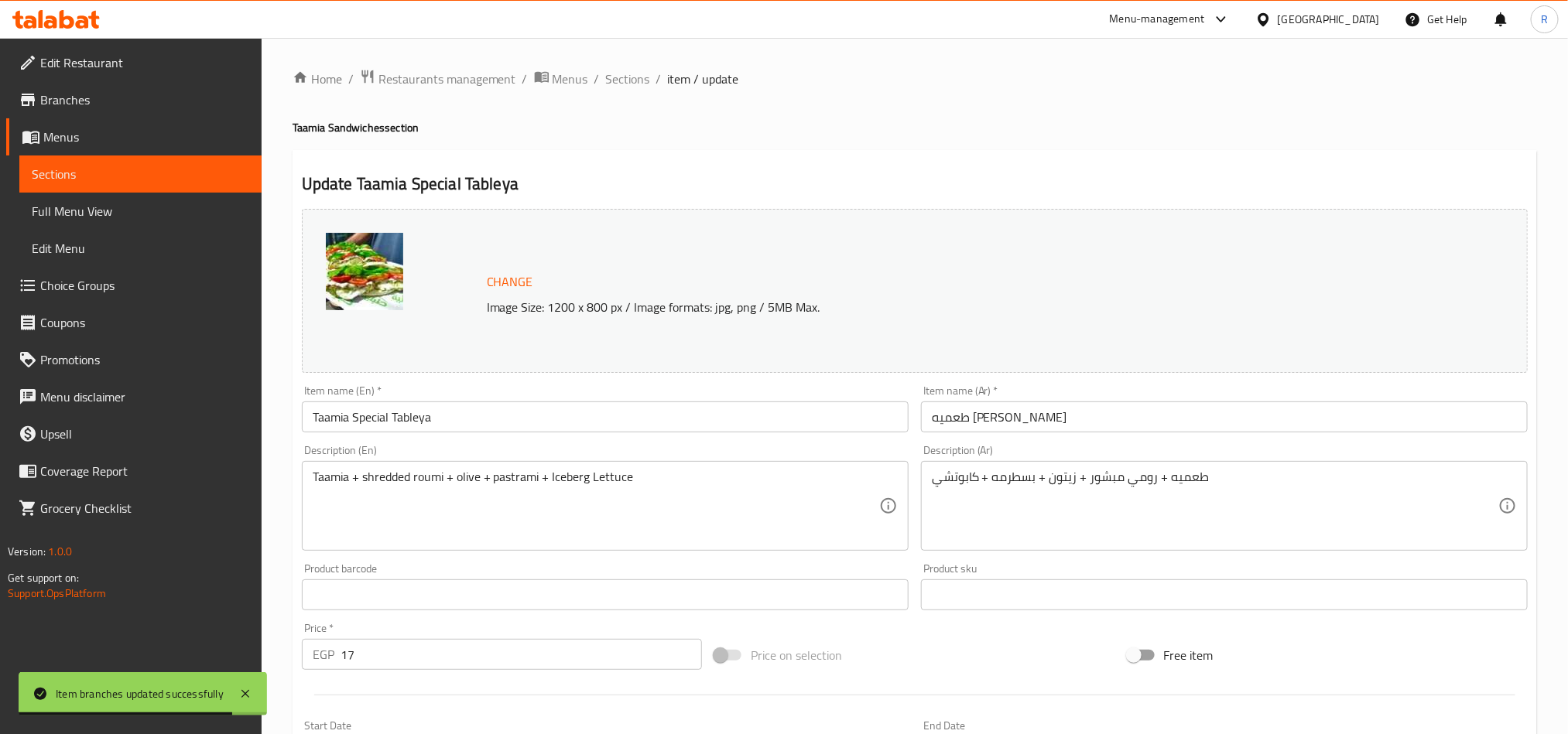
drag, startPoint x: 627, startPoint y: 80, endPoint x: 704, endPoint y: 0, distance: 111.0
click at [627, 80] on span "Sections" at bounding box center [628, 78] width 44 height 18
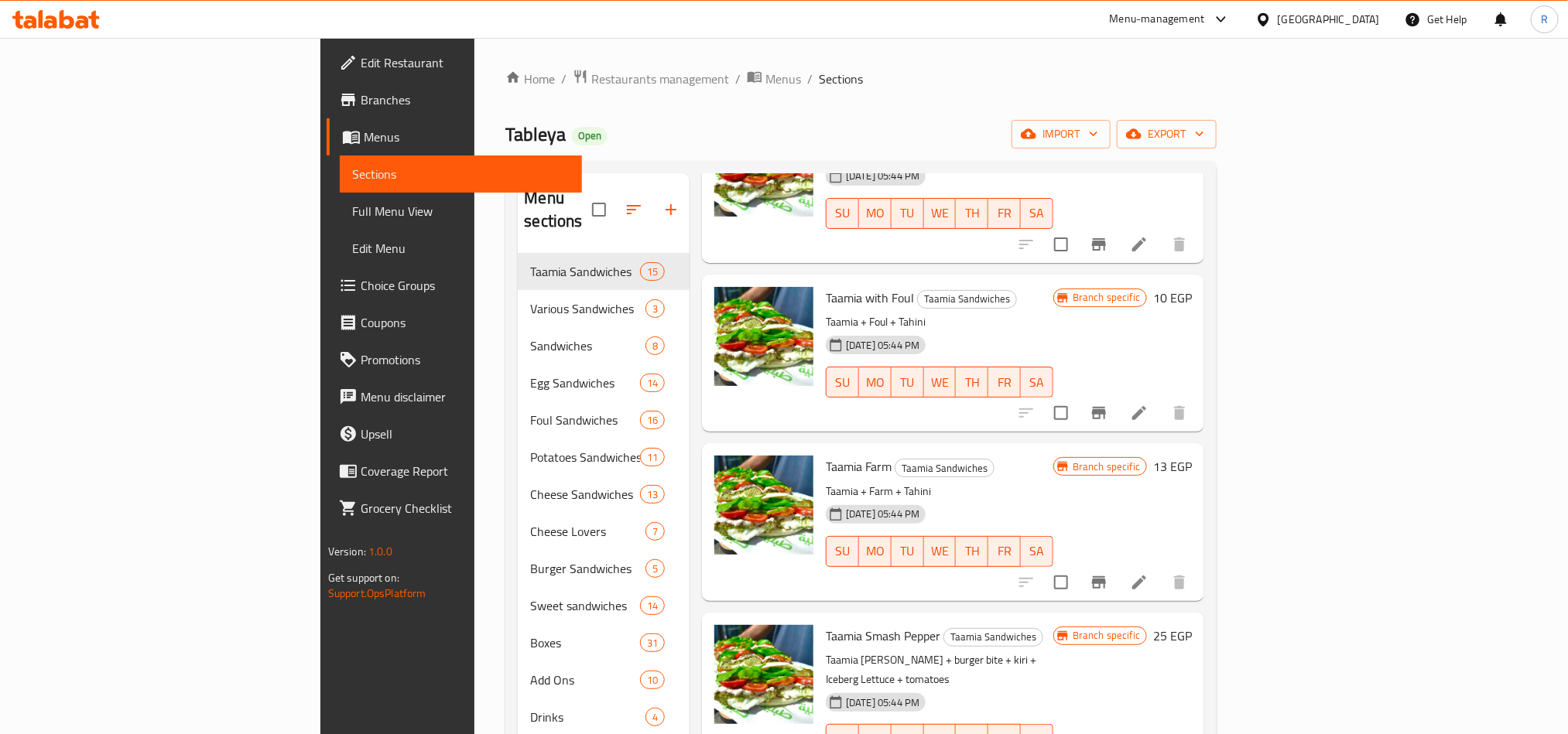
scroll to position [1393, 0]
